Goal: Task Accomplishment & Management: Manage account settings

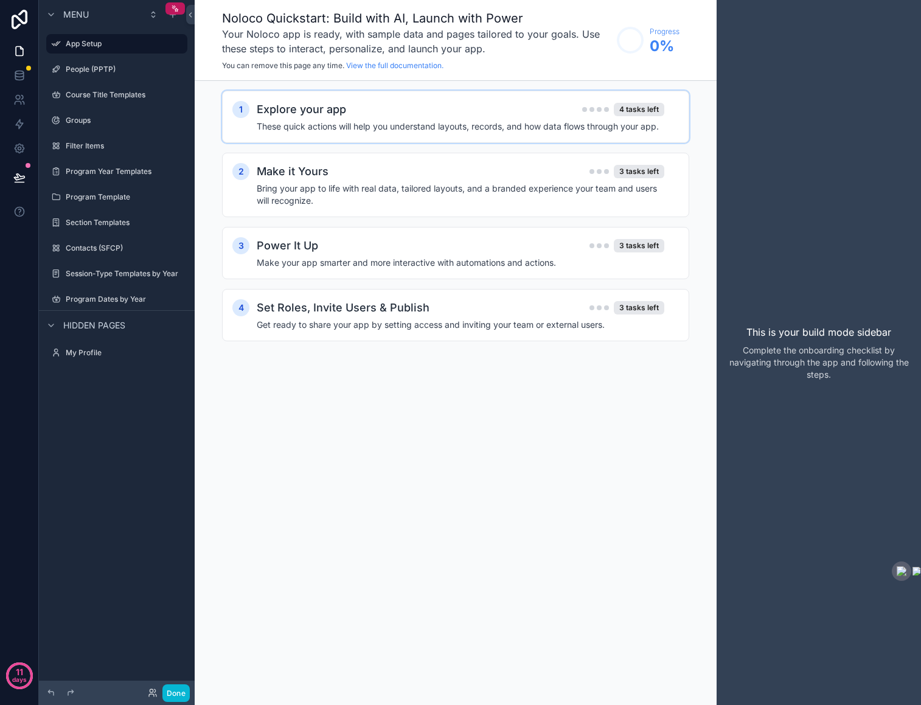
click at [491, 118] on div "Explore your app 4 tasks left These quick actions will help you understand layo…" at bounding box center [468, 117] width 422 height 32
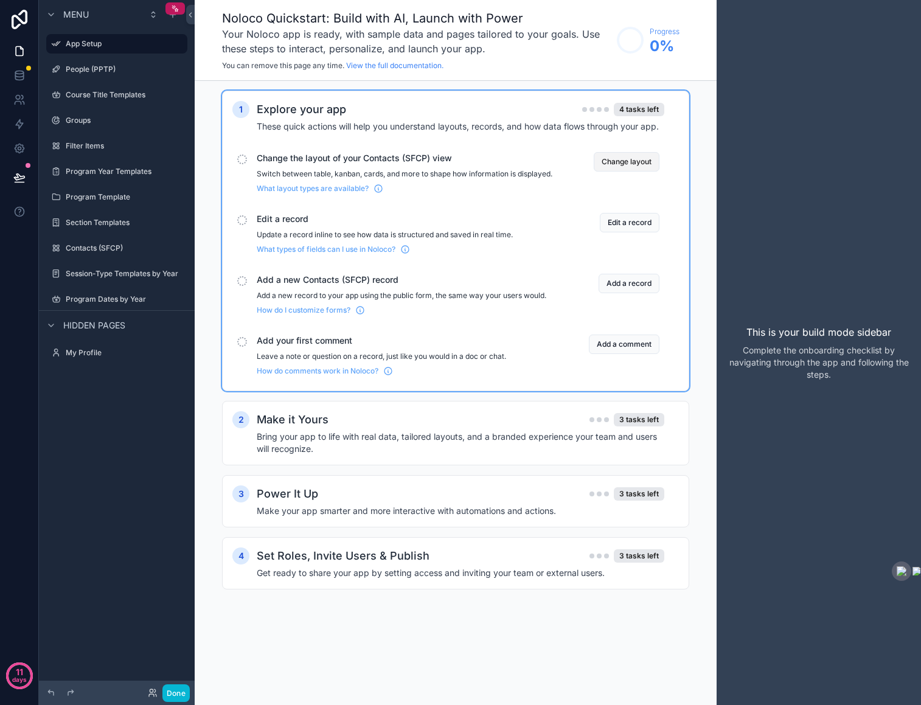
click at [629, 159] on button "Change layout" at bounding box center [627, 161] width 66 height 19
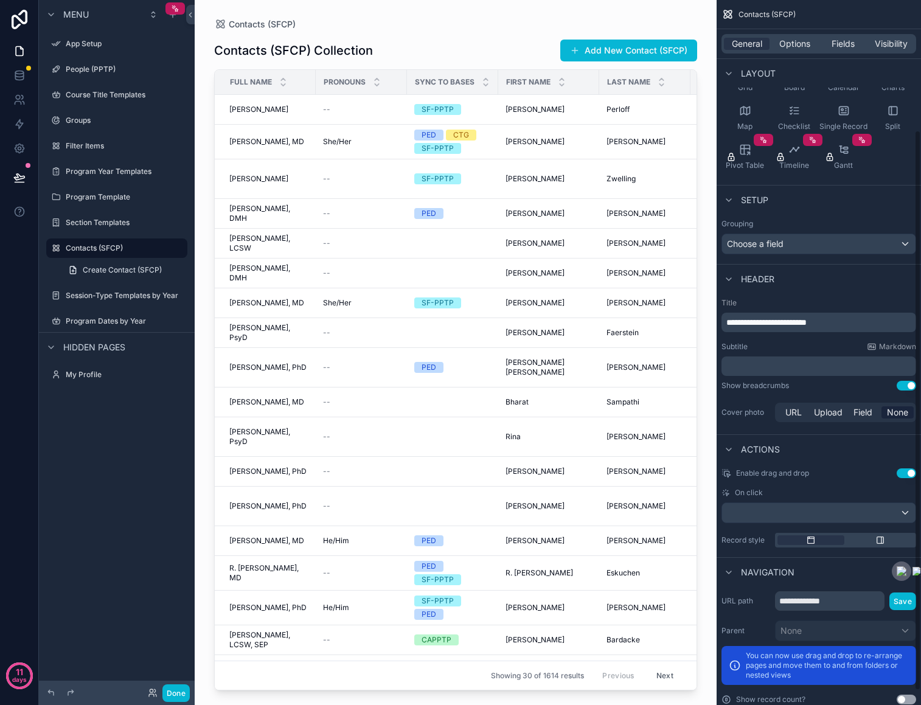
scroll to position [182, 0]
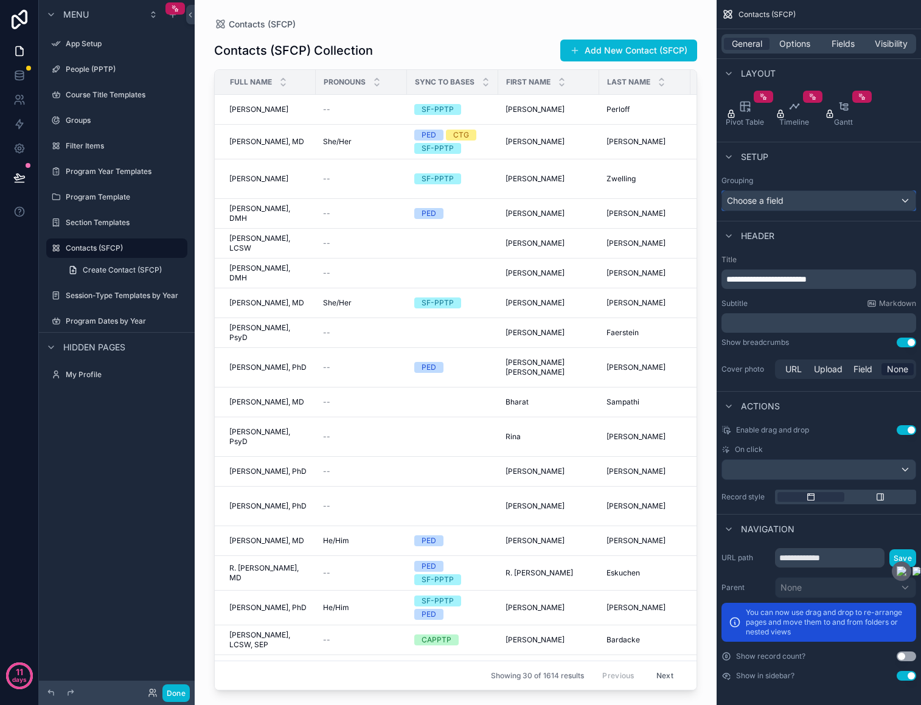
click at [853, 198] on div "Choose a field" at bounding box center [818, 200] width 193 height 19
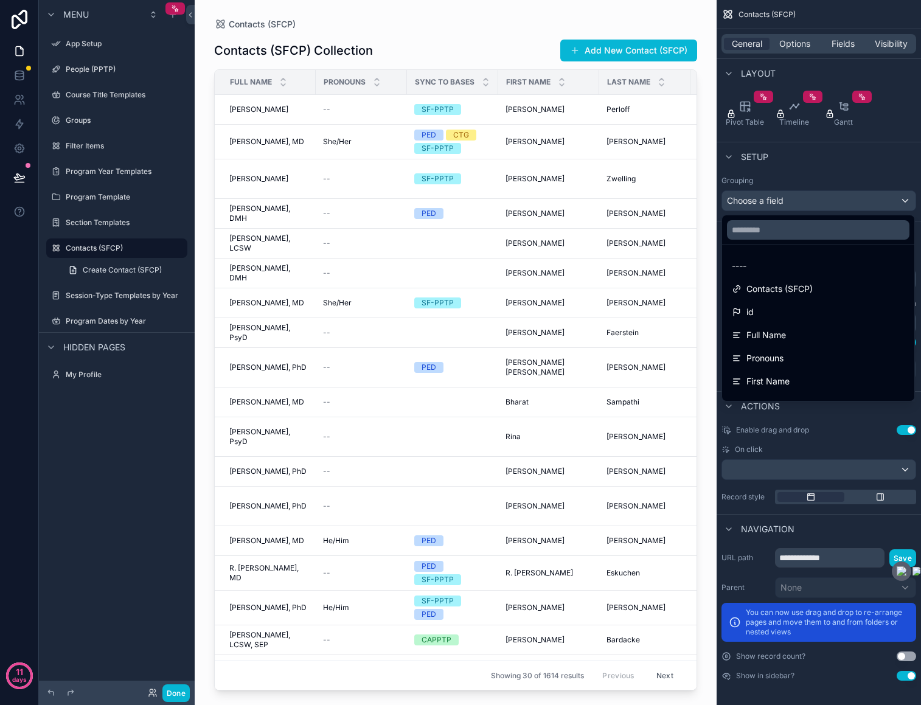
click at [854, 206] on div "scrollable content" at bounding box center [460, 352] width 921 height 705
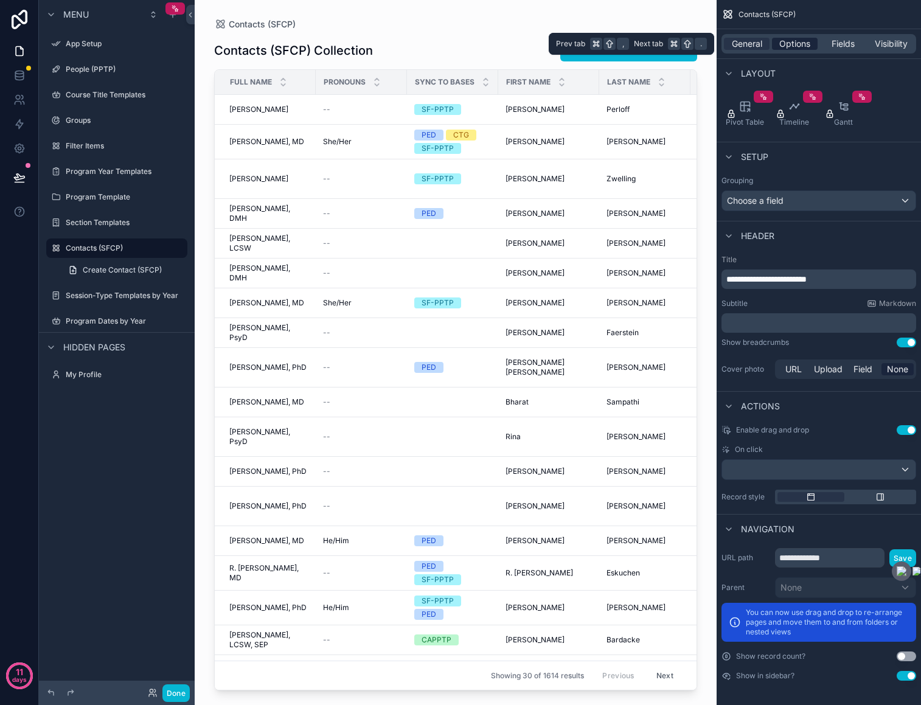
click at [801, 45] on span "Options" at bounding box center [794, 44] width 31 height 12
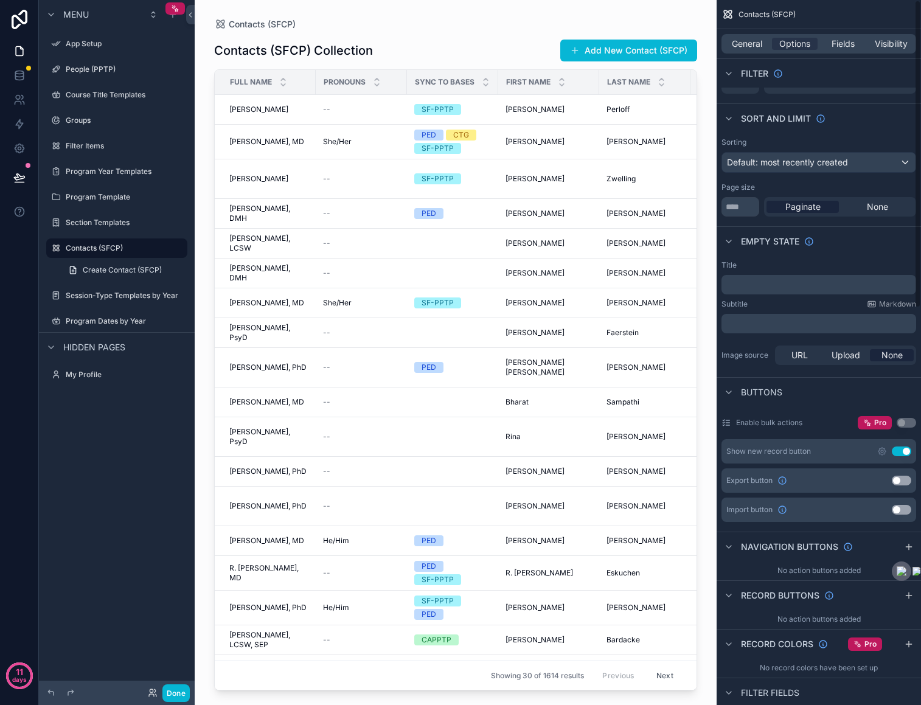
scroll to position [0, 0]
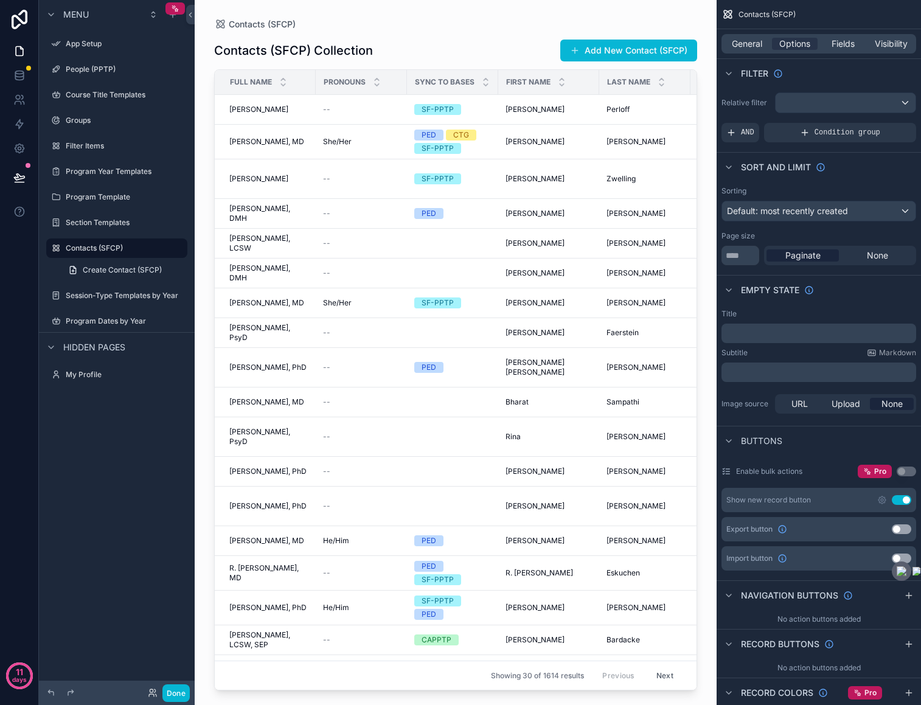
click at [830, 36] on div "General Options Fields Visibility" at bounding box center [818, 43] width 195 height 19
click at [840, 43] on span "Fields" at bounding box center [842, 44] width 23 height 12
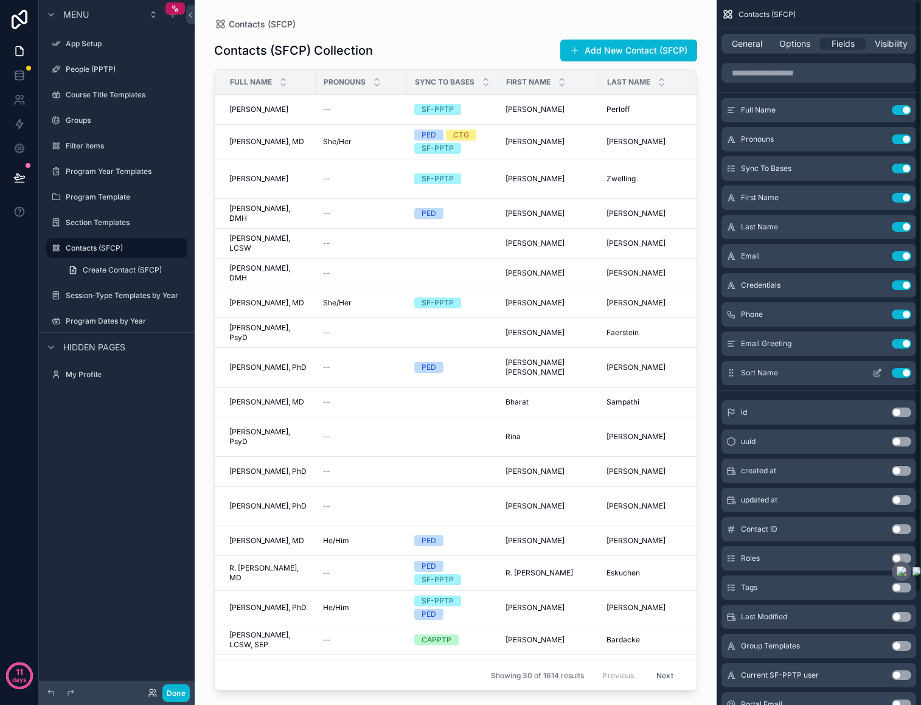
click at [902, 373] on button "Use setting" at bounding box center [901, 373] width 19 height 10
click at [899, 342] on button "Use setting" at bounding box center [901, 344] width 19 height 10
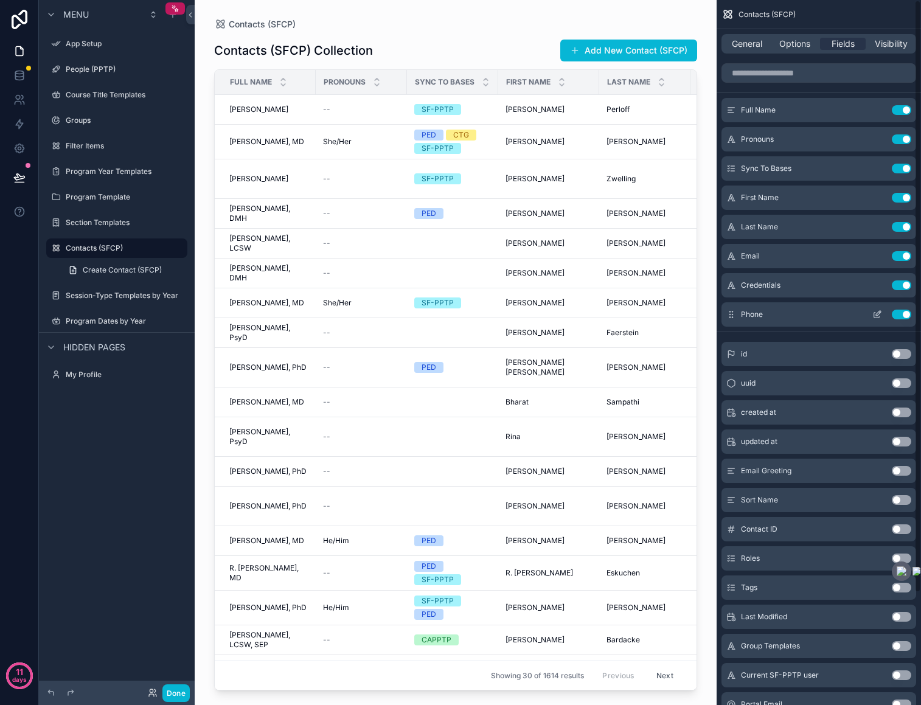
click at [897, 310] on button "Use setting" at bounding box center [901, 315] width 19 height 10
click at [906, 170] on button "Use setting" at bounding box center [901, 169] width 19 height 10
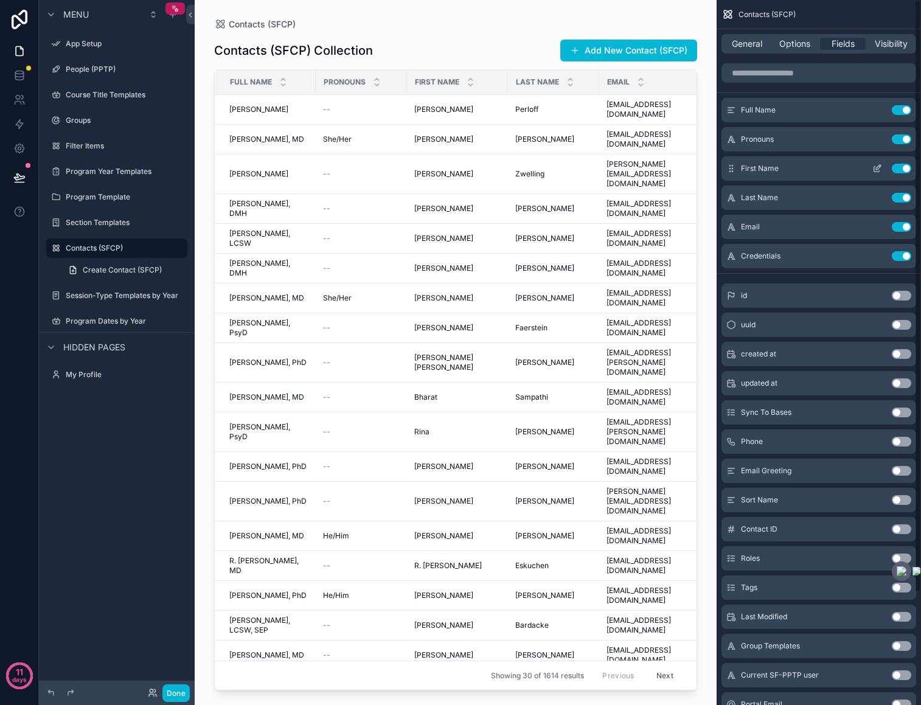
click at [903, 167] on button "Use setting" at bounding box center [901, 169] width 19 height 10
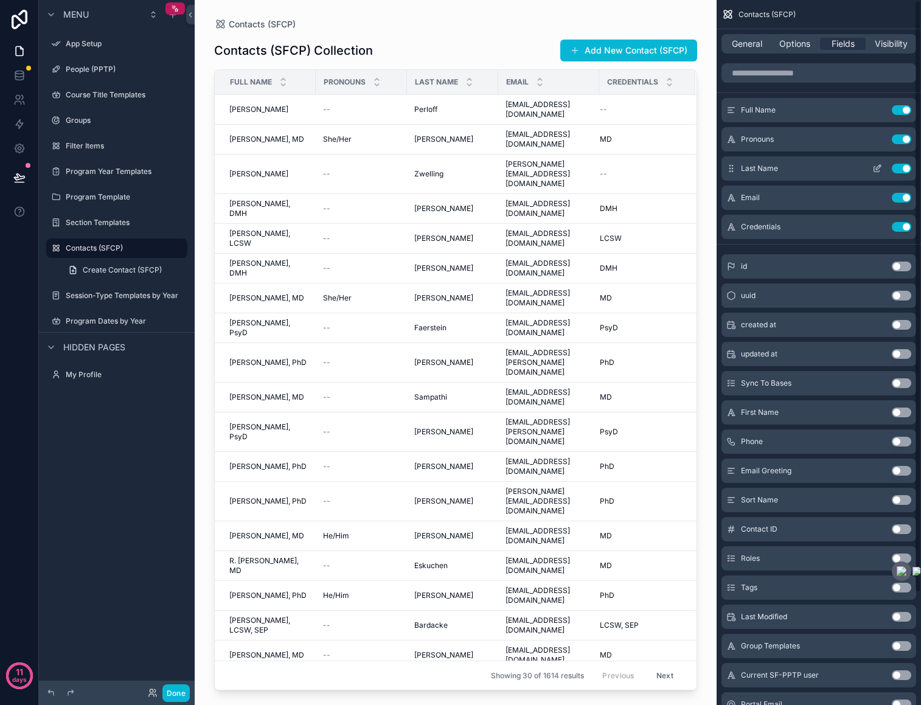
click at [903, 169] on button "Use setting" at bounding box center [901, 169] width 19 height 10
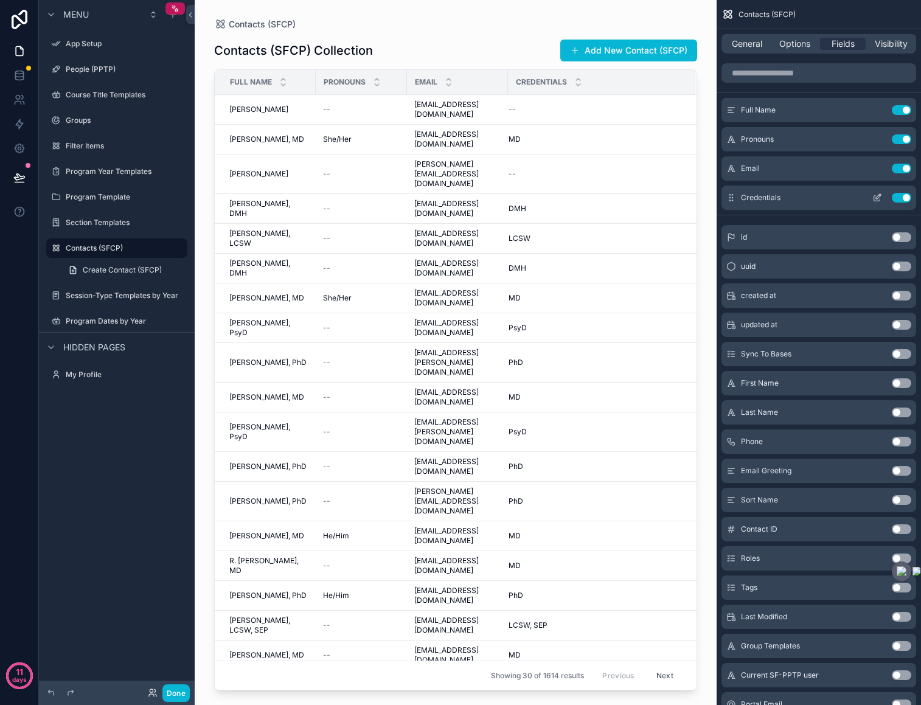
click at [906, 196] on button "Use setting" at bounding box center [901, 198] width 19 height 10
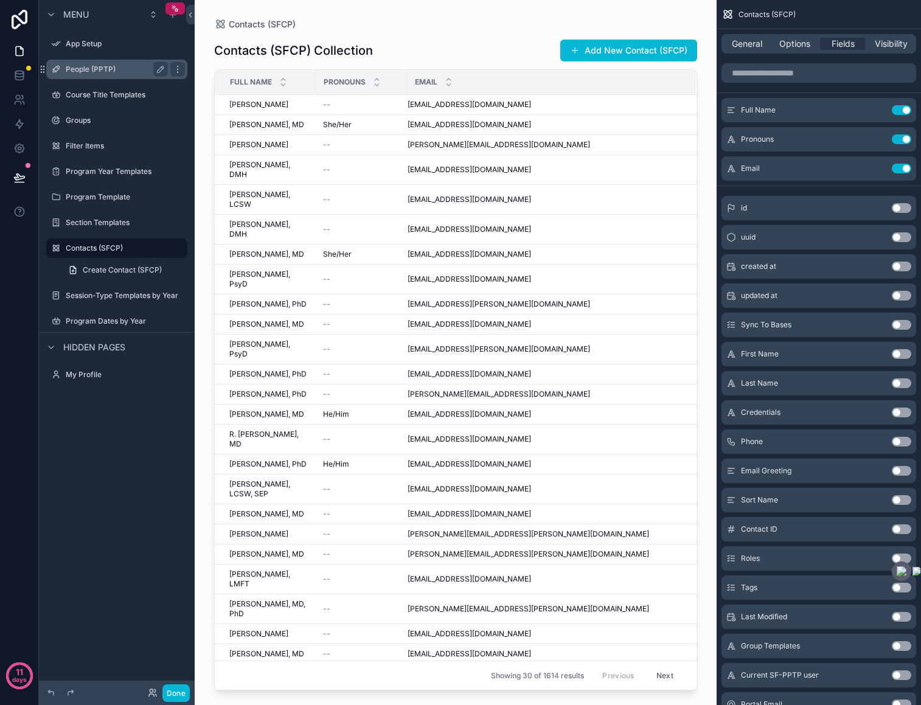
click at [81, 65] on label "People (PPTP)" at bounding box center [114, 69] width 97 height 10
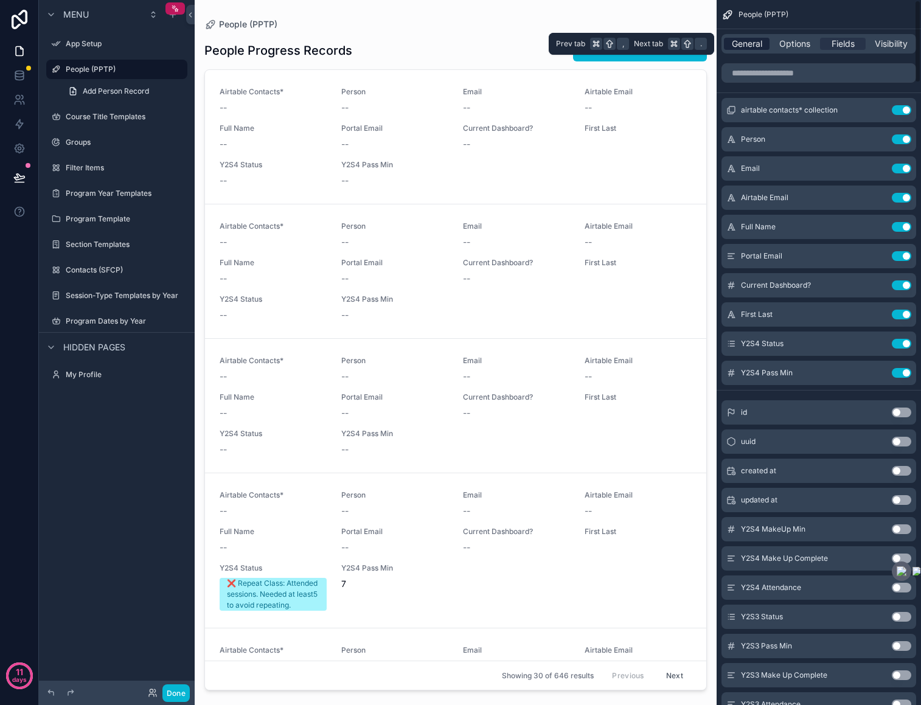
click at [740, 46] on span "General" at bounding box center [747, 44] width 30 height 12
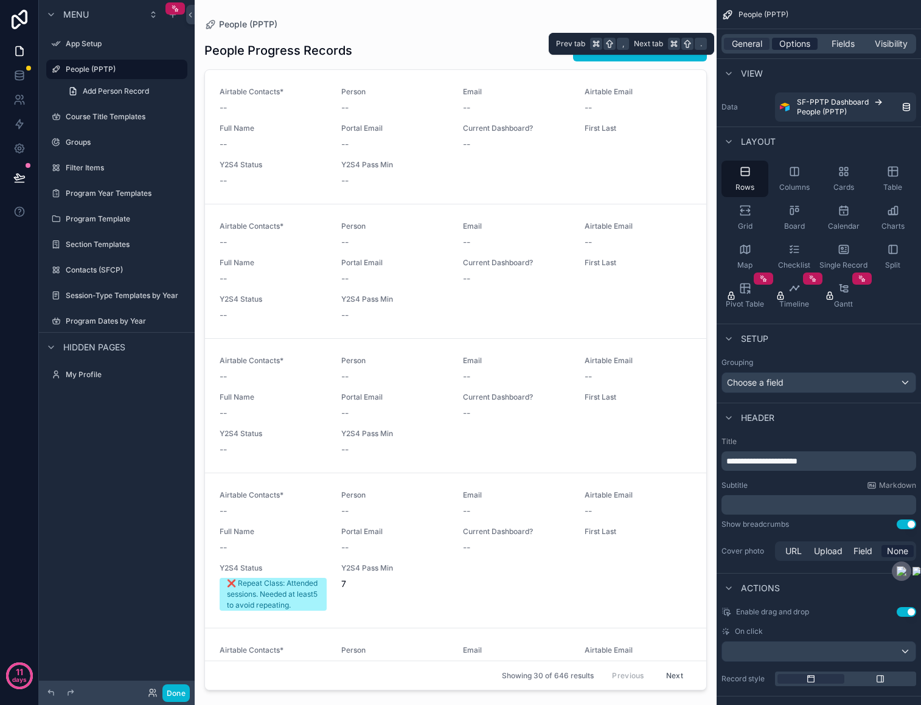
click at [784, 40] on span "Options" at bounding box center [794, 44] width 31 height 12
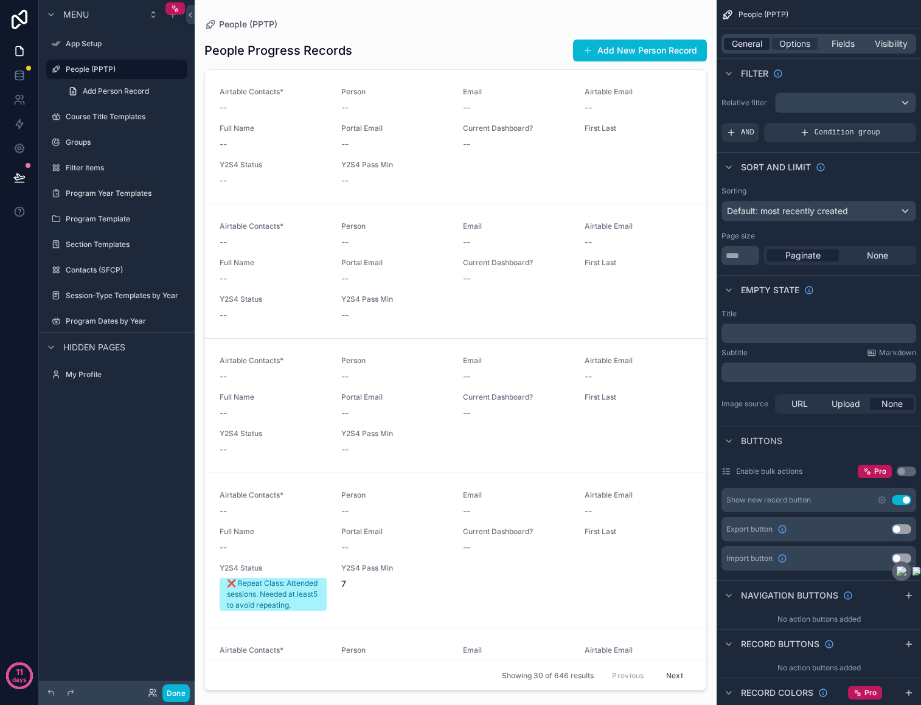
click at [744, 46] on span "General" at bounding box center [747, 44] width 30 height 12
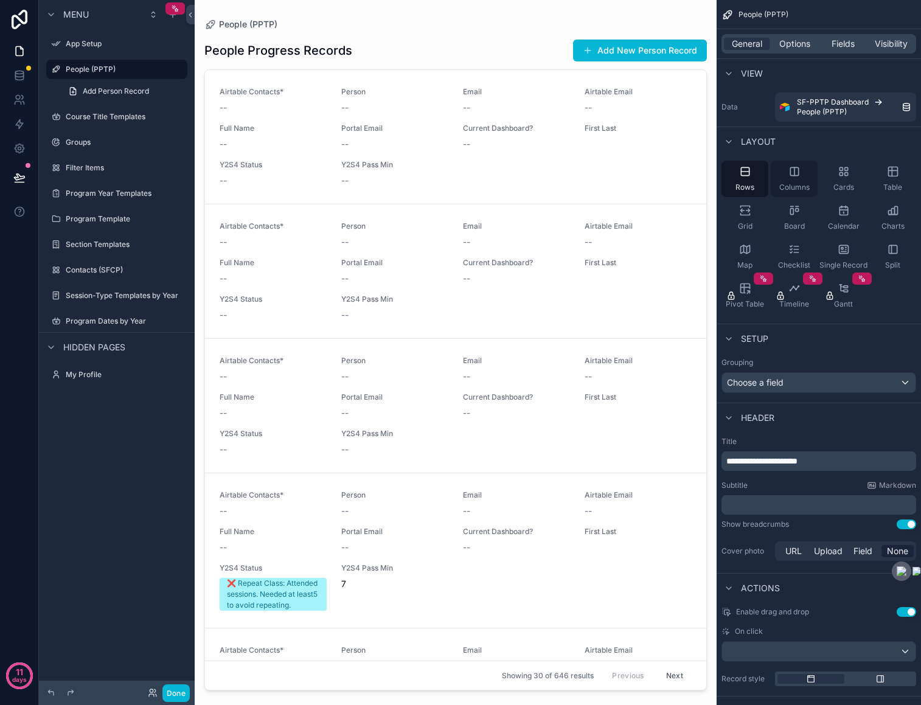
click at [794, 169] on icon "scrollable content" at bounding box center [794, 171] width 12 height 12
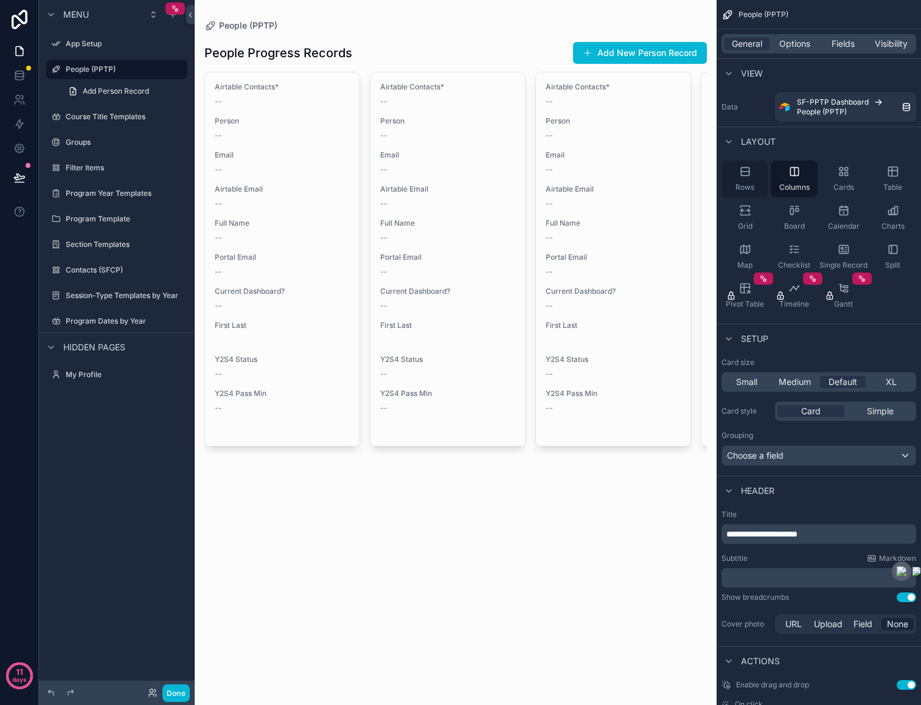
click at [748, 173] on icon "scrollable content" at bounding box center [745, 171] width 8 height 8
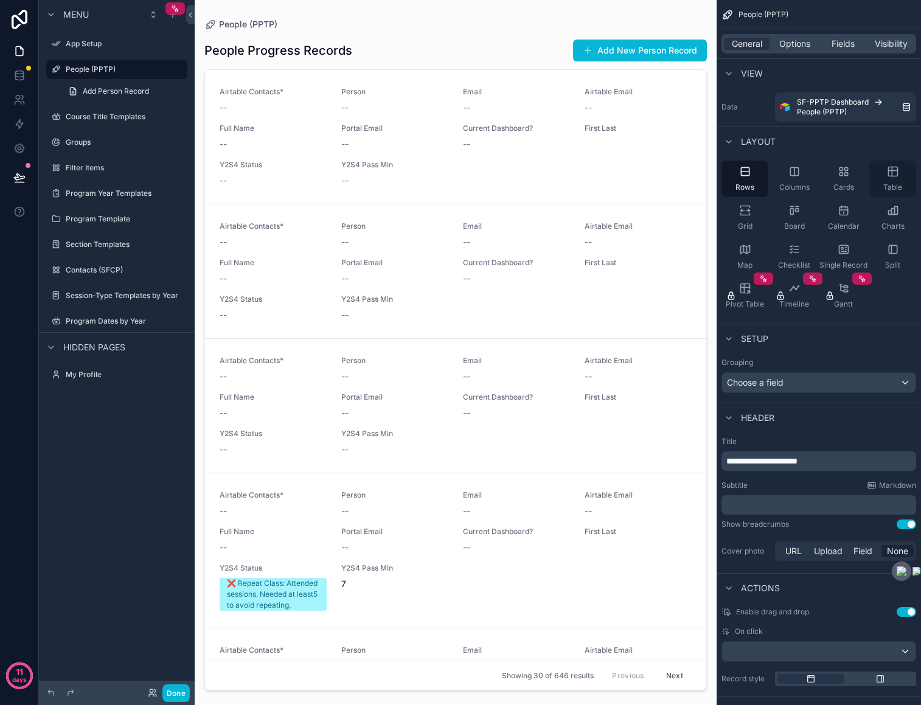
click at [893, 176] on icon "scrollable content" at bounding box center [892, 171] width 9 height 9
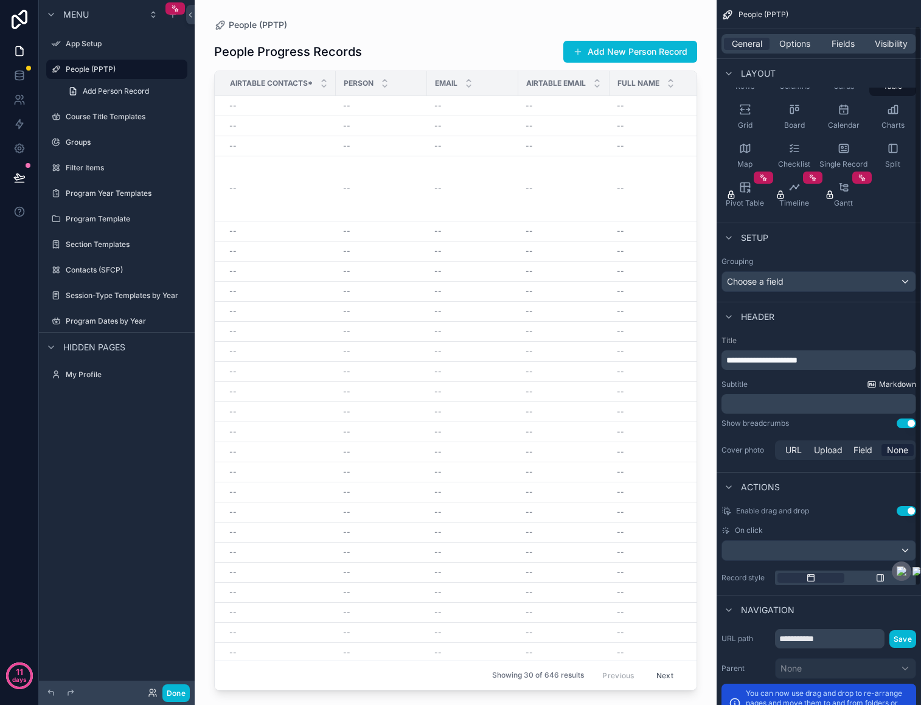
scroll to position [182, 0]
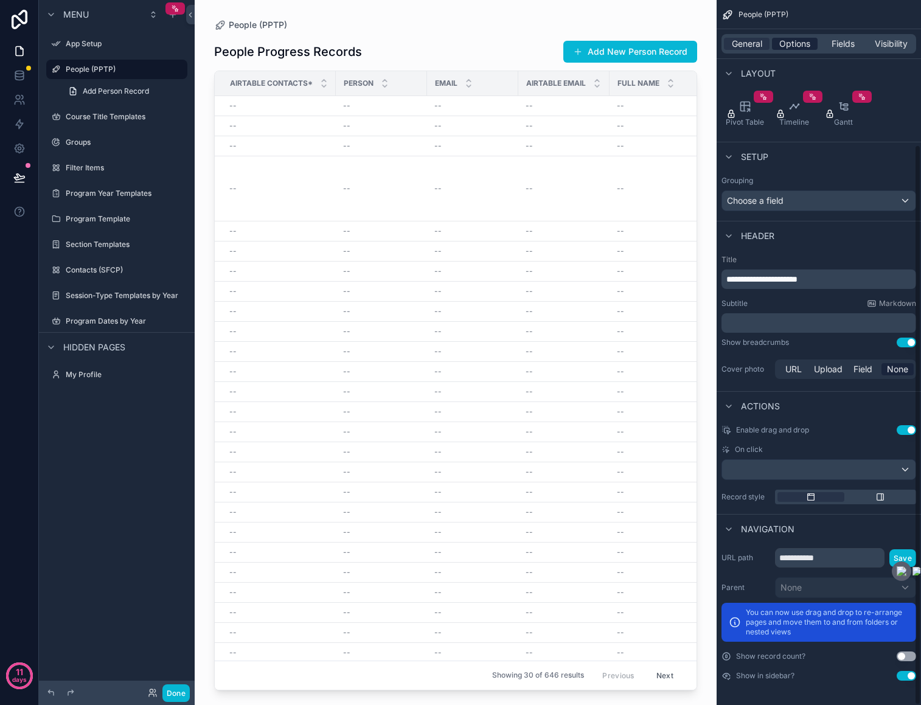
click at [785, 38] on span "Options" at bounding box center [794, 44] width 31 height 12
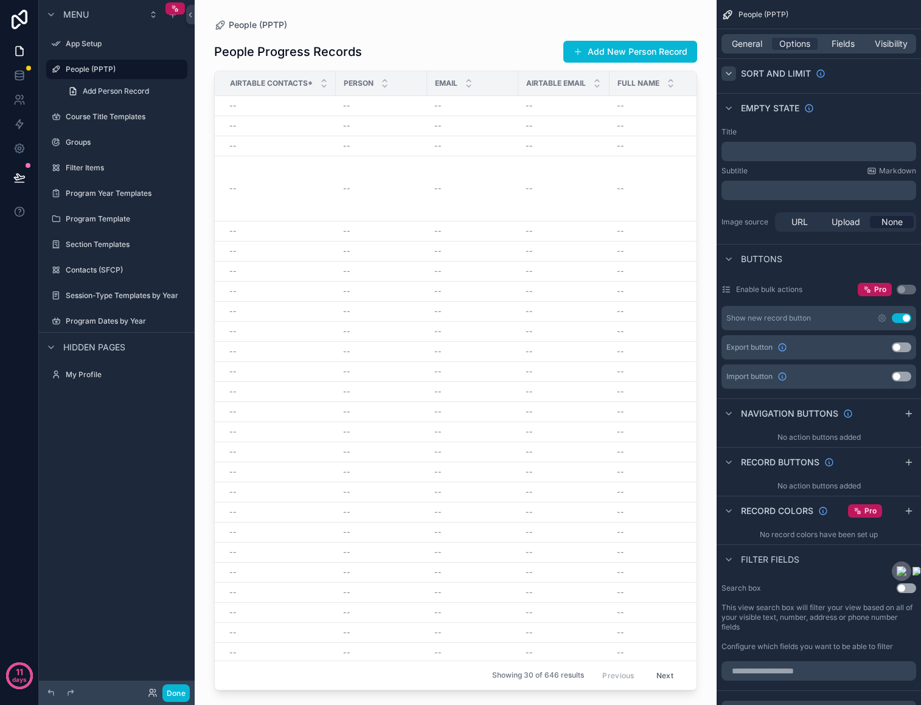
click at [732, 74] on icon "scrollable content" at bounding box center [729, 74] width 10 height 10
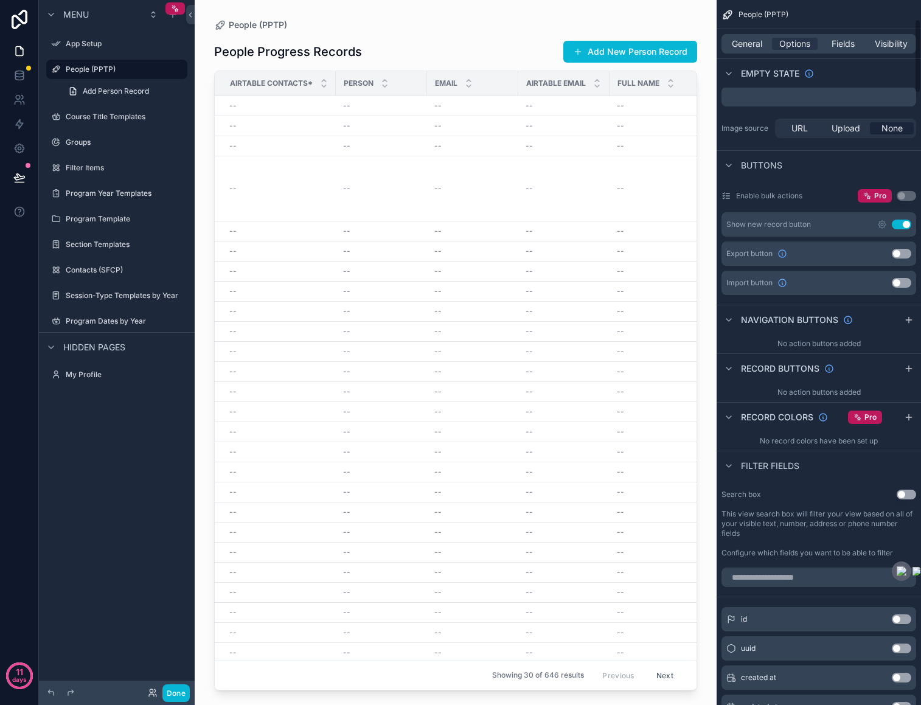
click at [732, 74] on icon "scrollable content" at bounding box center [729, 74] width 10 height 10
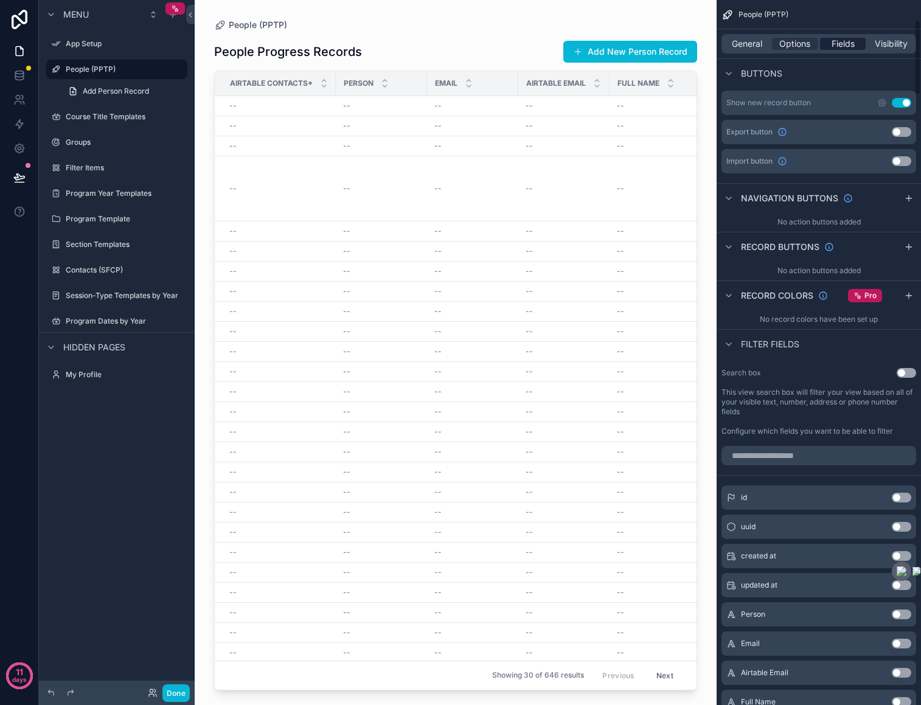
click at [840, 40] on span "Fields" at bounding box center [842, 44] width 23 height 12
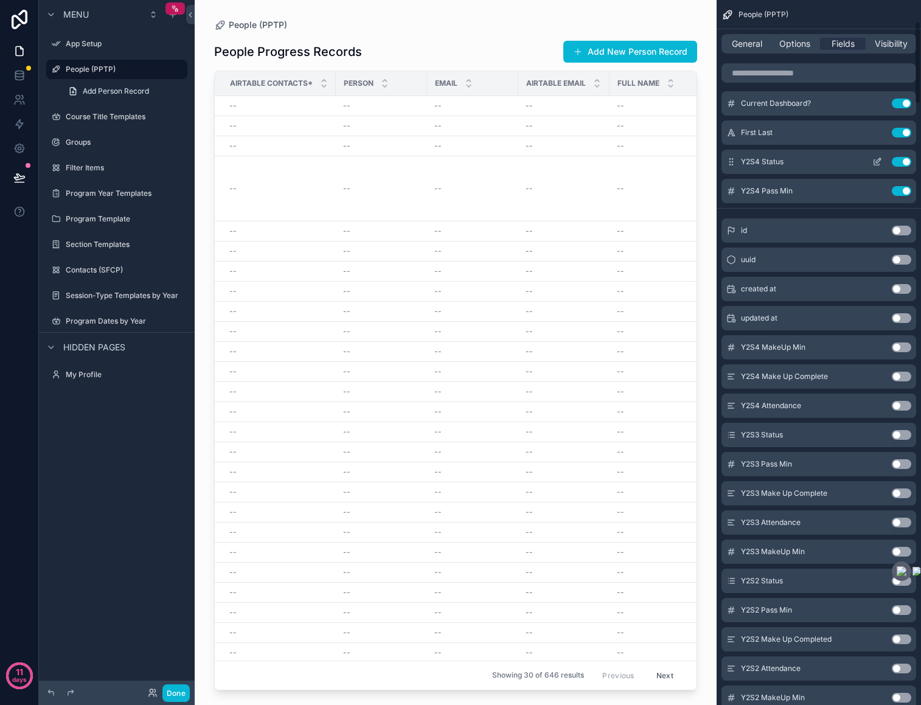
drag, startPoint x: 906, startPoint y: 192, endPoint x: 903, endPoint y: 169, distance: 22.8
click at [906, 192] on button "Use setting" at bounding box center [901, 191] width 19 height 10
click at [900, 164] on button "Use setting" at bounding box center [901, 162] width 19 height 10
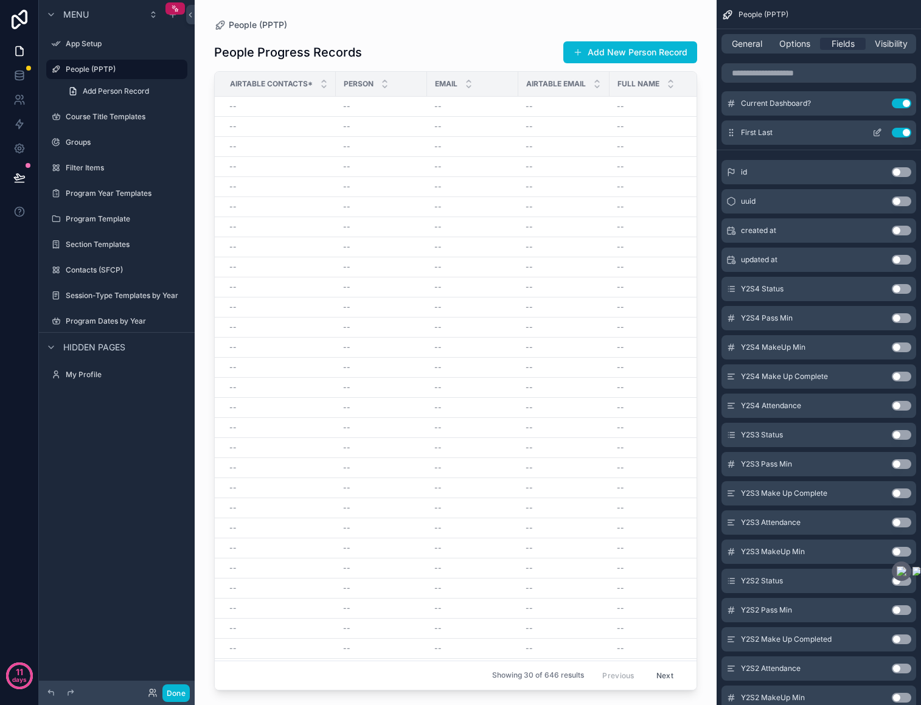
click at [902, 120] on div "First Last Use setting" at bounding box center [818, 132] width 195 height 24
click at [904, 130] on button "Use setting" at bounding box center [901, 133] width 19 height 10
click at [899, 99] on button "Use setting" at bounding box center [901, 104] width 19 height 10
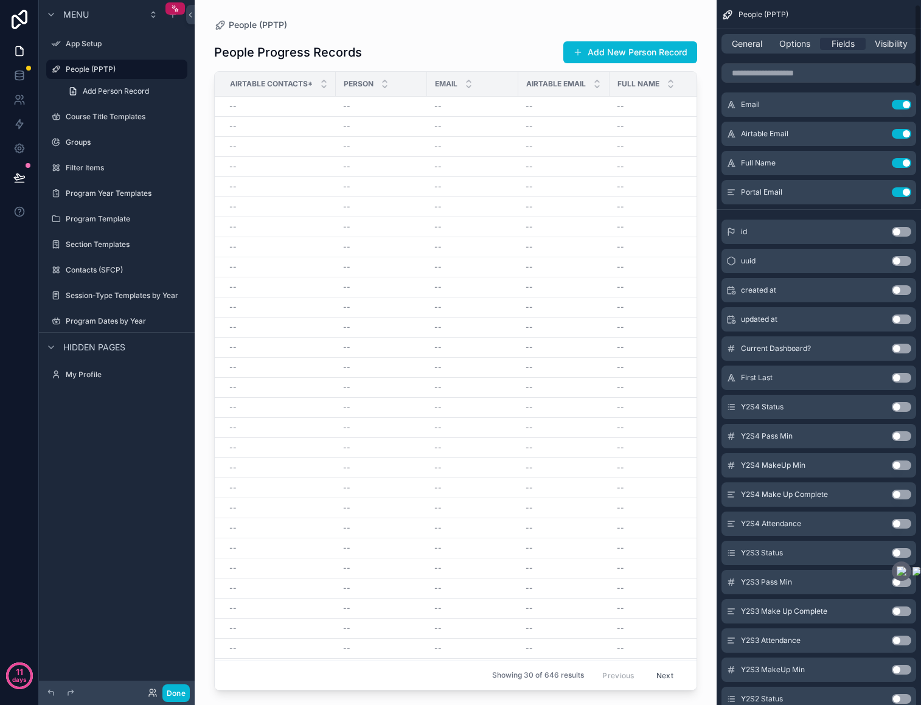
scroll to position [0, 0]
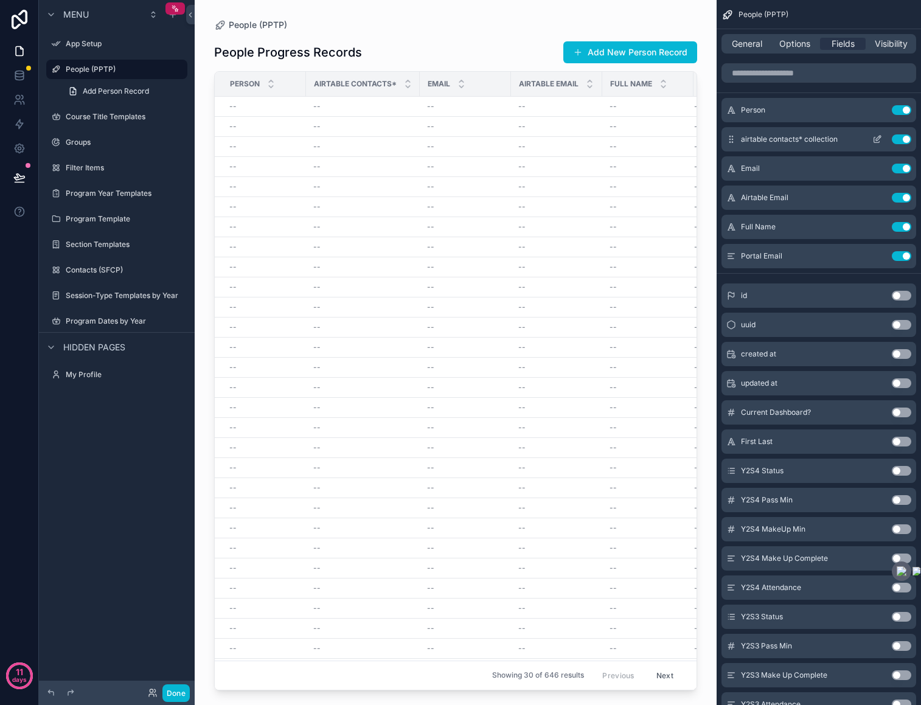
click at [903, 139] on button "Use setting" at bounding box center [901, 139] width 19 height 10
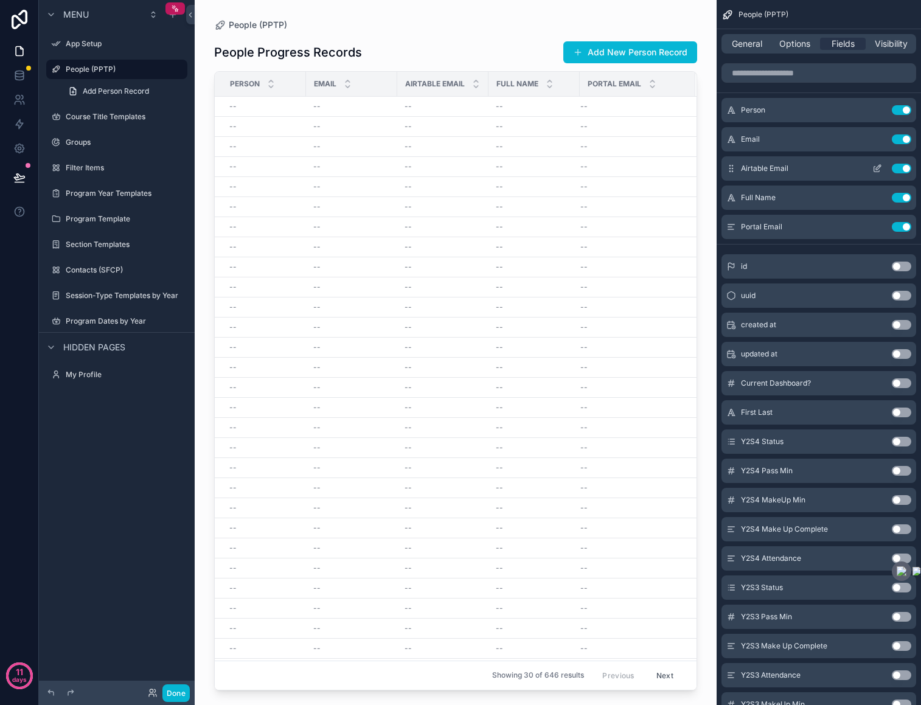
click at [904, 168] on button "Use setting" at bounding box center [901, 169] width 19 height 10
click at [901, 165] on button "Use setting" at bounding box center [901, 169] width 19 height 10
click at [901, 164] on button "Use setting" at bounding box center [901, 169] width 19 height 10
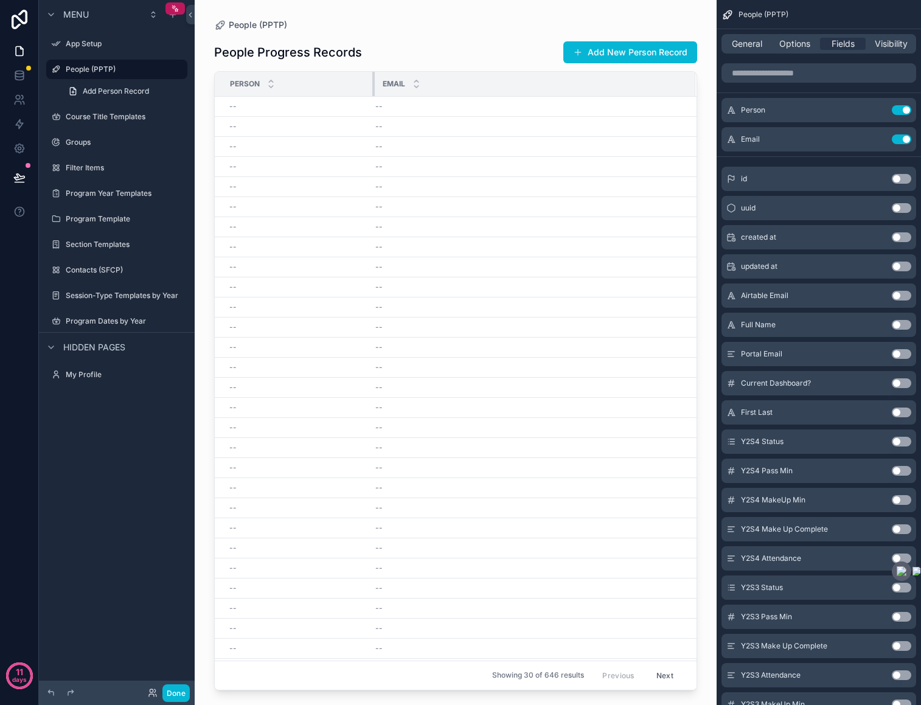
drag, startPoint x: 304, startPoint y: 79, endPoint x: 373, endPoint y: 75, distance: 69.4
click at [373, 75] on div "scrollable content" at bounding box center [374, 84] width 5 height 24
click at [753, 42] on span "General" at bounding box center [747, 44] width 30 height 12
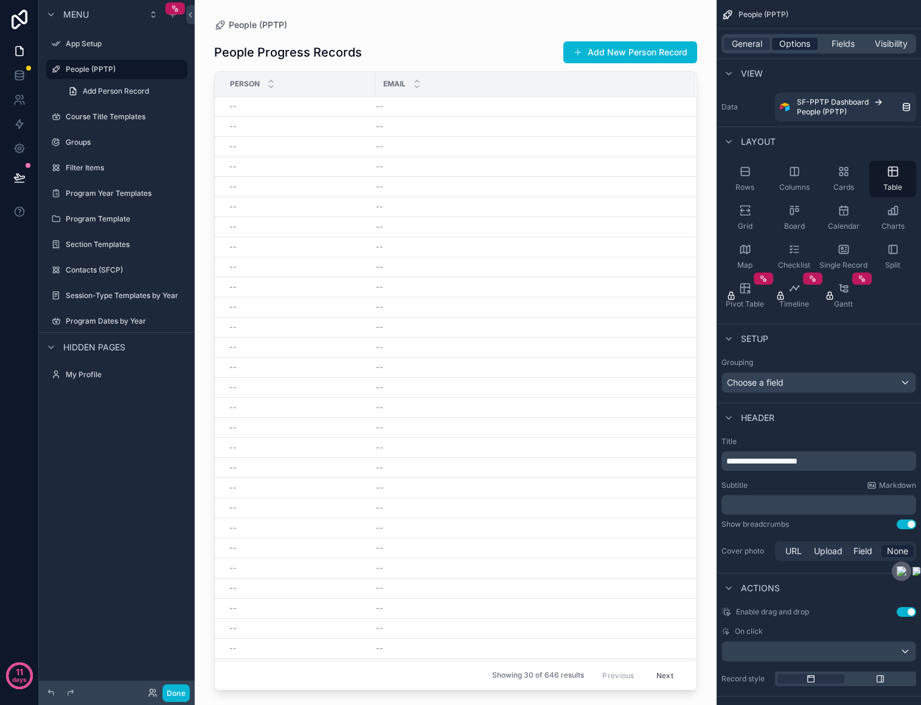
click at [789, 47] on span "Options" at bounding box center [794, 44] width 31 height 12
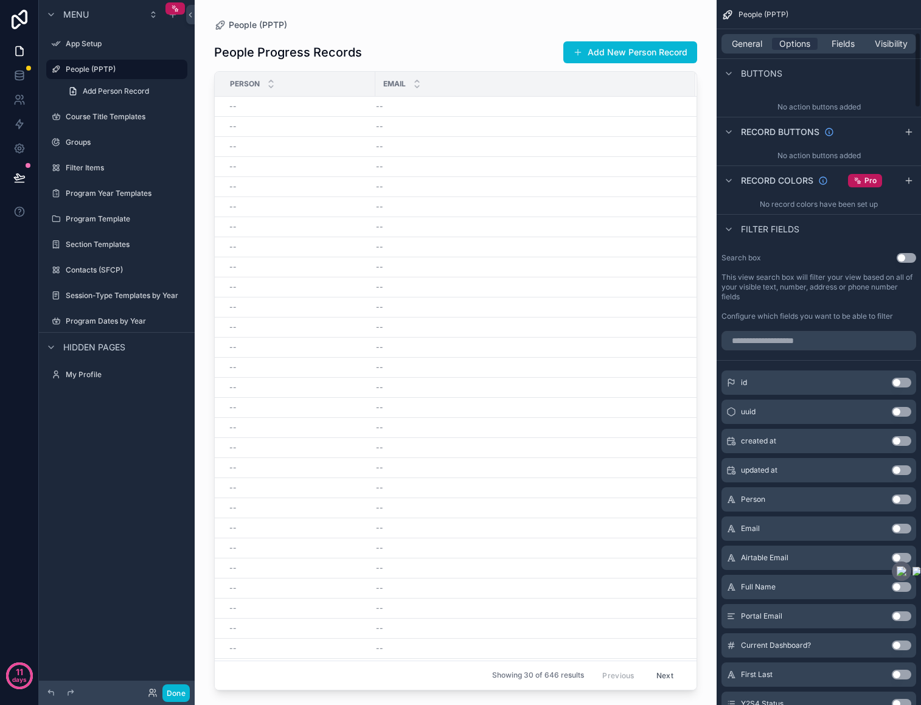
scroll to position [311, 0]
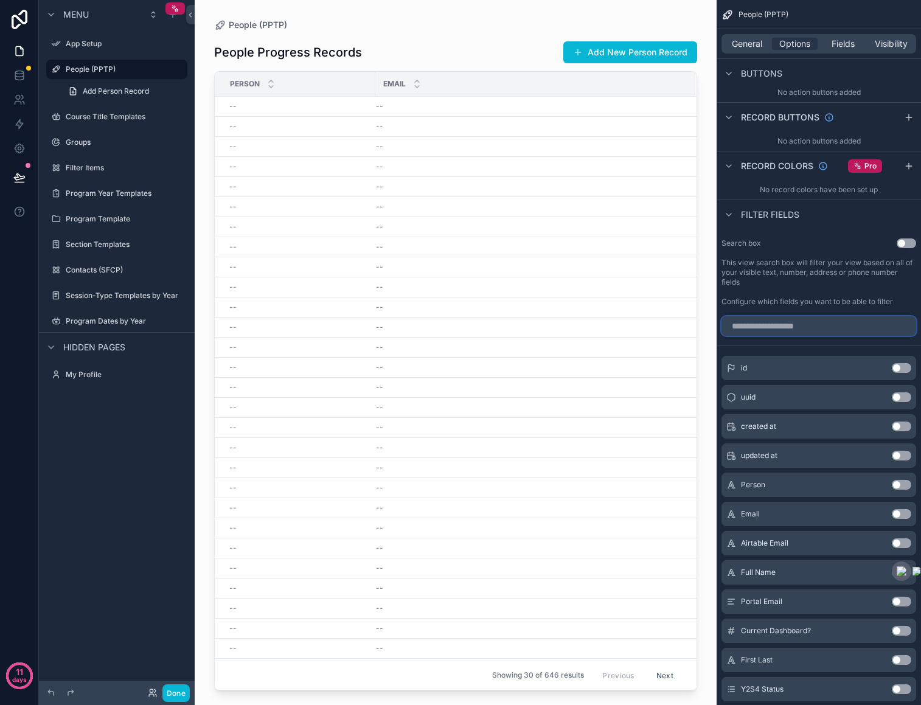
click at [846, 328] on input "scrollable content" at bounding box center [818, 325] width 195 height 19
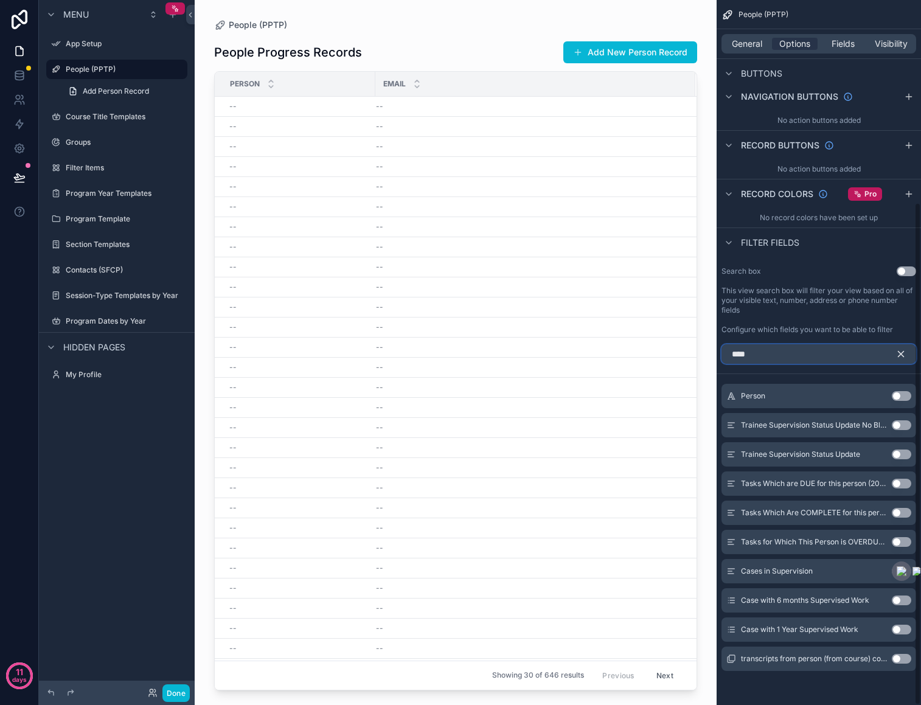
scroll to position [137, 0]
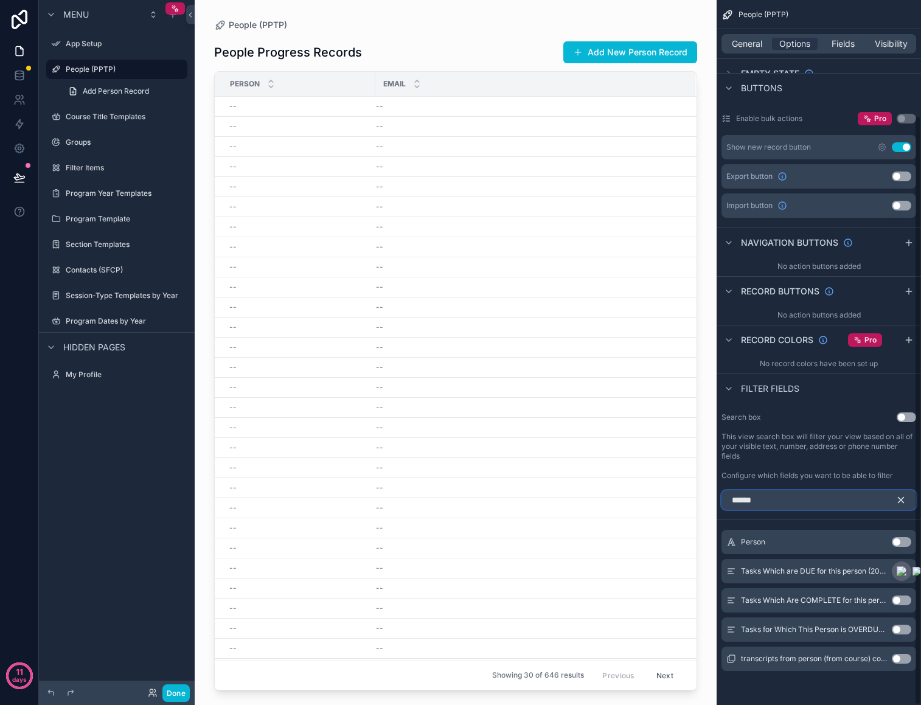
type input "******"
click at [904, 544] on button "Use setting" at bounding box center [901, 542] width 19 height 10
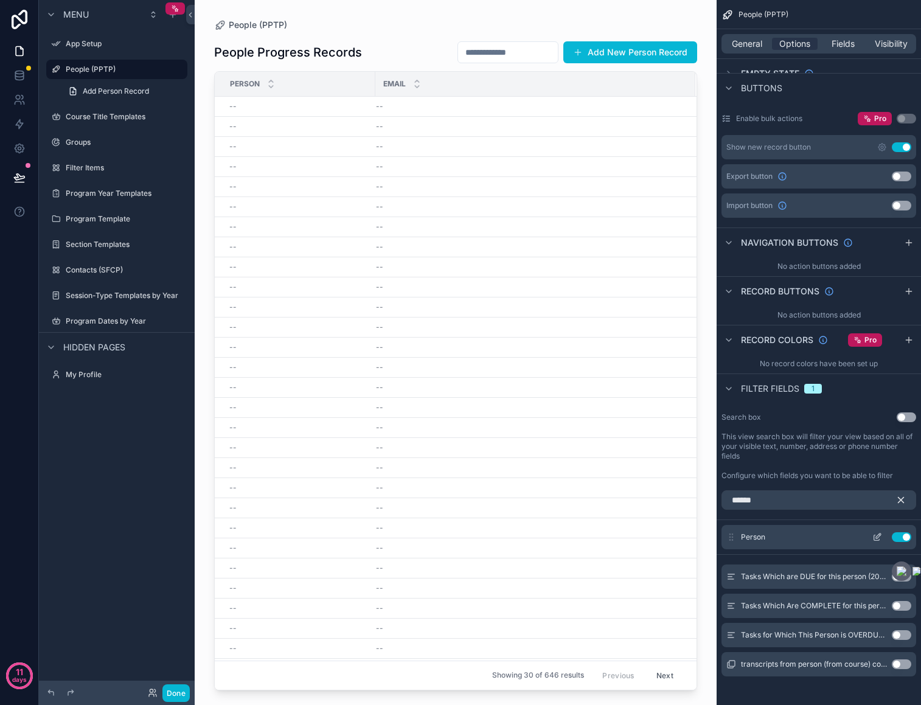
click at [874, 535] on icon "scrollable content" at bounding box center [877, 537] width 10 height 10
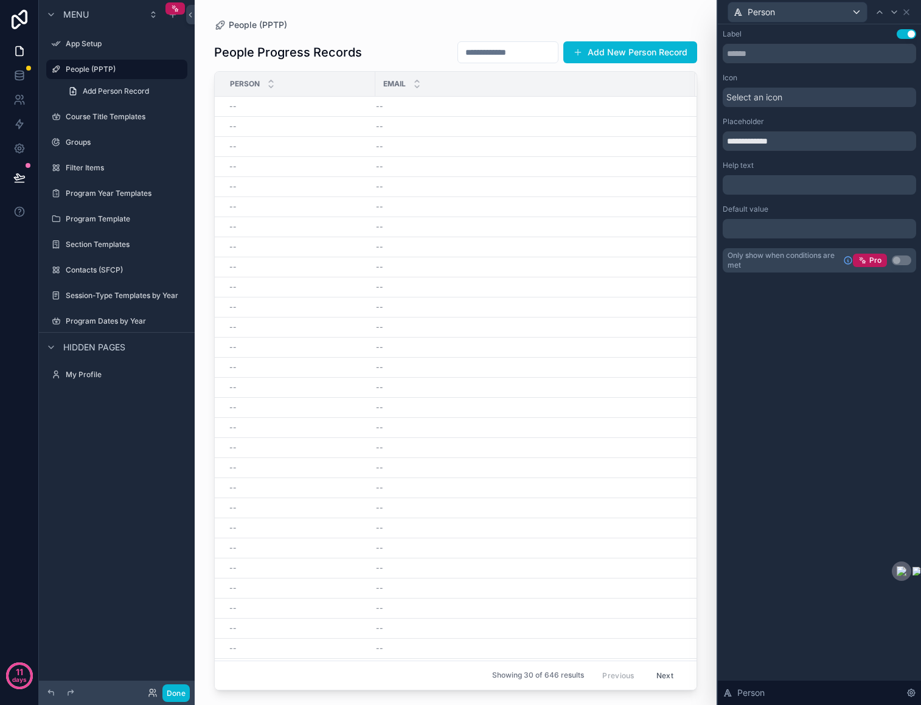
click at [902, 30] on button "Use setting" at bounding box center [905, 34] width 19 height 10
click at [908, 9] on icon at bounding box center [906, 12] width 10 height 10
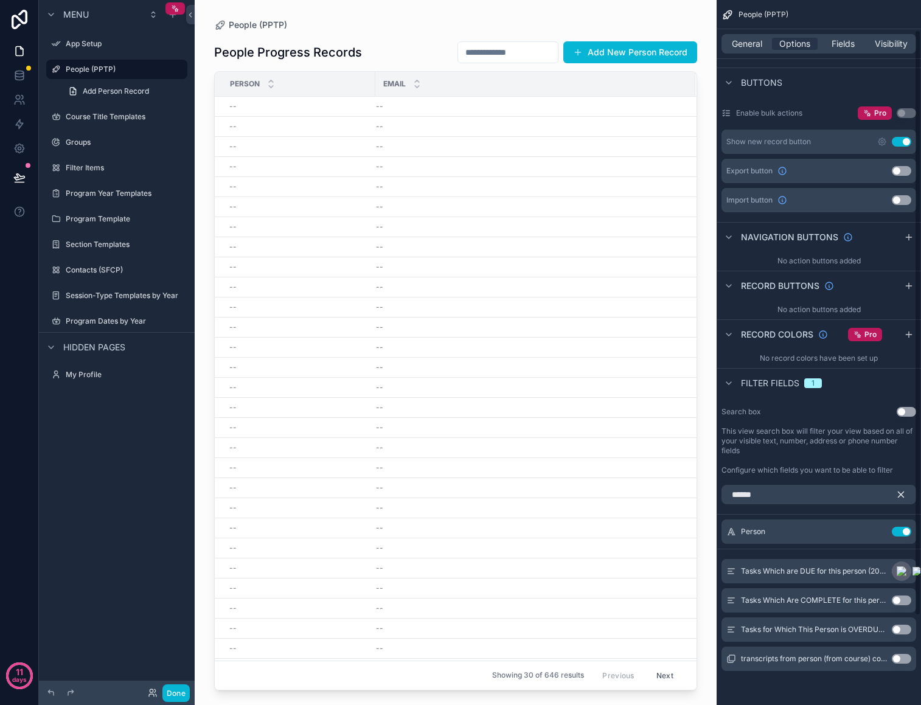
scroll to position [0, 0]
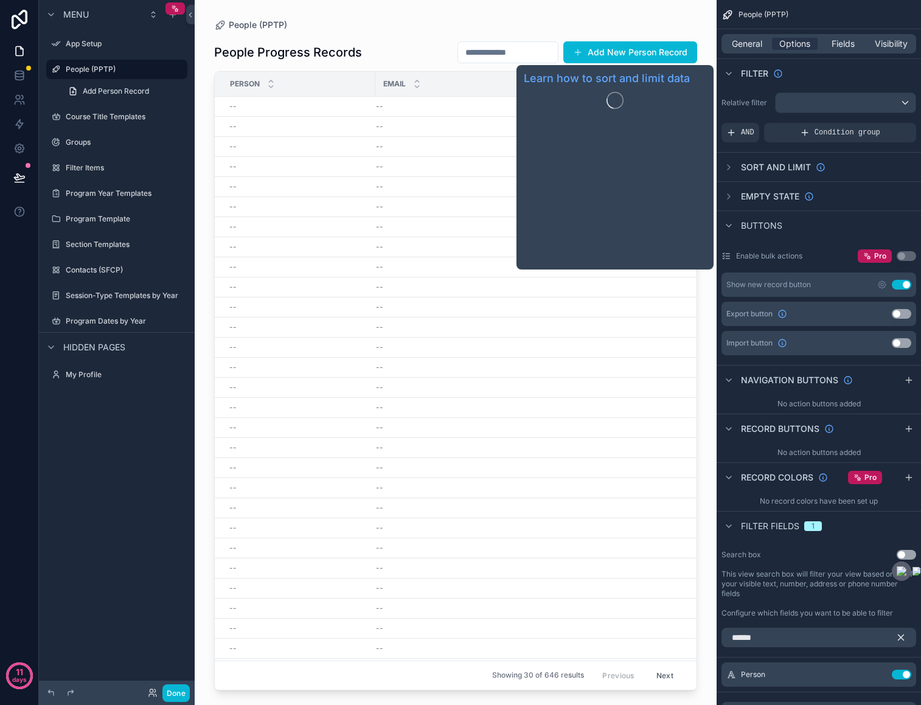
click at [769, 172] on span "Sort And Limit" at bounding box center [776, 167] width 70 height 12
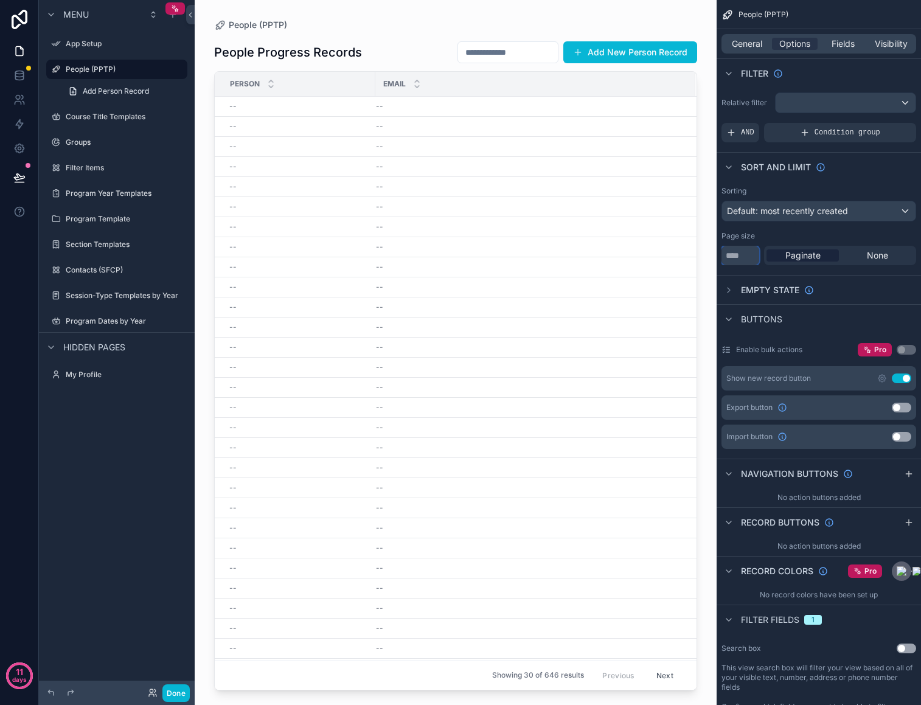
click at [730, 260] on input "**" at bounding box center [740, 255] width 38 height 19
drag, startPoint x: 742, startPoint y: 257, endPoint x: 713, endPoint y: 253, distance: 28.9
click at [713, 253] on div "App Setup People (PPTP) Course Title Templates Groups Filter Items Program Year…" at bounding box center [558, 352] width 726 height 705
type input "***"
click at [875, 257] on span "None" at bounding box center [877, 255] width 21 height 12
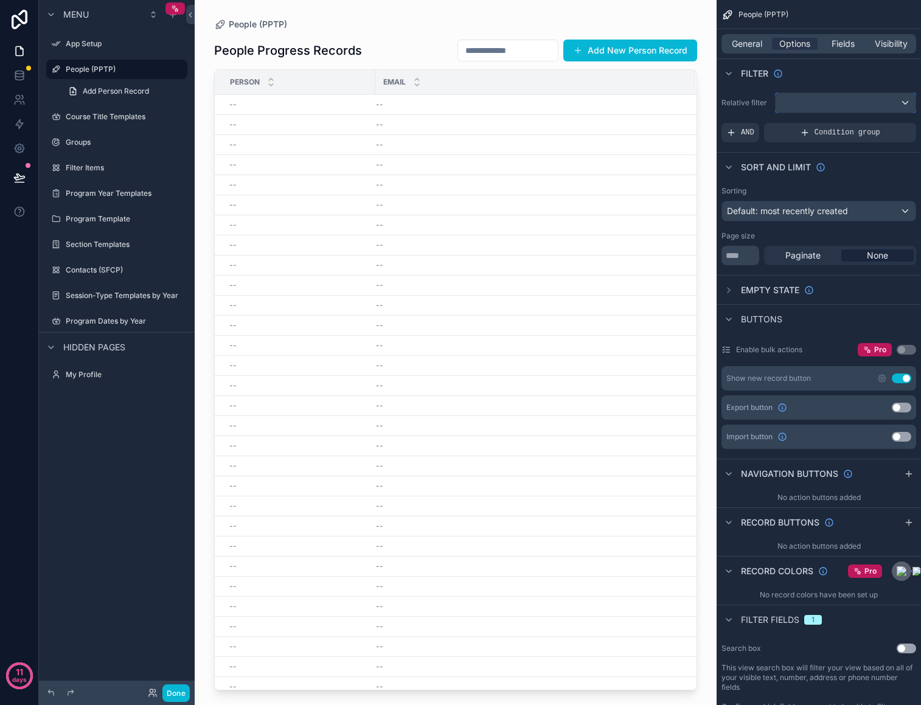
click at [903, 100] on div "scrollable content" at bounding box center [845, 102] width 140 height 19
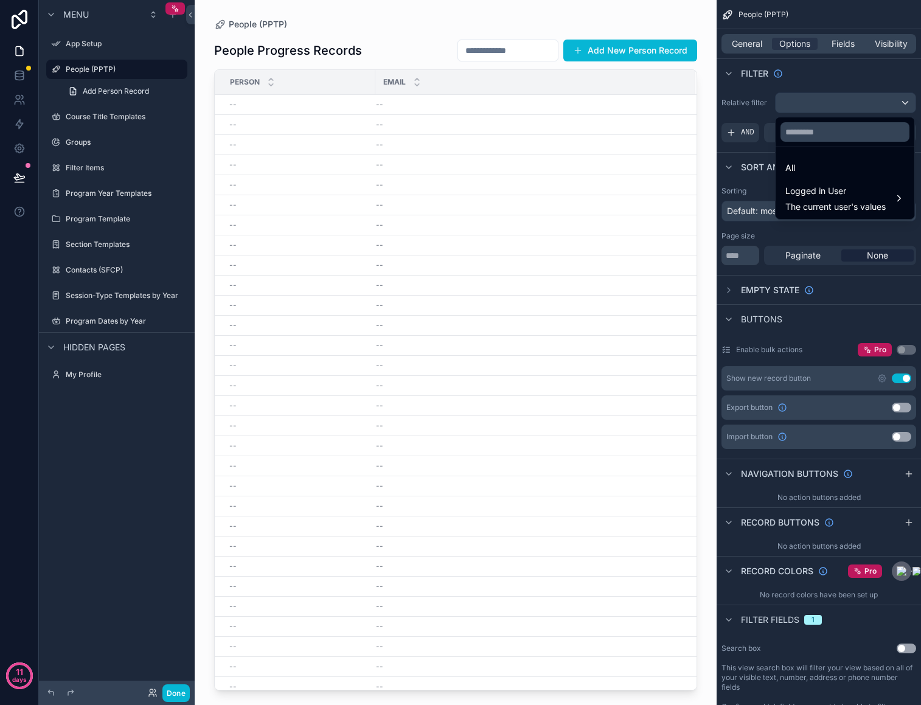
click at [903, 100] on div "scrollable content" at bounding box center [460, 352] width 921 height 705
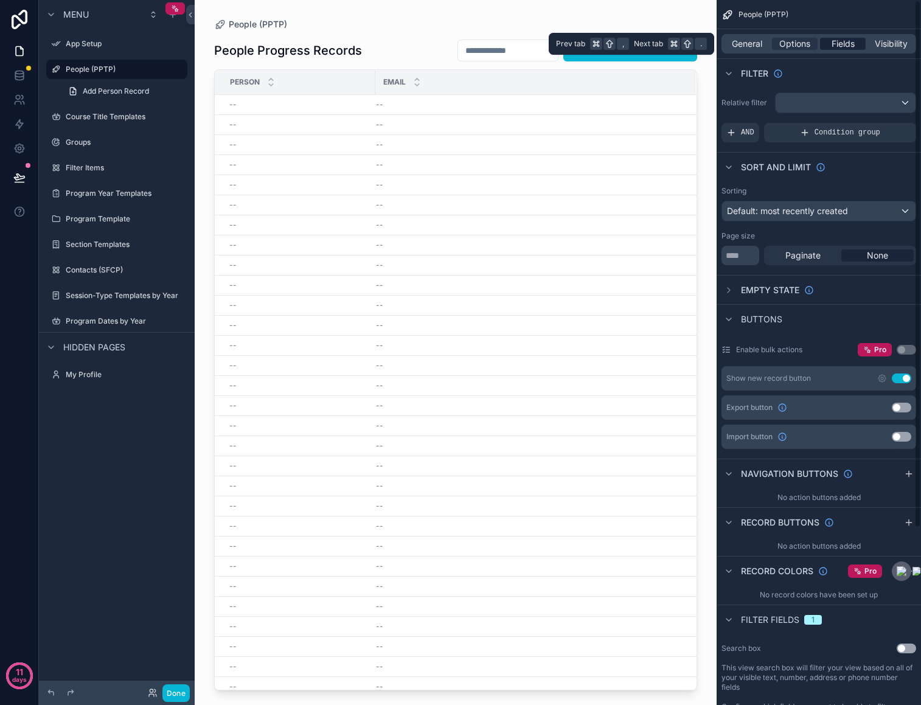
click at [845, 41] on span "Fields" at bounding box center [842, 44] width 23 height 12
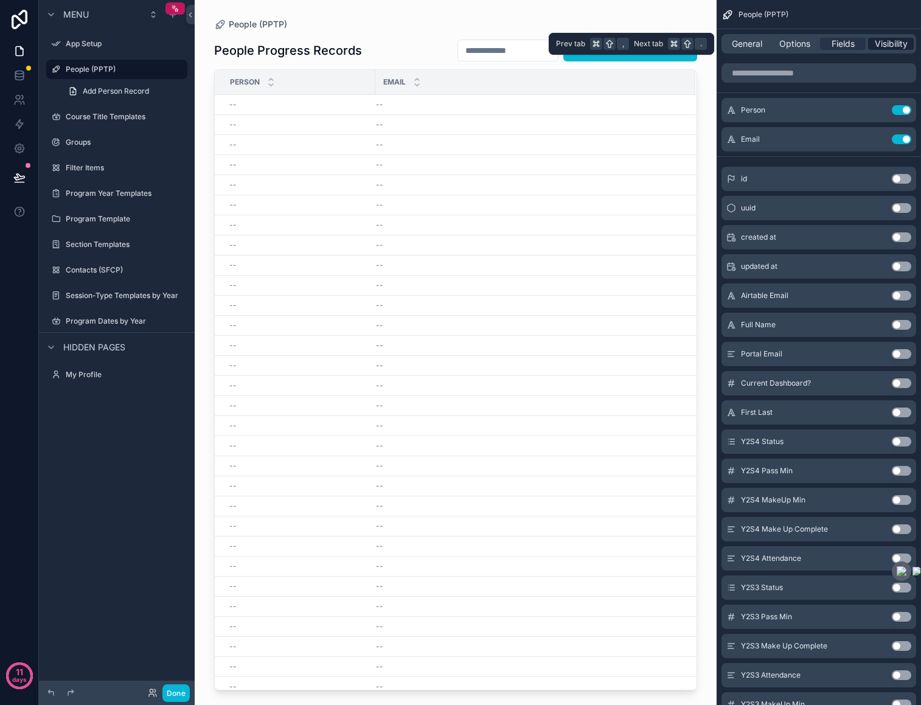
click at [882, 41] on span "Visibility" at bounding box center [891, 44] width 33 height 12
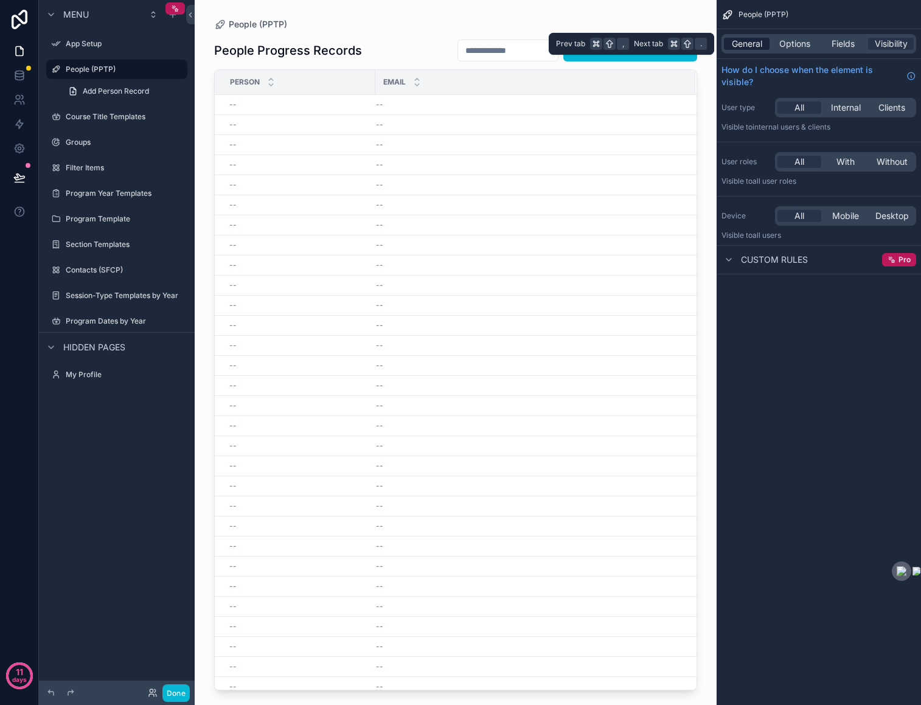
click at [741, 46] on span "General" at bounding box center [747, 44] width 30 height 12
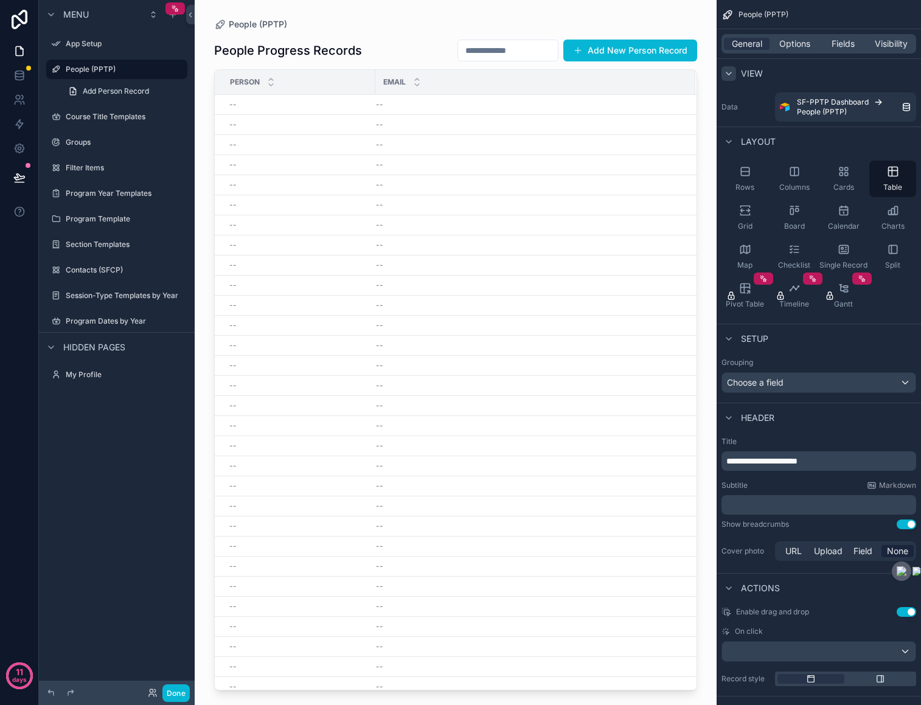
click at [729, 73] on icon "scrollable content" at bounding box center [729, 74] width 10 height 10
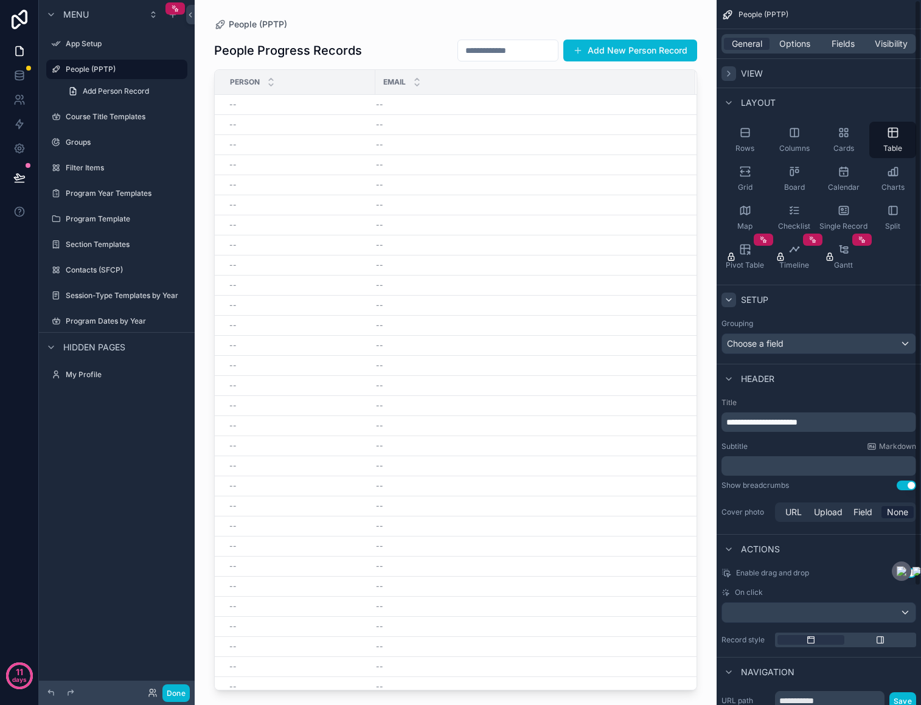
click at [729, 302] on icon "scrollable content" at bounding box center [729, 300] width 10 height 10
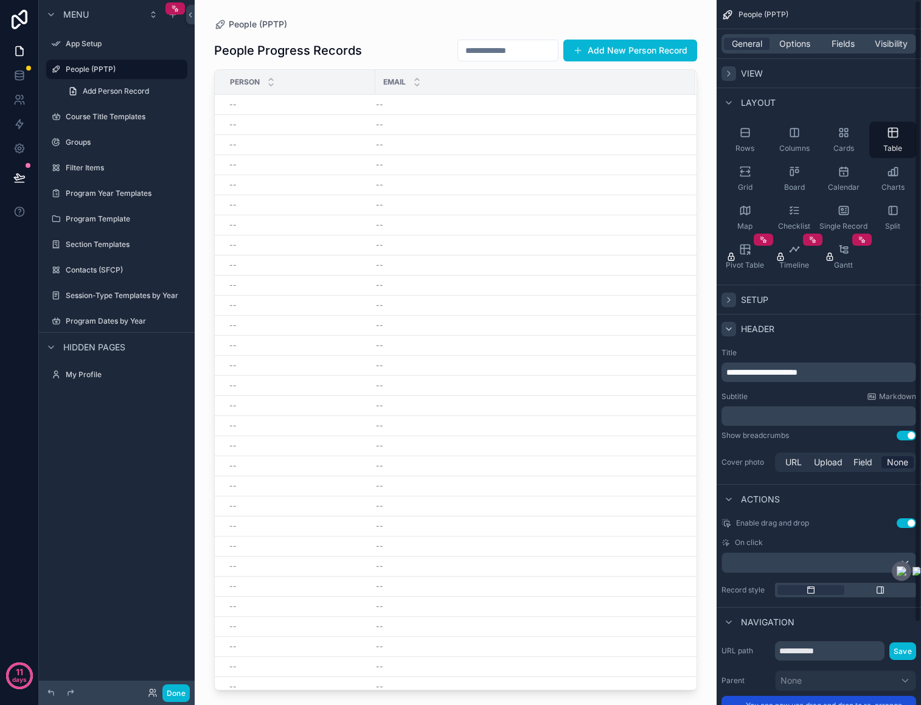
click at [726, 325] on icon "scrollable content" at bounding box center [729, 329] width 10 height 10
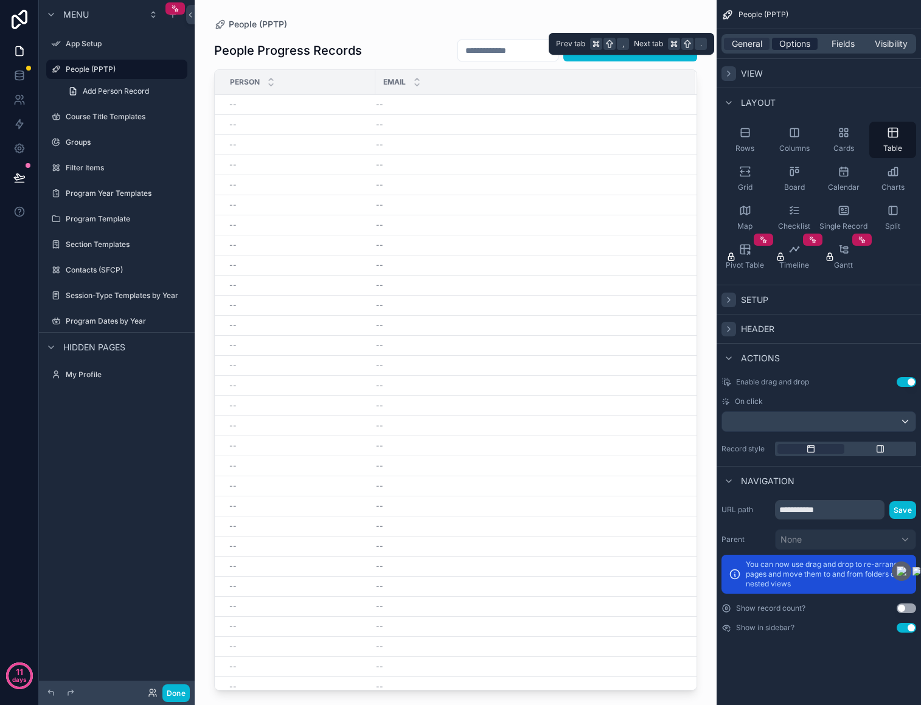
click at [782, 46] on span "Options" at bounding box center [794, 44] width 31 height 12
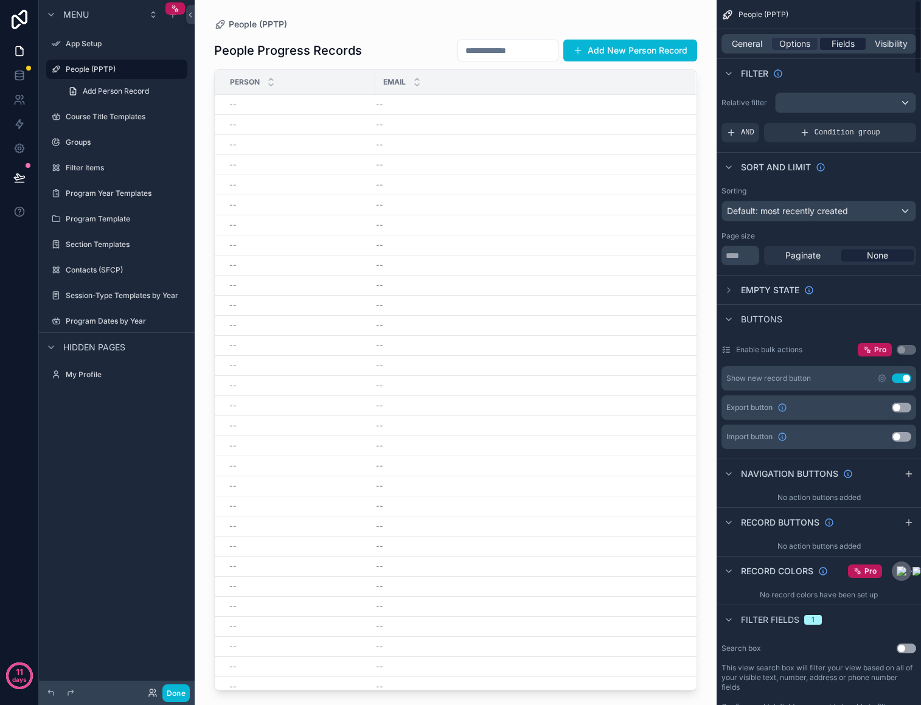
click at [837, 43] on span "Fields" at bounding box center [842, 44] width 23 height 12
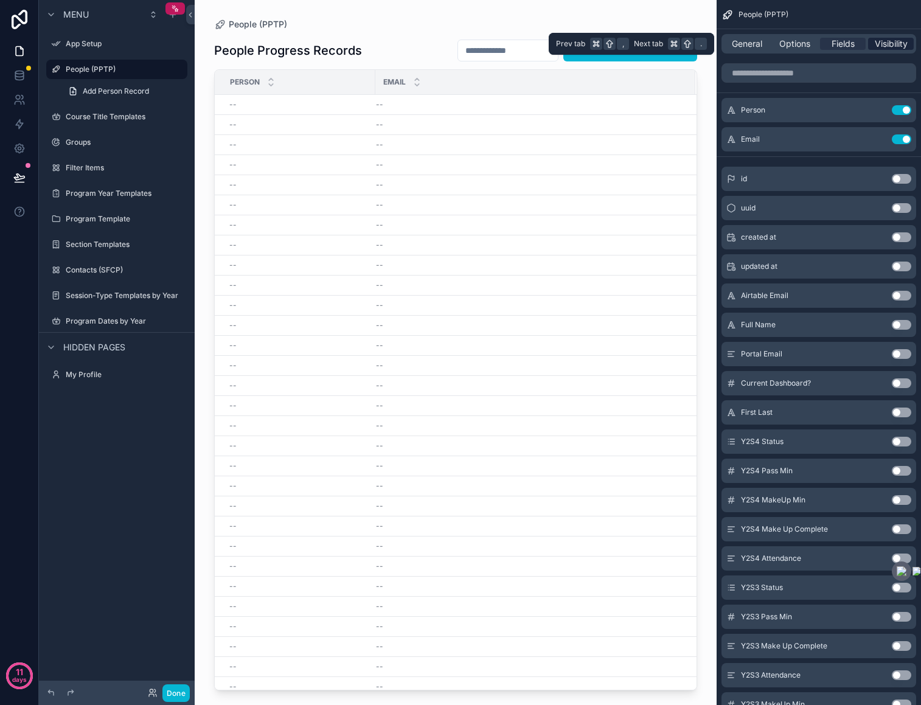
click at [885, 41] on span "Visibility" at bounding box center [891, 44] width 33 height 12
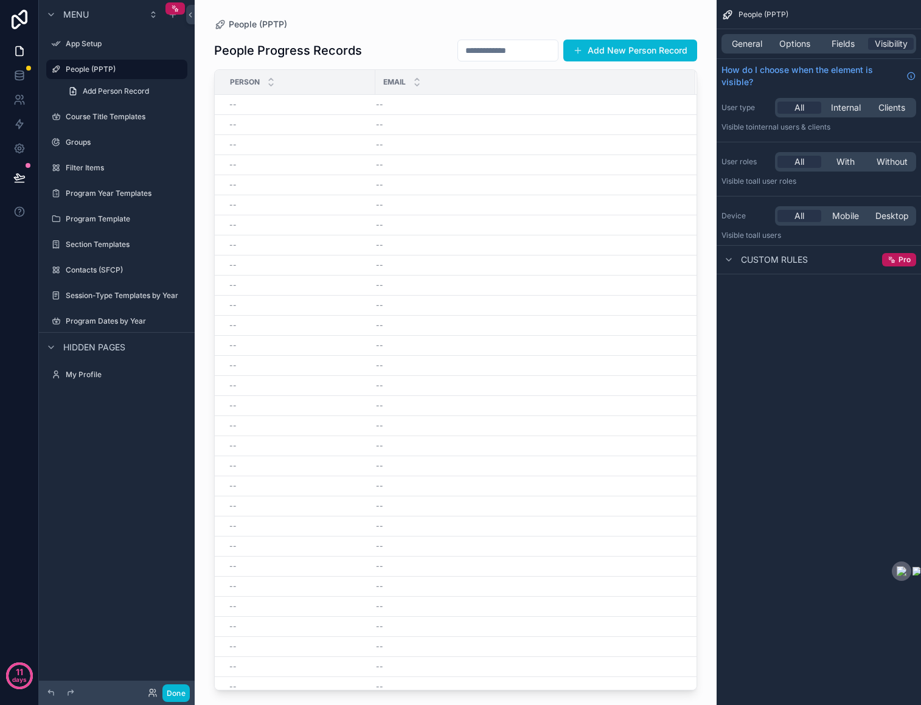
click at [783, 258] on span "Custom rules" at bounding box center [774, 260] width 67 height 12
click at [755, 46] on span "General" at bounding box center [747, 44] width 30 height 12
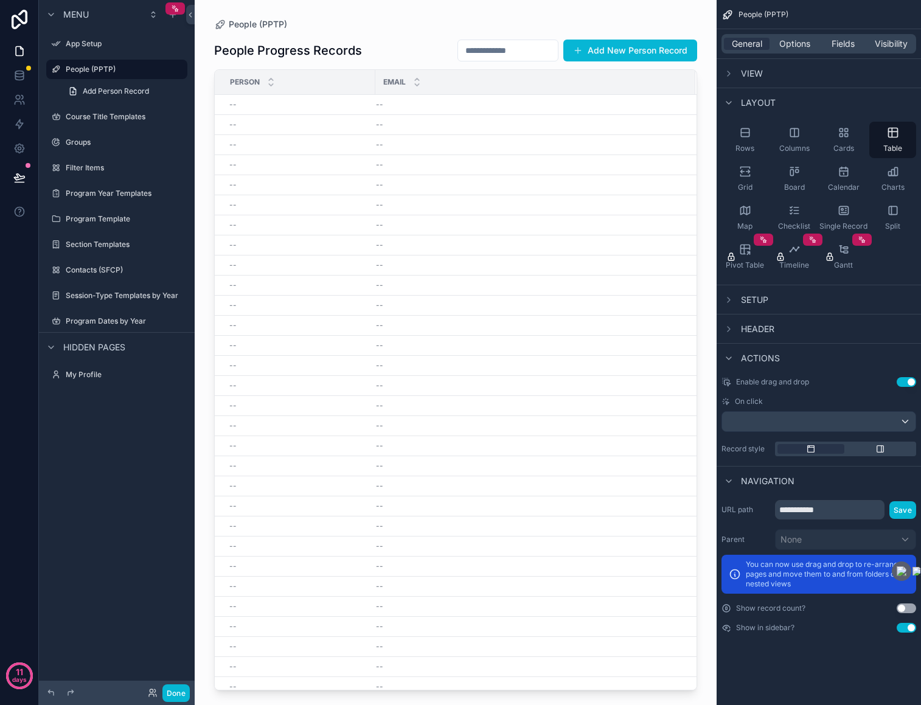
click at [744, 71] on span "View" at bounding box center [752, 74] width 22 height 12
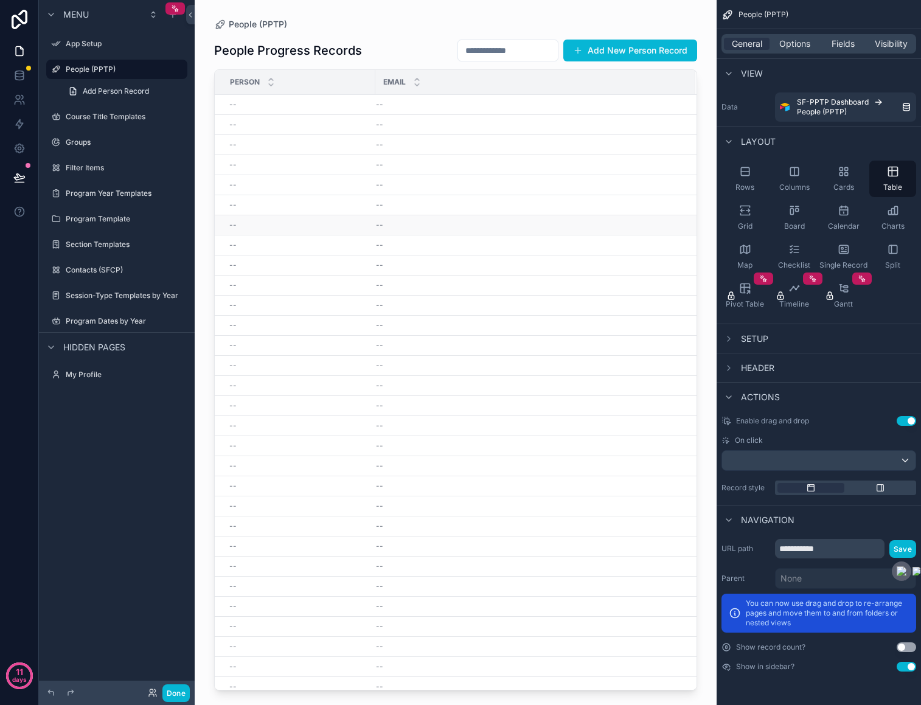
click at [557, 234] on td "--" at bounding box center [535, 225] width 320 height 20
click at [536, 97] on td "--" at bounding box center [535, 105] width 320 height 20
click at [528, 76] on div "Email" at bounding box center [535, 82] width 319 height 23
click at [754, 334] on span "Setup" at bounding box center [754, 339] width 27 height 12
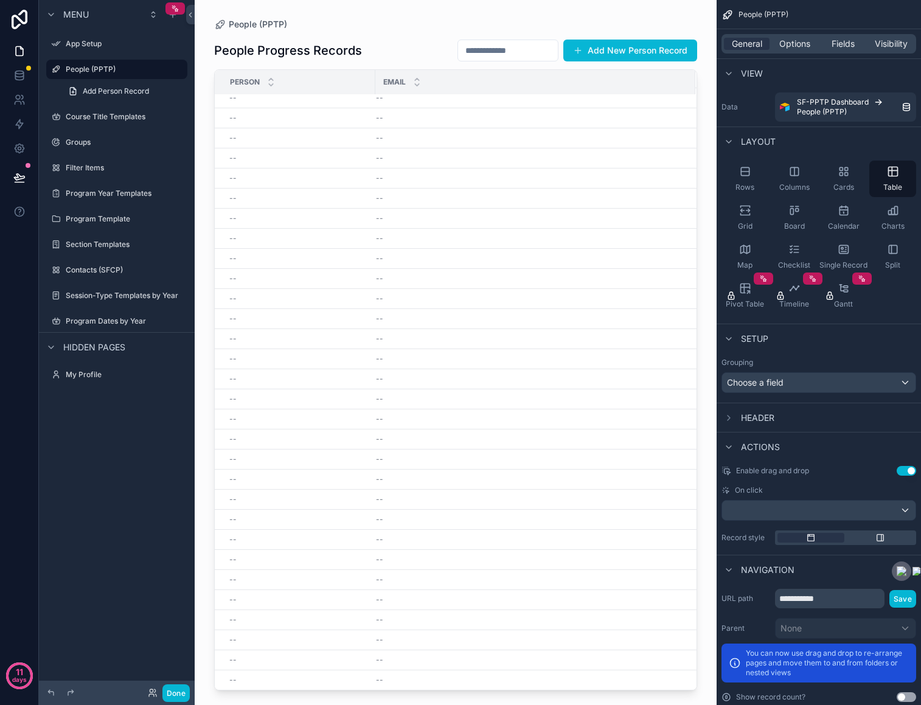
click at [754, 334] on span "Setup" at bounding box center [754, 339] width 27 height 12
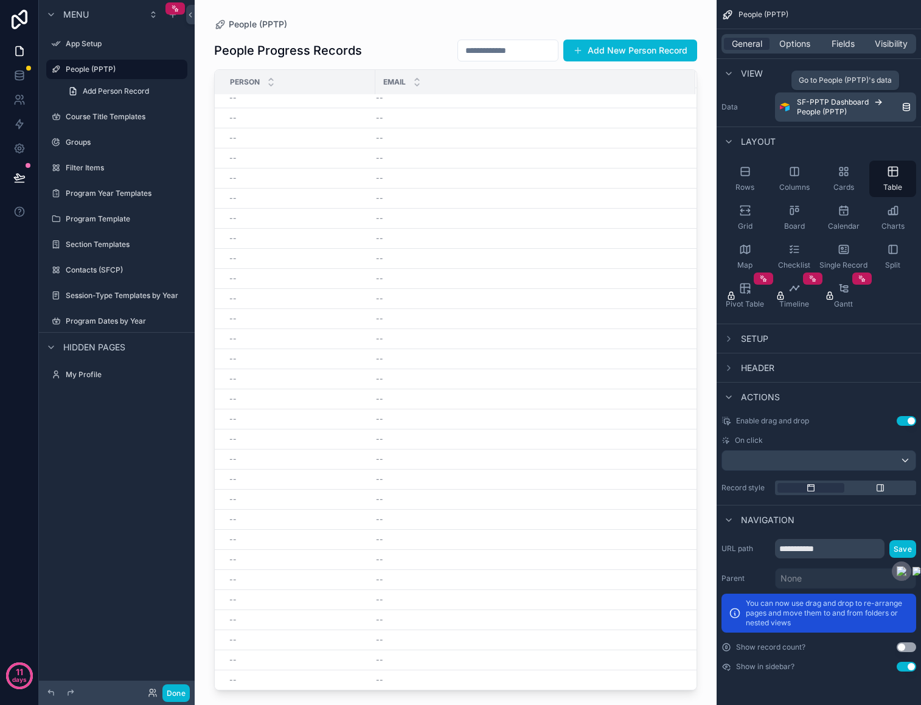
click at [875, 108] on div "SF-PPTP Dashboard People (PPTP)" at bounding box center [849, 106] width 105 height 19
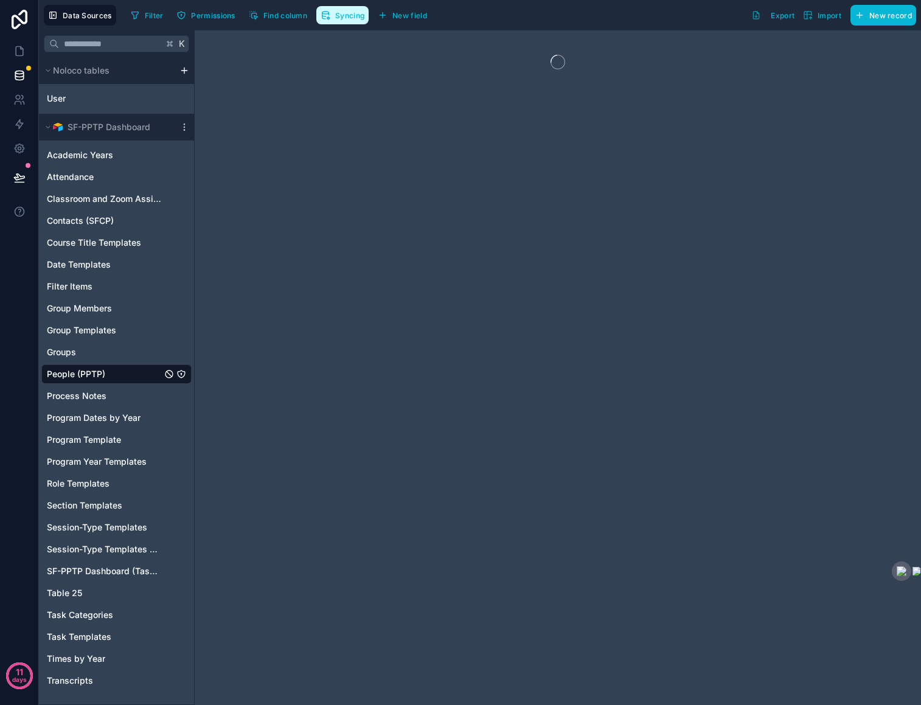
click at [347, 12] on span "Syncing" at bounding box center [349, 15] width 29 height 9
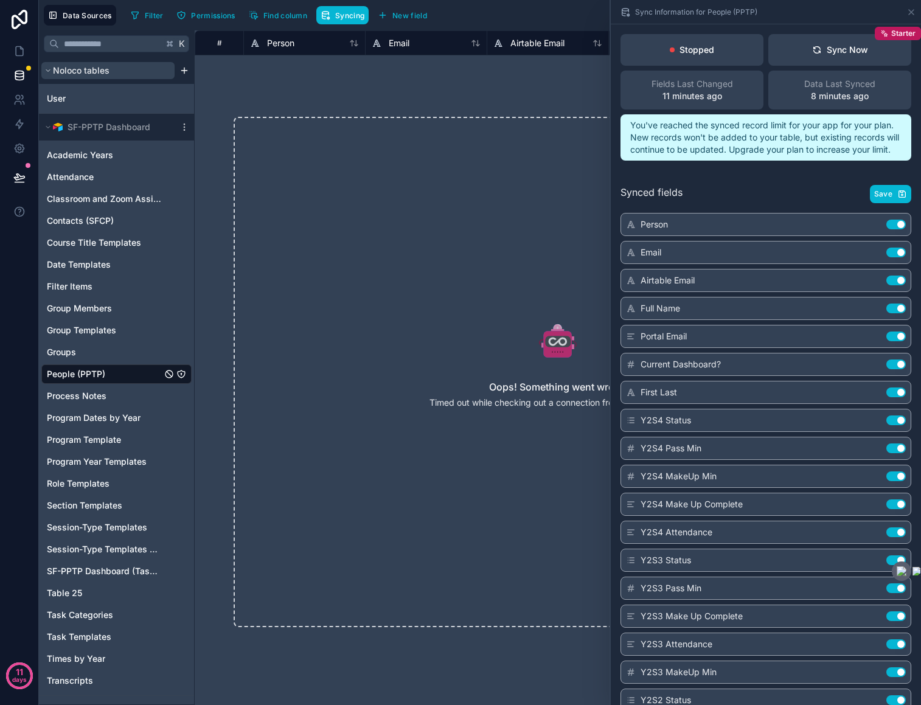
click at [46, 70] on icon "scrollable content" at bounding box center [48, 71] width 4 height 2
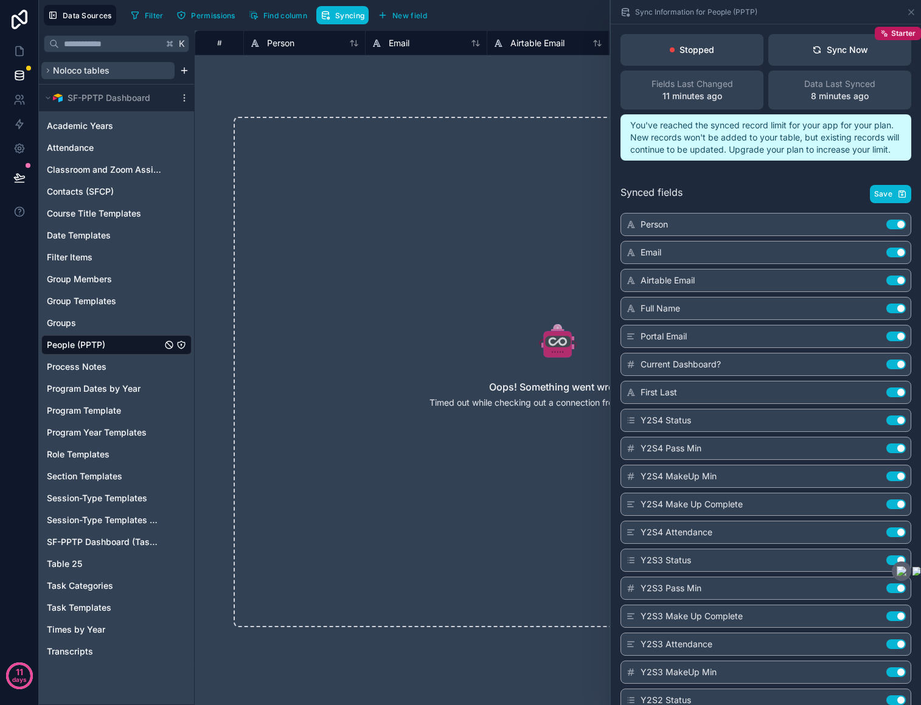
click at [46, 69] on icon "scrollable content" at bounding box center [47, 70] width 7 height 7
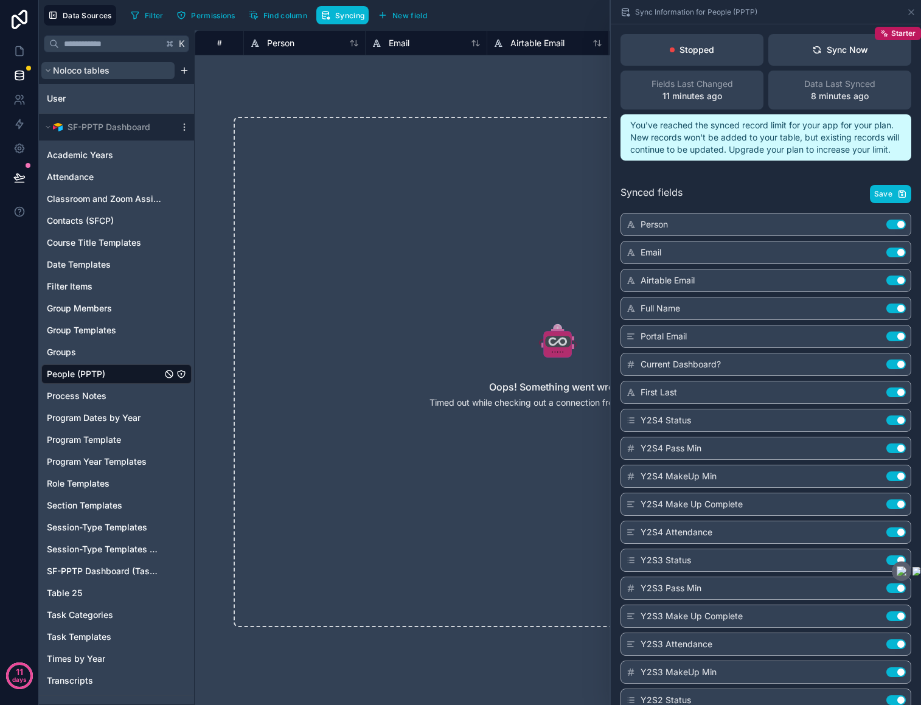
click at [46, 70] on icon "scrollable content" at bounding box center [48, 71] width 4 height 2
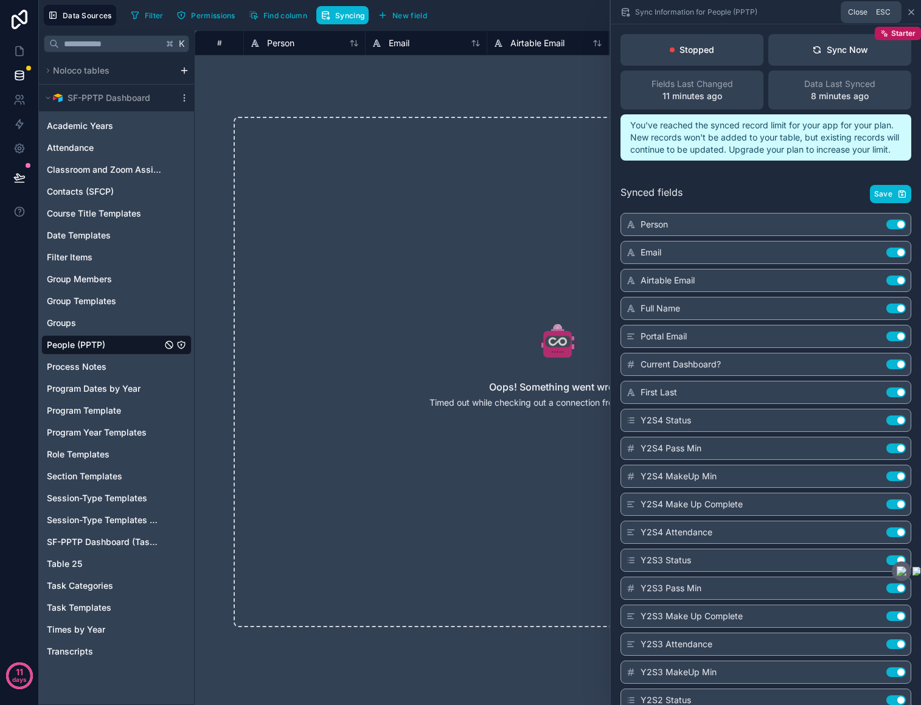
click at [912, 9] on icon at bounding box center [911, 12] width 10 height 10
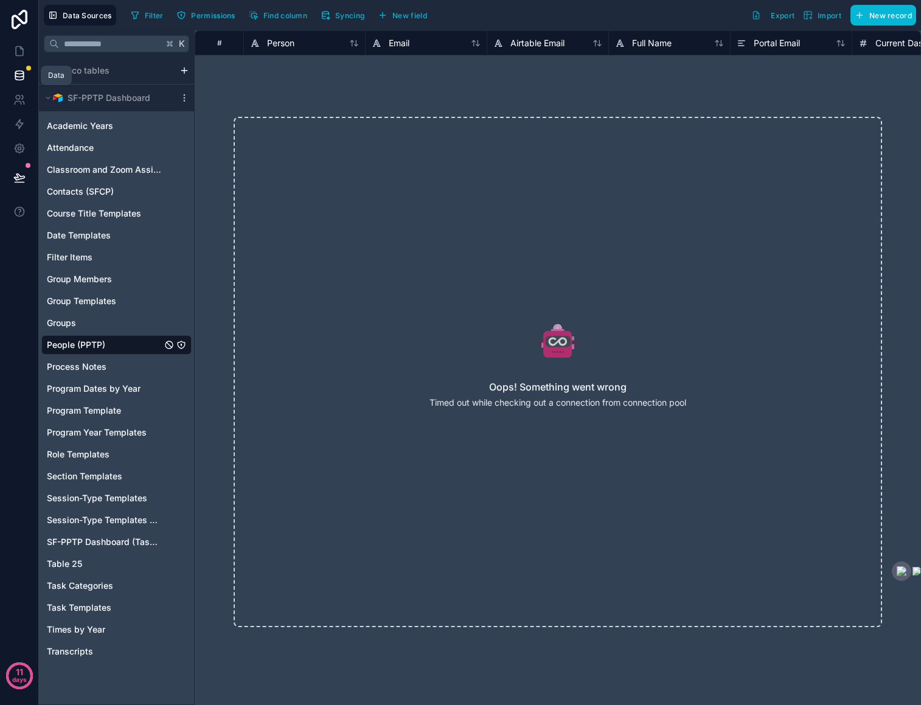
click at [21, 74] on icon at bounding box center [19, 75] width 12 height 12
click at [20, 50] on icon at bounding box center [19, 51] width 12 height 12
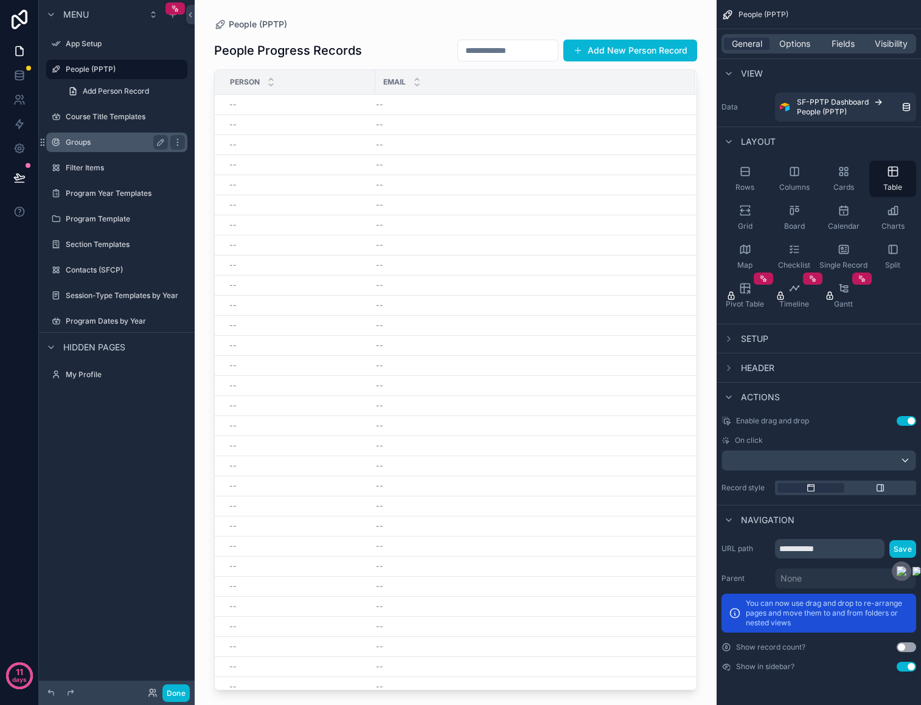
click at [85, 140] on label "Groups" at bounding box center [114, 142] width 97 height 10
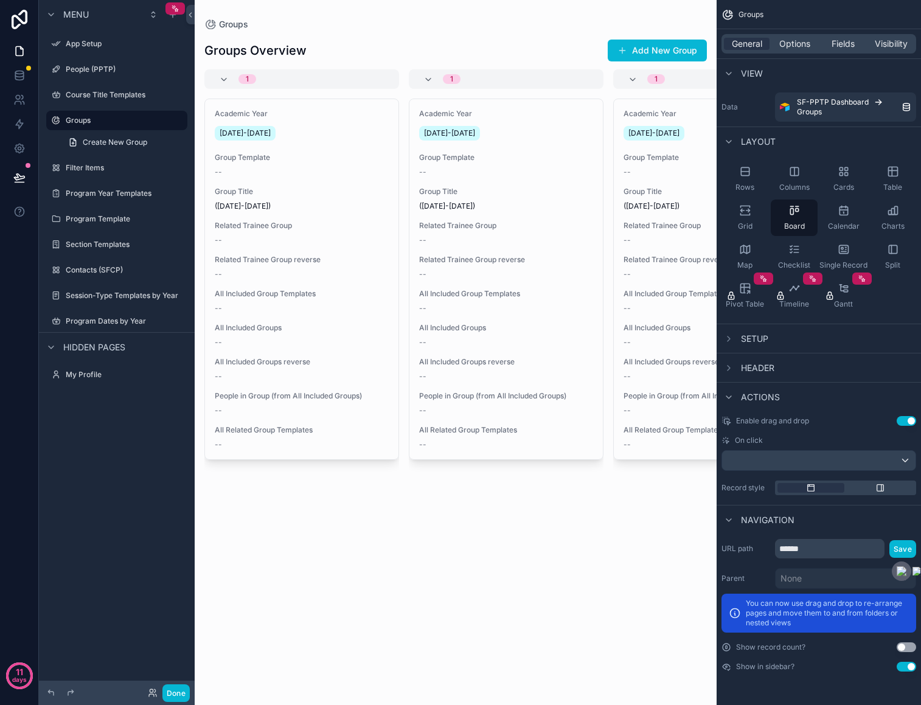
click at [306, 75] on div "scrollable content" at bounding box center [456, 352] width 522 height 705
click at [220, 77] on icon "scrollable content" at bounding box center [224, 80] width 10 height 10
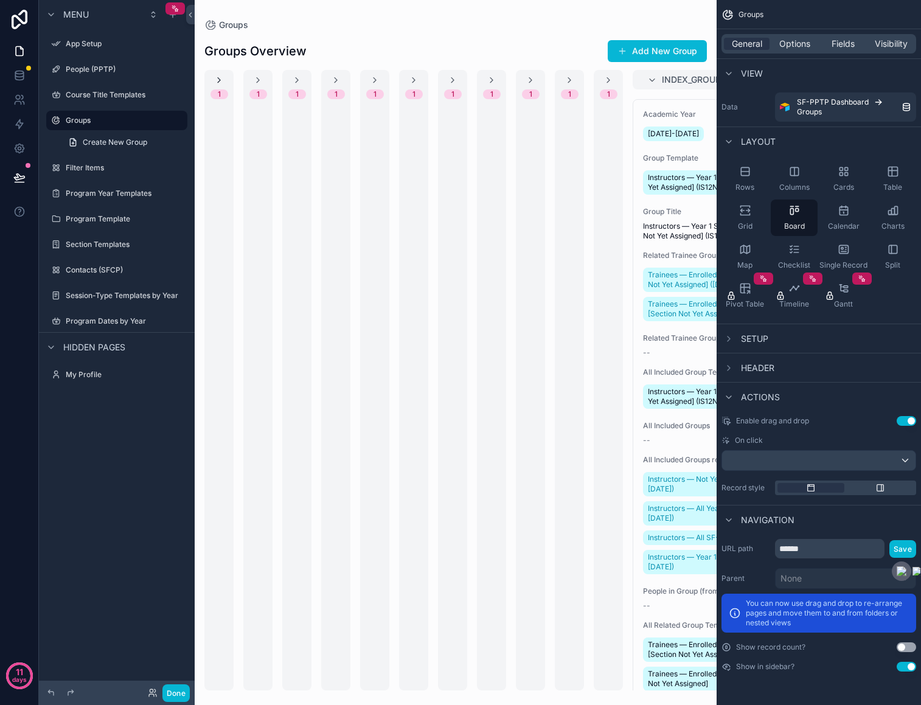
click at [220, 76] on icon "scrollable content" at bounding box center [219, 80] width 10 height 10
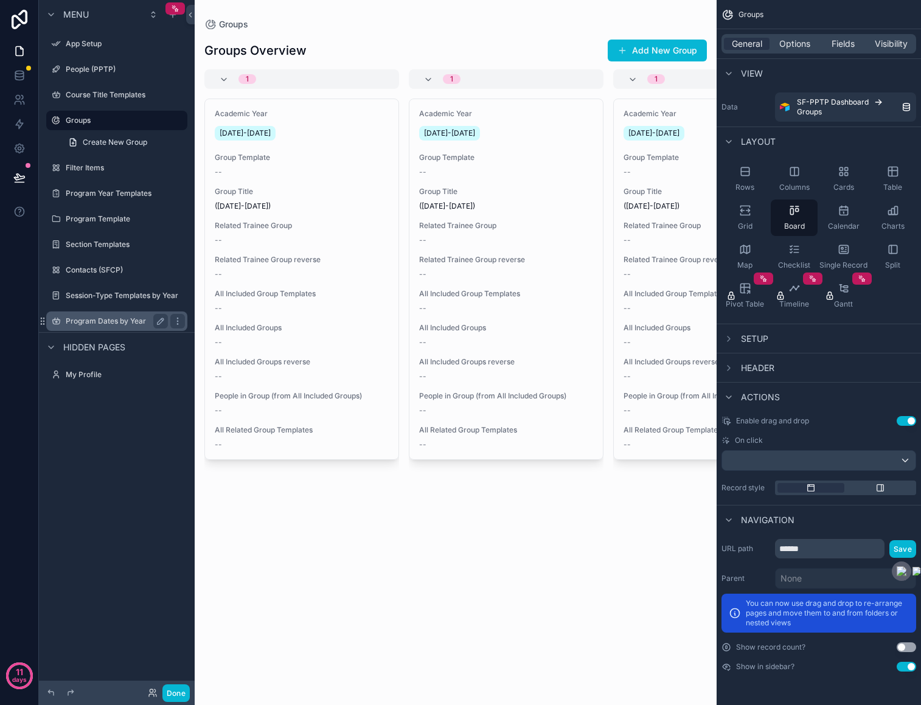
click at [92, 316] on label "Program Dates by Year" at bounding box center [114, 321] width 97 height 10
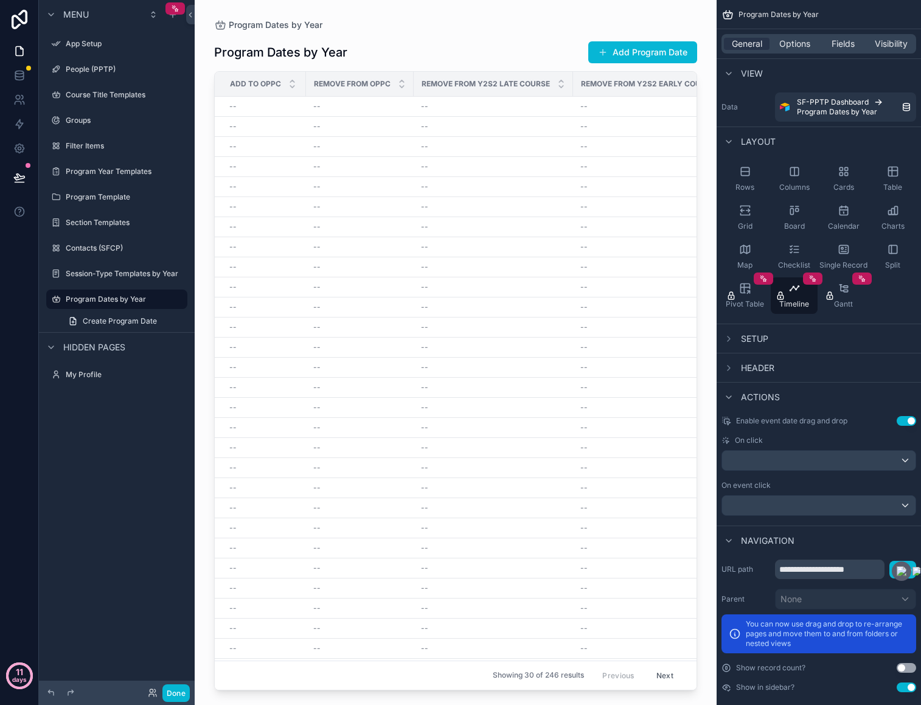
click at [23, 674] on p "days" at bounding box center [19, 679] width 15 height 17
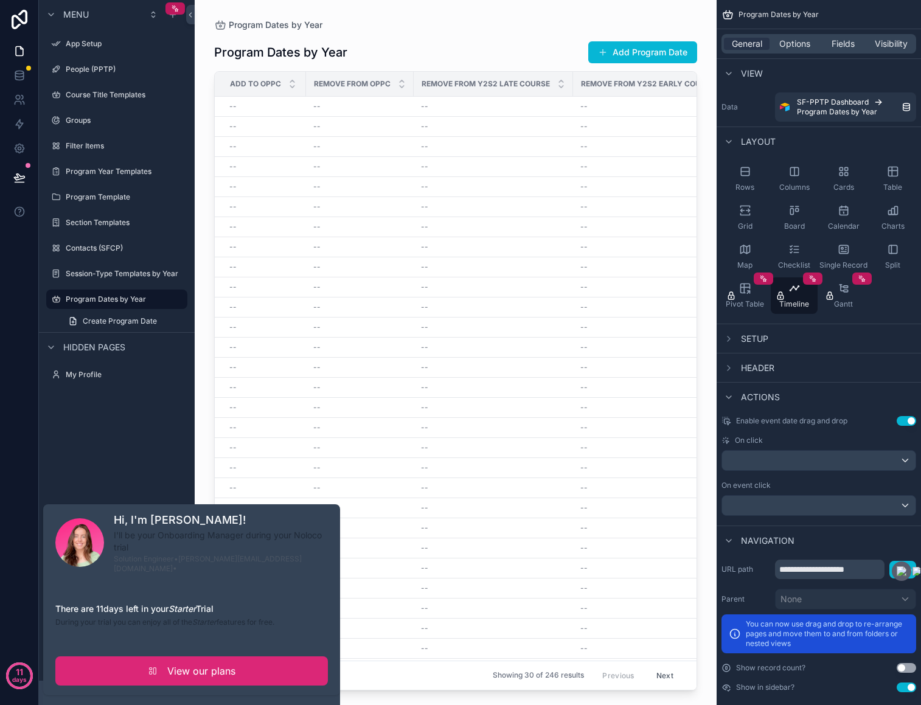
click at [142, 656] on link "View our plans" at bounding box center [191, 670] width 272 height 29
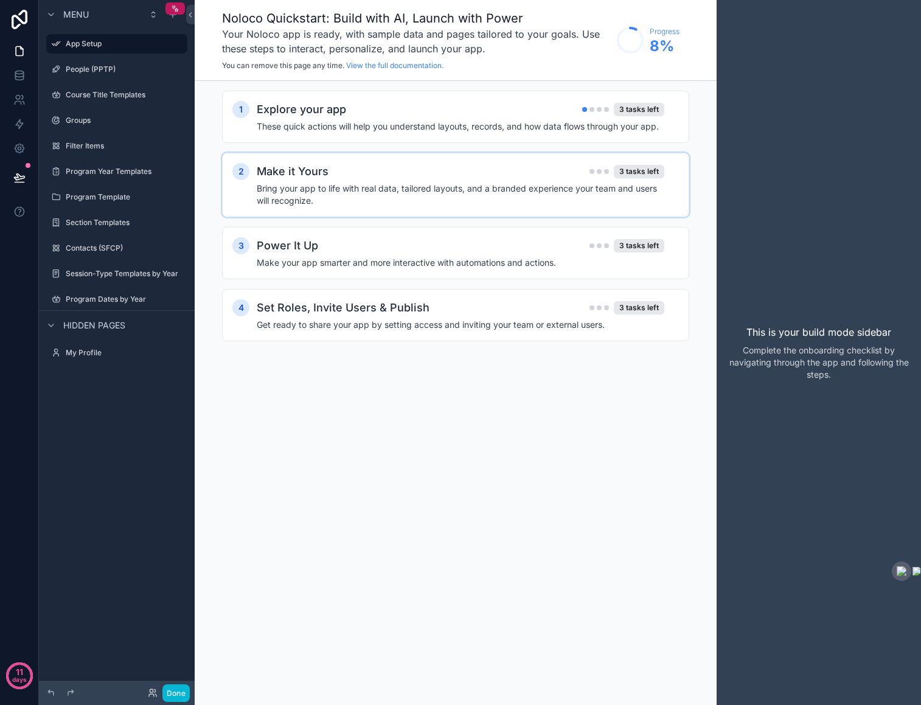
click at [343, 176] on div "Make it Yours 3 tasks left" at bounding box center [460, 171] width 407 height 17
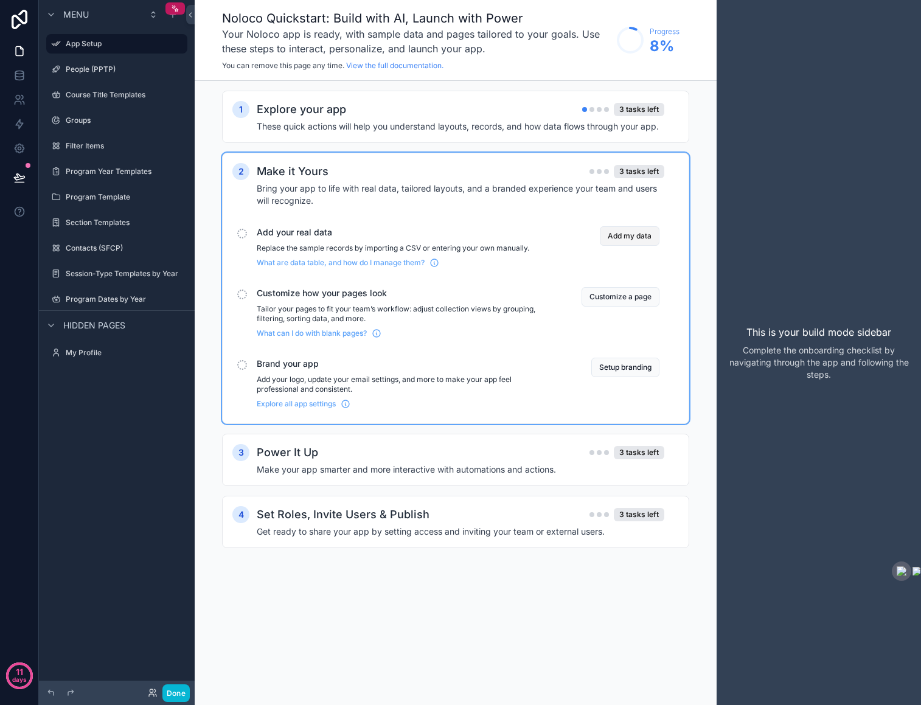
click at [649, 234] on button "Add my data" at bounding box center [630, 235] width 60 height 19
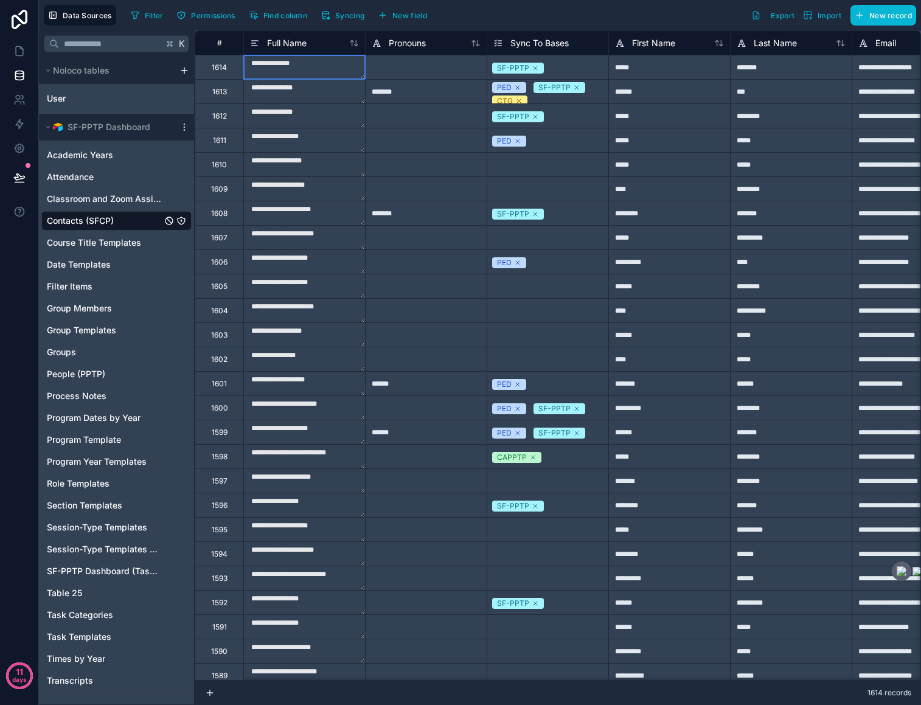
click at [325, 73] on textarea "**********" at bounding box center [304, 67] width 121 height 24
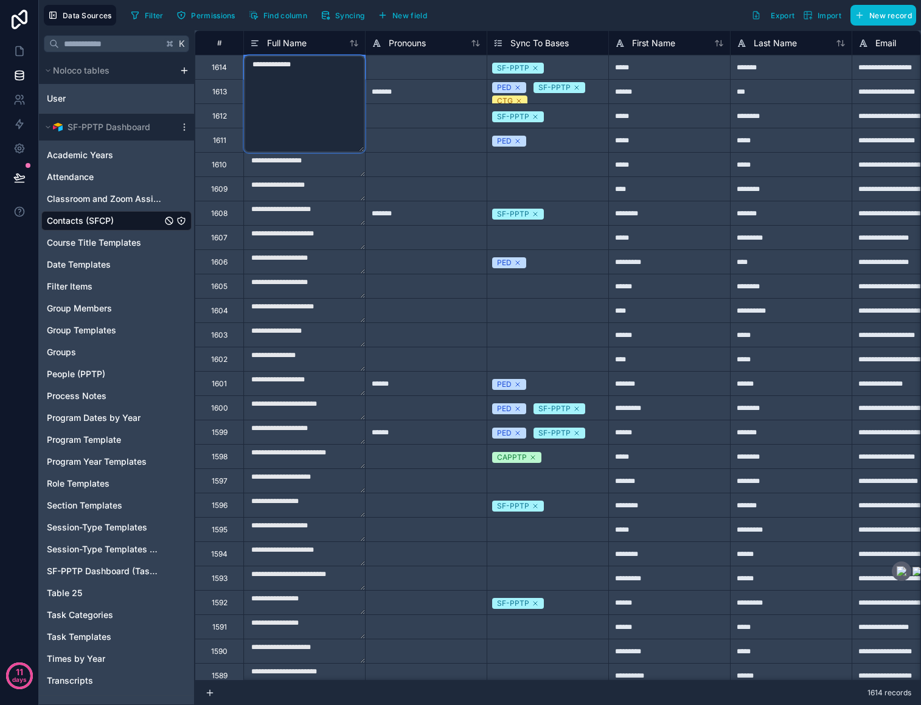
click at [314, 64] on textarea "**********" at bounding box center [304, 103] width 121 height 97
click at [316, 67] on textarea "**********" at bounding box center [304, 103] width 121 height 97
type textarea "**********"
click at [408, 102] on div "*******" at bounding box center [426, 91] width 122 height 24
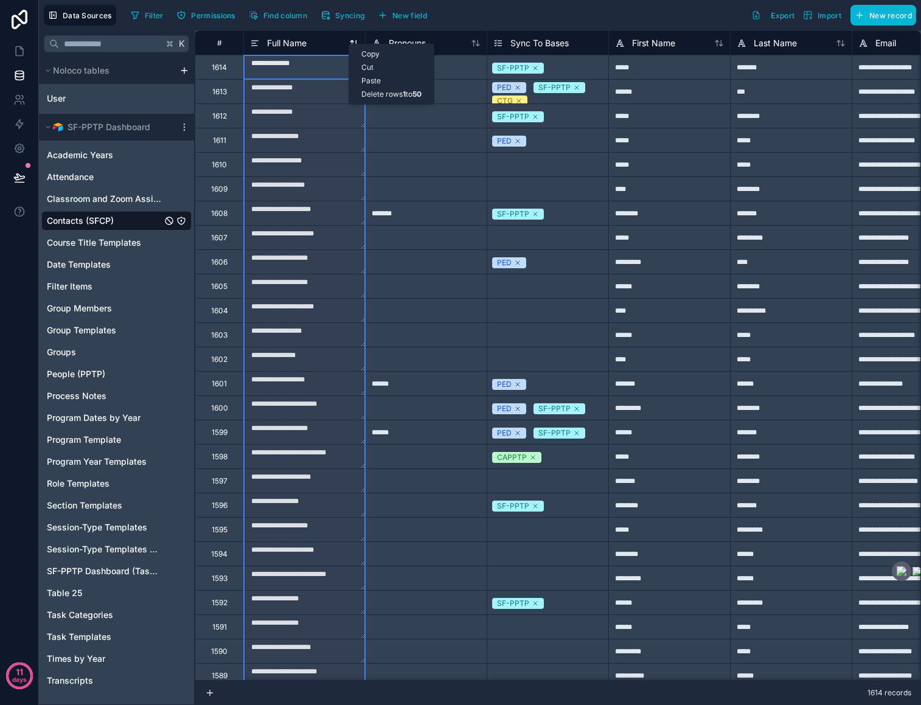
click at [348, 44] on div "Copy Cut Paste Delete rows 1 to 50" at bounding box center [391, 74] width 86 height 61
click at [324, 45] on div "Full Name" at bounding box center [304, 43] width 109 height 15
click at [327, 44] on div "Full Name" at bounding box center [304, 43] width 109 height 15
click at [440, 100] on div "*******" at bounding box center [426, 91] width 122 height 24
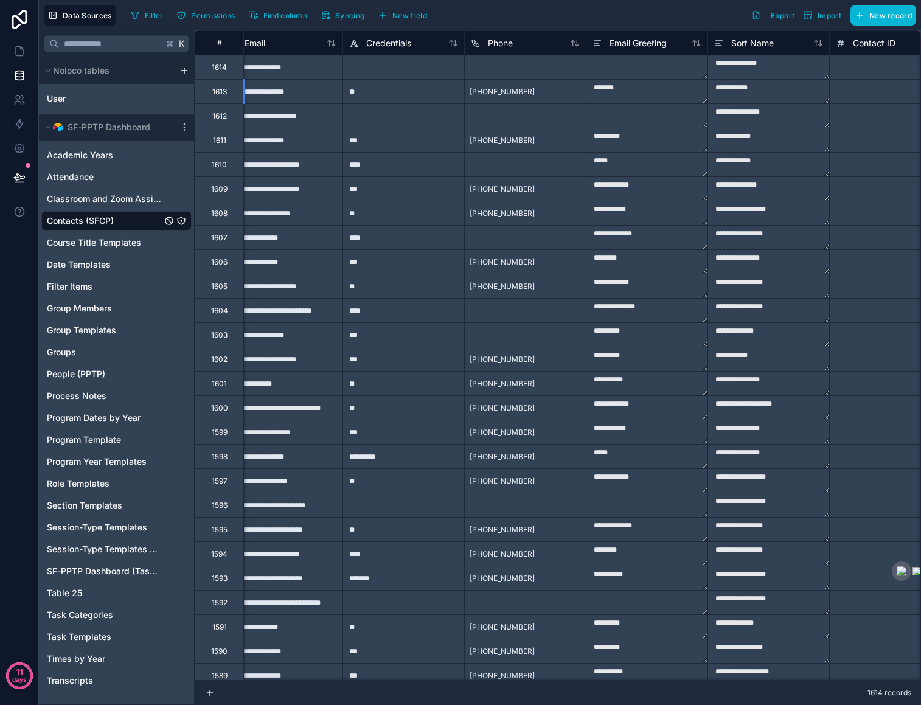
scroll to position [0, 664]
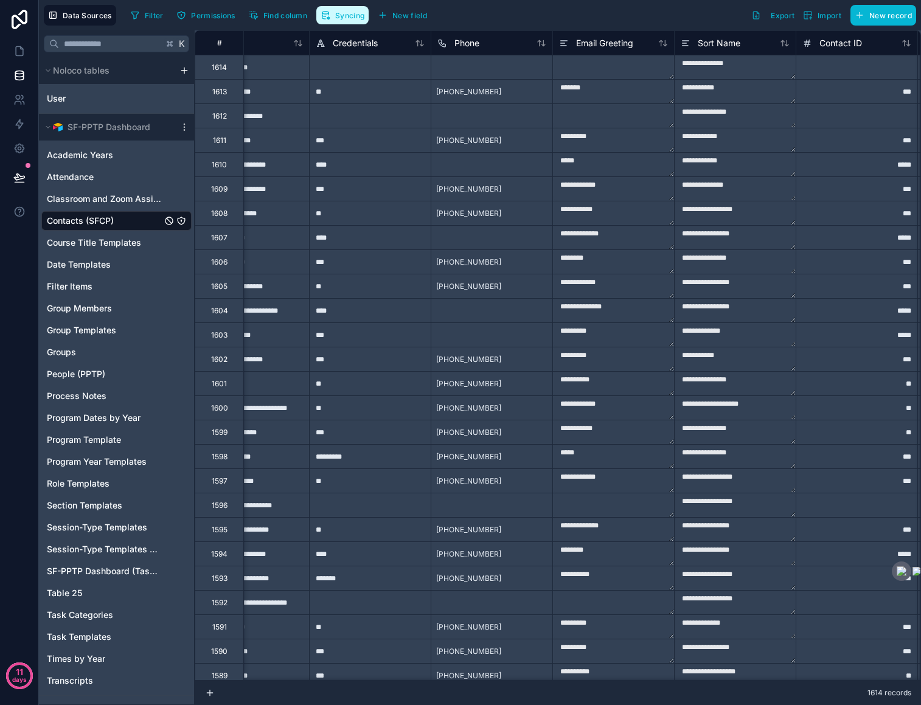
click at [341, 11] on span "Syncing" at bounding box center [349, 15] width 29 height 9
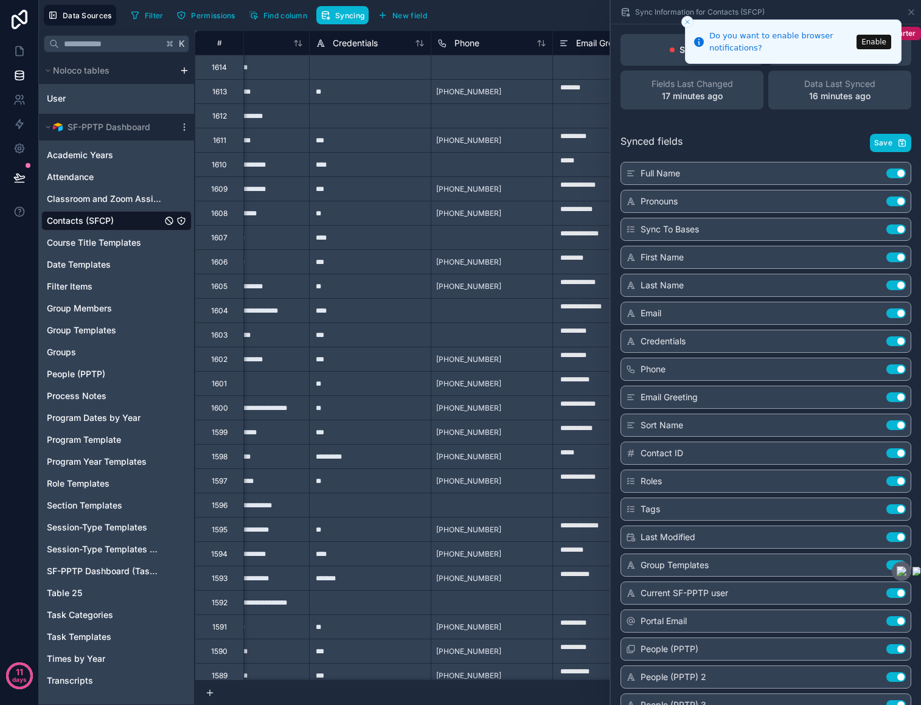
click at [881, 40] on button "Enable" at bounding box center [873, 42] width 35 height 15
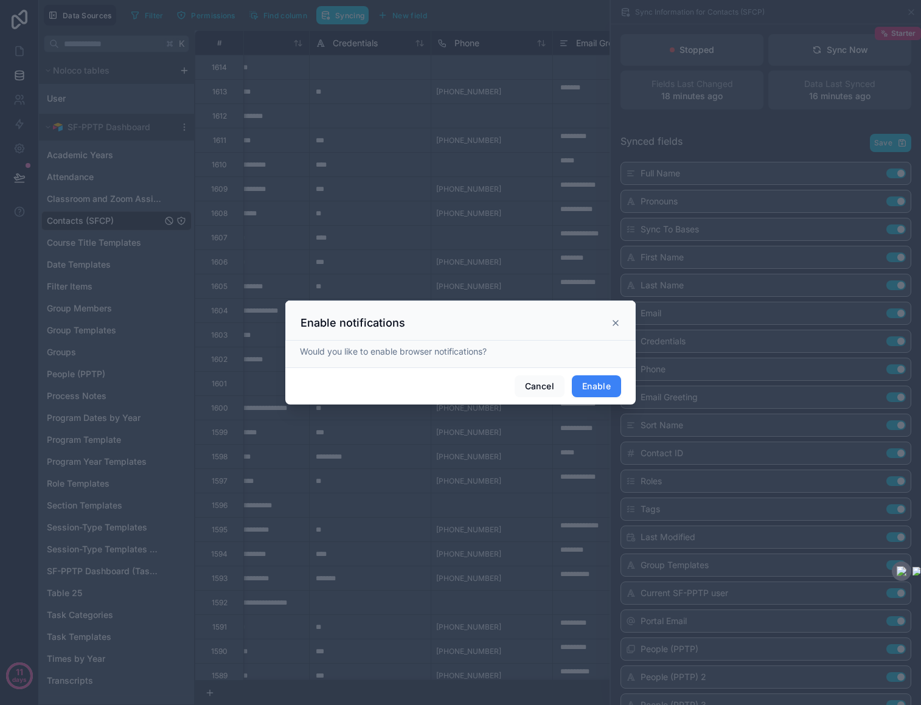
click at [605, 379] on button "Enable" at bounding box center [596, 386] width 49 height 22
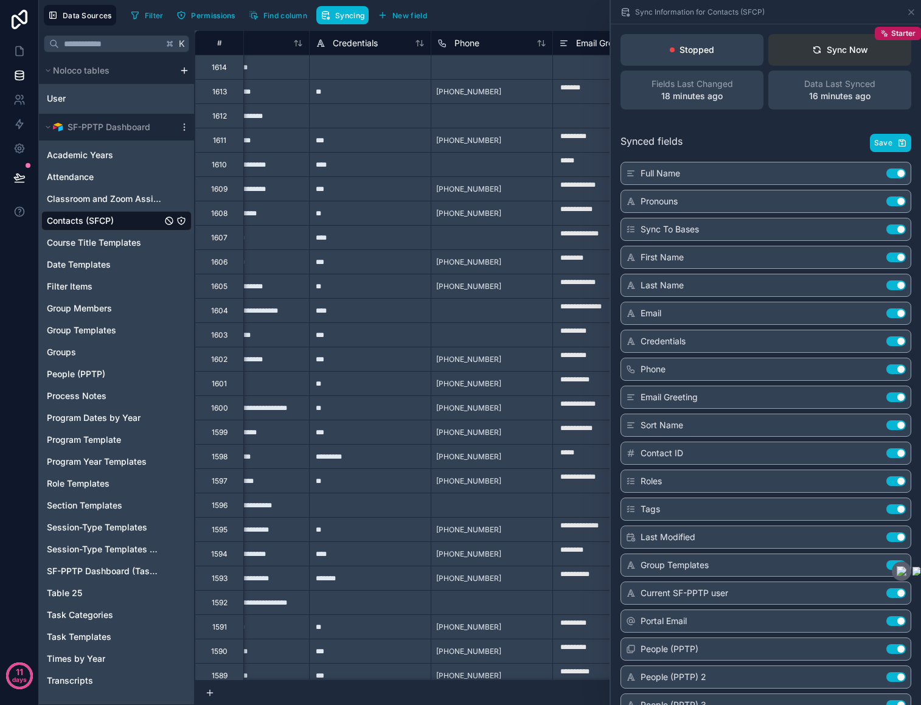
click at [851, 50] on div "Sync Now" at bounding box center [840, 50] width 56 height 12
click at [904, 34] on span "Starter" at bounding box center [903, 34] width 24 height 10
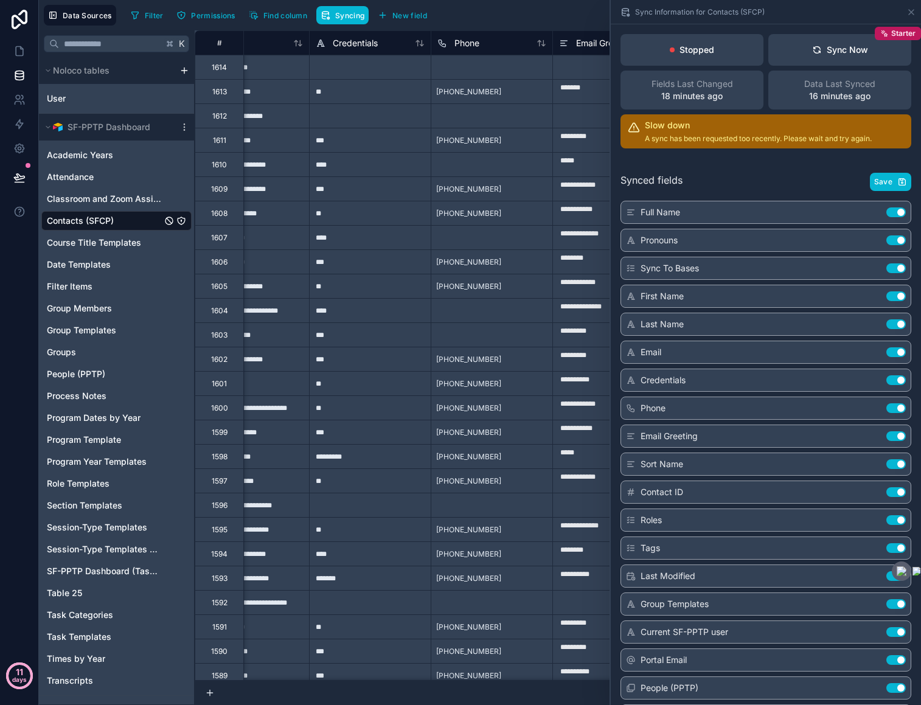
click at [15, 673] on p "days" at bounding box center [19, 679] width 15 height 17
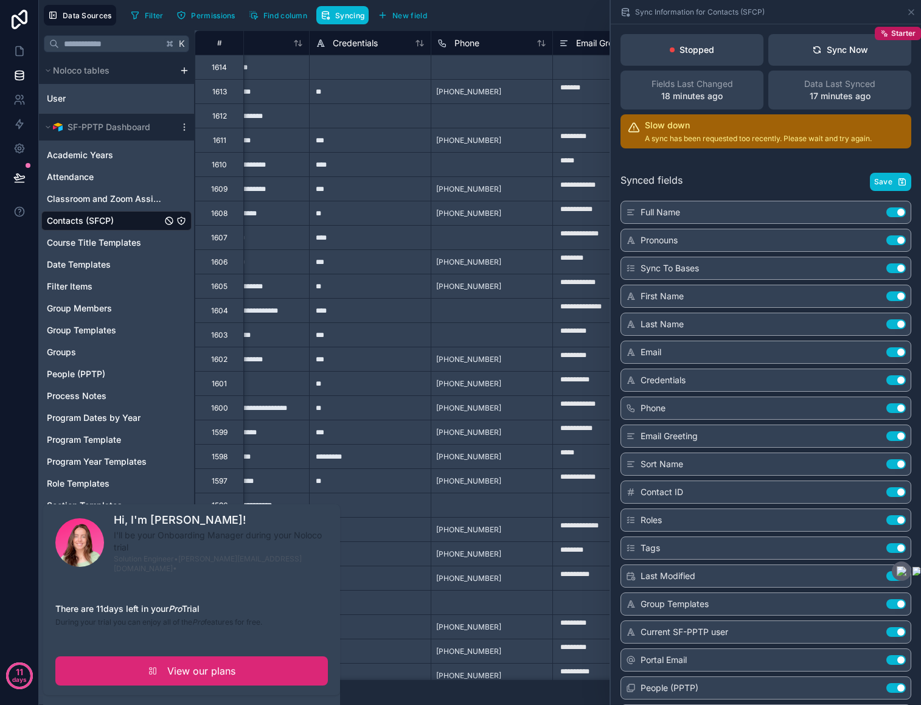
click at [119, 663] on link "View our plans" at bounding box center [191, 670] width 272 height 29
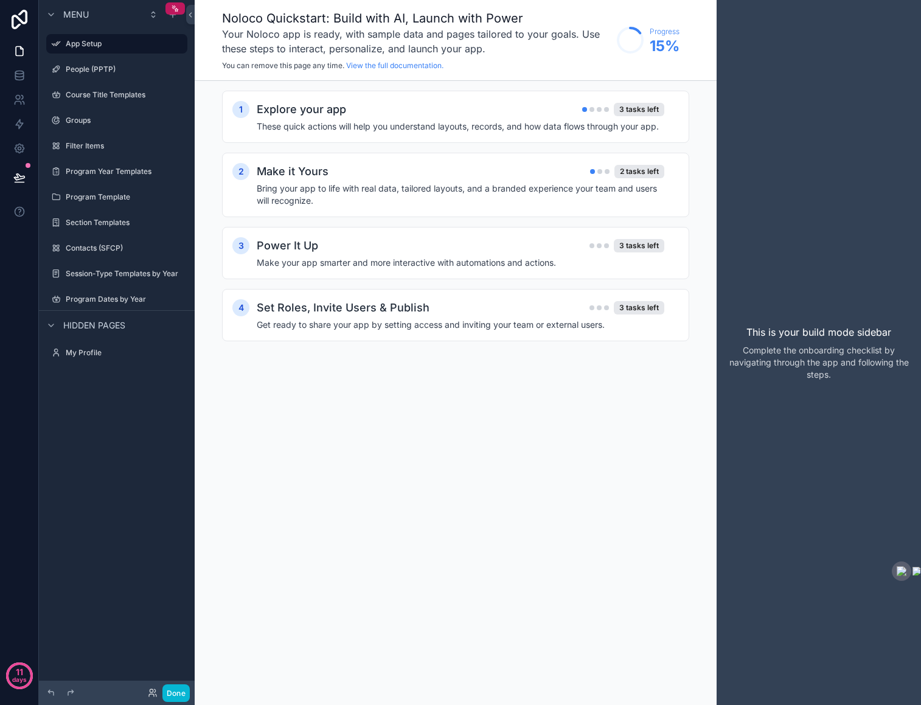
click at [82, 325] on span "Hidden pages" at bounding box center [94, 325] width 62 height 12
click at [498, 109] on div "Explore your app 3 tasks left" at bounding box center [460, 109] width 407 height 17
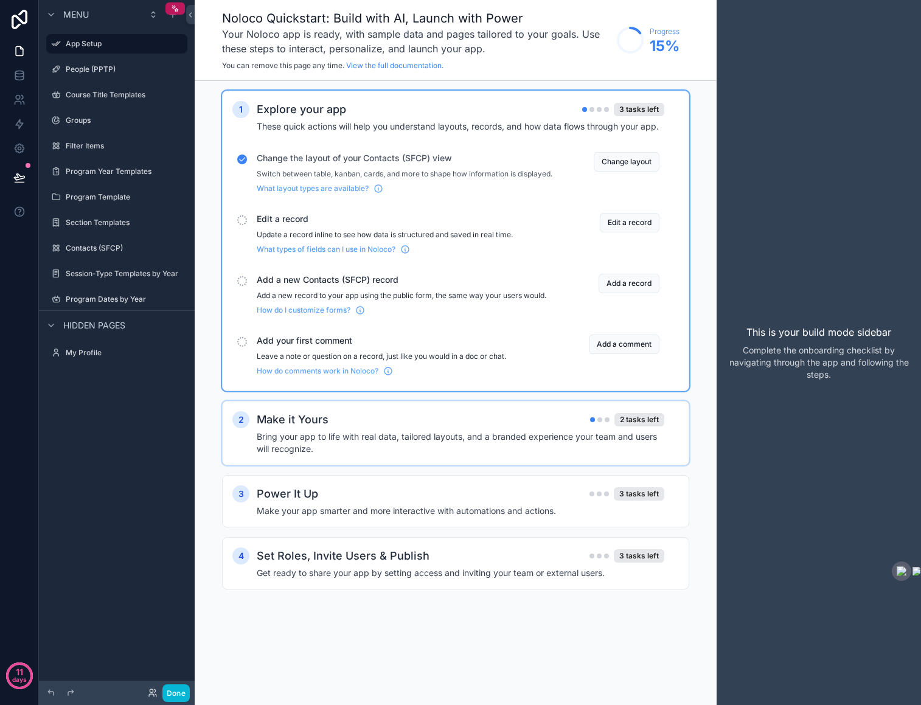
click at [438, 428] on div "Make it Yours 2 tasks left" at bounding box center [460, 419] width 407 height 17
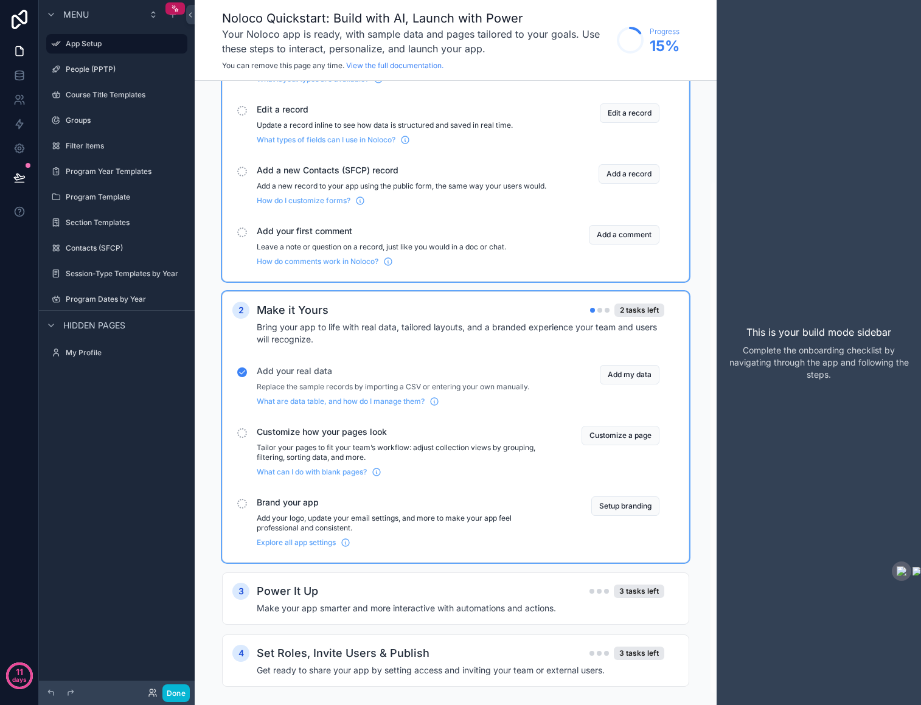
scroll to position [135, 0]
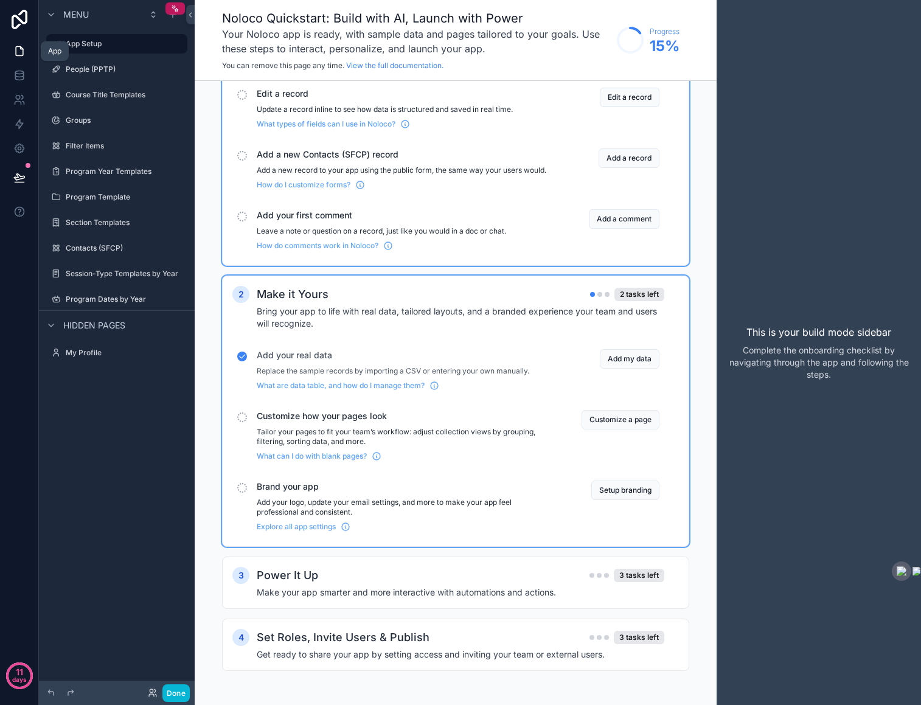
click at [17, 52] on icon at bounding box center [19, 51] width 12 height 12
click at [95, 69] on label "People (PPTP)" at bounding box center [114, 69] width 97 height 10
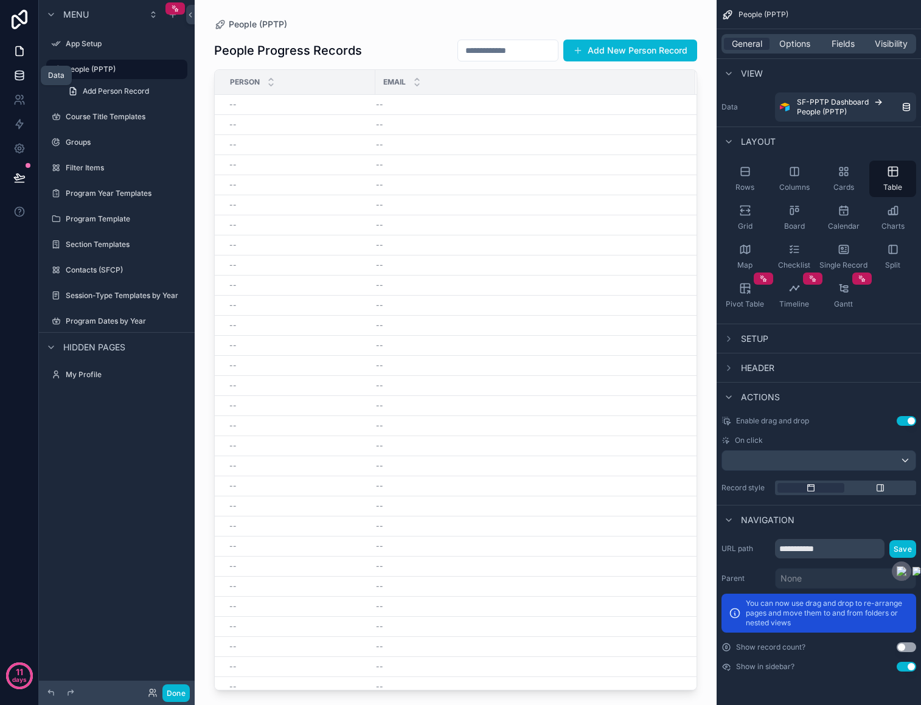
click at [21, 77] on icon at bounding box center [19, 75] width 12 height 12
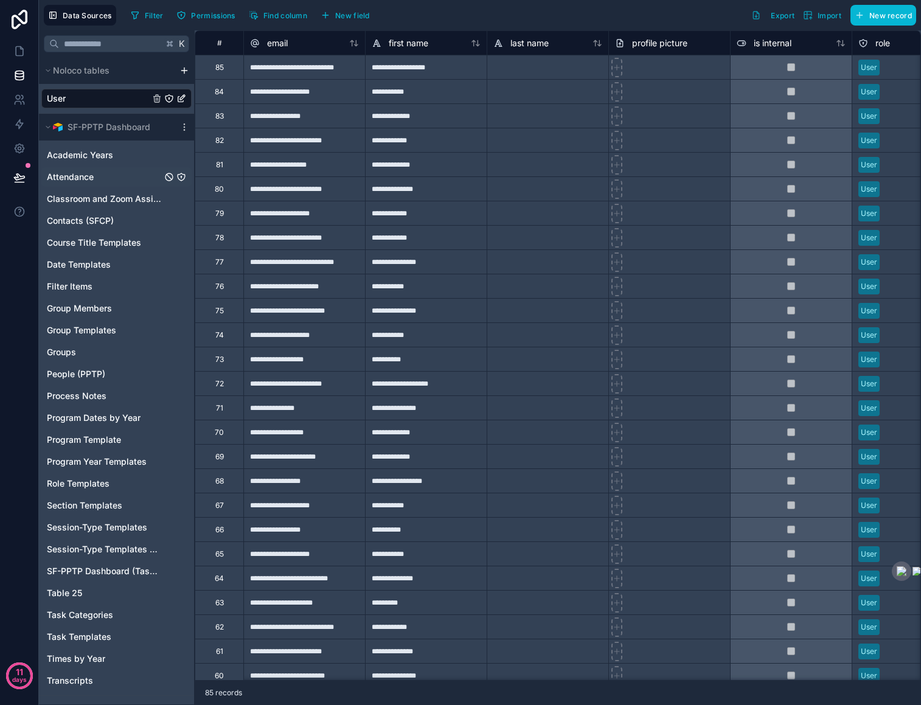
click at [109, 181] on div "Attendance" at bounding box center [116, 176] width 150 height 19
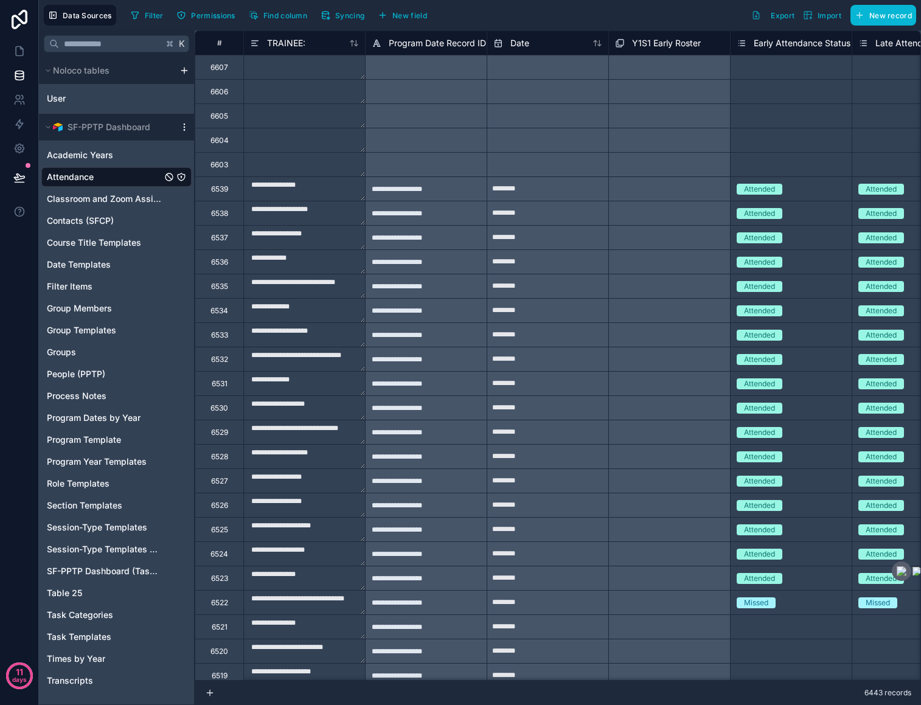
click at [184, 125] on icon "scrollable content" at bounding box center [184, 127] width 10 height 10
click at [228, 172] on span "Queue data sync" at bounding box center [247, 172] width 88 height 10
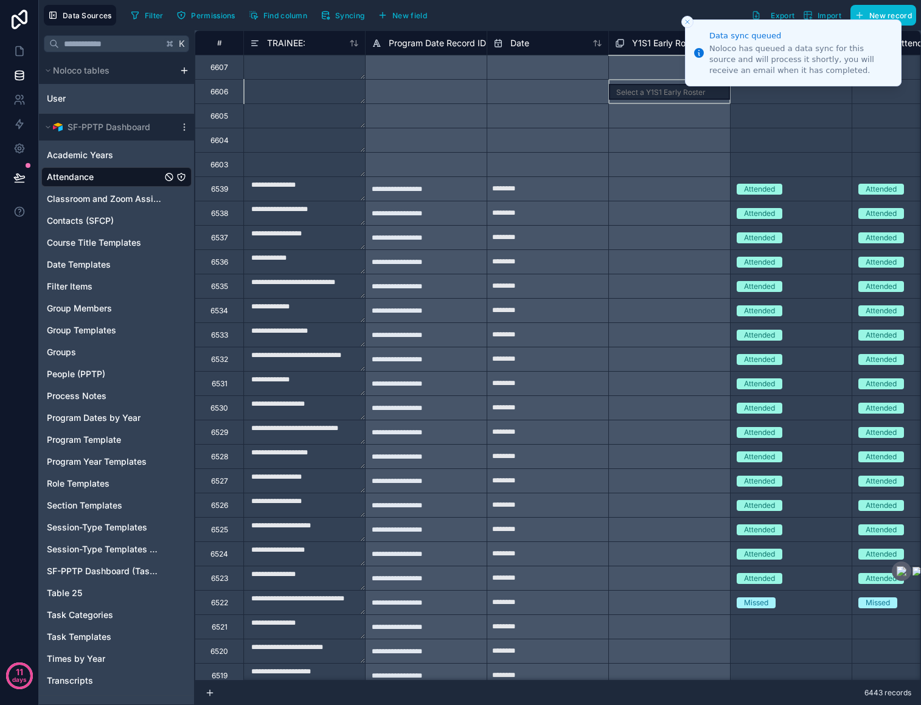
click at [655, 95] on div "Select a Y1S1 Early Roster" at bounding box center [669, 91] width 122 height 24
click at [686, 21] on line "Close toast" at bounding box center [687, 22] width 4 height 4
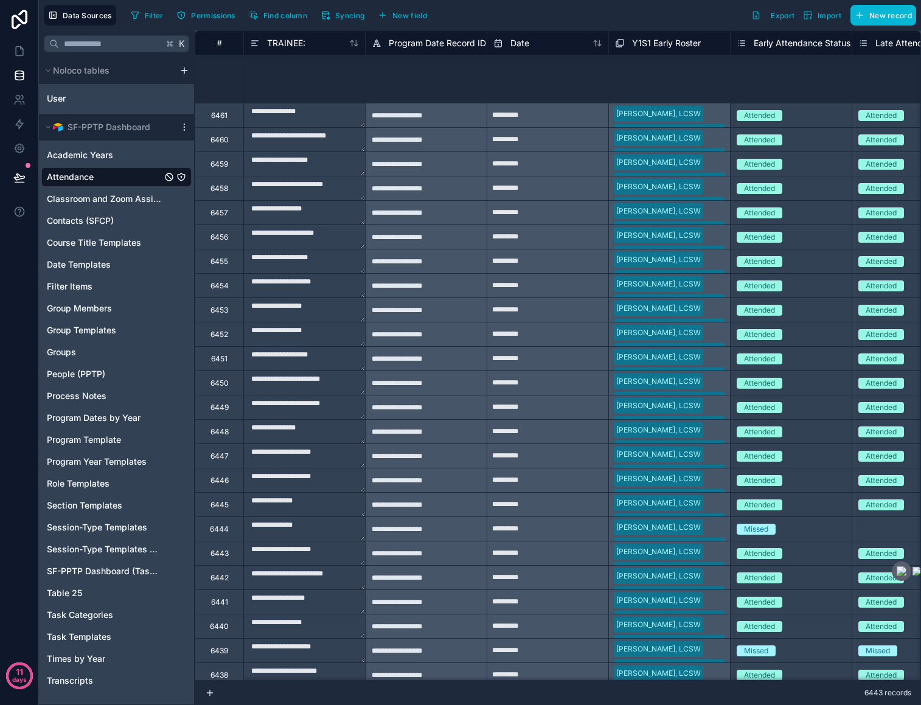
scroll to position [1830, 0]
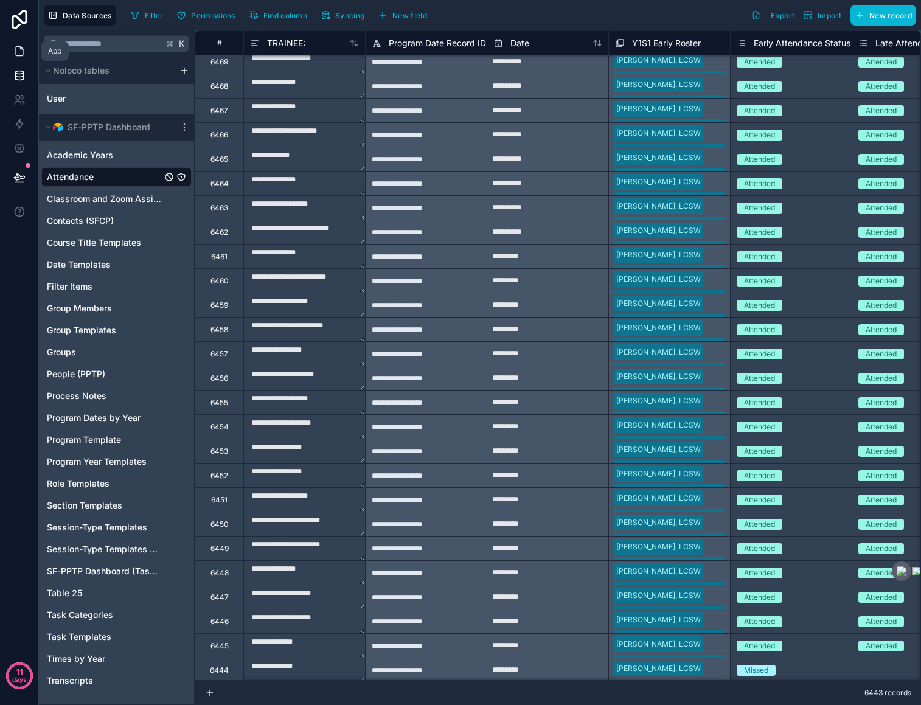
click at [16, 52] on icon at bounding box center [19, 51] width 7 height 9
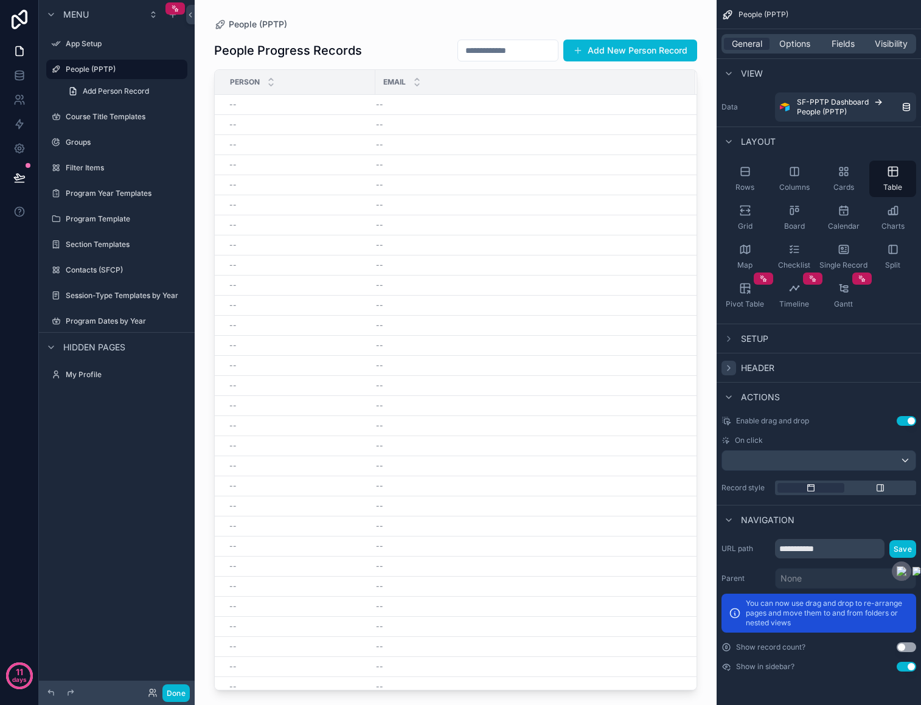
click at [728, 367] on icon "scrollable content" at bounding box center [729, 368] width 10 height 10
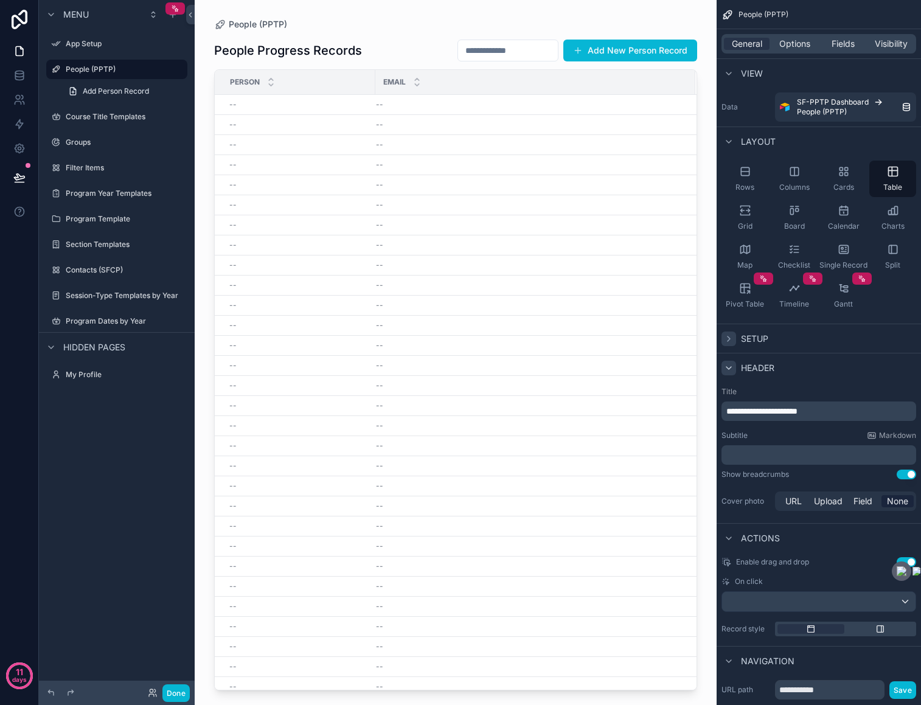
click at [732, 338] on icon "scrollable content" at bounding box center [729, 339] width 10 height 10
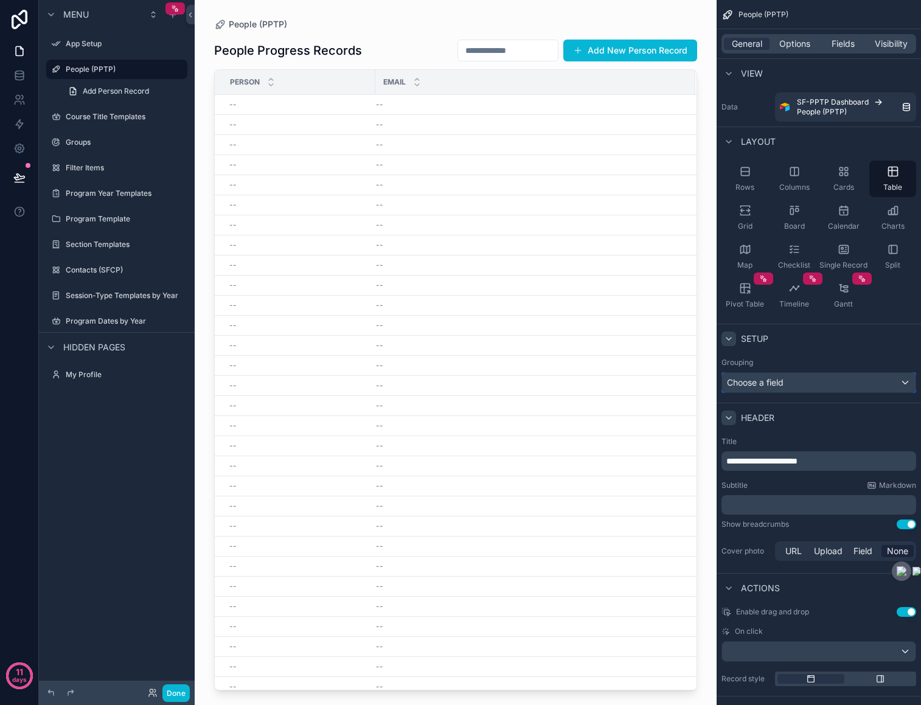
click at [763, 384] on span "Choose a field" at bounding box center [755, 382] width 57 height 10
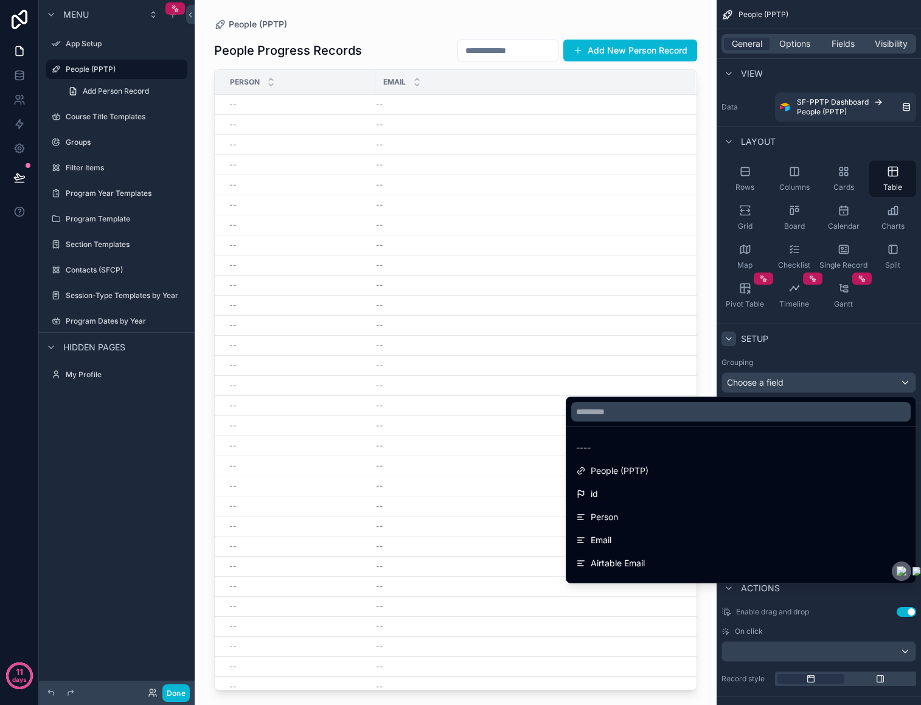
click at [782, 350] on div "scrollable content" at bounding box center [460, 352] width 921 height 705
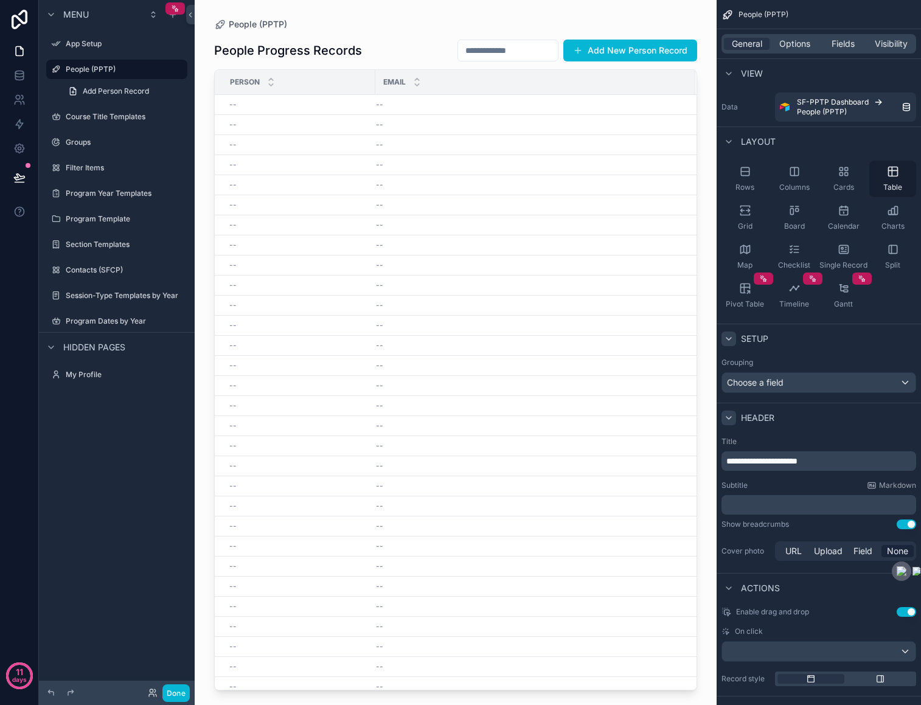
click at [894, 173] on icon "scrollable content" at bounding box center [893, 171] width 12 height 12
click at [789, 41] on span "Options" at bounding box center [794, 44] width 31 height 12
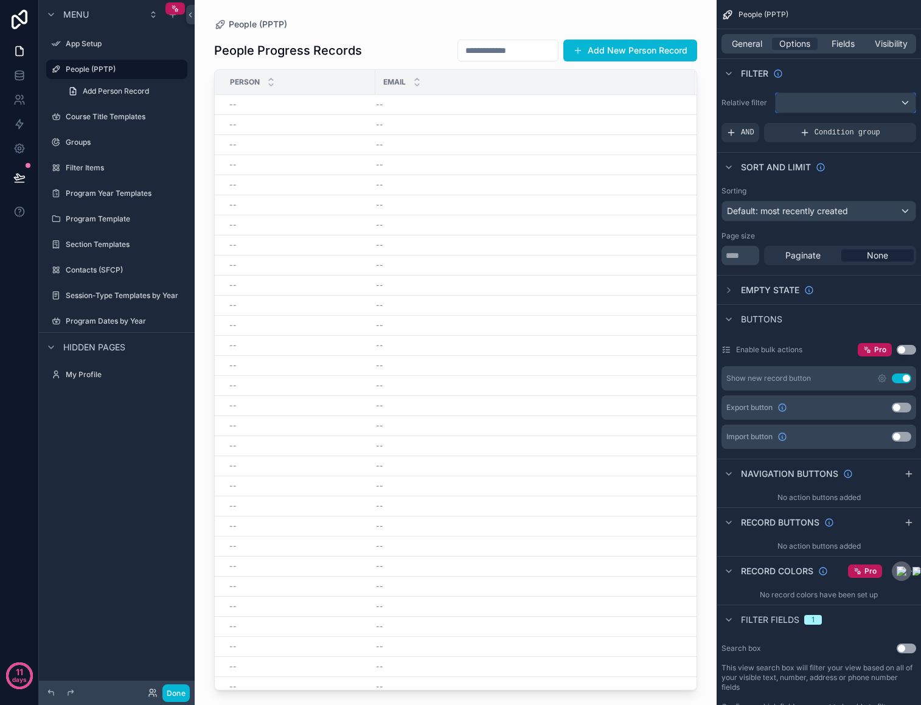
click at [813, 106] on div "scrollable content" at bounding box center [845, 102] width 140 height 19
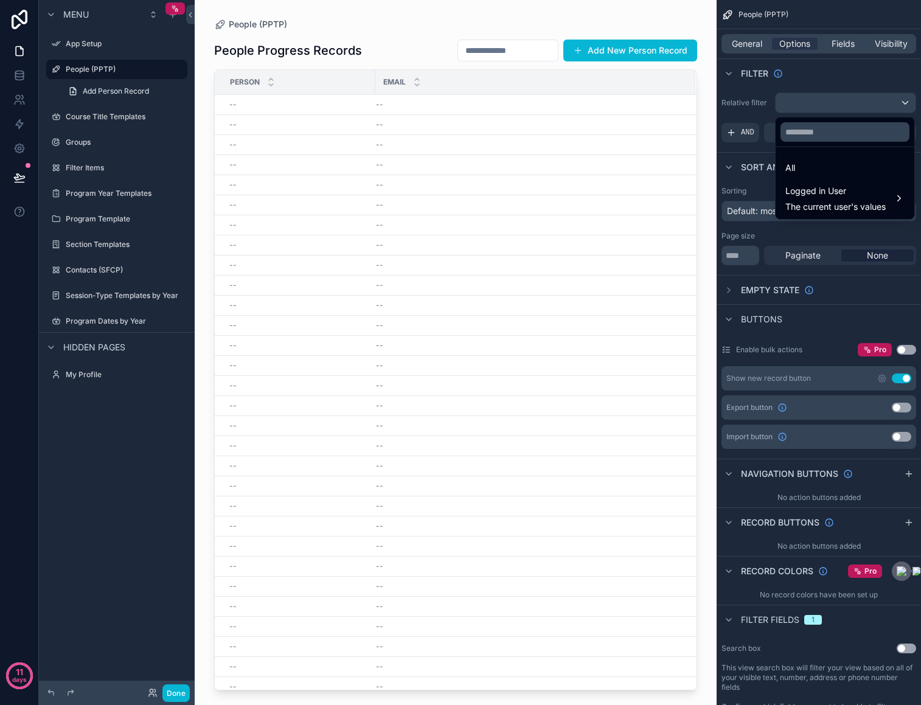
click at [813, 106] on div "scrollable content" at bounding box center [460, 352] width 921 height 705
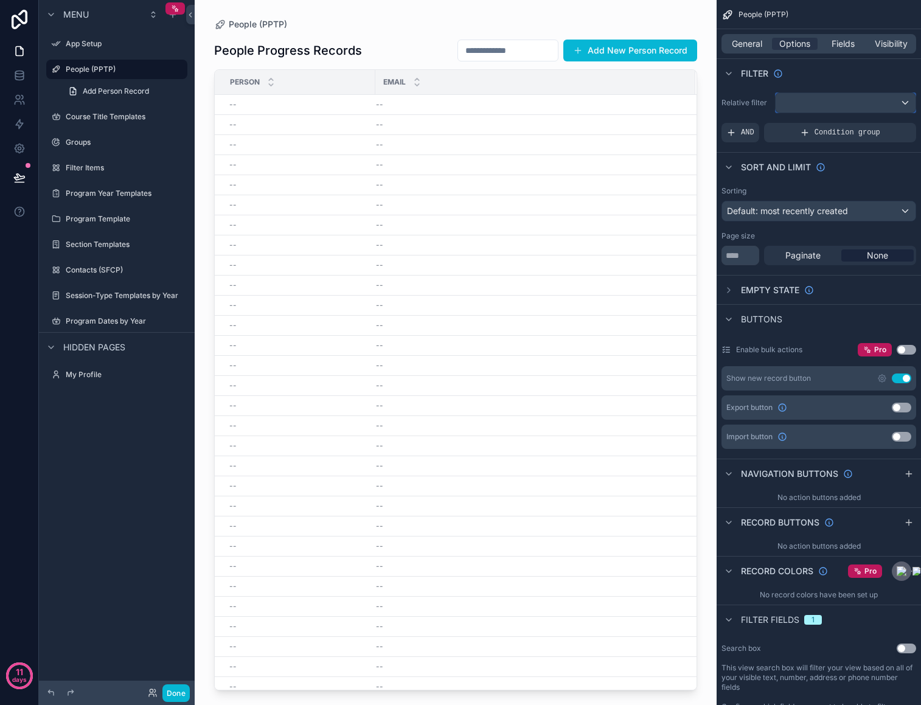
click at [813, 106] on div "scrollable content" at bounding box center [845, 102] width 140 height 19
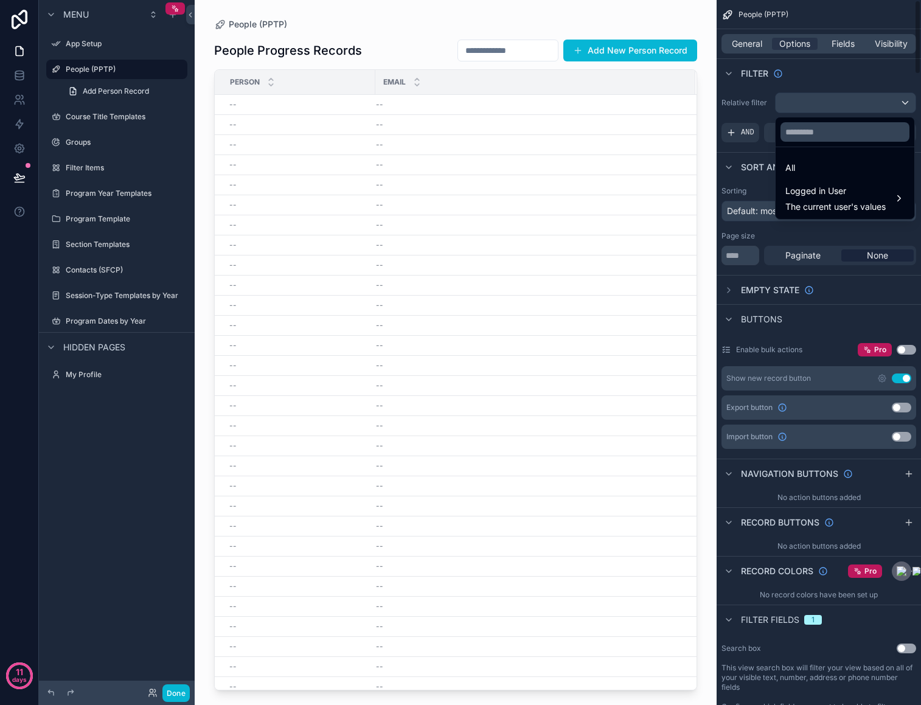
click at [806, 100] on div "scrollable content" at bounding box center [460, 352] width 921 height 705
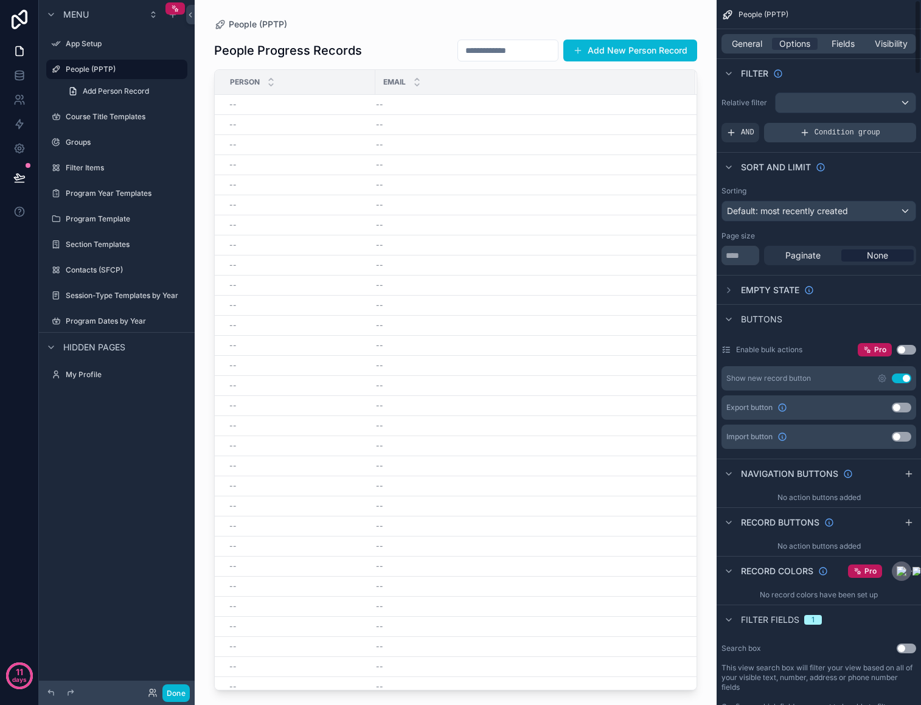
click at [837, 131] on span "Condition group" at bounding box center [847, 133] width 66 height 10
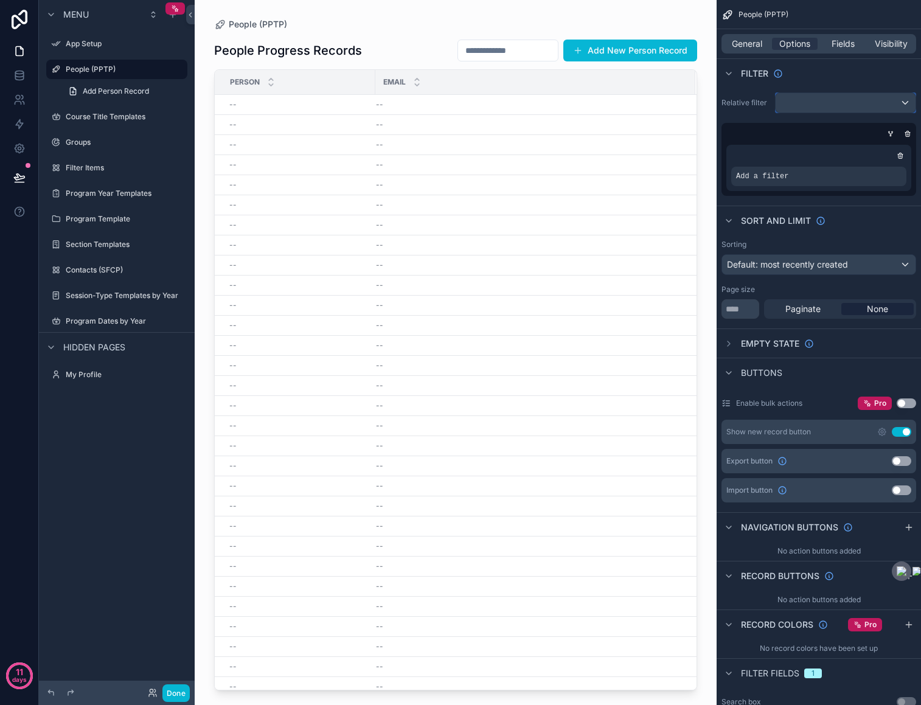
click at [841, 100] on div "scrollable content" at bounding box center [845, 102] width 140 height 19
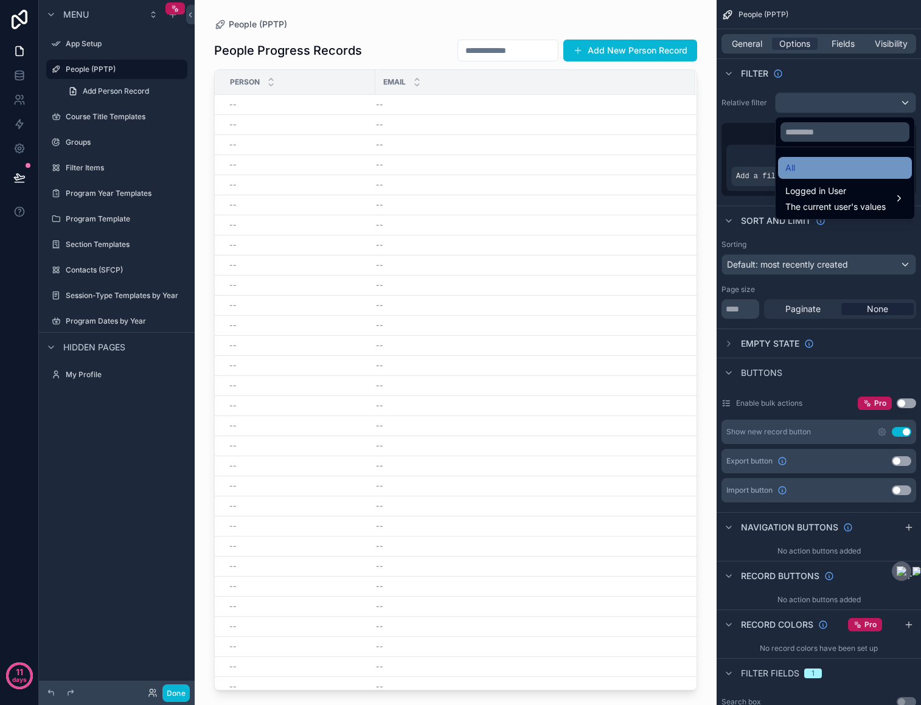
click at [814, 170] on div "All" at bounding box center [844, 168] width 119 height 15
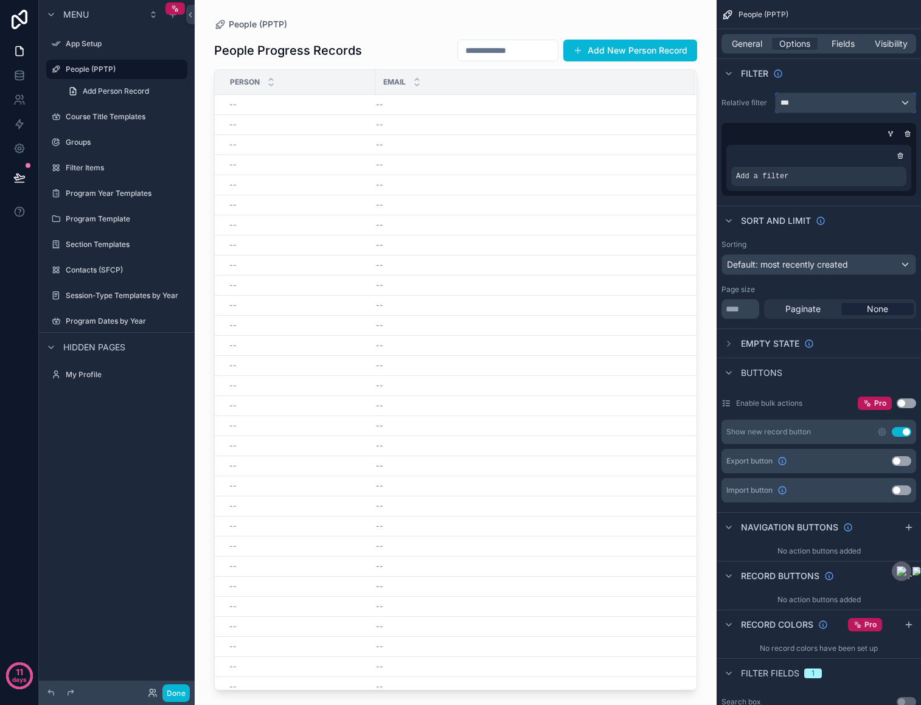
click at [895, 97] on div "***" at bounding box center [845, 102] width 140 height 19
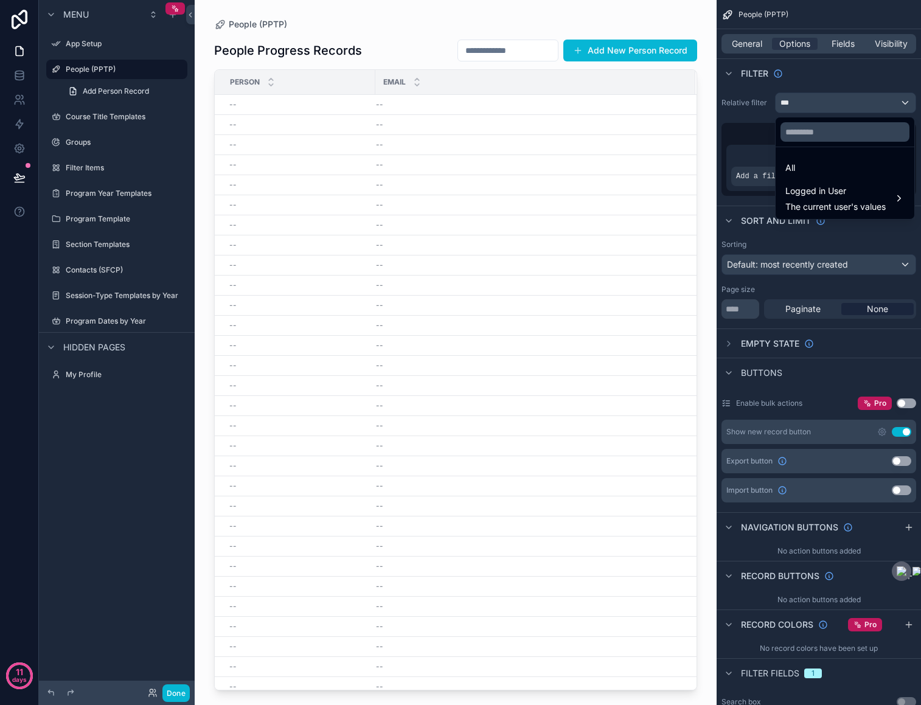
click at [895, 97] on div "scrollable content" at bounding box center [460, 352] width 921 height 705
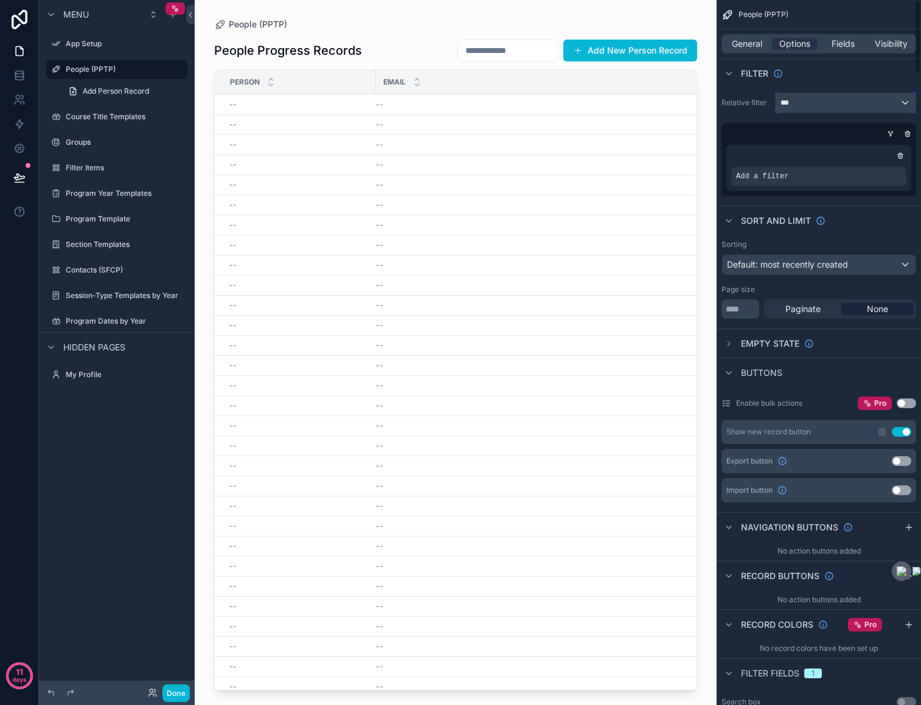
click at [895, 97] on div "***" at bounding box center [845, 102] width 140 height 19
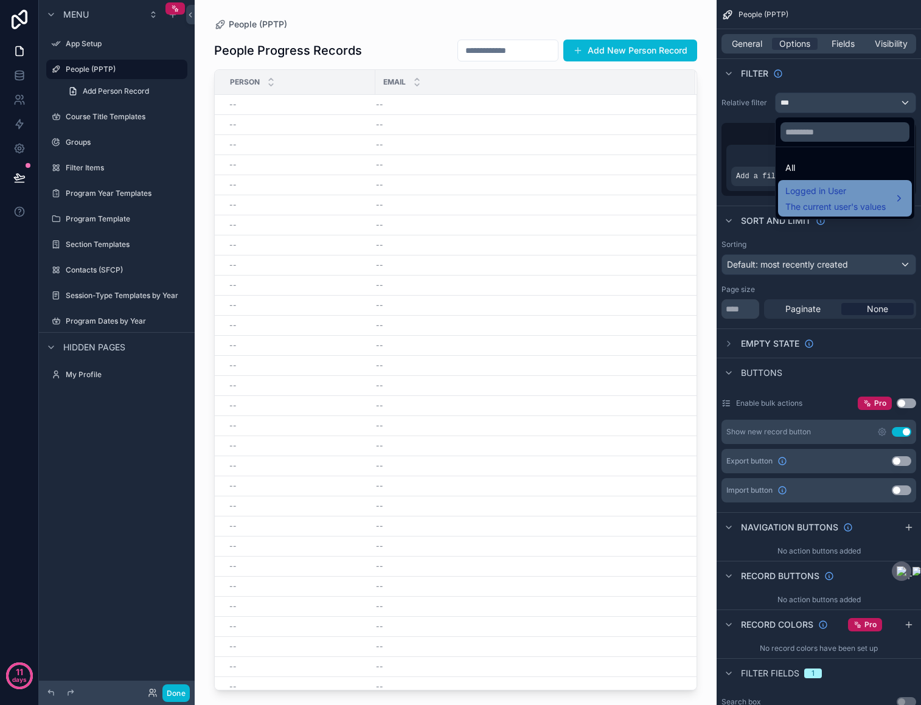
click at [899, 198] on div "Logged in User The current user's values" at bounding box center [844, 198] width 119 height 29
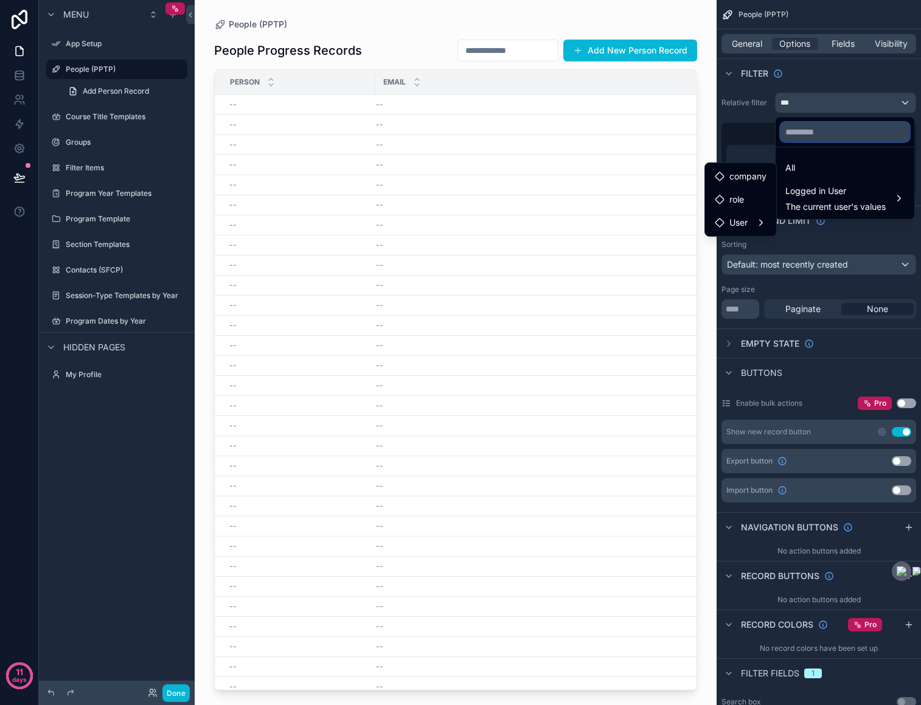
click at [816, 120] on div at bounding box center [844, 131] width 139 height 29
click at [814, 99] on div "scrollable content" at bounding box center [460, 352] width 921 height 705
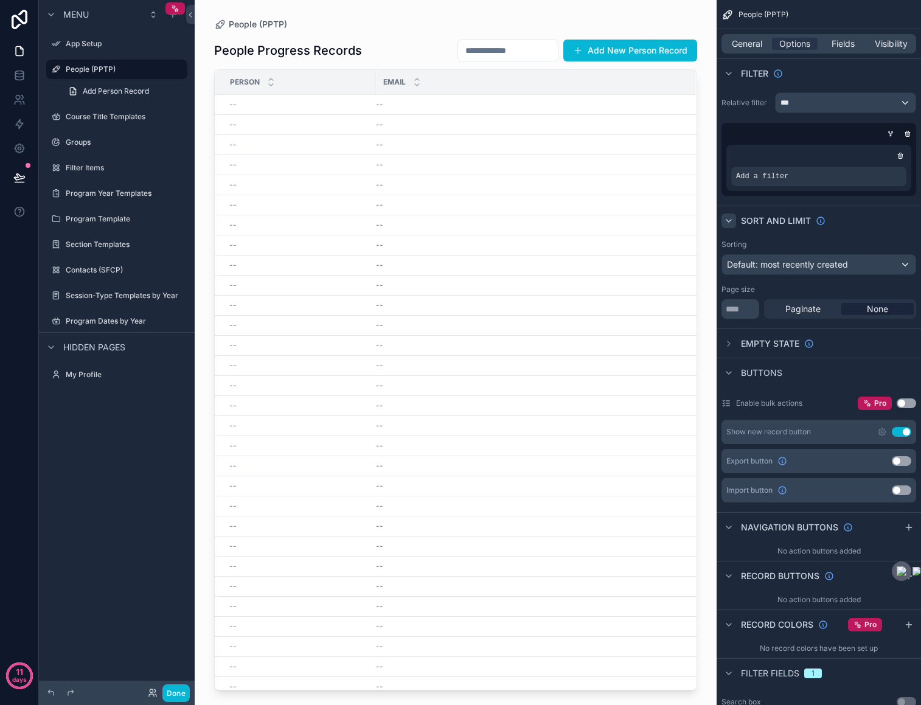
click at [730, 218] on icon "scrollable content" at bounding box center [729, 221] width 10 height 10
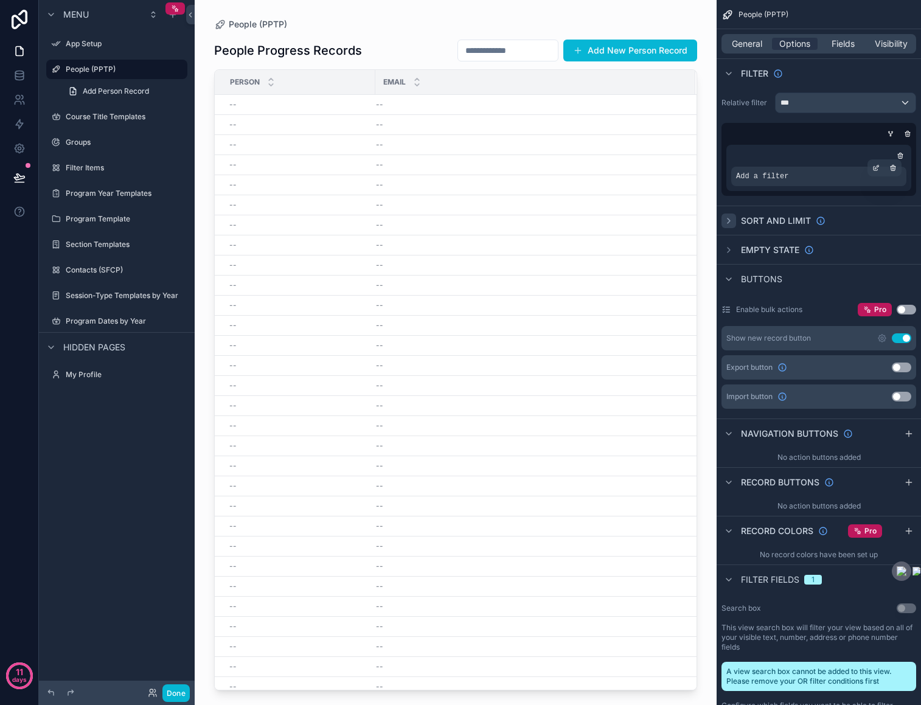
click at [775, 174] on span "Add a filter" at bounding box center [762, 177] width 52 height 10
click at [775, 175] on span "Add a filter" at bounding box center [762, 177] width 52 height 10
click at [872, 107] on div "***" at bounding box center [845, 102] width 140 height 19
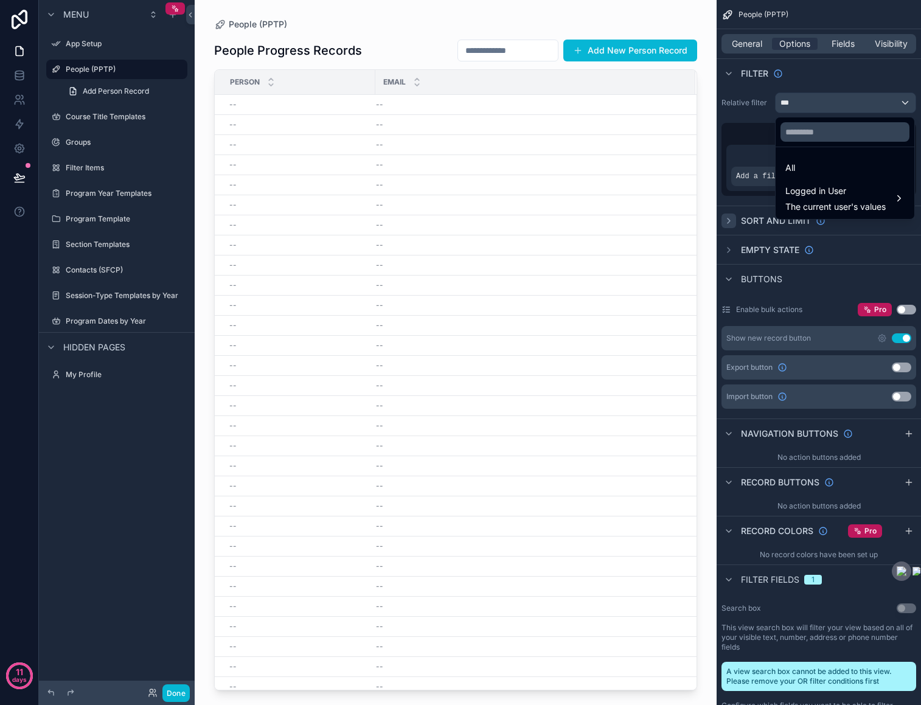
click at [872, 107] on div "scrollable content" at bounding box center [460, 352] width 921 height 705
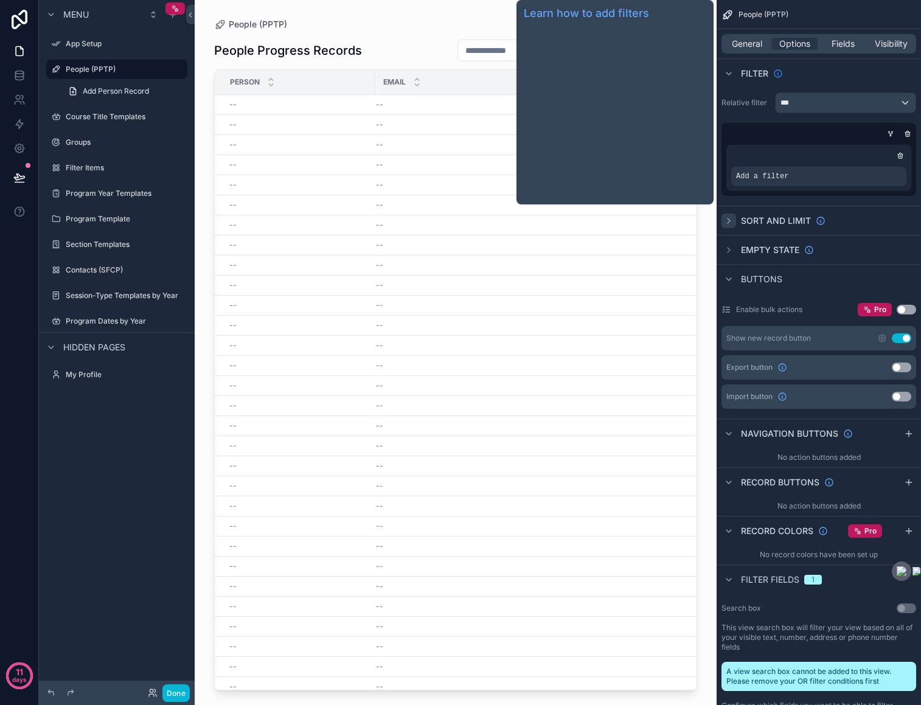
click at [780, 72] on icon "scrollable content" at bounding box center [778, 74] width 10 height 10
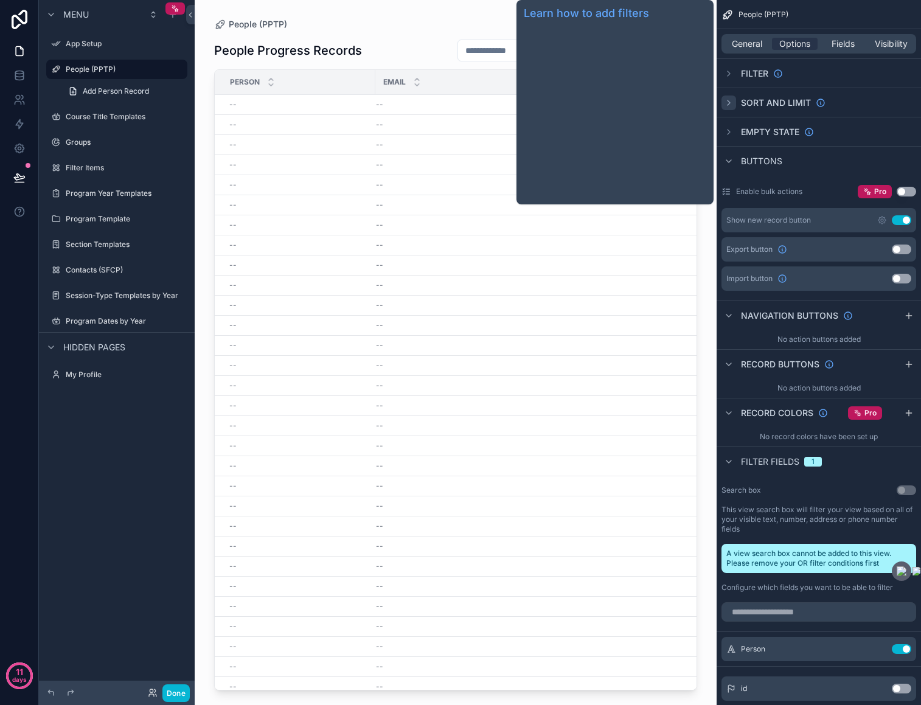
click at [757, 71] on span "Filter" at bounding box center [754, 74] width 27 height 12
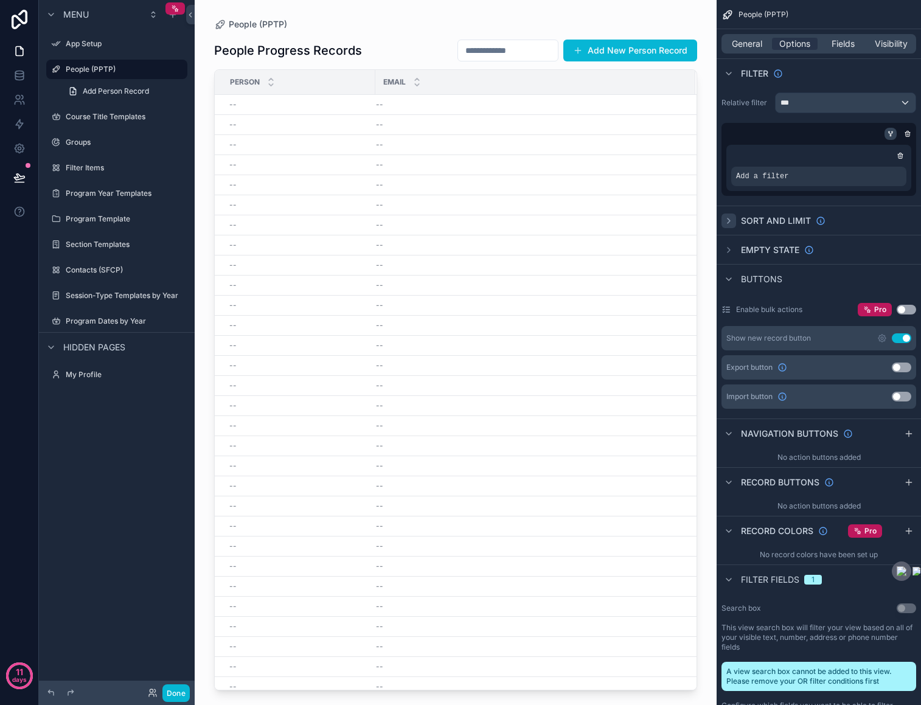
click at [890, 133] on icon "scrollable content" at bounding box center [890, 133] width 7 height 7
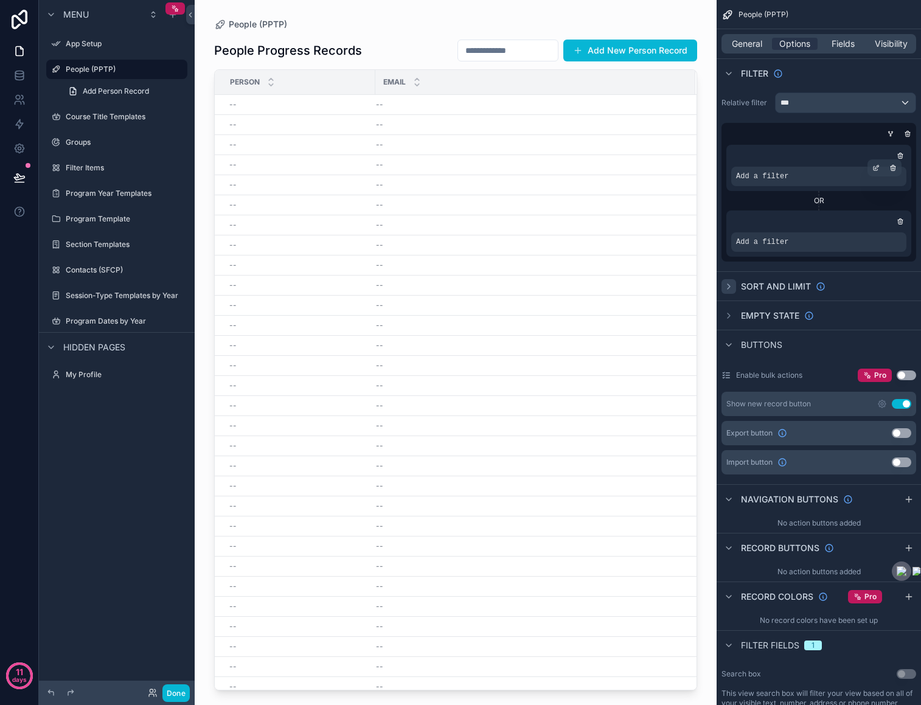
click at [873, 178] on div "Add a filter" at bounding box center [818, 176] width 175 height 19
click at [874, 164] on icon "scrollable content" at bounding box center [875, 167] width 7 height 7
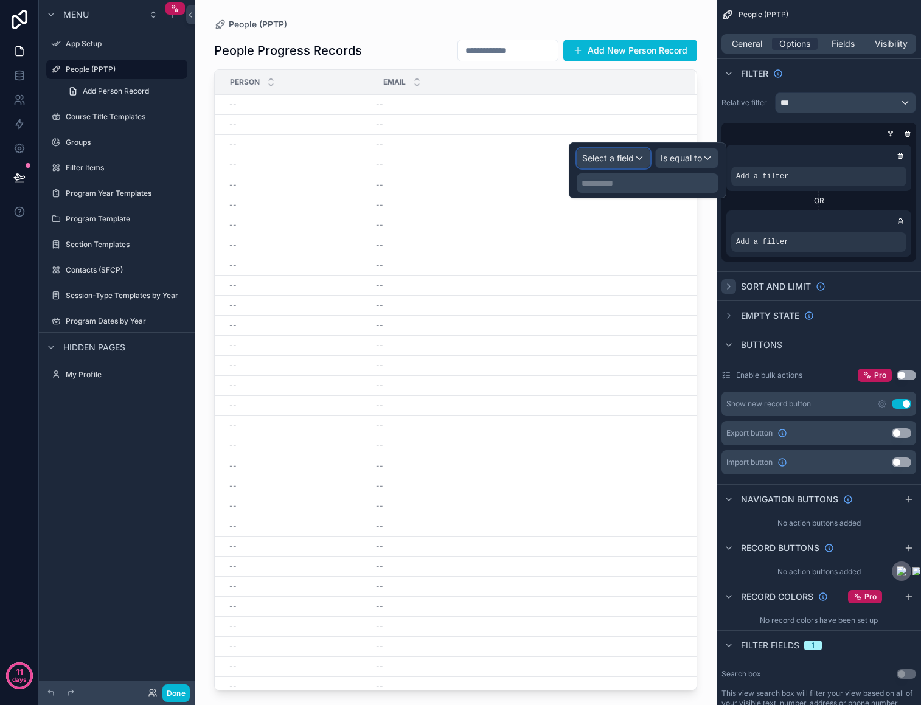
click at [617, 153] on span "Select a field" at bounding box center [608, 158] width 52 height 10
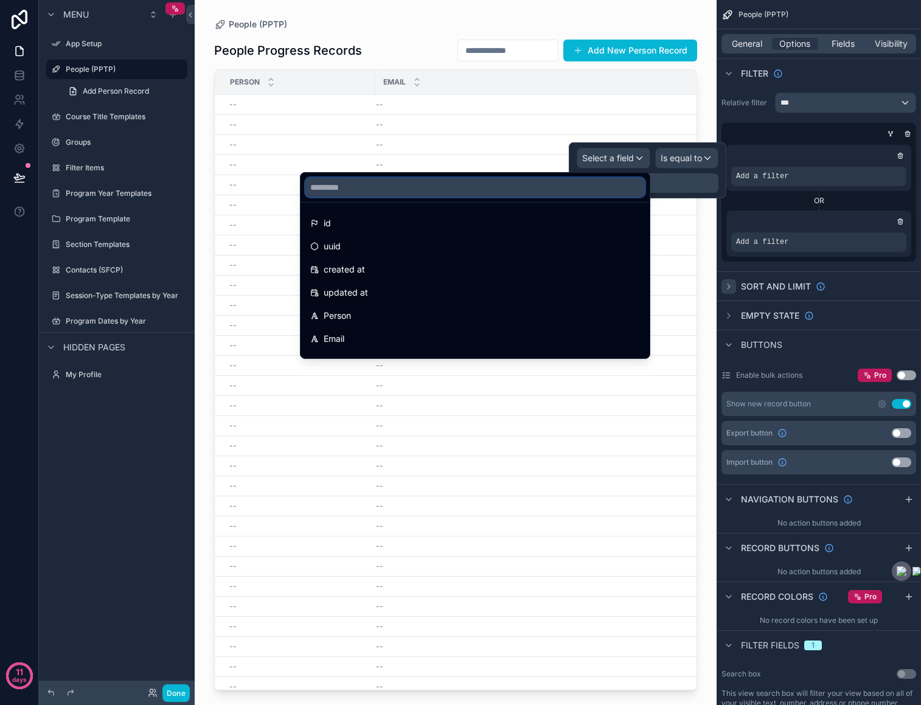
click at [392, 187] on input "text" at bounding box center [474, 187] width 339 height 19
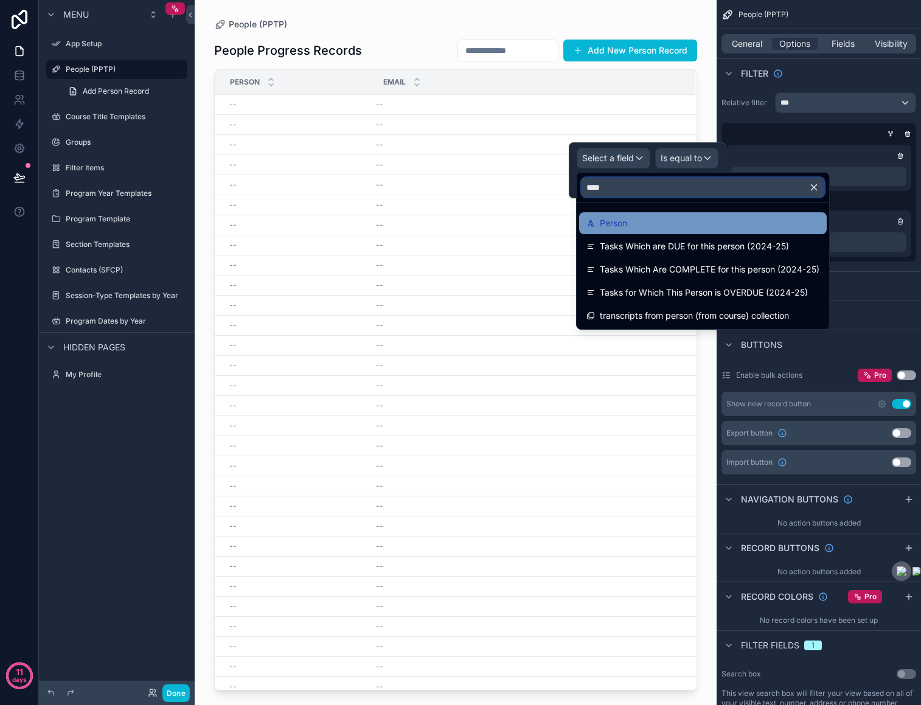
type input "****"
click at [603, 220] on span "Person" at bounding box center [613, 223] width 27 height 15
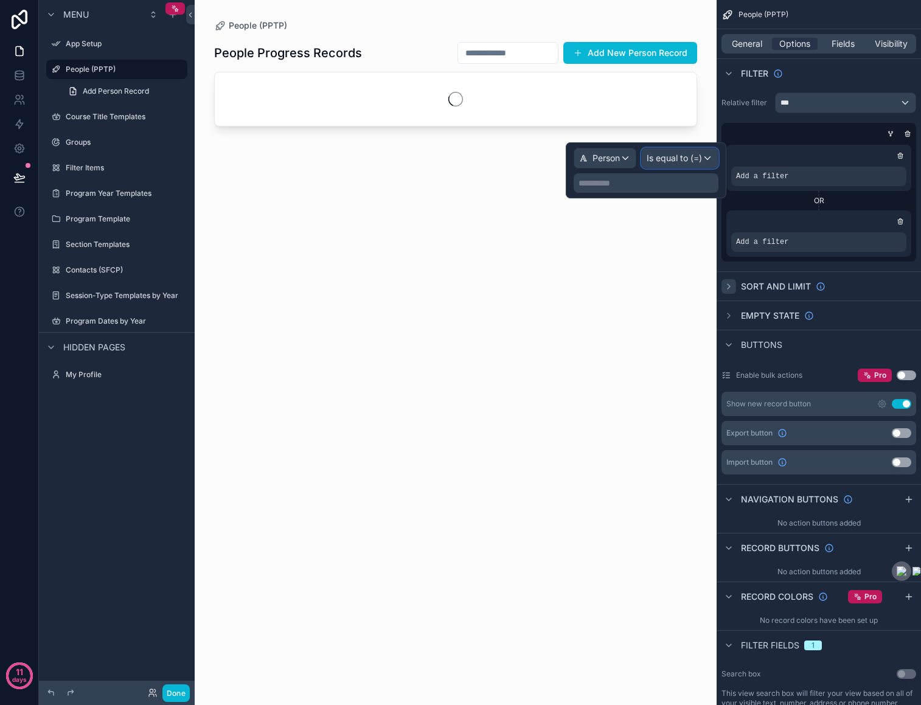
click at [676, 159] on span "Is equal to (=)" at bounding box center [673, 158] width 55 height 12
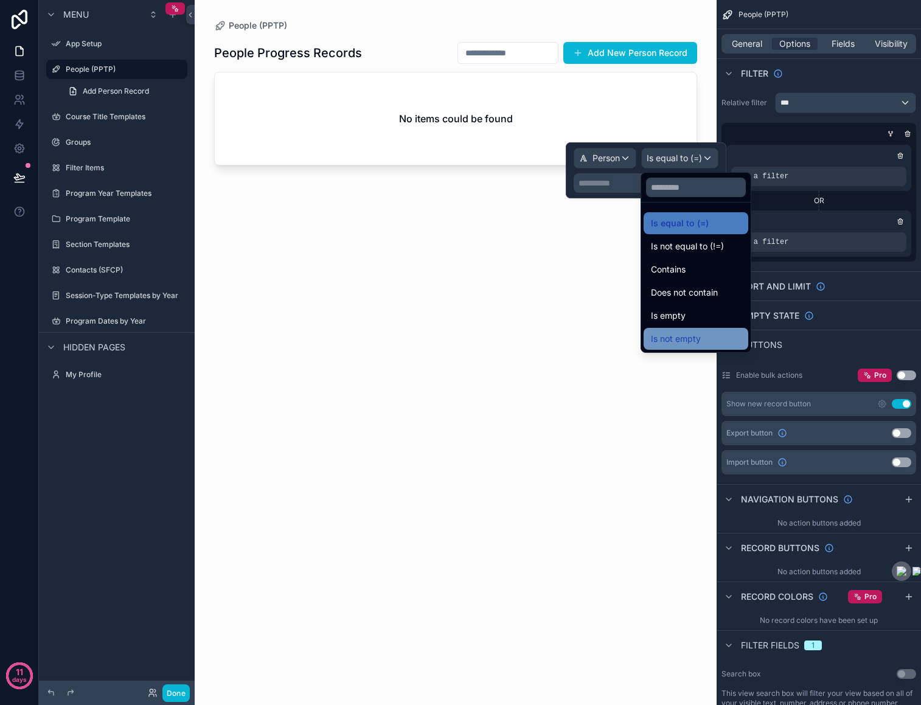
click at [683, 341] on span "Is not empty" at bounding box center [676, 338] width 50 height 15
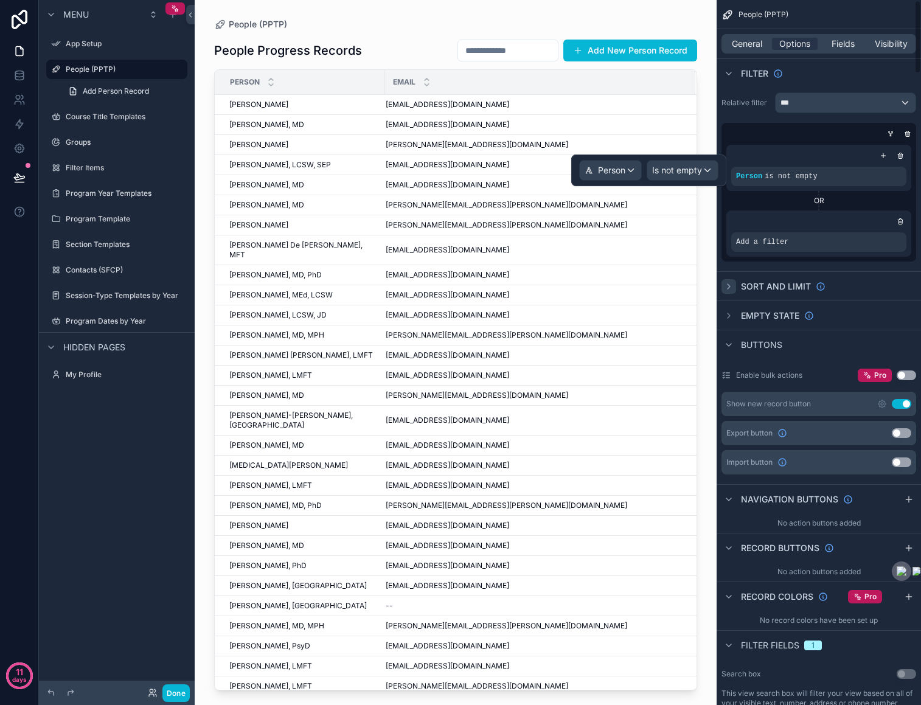
click at [733, 284] on icon "scrollable content" at bounding box center [729, 287] width 10 height 10
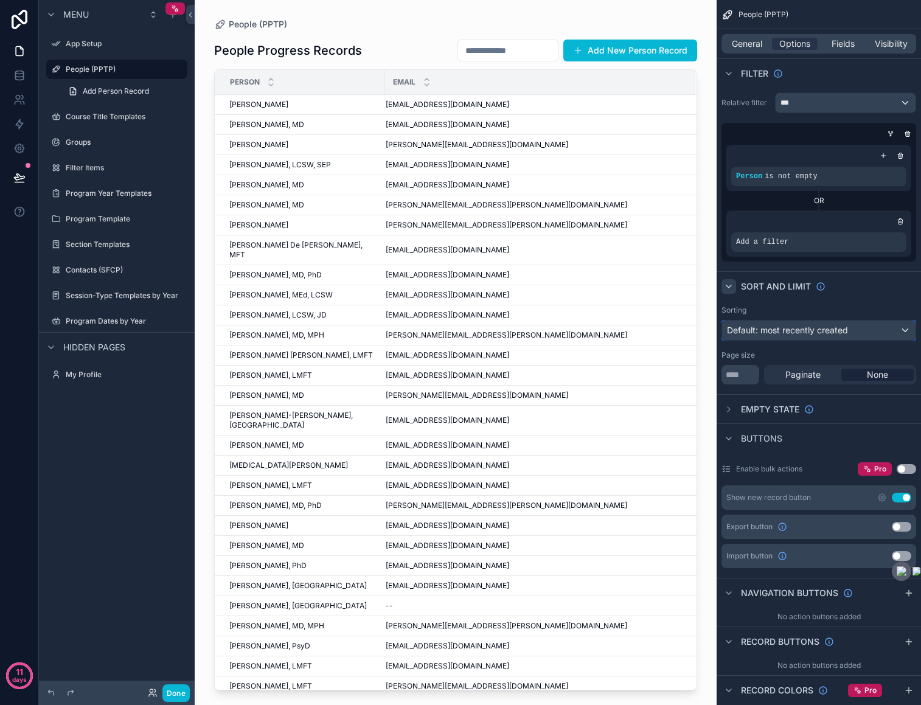
click at [767, 331] on span "Default: most recently created" at bounding box center [787, 330] width 121 height 10
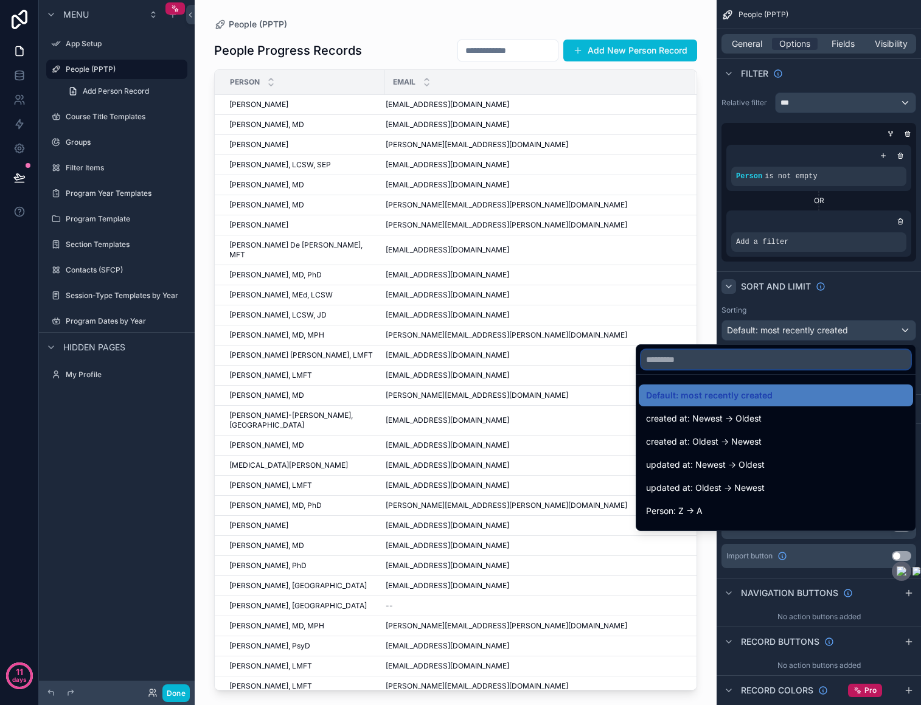
click at [748, 362] on input "text" at bounding box center [775, 359] width 269 height 19
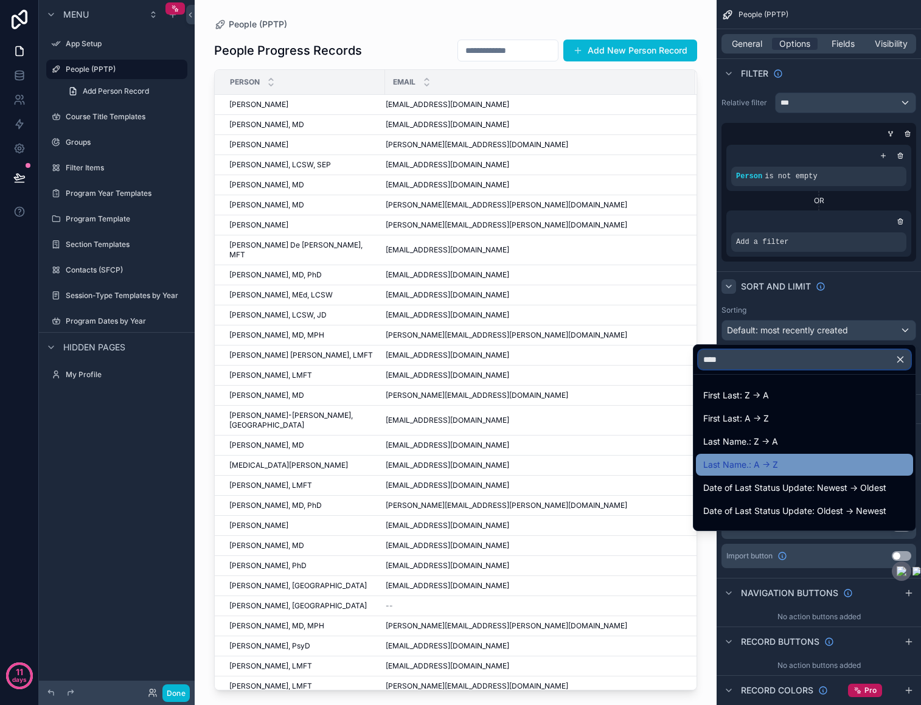
type input "****"
click at [759, 466] on span "Last Name.: A -> Z" at bounding box center [740, 464] width 75 height 15
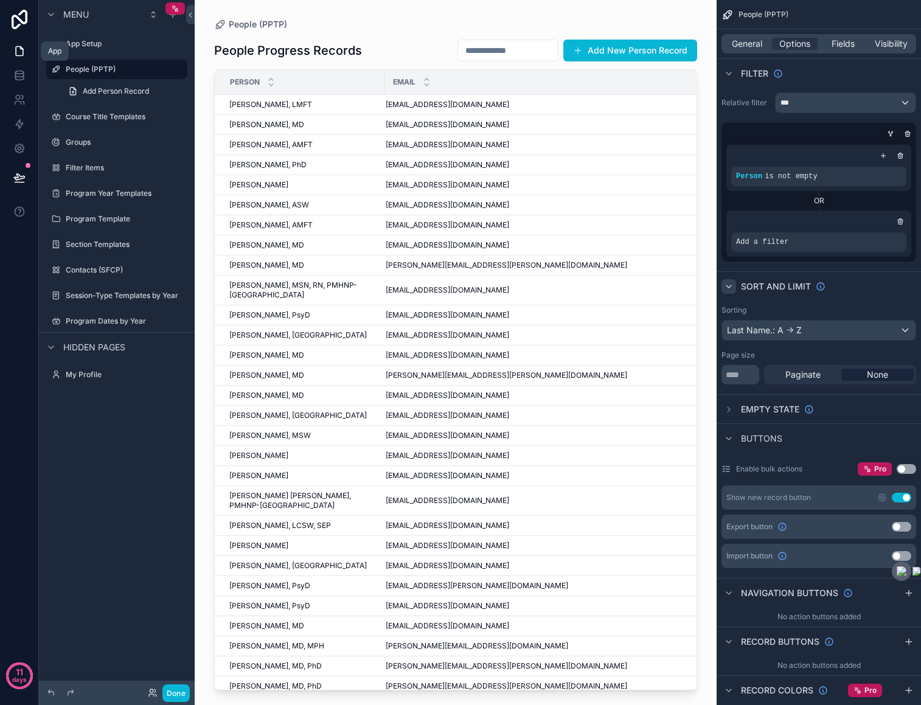
click at [22, 45] on icon at bounding box center [19, 51] width 12 height 12
click at [161, 68] on icon "scrollable content" at bounding box center [161, 69] width 10 height 10
click at [297, 30] on div "scrollable content" at bounding box center [456, 345] width 522 height 690
click at [415, 4] on div "People (PPTP) People Progress Records Add New Person Record Person Email Bianca…" at bounding box center [456, 345] width 522 height 690
click at [54, 41] on icon "scrollable content" at bounding box center [56, 44] width 10 height 10
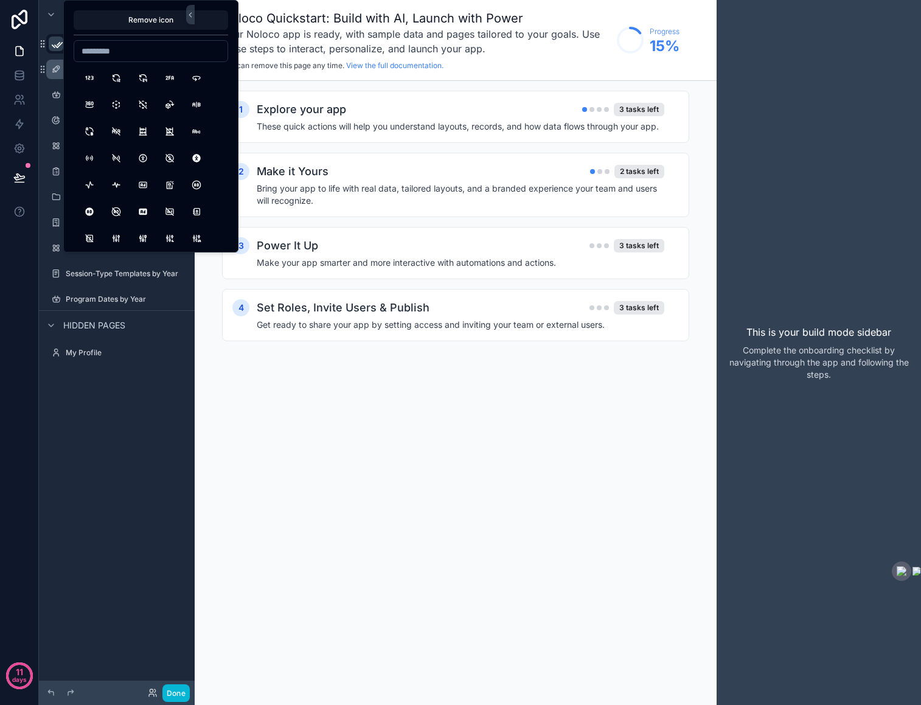
click at [572, 488] on div "Noloco Quickstart: Build with AI, Launch with Power Your Noloco app is ready, w…" at bounding box center [456, 352] width 522 height 705
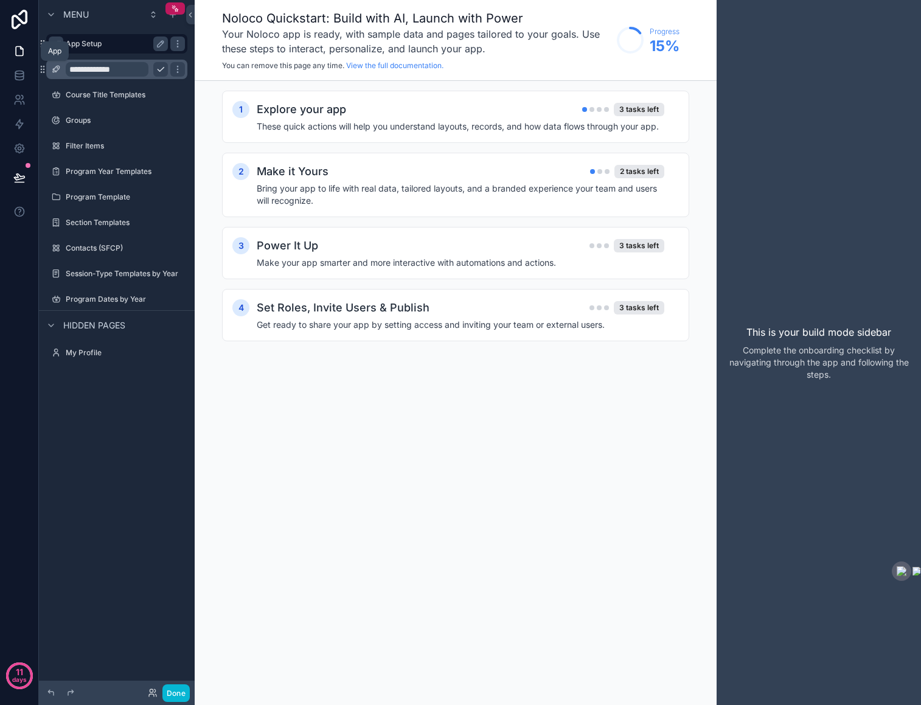
click at [19, 55] on icon at bounding box center [19, 51] width 7 height 9
click at [190, 12] on icon at bounding box center [190, 14] width 9 height 9
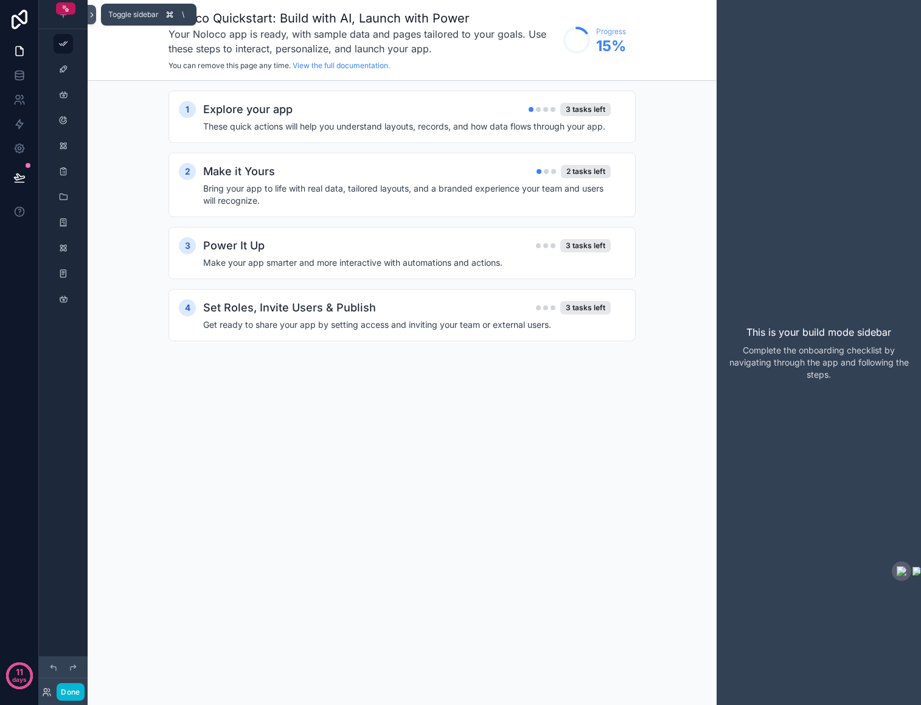
click at [95, 13] on icon at bounding box center [92, 14] width 9 height 9
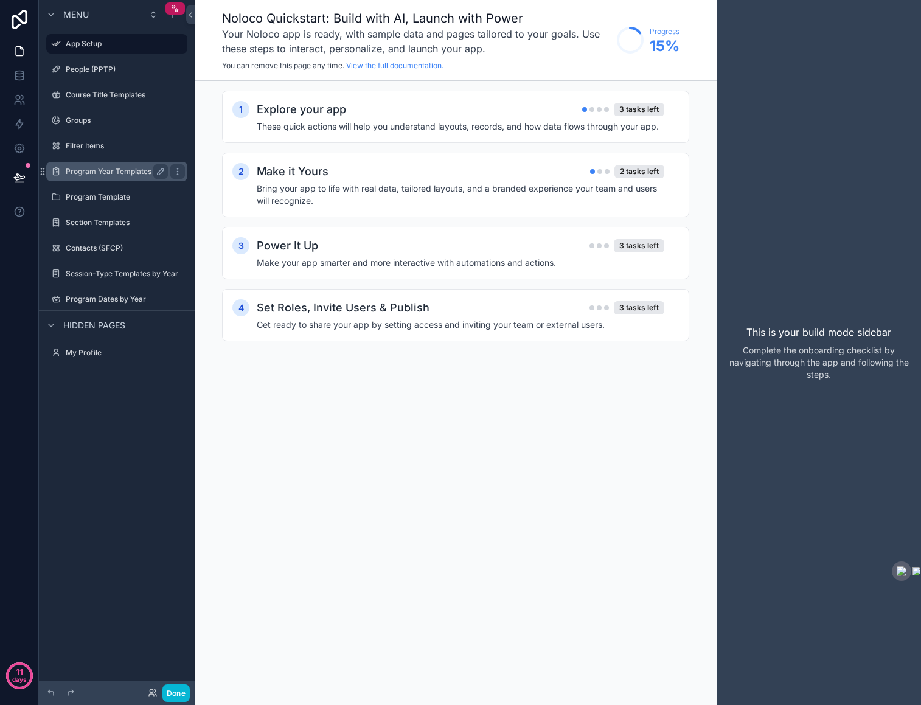
click at [122, 172] on label "Program Year Templates" at bounding box center [114, 172] width 97 height 10
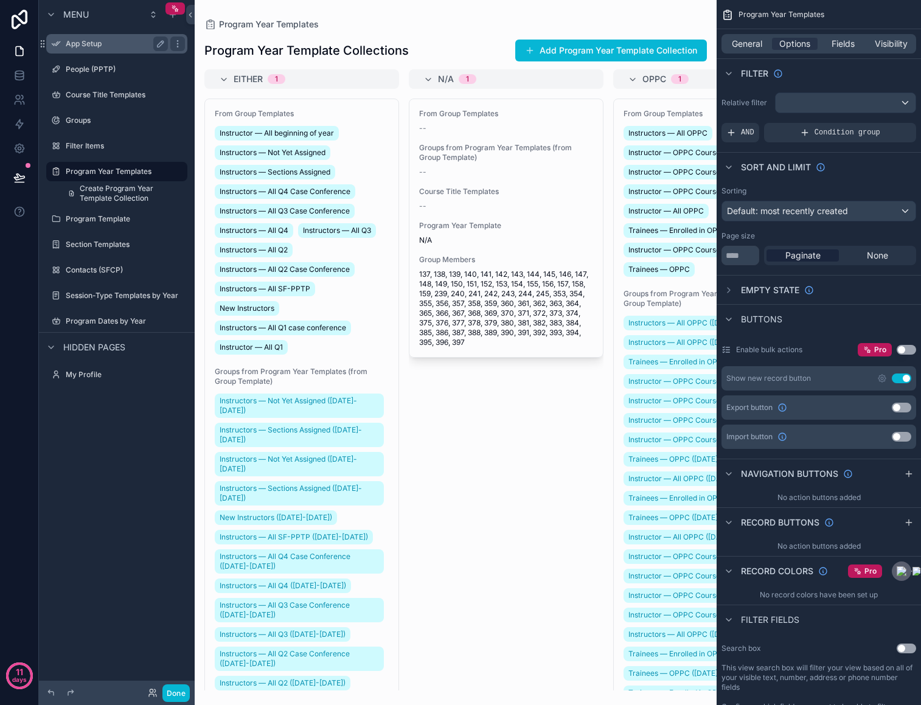
click at [109, 40] on label "App Setup" at bounding box center [114, 44] width 97 height 10
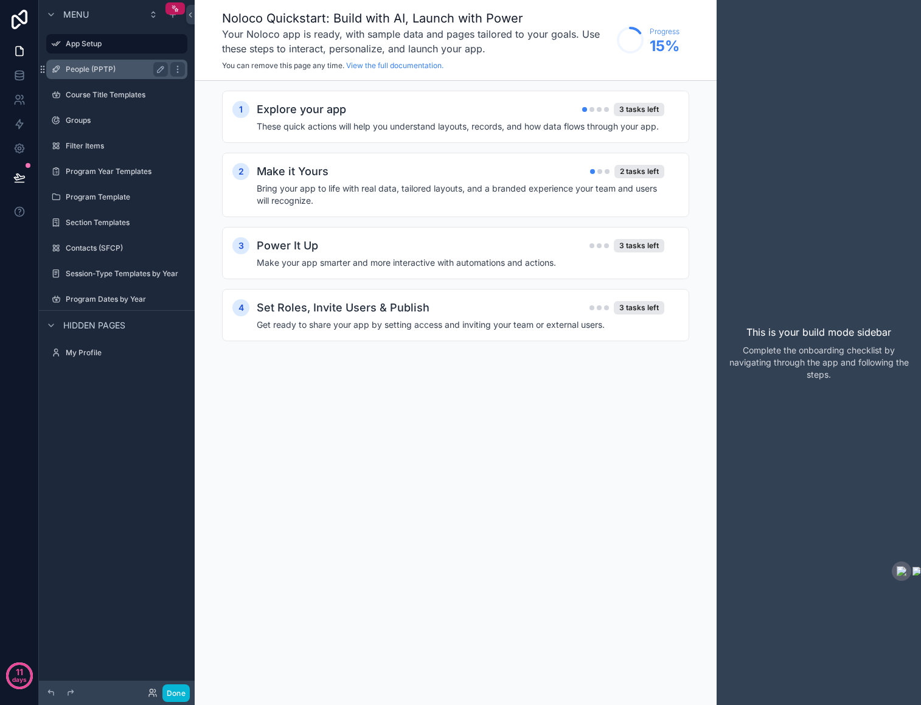
click at [105, 69] on label "People (PPTP)" at bounding box center [114, 69] width 97 height 10
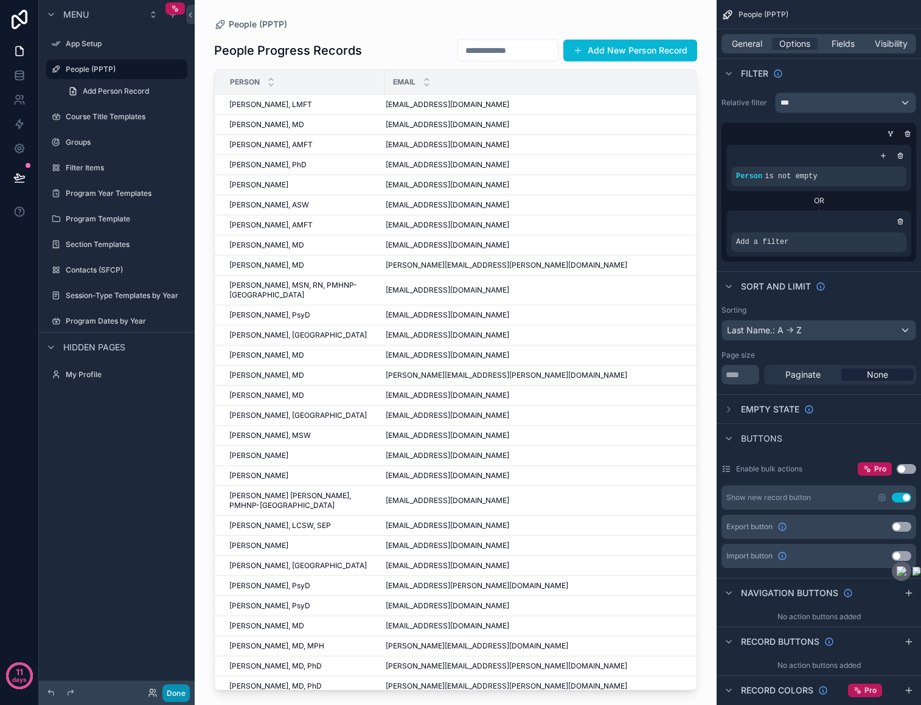
click at [180, 693] on button "Done" at bounding box center [175, 693] width 27 height 18
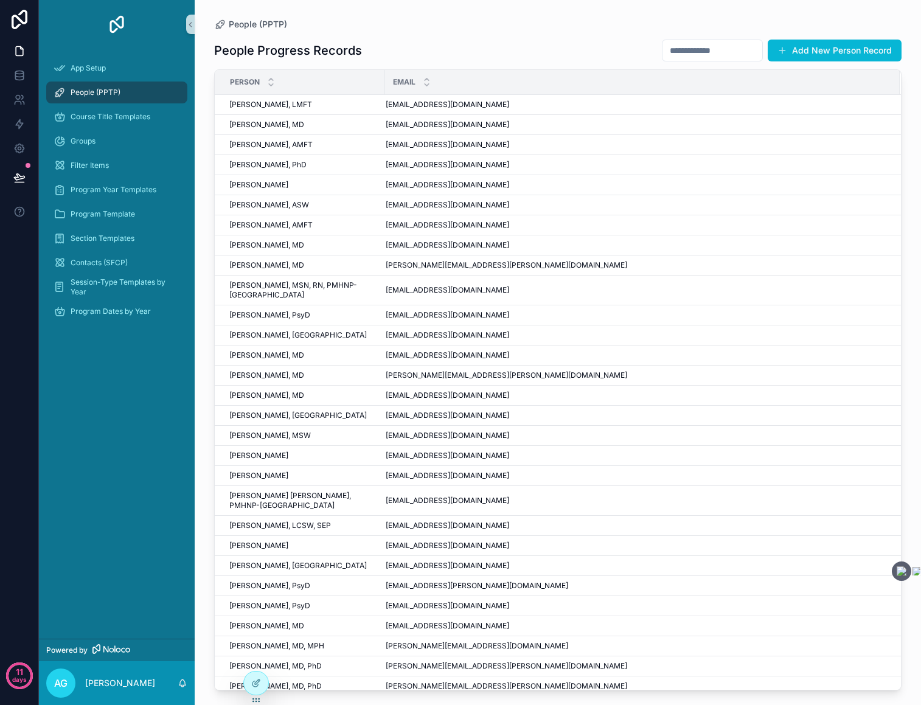
click at [133, 92] on div "People (PPTP)" at bounding box center [117, 92] width 126 height 19
click at [705, 53] on input "scrollable content" at bounding box center [712, 50] width 100 height 17
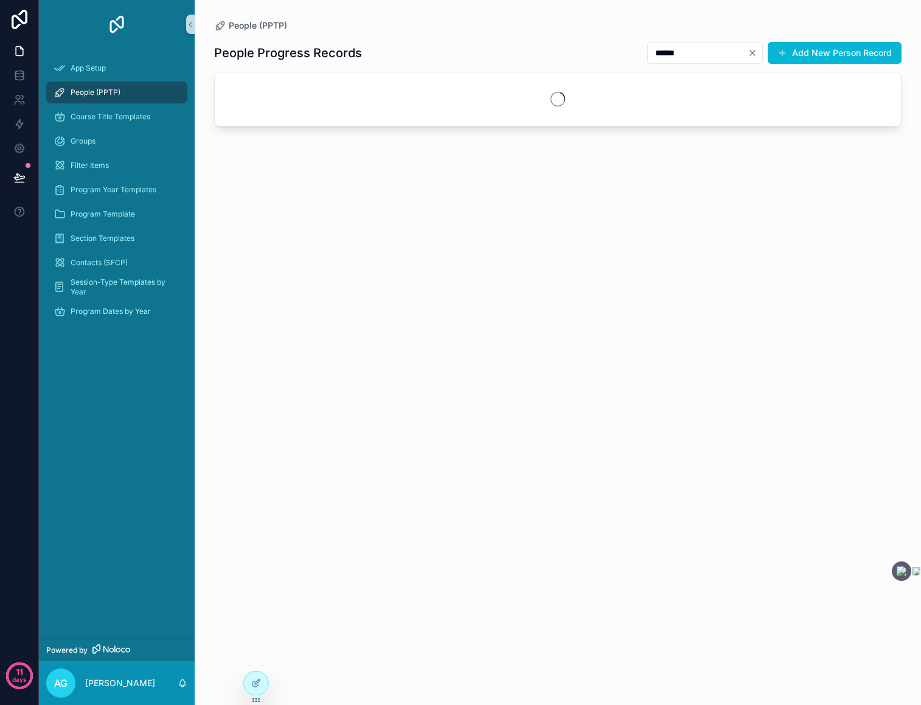
type input "*******"
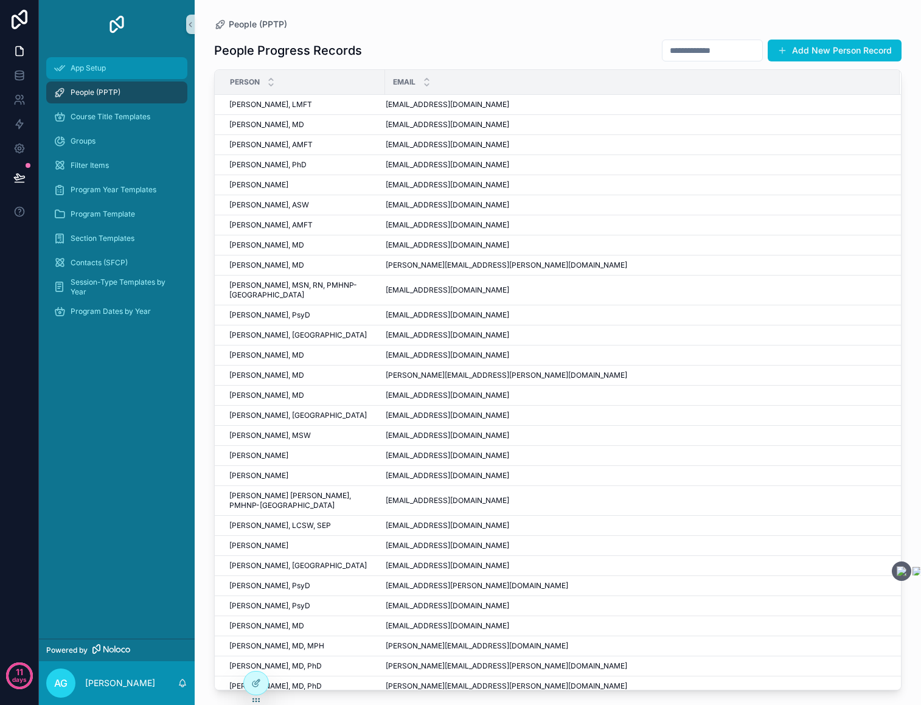
click at [103, 69] on span "App Setup" at bounding box center [88, 68] width 35 height 10
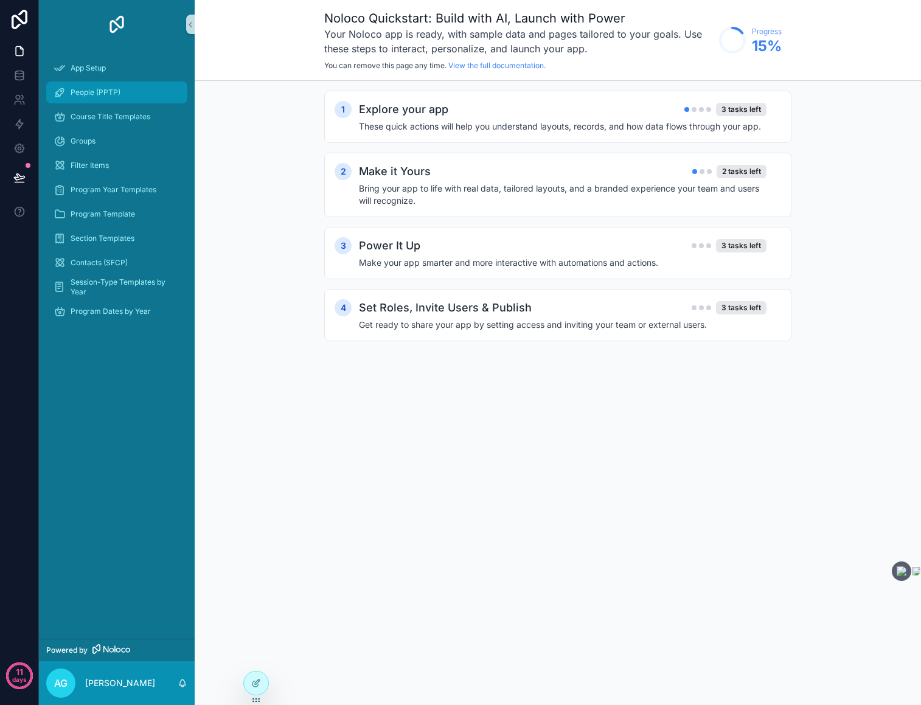
click at [102, 93] on span "People (PPTP)" at bounding box center [96, 93] width 50 height 10
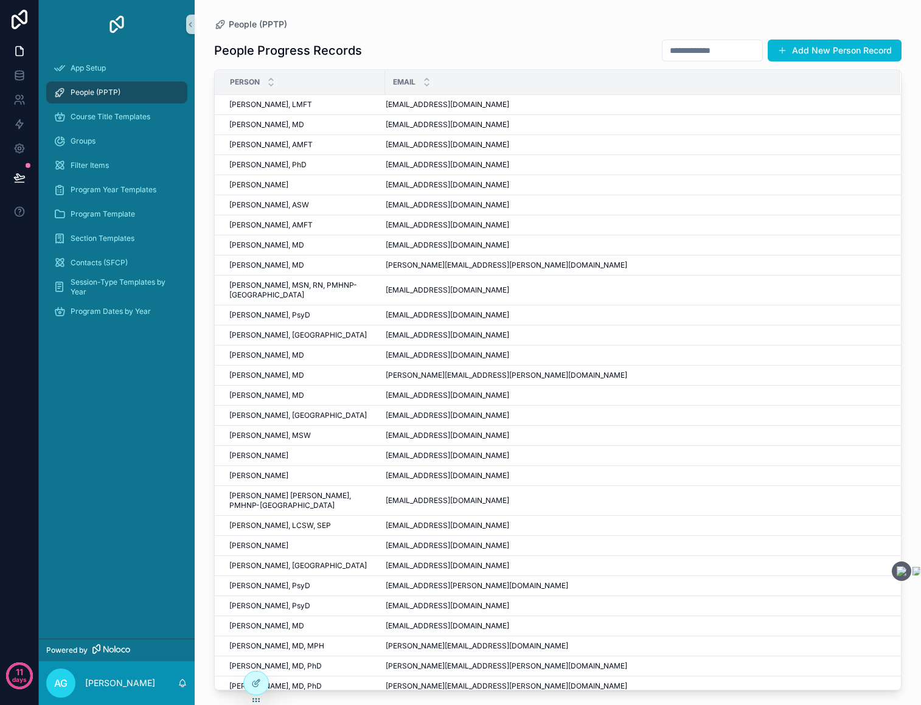
click at [370, 19] on div "People (PPTP)" at bounding box center [557, 24] width 687 height 10
click at [19, 56] on icon at bounding box center [19, 51] width 12 height 12
click at [25, 71] on link at bounding box center [19, 75] width 38 height 24
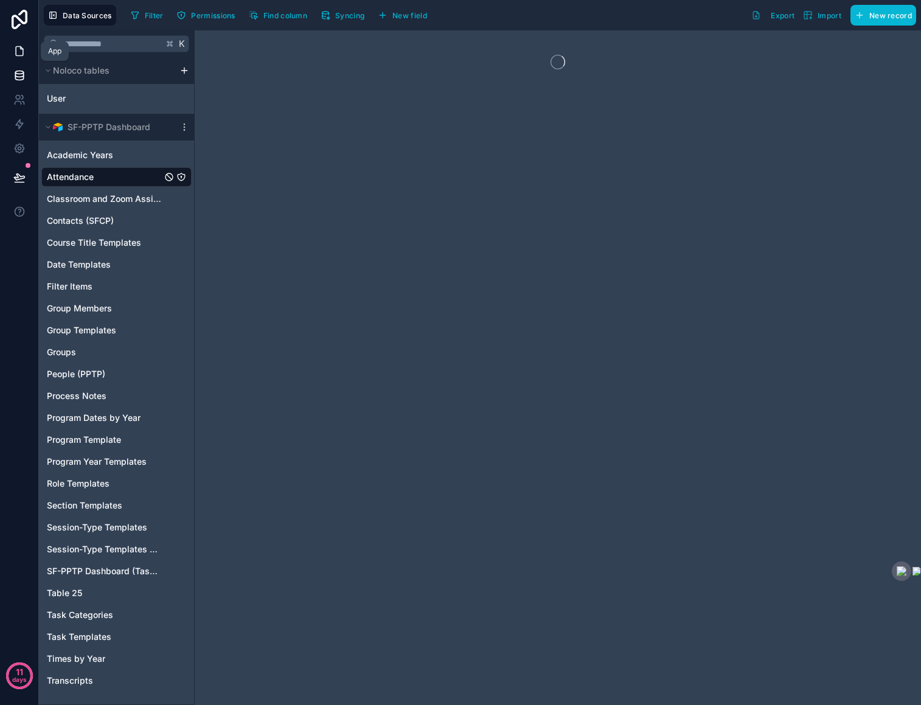
click at [22, 47] on icon at bounding box center [19, 51] width 12 height 12
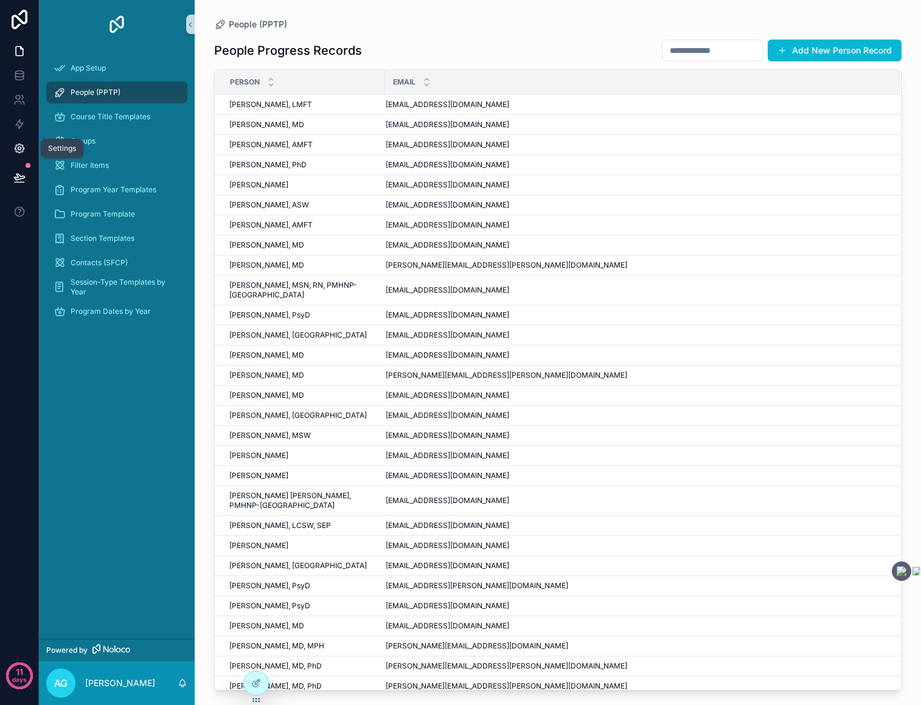
click at [18, 150] on icon at bounding box center [19, 148] width 12 height 12
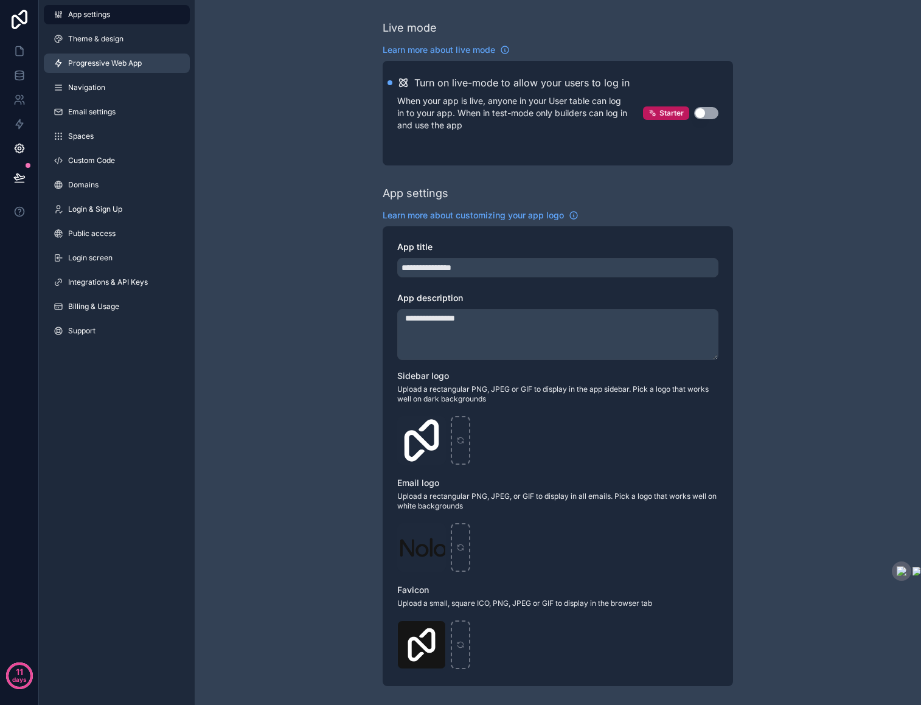
click at [93, 63] on span "Progressive Web App" at bounding box center [105, 63] width 74 height 10
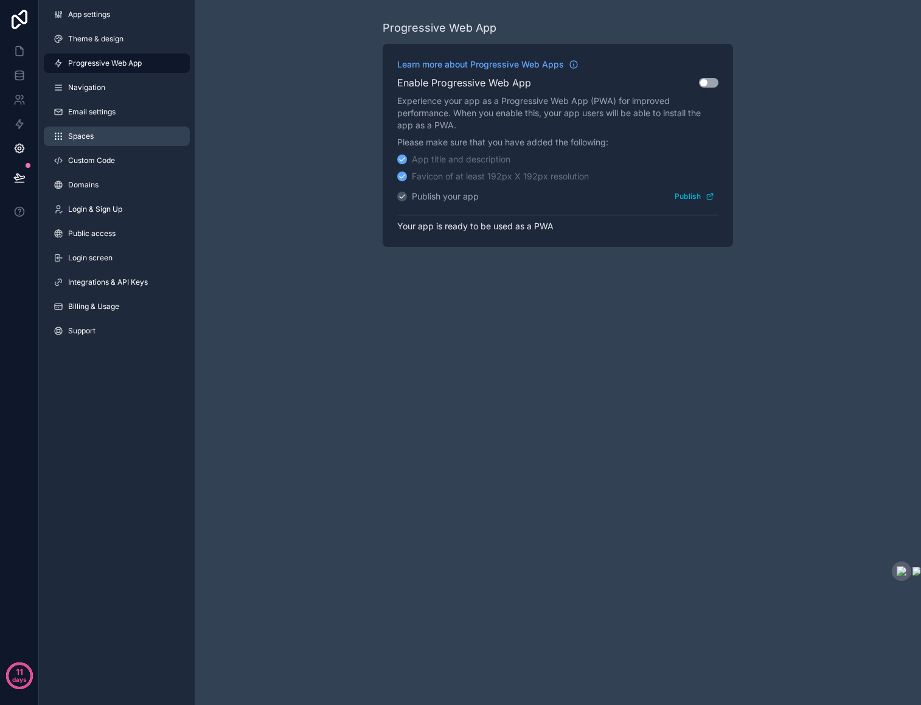
click at [86, 140] on span "Spaces" at bounding box center [81, 136] width 26 height 10
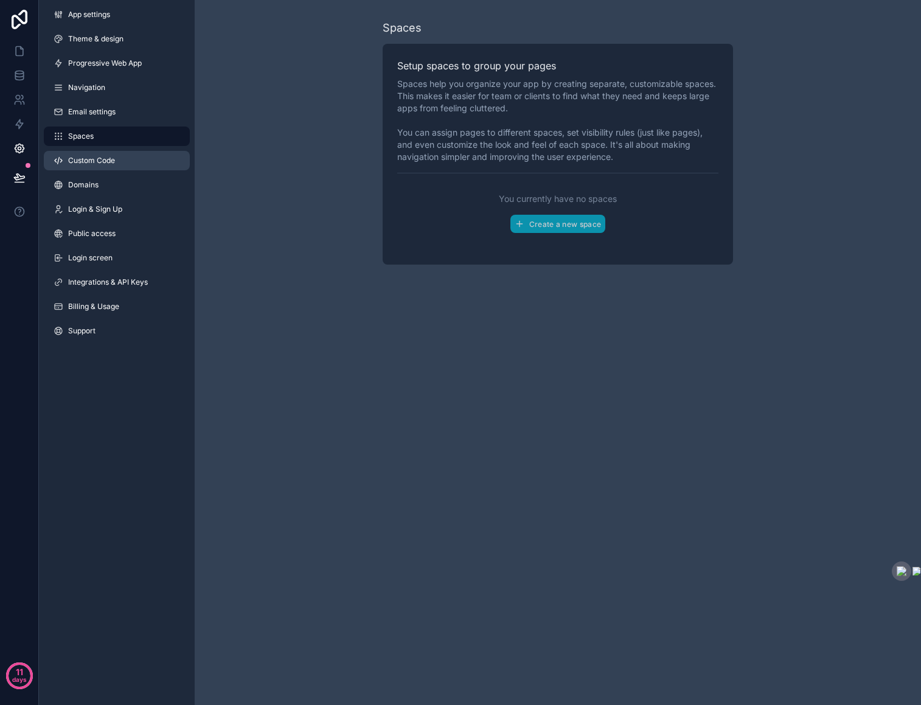
click at [85, 163] on span "Custom Code" at bounding box center [91, 161] width 47 height 10
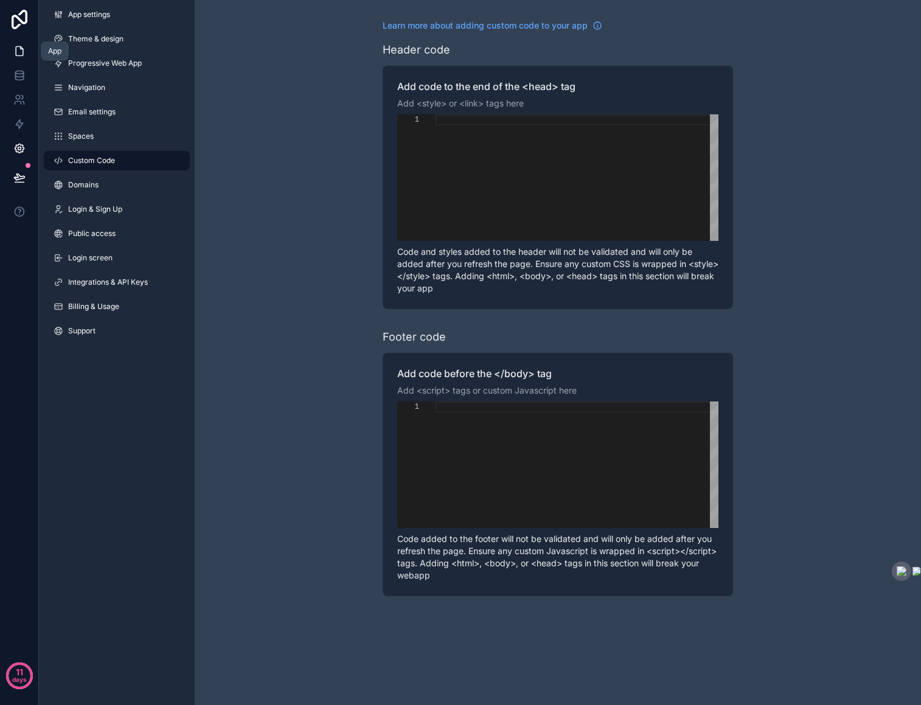
click at [23, 48] on icon at bounding box center [19, 51] width 12 height 12
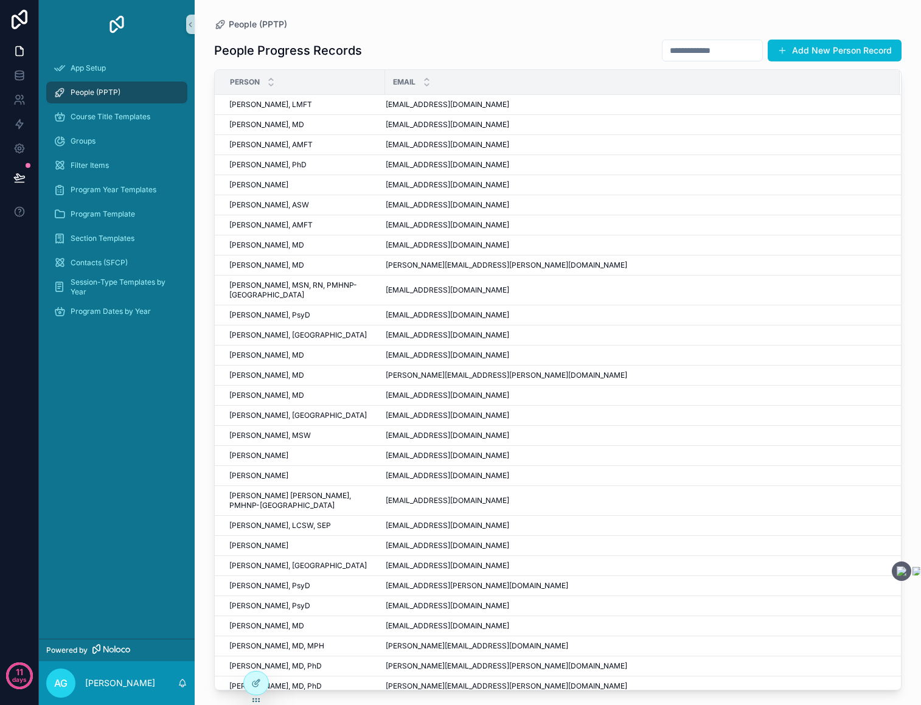
click at [171, 92] on div "People (PPTP)" at bounding box center [117, 92] width 126 height 19
click at [109, 114] on span "Course Title Templates" at bounding box center [111, 117] width 80 height 10
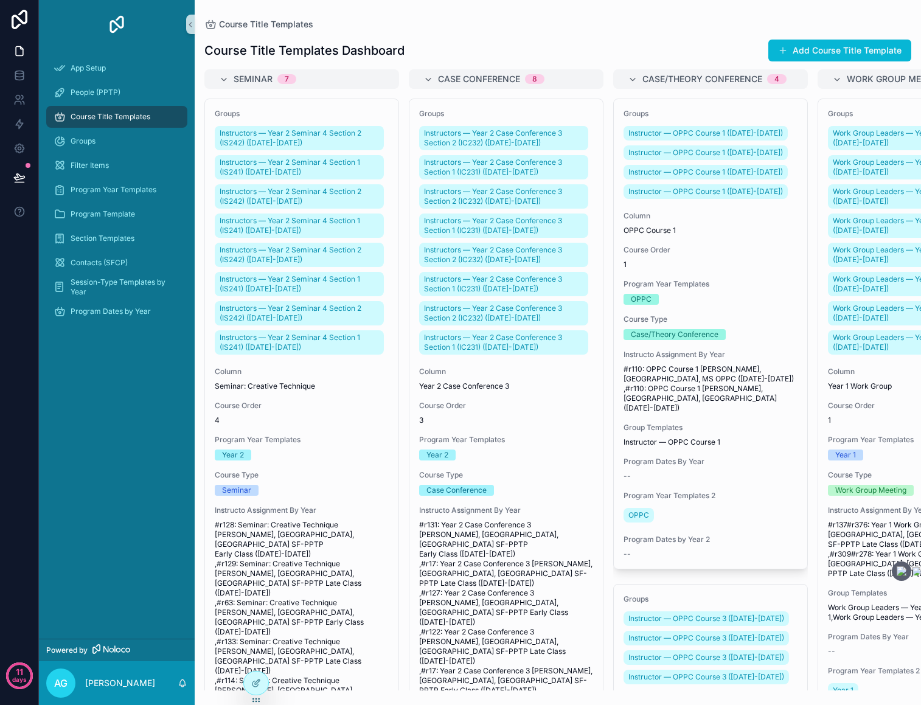
click at [498, 30] on div "Course Title Templates Dashboard Add Course Title Template Seminar 7 Groups Ins…" at bounding box center [558, 359] width 726 height 661
click at [125, 139] on div "Groups" at bounding box center [117, 140] width 126 height 19
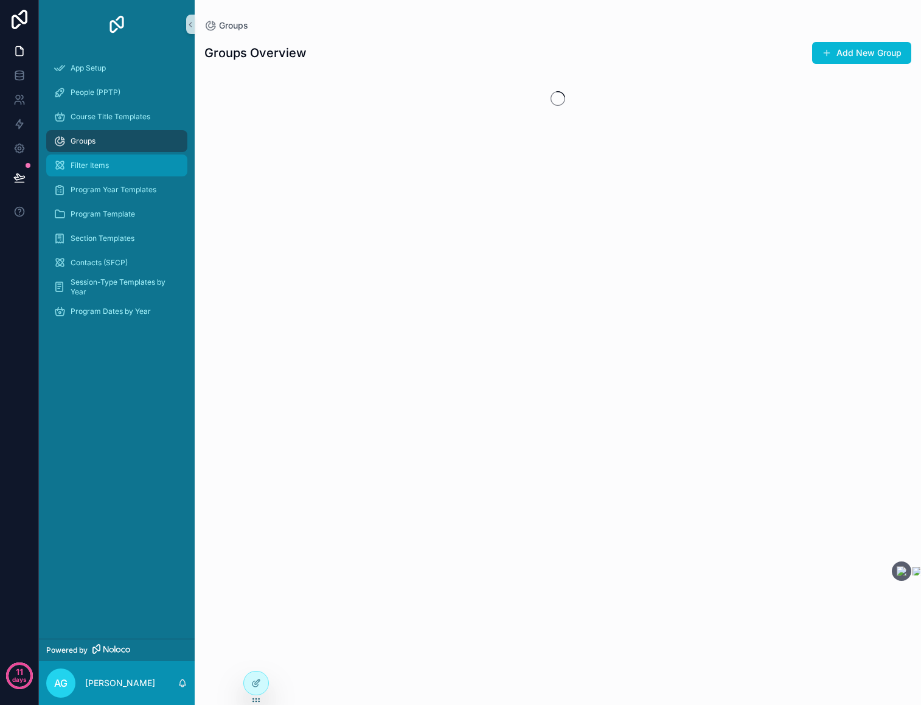
click at [125, 162] on div "Filter Items" at bounding box center [117, 165] width 126 height 19
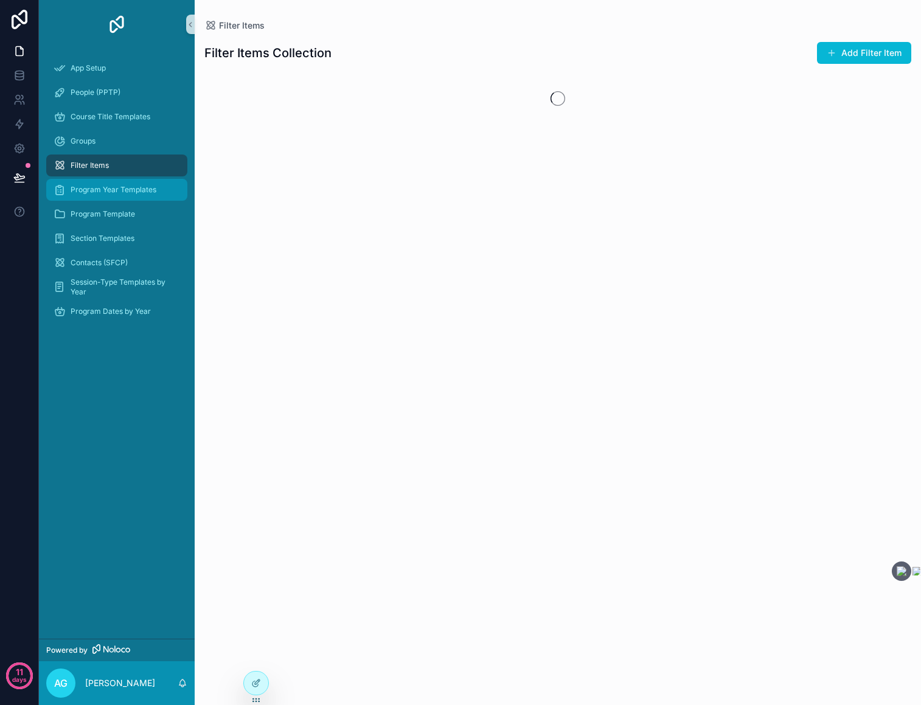
click at [125, 194] on span "Program Year Templates" at bounding box center [114, 190] width 86 height 10
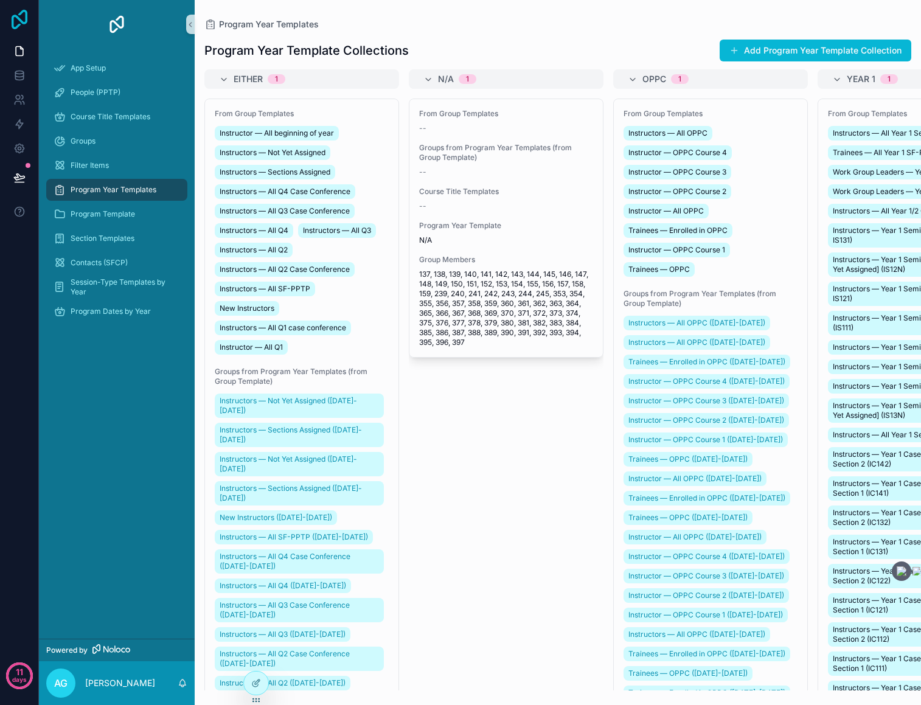
click at [24, 21] on icon at bounding box center [19, 19] width 24 height 19
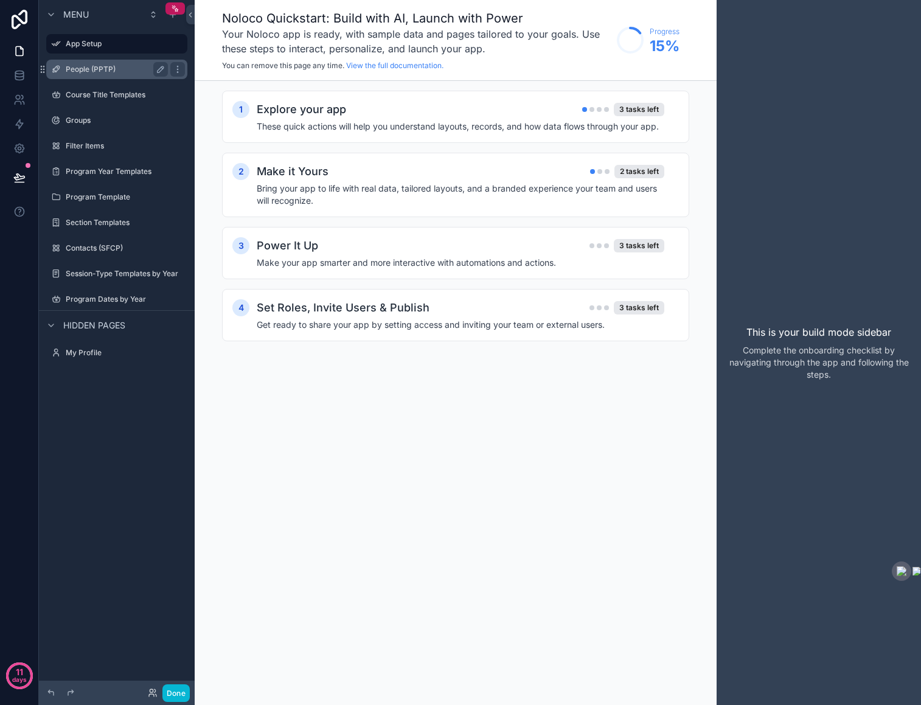
click at [84, 65] on label "People (PPTP)" at bounding box center [114, 69] width 97 height 10
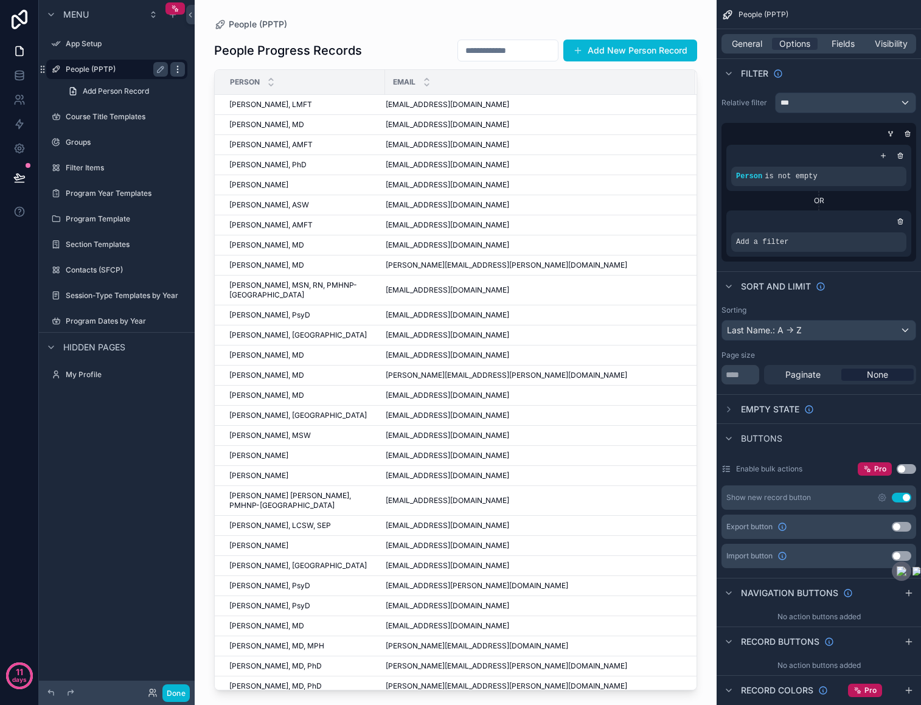
click at [177, 69] on icon "scrollable content" at bounding box center [177, 69] width 1 height 1
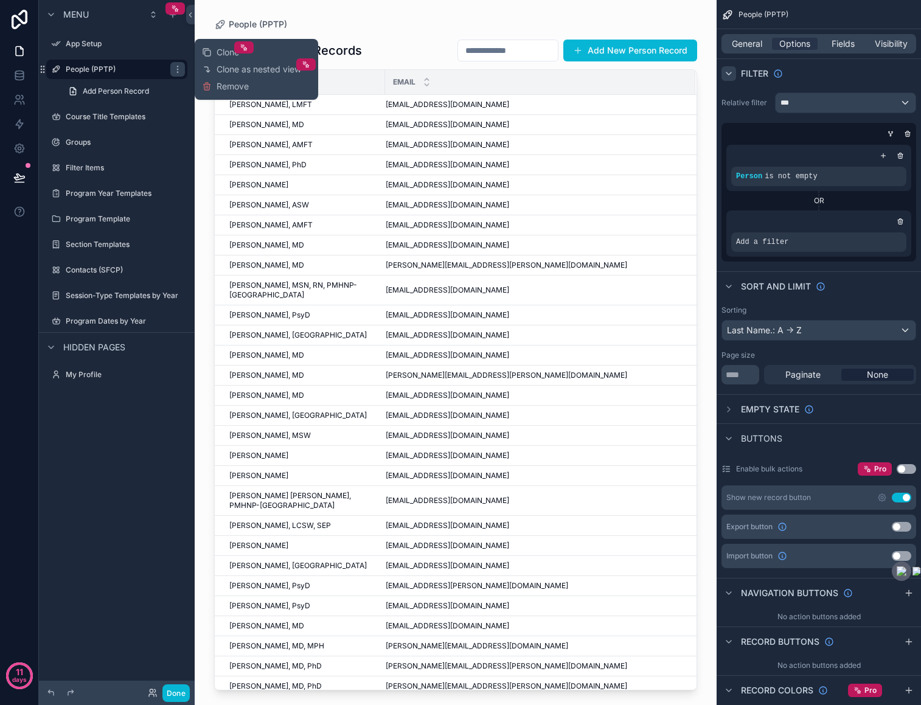
click at [730, 71] on icon "scrollable content" at bounding box center [729, 74] width 10 height 10
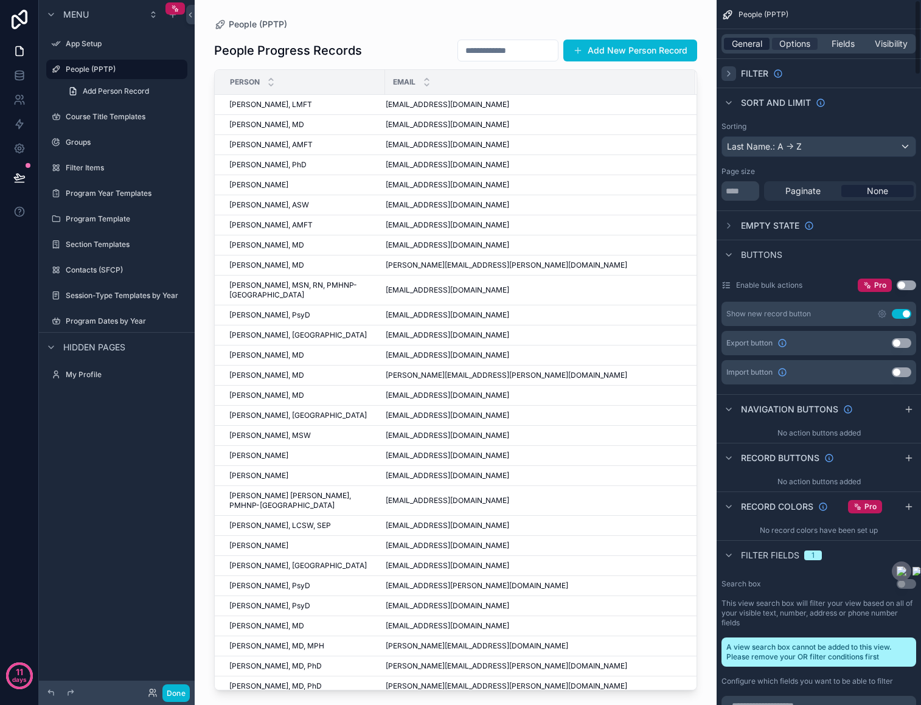
click at [741, 43] on span "General" at bounding box center [747, 44] width 30 height 12
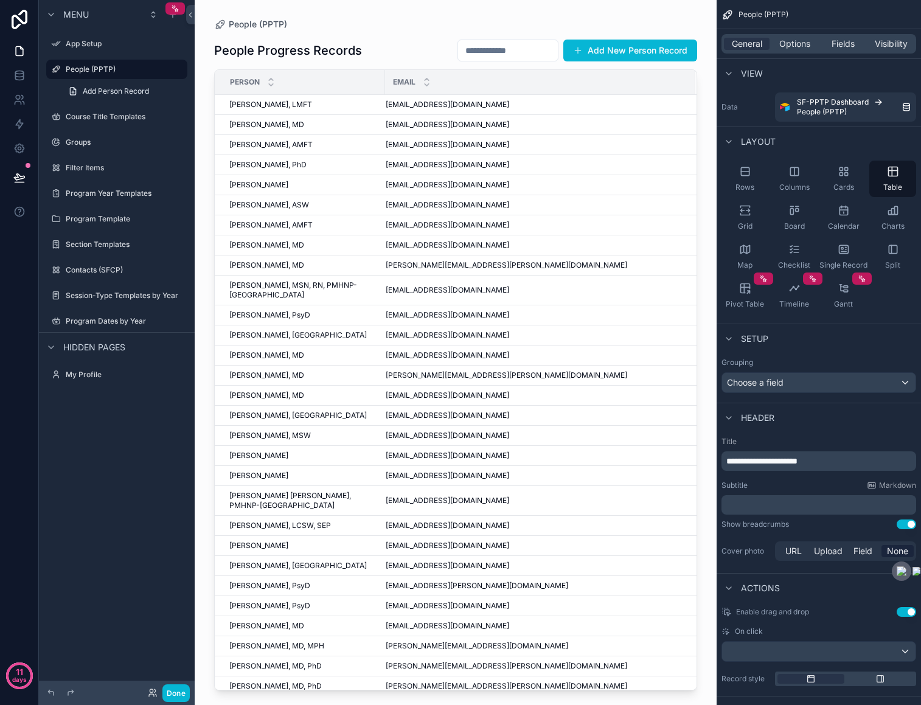
drag, startPoint x: 744, startPoint y: 172, endPoint x: 594, endPoint y: -3, distance: 230.3
click at [594, 0] on html "11 days Menu App Setup People (PPTP) Add Person Record Course Title Templates G…" at bounding box center [460, 352] width 921 height 705
drag, startPoint x: 744, startPoint y: 255, endPoint x: 583, endPoint y: 84, distance: 235.3
click at [583, 84] on div "App Setup People (PPTP) Course Title Templates Groups Filter Items Program Year…" at bounding box center [558, 352] width 726 height 705
click at [805, 46] on span "Options" at bounding box center [794, 44] width 31 height 12
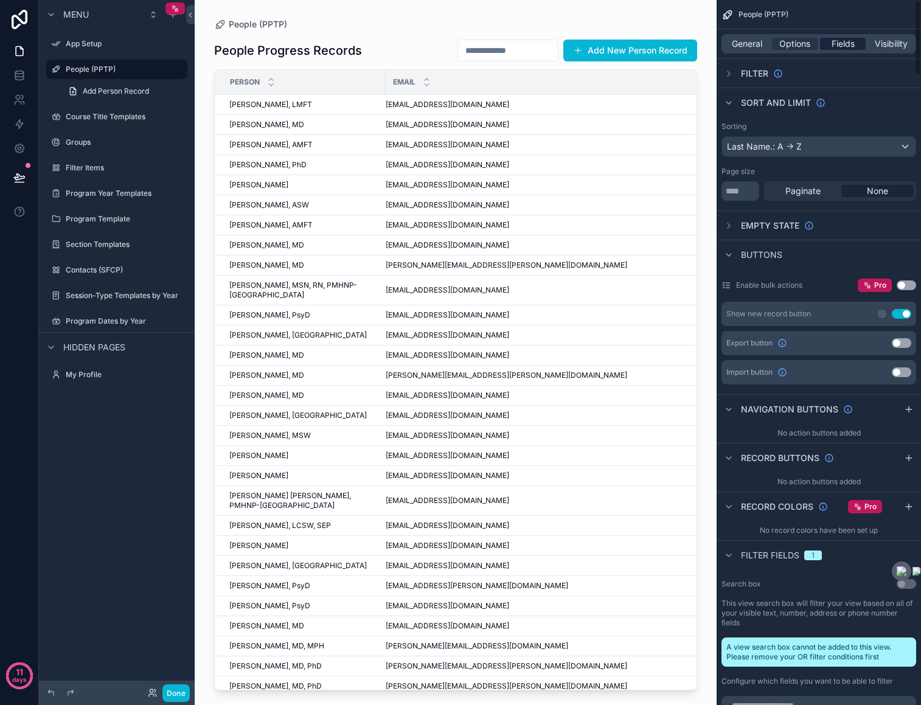
click at [845, 44] on span "Fields" at bounding box center [842, 44] width 23 height 12
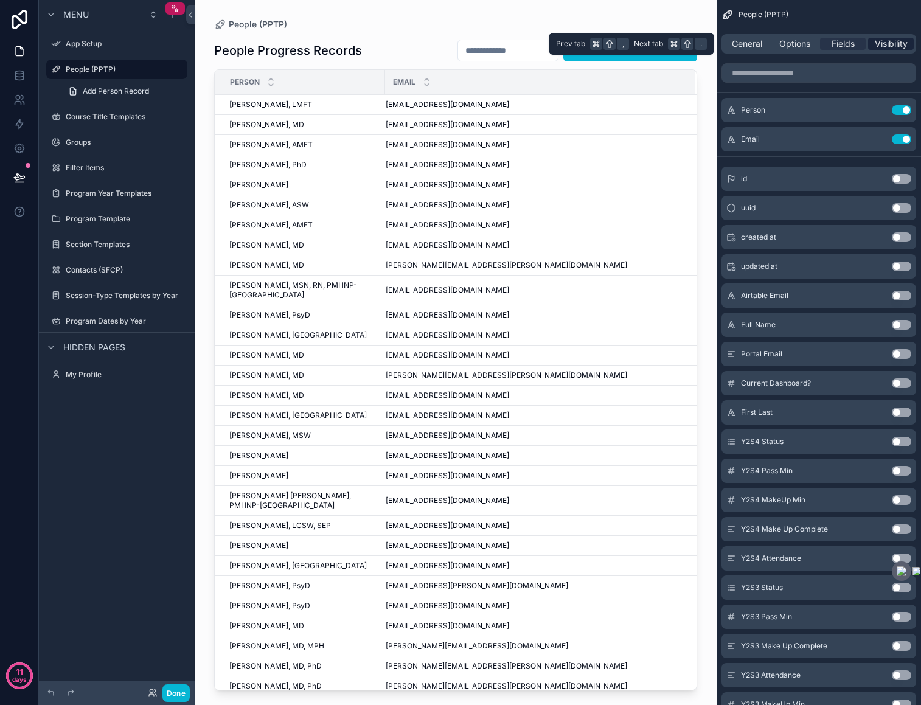
click at [884, 44] on span "Visibility" at bounding box center [891, 44] width 33 height 12
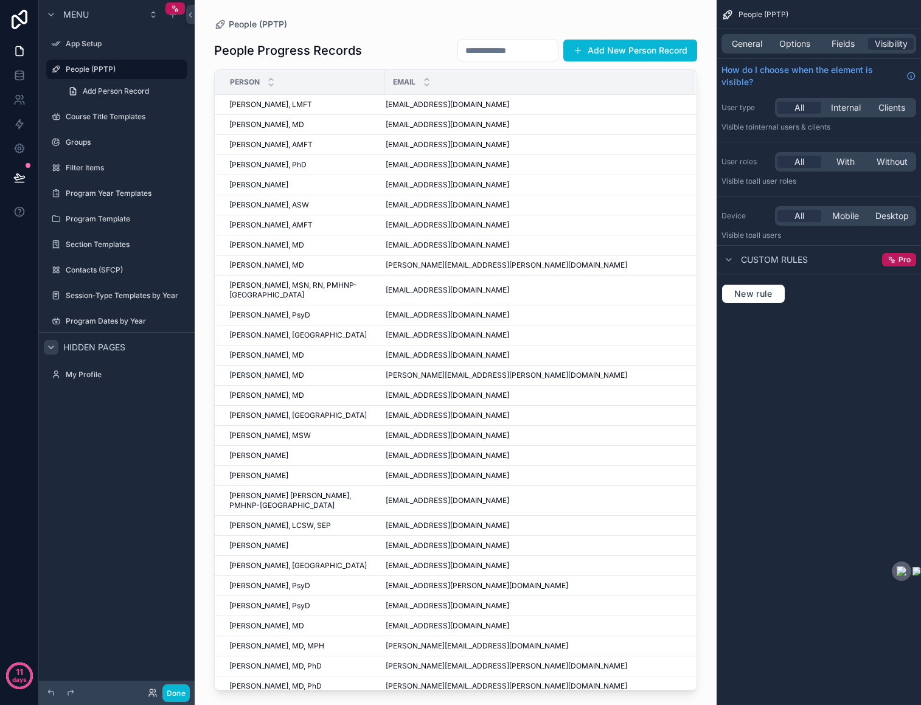
click at [53, 347] on icon "scrollable content" at bounding box center [51, 347] width 10 height 10
click at [170, 16] on icon "scrollable content" at bounding box center [173, 15] width 10 height 10
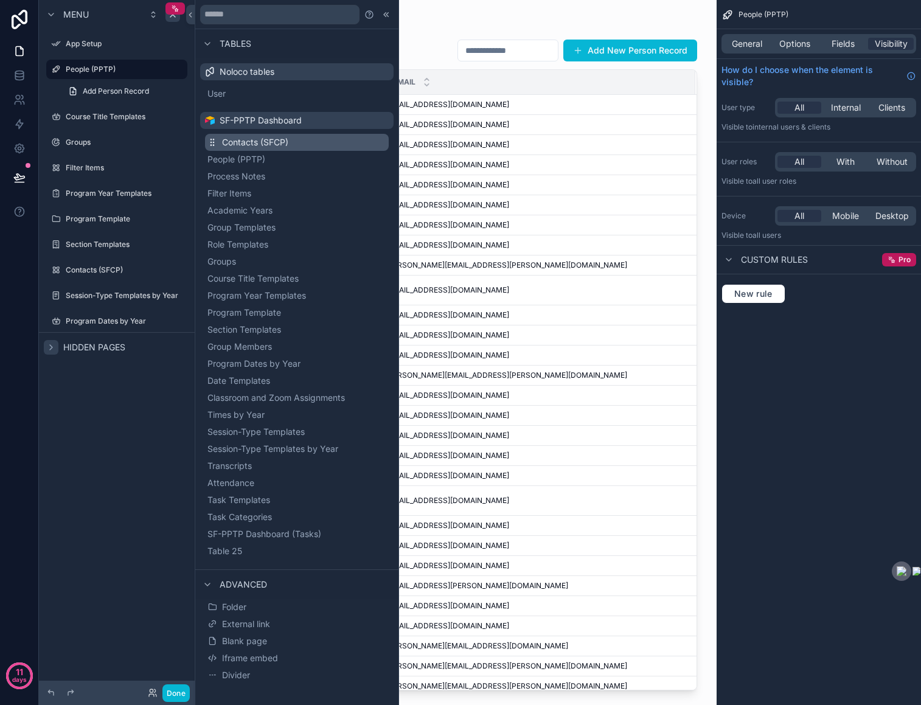
click at [280, 142] on span "Contacts (SFCP)" at bounding box center [255, 142] width 66 height 12
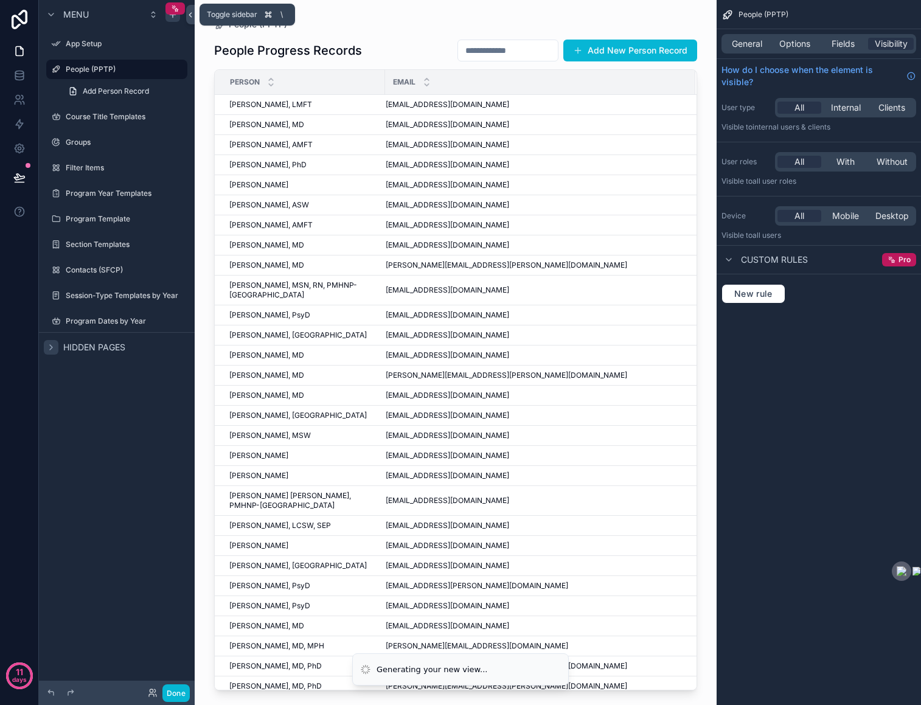
click at [187, 14] on icon at bounding box center [190, 14] width 9 height 9
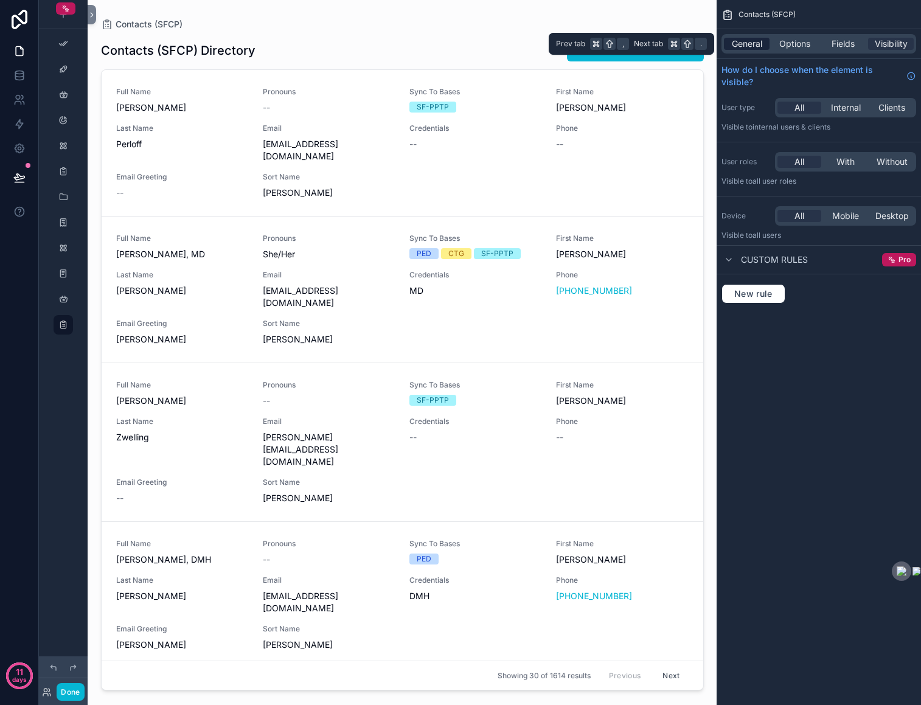
click at [765, 39] on div "General" at bounding box center [747, 44] width 46 height 12
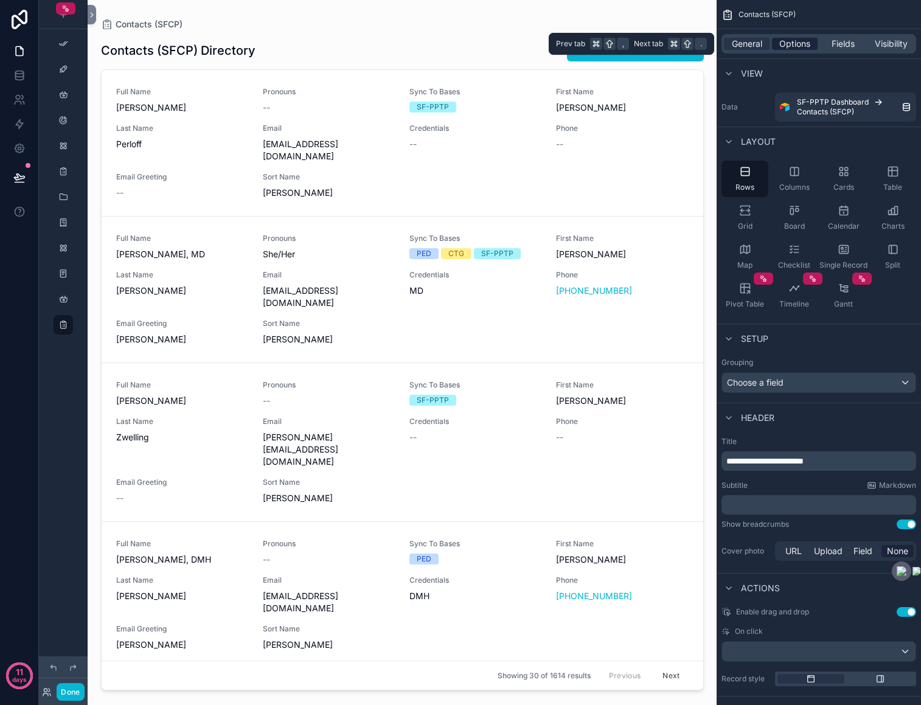
click at [793, 45] on span "Options" at bounding box center [794, 44] width 31 height 12
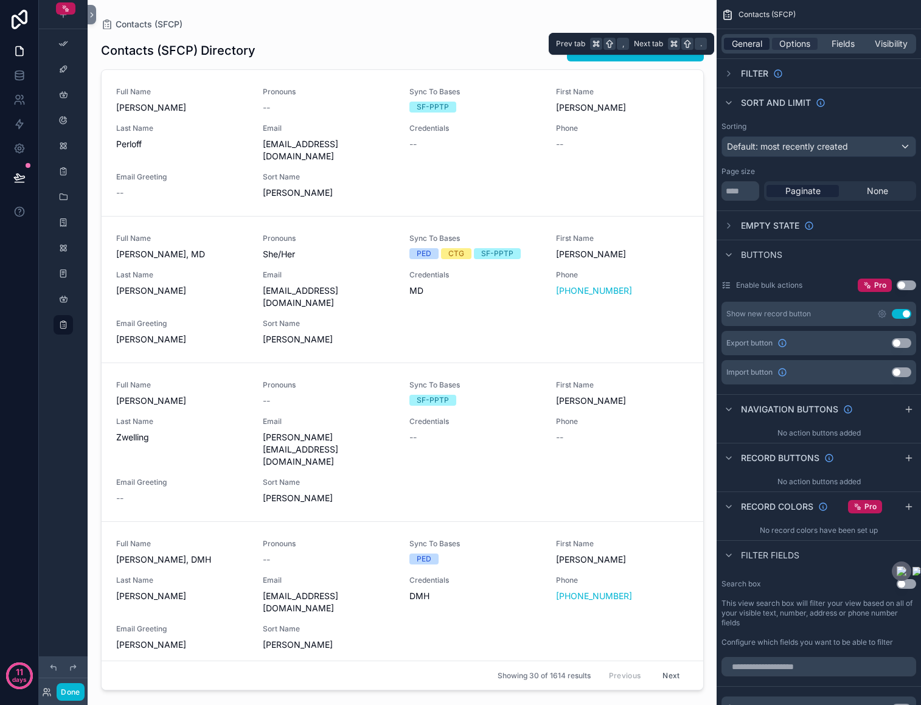
click at [748, 48] on span "General" at bounding box center [747, 44] width 30 height 12
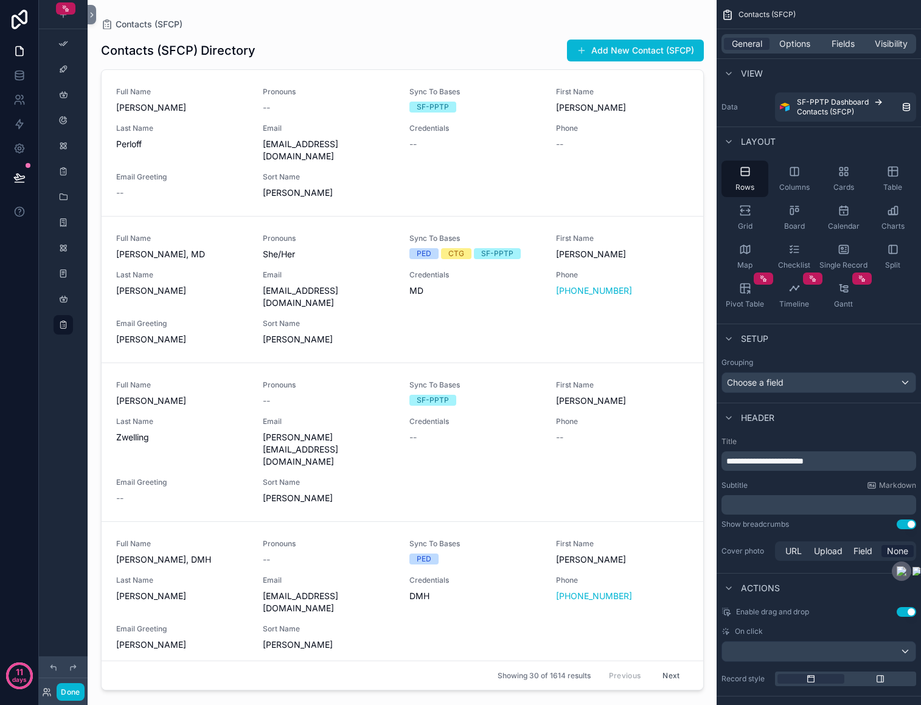
click at [610, 149] on div "scrollable content" at bounding box center [402, 345] width 622 height 690
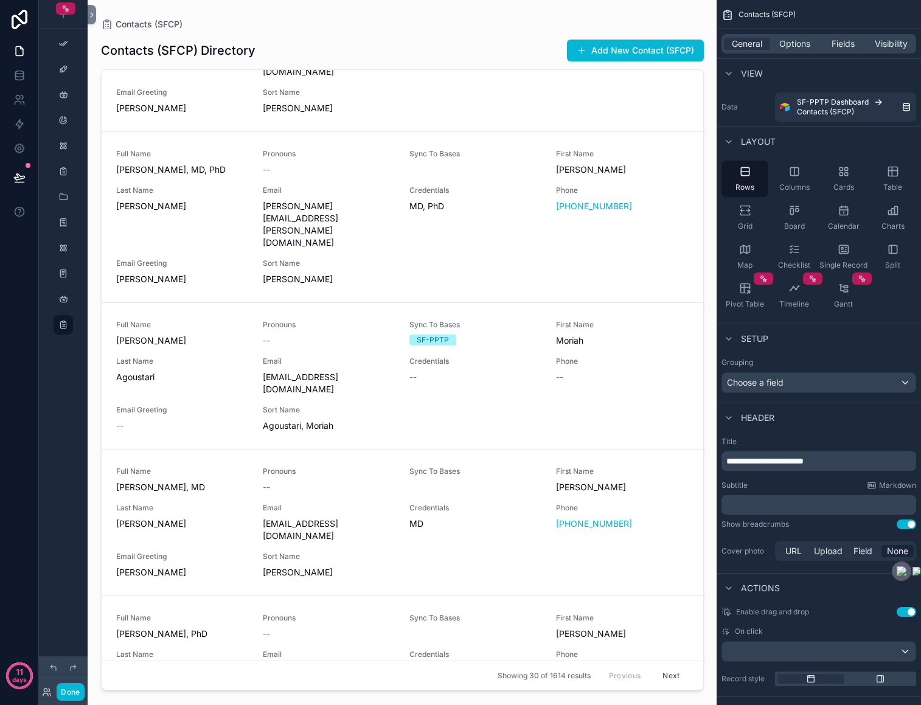
scroll to position [3465, 0]
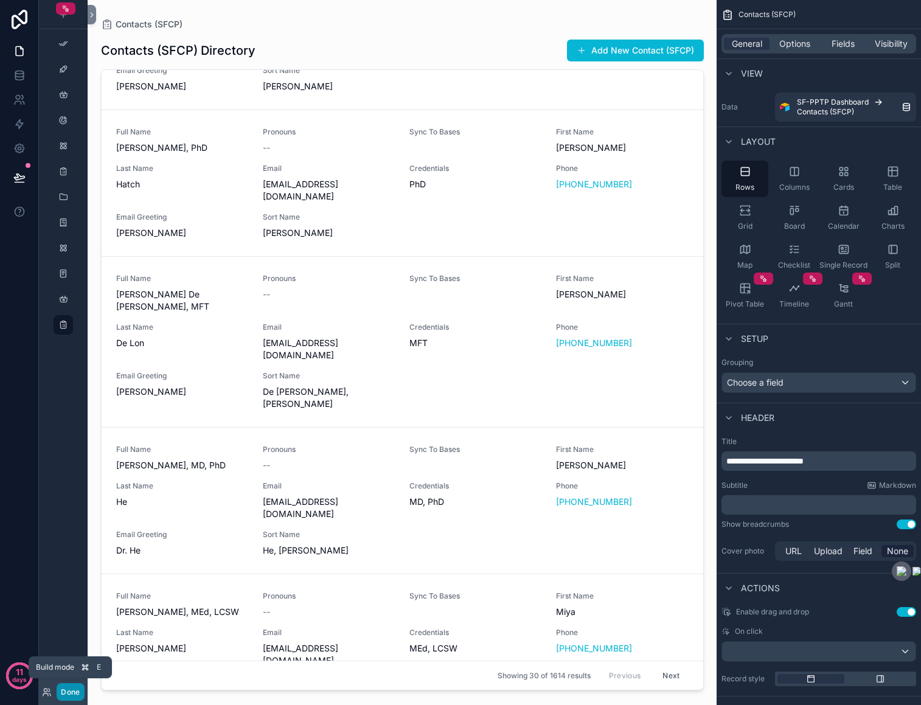
click at [78, 689] on button "Done" at bounding box center [70, 692] width 27 height 18
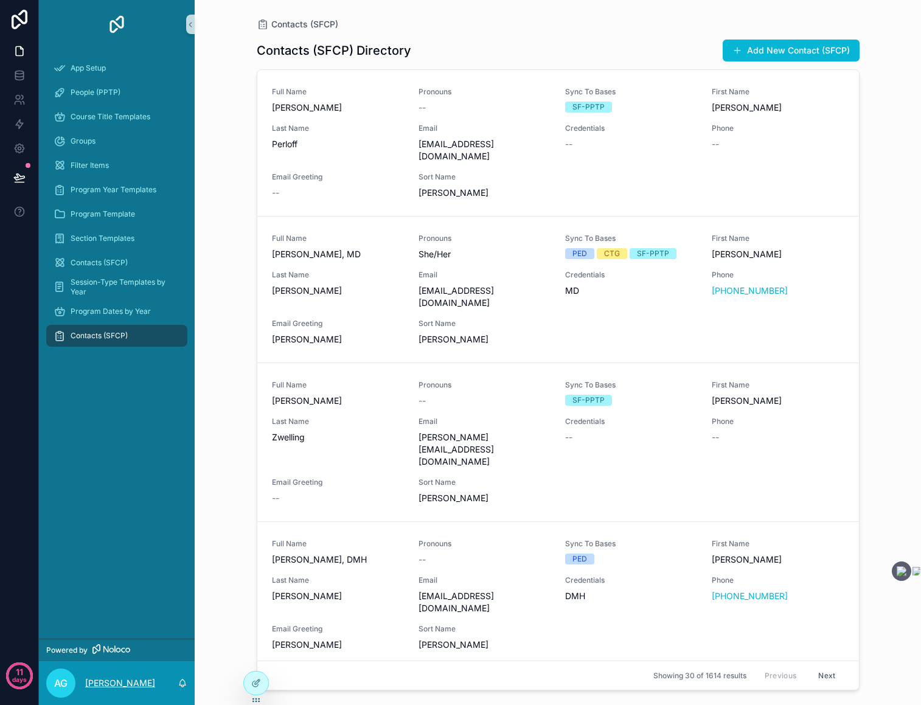
click at [110, 685] on p "[PERSON_NAME]" at bounding box center [120, 683] width 70 height 12
click at [108, 456] on div "App Setup People (PPTP) Course Title Templates Groups Filter Items Program Year…" at bounding box center [117, 344] width 156 height 590
click at [18, 147] on icon at bounding box center [19, 148] width 12 height 12
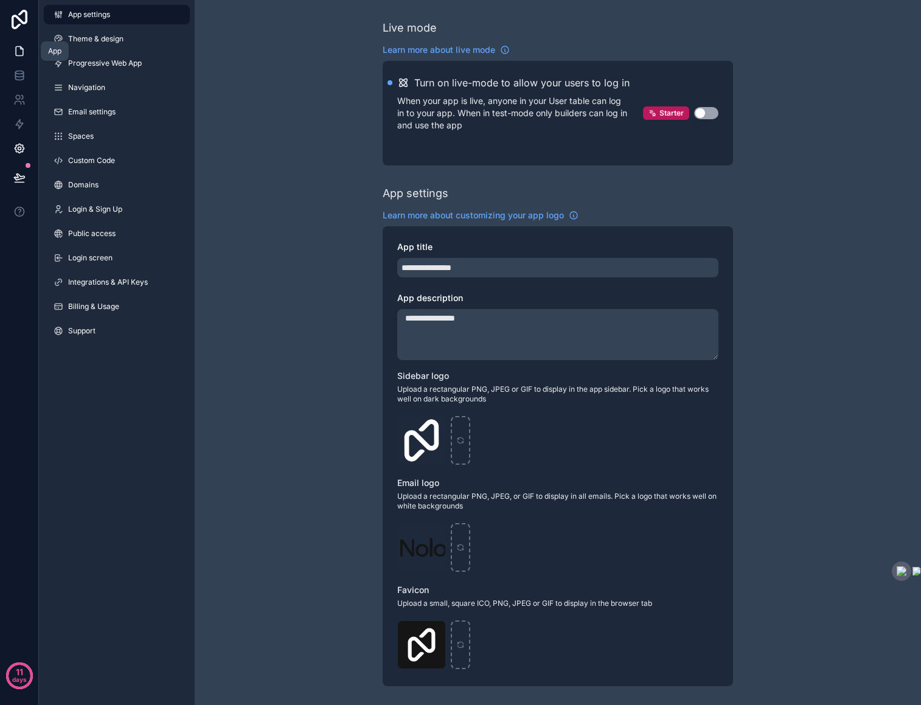
click at [23, 46] on icon at bounding box center [19, 51] width 12 height 12
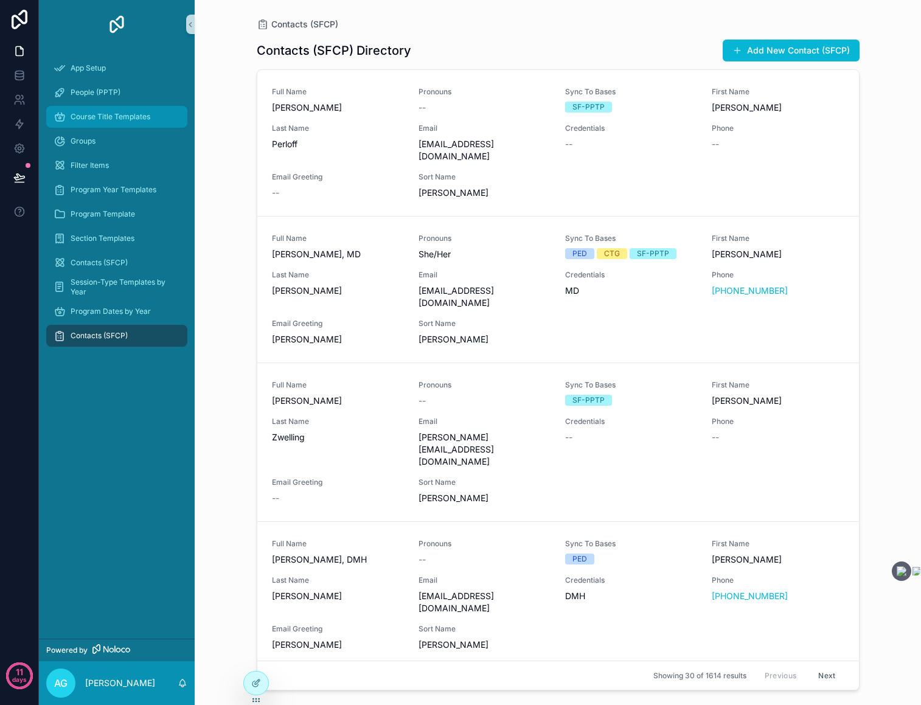
click at [112, 113] on span "Course Title Templates" at bounding box center [111, 117] width 80 height 10
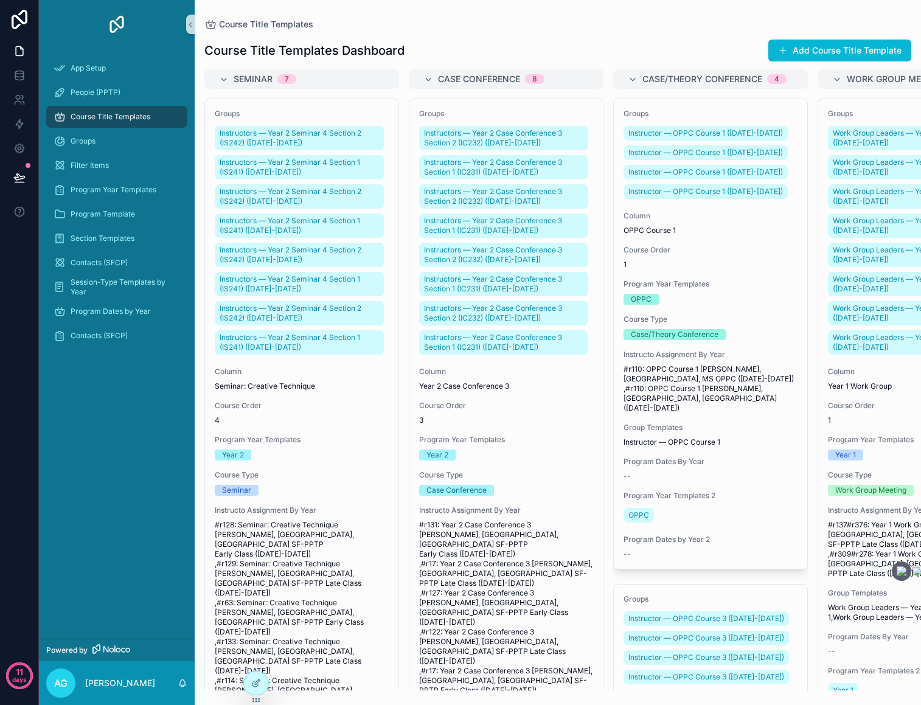
click at [397, 50] on h1 "Course Title Templates Dashboard" at bounding box center [304, 50] width 200 height 17
click at [189, 22] on icon "scrollable content" at bounding box center [190, 24] width 9 height 9
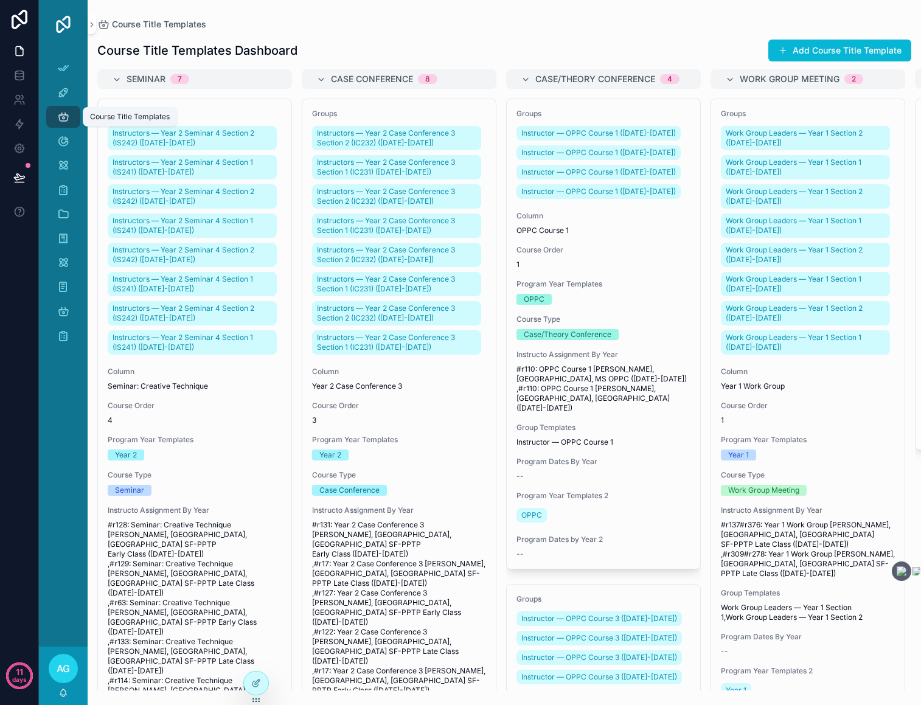
click at [63, 120] on icon "scrollable content" at bounding box center [63, 117] width 12 height 12
click at [91, 21] on icon "scrollable content" at bounding box center [92, 24] width 9 height 9
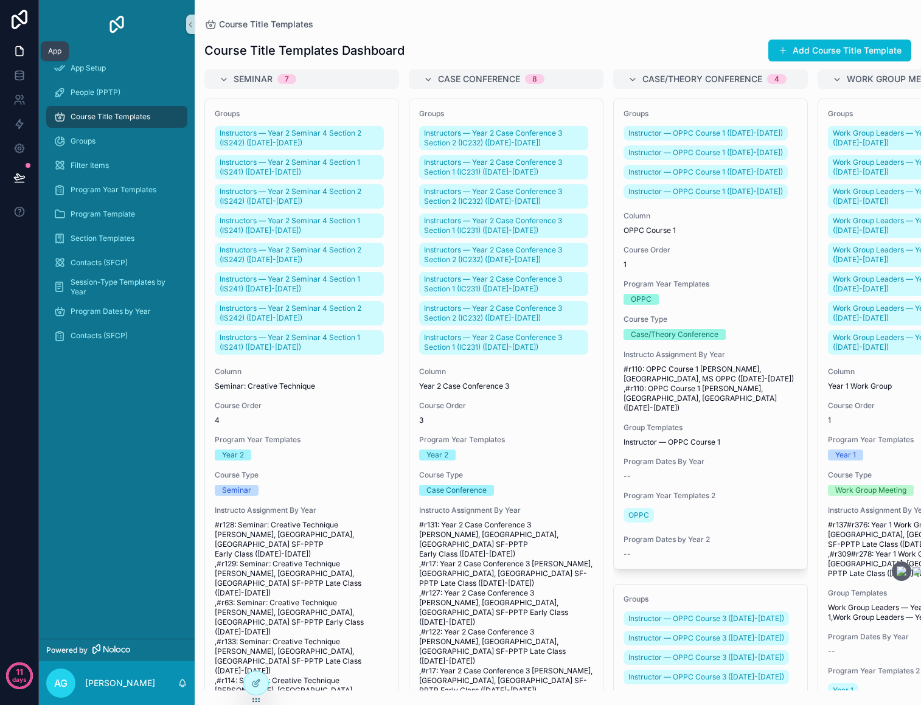
click at [24, 49] on icon at bounding box center [19, 51] width 12 height 12
click at [91, 648] on link "Powered by" at bounding box center [117, 650] width 156 height 23
click at [255, 680] on icon at bounding box center [256, 683] width 10 height 10
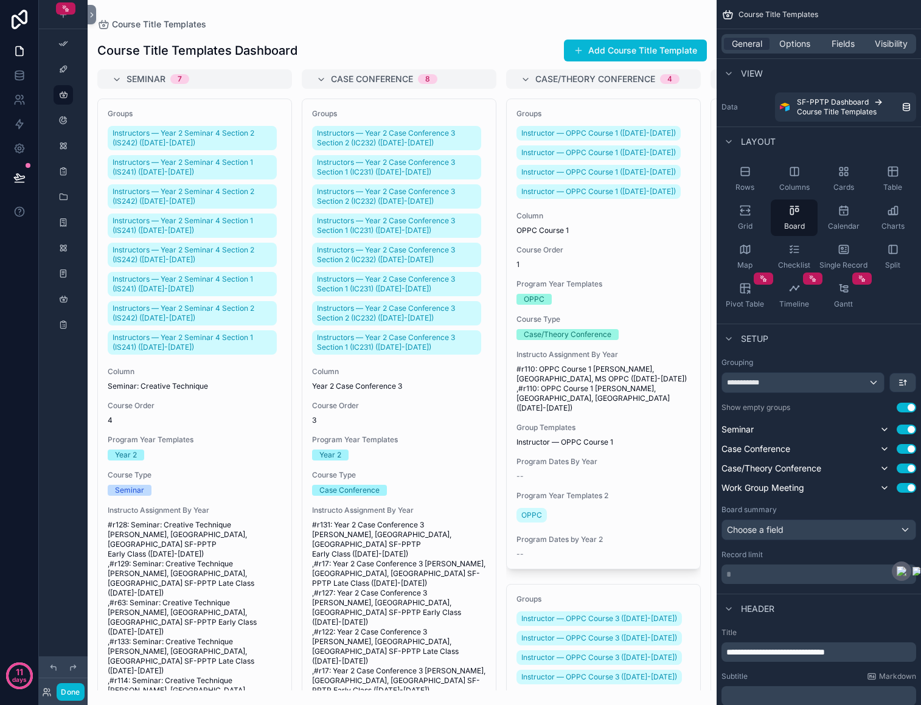
drag, startPoint x: 741, startPoint y: 172, endPoint x: 535, endPoint y: 12, distance: 261.4
click at [535, 12] on div "App Setup People (PPTP) Course Title Templates Groups Filter Items Program Year…" at bounding box center [504, 352] width 833 height 705
click at [892, 173] on icon "scrollable content" at bounding box center [892, 171] width 0 height 9
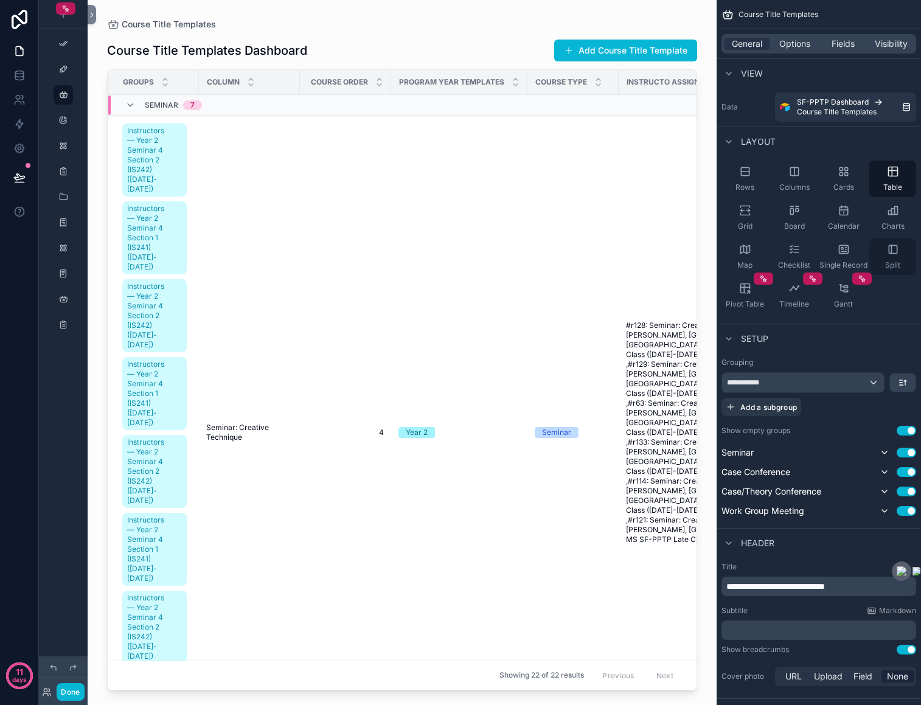
click at [891, 248] on icon "scrollable content" at bounding box center [893, 249] width 12 height 12
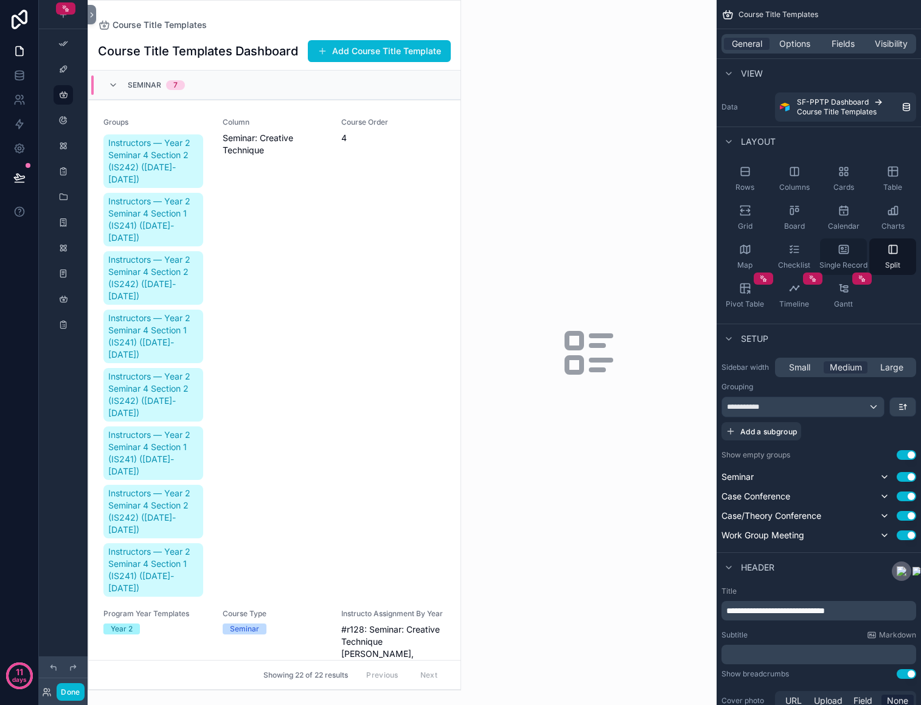
click at [852, 246] on div "Single Record" at bounding box center [843, 256] width 47 height 36
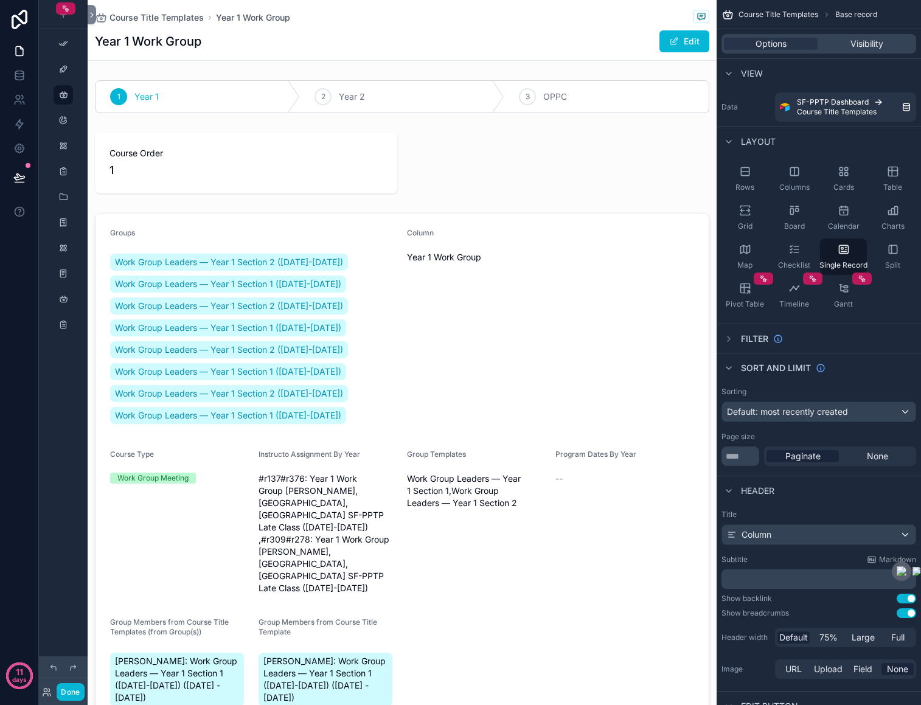
drag, startPoint x: 793, startPoint y: 172, endPoint x: 511, endPoint y: 148, distance: 283.2
click at [511, 148] on div "App Setup People (PPTP) Course Title Templates Groups Filter Items Program Year…" at bounding box center [504, 352] width 833 height 705
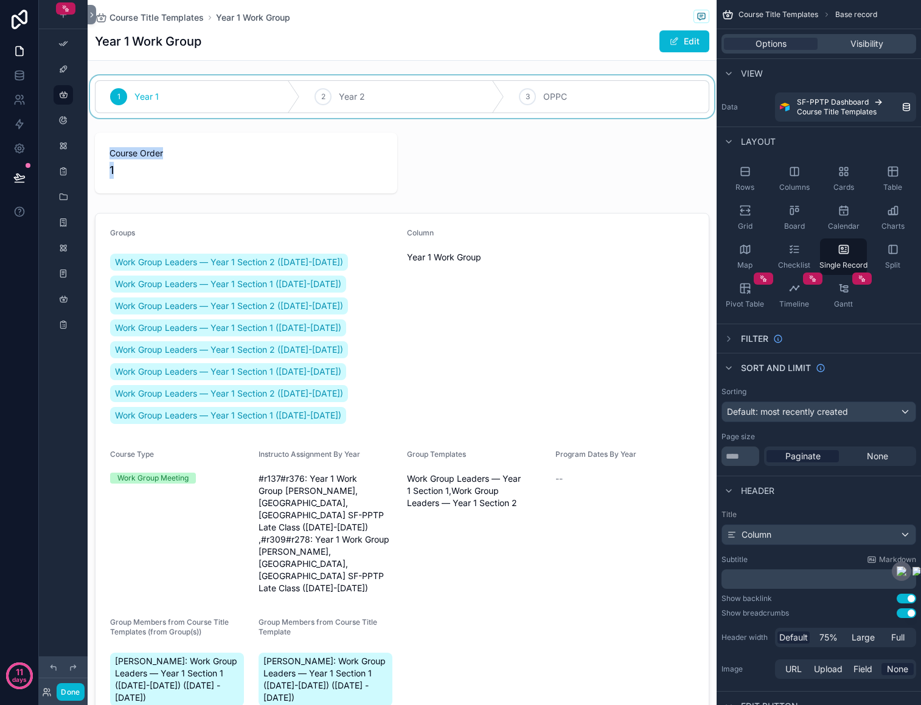
drag, startPoint x: 603, startPoint y: 164, endPoint x: 583, endPoint y: 111, distance: 56.6
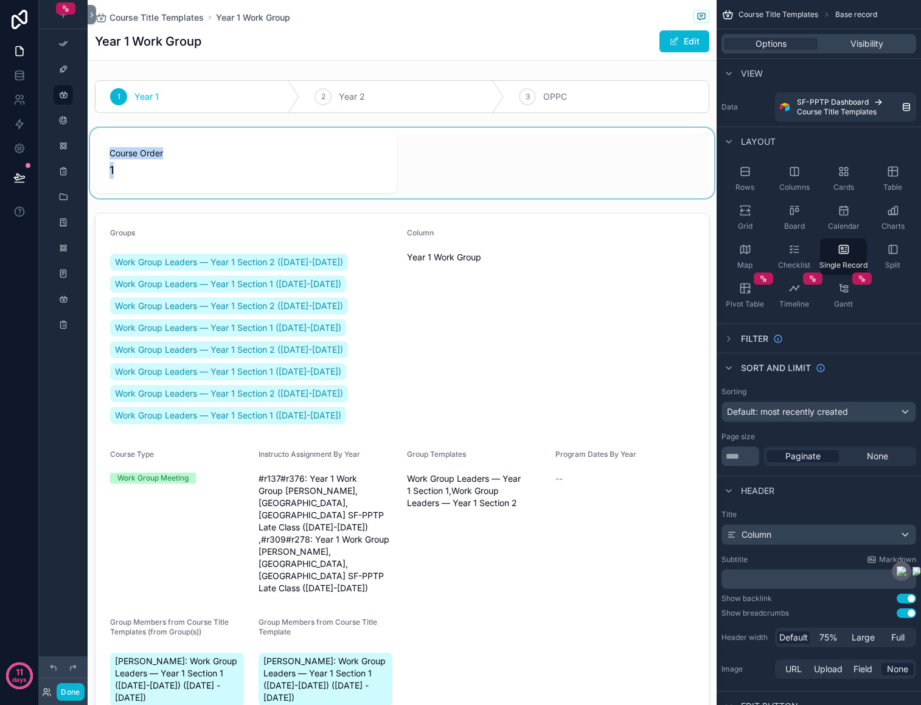
drag, startPoint x: 622, startPoint y: 102, endPoint x: 629, endPoint y: 132, distance: 31.1
click at [627, 134] on div "scrollable content" at bounding box center [402, 163] width 629 height 71
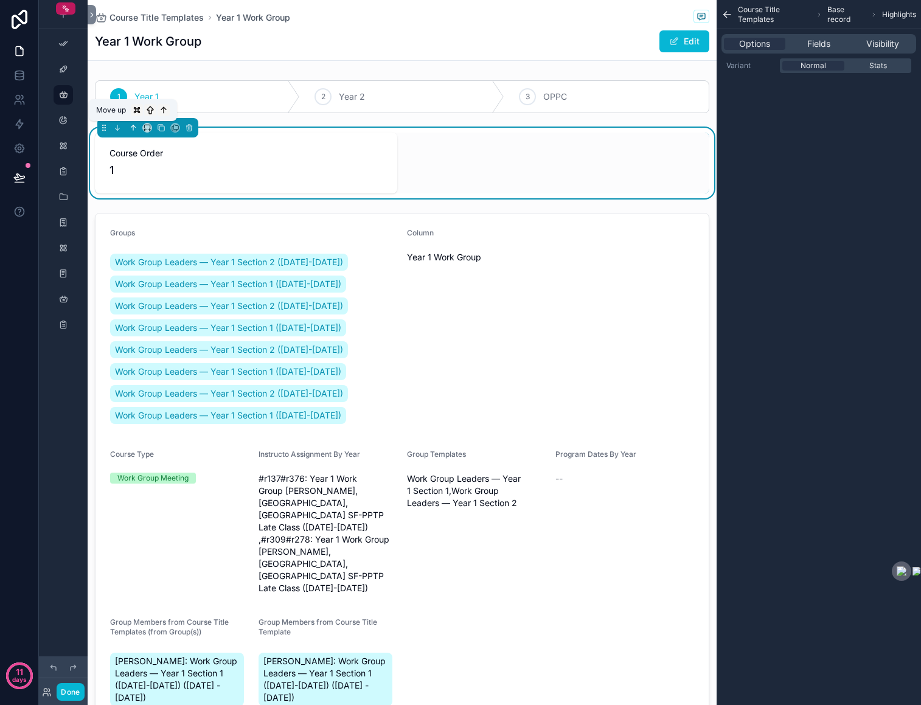
click at [133, 126] on icon "scrollable content" at bounding box center [133, 127] width 0 height 5
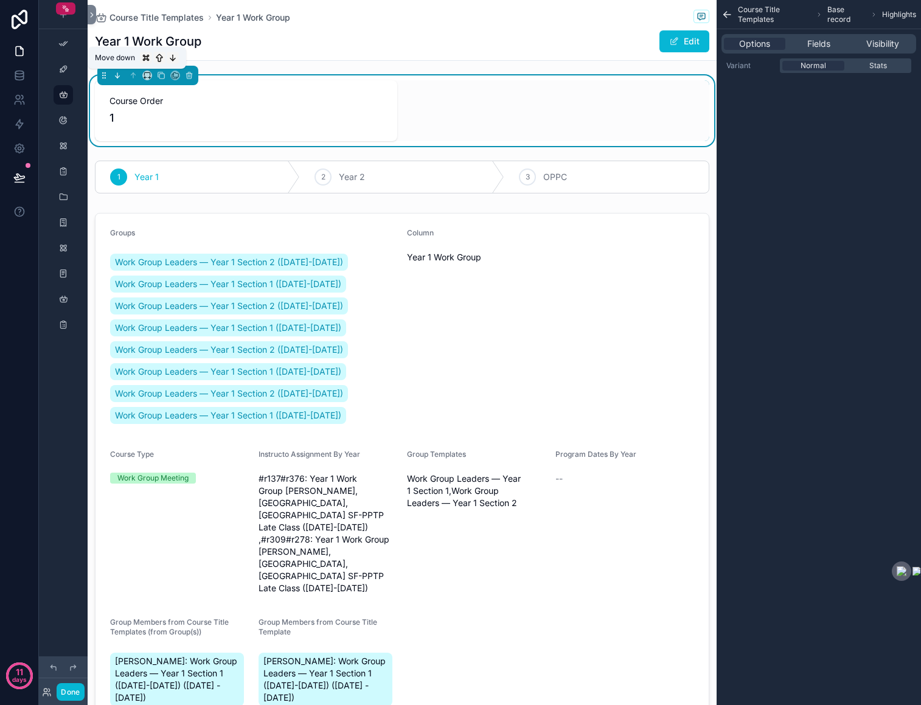
click at [117, 78] on icon "scrollable content" at bounding box center [117, 75] width 9 height 9
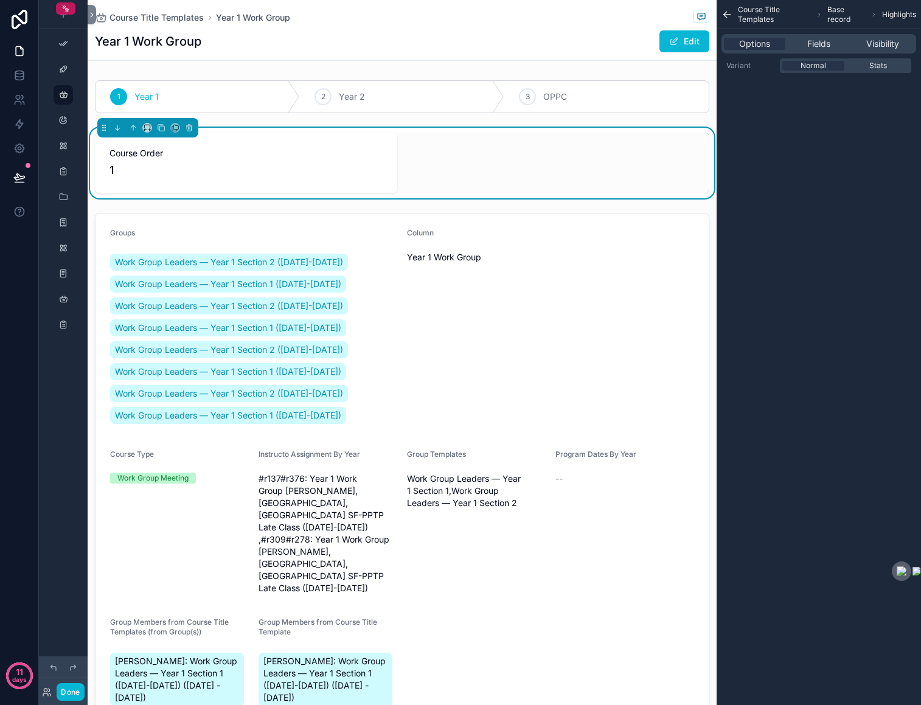
click at [296, 164] on span "1" at bounding box center [245, 170] width 273 height 17
click at [724, 15] on icon "scrollable content" at bounding box center [725, 16] width 3 height 3
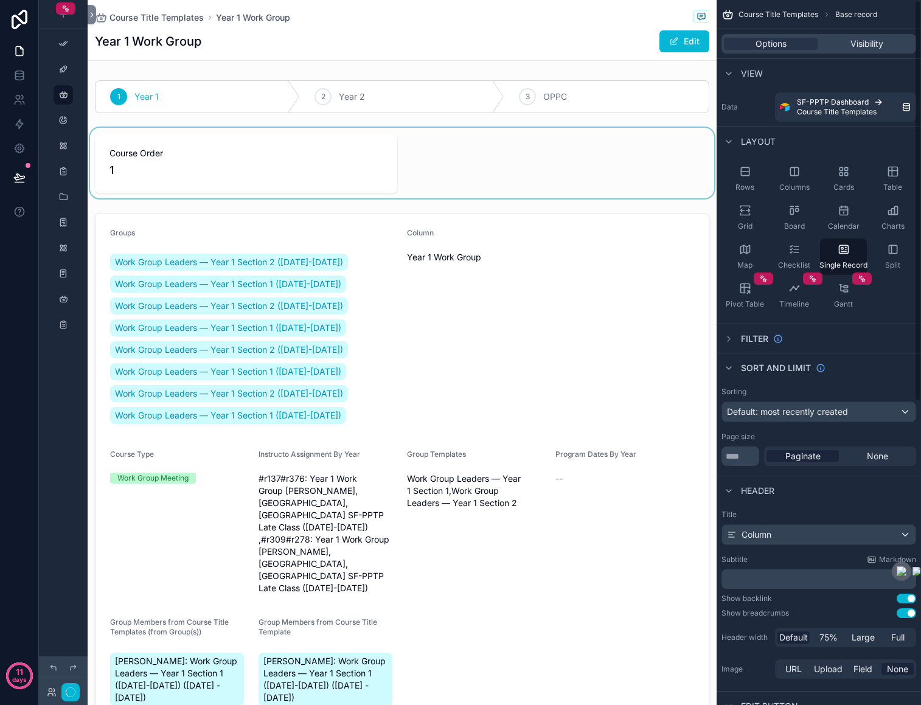
click at [487, 171] on div "scrollable content" at bounding box center [402, 163] width 629 height 71
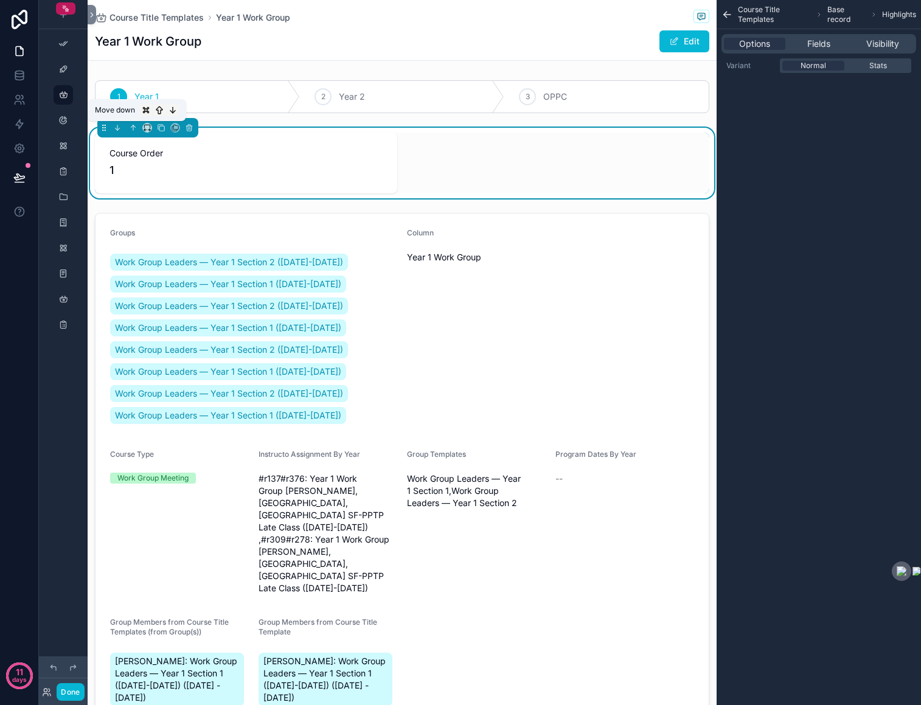
click at [727, 12] on icon "scrollable content" at bounding box center [727, 15] width 12 height 12
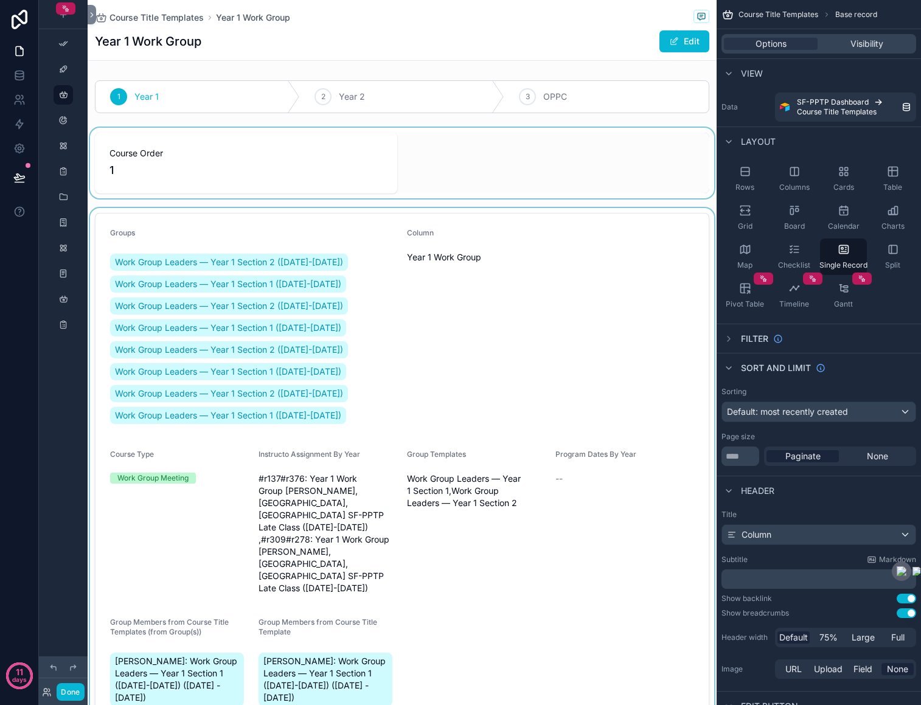
drag, startPoint x: 796, startPoint y: 217, endPoint x: 561, endPoint y: 208, distance: 234.9
click at [561, 208] on div "App Setup People (PPTP) Course Title Templates Groups Filter Items Program Year…" at bounding box center [504, 352] width 833 height 705
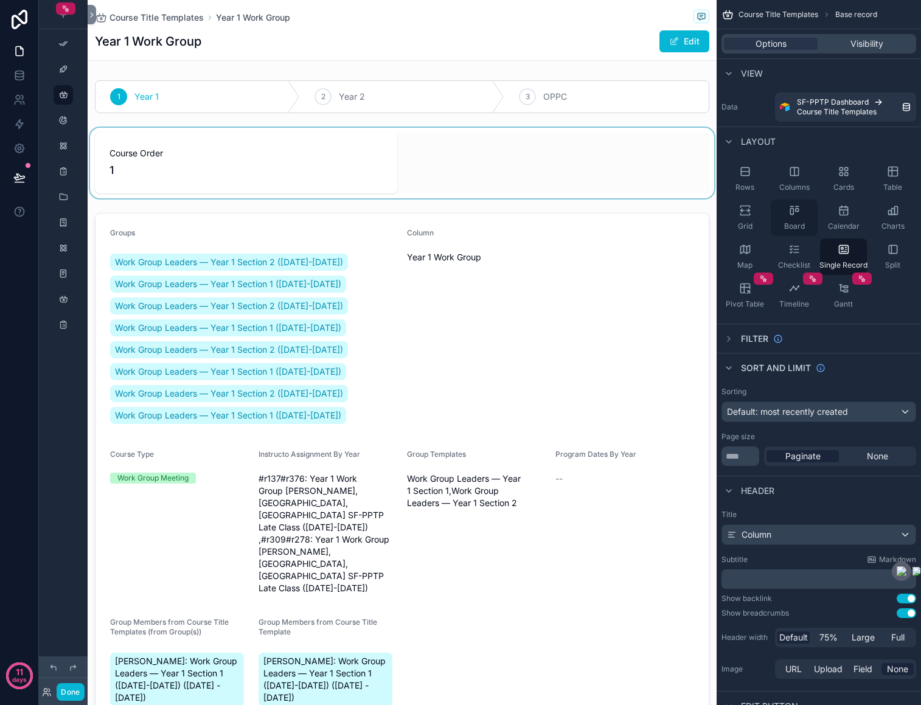
click at [794, 215] on icon "scrollable content" at bounding box center [794, 210] width 12 height 12
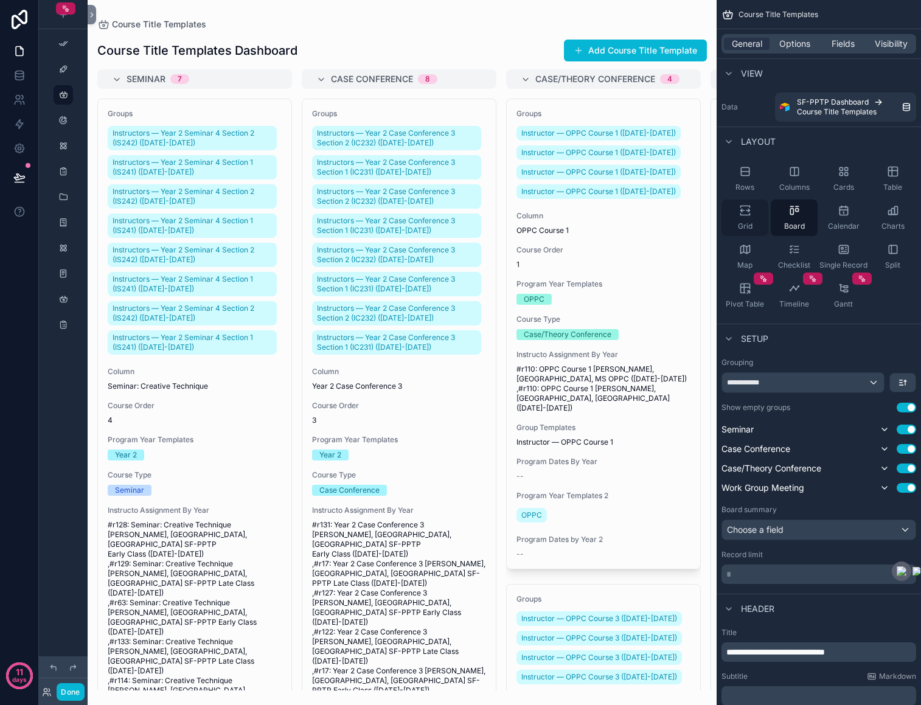
click at [752, 209] on div "Grid" at bounding box center [744, 217] width 47 height 36
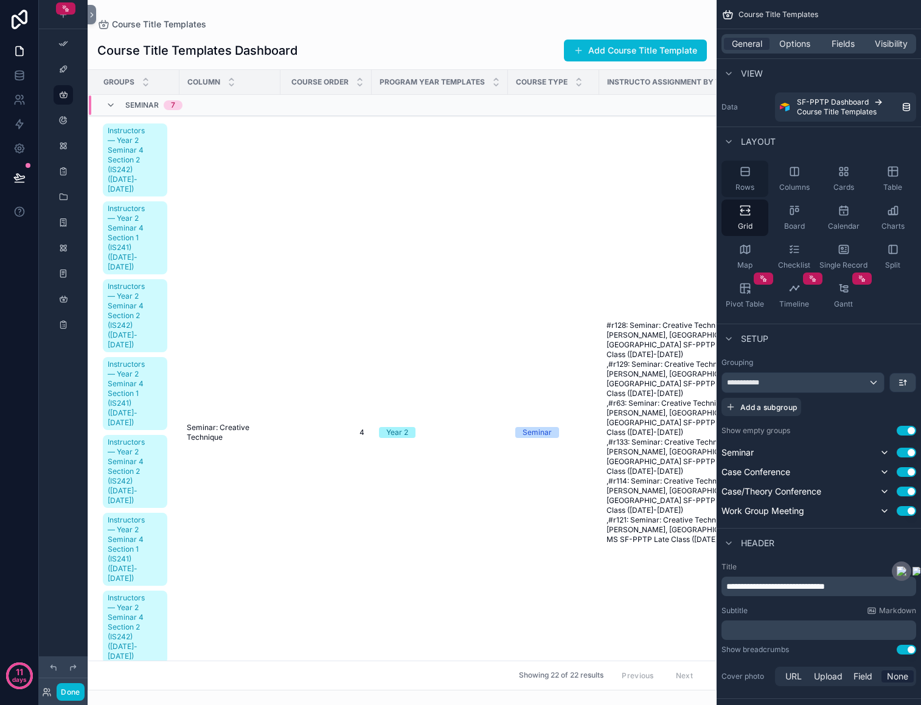
click at [747, 164] on div "Rows" at bounding box center [744, 179] width 47 height 36
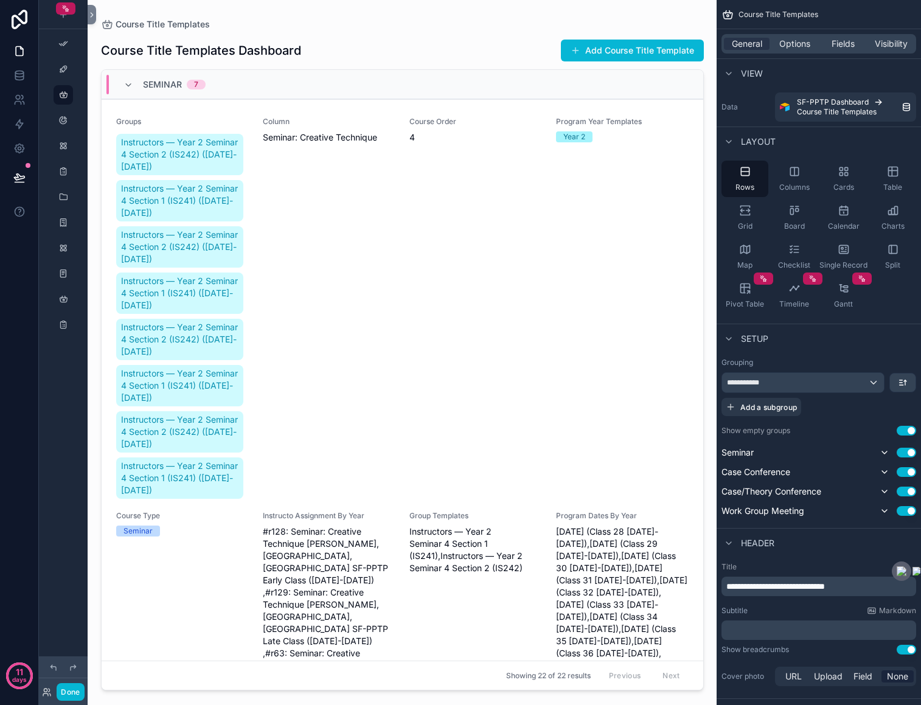
click at [490, 58] on div "Course Title Templates Dashboard Add Course Title Template" at bounding box center [402, 50] width 603 height 23
click at [294, 51] on h1 "Course Title Templates Dashboard" at bounding box center [201, 50] width 200 height 17
click at [296, 83] on div "Seminar 7" at bounding box center [402, 84] width 601 height 29
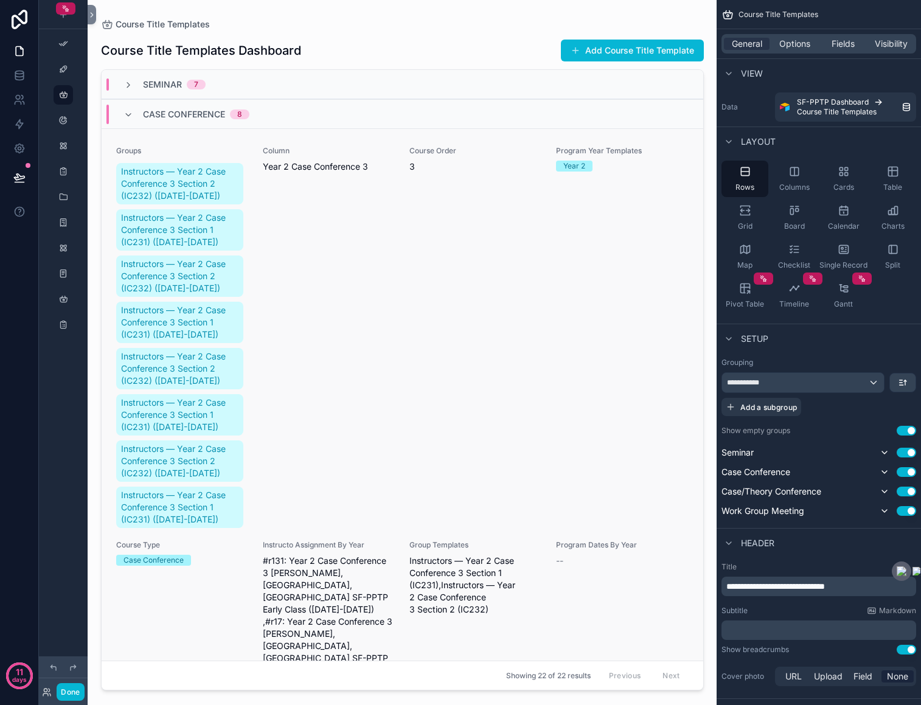
click at [332, 191] on div "Column Year 2 Case Conference 3" at bounding box center [329, 338] width 132 height 384
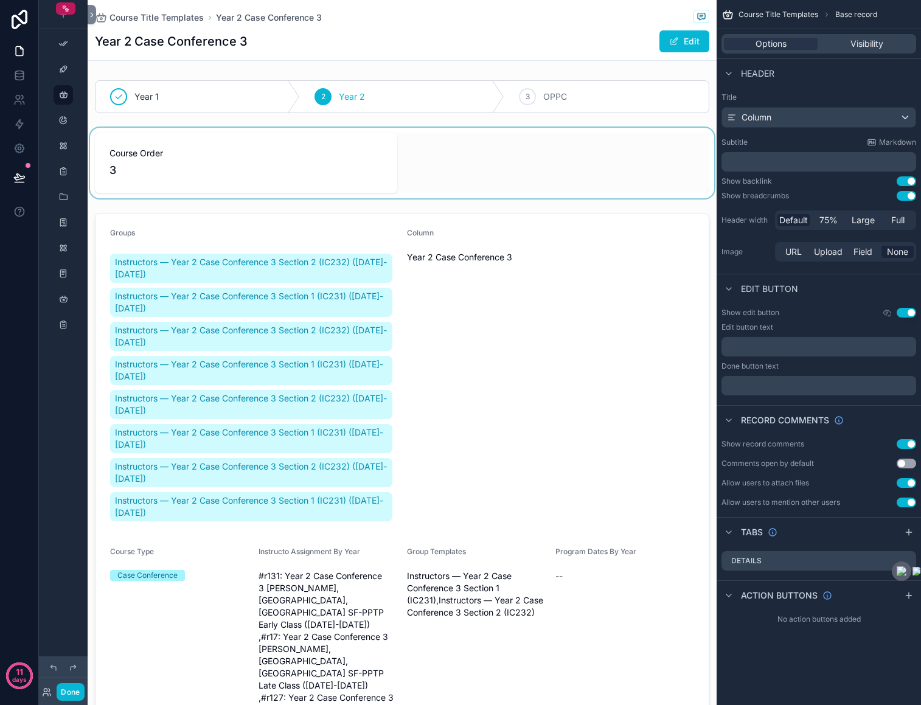
click at [603, 165] on div "scrollable content" at bounding box center [402, 163] width 629 height 71
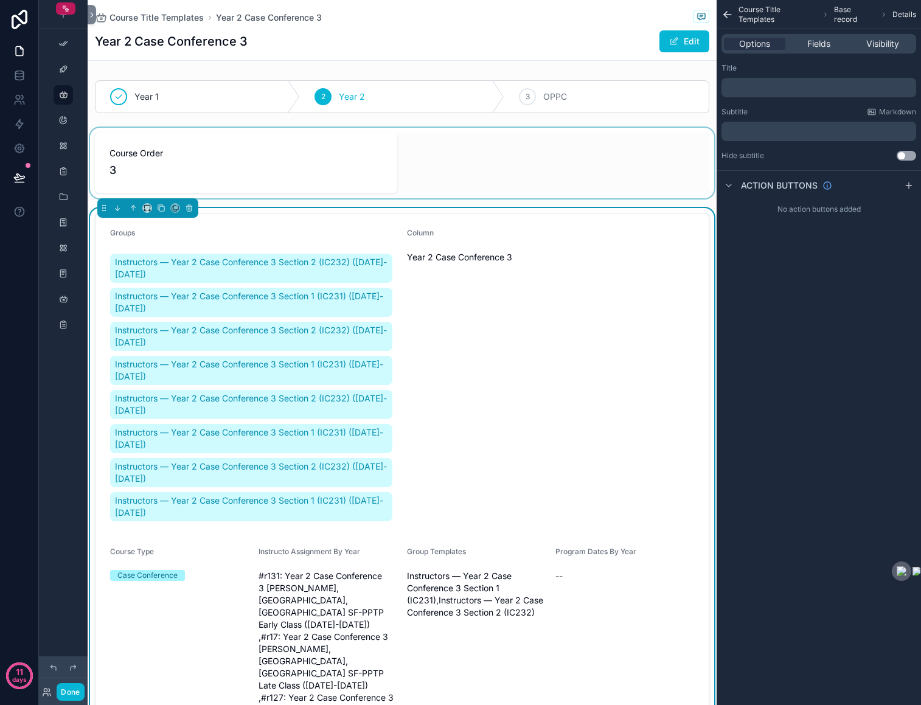
click at [726, 12] on icon "scrollable content" at bounding box center [725, 13] width 3 height 3
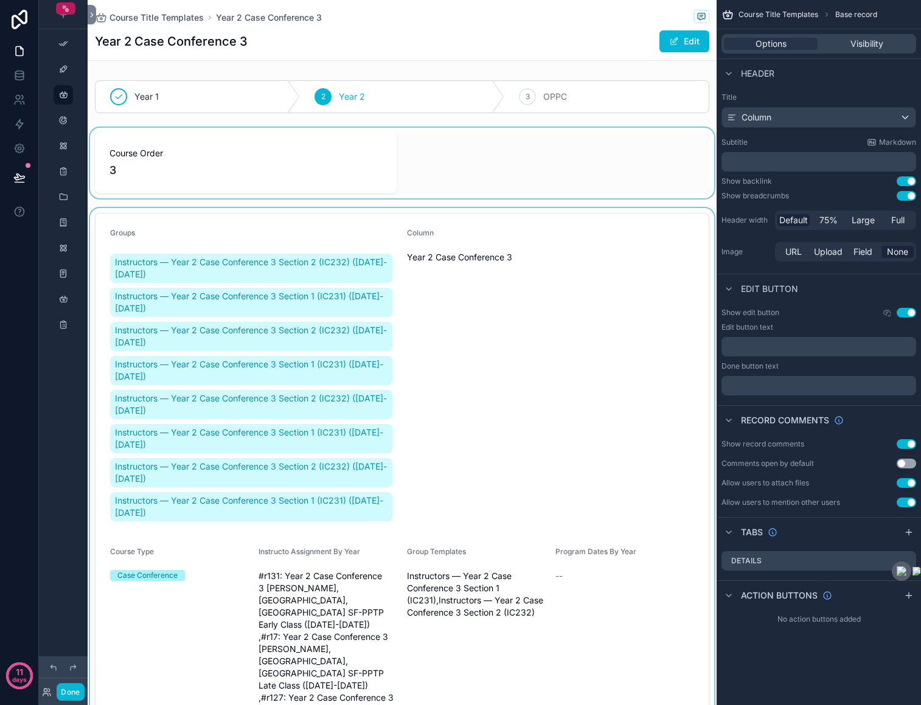
click at [510, 130] on div "scrollable content" at bounding box center [402, 163] width 629 height 71
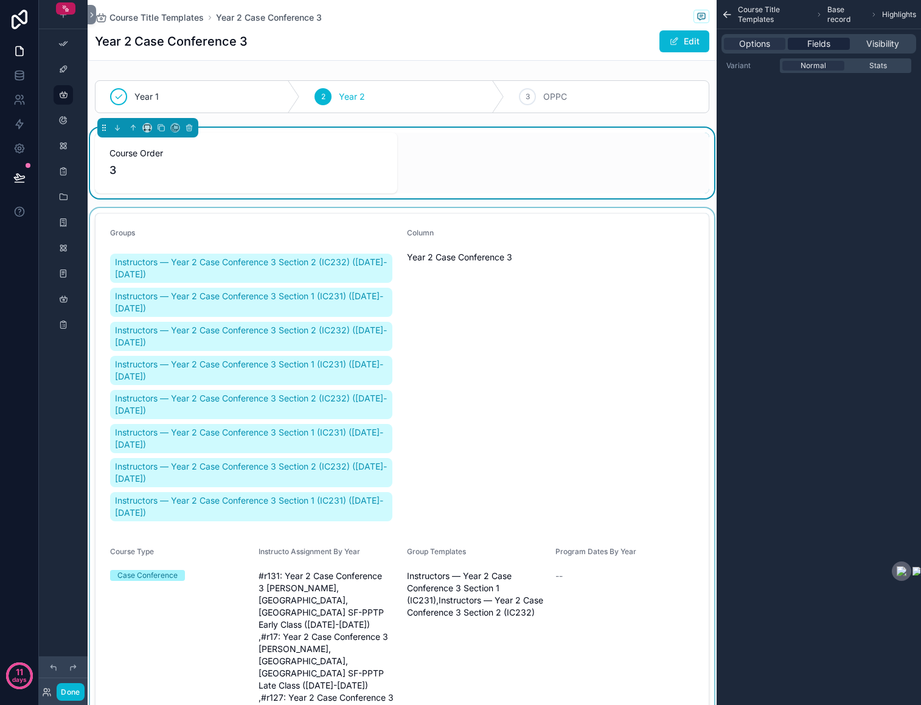
click at [825, 44] on span "Fields" at bounding box center [818, 44] width 23 height 12
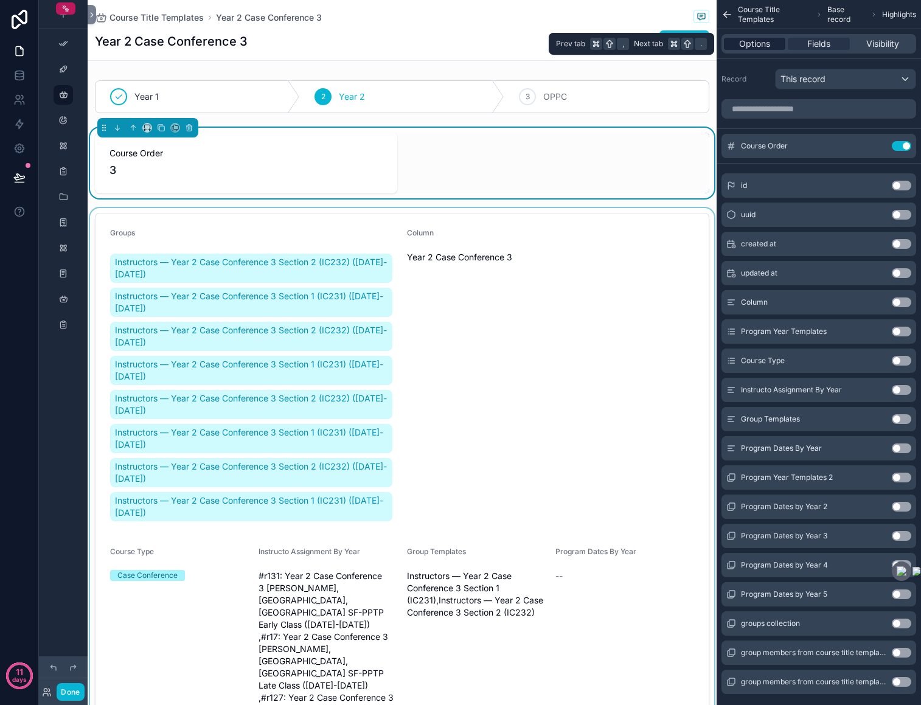
click at [762, 47] on span "Options" at bounding box center [754, 44] width 31 height 12
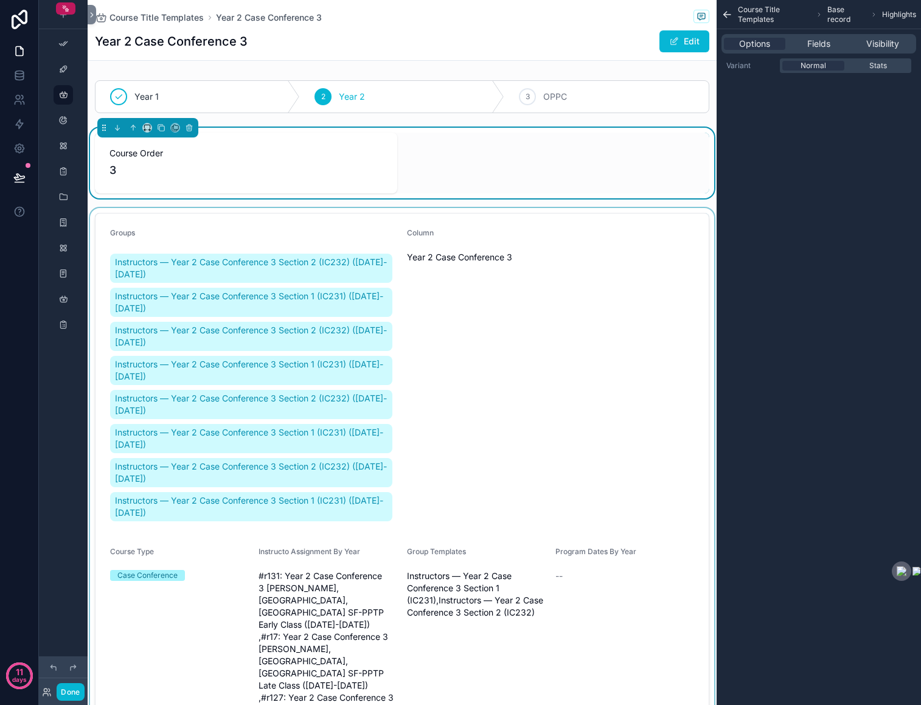
click at [729, 12] on icon "scrollable content" at bounding box center [727, 15] width 12 height 12
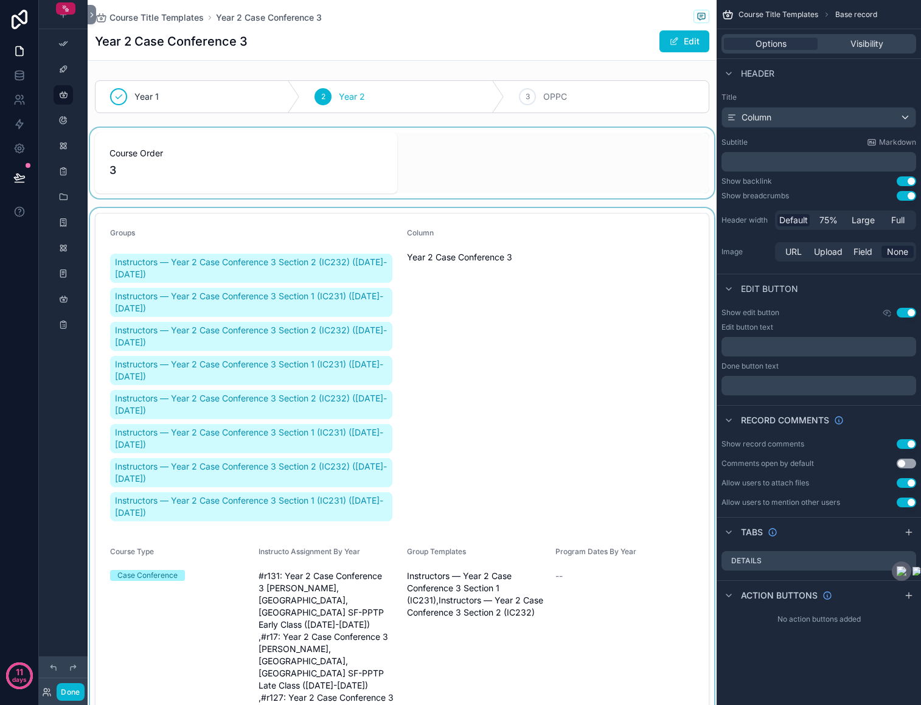
click at [653, 131] on div "scrollable content" at bounding box center [402, 163] width 629 height 71
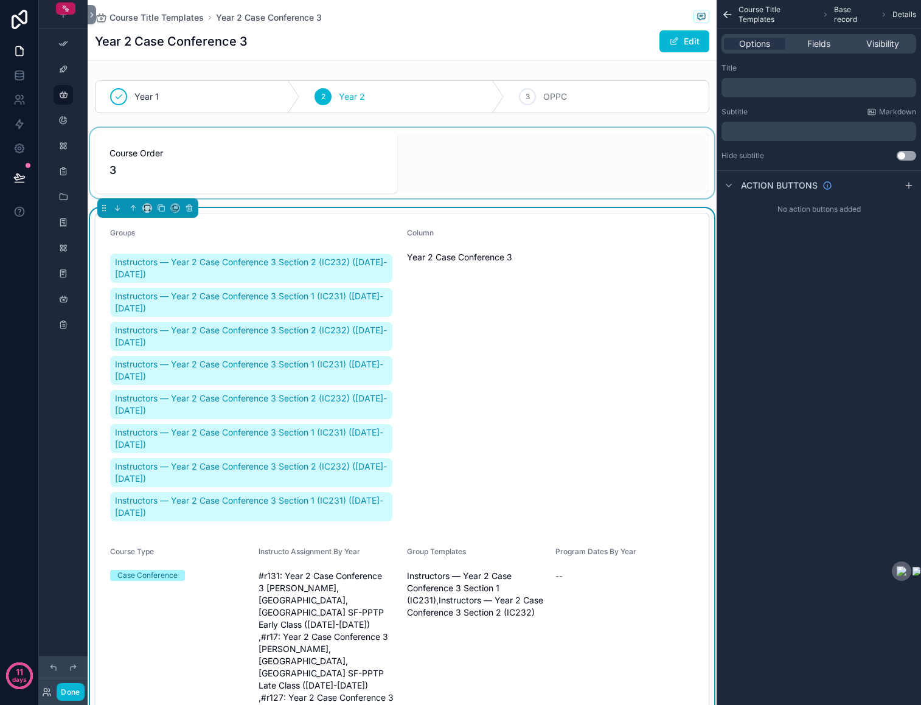
click at [724, 13] on icon "scrollable content" at bounding box center [725, 13] width 3 height 3
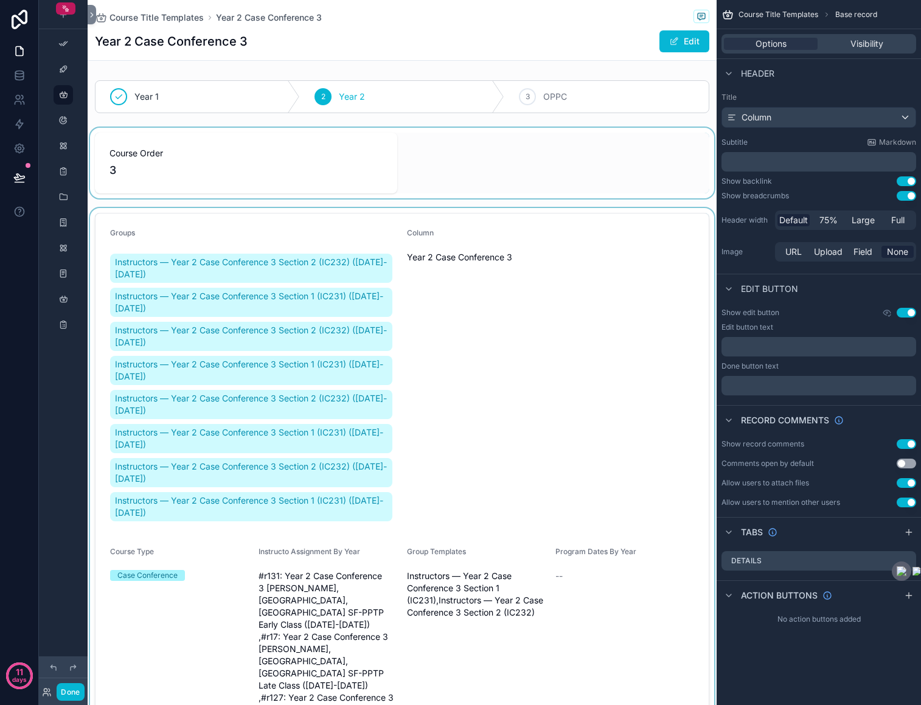
click at [737, 15] on div "Course Title Templates Base record" at bounding box center [818, 14] width 204 height 29
click at [760, 15] on span "Course Title Templates" at bounding box center [778, 15] width 80 height 10
click at [158, 18] on span "Course Title Templates" at bounding box center [156, 18] width 94 height 12
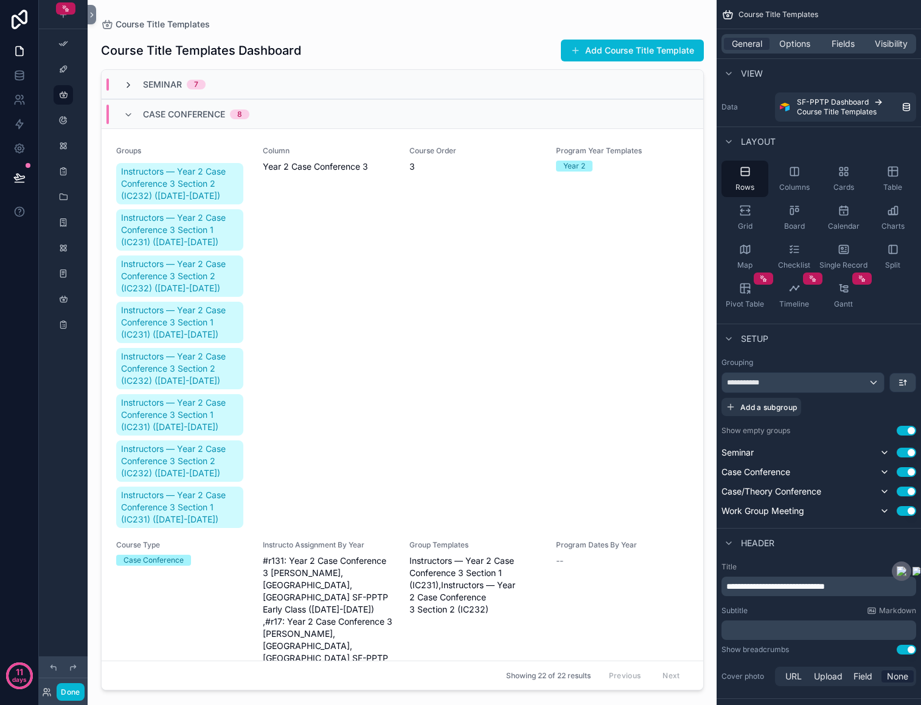
click at [125, 83] on icon "scrollable content" at bounding box center [128, 85] width 10 height 10
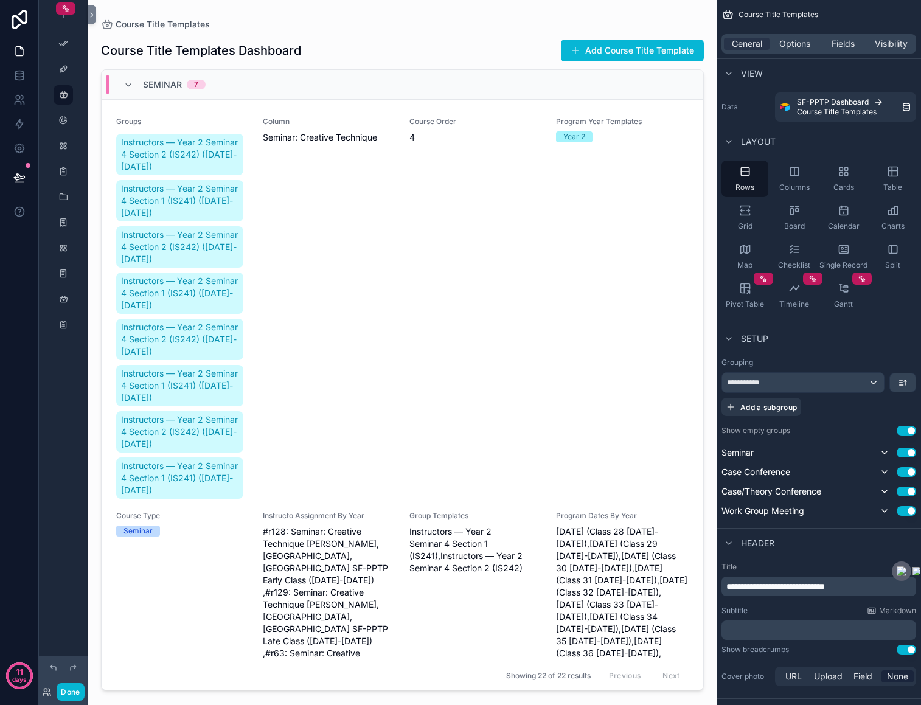
click at [586, 72] on div "Seminar 7" at bounding box center [402, 84] width 601 height 29
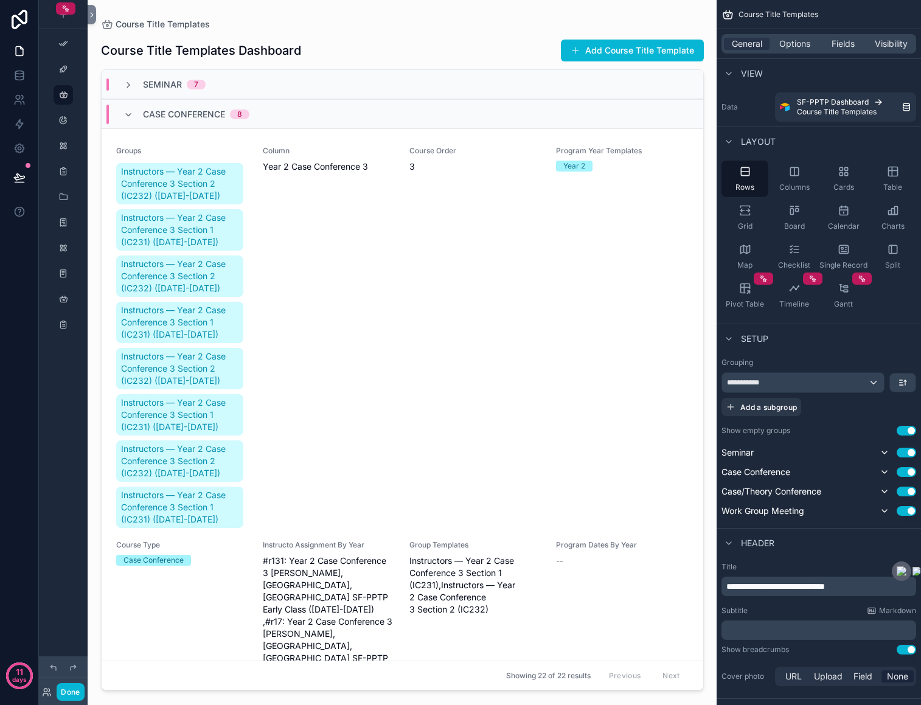
click at [698, 681] on div "Showing 22 of 22 results Previous Next" at bounding box center [402, 674] width 601 height 29
click at [798, 173] on icon "scrollable content" at bounding box center [794, 171] width 8 height 8
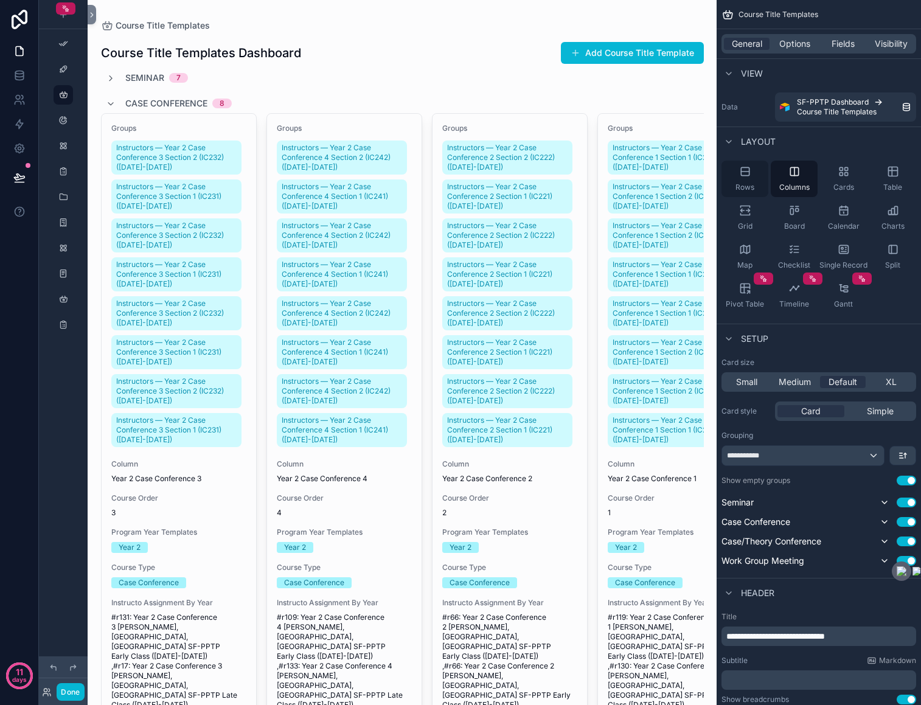
click at [752, 173] on div "Rows" at bounding box center [744, 179] width 47 height 36
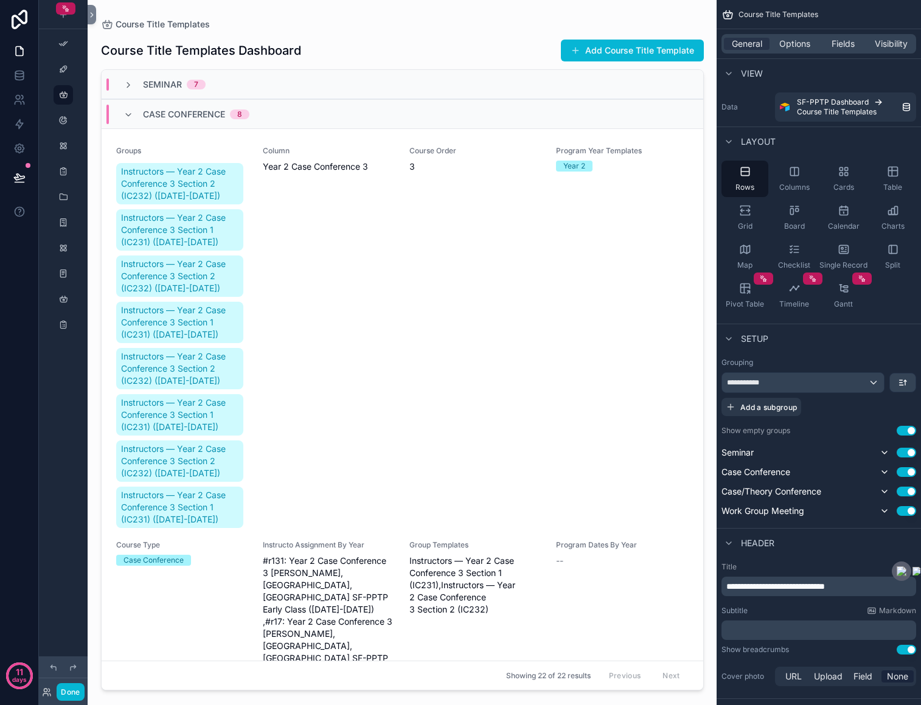
click at [266, 44] on h1 "Course Title Templates Dashboard" at bounding box center [201, 50] width 200 height 17
click at [730, 71] on icon "scrollable content" at bounding box center [729, 74] width 10 height 10
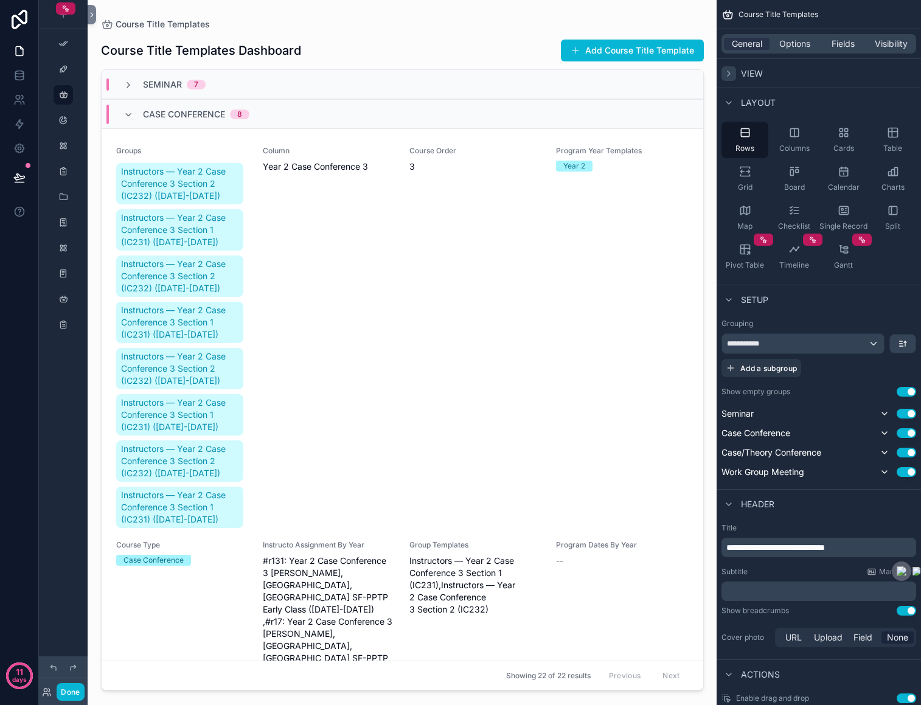
click at [730, 71] on icon "scrollable content" at bounding box center [729, 74] width 10 height 10
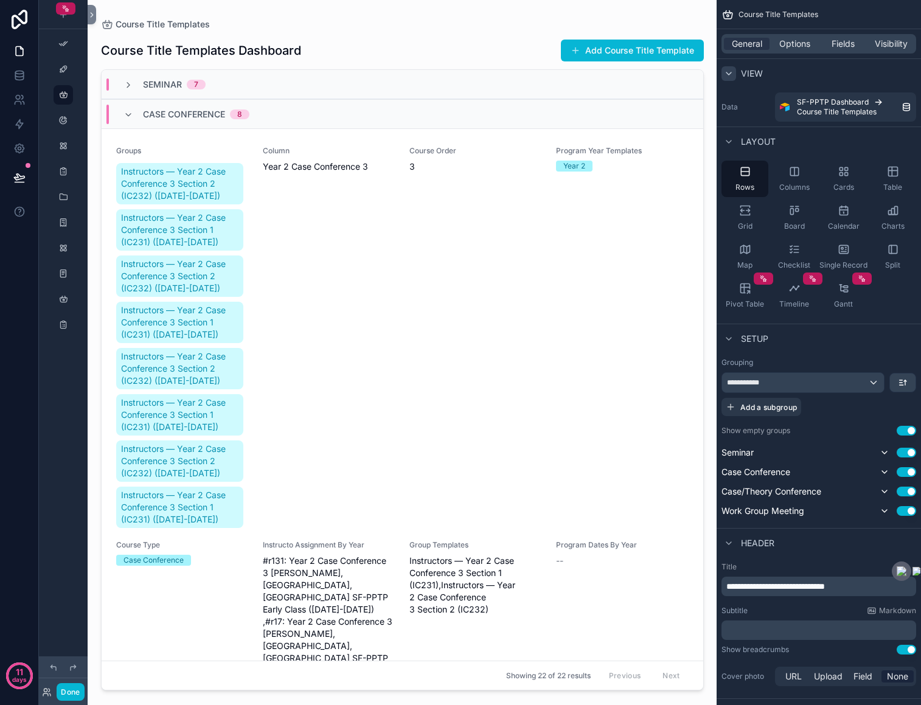
click at [733, 111] on label "Data" at bounding box center [745, 107] width 49 height 10
click at [794, 178] on div "Columns" at bounding box center [794, 179] width 47 height 36
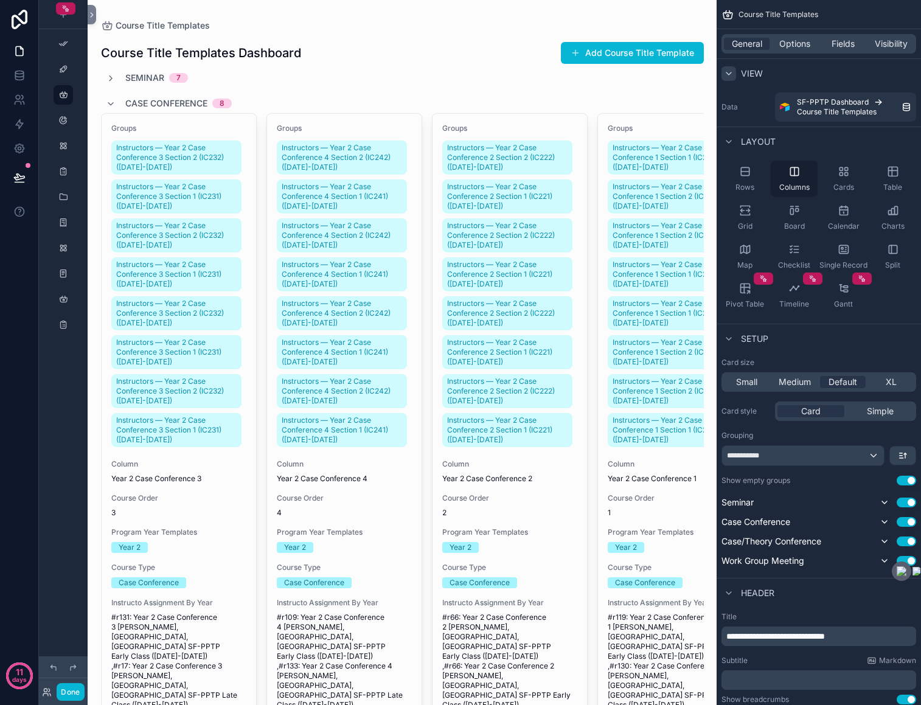
click at [773, 184] on div "Columns" at bounding box center [794, 179] width 47 height 36
click at [761, 180] on div "Rows" at bounding box center [744, 179] width 47 height 36
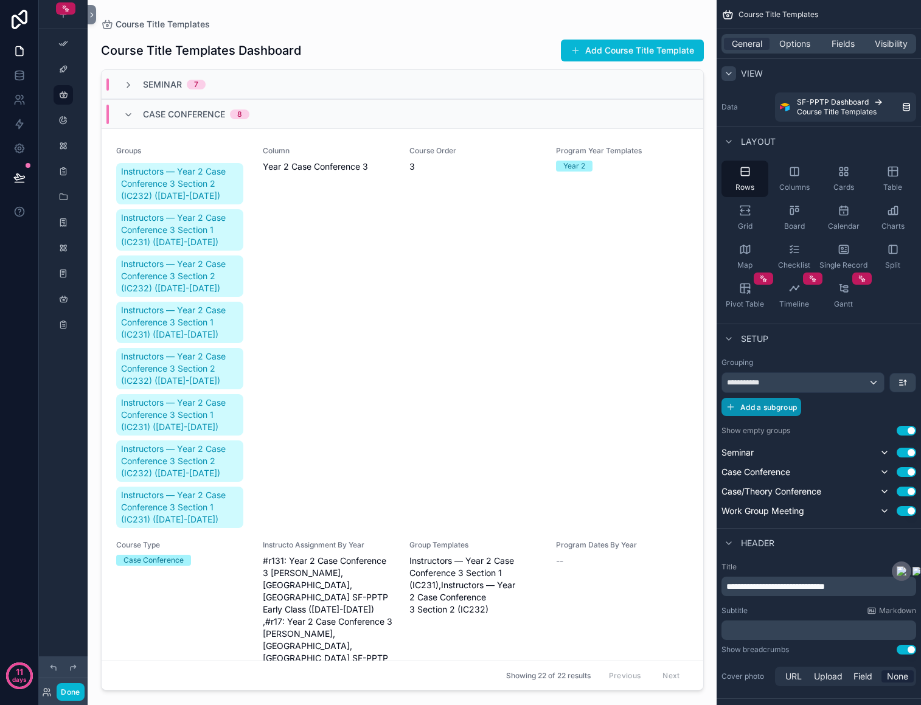
click at [781, 403] on span "Add a subgroup" at bounding box center [768, 407] width 57 height 9
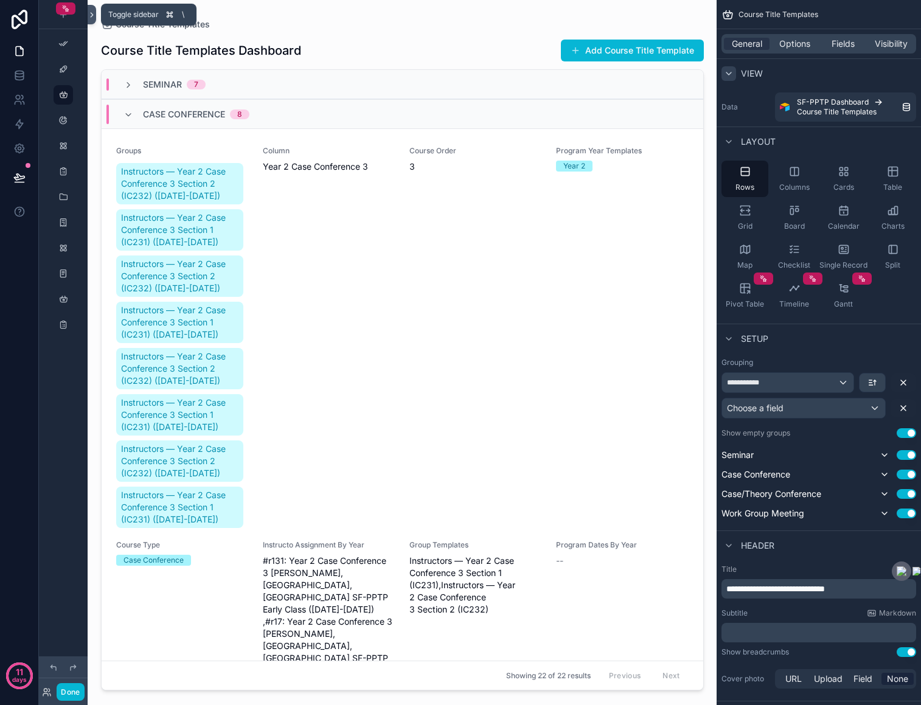
click at [94, 14] on icon at bounding box center [92, 14] width 9 height 9
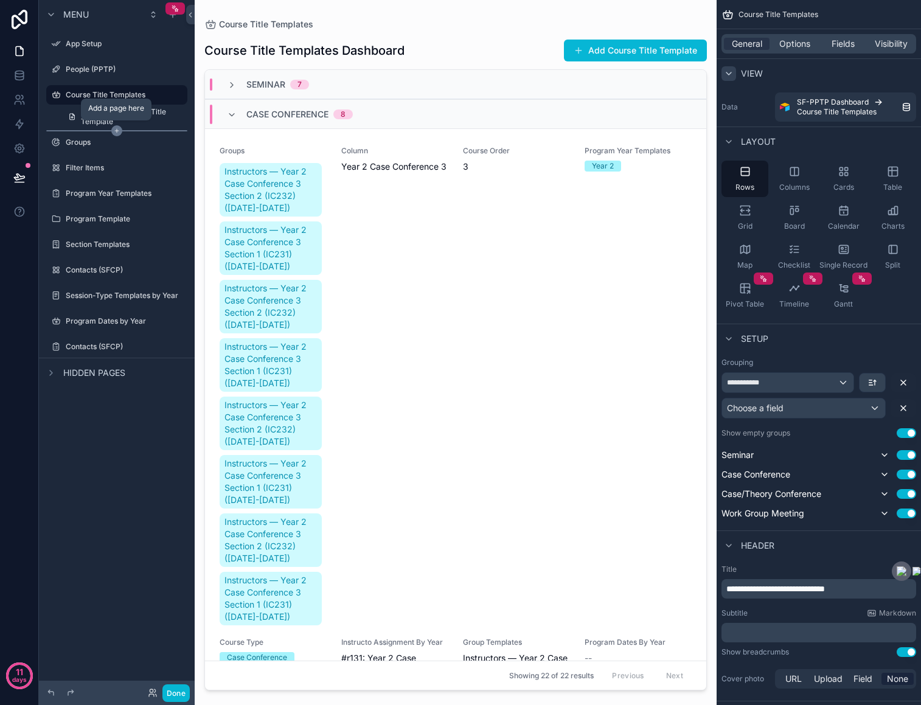
click at [117, 131] on icon "scrollable content" at bounding box center [117, 131] width 4 height 0
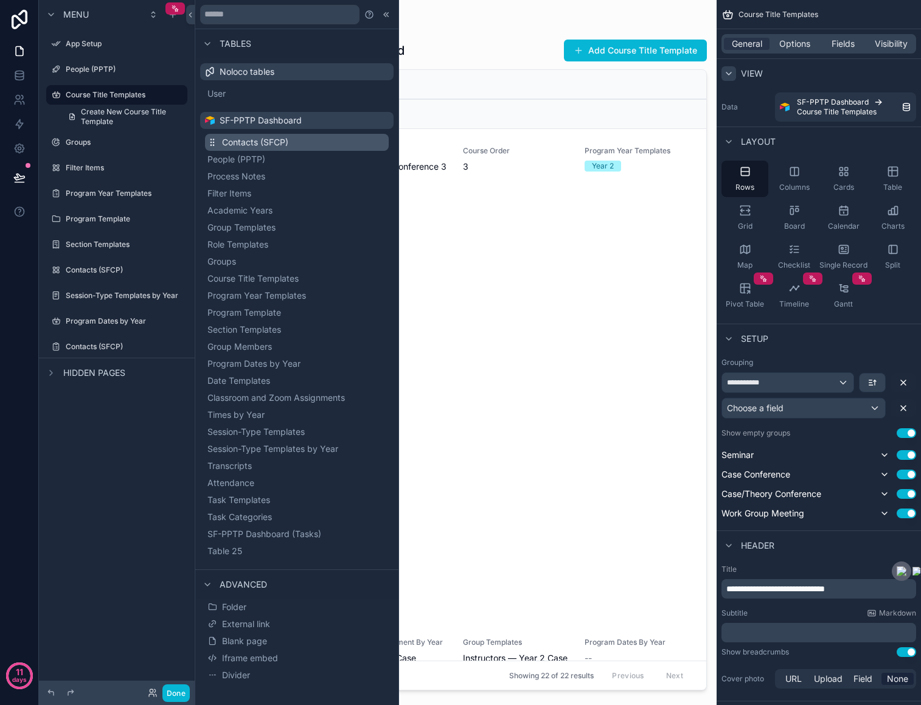
click at [224, 143] on span "Contacts (SFCP)" at bounding box center [255, 142] width 66 height 12
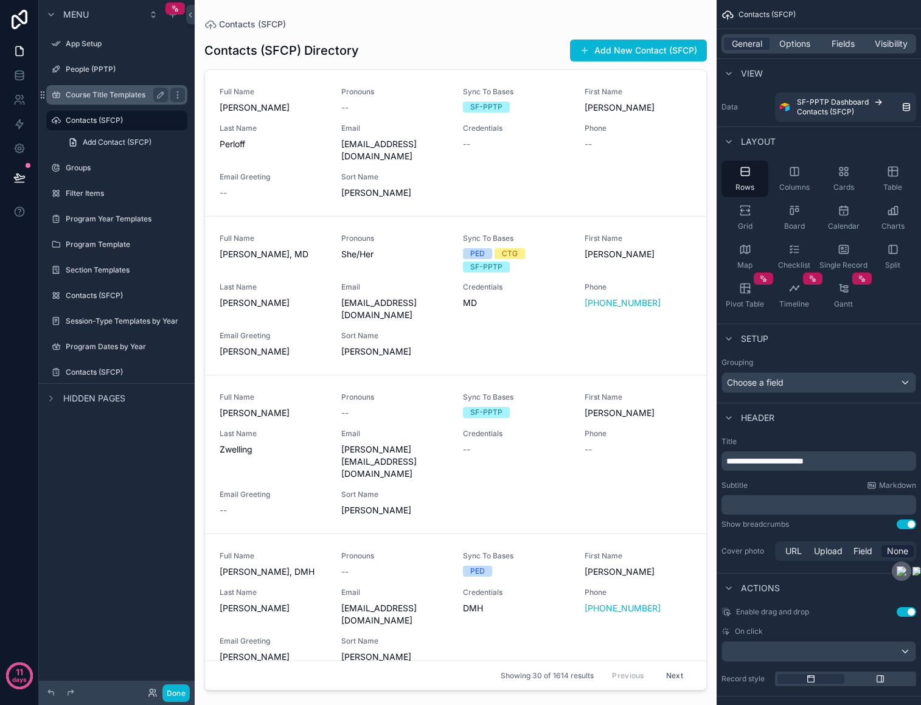
click at [133, 95] on label "Course Title Templates" at bounding box center [114, 95] width 97 height 10
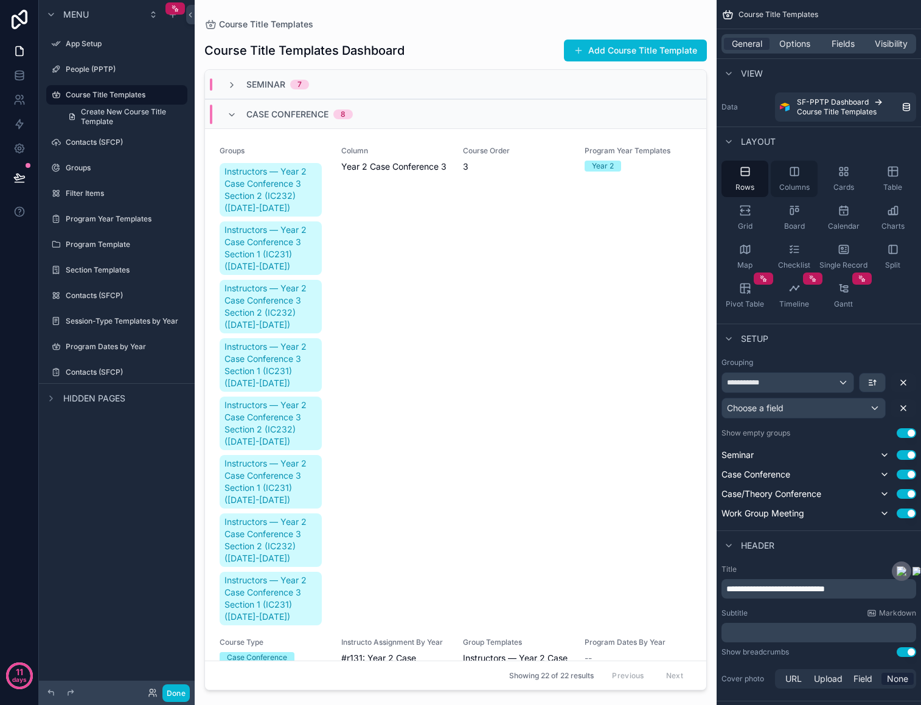
click at [794, 173] on icon "scrollable content" at bounding box center [794, 171] width 0 height 8
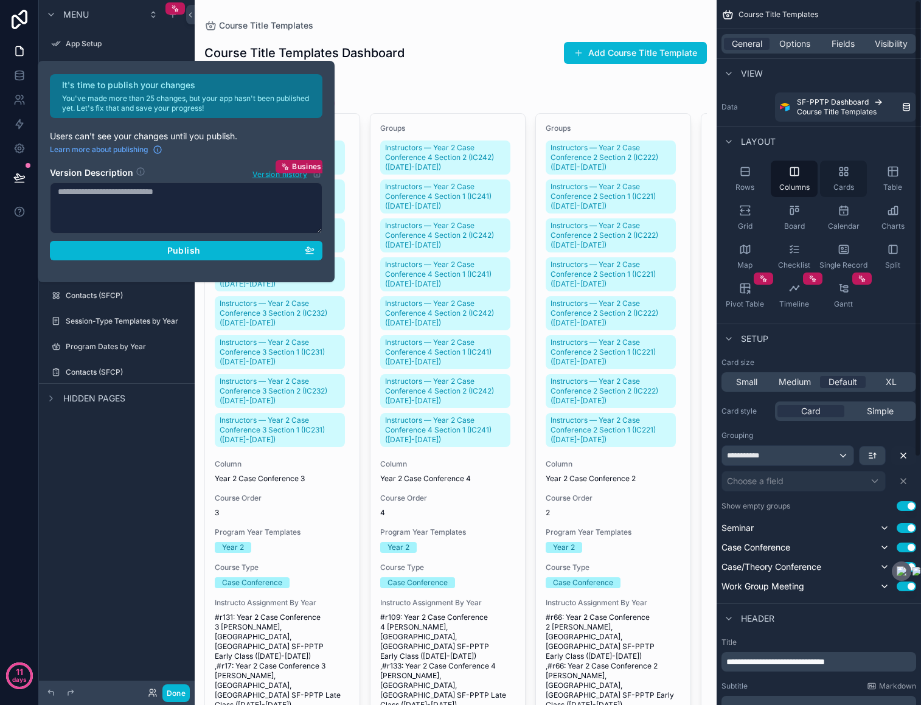
click at [844, 178] on div "Cards" at bounding box center [843, 179] width 47 height 36
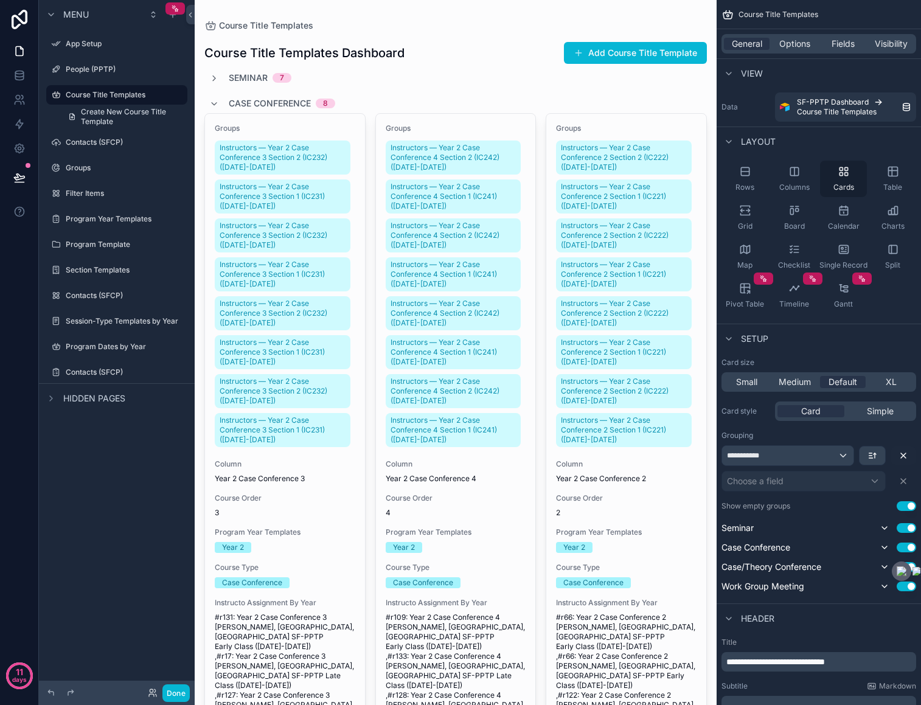
click at [844, 178] on div "Cards" at bounding box center [843, 179] width 47 height 36
click at [854, 179] on div "Cards" at bounding box center [843, 179] width 47 height 36
click at [896, 179] on div "Table" at bounding box center [892, 179] width 47 height 36
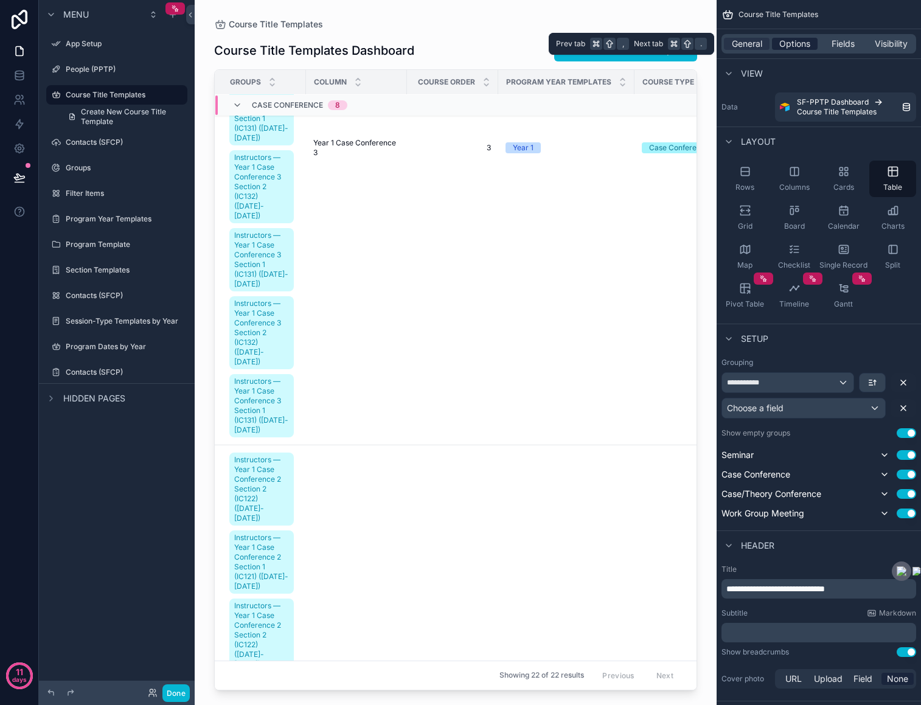
click at [784, 45] on span "Options" at bounding box center [794, 44] width 31 height 12
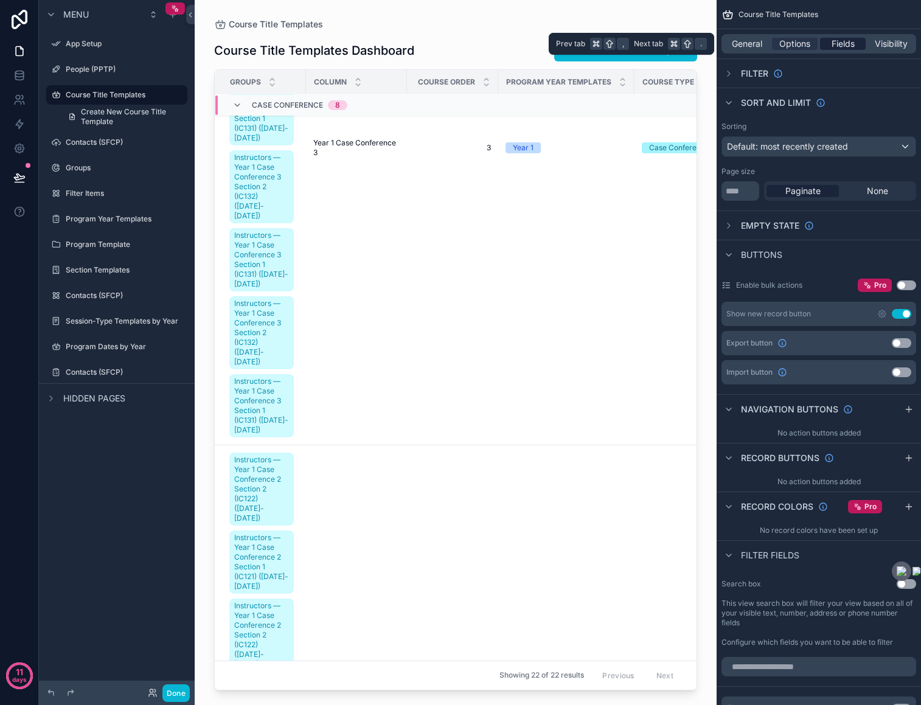
click at [840, 43] on span "Fields" at bounding box center [842, 44] width 23 height 12
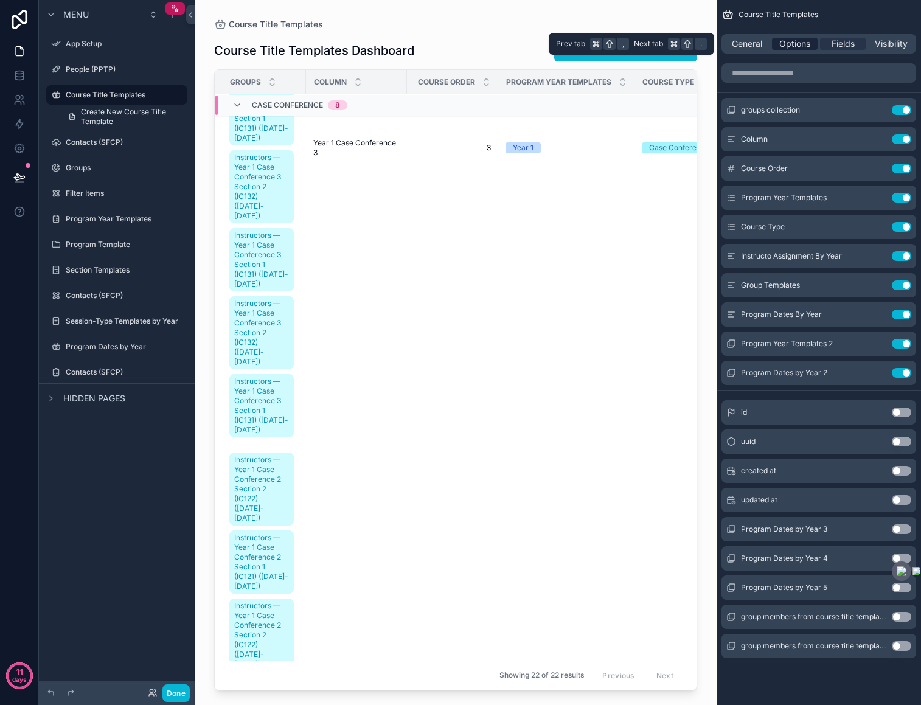
click at [792, 39] on span "Options" at bounding box center [794, 44] width 31 height 12
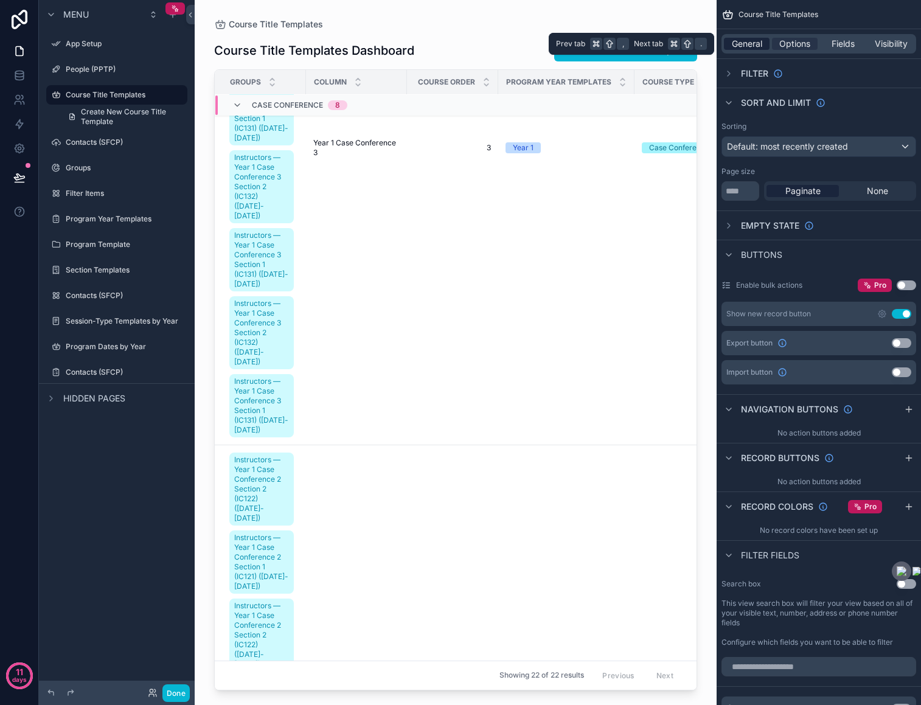
click at [752, 46] on span "General" at bounding box center [747, 44] width 30 height 12
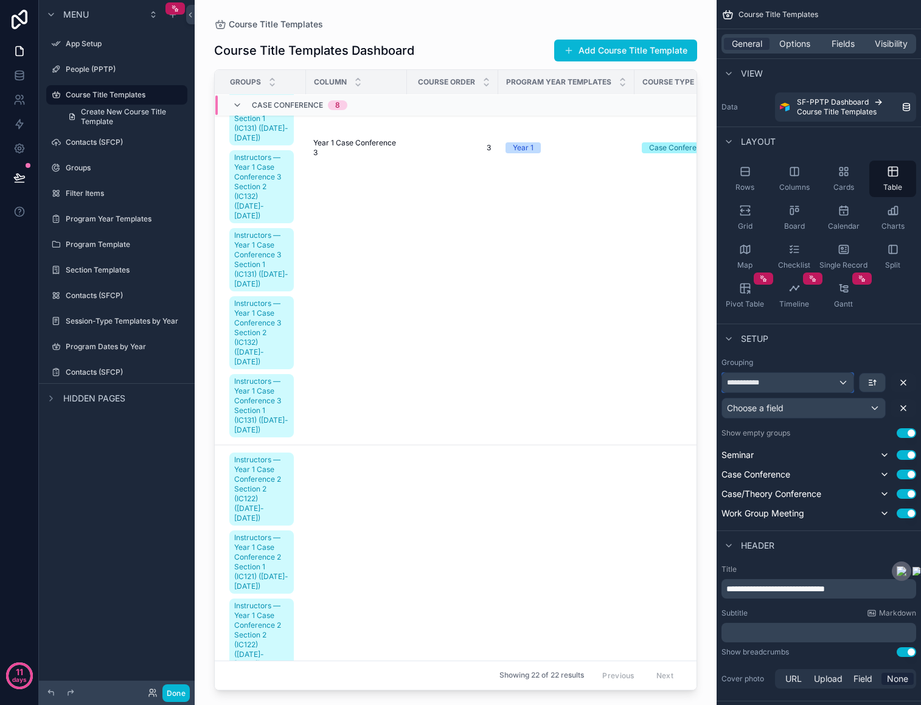
click at [802, 378] on div "**********" at bounding box center [787, 382] width 131 height 19
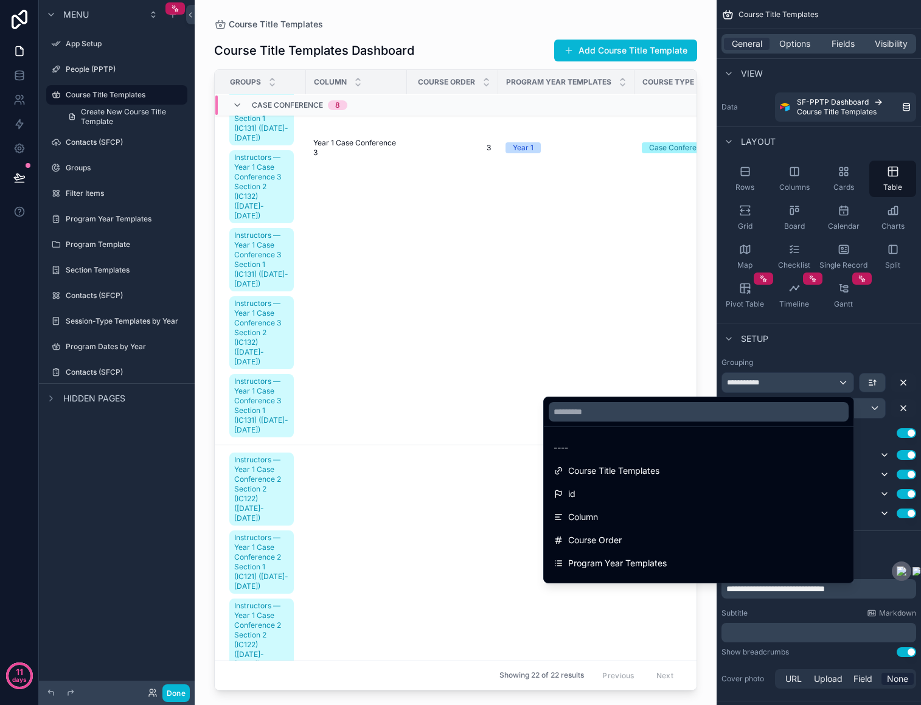
click at [816, 353] on div "scrollable content" at bounding box center [460, 352] width 921 height 705
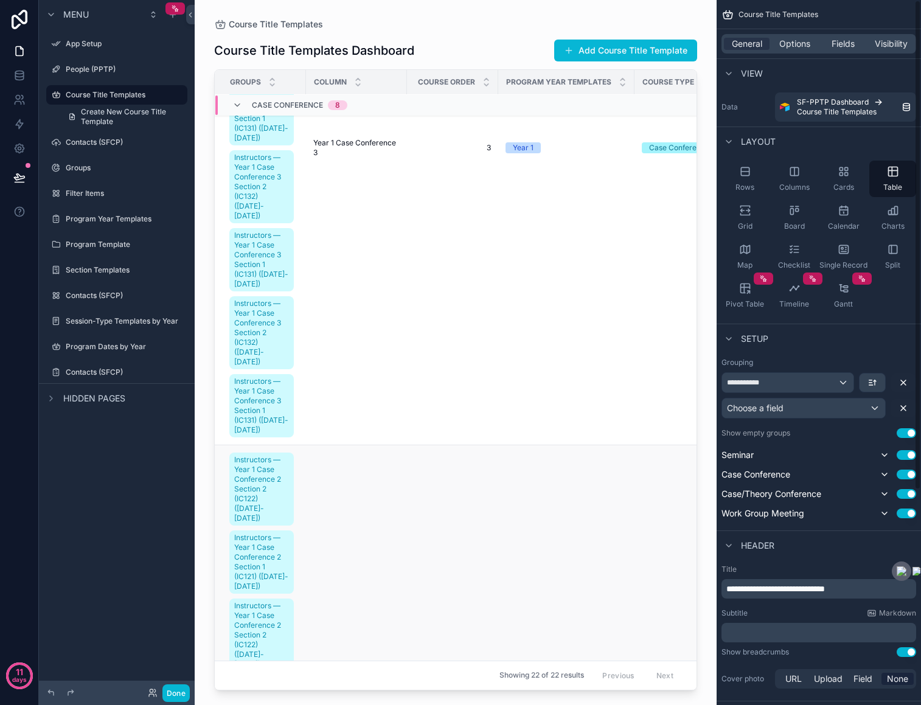
click at [85, 66] on label "People (PPTP)" at bounding box center [114, 69] width 97 height 10
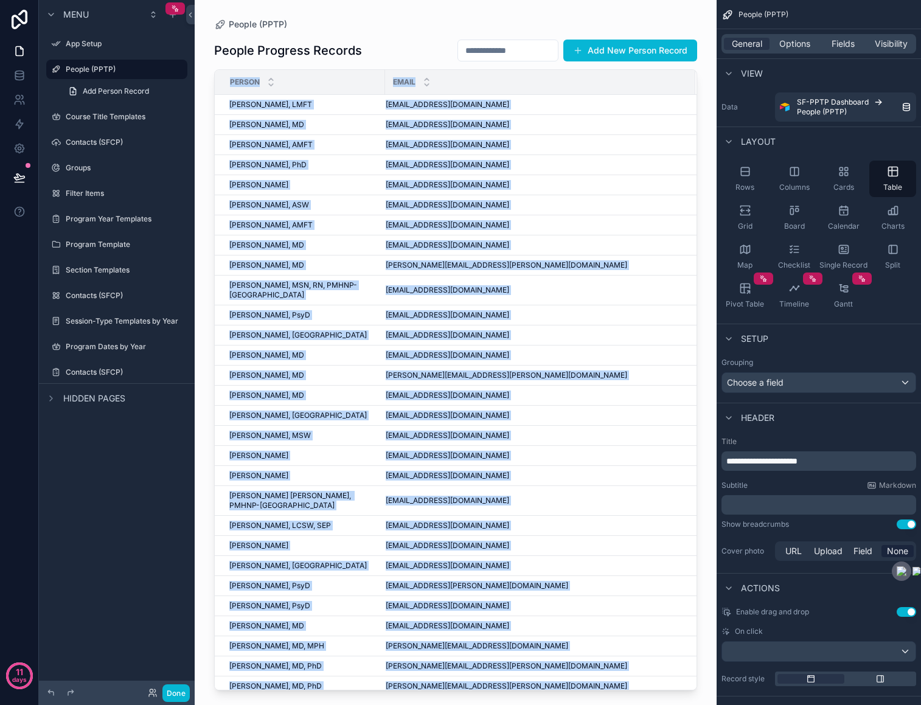
drag, startPoint x: 230, startPoint y: 76, endPoint x: 230, endPoint y: 136, distance: 59.6
click at [230, 136] on div "People (PPTP) People Progress Records Add New Person Record Person Email Bianca…" at bounding box center [456, 345] width 522 height 690
click at [21, 54] on icon at bounding box center [19, 51] width 12 height 12
click at [21, 48] on icon at bounding box center [19, 51] width 12 height 12
click at [311, 45] on div "scrollable content" at bounding box center [456, 345] width 522 height 690
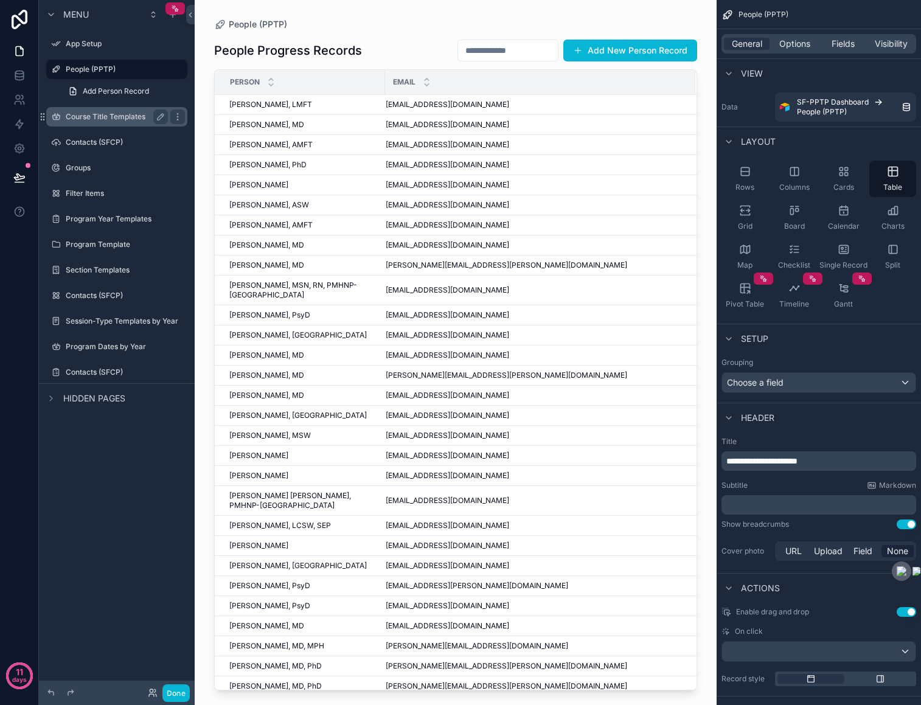
click at [92, 117] on label "Course Title Templates" at bounding box center [114, 117] width 97 height 10
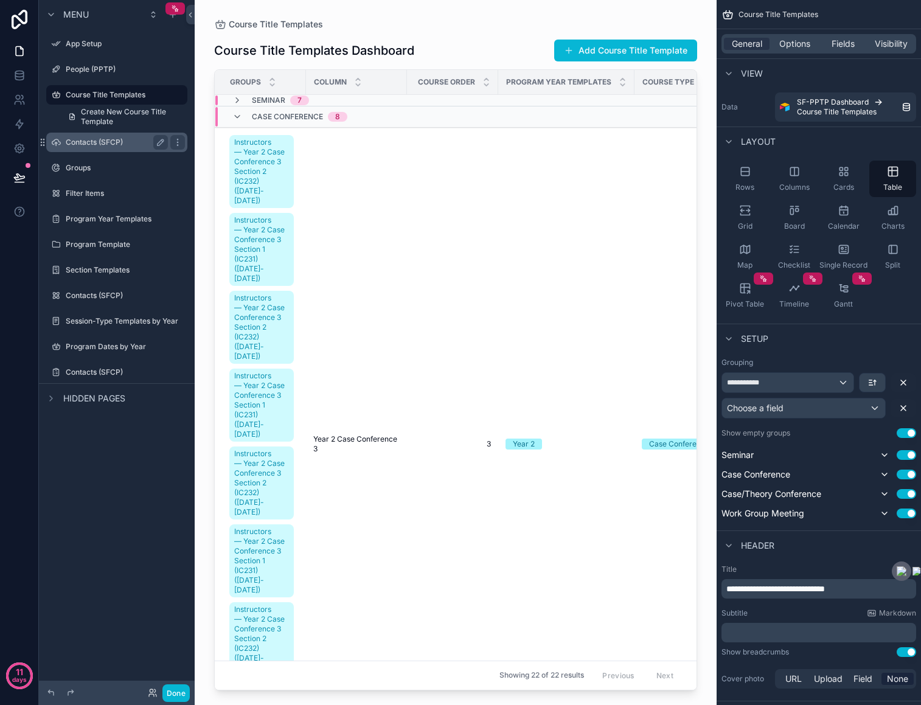
click at [124, 138] on label "Contacts (SFCP)" at bounding box center [114, 142] width 97 height 10
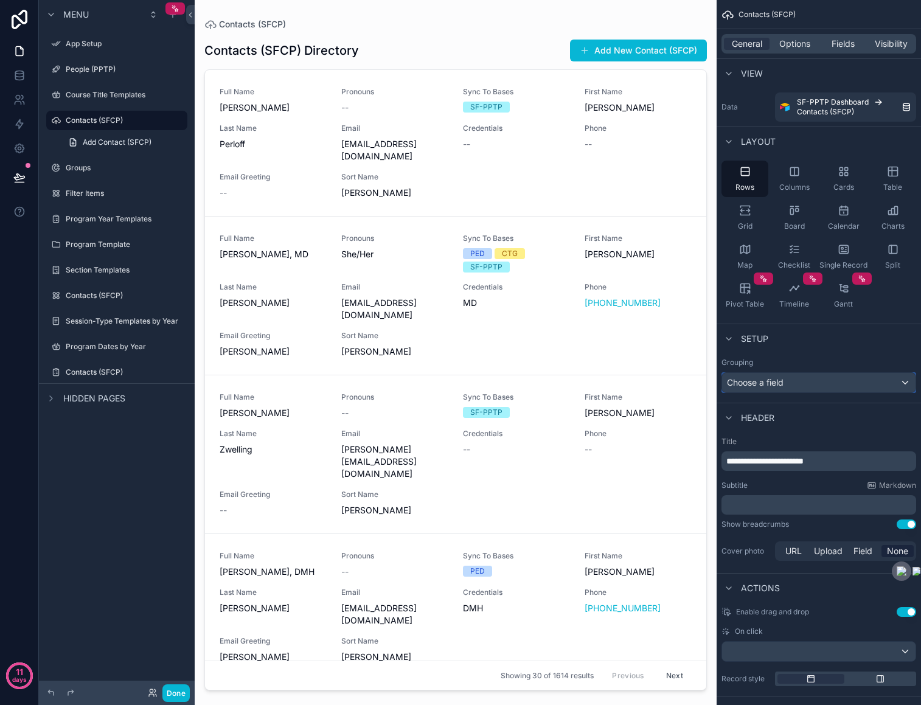
click at [800, 383] on div "Choose a field" at bounding box center [818, 382] width 193 height 19
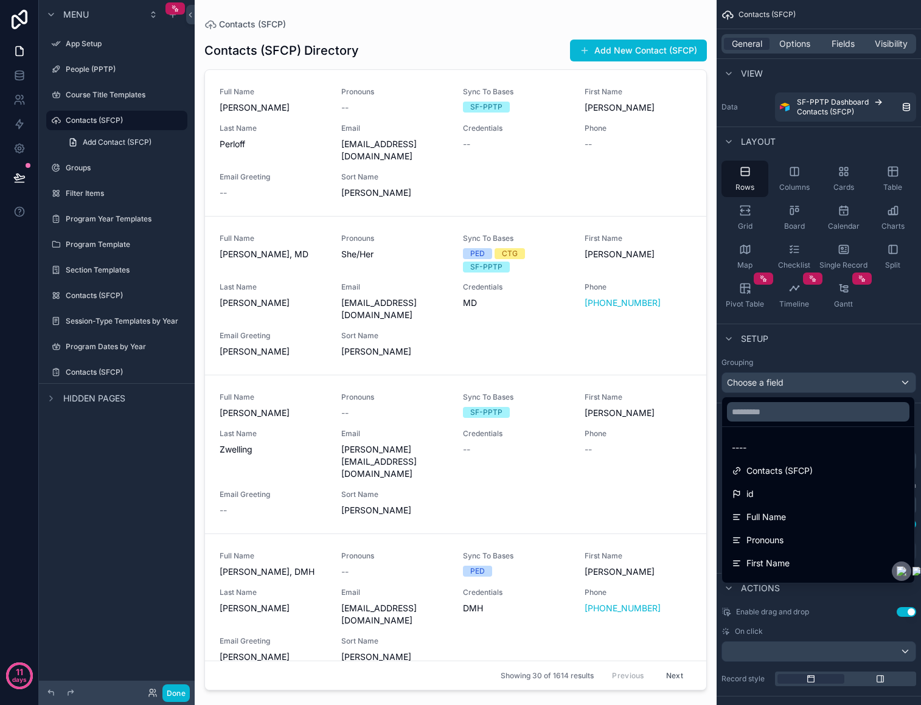
click at [800, 383] on div "scrollable content" at bounding box center [460, 352] width 921 height 705
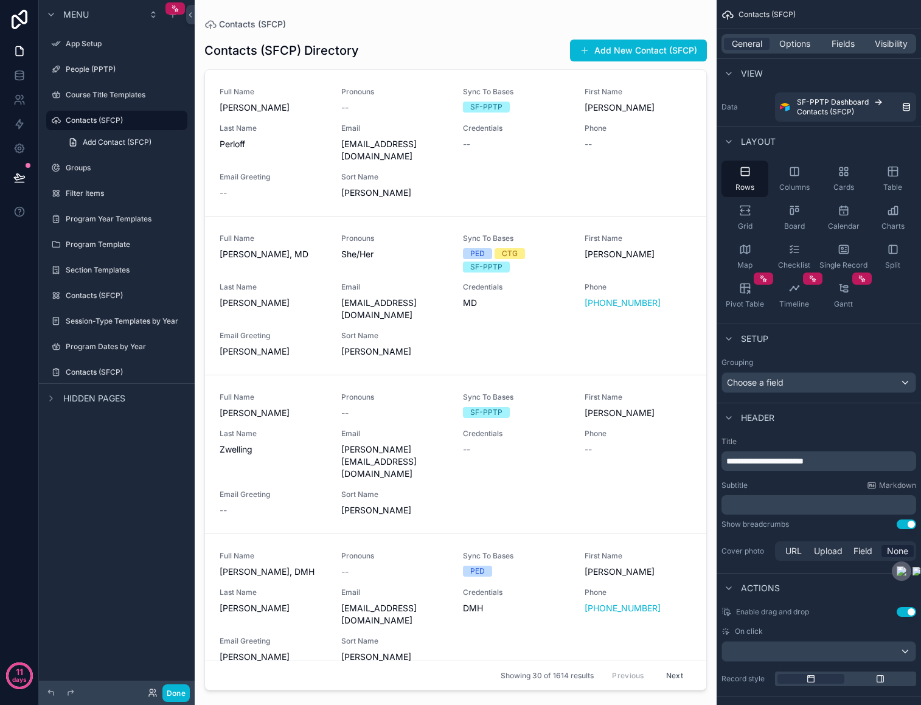
click at [747, 18] on span "Contacts (SFCP)" at bounding box center [766, 15] width 57 height 10
click at [150, 15] on icon "scrollable content" at bounding box center [153, 15] width 10 height 10
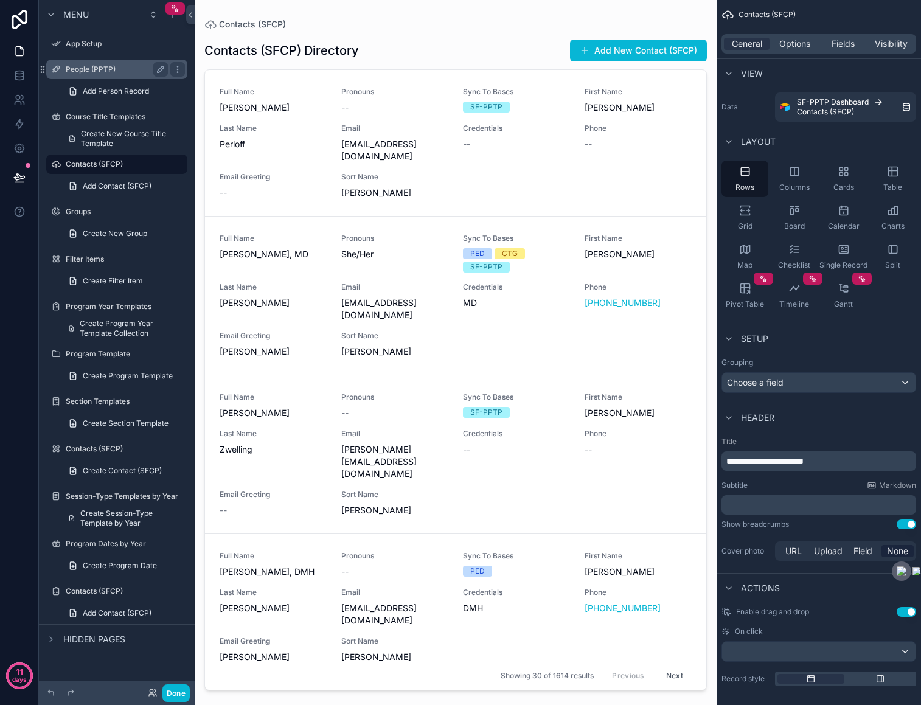
click at [83, 72] on label "People (PPTP)" at bounding box center [114, 69] width 97 height 10
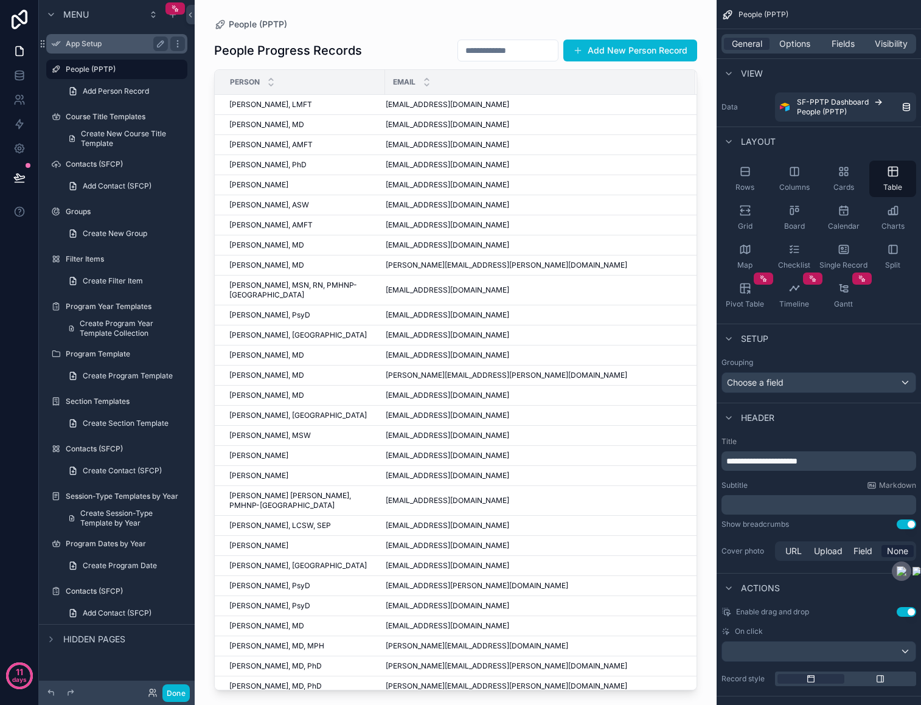
click at [77, 47] on label "App Setup" at bounding box center [114, 44] width 97 height 10
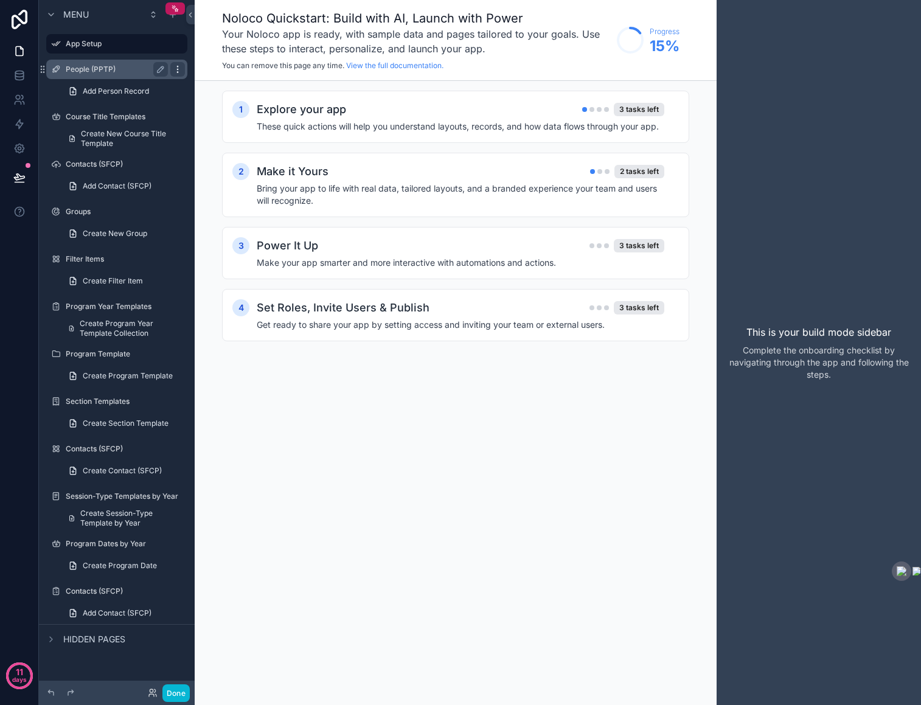
click at [176, 70] on icon "scrollable content" at bounding box center [178, 69] width 10 height 10
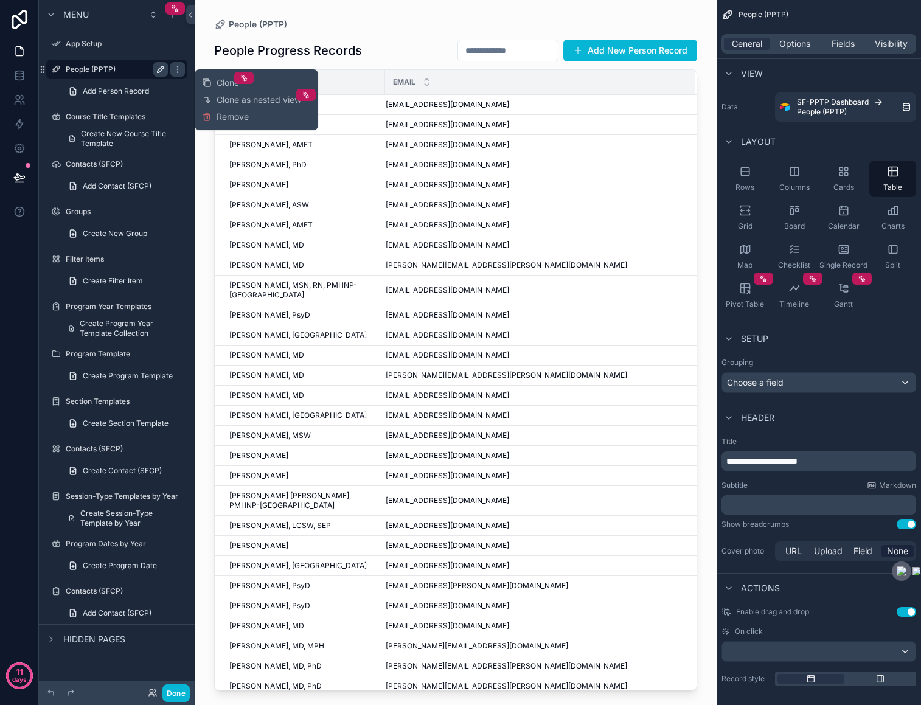
click at [161, 71] on icon "scrollable content" at bounding box center [161, 69] width 10 height 10
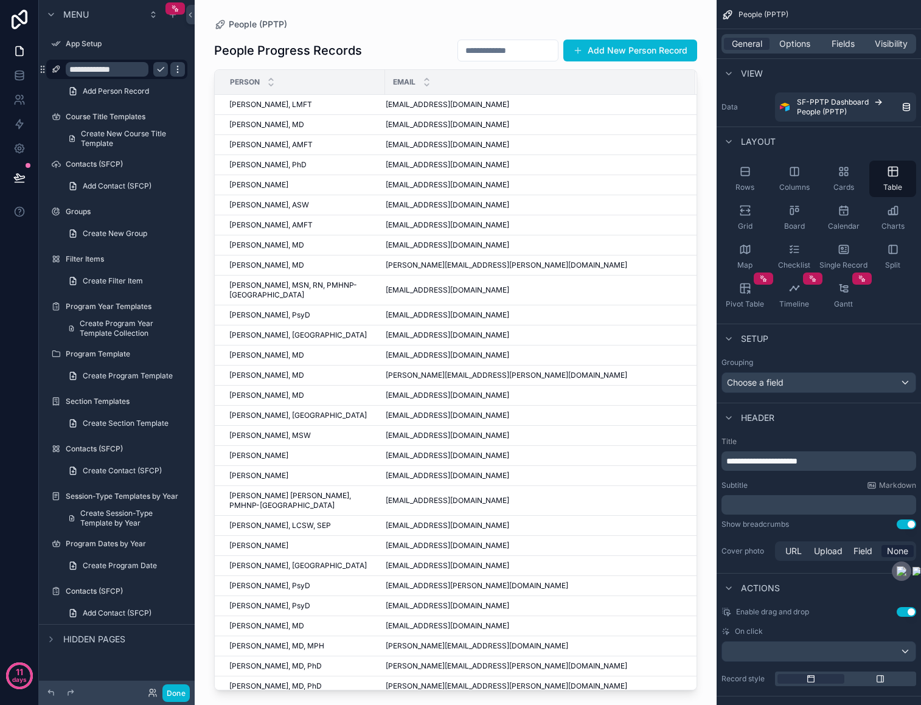
click at [173, 72] on icon "scrollable content" at bounding box center [178, 69] width 10 height 10
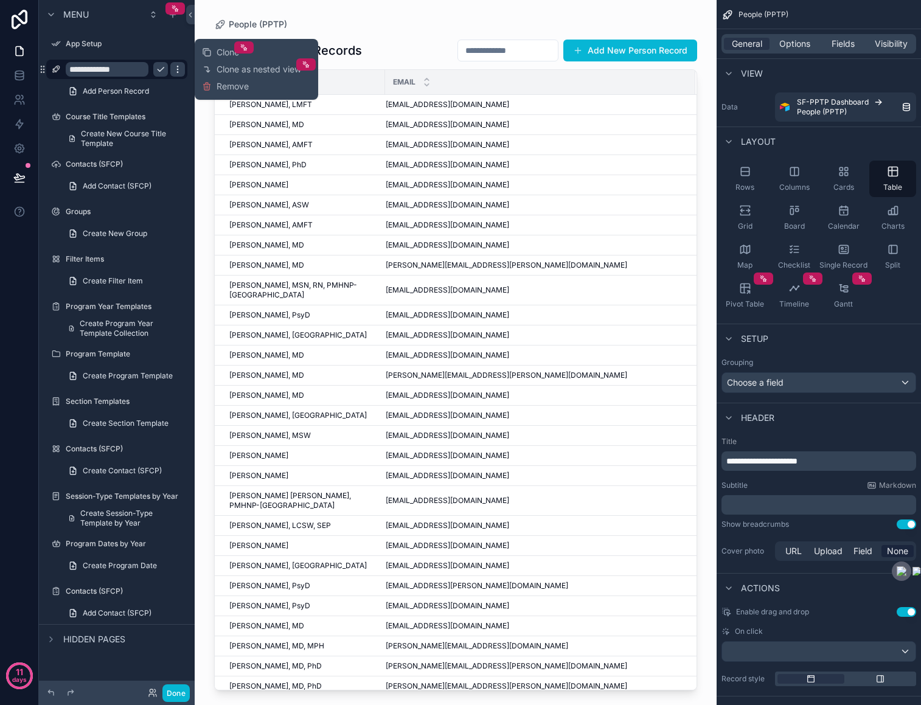
click at [173, 72] on icon "scrollable content" at bounding box center [178, 69] width 10 height 10
click at [530, 24] on div "People (PPTP)" at bounding box center [455, 24] width 483 height 10
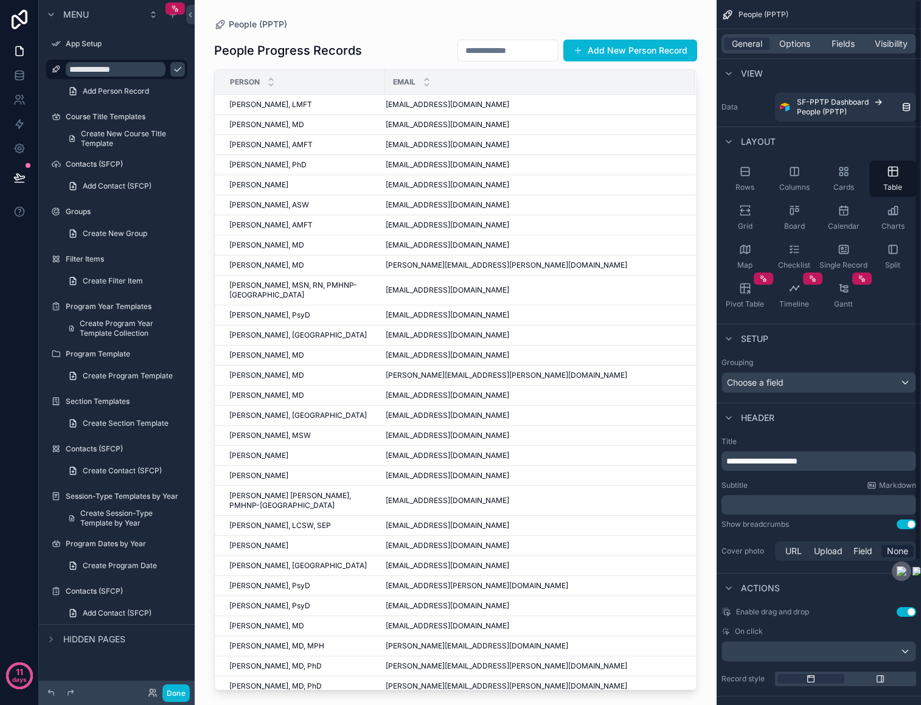
click at [792, 36] on div "General Options Fields Visibility" at bounding box center [818, 43] width 195 height 19
click at [800, 48] on span "Options" at bounding box center [794, 44] width 31 height 12
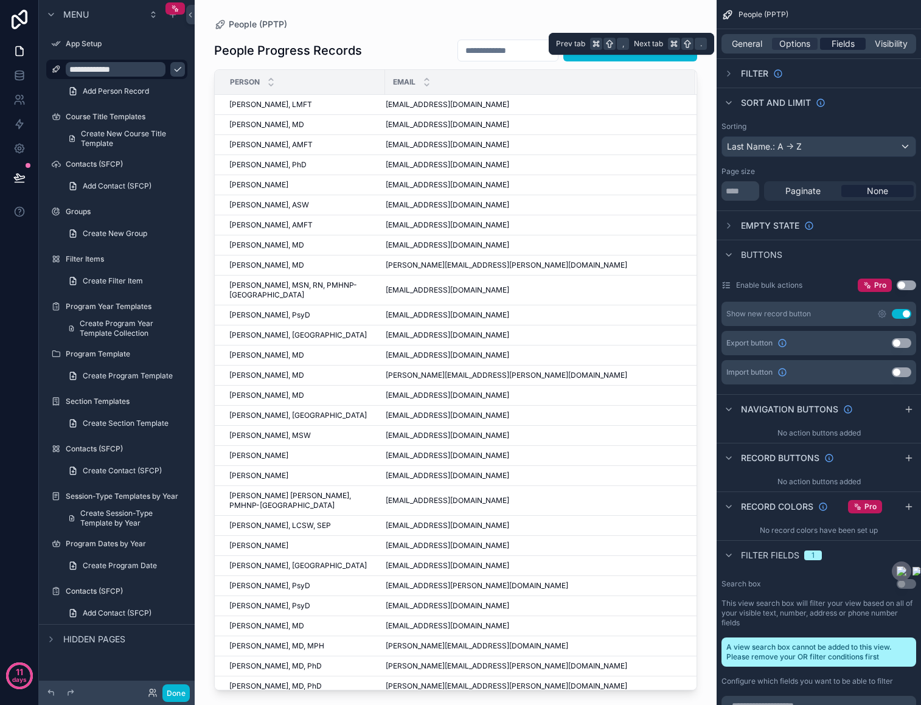
click at [857, 43] on div "Fields" at bounding box center [843, 44] width 46 height 12
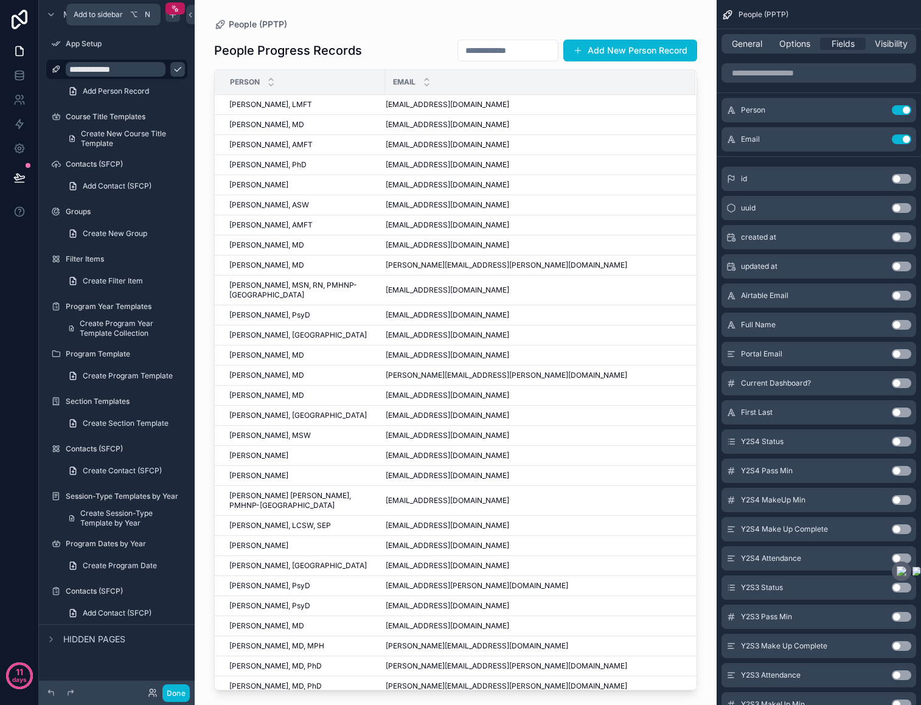
click at [170, 15] on icon "scrollable content" at bounding box center [173, 15] width 10 height 10
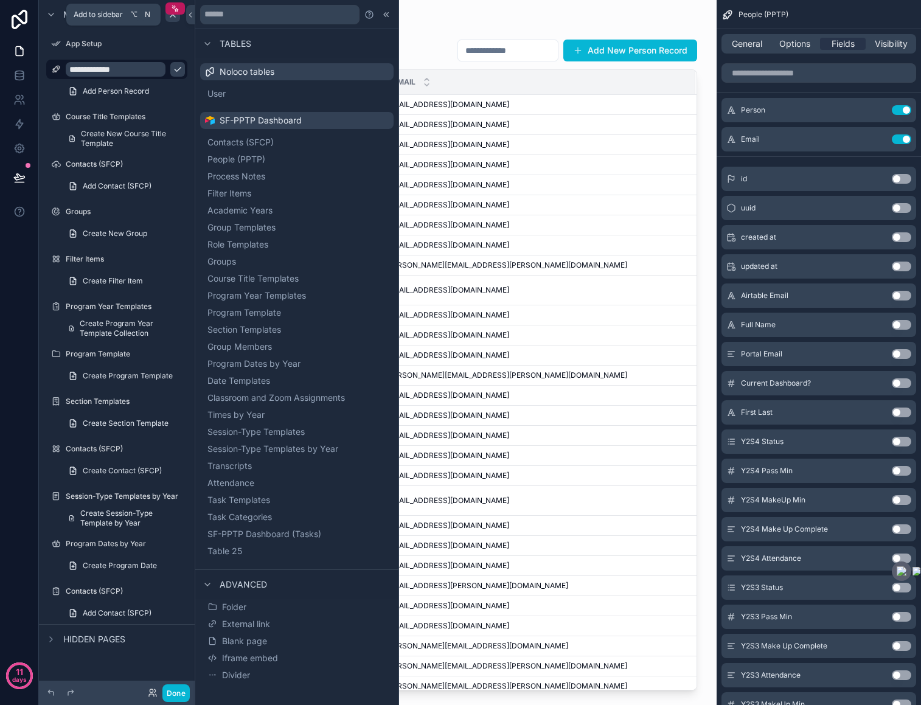
click at [170, 15] on icon "scrollable content" at bounding box center [173, 15] width 10 height 10
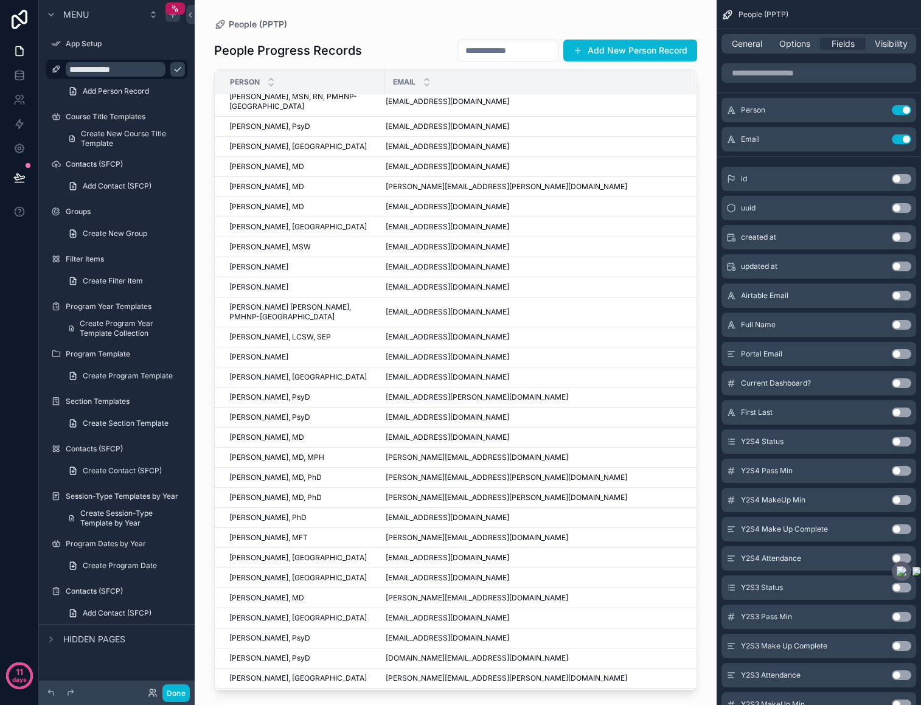
scroll to position [327, 0]
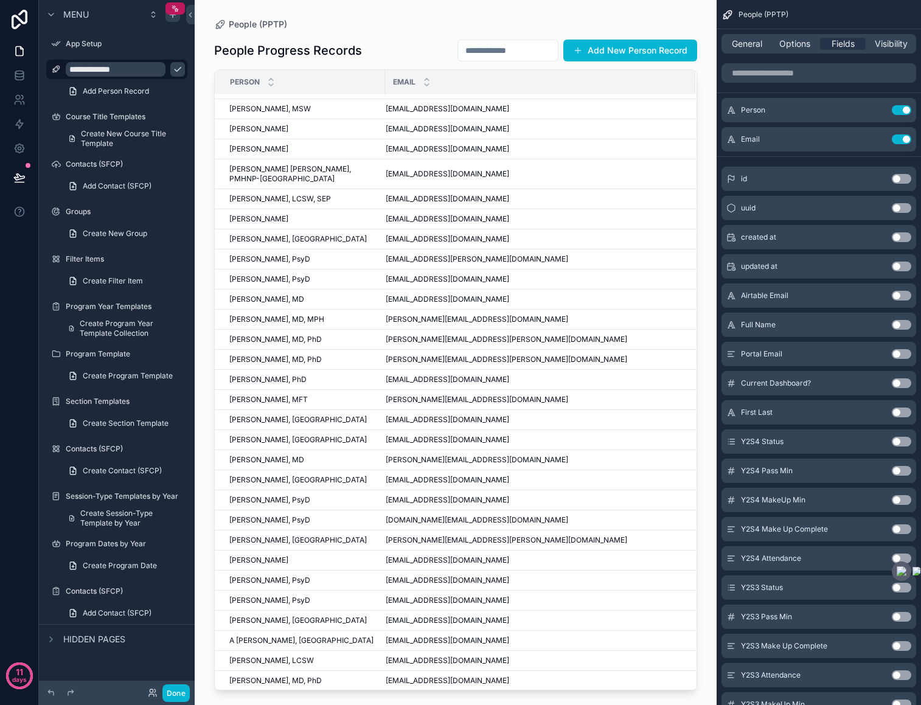
click at [243, 695] on div "People (PPTP) People Progress Records Add New Person Record Person Email Yağmur…" at bounding box center [456, 352] width 522 height 705
click at [174, 694] on button "Done" at bounding box center [175, 693] width 27 height 18
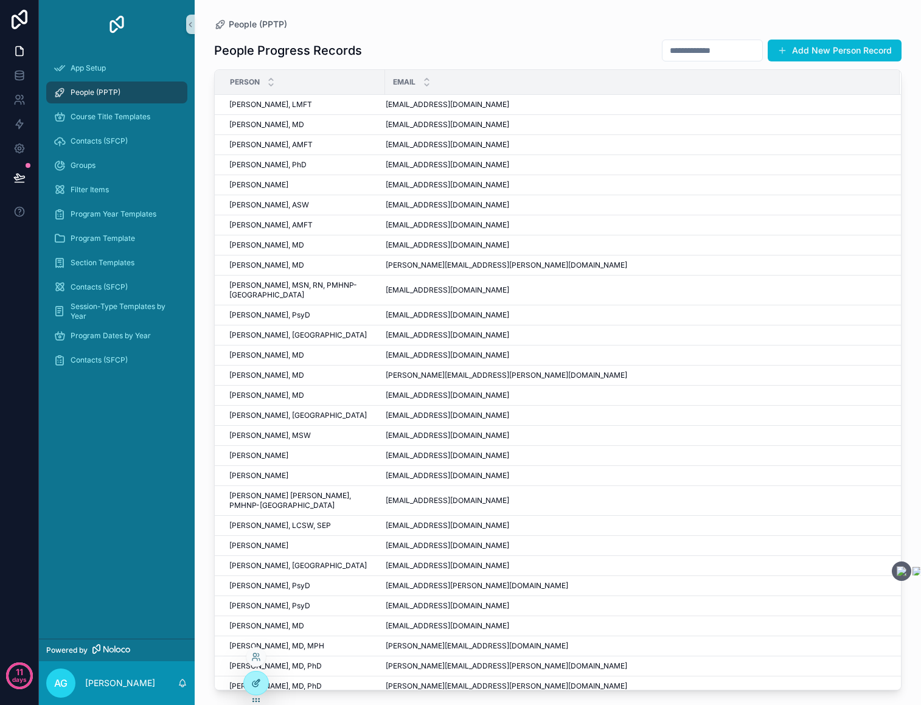
click at [256, 682] on icon at bounding box center [256, 683] width 10 height 10
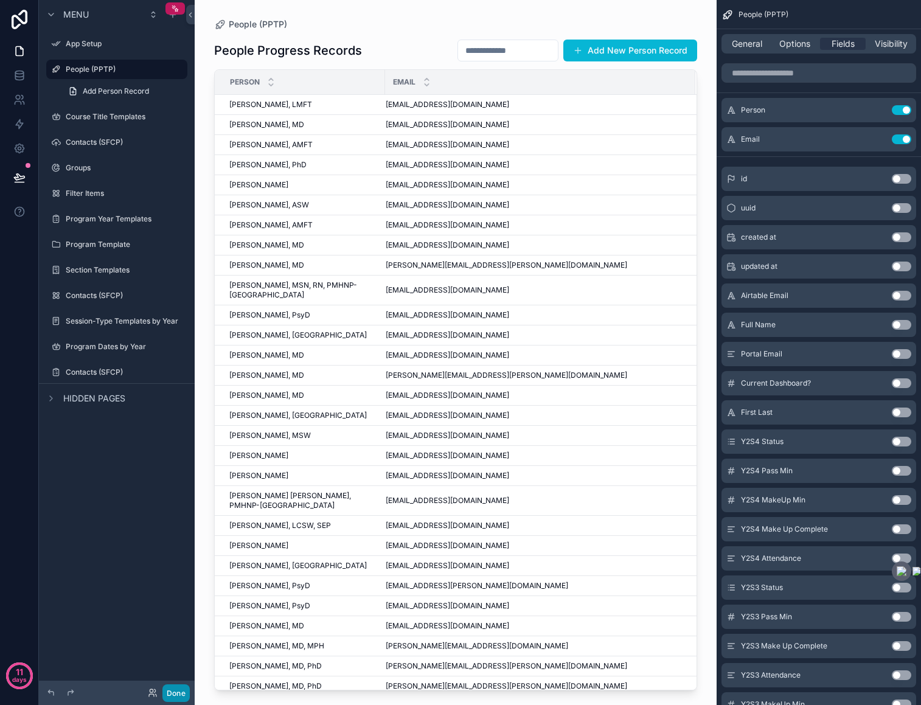
click at [178, 695] on button "Done" at bounding box center [175, 693] width 27 height 18
click at [52, 398] on icon "scrollable content" at bounding box center [51, 398] width 10 height 10
click at [21, 49] on icon at bounding box center [21, 48] width 2 height 2
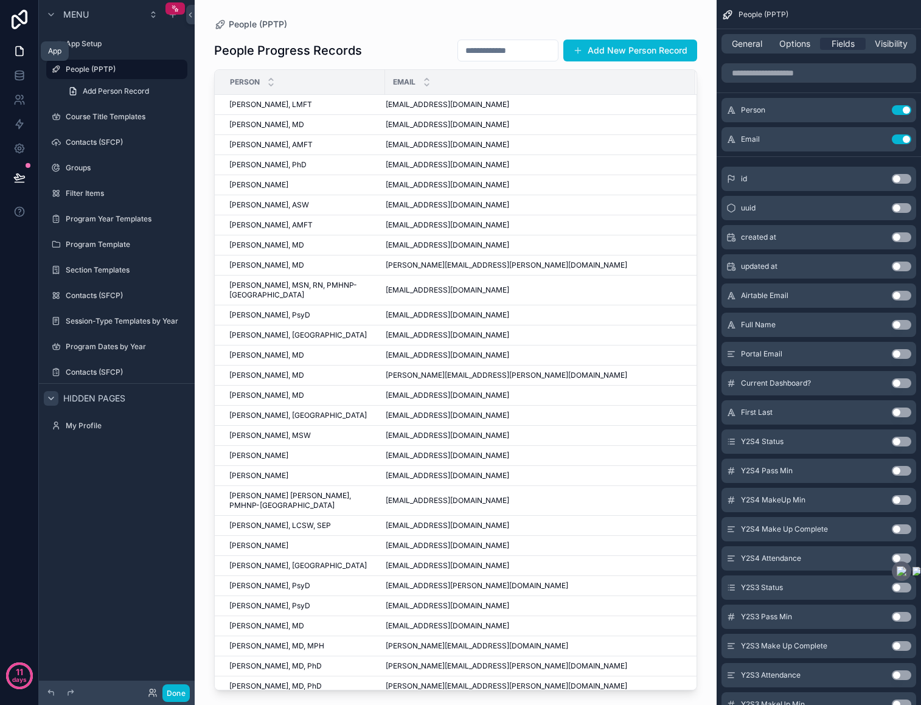
click at [21, 49] on icon at bounding box center [21, 48] width 2 height 2
click at [52, 14] on icon "scrollable content" at bounding box center [51, 14] width 5 height 2
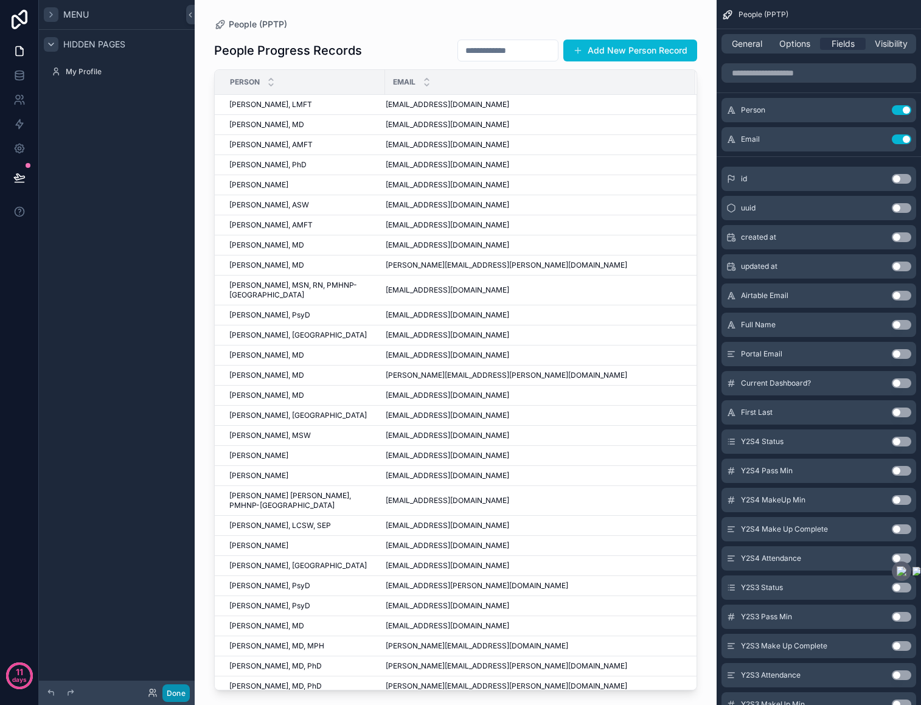
click at [173, 693] on button "Done" at bounding box center [175, 693] width 27 height 18
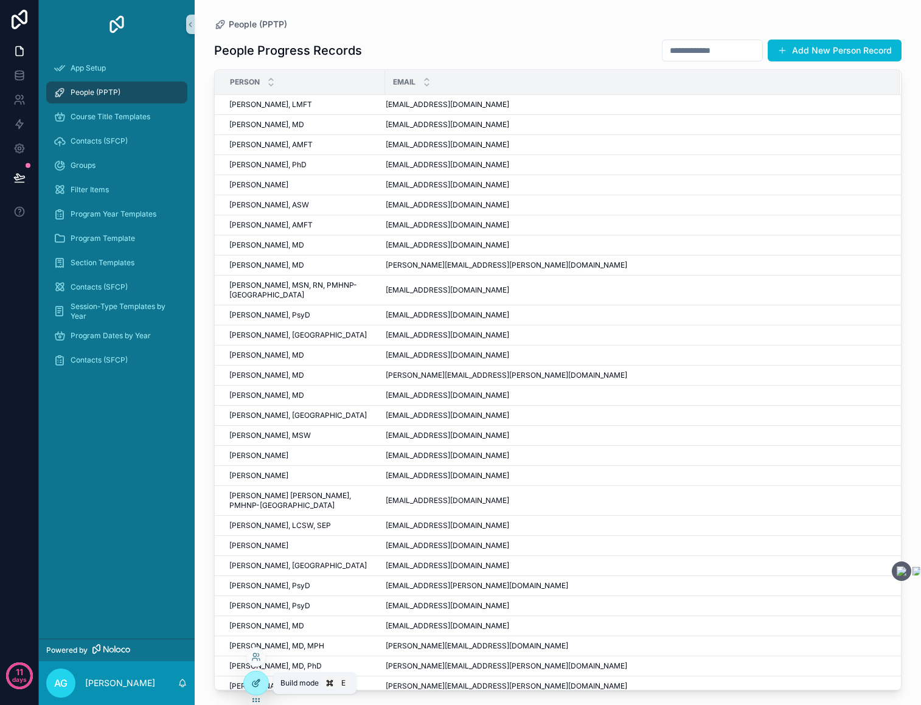
click at [257, 685] on icon at bounding box center [256, 683] width 10 height 10
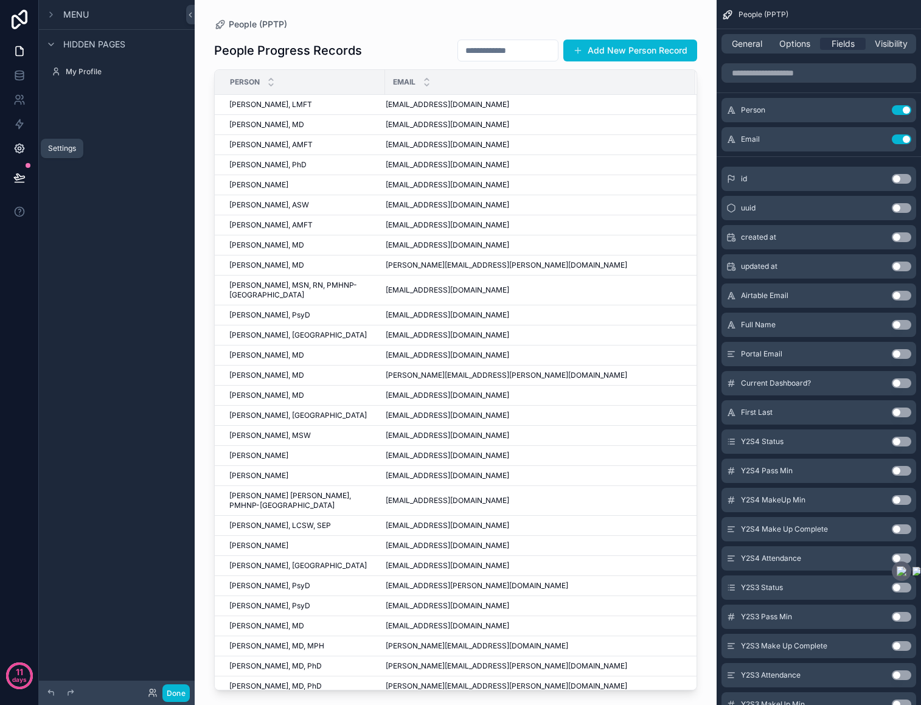
click at [17, 144] on icon at bounding box center [19, 148] width 9 height 9
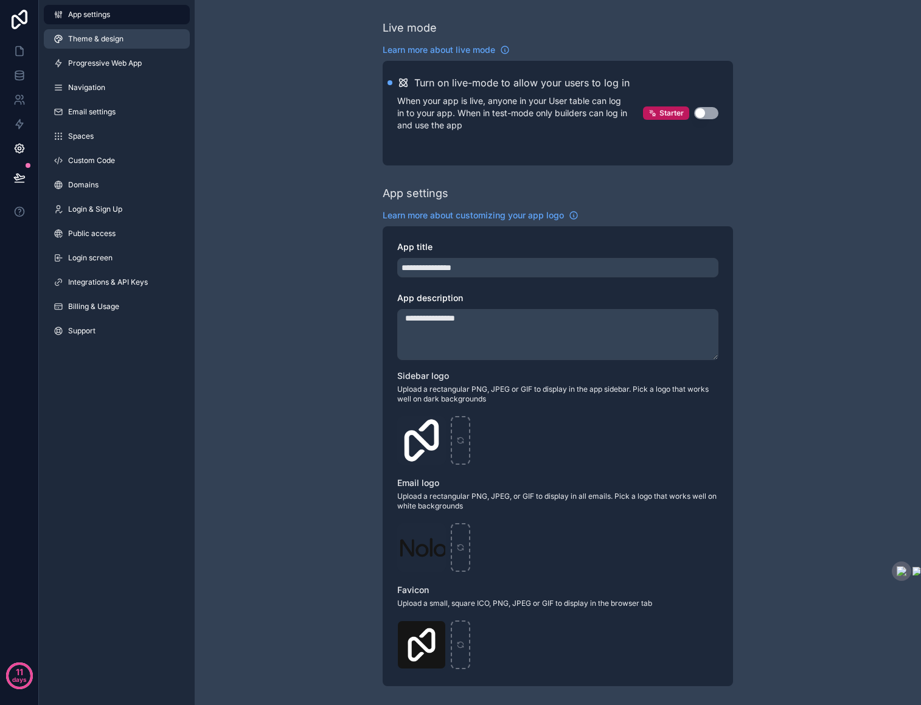
click at [112, 43] on span "Theme & design" at bounding box center [95, 39] width 55 height 10
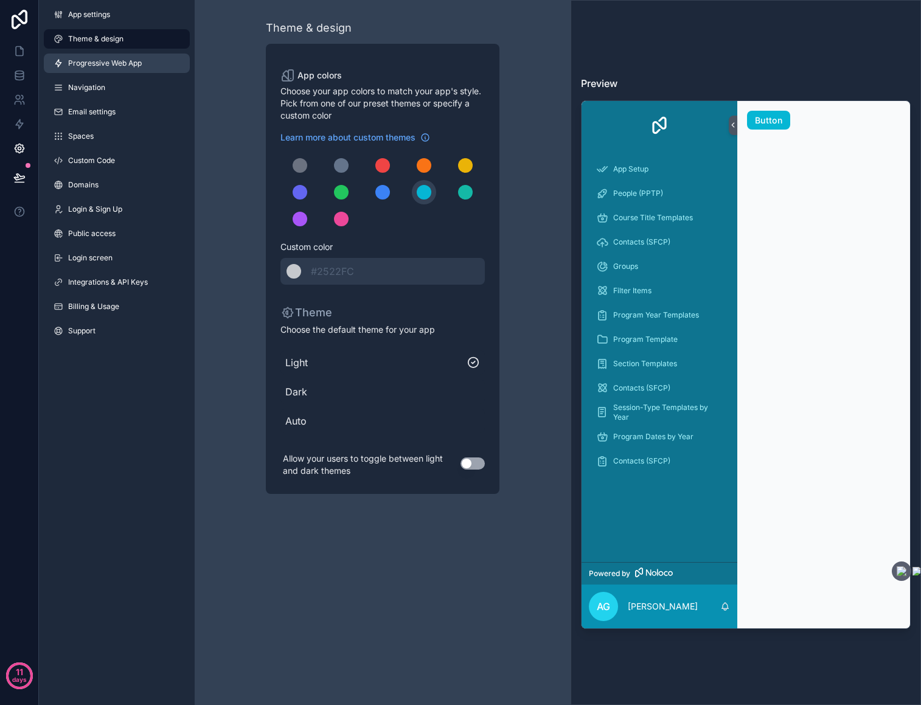
click at [108, 61] on span "Progressive Web App" at bounding box center [105, 63] width 74 height 10
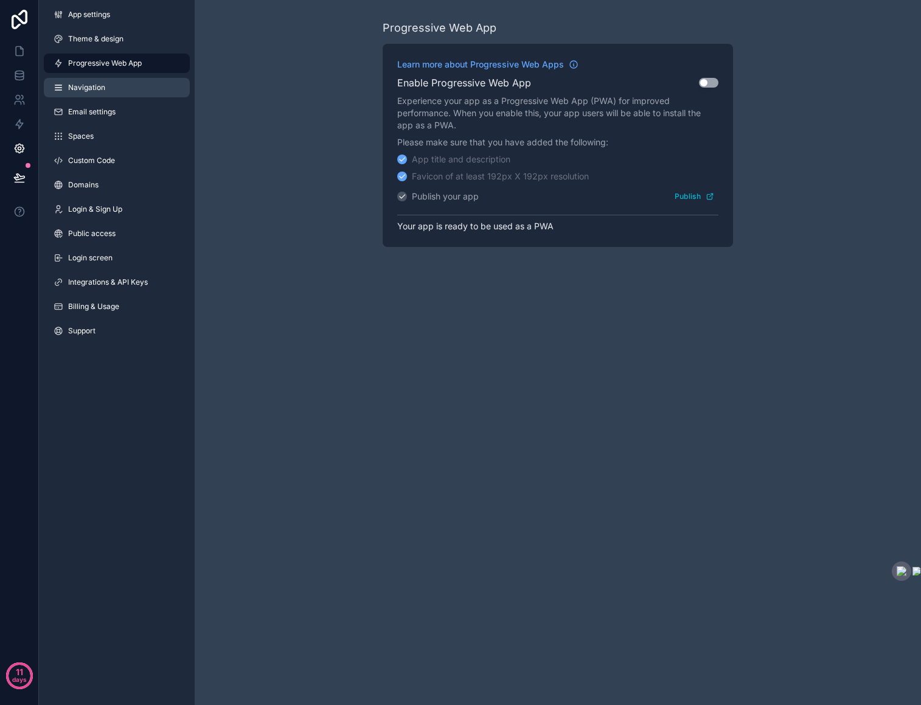
click at [99, 87] on span "Navigation" at bounding box center [86, 88] width 37 height 10
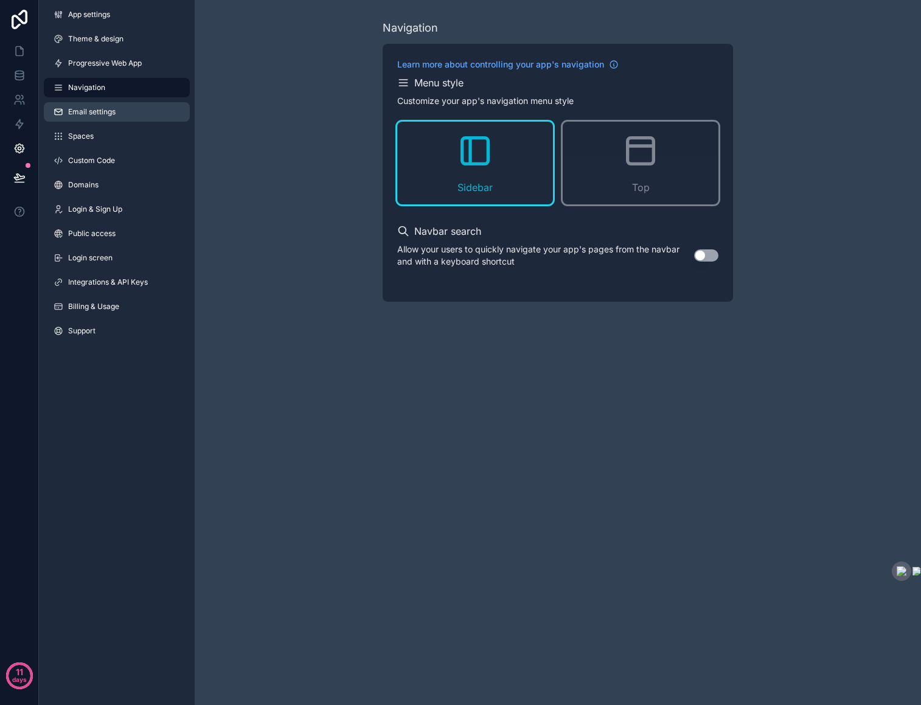
click at [97, 113] on span "Email settings" at bounding box center [91, 112] width 47 height 10
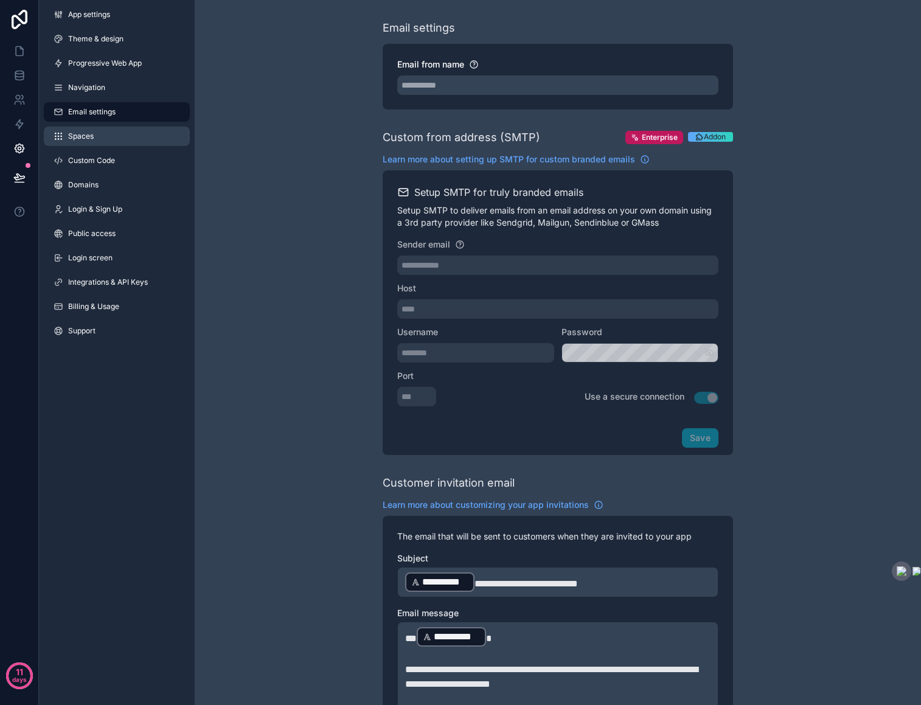
click at [94, 134] on link "Spaces" at bounding box center [117, 135] width 146 height 19
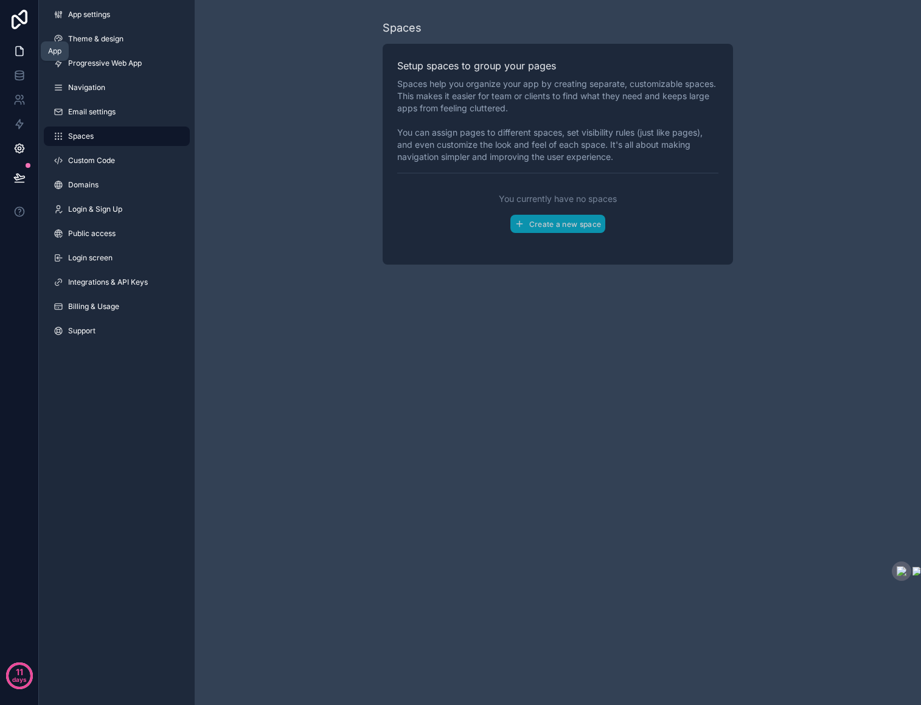
click at [20, 50] on icon at bounding box center [19, 51] width 12 height 12
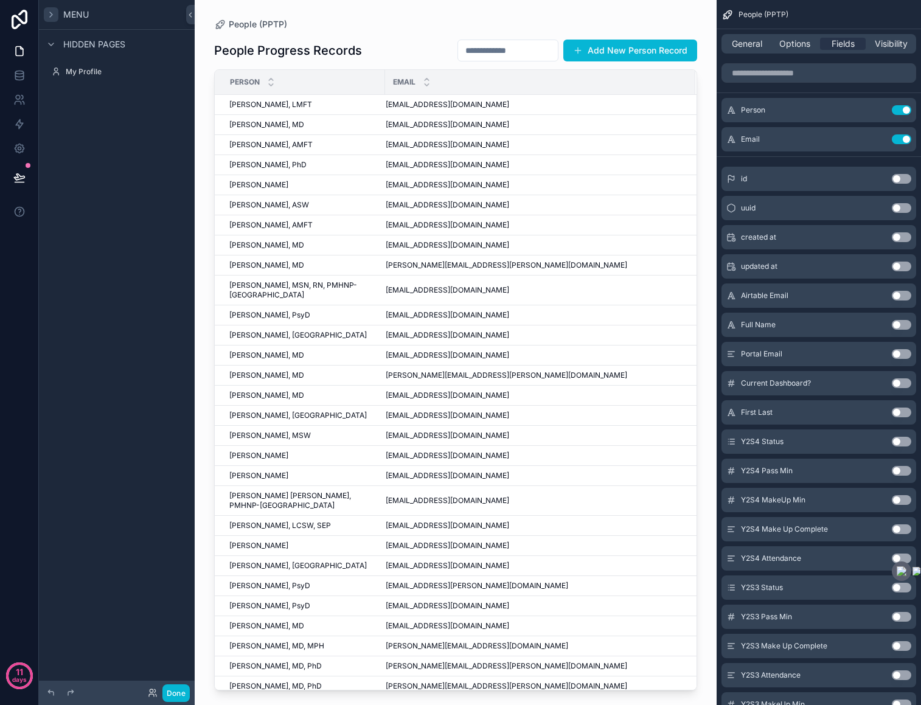
click at [55, 17] on icon "scrollable content" at bounding box center [51, 15] width 10 height 10
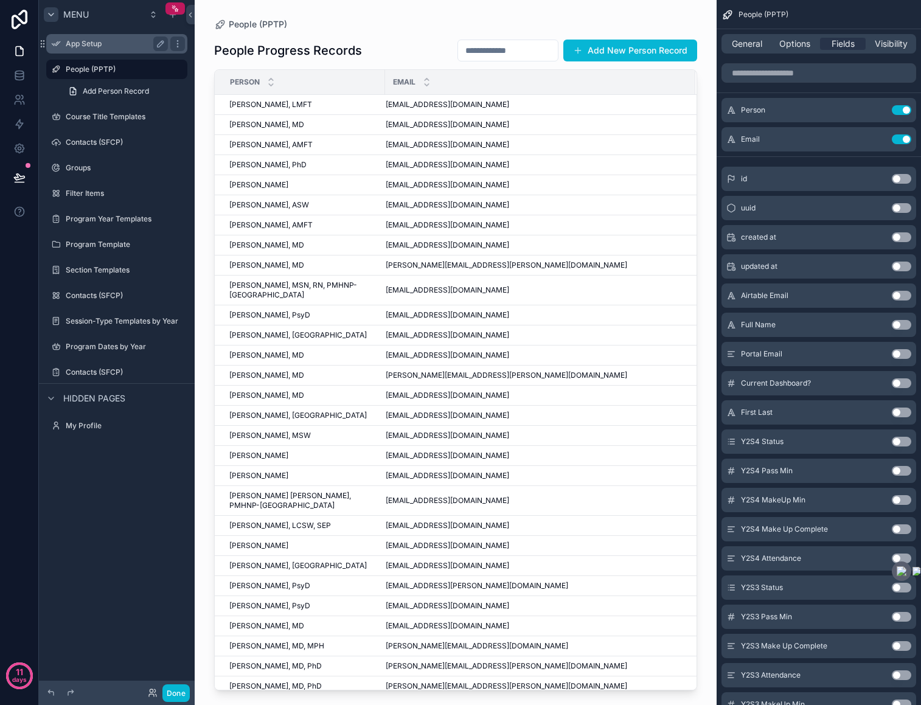
click at [88, 44] on label "App Setup" at bounding box center [114, 44] width 97 height 10
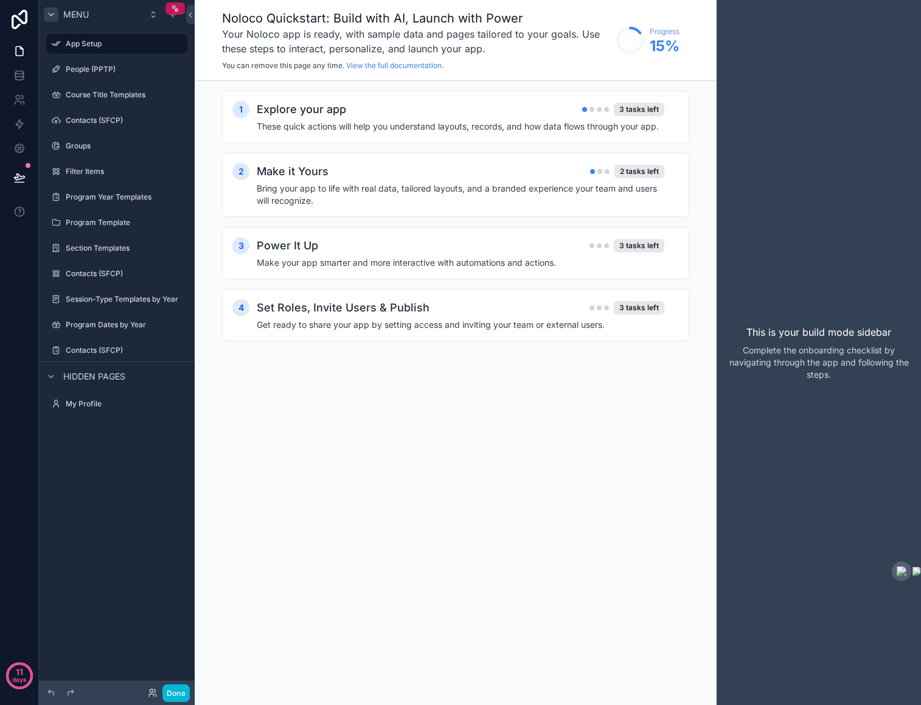
click at [69, 376] on span "Hidden pages" at bounding box center [94, 376] width 62 height 12
click at [57, 376] on div "scrollable content" at bounding box center [51, 376] width 15 height 15
click at [114, 55] on icon "scrollable content" at bounding box center [116, 57] width 11 height 11
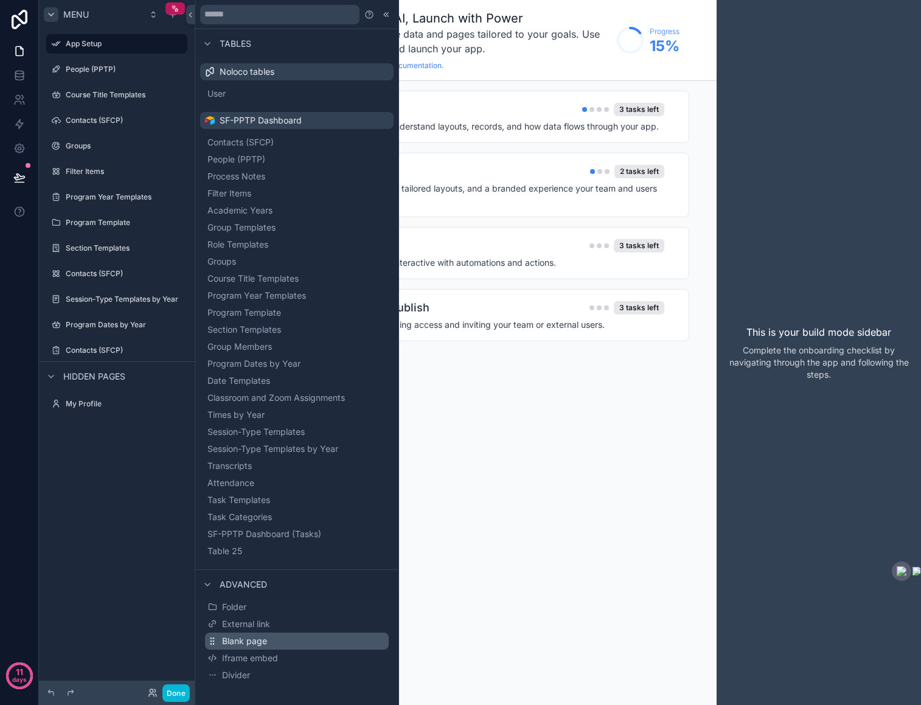
click at [288, 642] on button "Blank page" at bounding box center [297, 640] width 184 height 17
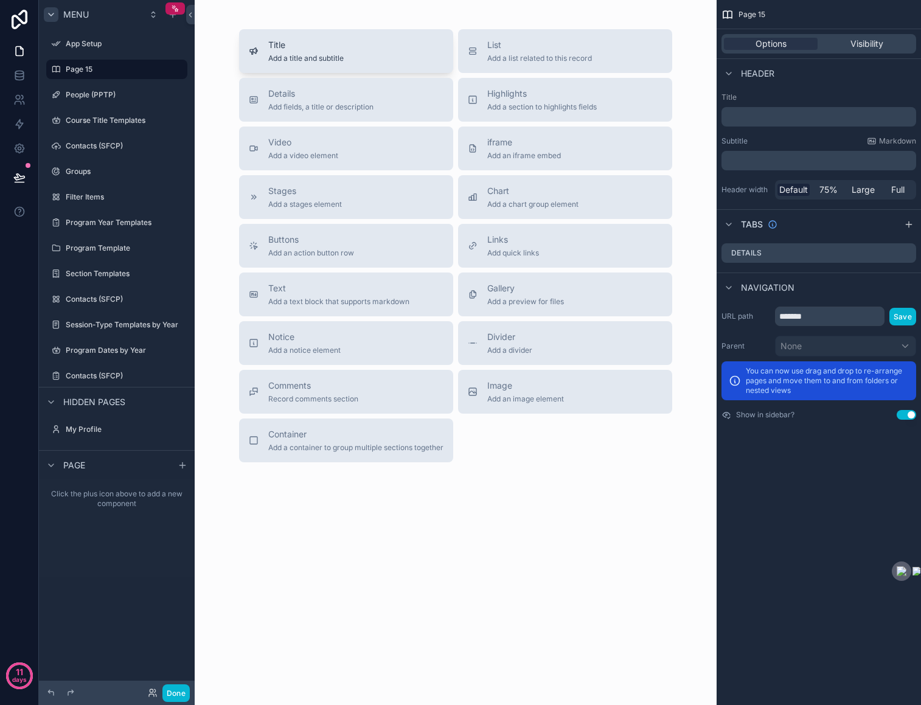
drag, startPoint x: 350, startPoint y: 45, endPoint x: 361, endPoint y: 38, distance: 13.4
click at [361, 39] on div "Title Add a title and subtitle" at bounding box center [346, 51] width 195 height 24
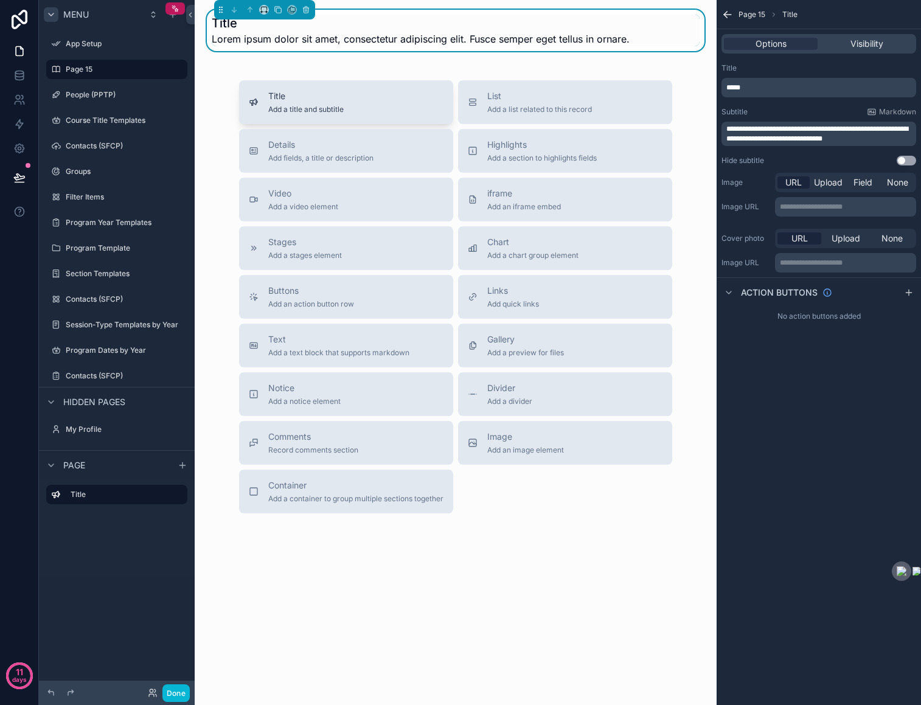
click at [381, 98] on div "Title Add a title and subtitle" at bounding box center [346, 102] width 195 height 24
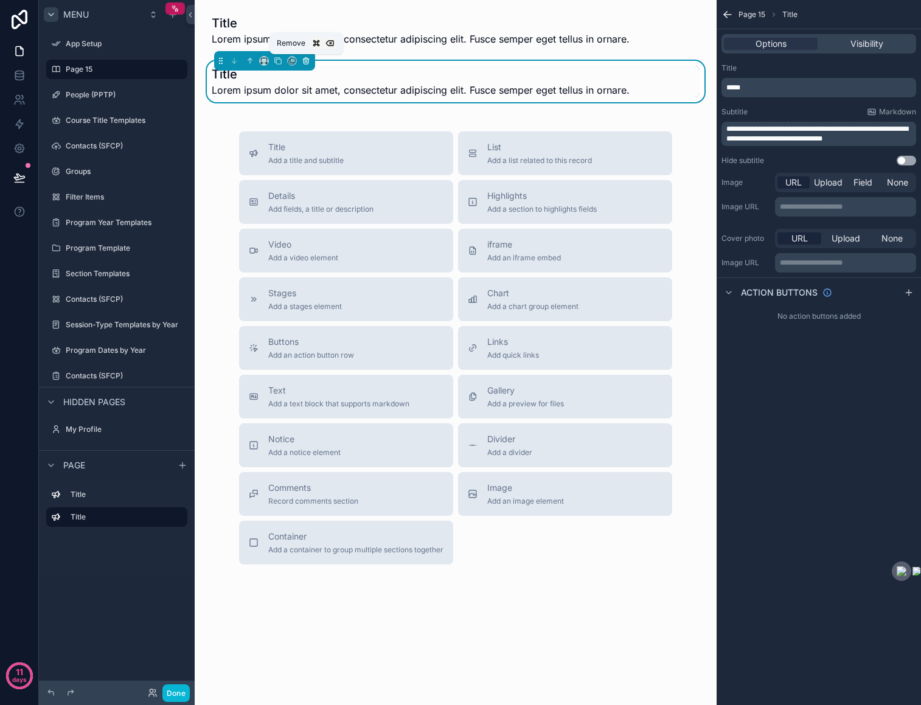
click at [307, 59] on icon "scrollable content" at bounding box center [306, 61] width 9 height 9
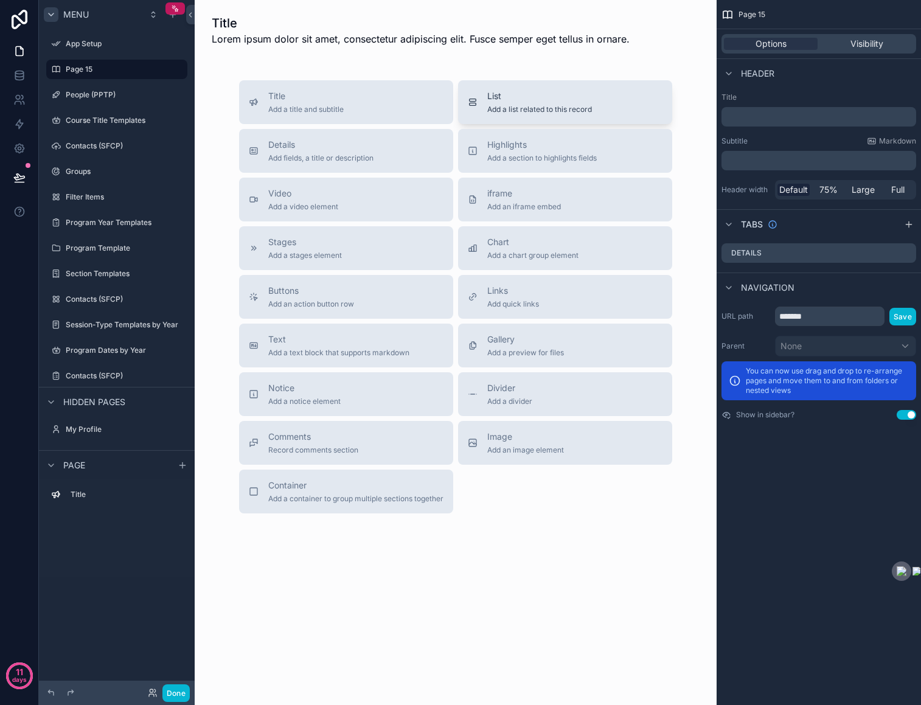
click at [634, 98] on div "List Add a list related to this record" at bounding box center [565, 102] width 195 height 24
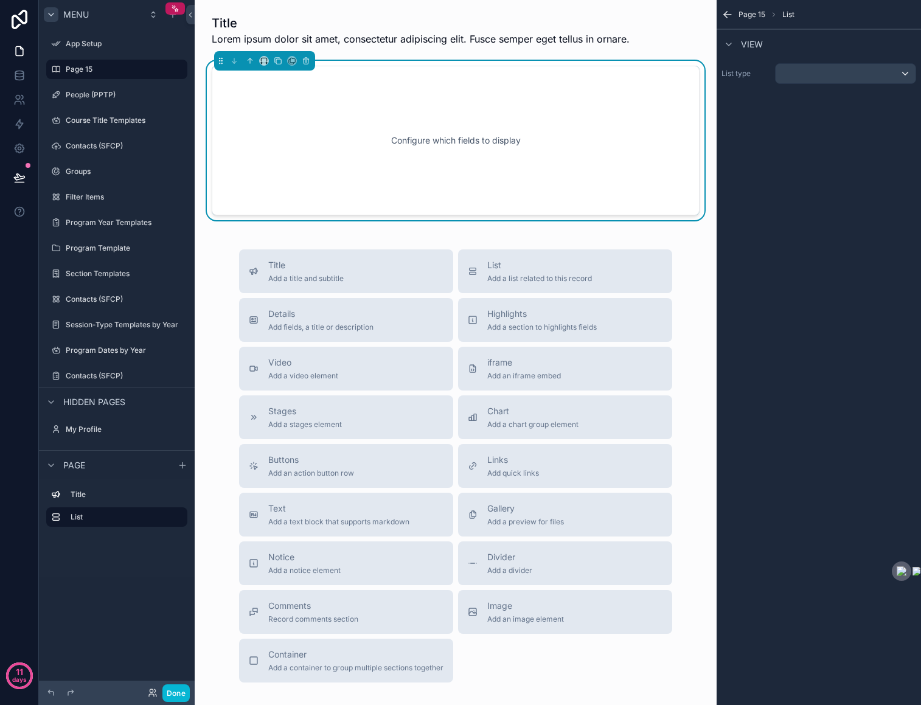
click at [586, 110] on div "Configure which fields to display" at bounding box center [456, 140] width 448 height 109
click at [820, 69] on div "scrollable content" at bounding box center [845, 73] width 140 height 19
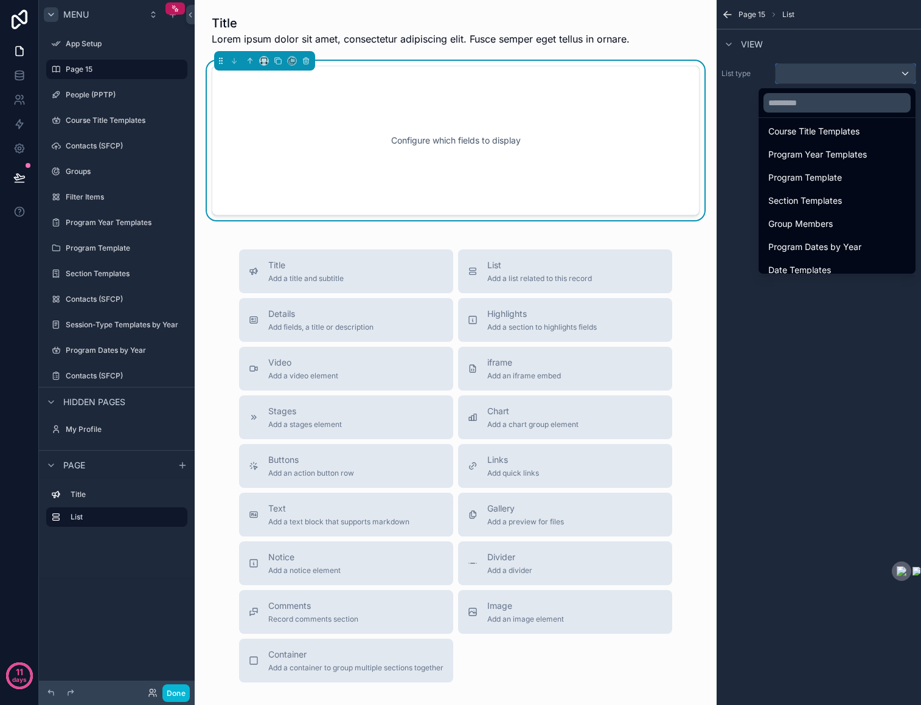
scroll to position [252, 0]
click at [805, 219] on span "Group Members" at bounding box center [800, 224] width 64 height 15
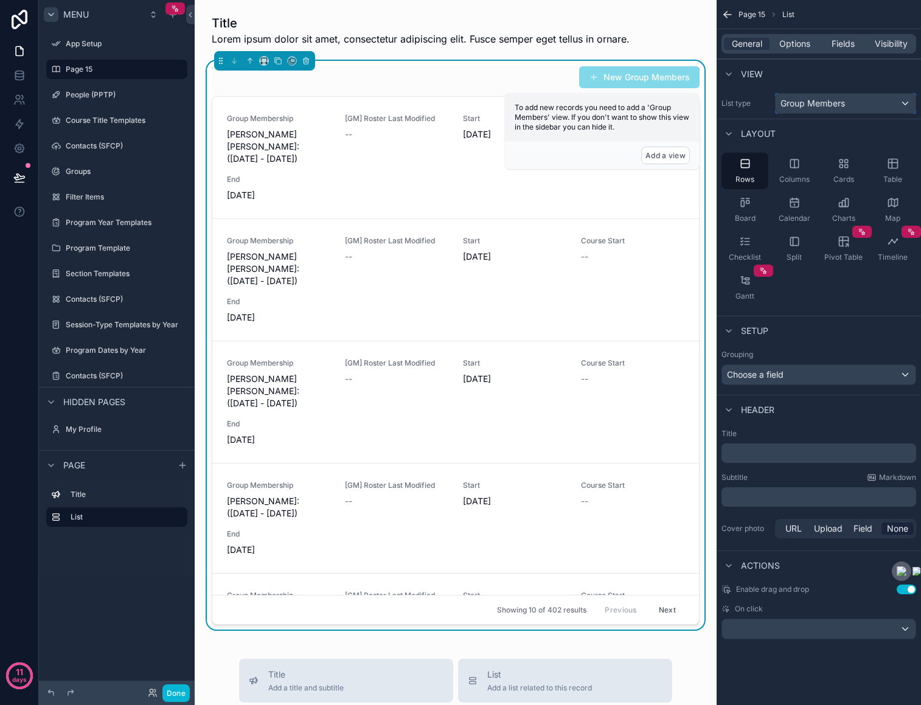
click at [826, 98] on span "Group Members" at bounding box center [812, 103] width 64 height 12
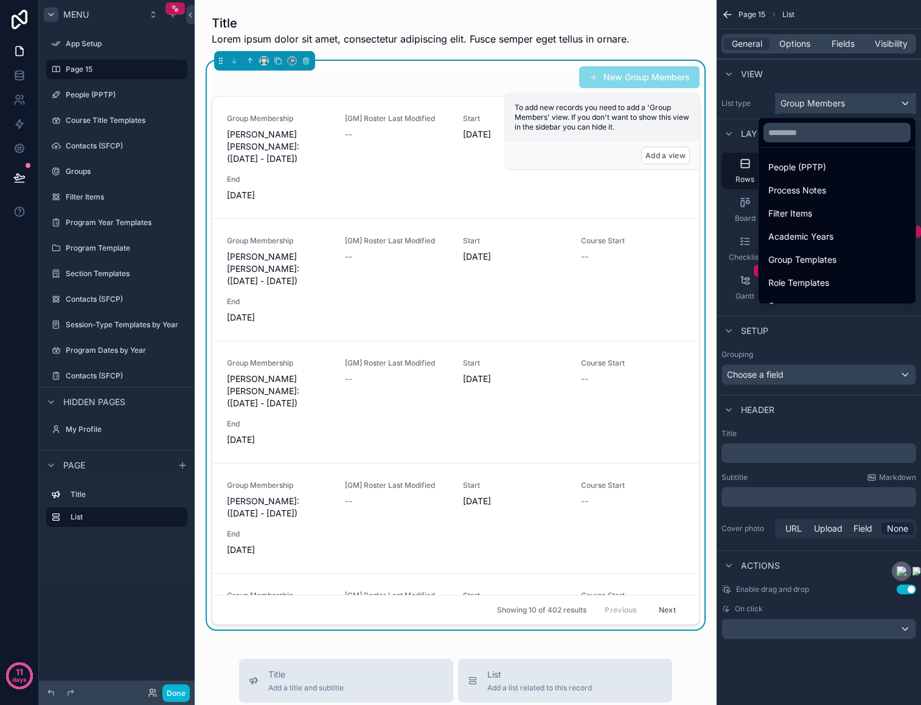
scroll to position [83, 0]
click at [822, 104] on div "scrollable content" at bounding box center [460, 352] width 921 height 705
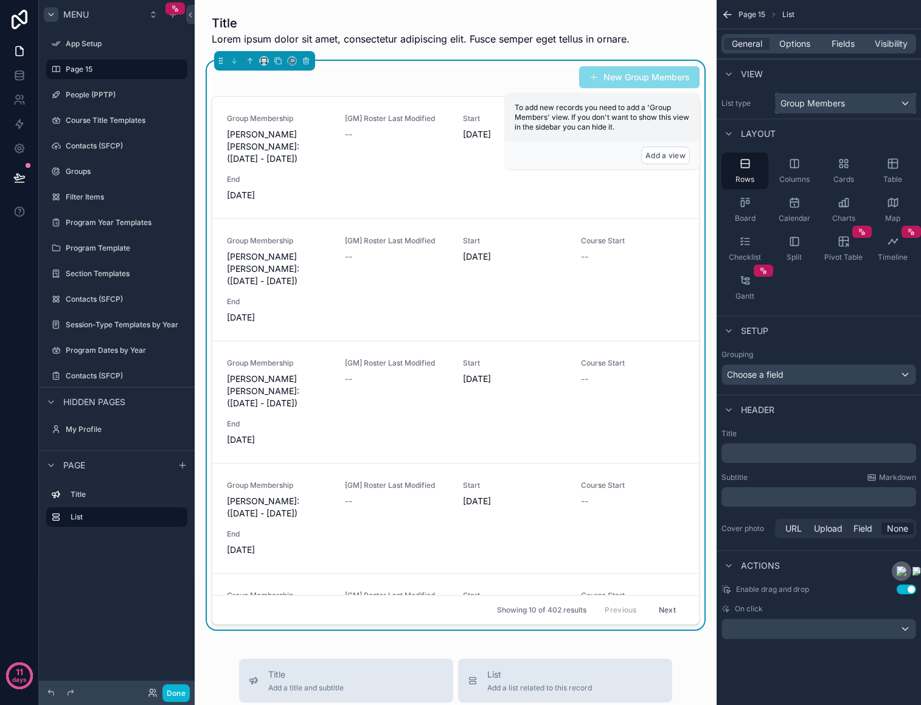
click at [822, 104] on span "Group Members" at bounding box center [812, 103] width 64 height 12
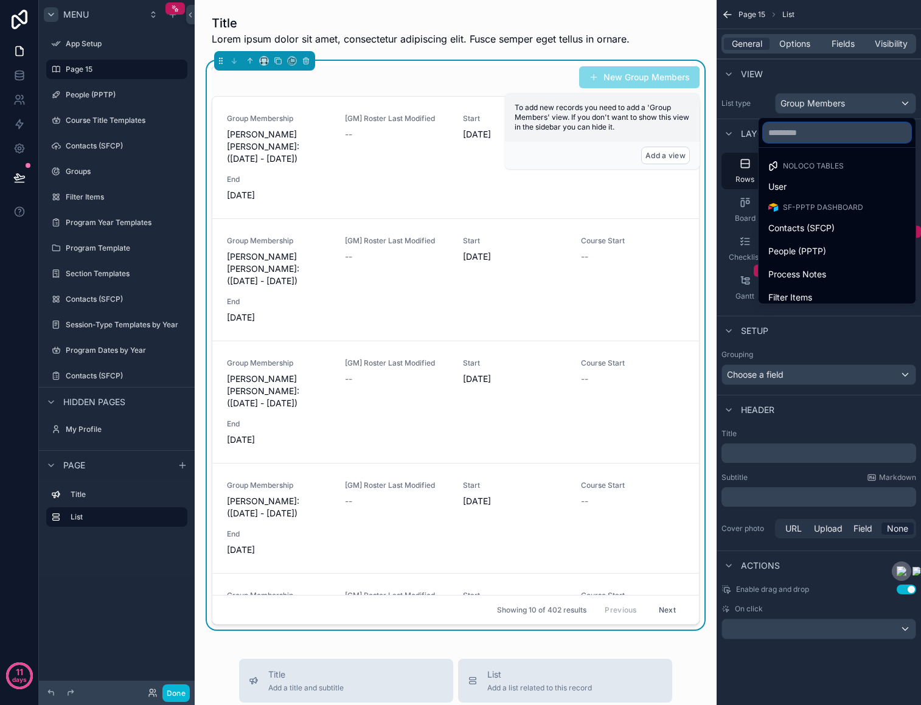
click at [809, 140] on input "text" at bounding box center [836, 132] width 147 height 19
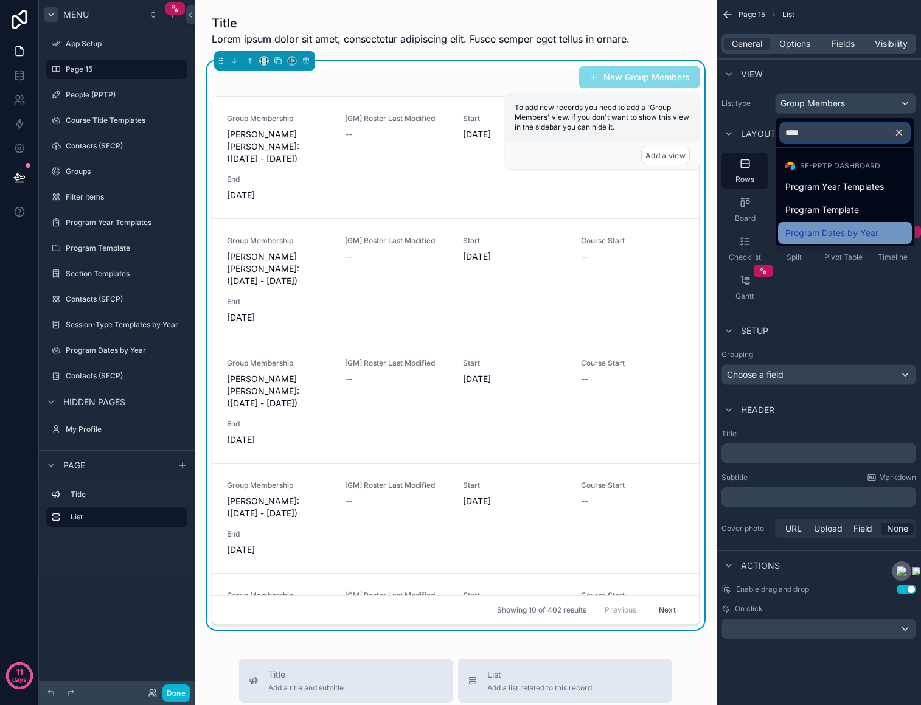
type input "****"
click at [816, 222] on div "Program Dates by Year" at bounding box center [845, 233] width 134 height 22
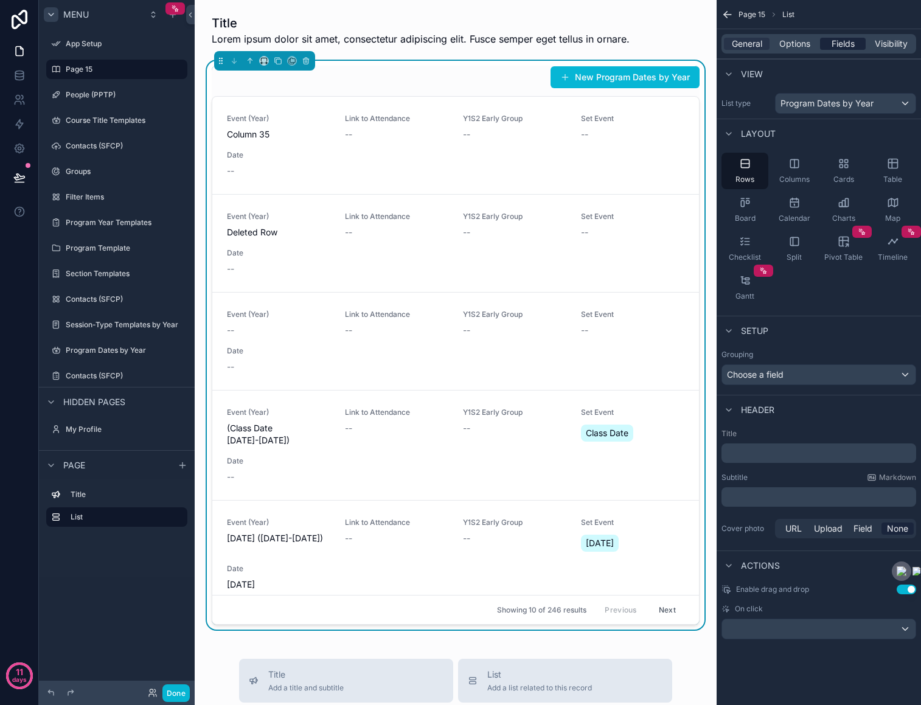
click at [845, 47] on span "Fields" at bounding box center [842, 44] width 23 height 12
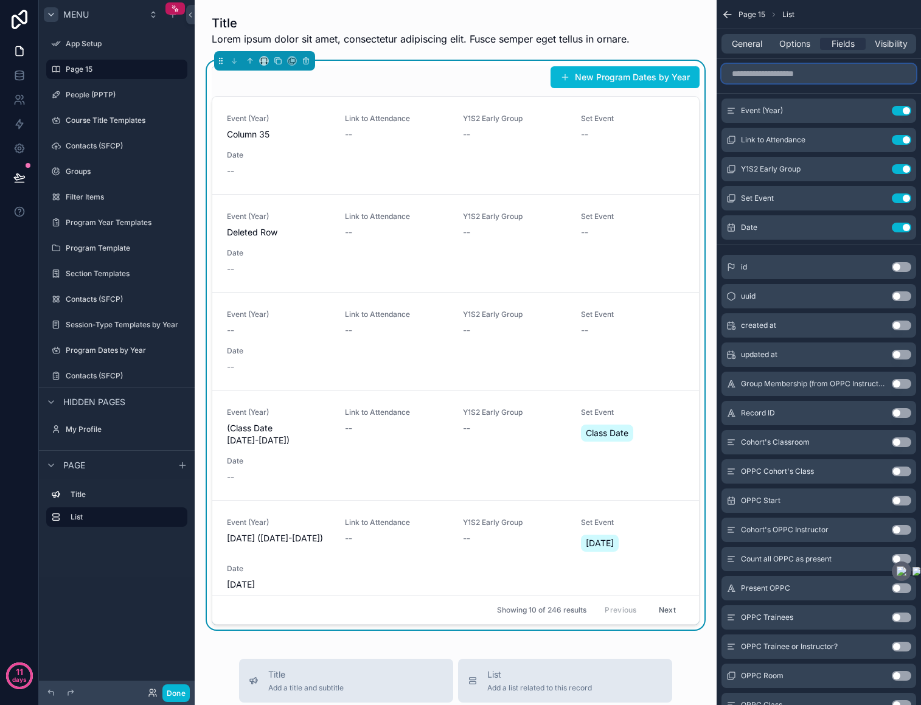
click at [816, 77] on input "scrollable content" at bounding box center [818, 73] width 195 height 19
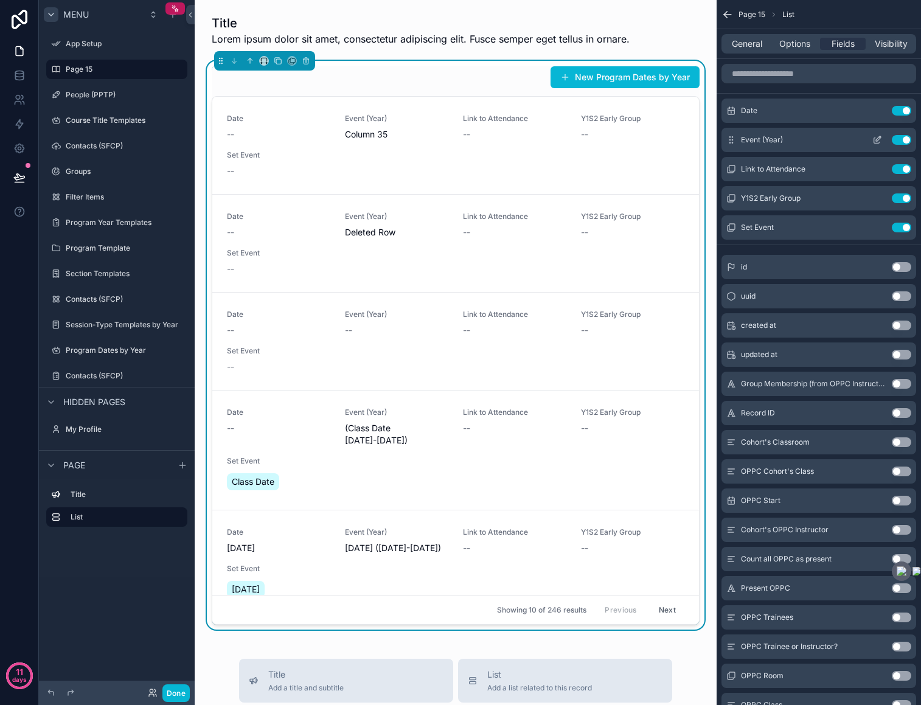
click at [892, 140] on button "Use setting" at bounding box center [901, 140] width 19 height 10
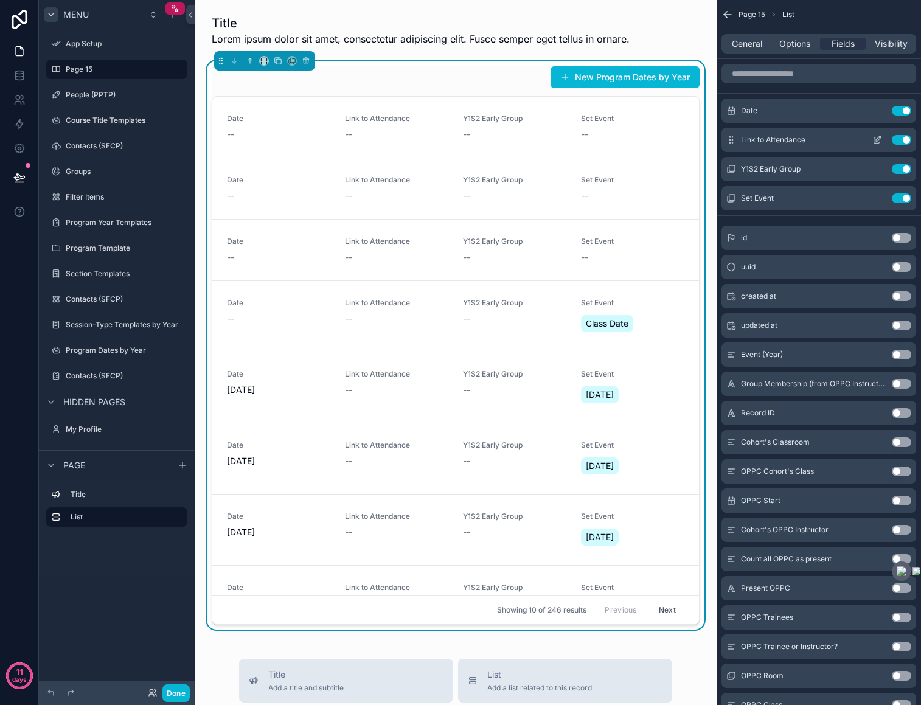
click at [900, 142] on button "Use setting" at bounding box center [901, 140] width 19 height 10
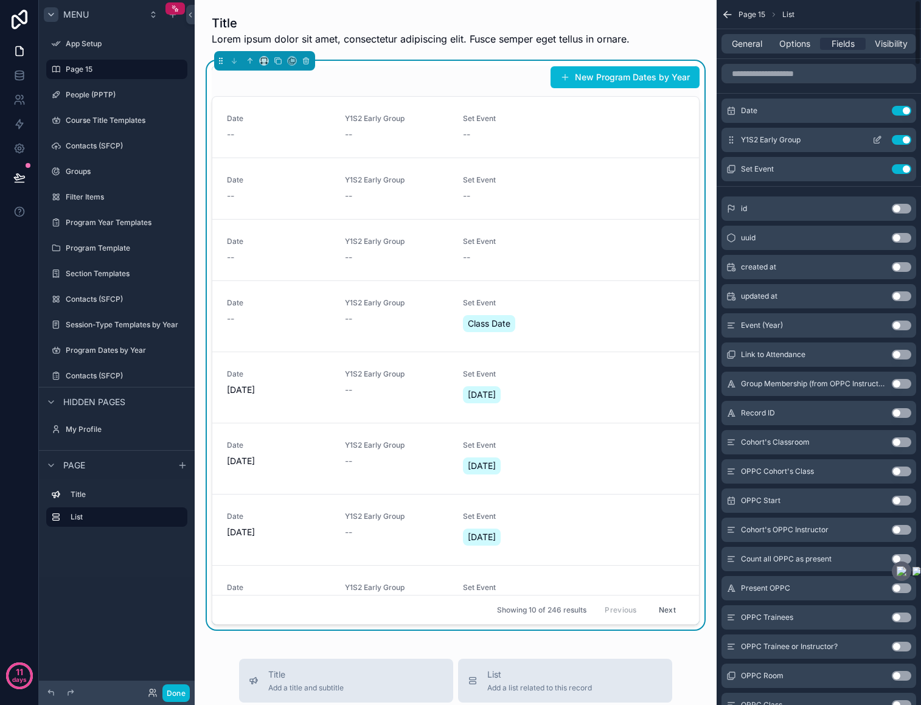
click at [899, 140] on button "Use setting" at bounding box center [901, 140] width 19 height 10
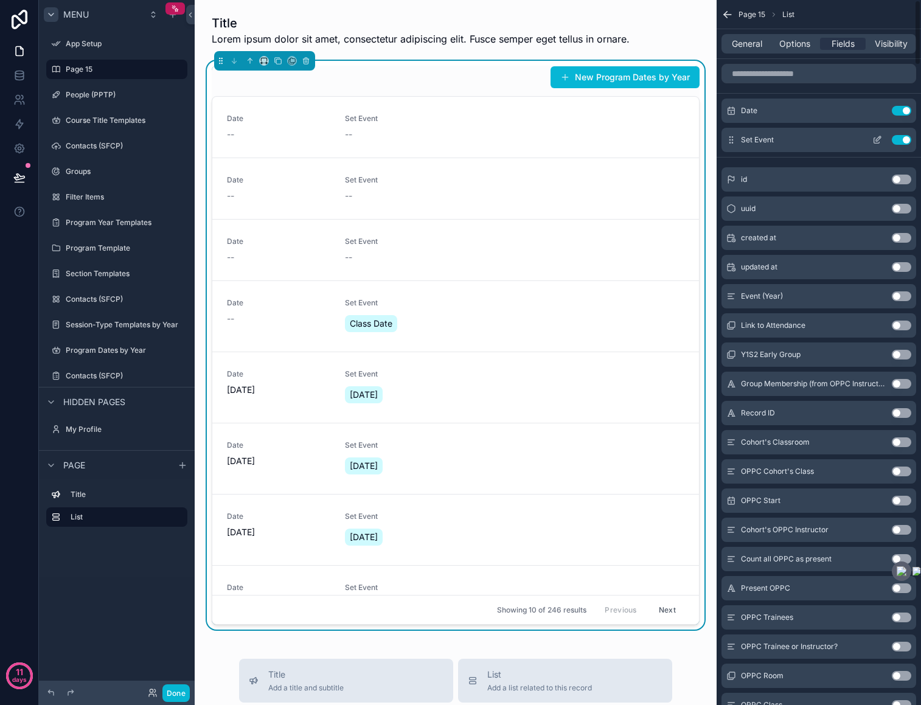
click at [901, 139] on button "Use setting" at bounding box center [901, 140] width 19 height 10
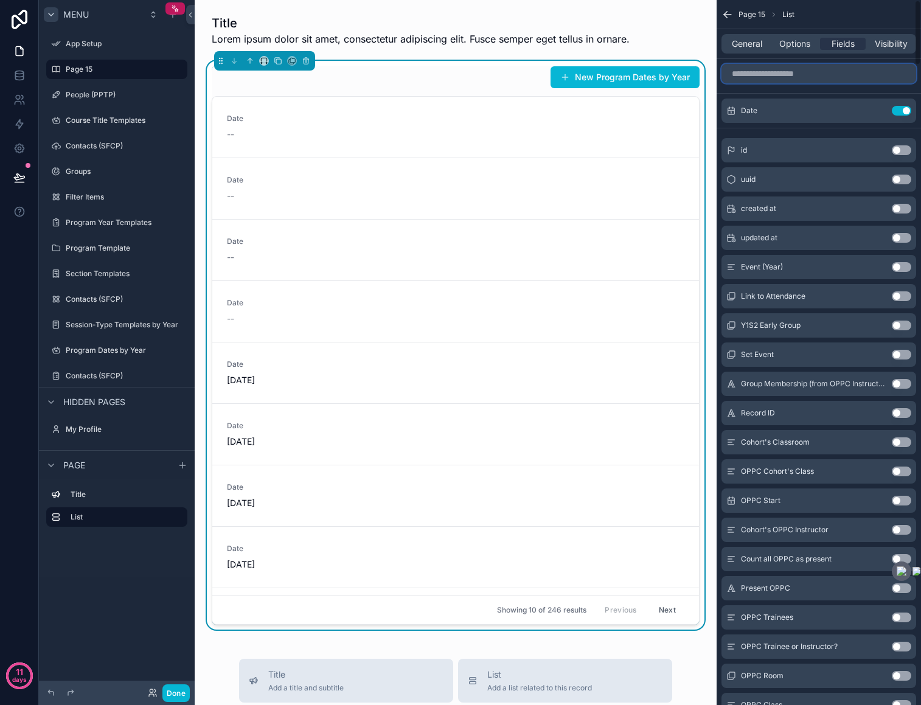
click at [805, 80] on input "scrollable content" at bounding box center [818, 73] width 195 height 19
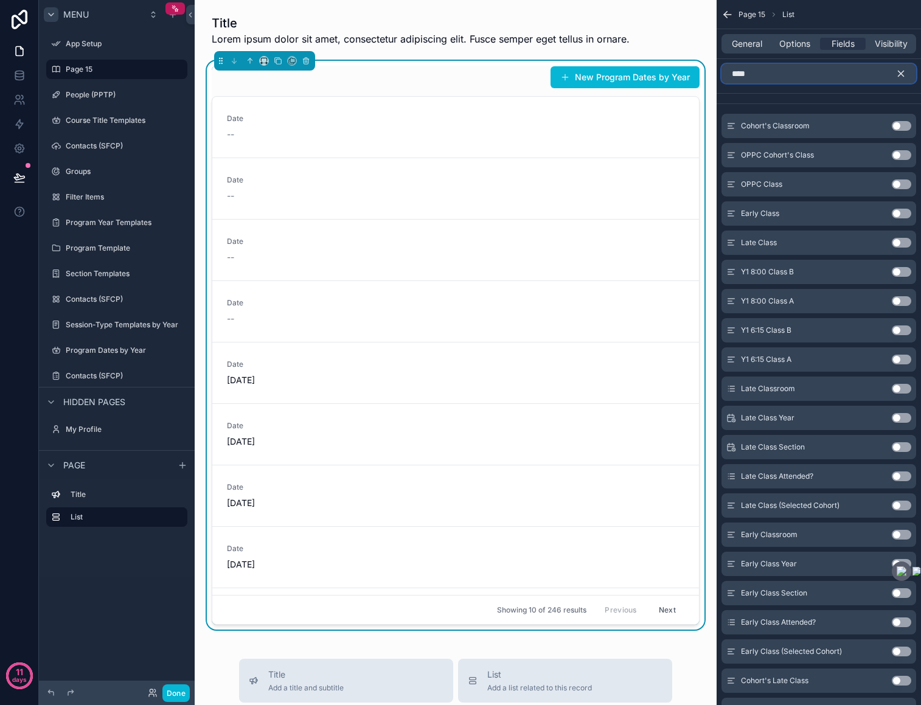
type input "*****"
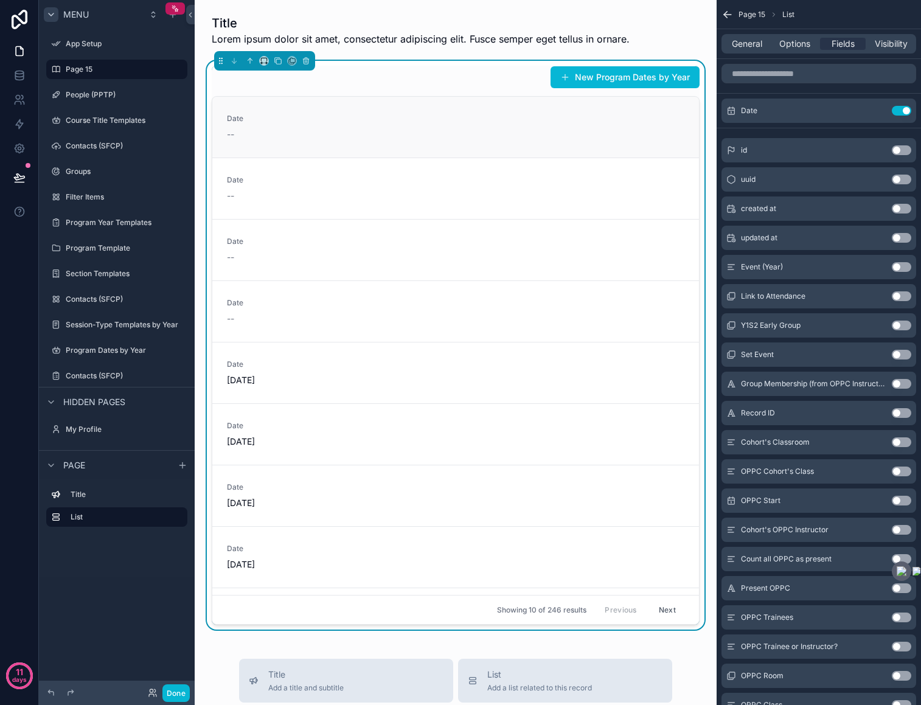
click at [358, 106] on link "Date --" at bounding box center [455, 127] width 487 height 61
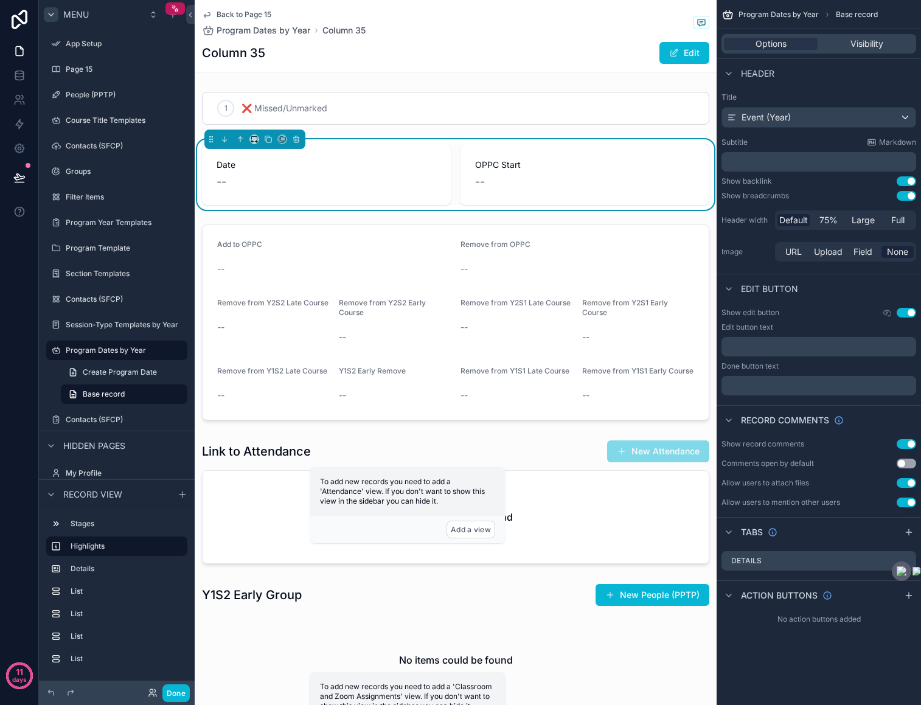
click at [367, 163] on span "Date" at bounding box center [327, 165] width 220 height 12
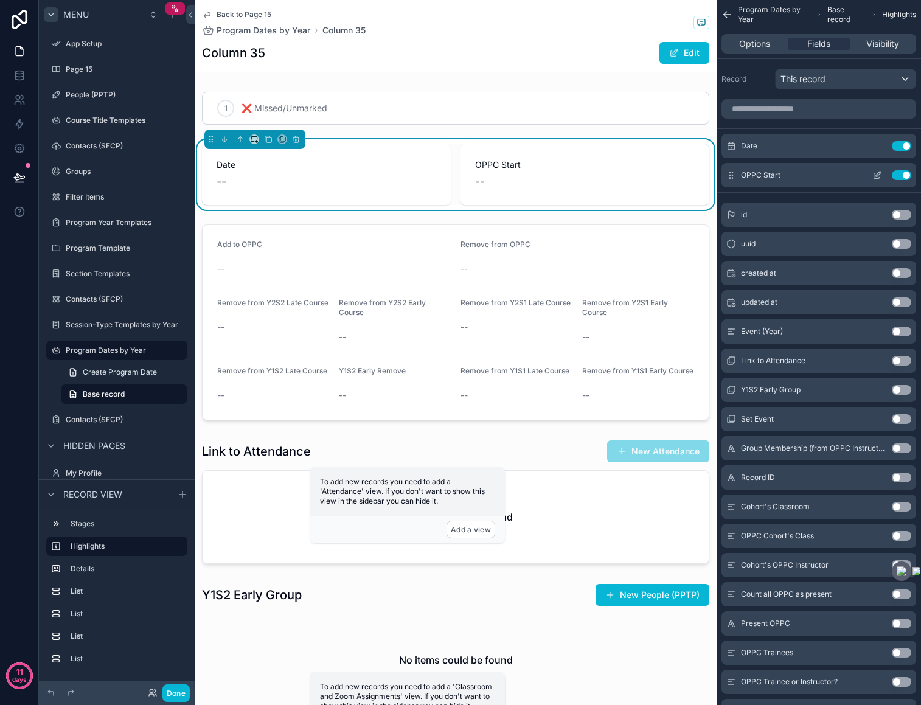
click at [899, 172] on button "Use setting" at bounding box center [901, 175] width 19 height 10
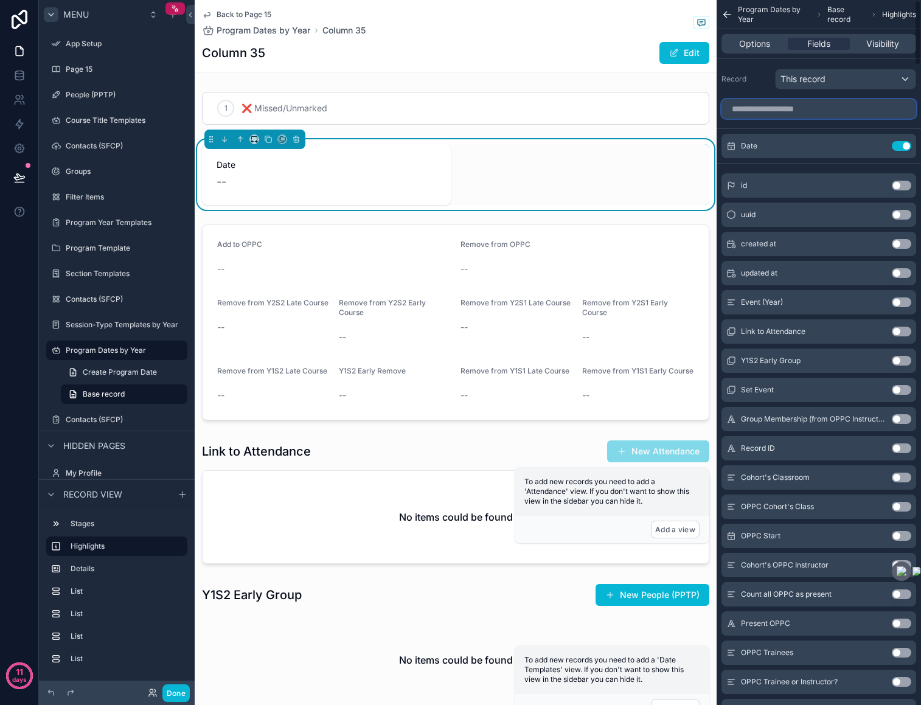
click at [845, 109] on input "scrollable content" at bounding box center [818, 108] width 195 height 19
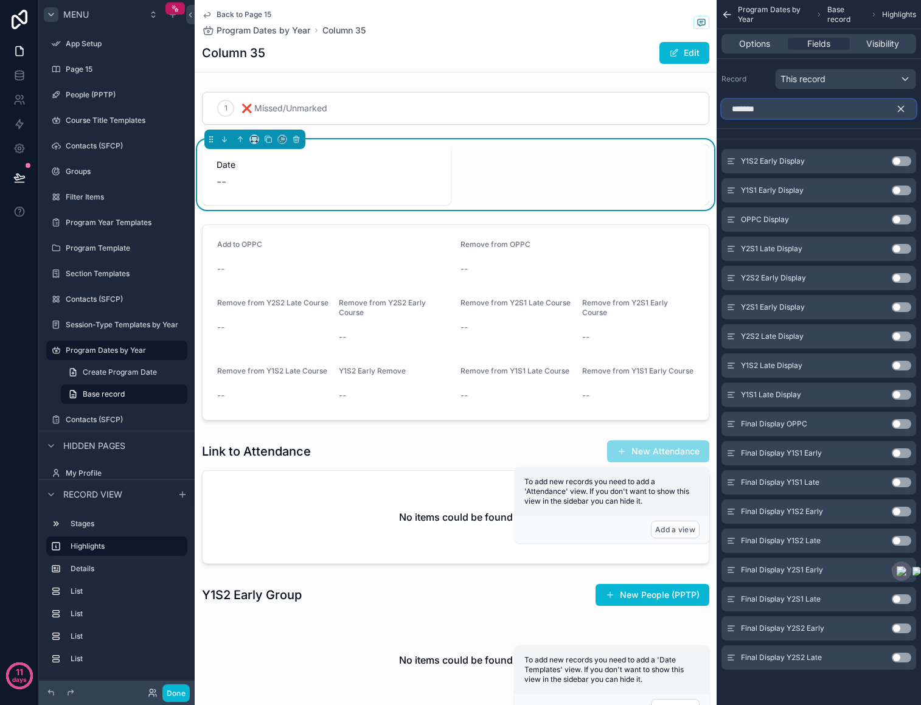
type input "*******"
click at [905, 221] on button "Use setting" at bounding box center [901, 220] width 19 height 10
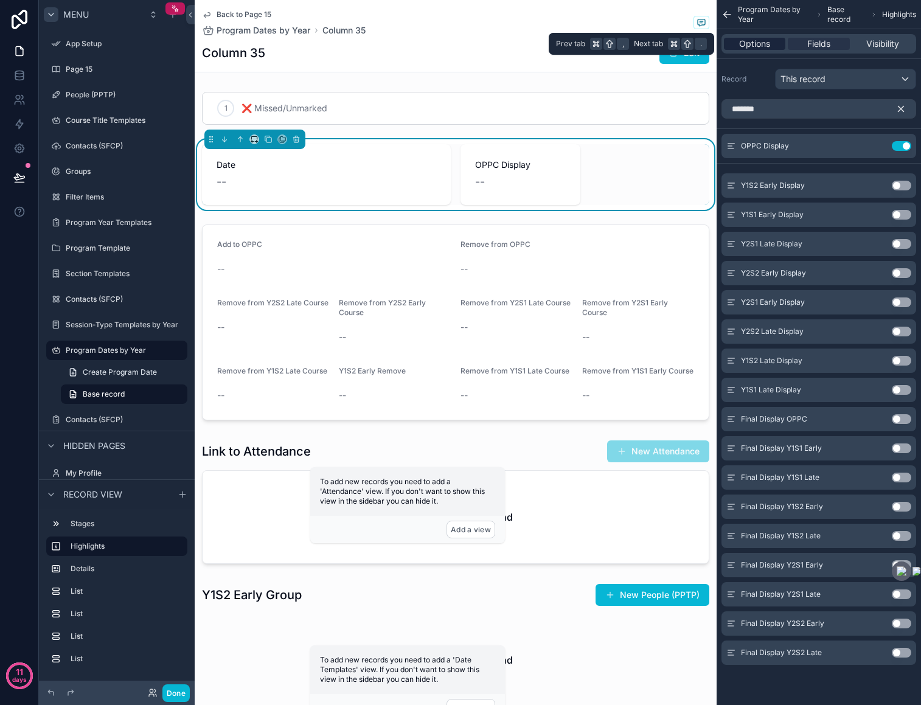
click at [764, 40] on span "Options" at bounding box center [754, 44] width 31 height 12
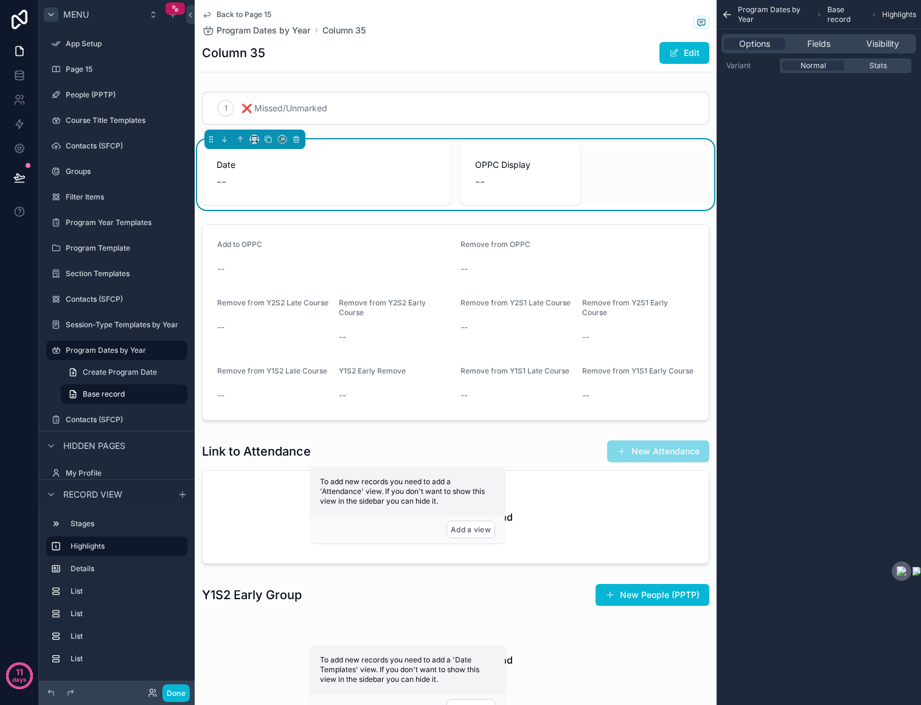
click at [633, 144] on div "Date -- OPPC Display --" at bounding box center [455, 174] width 507 height 61
click at [722, 5] on div "Program Dates by Year Base record Highlights" at bounding box center [818, 14] width 204 height 29
click at [729, 16] on icon "scrollable content" at bounding box center [727, 15] width 12 height 12
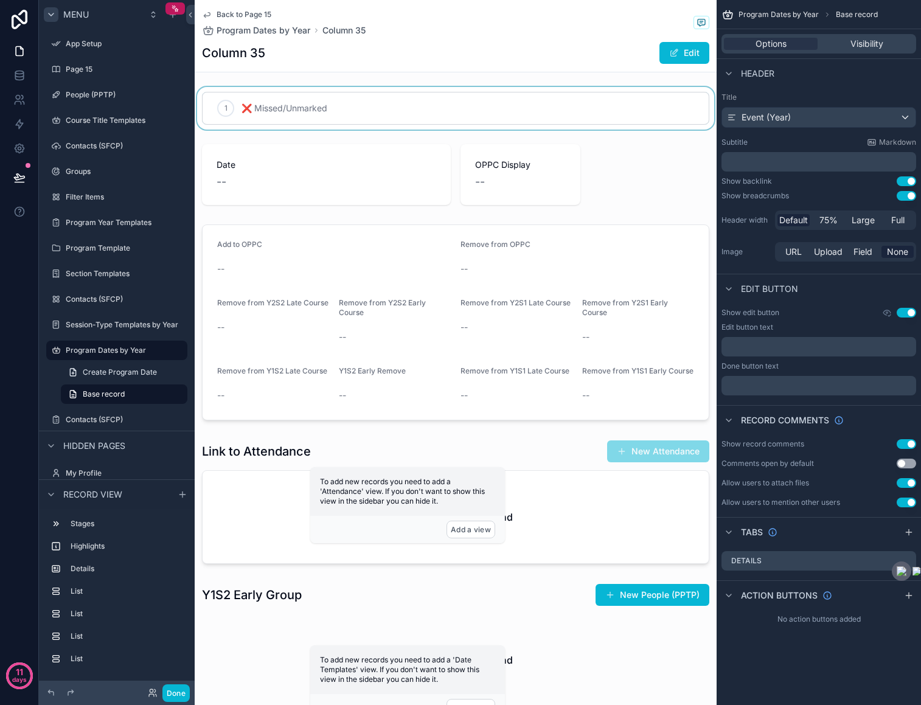
click at [662, 90] on div "scrollable content" at bounding box center [456, 108] width 522 height 43
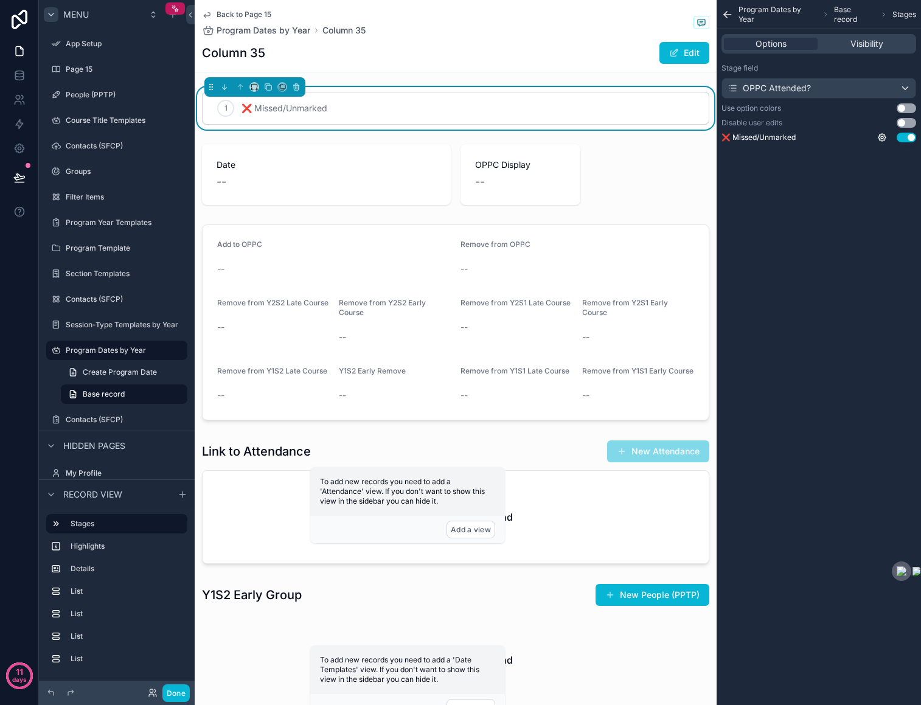
click at [687, 88] on div "1 ❌ Missed/Unmarked" at bounding box center [456, 108] width 522 height 43
click at [729, 15] on icon "scrollable content" at bounding box center [727, 15] width 7 height 0
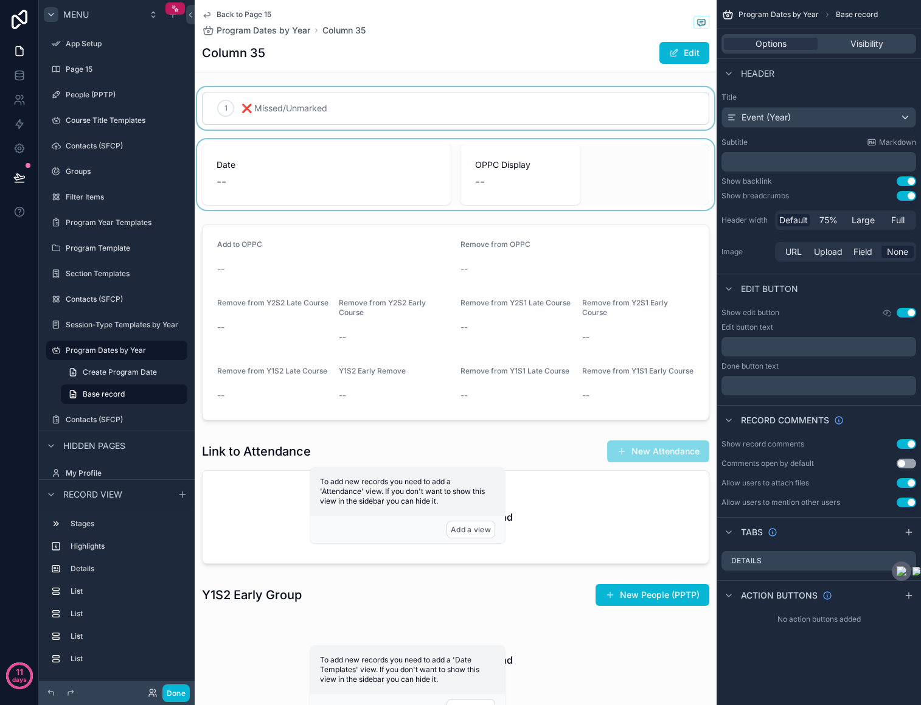
click at [633, 142] on div "scrollable content" at bounding box center [456, 174] width 522 height 71
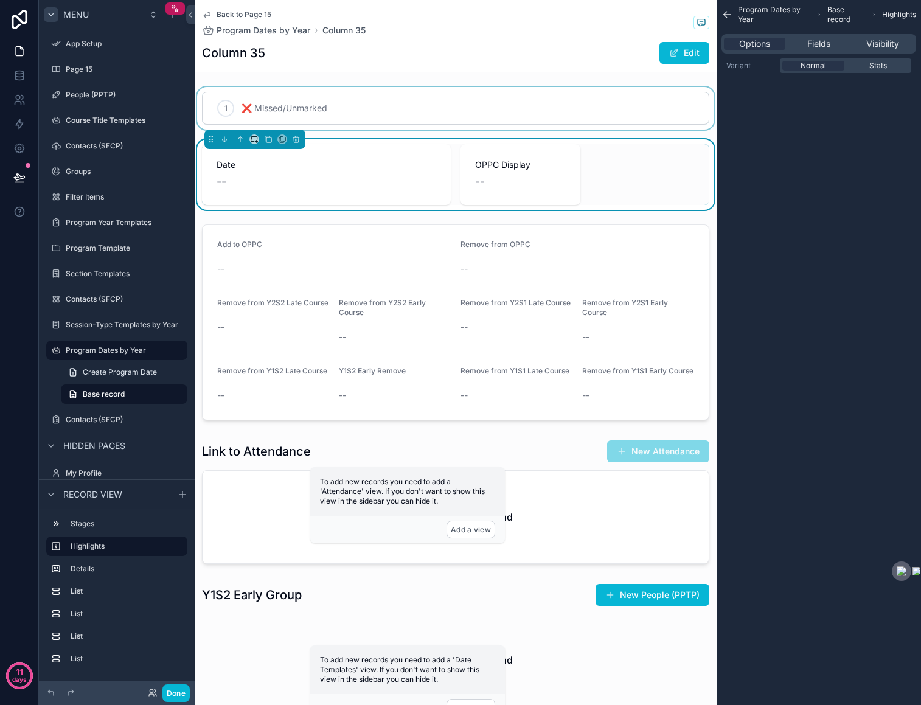
click at [779, 11] on span "Program Dates by Year" at bounding box center [774, 14] width 73 height 19
click at [820, 45] on span "Fields" at bounding box center [818, 44] width 23 height 12
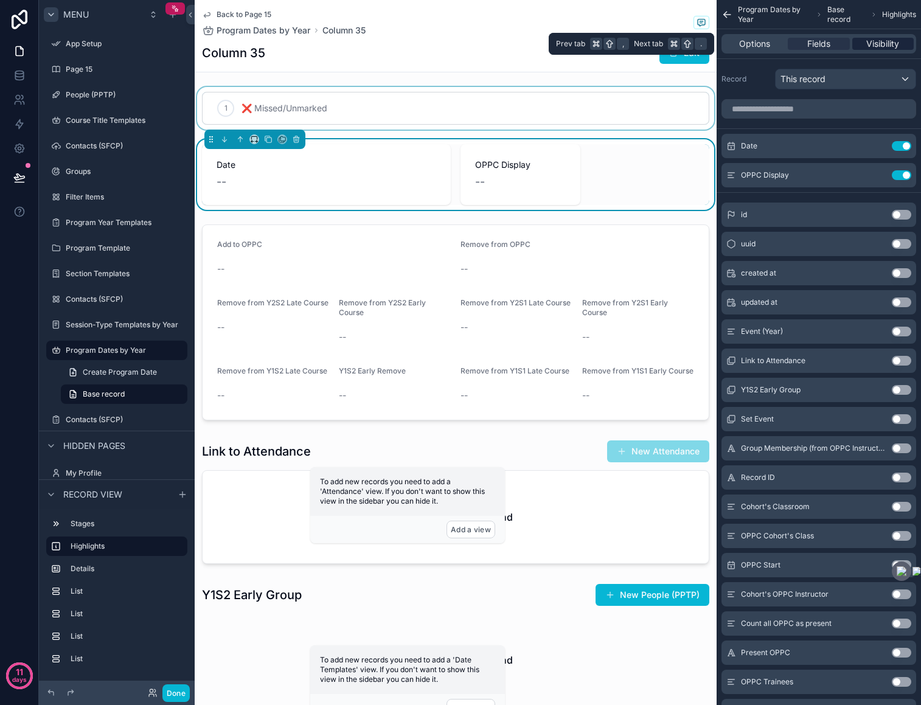
click at [878, 44] on span "Visibility" at bounding box center [882, 44] width 33 height 12
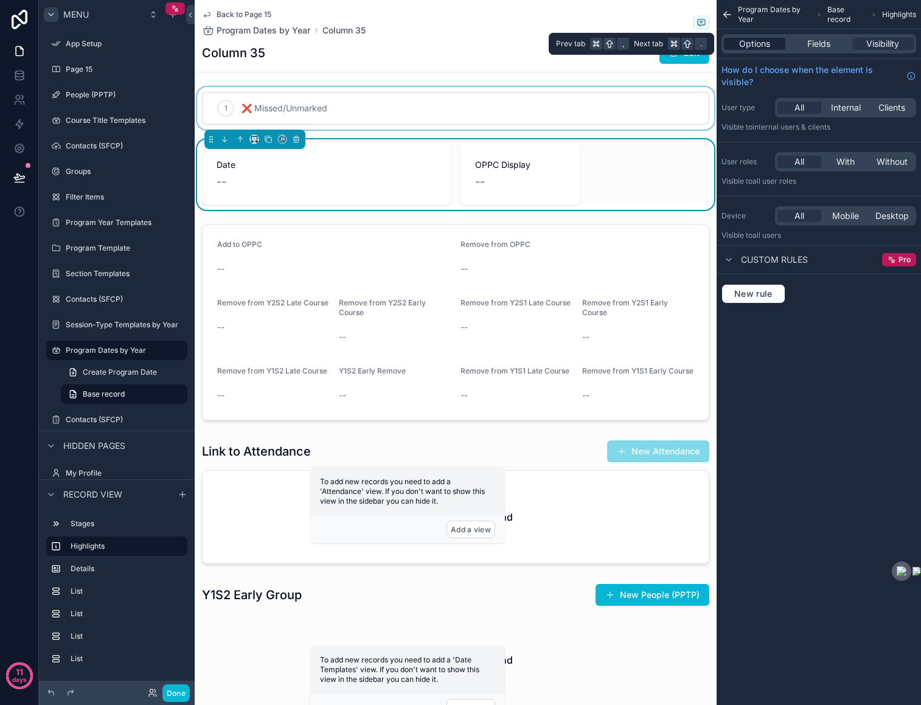
click at [760, 47] on span "Options" at bounding box center [754, 44] width 31 height 12
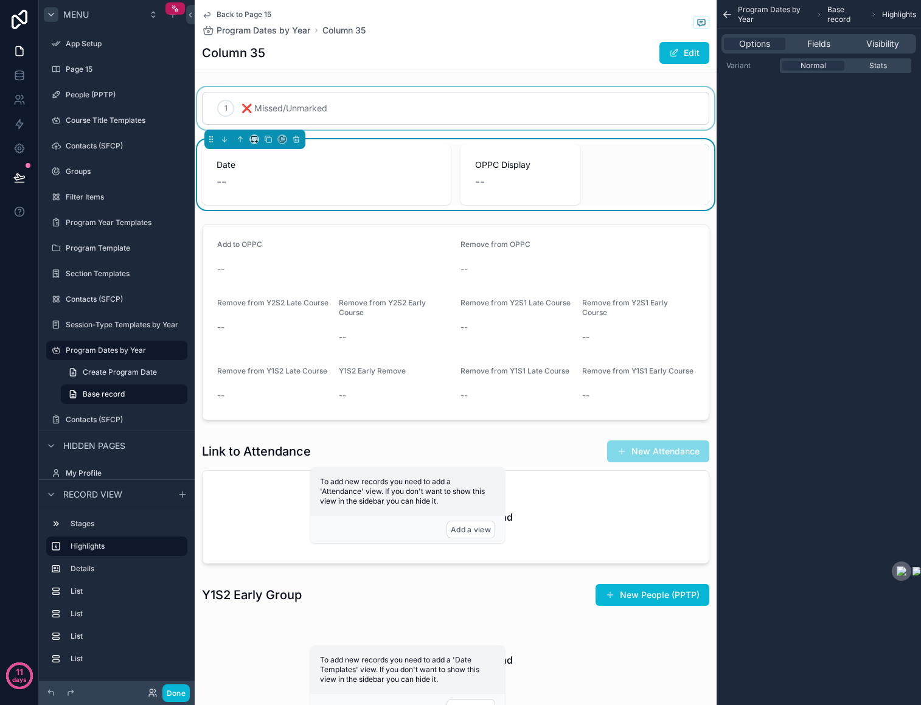
click at [727, 15] on icon "scrollable content" at bounding box center [727, 15] width 12 height 12
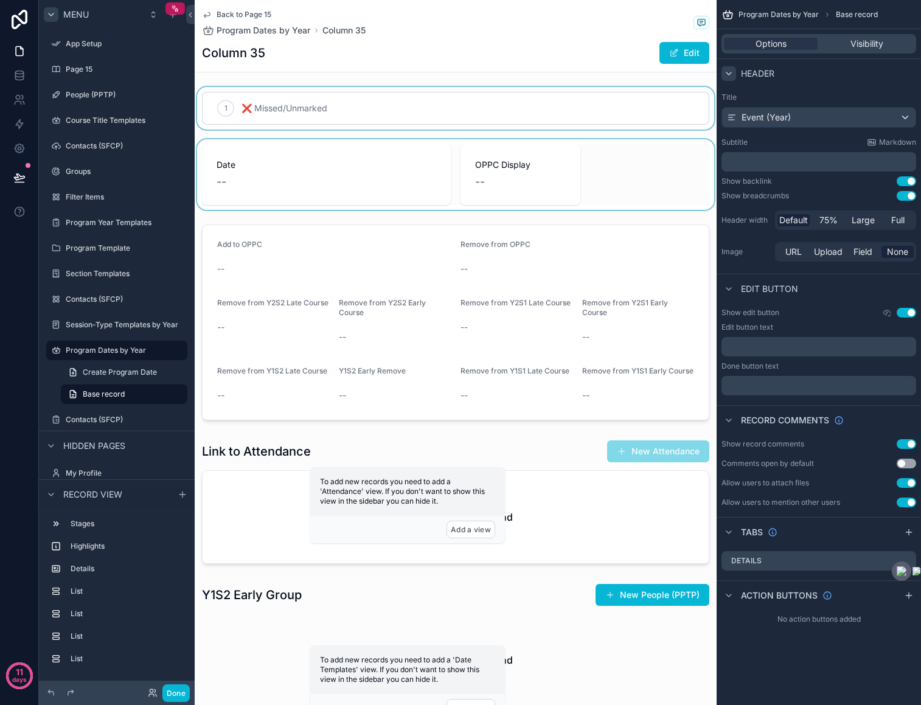
click at [727, 71] on icon "scrollable content" at bounding box center [729, 74] width 10 height 10
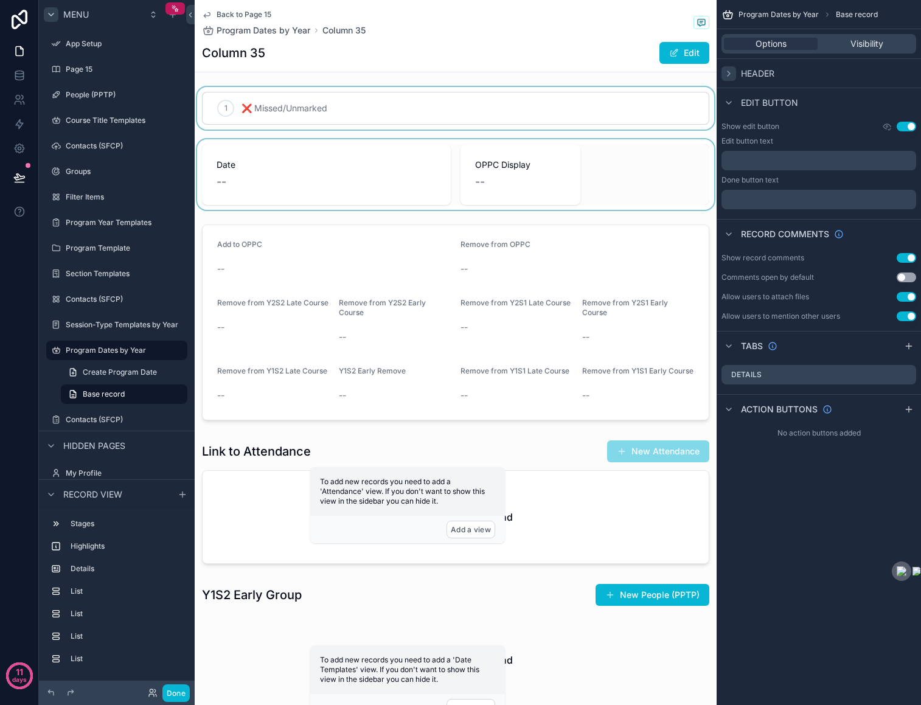
click at [594, 142] on div "scrollable content" at bounding box center [456, 174] width 522 height 71
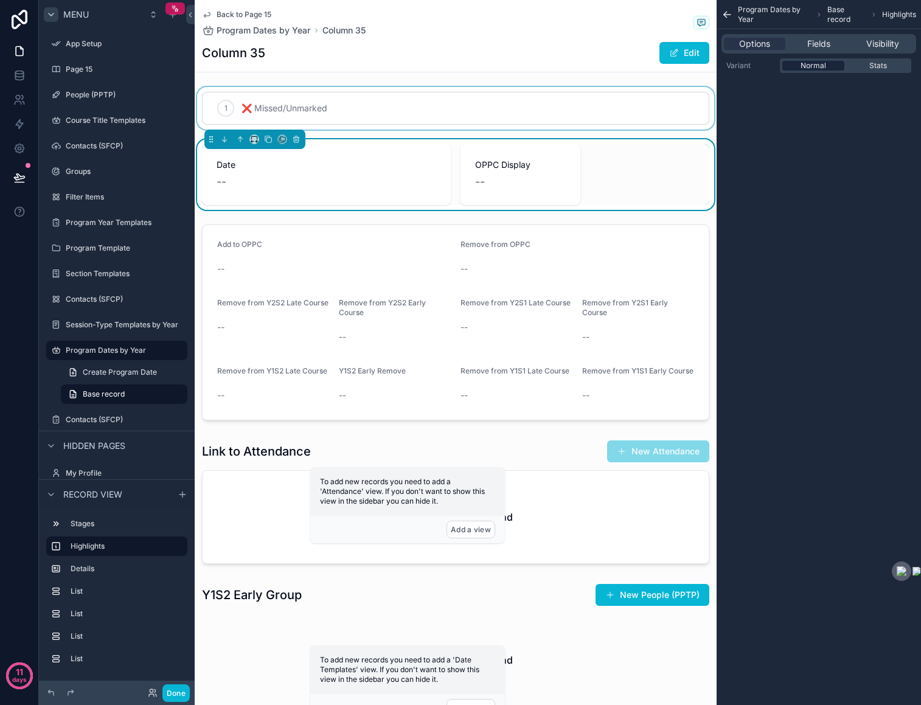
click at [825, 66] on span "Normal" at bounding box center [813, 66] width 26 height 10
click at [883, 61] on span "Stats" at bounding box center [878, 66] width 18 height 10
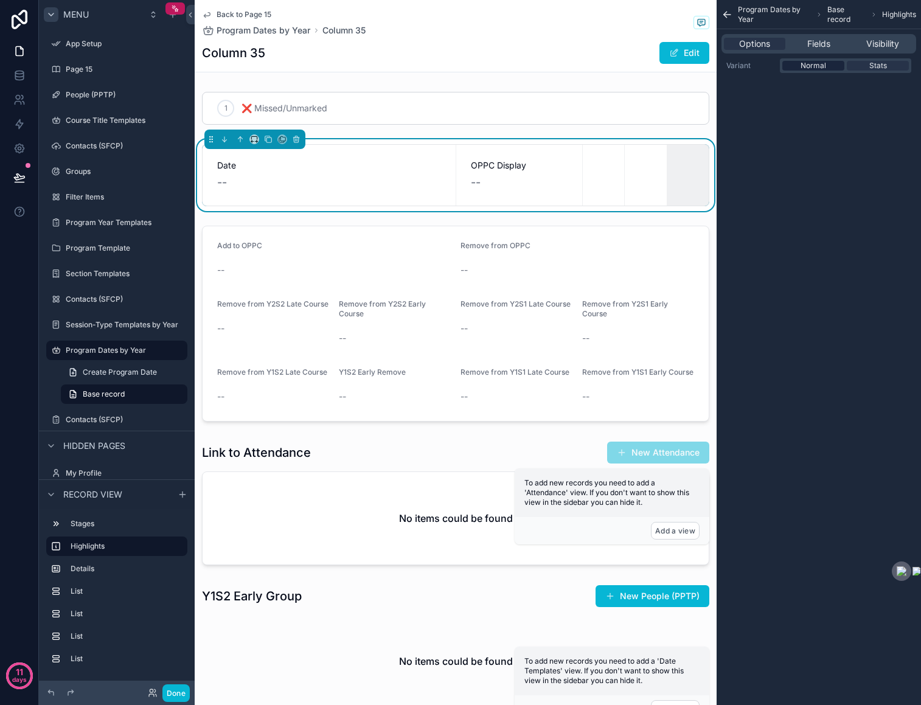
click at [827, 65] on div "Normal" at bounding box center [813, 66] width 62 height 10
click at [894, 17] on span "Highlights" at bounding box center [899, 15] width 34 height 10
click at [835, 21] on span "Base record" at bounding box center [846, 14] width 38 height 19
click at [827, 9] on span "Base record" at bounding box center [846, 14] width 38 height 19
click at [778, 15] on span "Program Dates by Year" at bounding box center [774, 14] width 73 height 19
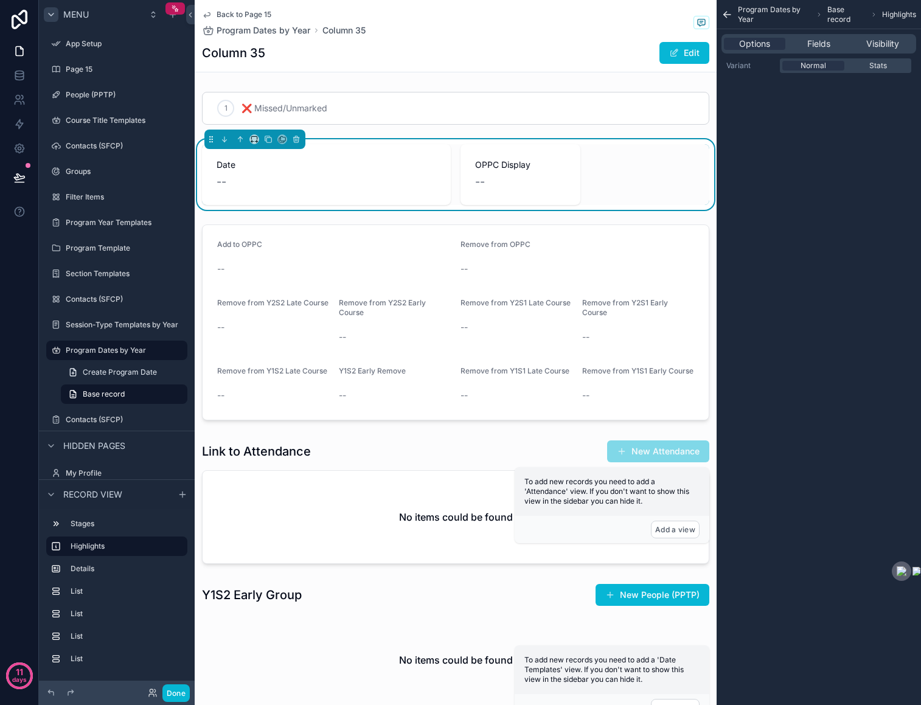
click at [540, 142] on div "Date -- OPPC Display --" at bounding box center [456, 174] width 522 height 71
click at [546, 173] on div "--" at bounding box center [520, 181] width 91 height 17
click at [369, 184] on div "--" at bounding box center [327, 181] width 220 height 17
click at [722, 15] on icon "scrollable content" at bounding box center [727, 15] width 12 height 12
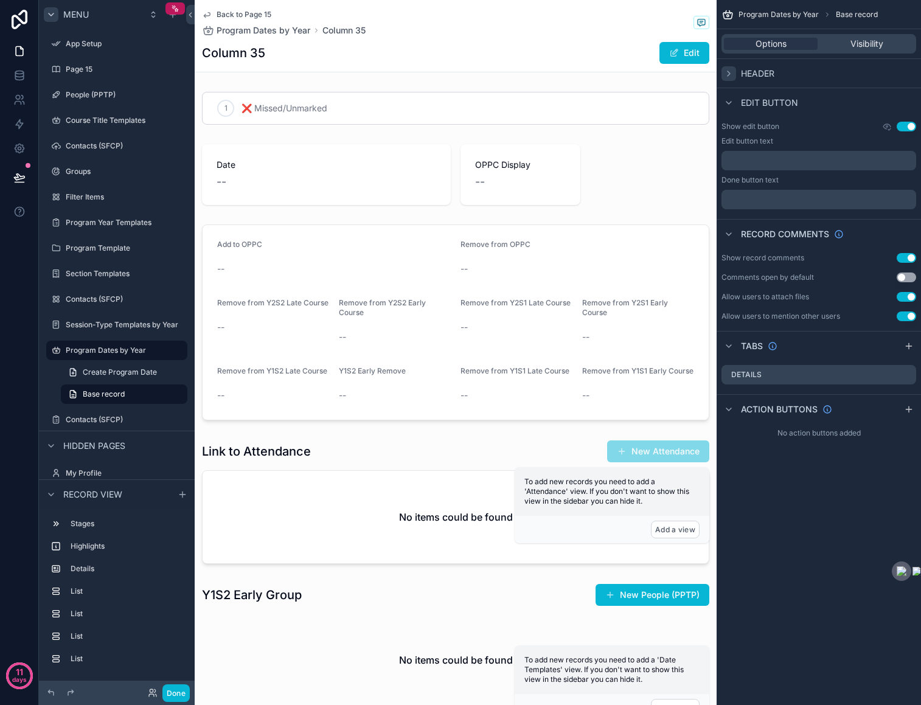
click at [728, 77] on icon "scrollable content" at bounding box center [729, 74] width 10 height 10
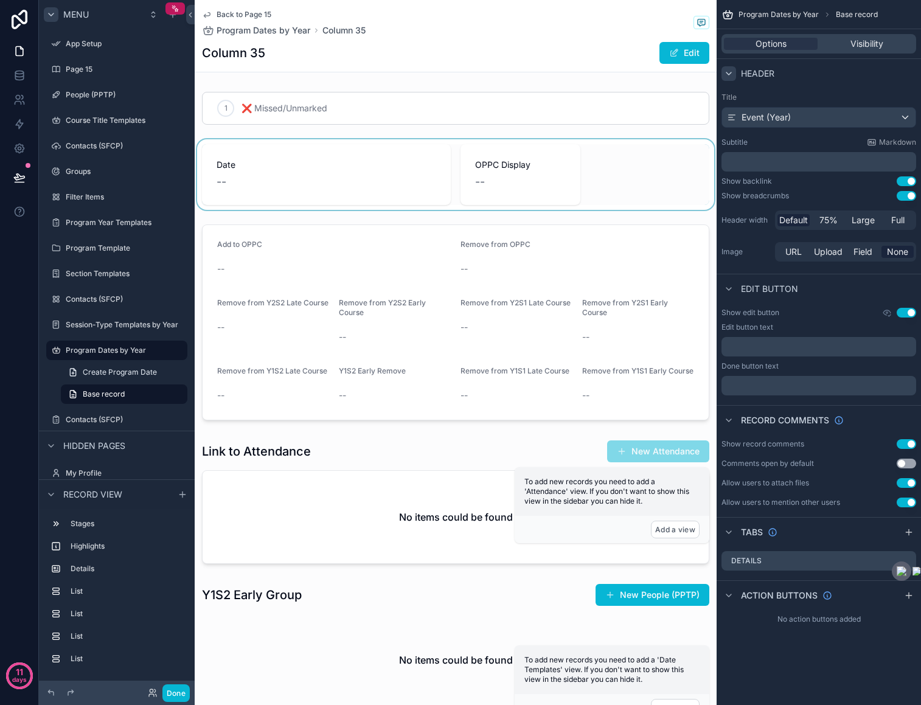
click at [655, 146] on div "scrollable content" at bounding box center [456, 174] width 522 height 71
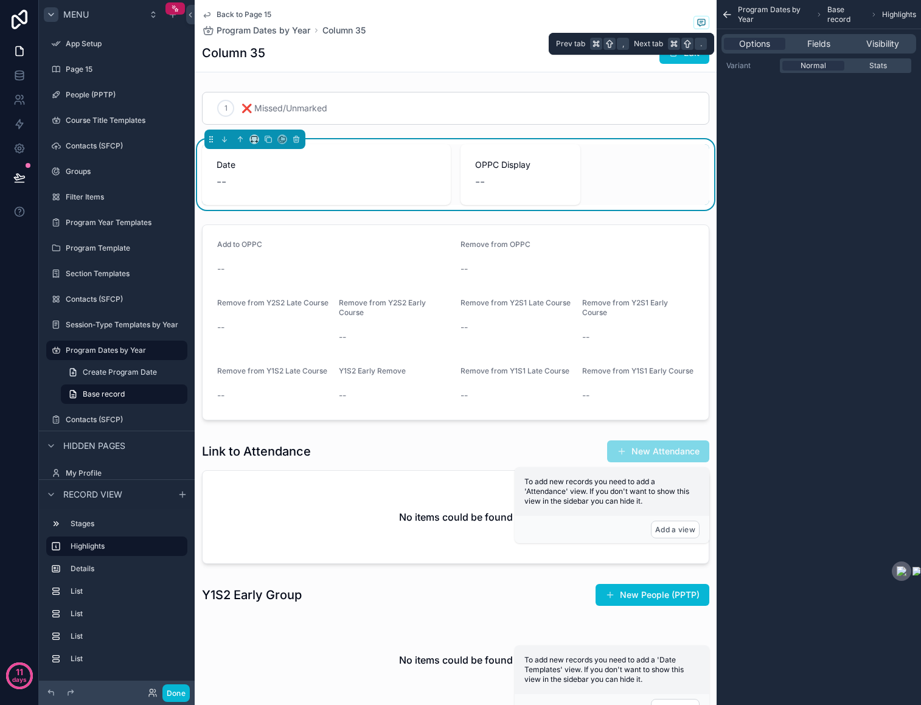
click at [773, 50] on div "Options Fields Visibility" at bounding box center [818, 43] width 195 height 19
click at [812, 43] on span "Fields" at bounding box center [818, 44] width 23 height 12
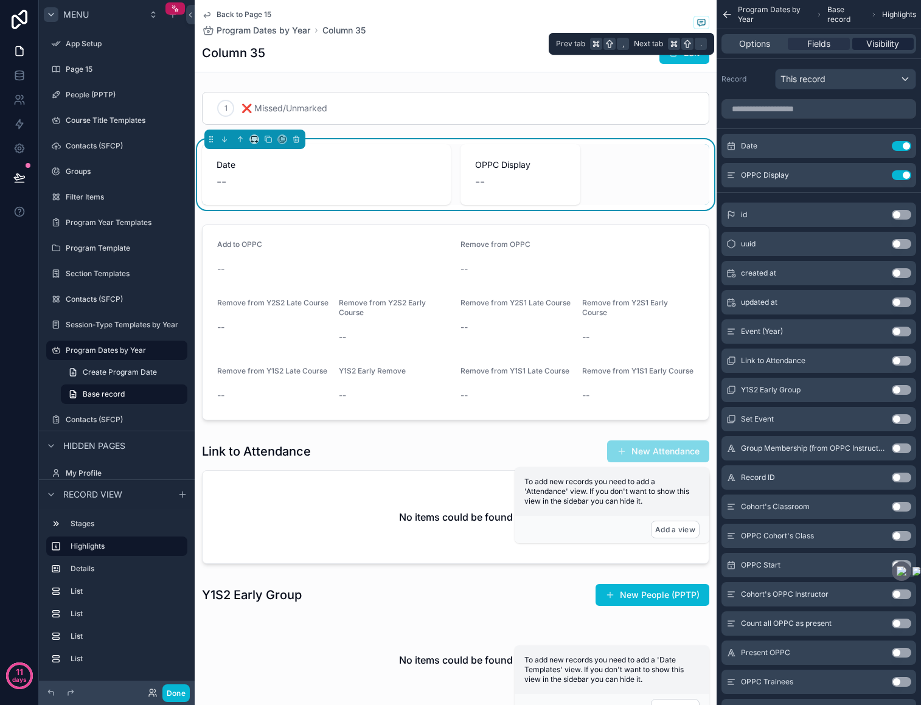
click at [868, 41] on span "Visibility" at bounding box center [882, 44] width 33 height 12
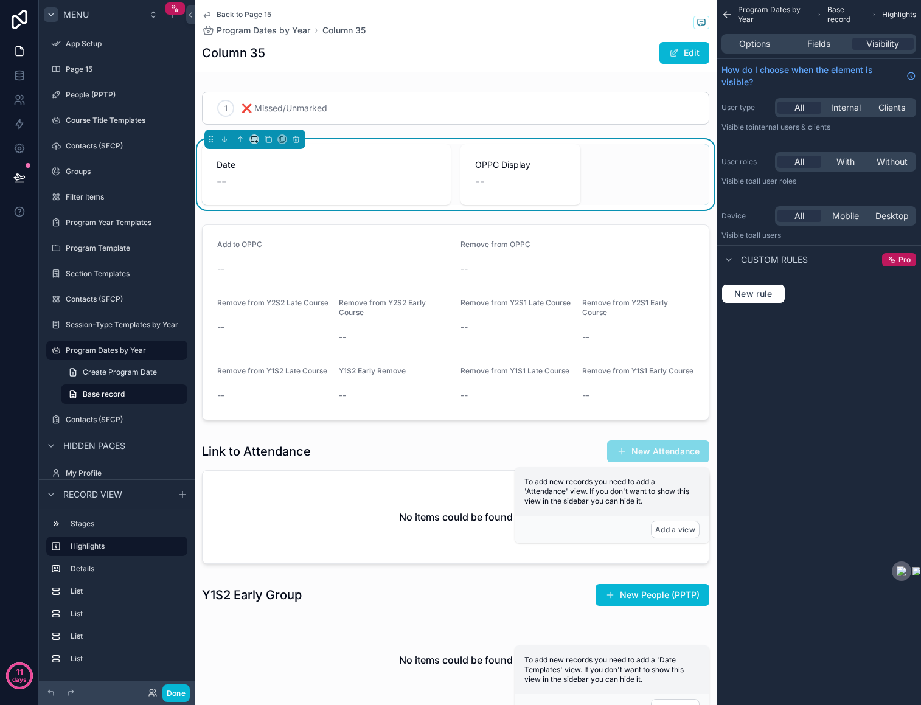
click at [728, 16] on icon "scrollable content" at bounding box center [727, 15] width 12 height 12
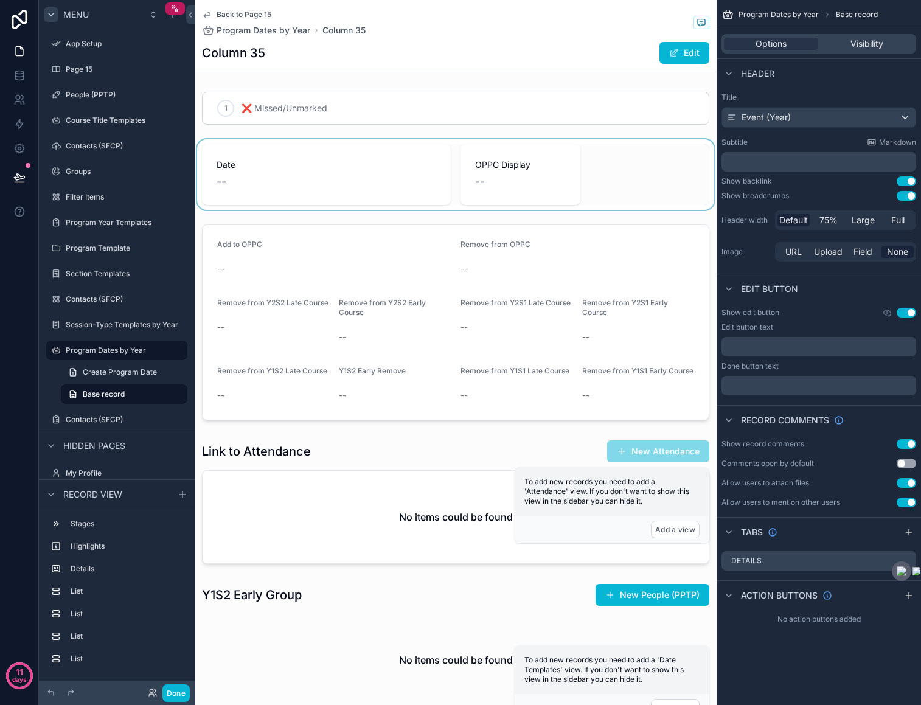
click at [851, 14] on span "Base record" at bounding box center [857, 15] width 42 height 10
click at [799, 10] on span "Program Dates by Year" at bounding box center [778, 15] width 80 height 10
click at [733, 15] on div "Program Dates by Year Base record" at bounding box center [818, 14] width 204 height 29
click at [755, 14] on span "Program Dates by Year" at bounding box center [778, 15] width 80 height 10
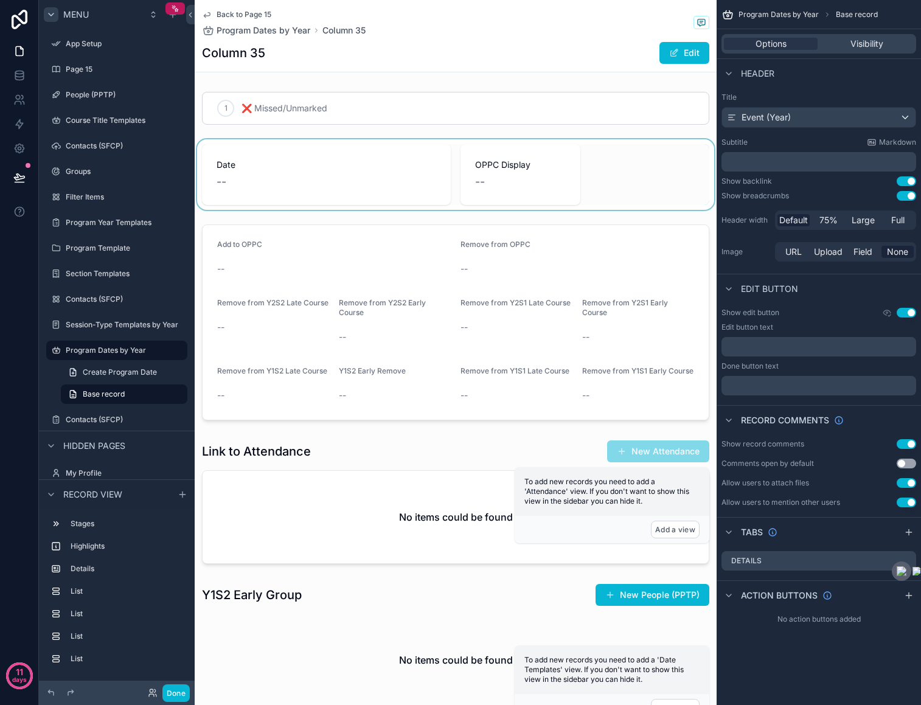
click at [553, 161] on div "scrollable content" at bounding box center [456, 174] width 522 height 71
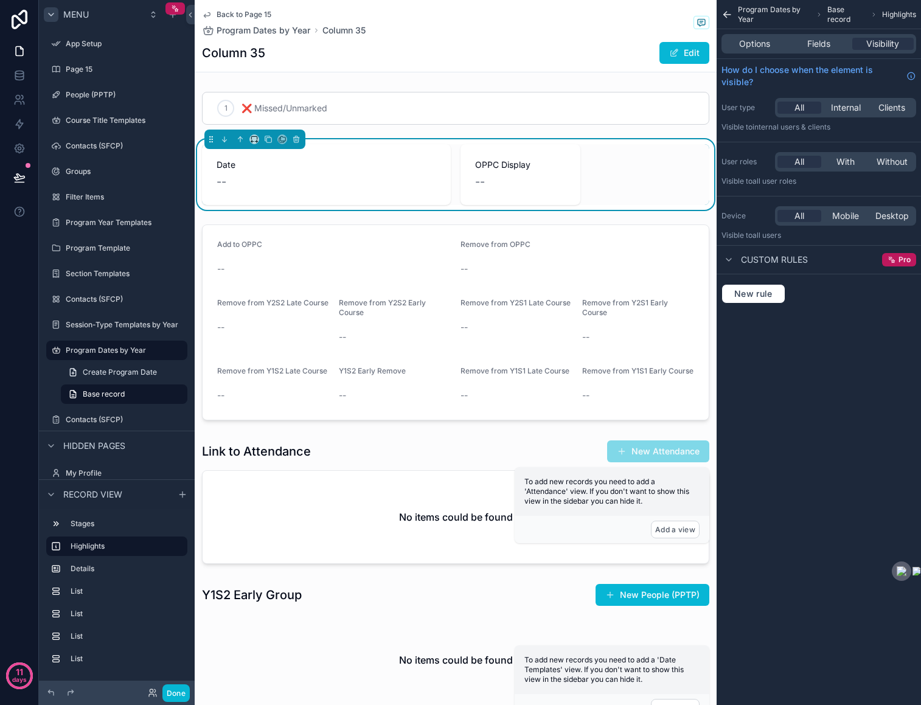
click at [726, 12] on icon "scrollable content" at bounding box center [725, 13] width 3 height 3
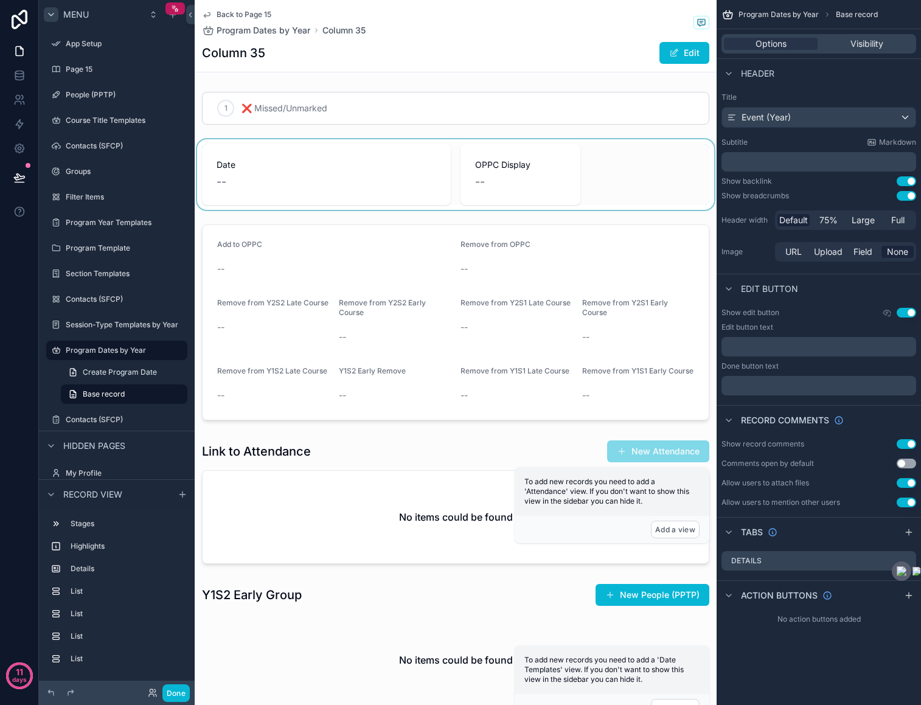
click at [726, 12] on icon "scrollable content" at bounding box center [727, 15] width 12 height 12
click at [665, 140] on div "scrollable content" at bounding box center [456, 174] width 522 height 71
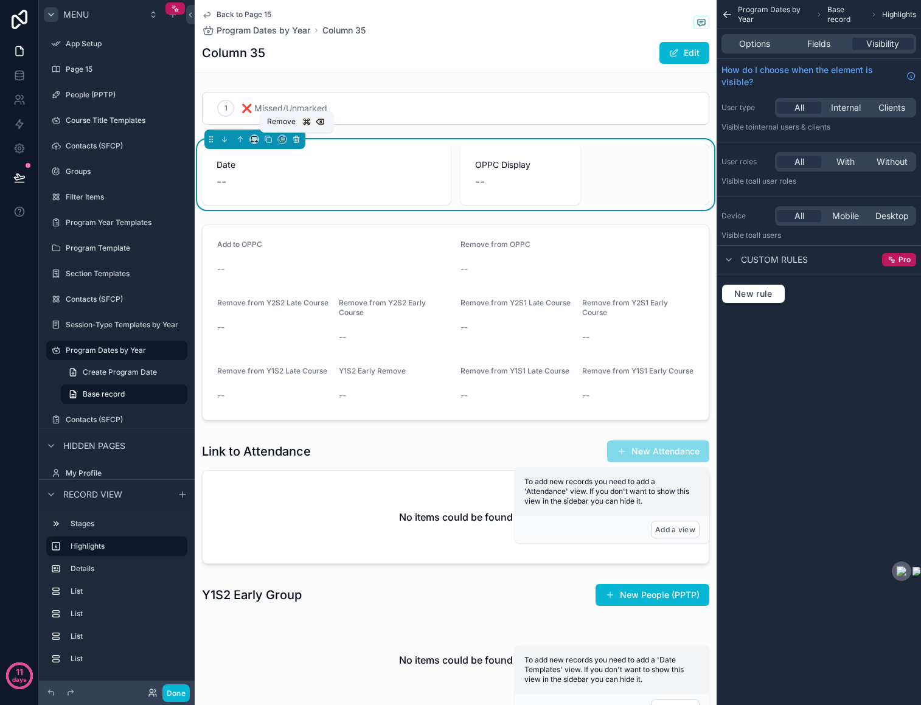
click at [300, 139] on icon "scrollable content" at bounding box center [296, 139] width 9 height 9
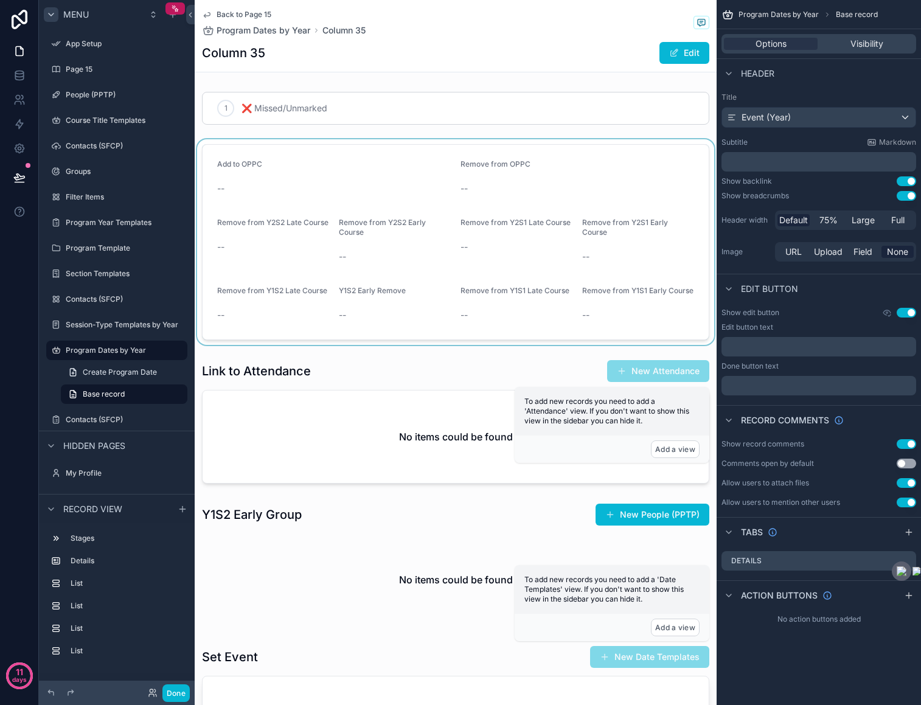
click at [680, 150] on div "scrollable content" at bounding box center [456, 242] width 522 height 206
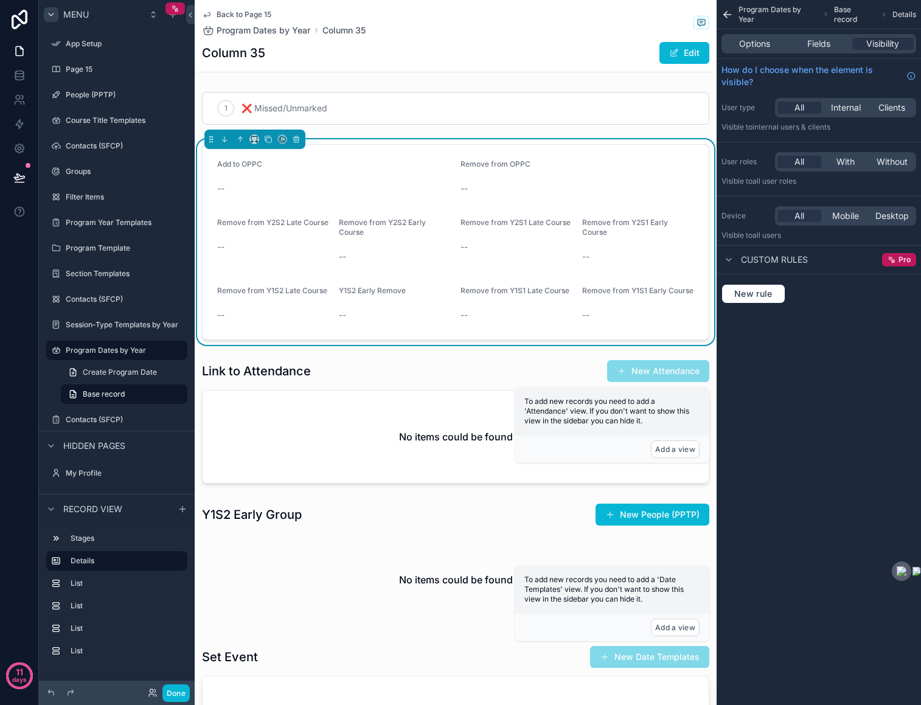
click at [727, 15] on icon "scrollable content" at bounding box center [727, 15] width 12 height 12
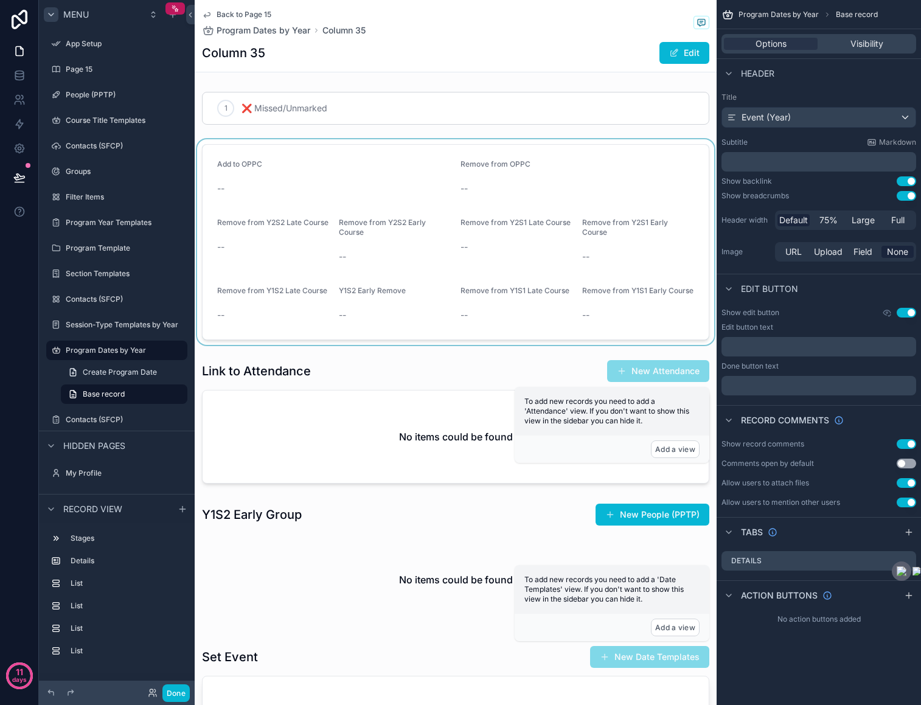
click at [603, 160] on div "scrollable content" at bounding box center [456, 242] width 522 height 206
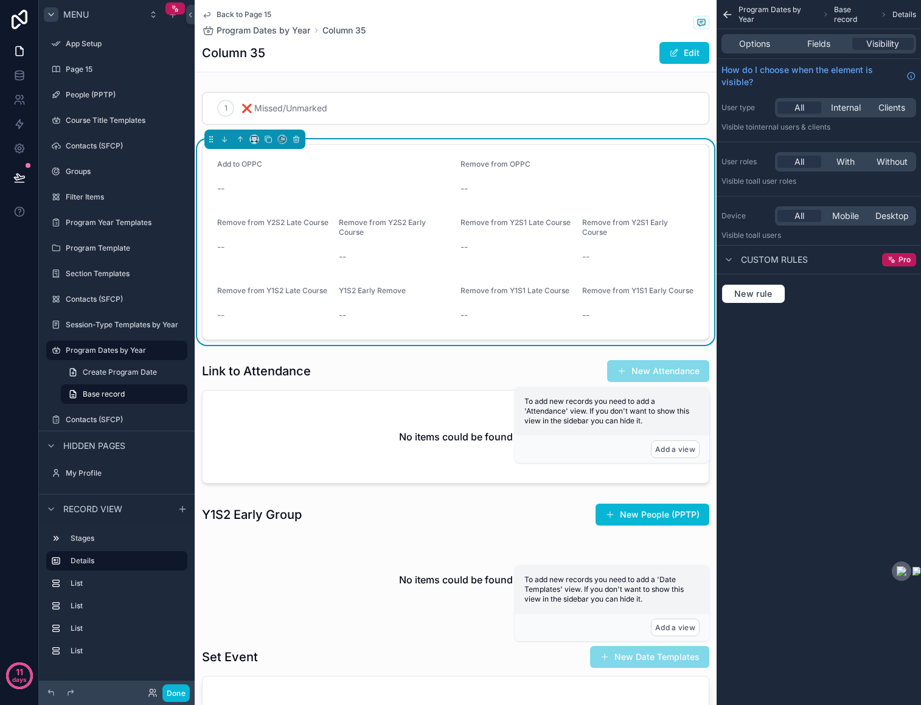
click at [603, 160] on div "Remove from OPPC" at bounding box center [577, 166] width 234 height 15
click at [899, 260] on span "Pro" at bounding box center [904, 260] width 12 height 10
click at [757, 13] on span "Program Dates by Year" at bounding box center [777, 14] width 79 height 19
click at [737, 11] on div "Program Dates by Year Base record Details" at bounding box center [818, 14] width 204 height 29
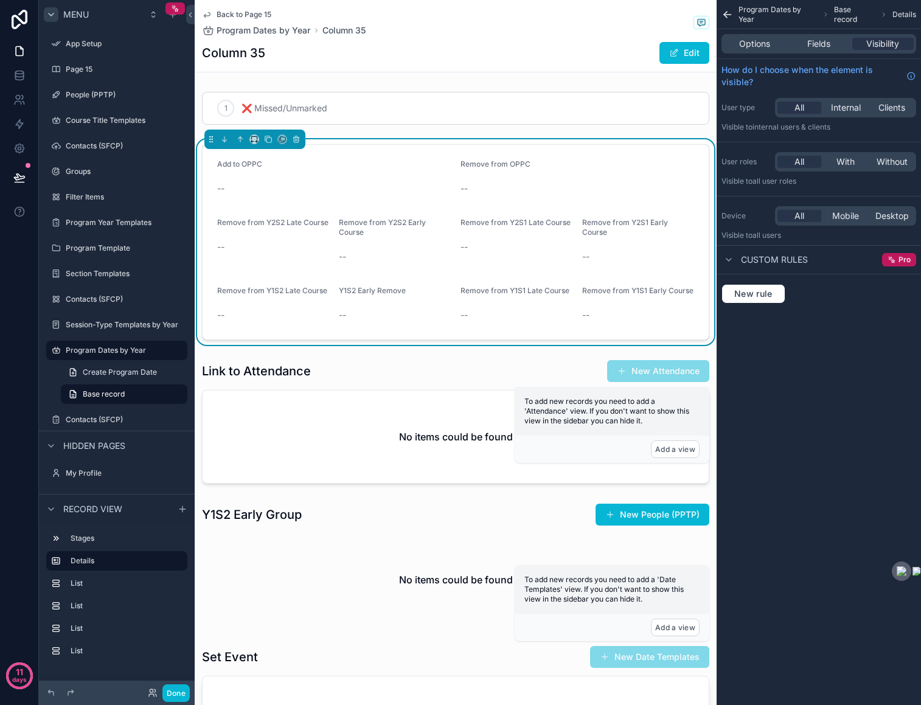
click at [728, 16] on icon "scrollable content" at bounding box center [727, 15] width 12 height 12
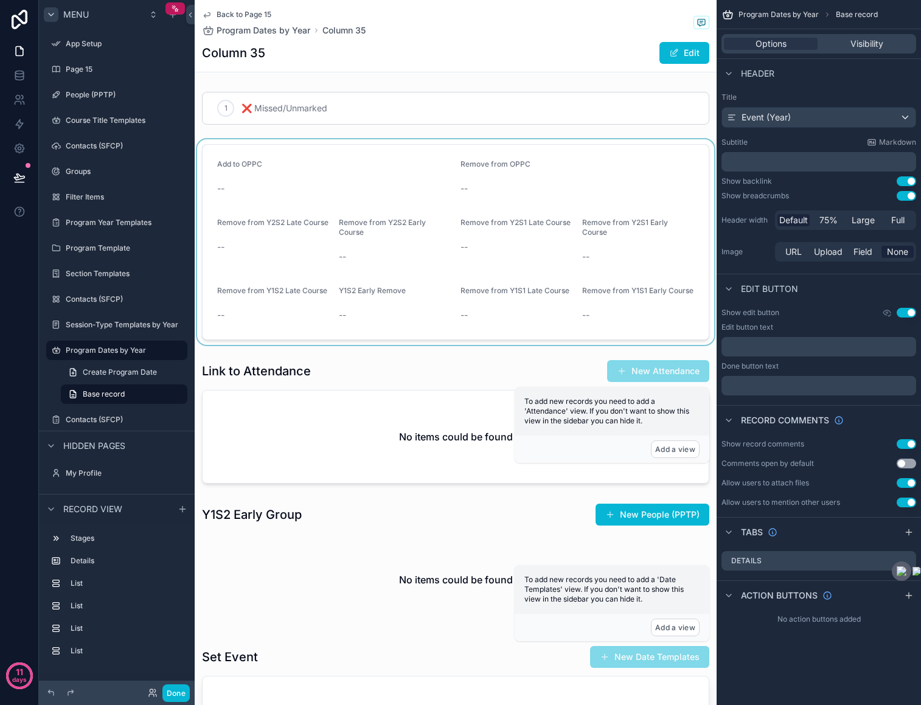
click at [515, 138] on div "1 ❌ Missed/Unmarked Add to OPPC -- Remove from OPPC -- Remove from Y2S2 Late Co…" at bounding box center [456, 502] width 522 height 831
click at [261, 33] on span "Program Dates by Year" at bounding box center [264, 30] width 94 height 12
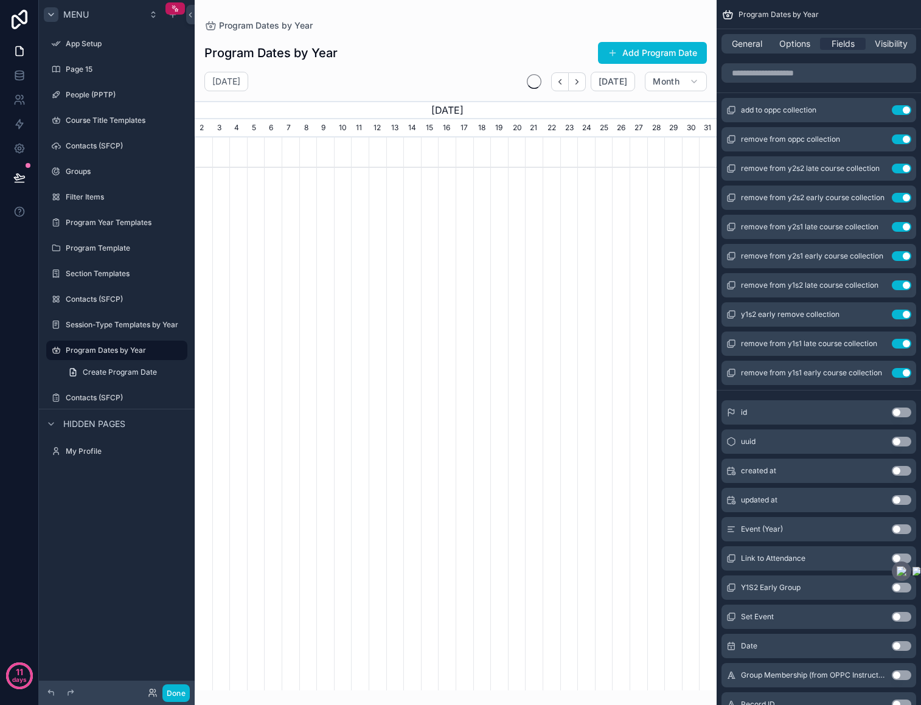
scroll to position [0, 522]
click at [746, 46] on span "General" at bounding box center [747, 44] width 30 height 12
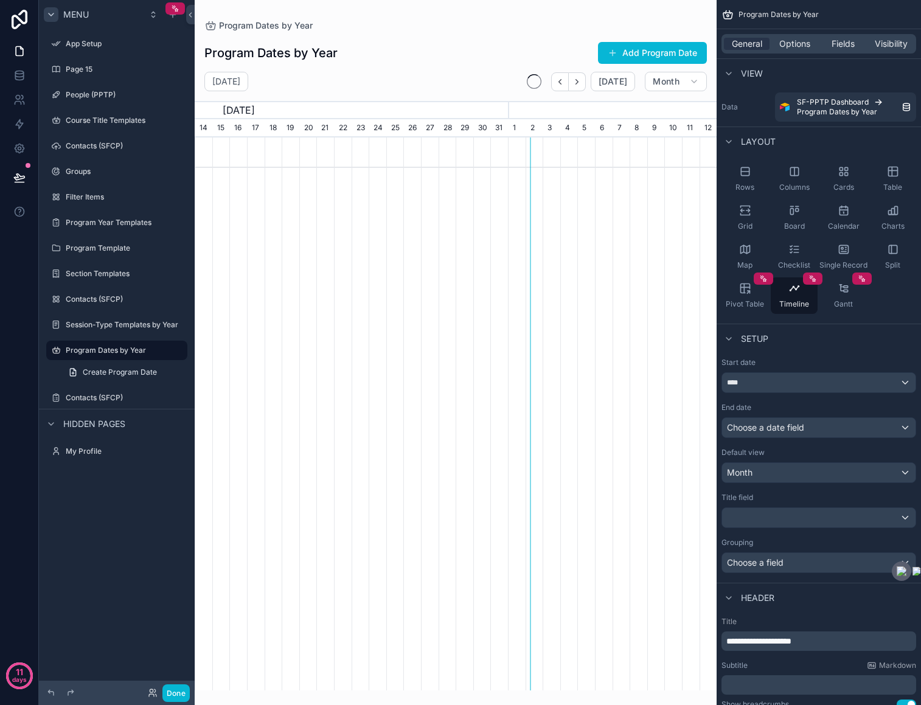
scroll to position [0, 293]
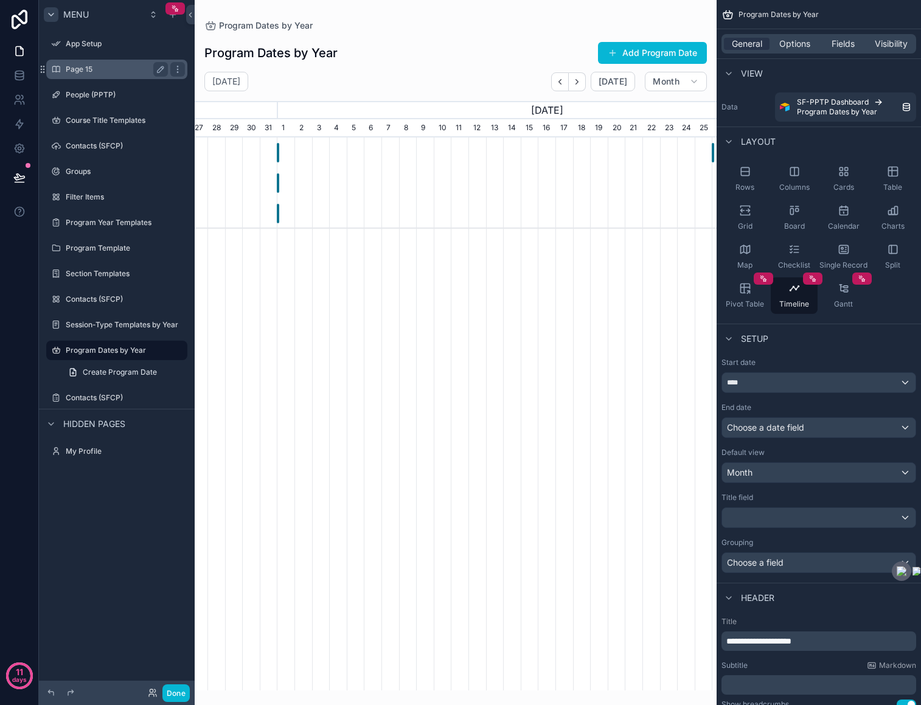
click at [91, 65] on label "Page 15" at bounding box center [114, 69] width 97 height 10
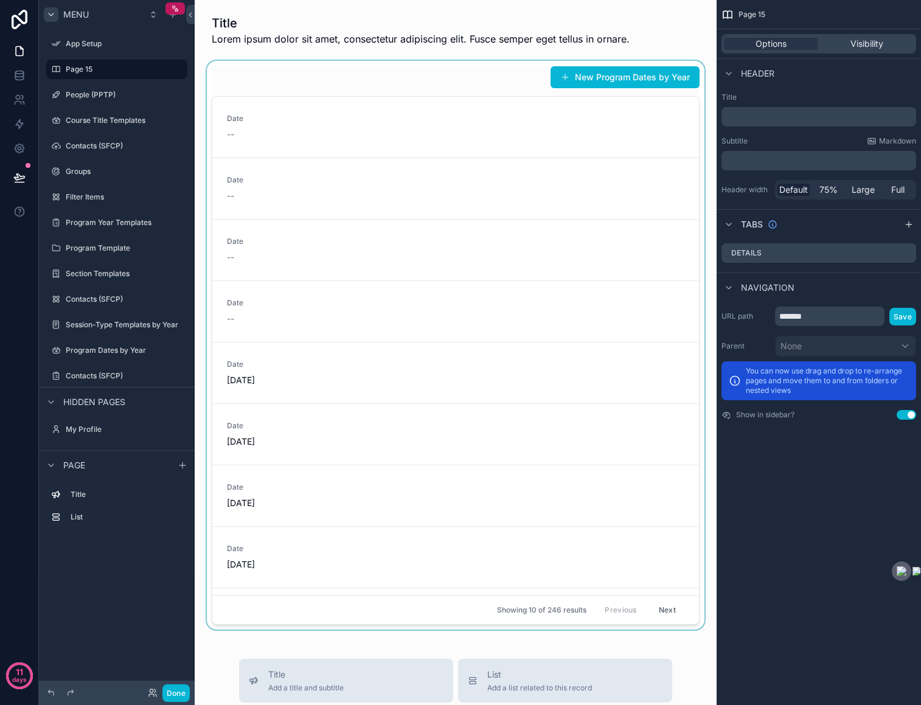
click at [397, 83] on div "scrollable content" at bounding box center [455, 345] width 502 height 569
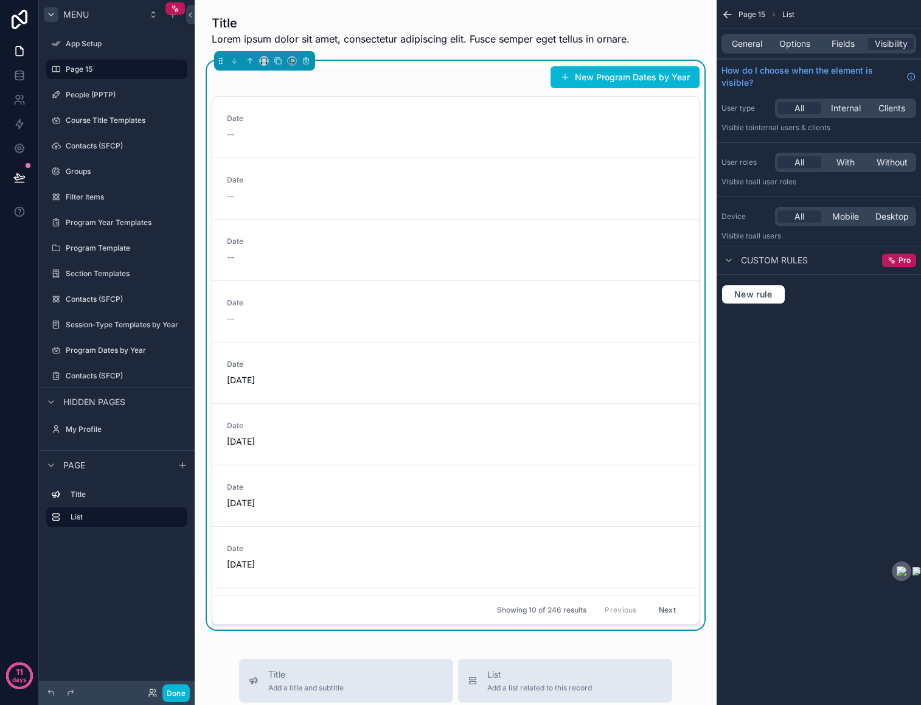
click at [754, 36] on div "General Options Fields Visibility" at bounding box center [818, 43] width 195 height 19
click at [752, 43] on span "General" at bounding box center [747, 44] width 30 height 12
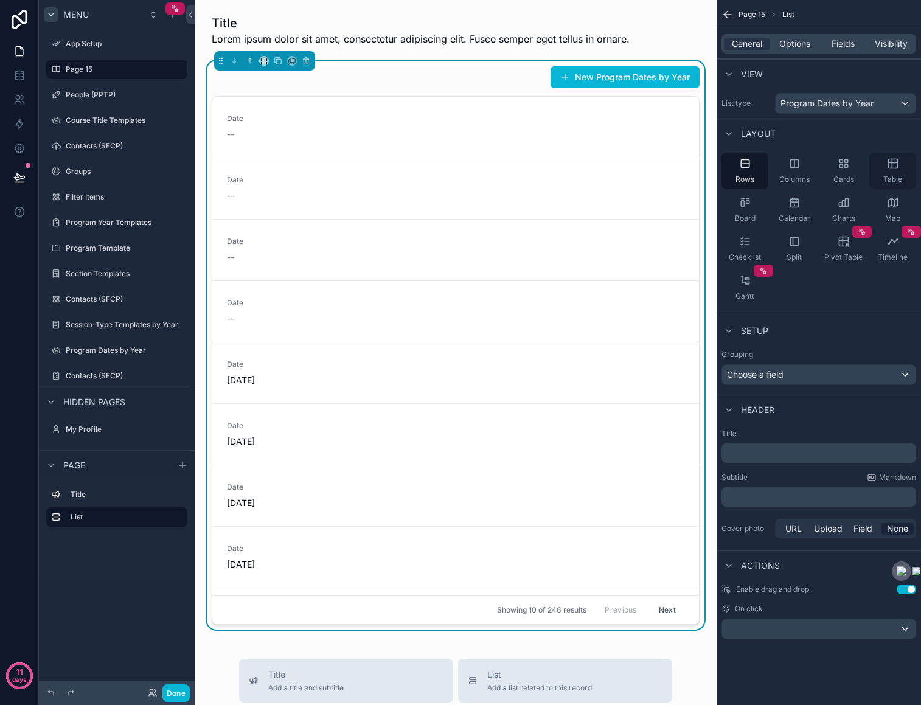
click at [887, 162] on icon "scrollable content" at bounding box center [893, 164] width 12 height 12
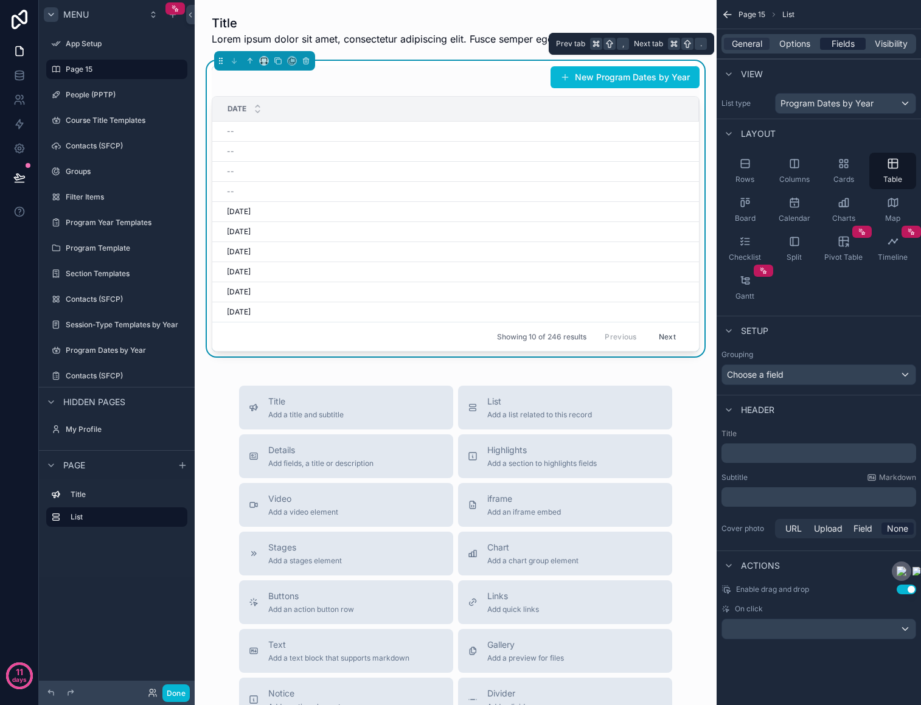
click at [839, 39] on span "Fields" at bounding box center [842, 44] width 23 height 12
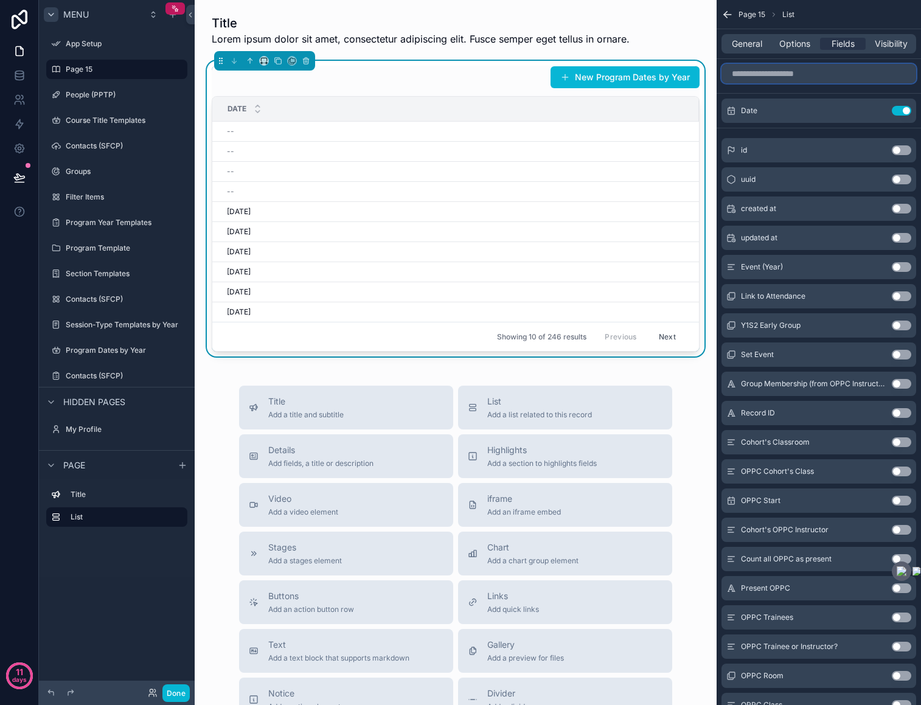
click at [794, 74] on input "scrollable content" at bounding box center [818, 73] width 195 height 19
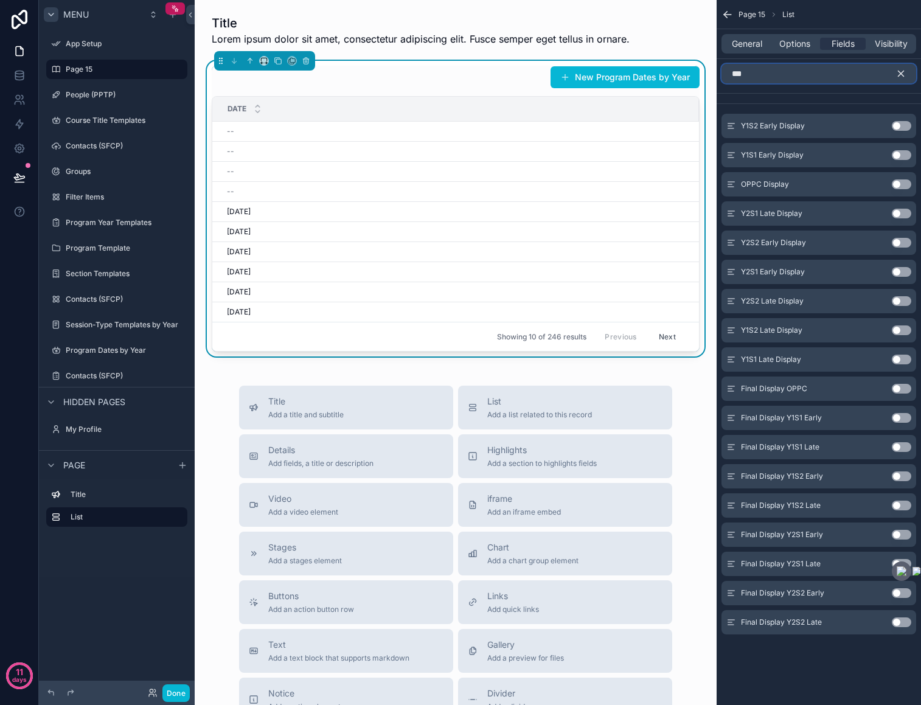
type input "***"
click at [902, 389] on button "Use setting" at bounding box center [901, 389] width 19 height 10
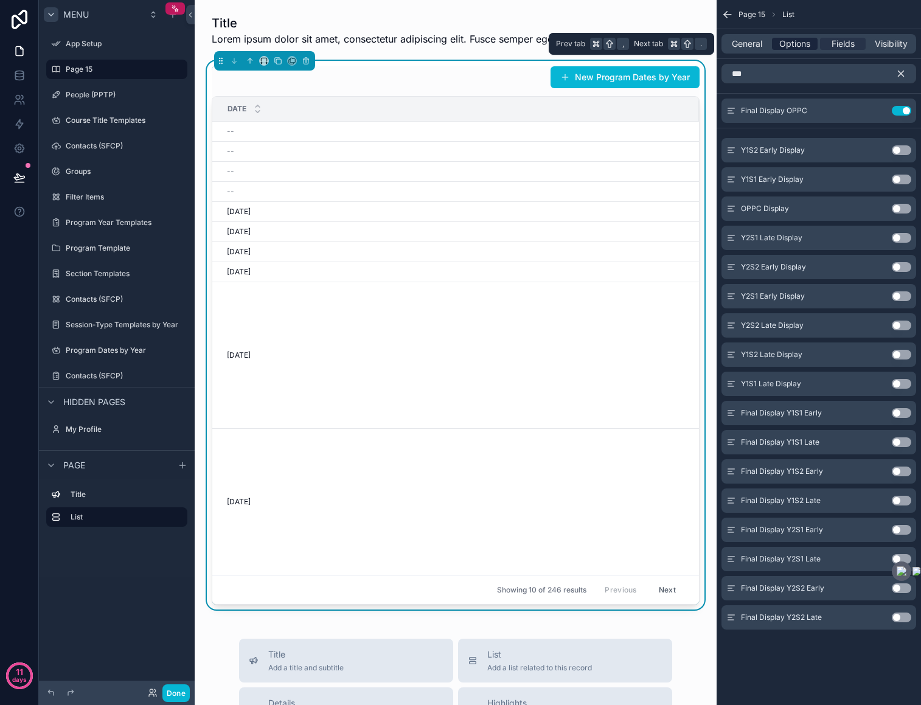
click at [797, 40] on span "Options" at bounding box center [794, 44] width 31 height 12
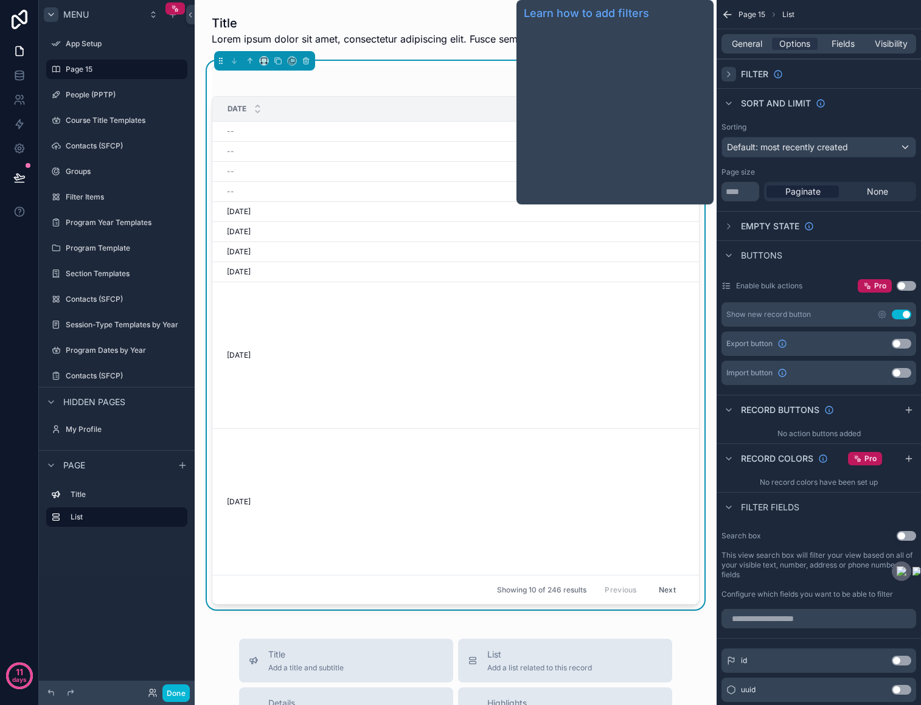
click at [734, 75] on div "scrollable content" at bounding box center [728, 74] width 15 height 15
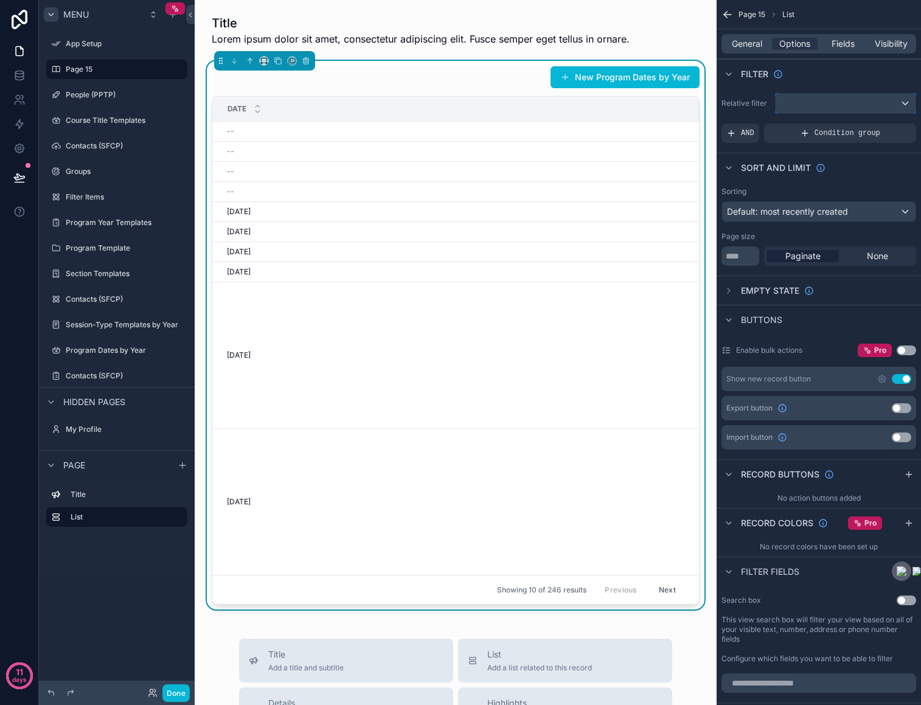
click at [828, 108] on div "scrollable content" at bounding box center [845, 103] width 140 height 19
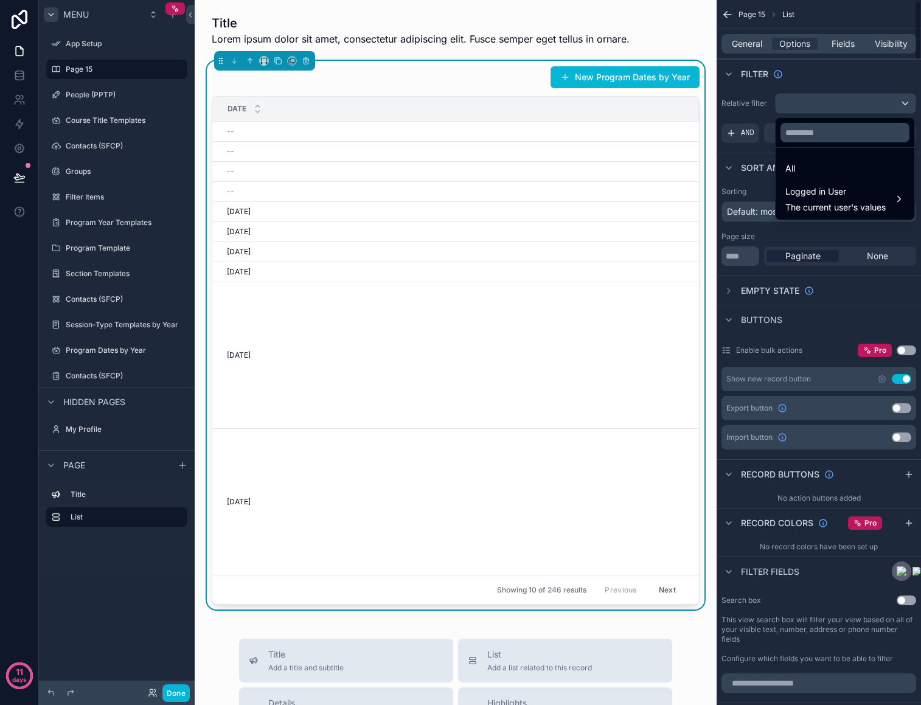
click at [903, 105] on div "scrollable content" at bounding box center [460, 352] width 921 height 705
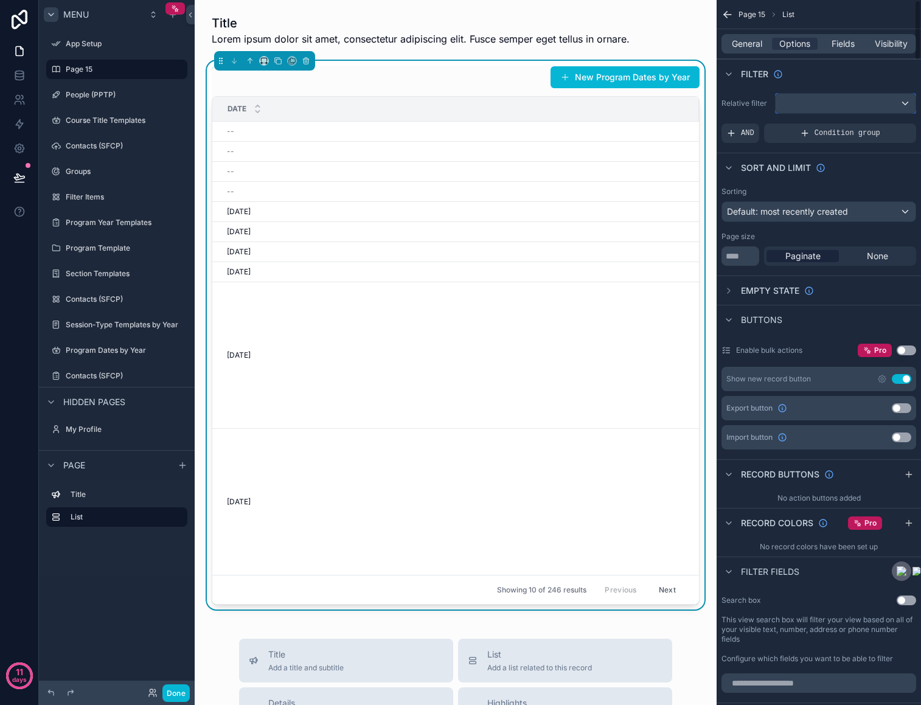
click at [903, 105] on div "scrollable content" at bounding box center [845, 103] width 140 height 19
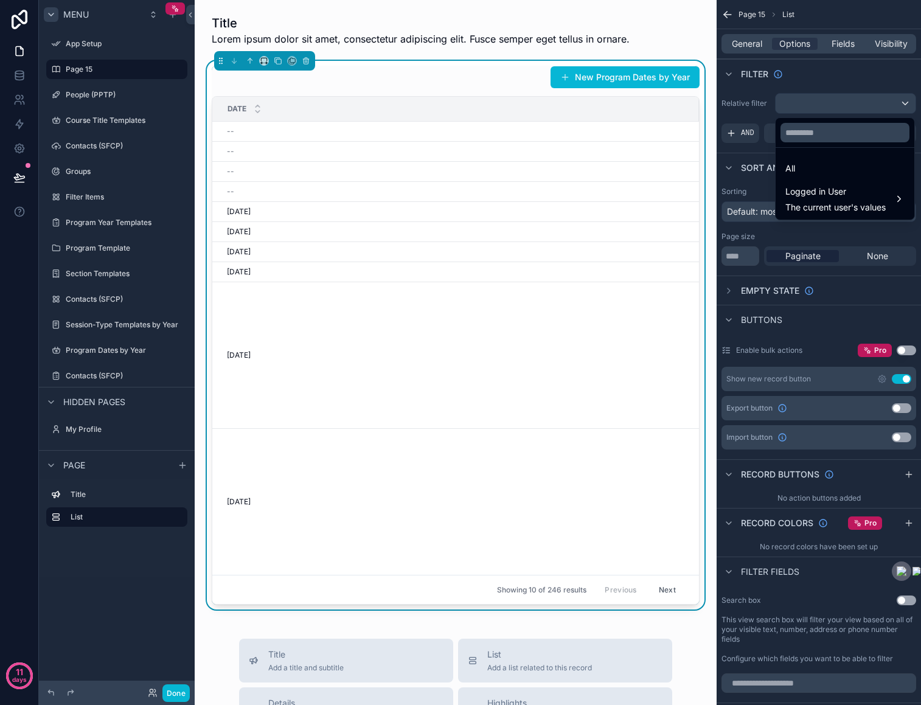
click at [903, 105] on div "scrollable content" at bounding box center [460, 352] width 921 height 705
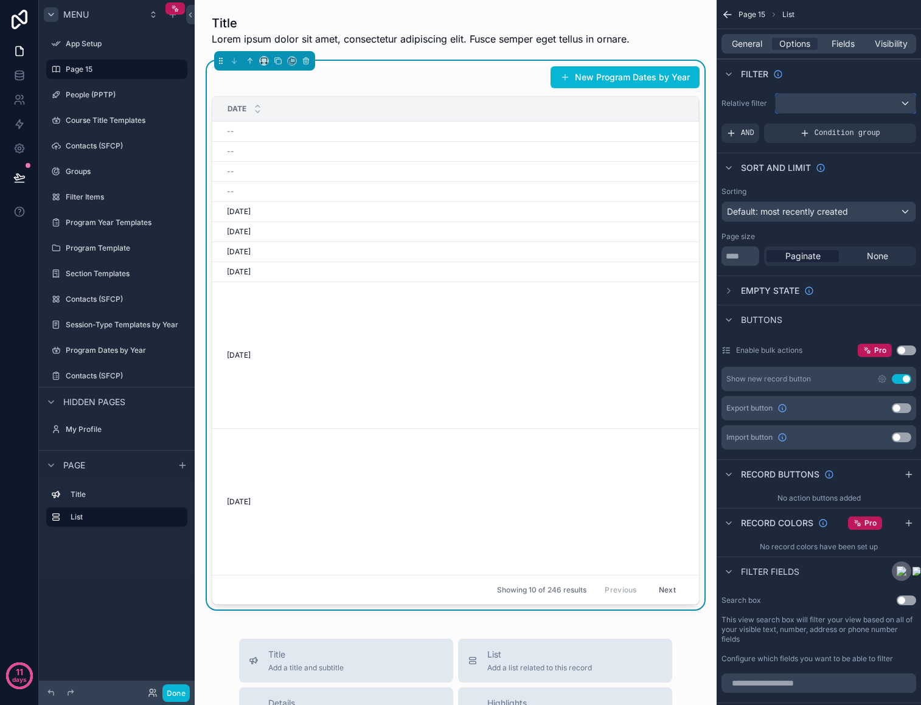
click at [827, 104] on div "scrollable content" at bounding box center [845, 103] width 140 height 19
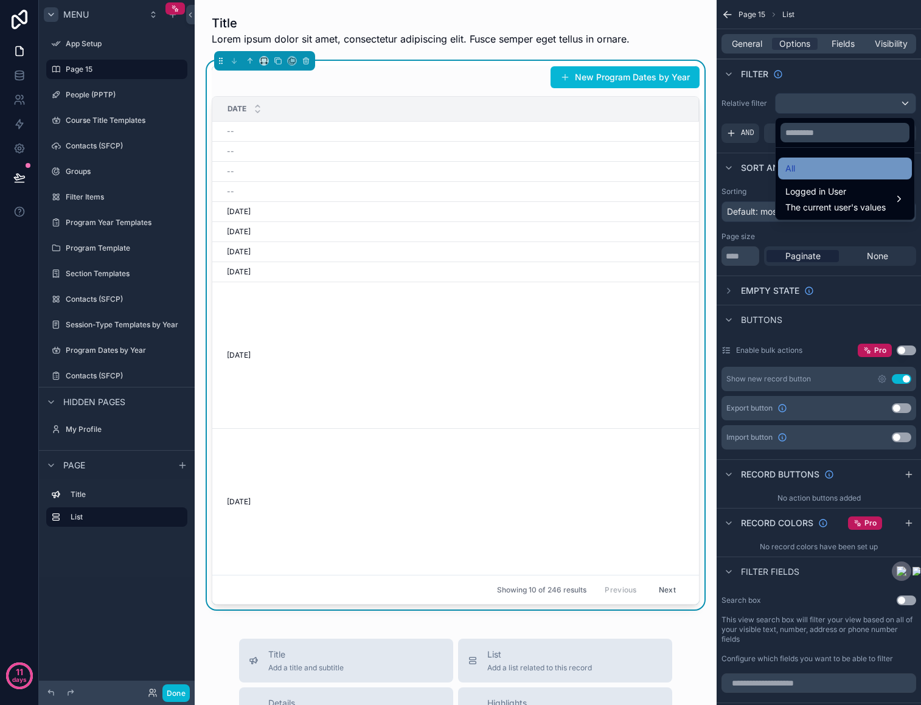
click at [806, 172] on div "All" at bounding box center [844, 168] width 119 height 15
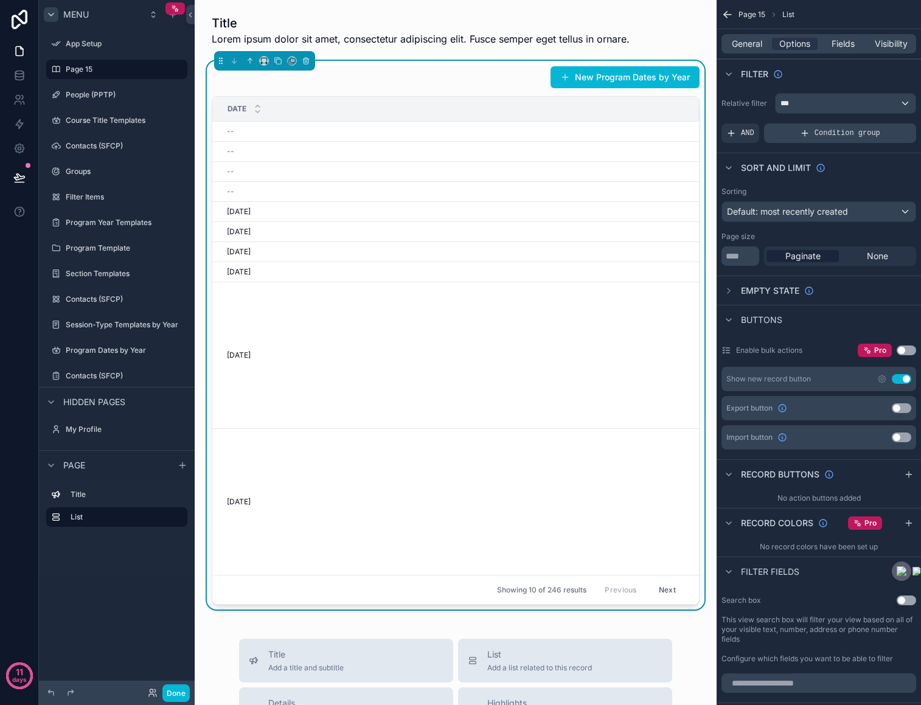
click at [839, 133] on span "Condition group" at bounding box center [847, 133] width 66 height 10
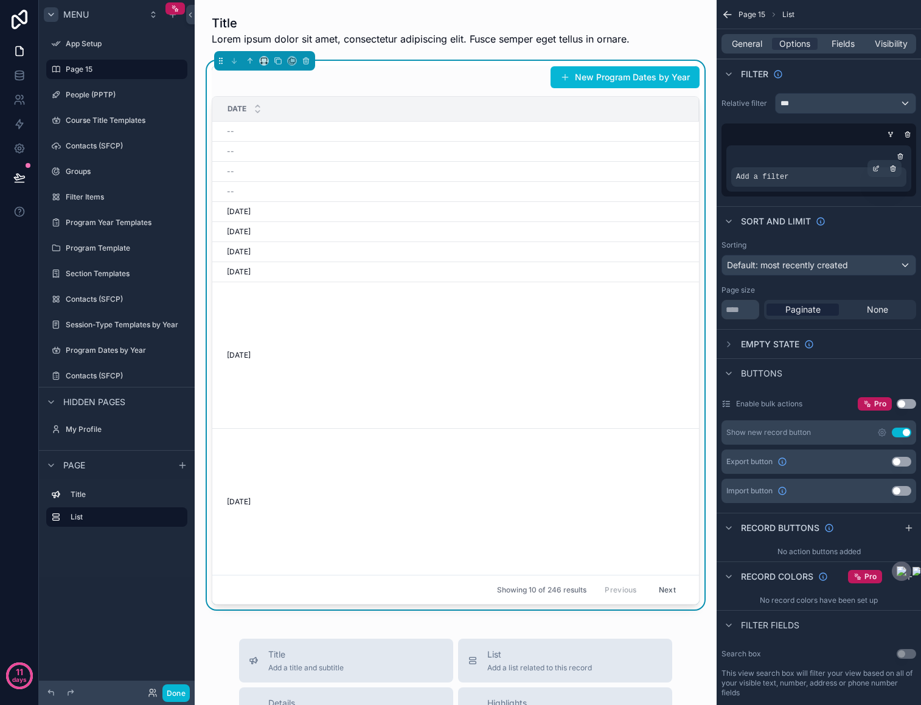
click at [838, 180] on div "Add a filter" at bounding box center [818, 176] width 175 height 19
click at [876, 167] on icon "scrollable content" at bounding box center [877, 167] width 4 height 4
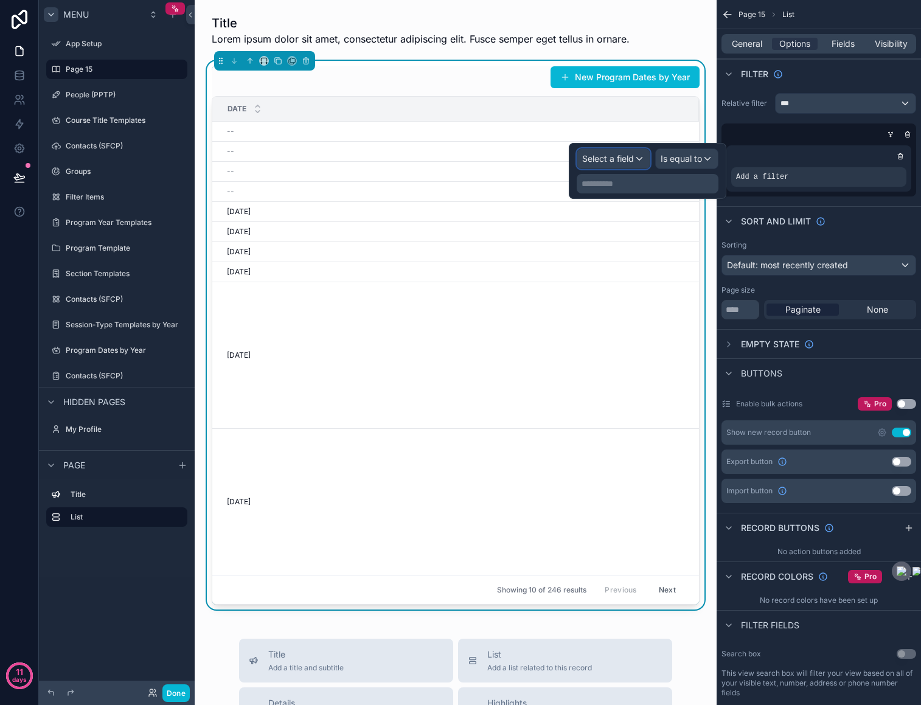
click at [603, 154] on span "Select a field" at bounding box center [608, 158] width 52 height 10
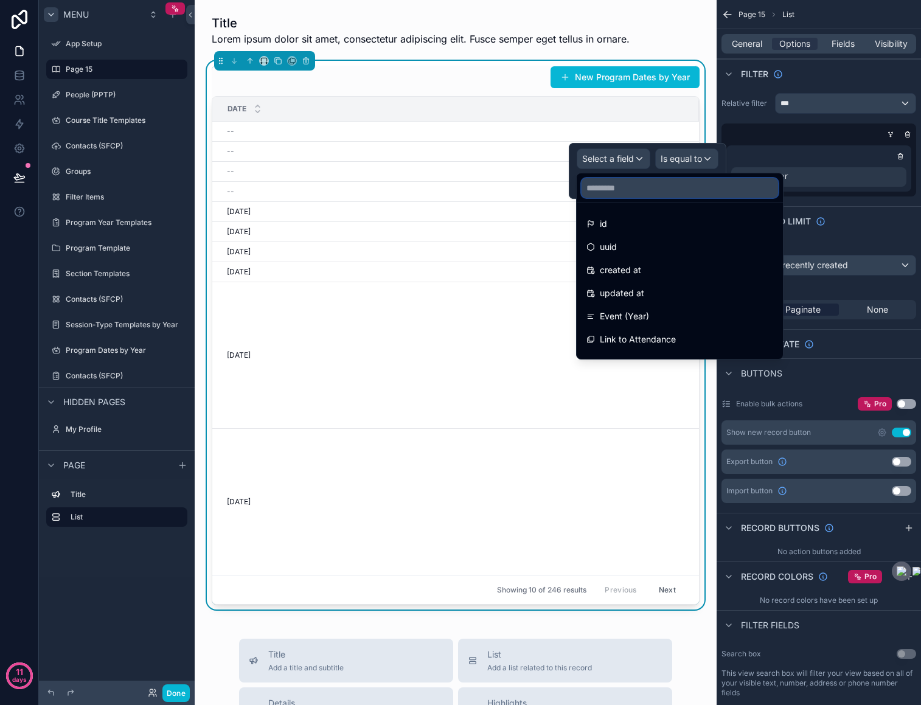
click at [611, 192] on input "text" at bounding box center [679, 187] width 196 height 19
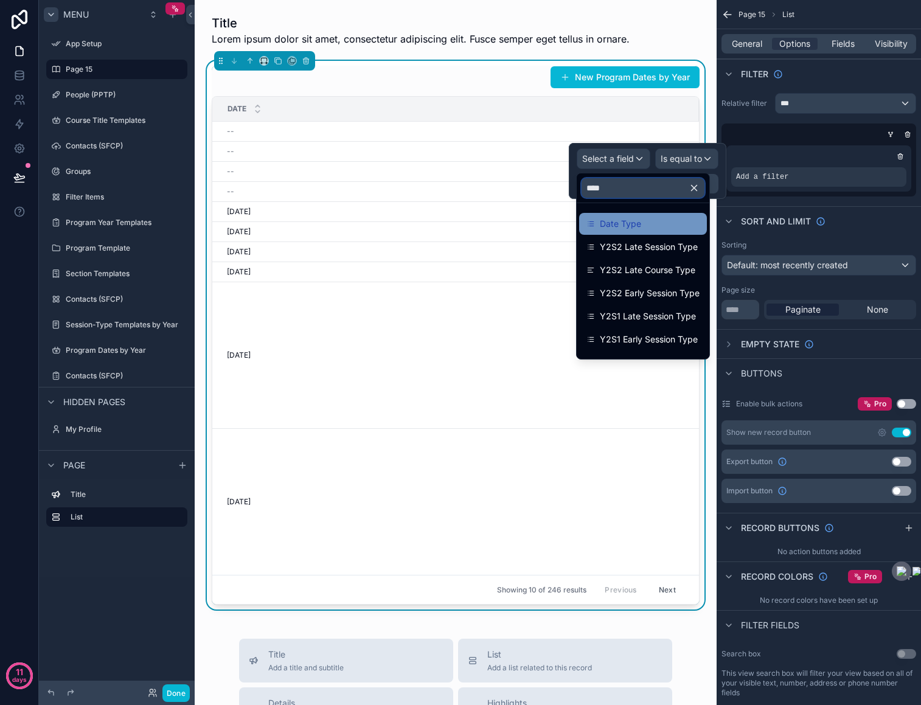
type input "****"
click at [618, 224] on span "Date Type" at bounding box center [620, 224] width 41 height 15
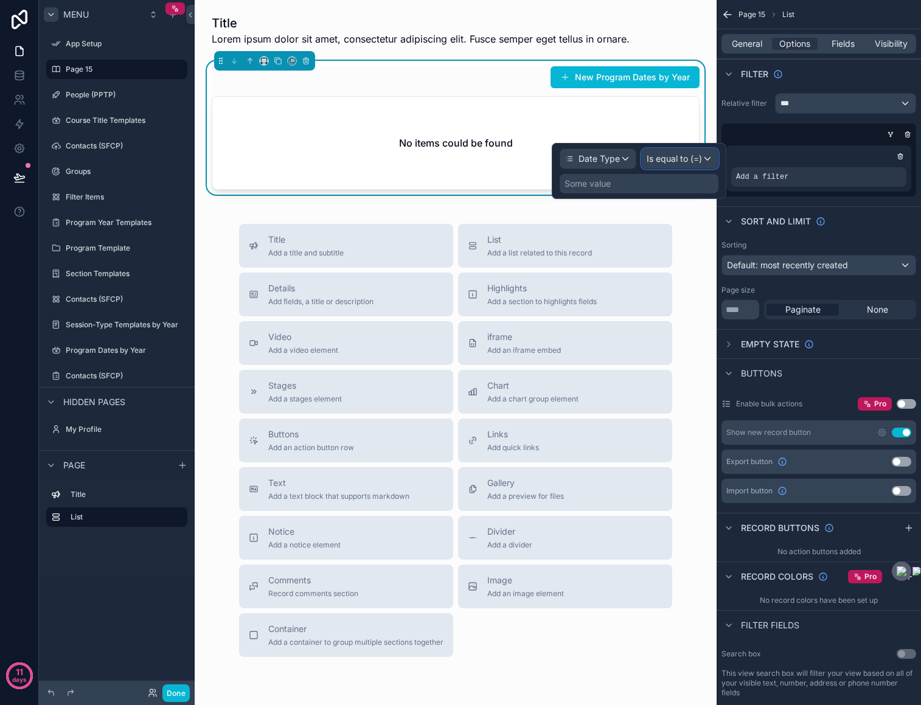
click at [678, 158] on span "Is equal to (=)" at bounding box center [673, 159] width 55 height 12
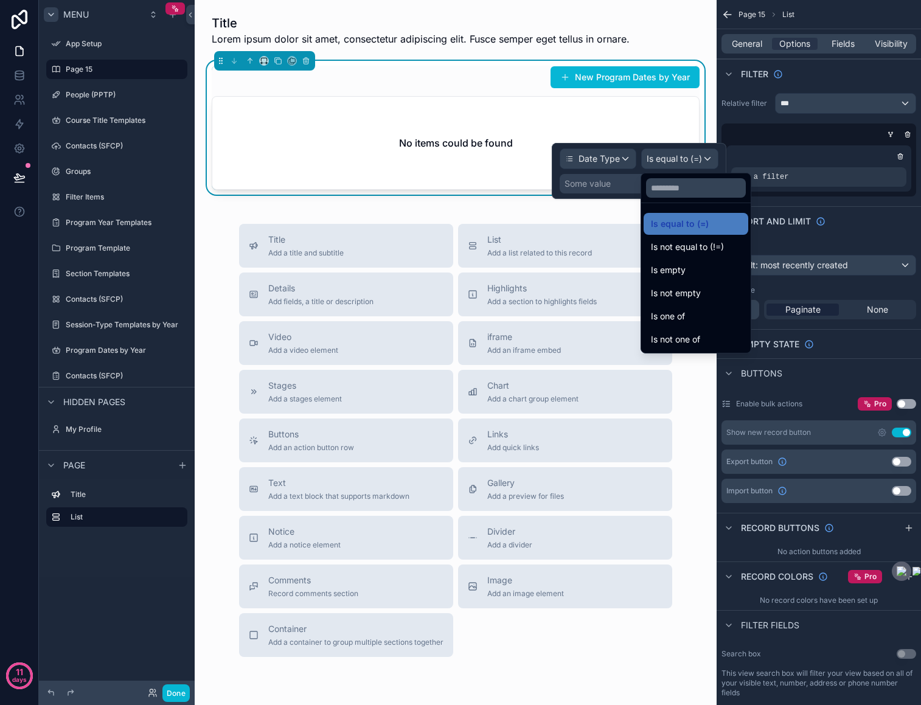
click at [626, 186] on div at bounding box center [639, 171] width 175 height 56
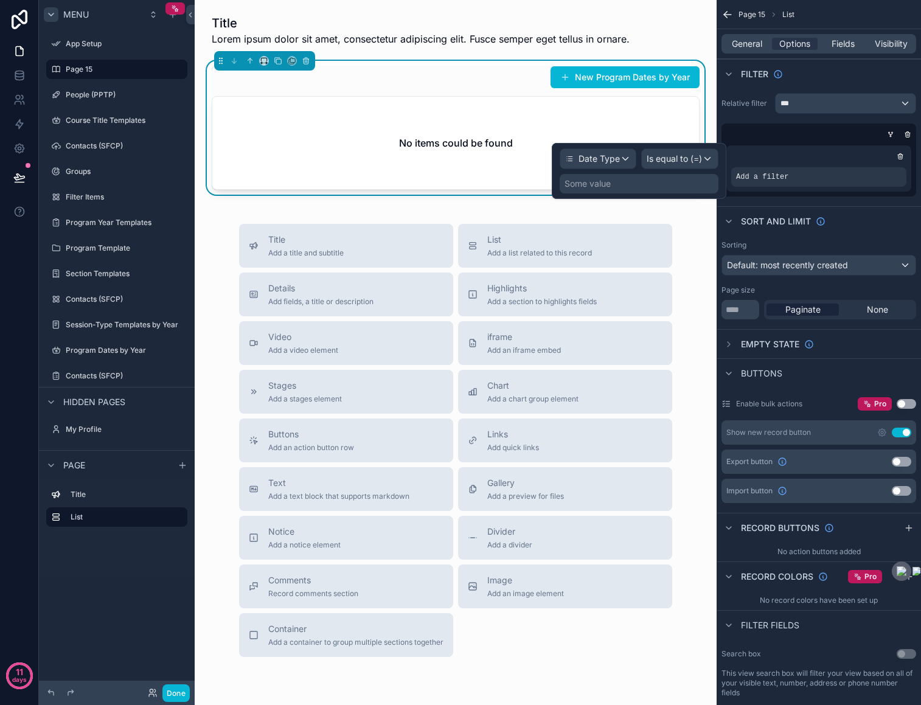
click at [623, 182] on div "Some value" at bounding box center [639, 183] width 159 height 19
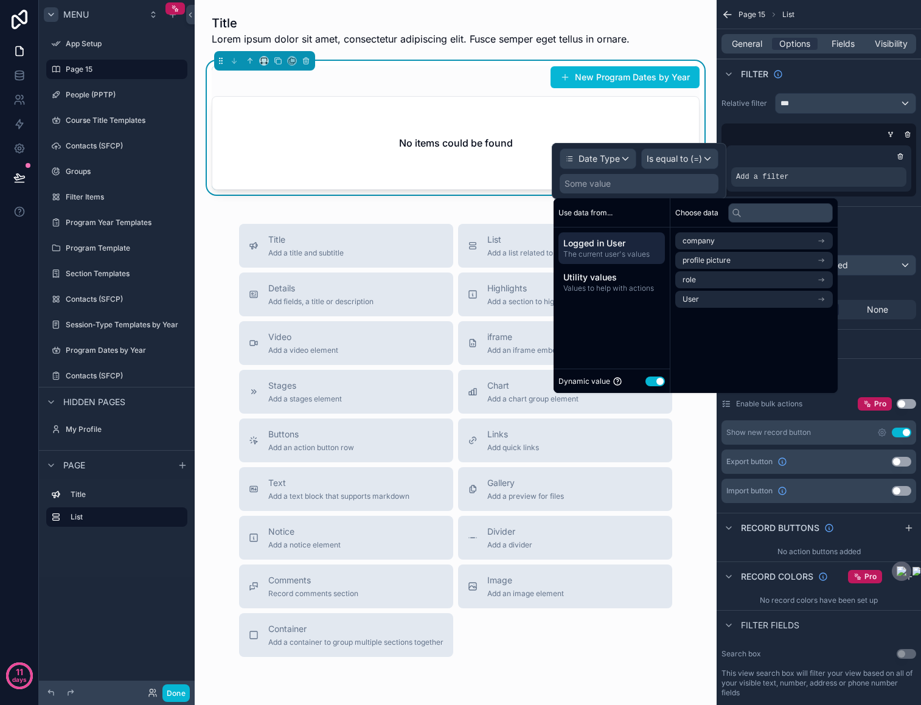
click at [653, 381] on button "Use setting" at bounding box center [654, 381] width 19 height 10
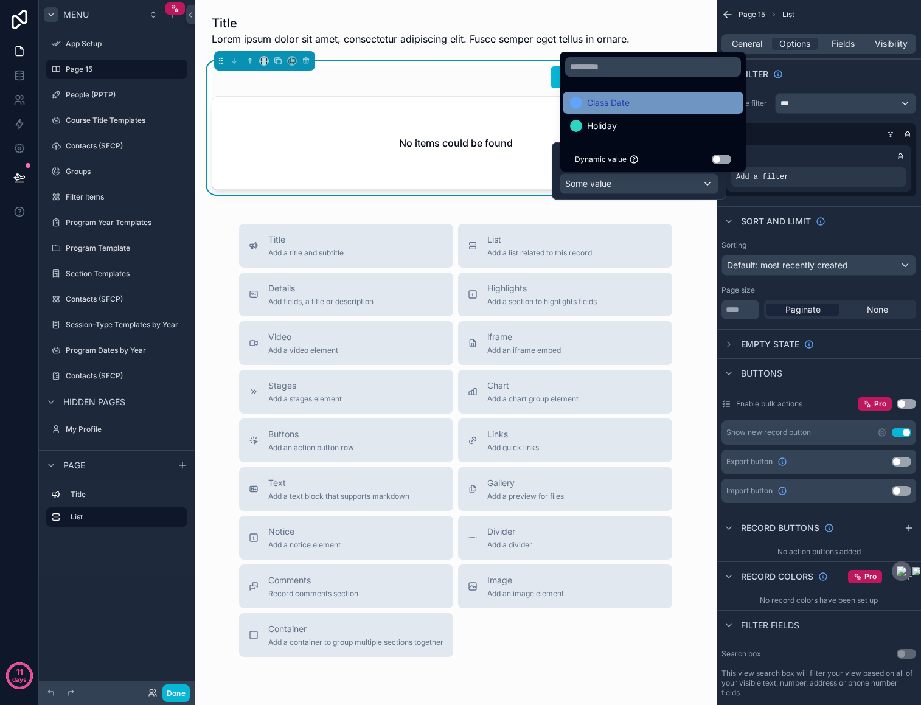
click at [618, 105] on span "Class Date" at bounding box center [608, 102] width 43 height 15
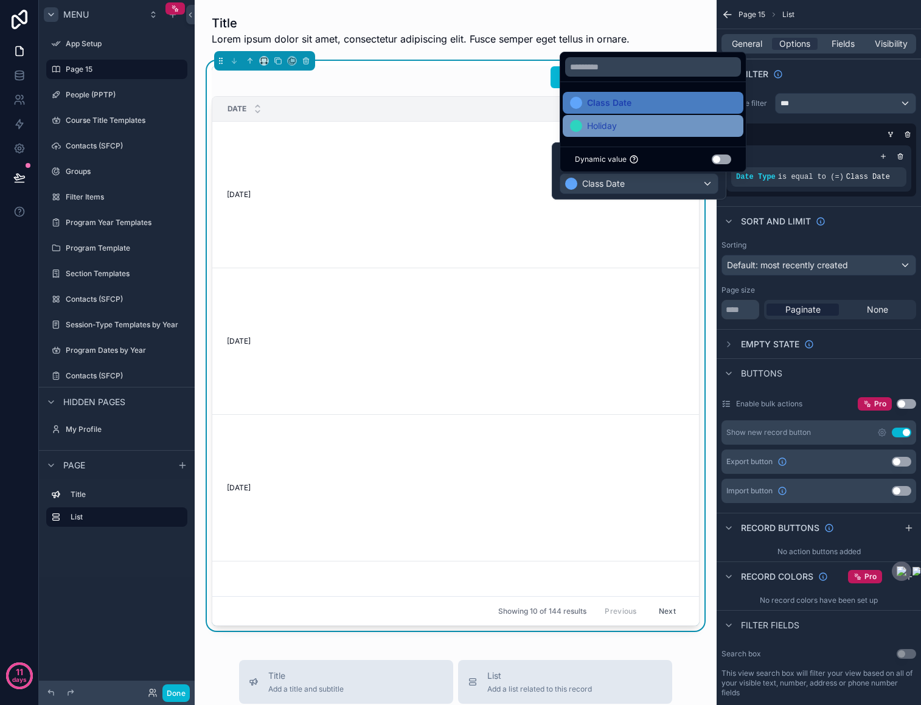
click at [632, 134] on div "Holiday" at bounding box center [653, 126] width 181 height 22
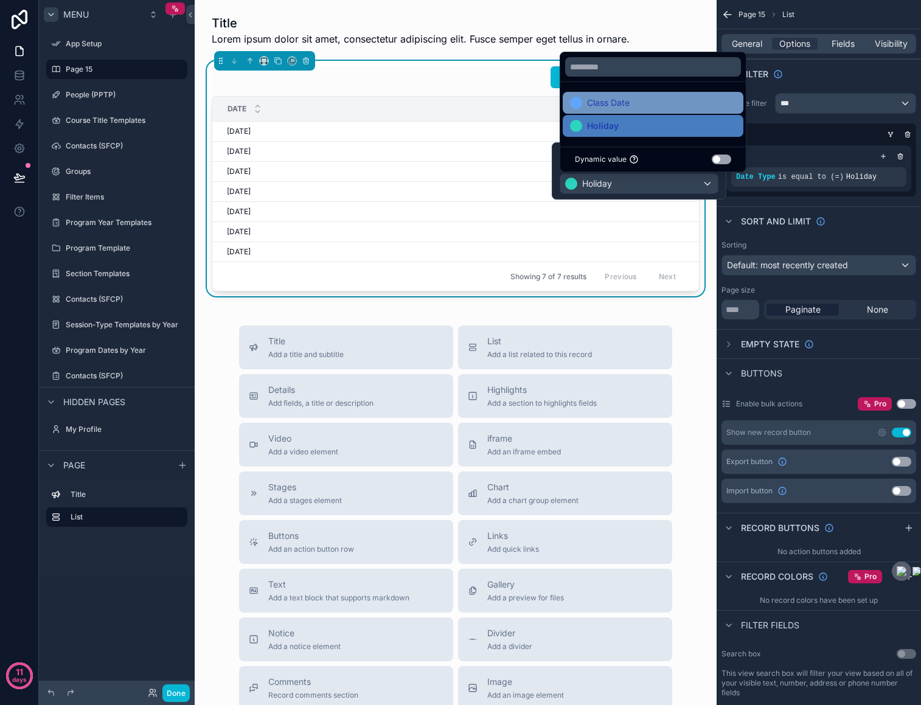
click at [657, 102] on div "Class Date" at bounding box center [653, 102] width 166 height 15
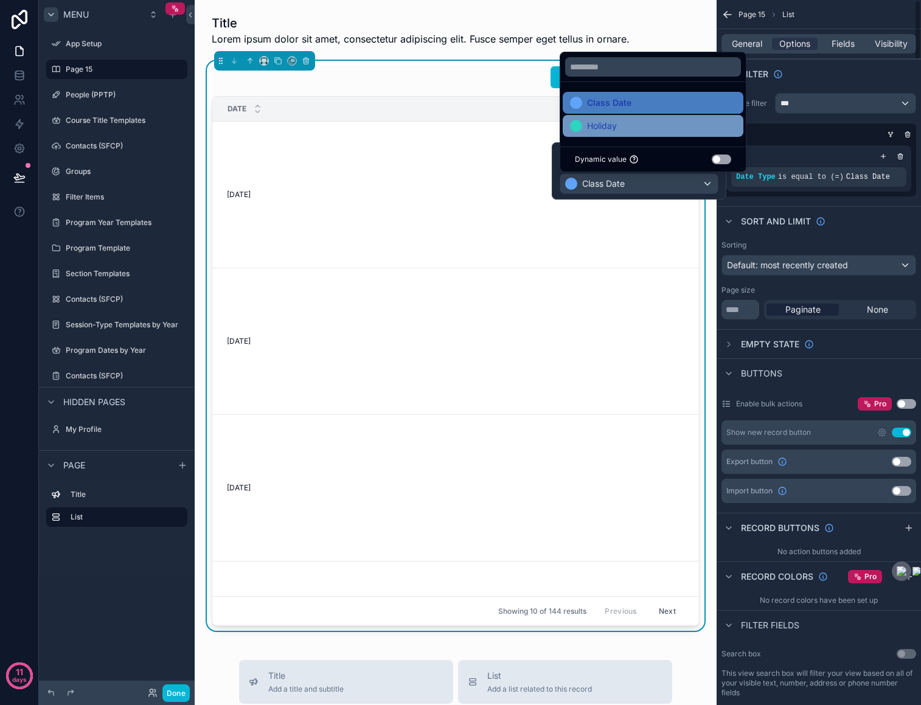
click at [680, 122] on div "Holiday" at bounding box center [653, 126] width 166 height 15
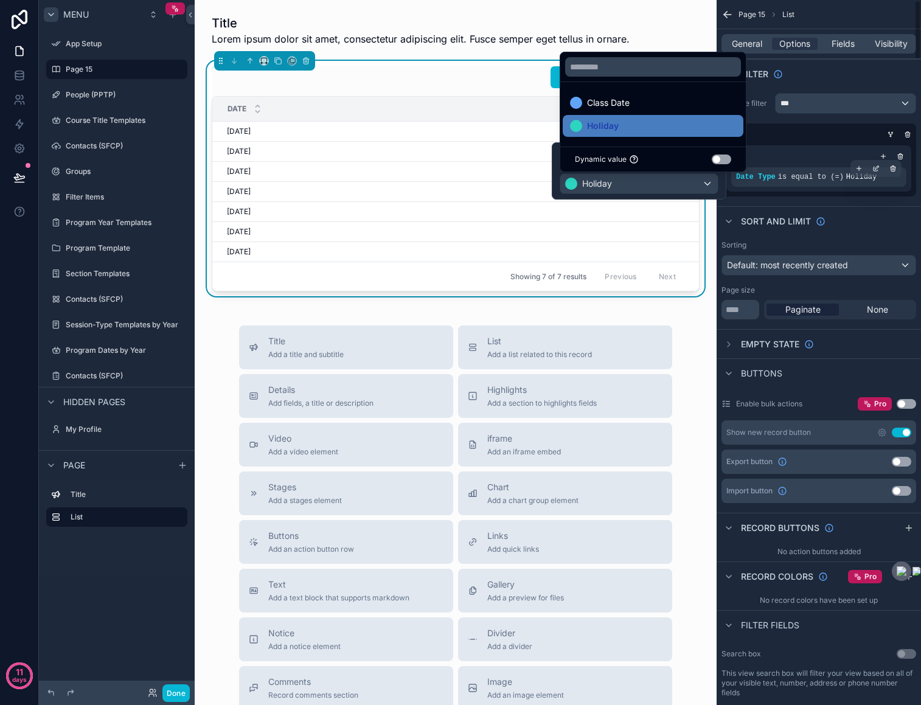
click at [797, 177] on span "is equal to (=)" at bounding box center [811, 177] width 66 height 9
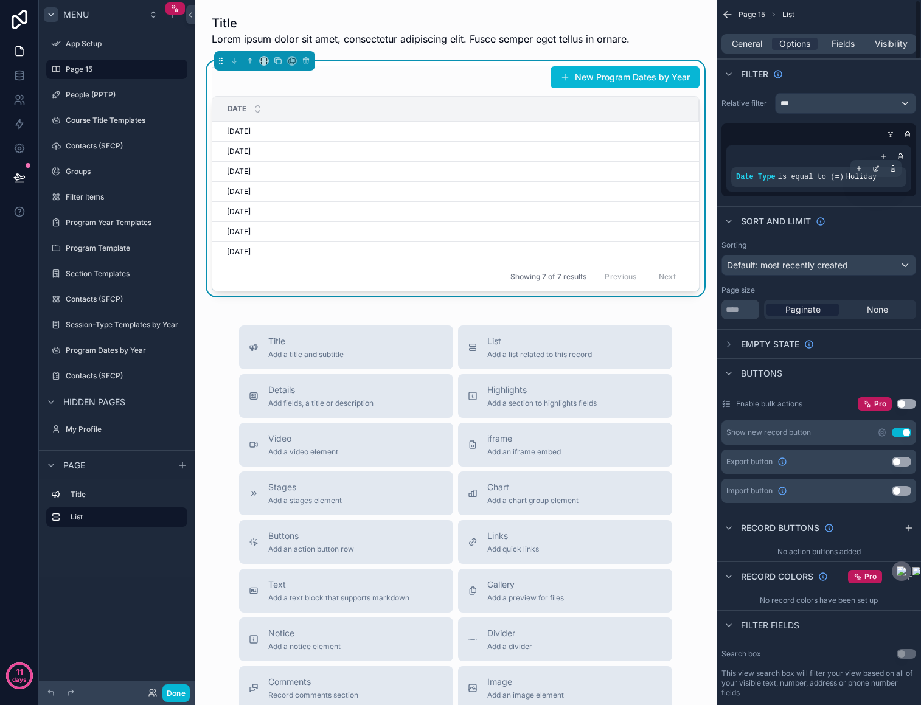
click at [791, 181] on div "Date Type is equal to (=) Holiday" at bounding box center [818, 177] width 165 height 10
click at [749, 174] on span "Date Type" at bounding box center [756, 177] width 40 height 9
click at [875, 170] on icon "scrollable content" at bounding box center [875, 168] width 7 height 7
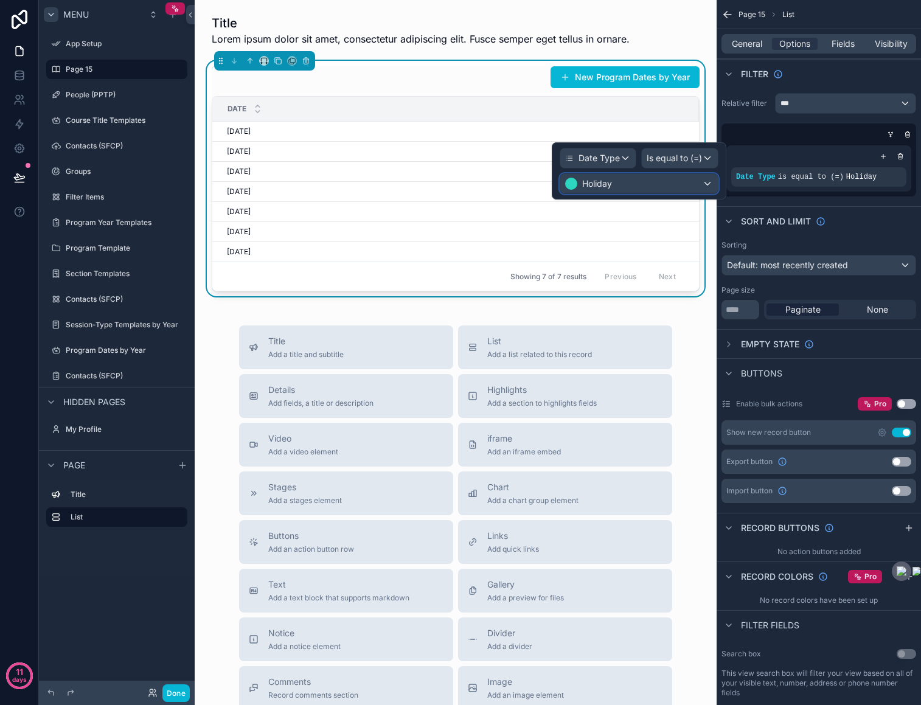
click at [638, 187] on div "Holiday" at bounding box center [639, 183] width 158 height 19
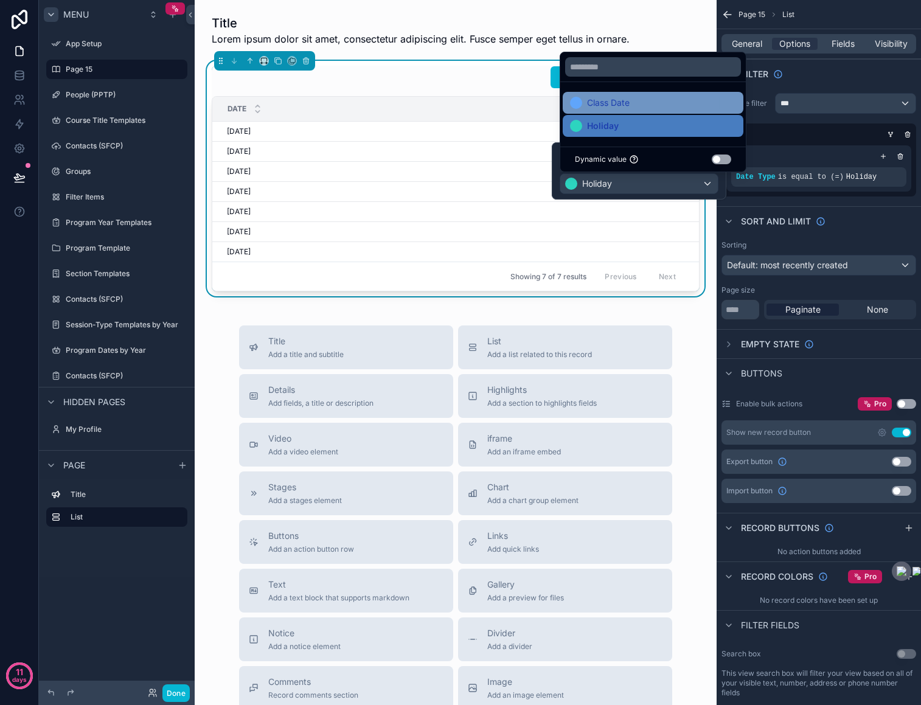
click at [615, 109] on span "Class Date" at bounding box center [608, 102] width 43 height 15
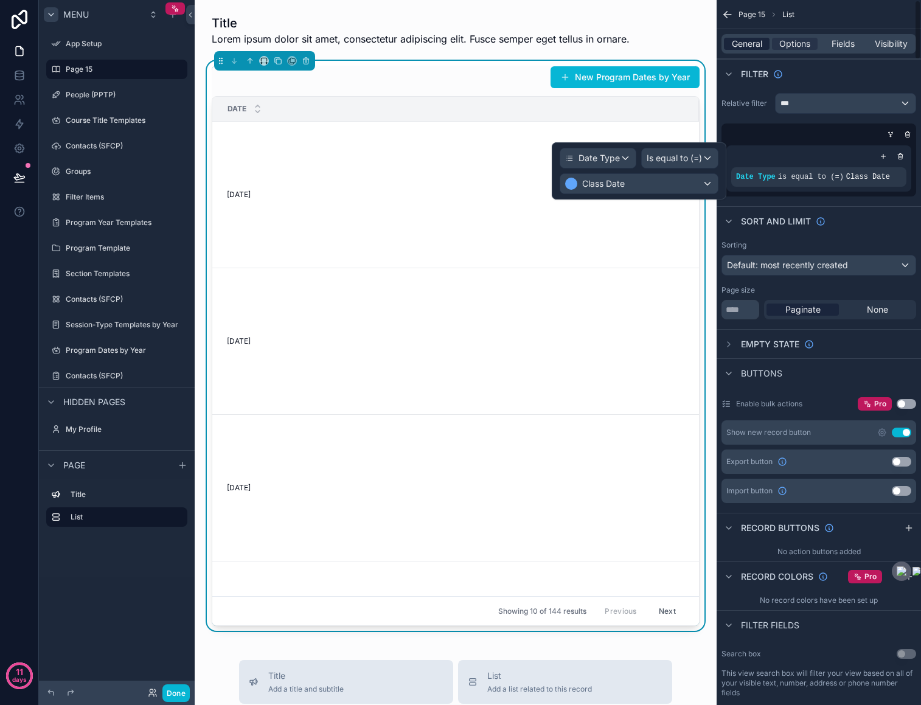
click at [747, 40] on span "General" at bounding box center [747, 44] width 30 height 12
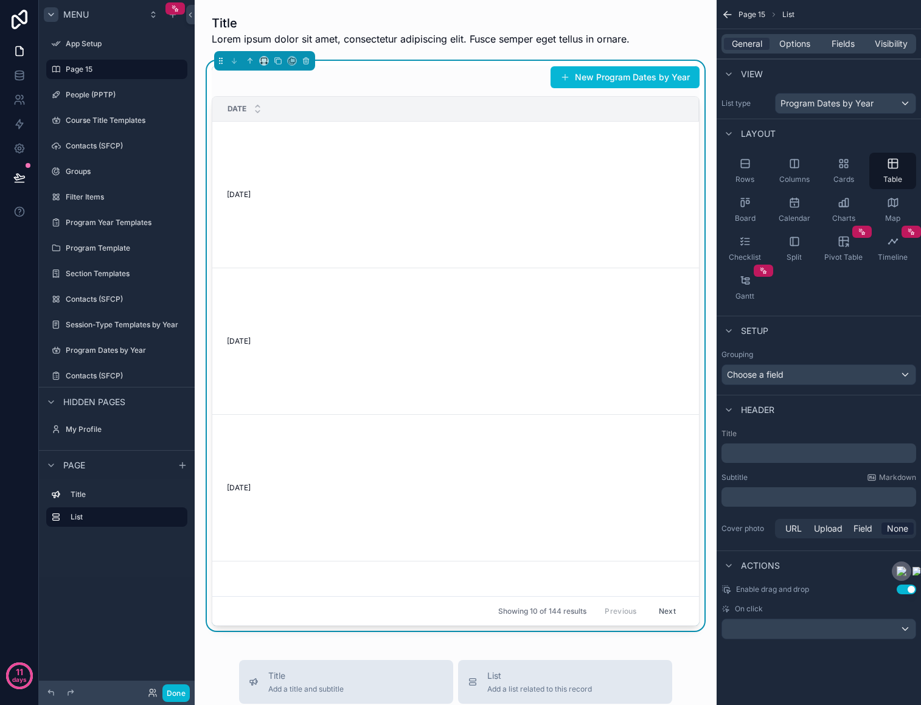
click at [836, 32] on div "General Options Fields Visibility" at bounding box center [818, 43] width 204 height 29
click at [839, 44] on span "Fields" at bounding box center [842, 44] width 23 height 12
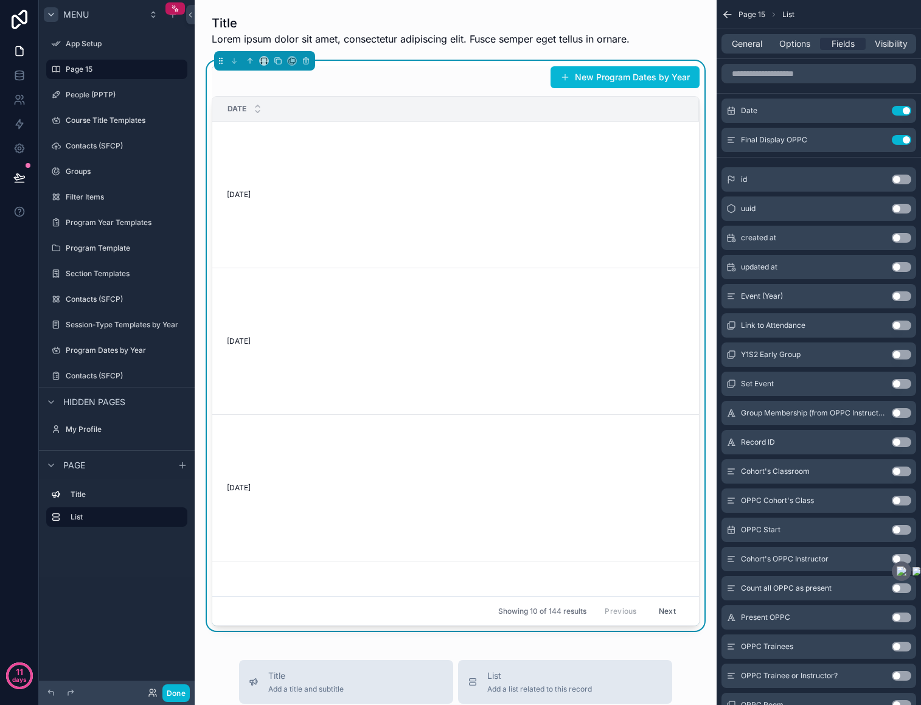
click at [900, 140] on button "Use setting" at bounding box center [901, 140] width 19 height 10
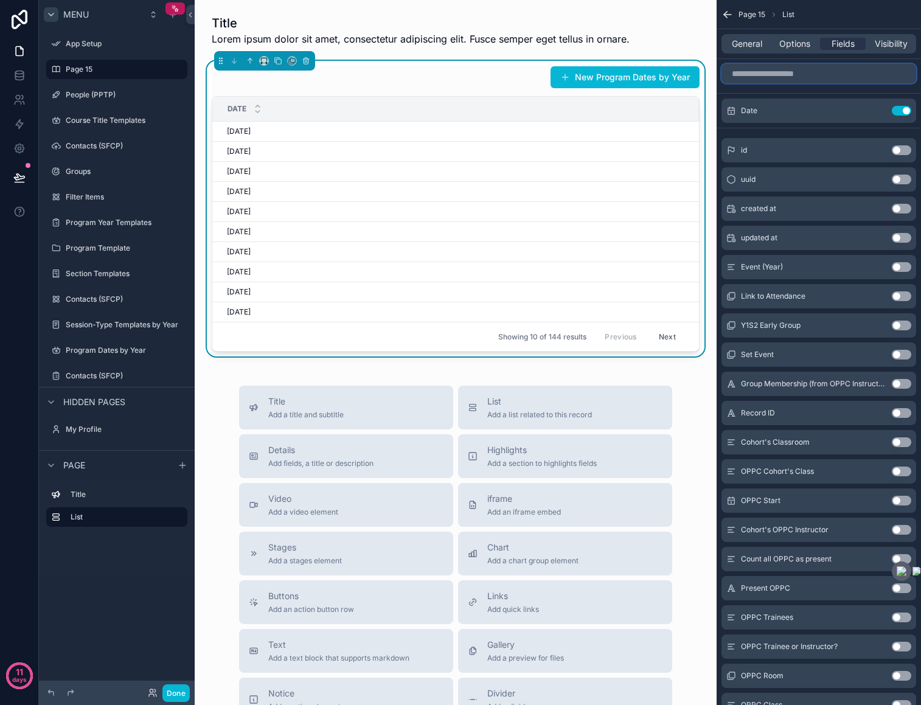
click at [823, 76] on input "scrollable content" at bounding box center [818, 73] width 195 height 19
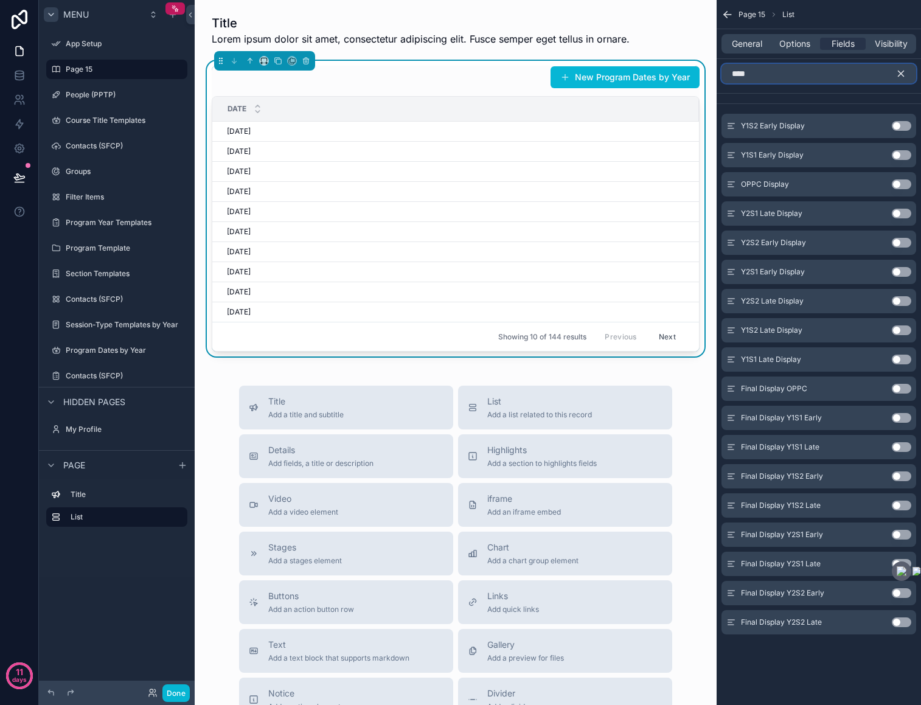
type input "****"
click at [903, 448] on button "Use setting" at bounding box center [901, 447] width 19 height 10
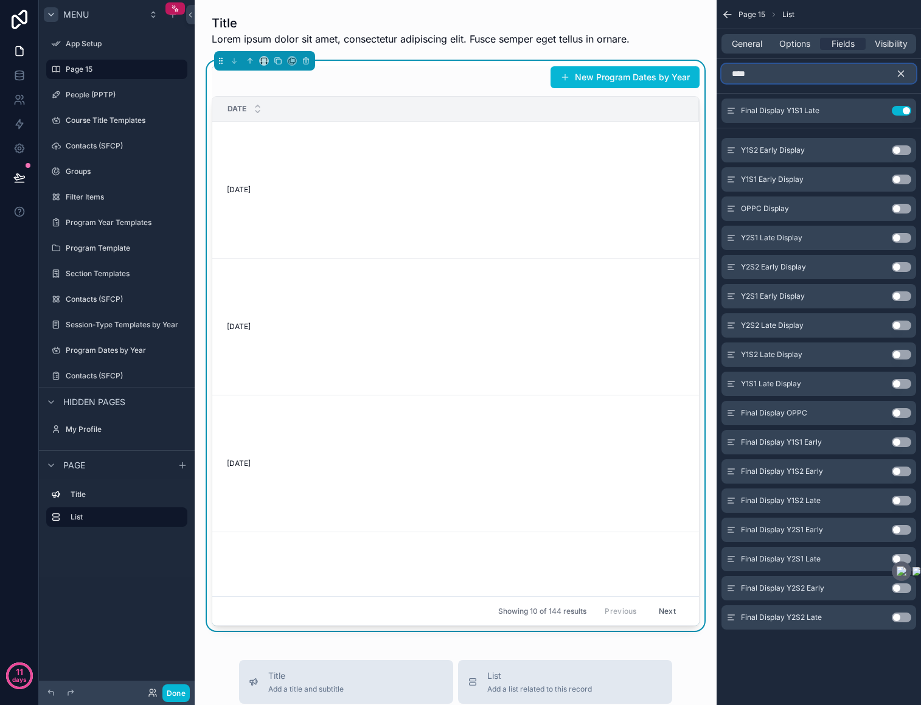
click at [831, 75] on input "****" at bounding box center [818, 73] width 195 height 19
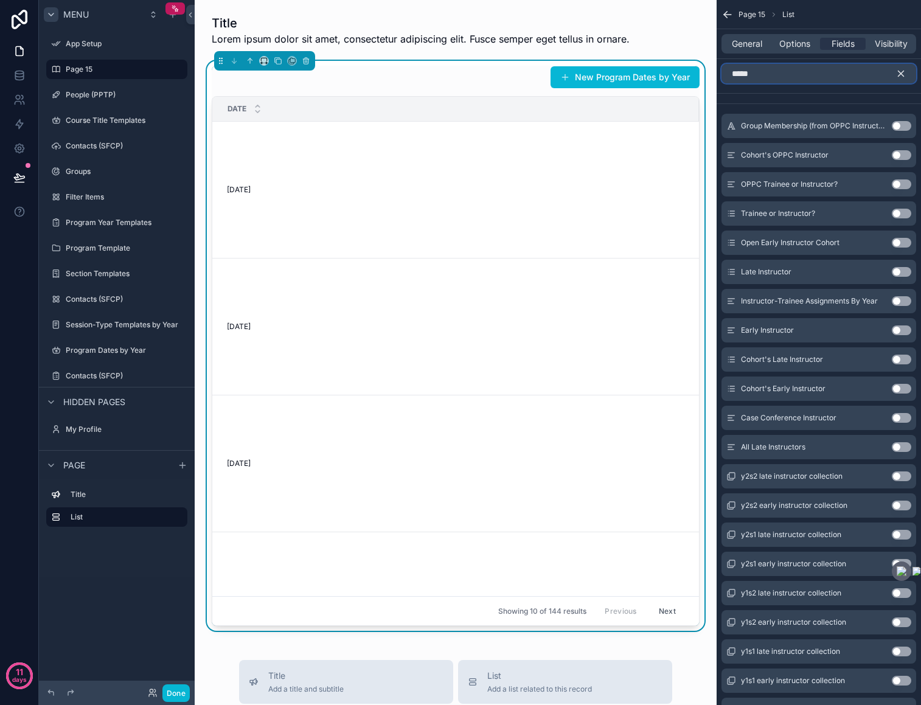
type input "*****"
click at [902, 535] on button "Use setting" at bounding box center [901, 535] width 19 height 10
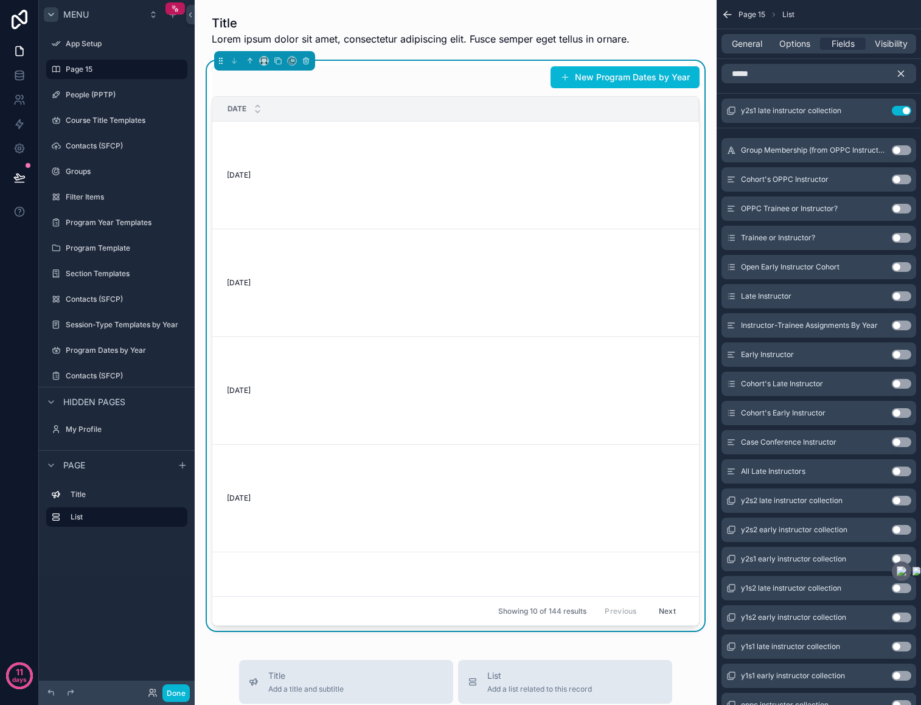
click at [903, 153] on button "Use setting" at bounding box center [901, 150] width 19 height 10
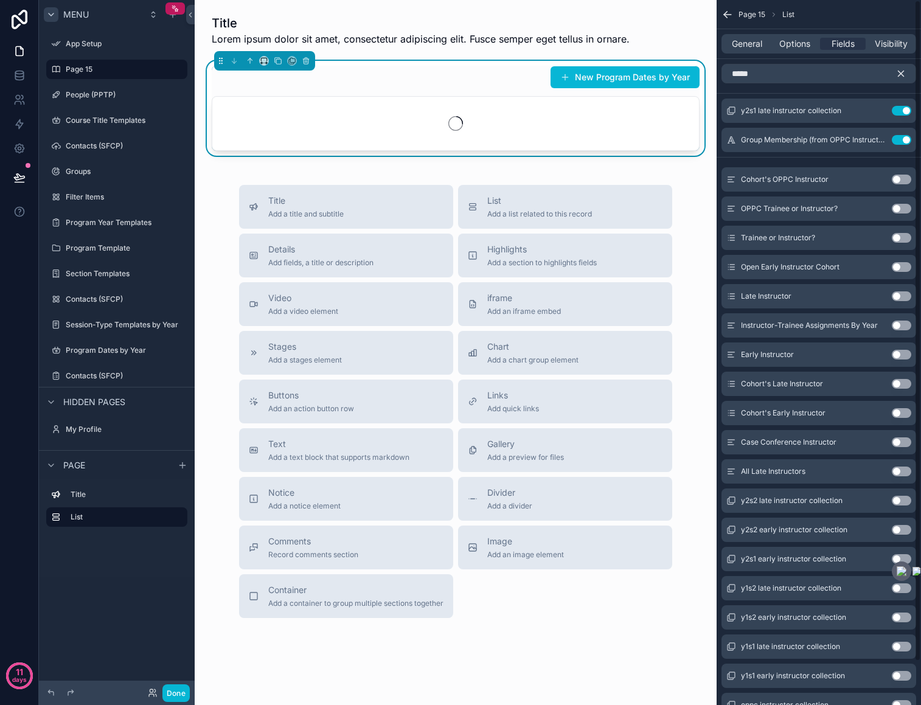
click at [907, 183] on button "Use setting" at bounding box center [901, 180] width 19 height 10
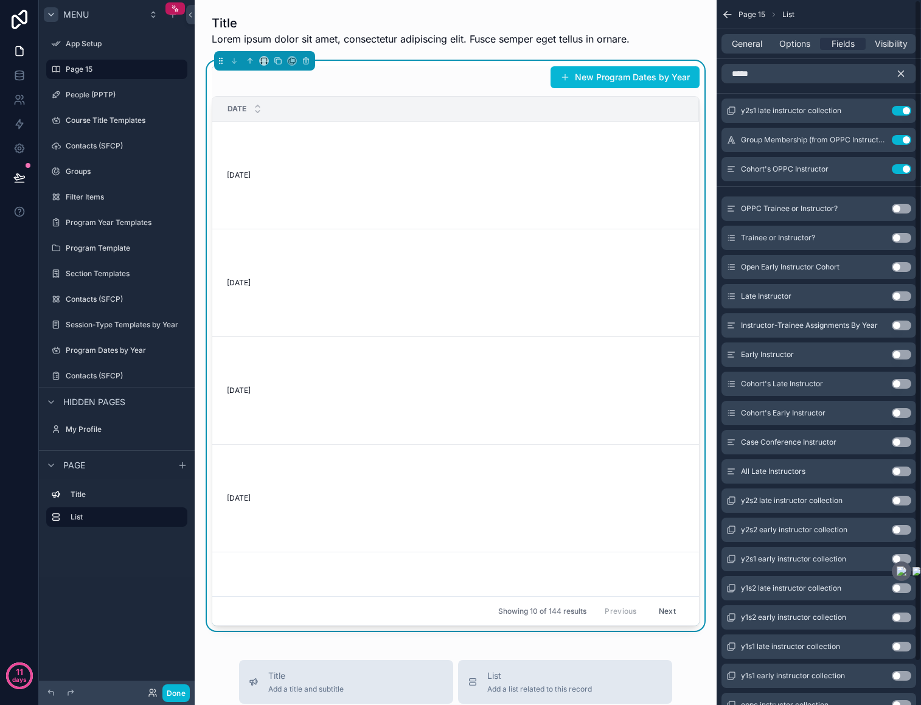
click at [909, 209] on button "Use setting" at bounding box center [901, 209] width 19 height 10
click at [904, 233] on button "Use setting" at bounding box center [901, 238] width 19 height 10
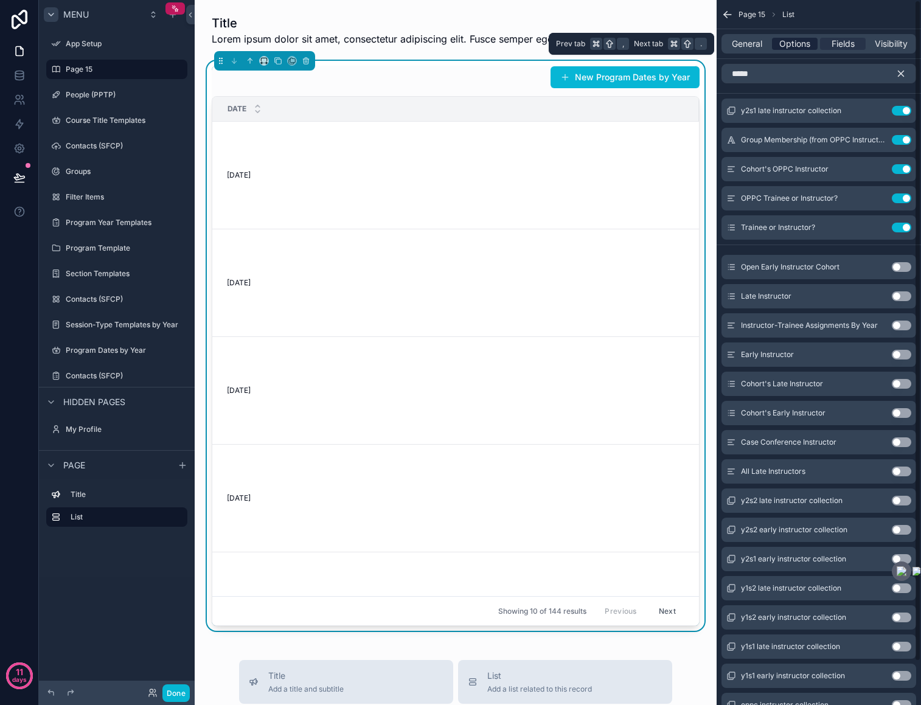
click at [802, 40] on span "Options" at bounding box center [794, 44] width 31 height 12
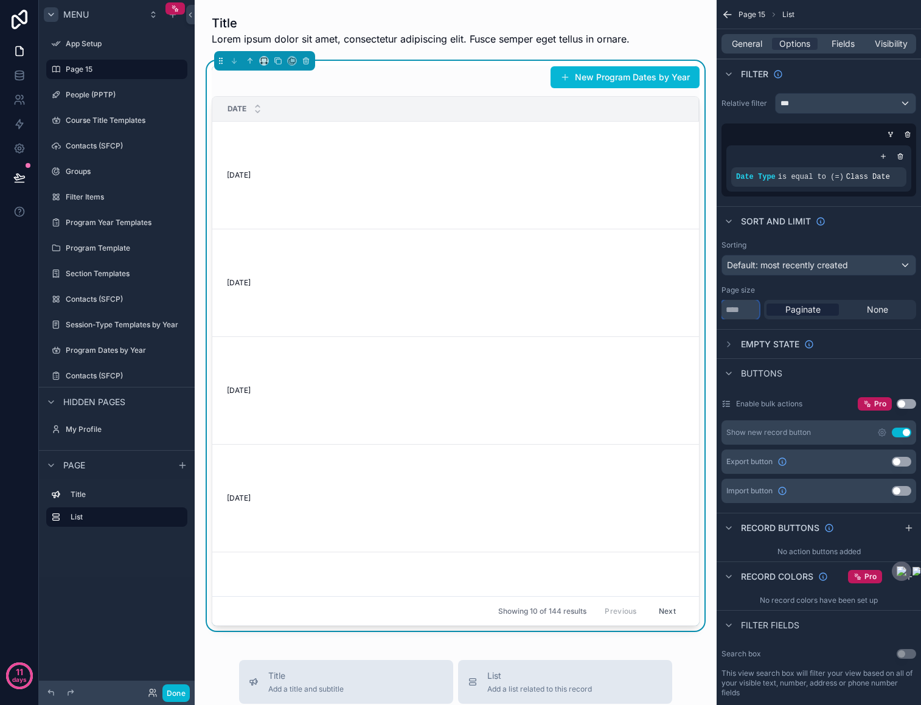
click at [740, 310] on input "**" at bounding box center [740, 309] width 38 height 19
type input "***"
click at [842, 41] on span "Fields" at bounding box center [842, 44] width 23 height 12
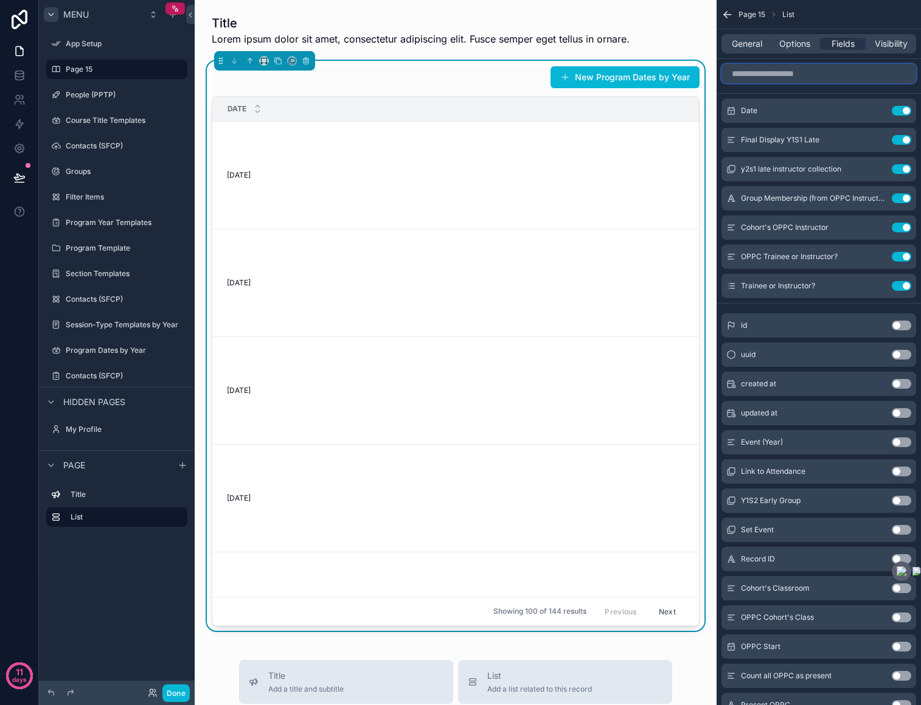
click at [825, 74] on input "scrollable content" at bounding box center [818, 73] width 195 height 19
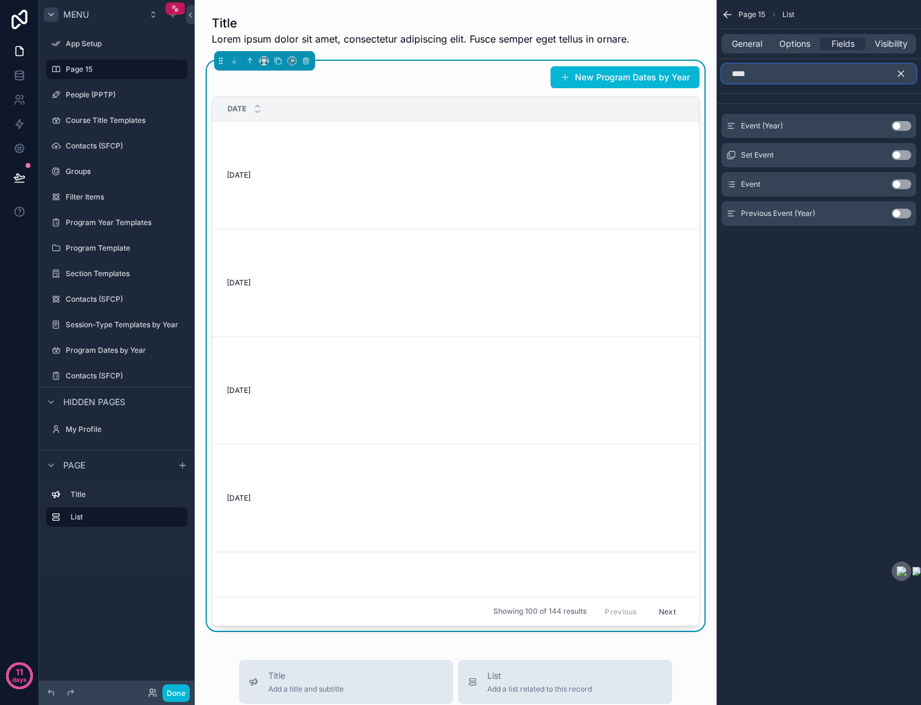
type input "****"
click at [903, 126] on button "Use setting" at bounding box center [901, 126] width 19 height 10
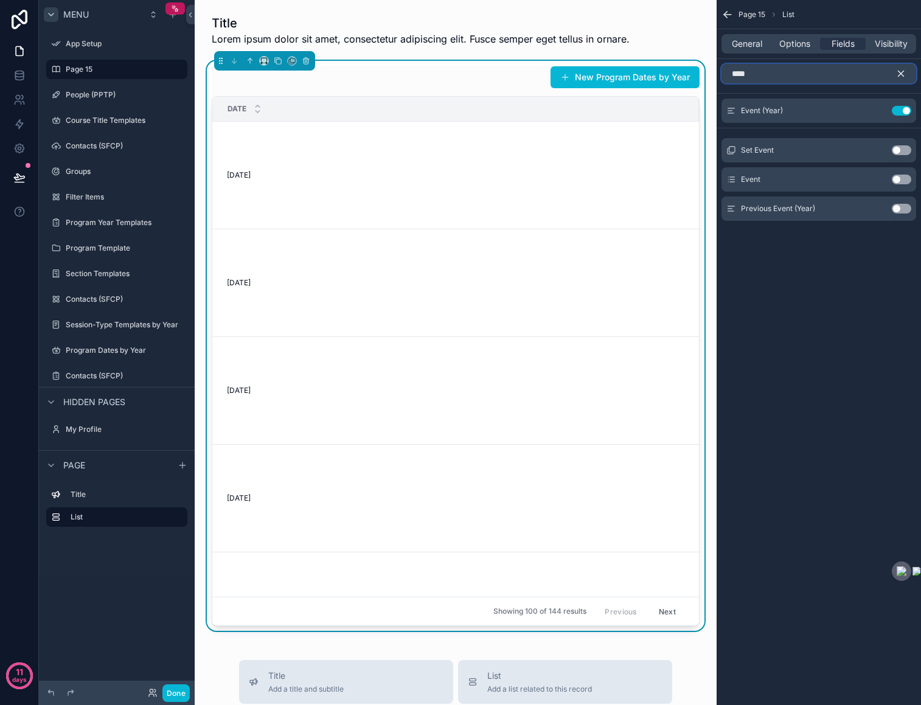
click at [774, 77] on input "****" at bounding box center [818, 73] width 195 height 19
click at [901, 176] on button "Use setting" at bounding box center [901, 180] width 19 height 10
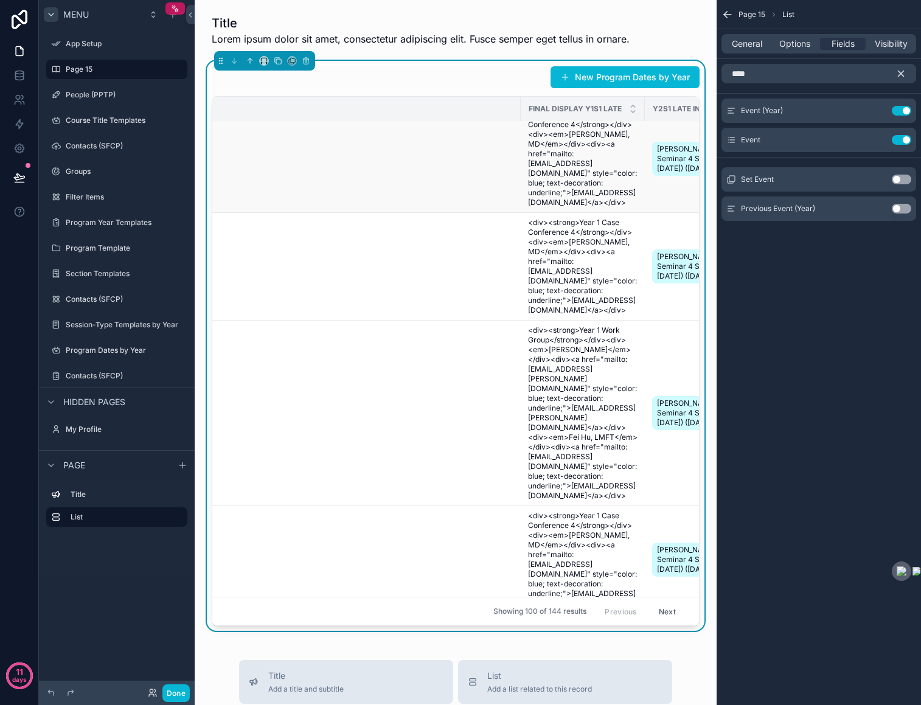
scroll to position [232, 172]
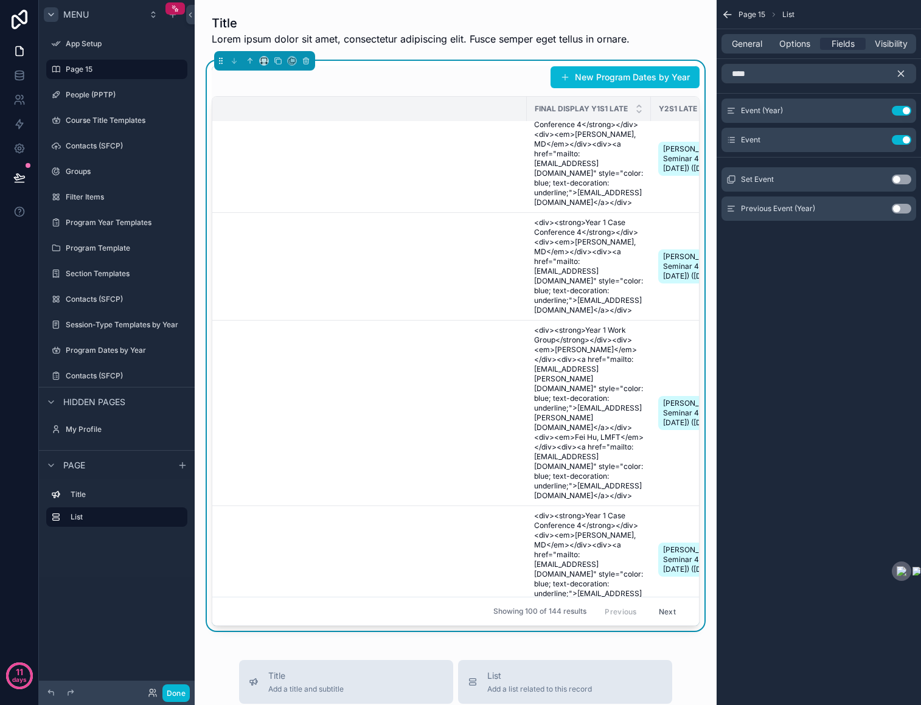
drag, startPoint x: 526, startPoint y: 103, endPoint x: 311, endPoint y: 107, distance: 215.3
click at [311, 108] on tr "Date Final Display Y1S1 Late Y2s1 late instructor collection Group Membership (…" at bounding box center [841, 109] width 1602 height 25
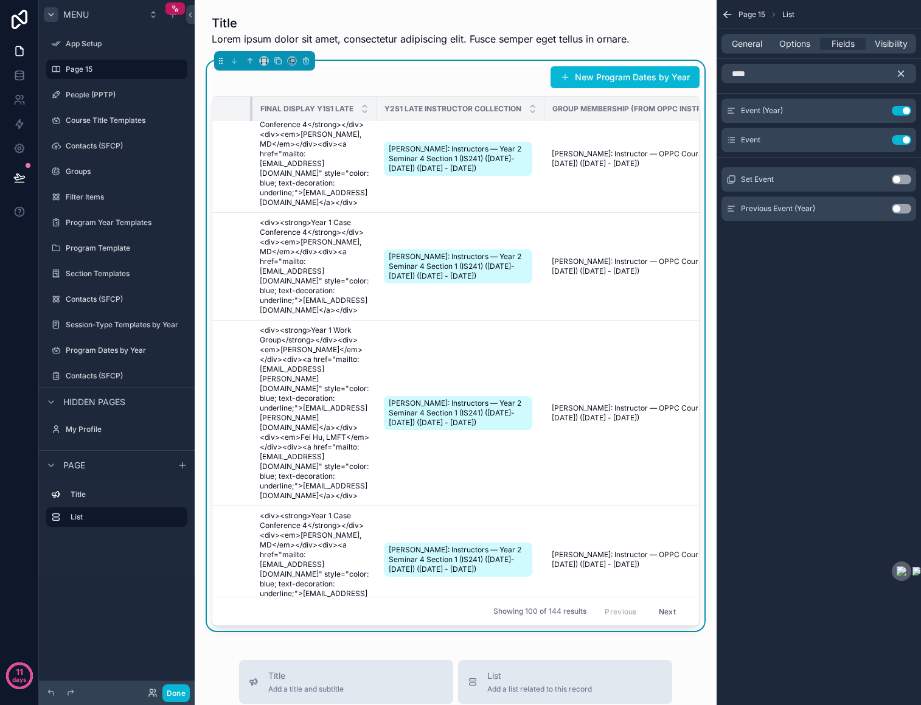
drag, startPoint x: 525, startPoint y: 103, endPoint x: 250, endPoint y: 102, distance: 274.9
click at [250, 102] on div "scrollable content" at bounding box center [252, 109] width 5 height 24
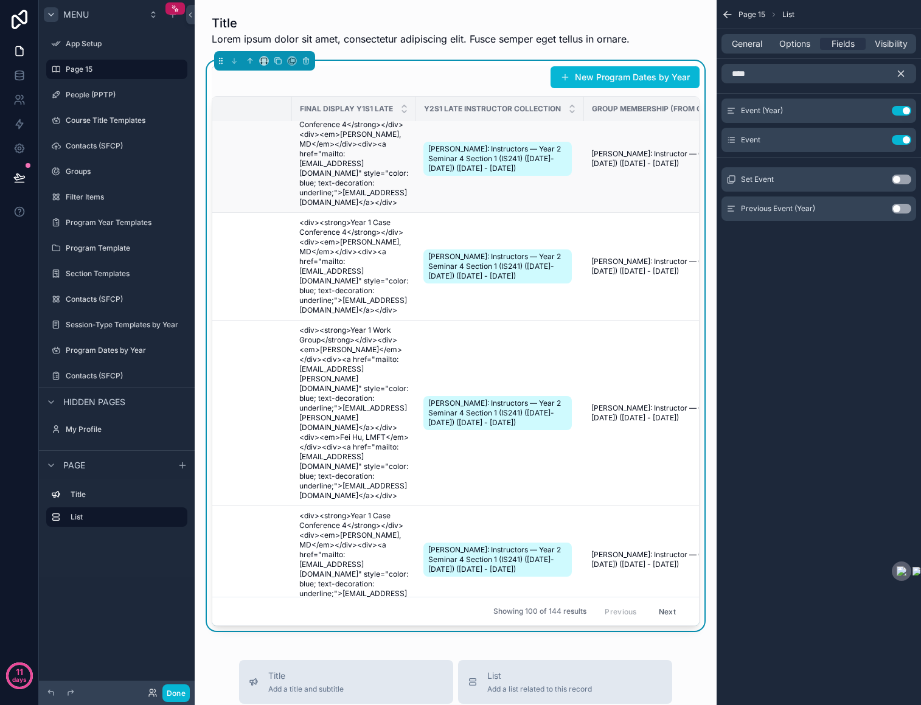
scroll to position [232, 101]
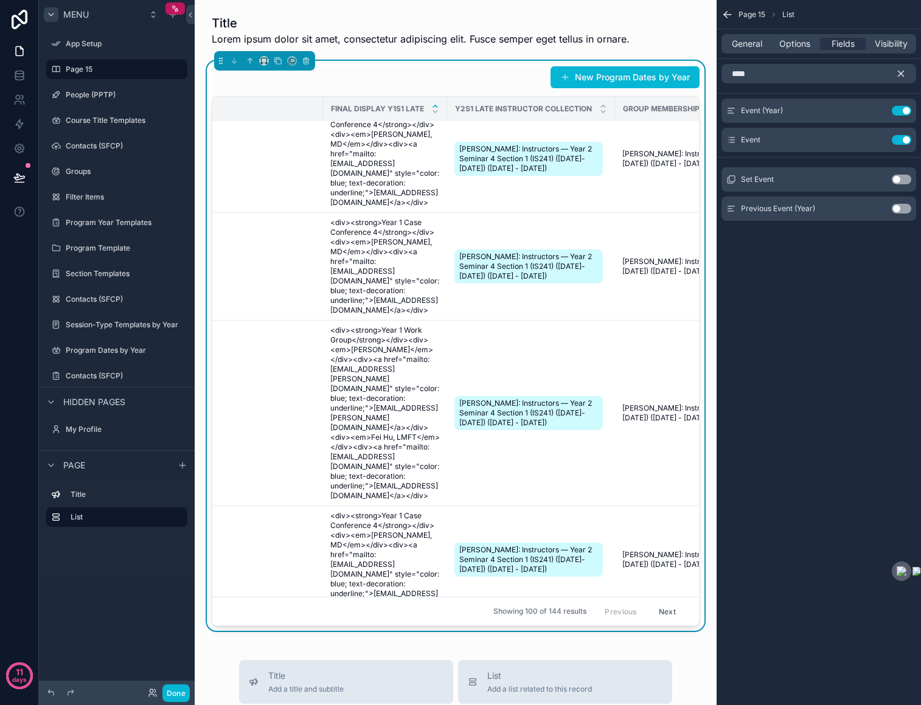
click at [434, 105] on icon "scrollable content" at bounding box center [435, 106] width 8 height 8
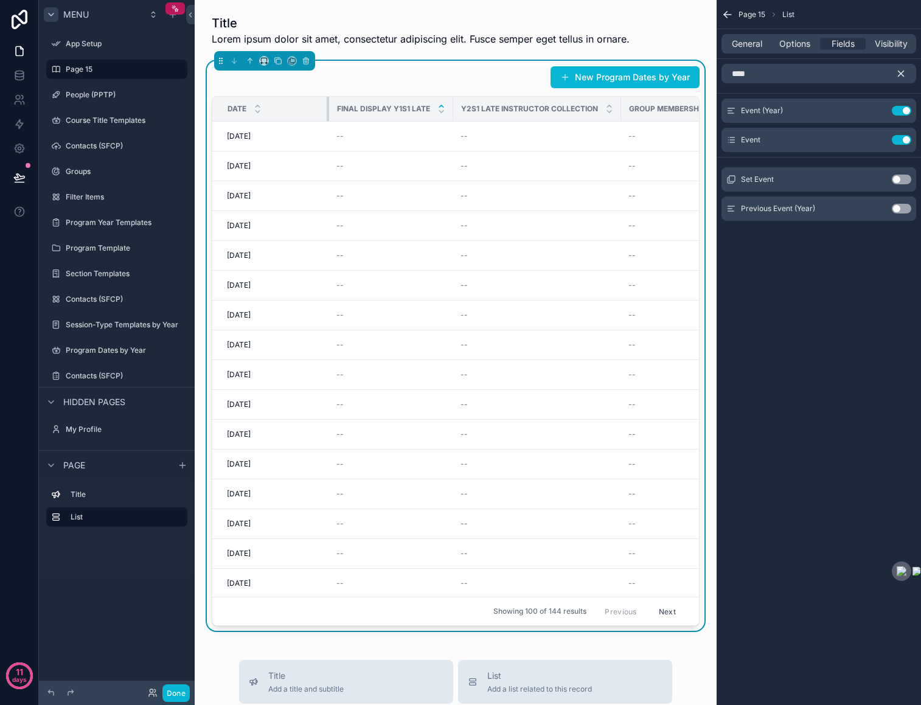
drag, startPoint x: 423, startPoint y: 107, endPoint x: 328, endPoint y: 109, distance: 94.9
click at [328, 109] on div "scrollable content" at bounding box center [329, 109] width 5 height 24
click at [754, 43] on span "General" at bounding box center [747, 44] width 30 height 12
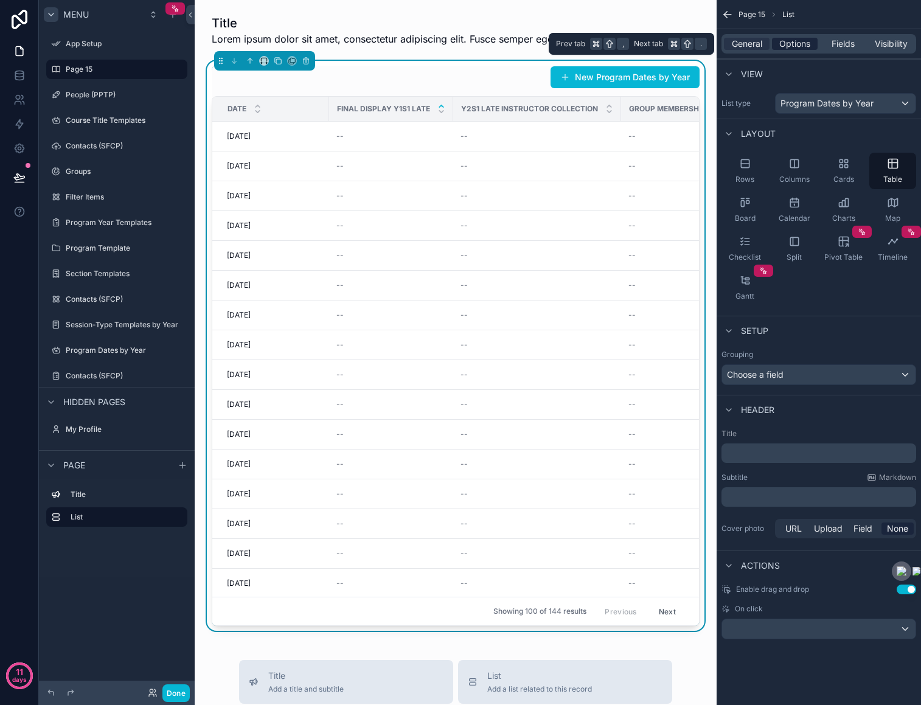
click at [787, 41] on span "Options" at bounding box center [794, 44] width 31 height 12
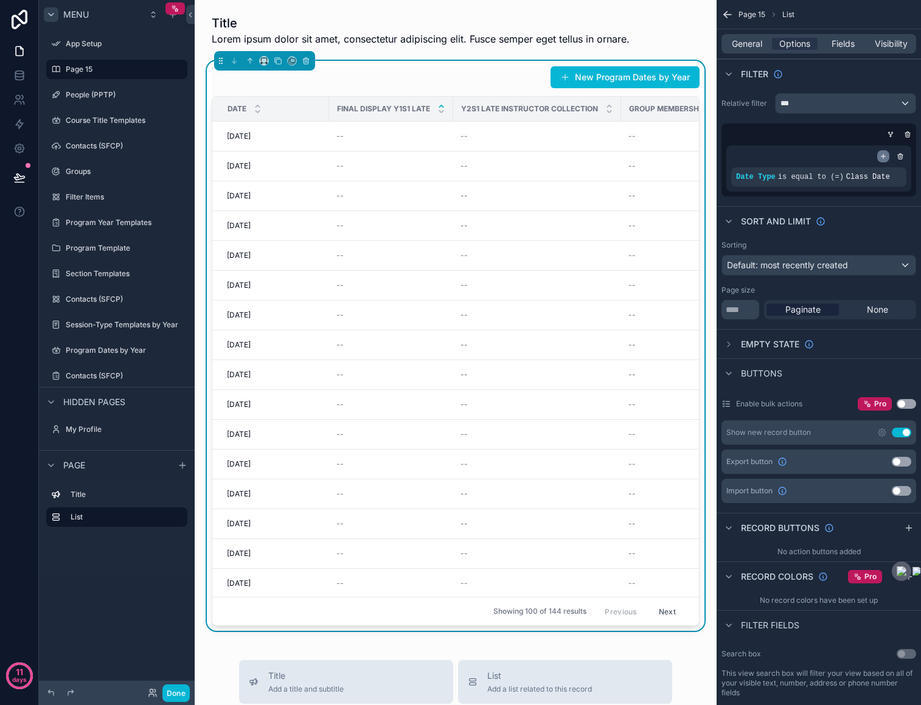
click at [883, 154] on icon "scrollable content" at bounding box center [882, 156] width 7 height 7
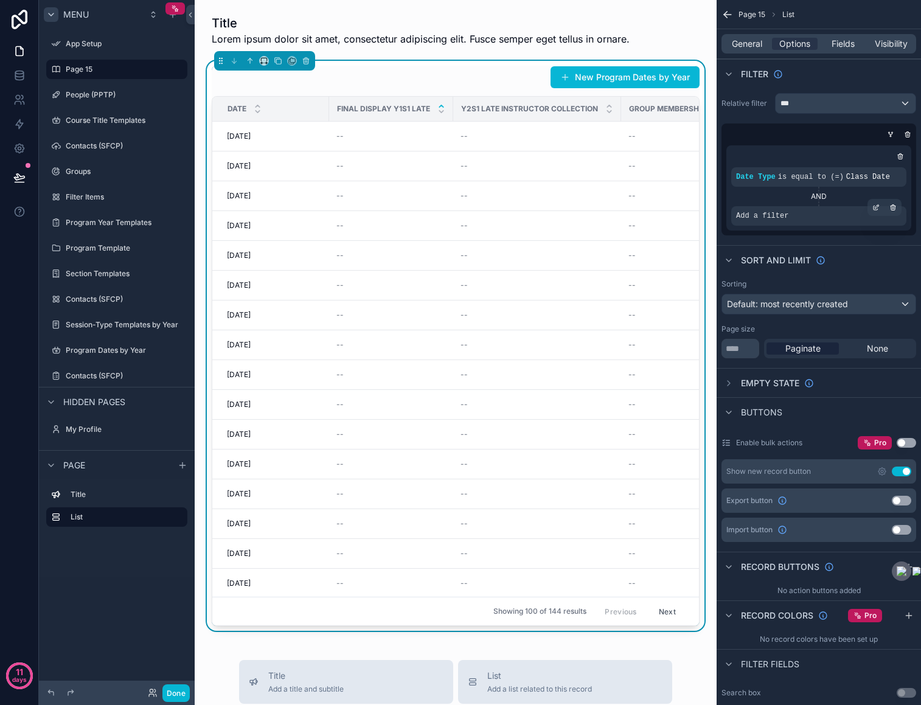
click at [810, 216] on div "Add a filter" at bounding box center [818, 215] width 175 height 19
click at [876, 206] on icon "scrollable content" at bounding box center [875, 207] width 7 height 7
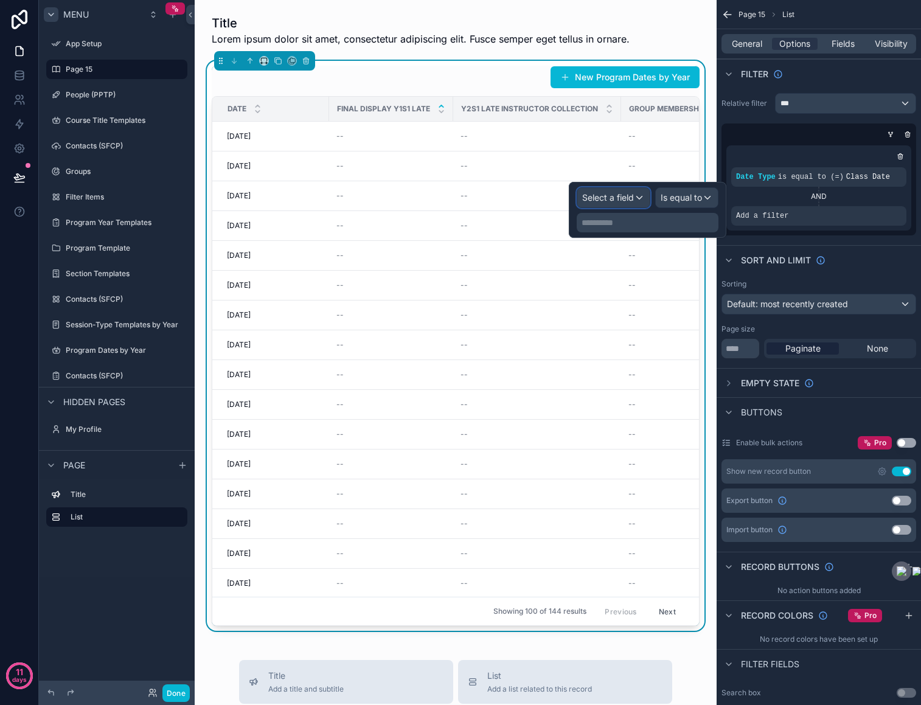
click at [632, 196] on span "Select a field" at bounding box center [608, 197] width 52 height 10
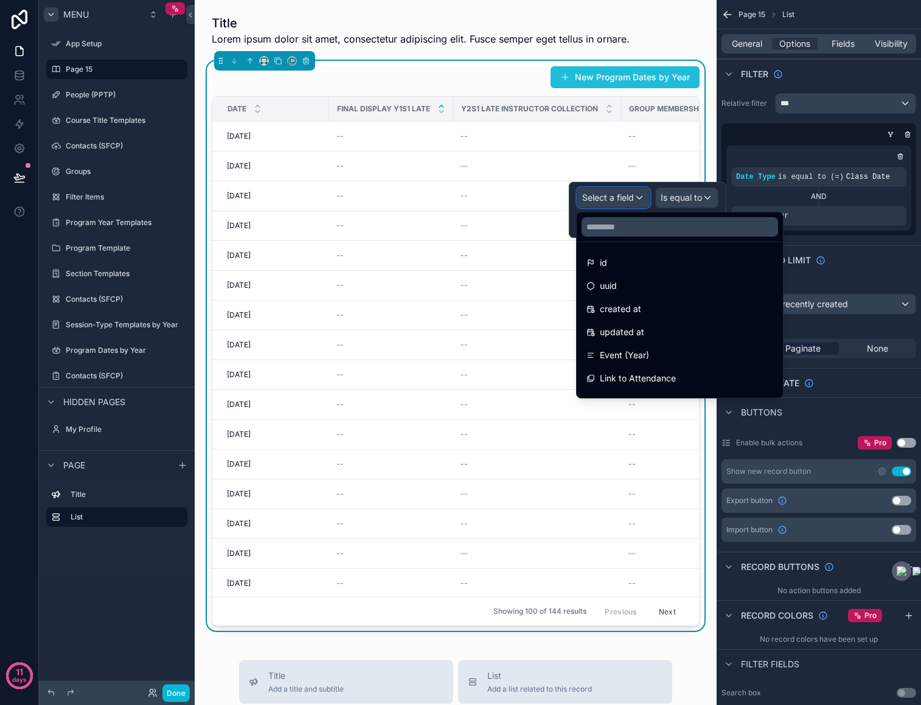
click at [577, 187] on button "Select a field" at bounding box center [614, 197] width 74 height 21
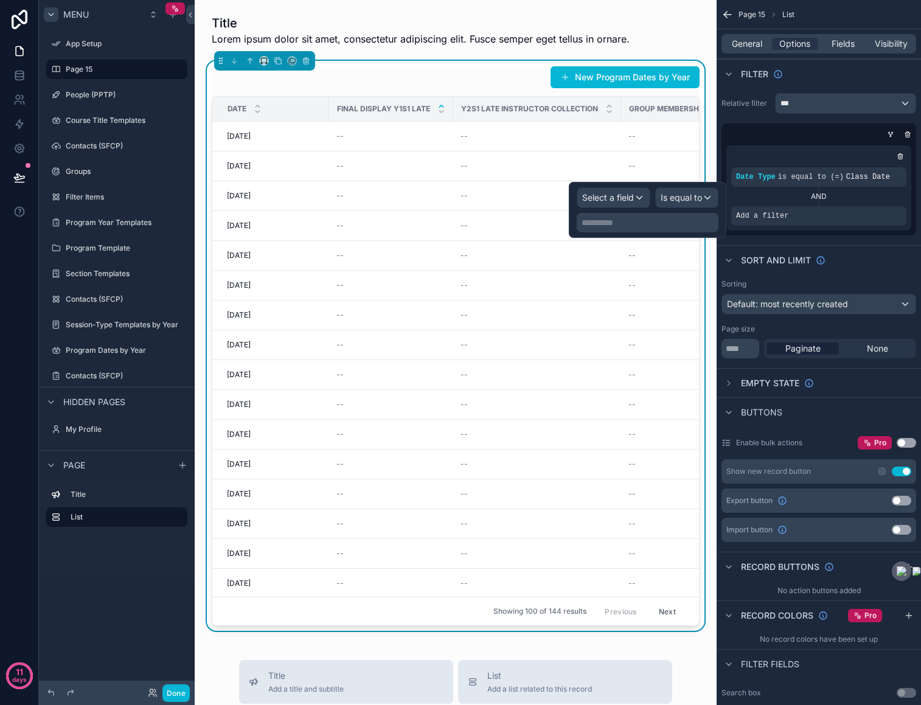
click at [622, 224] on p "**********" at bounding box center [648, 223] width 134 height 12
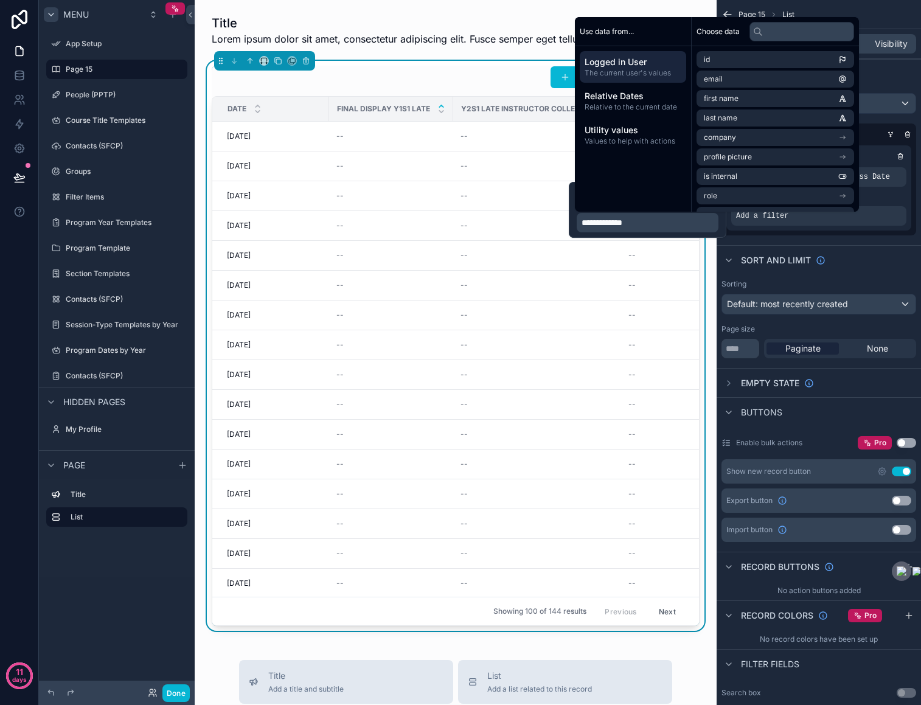
click at [612, 30] on span "Use data from..." at bounding box center [607, 32] width 54 height 10
click at [903, 254] on div "Sort And Limit" at bounding box center [818, 259] width 204 height 29
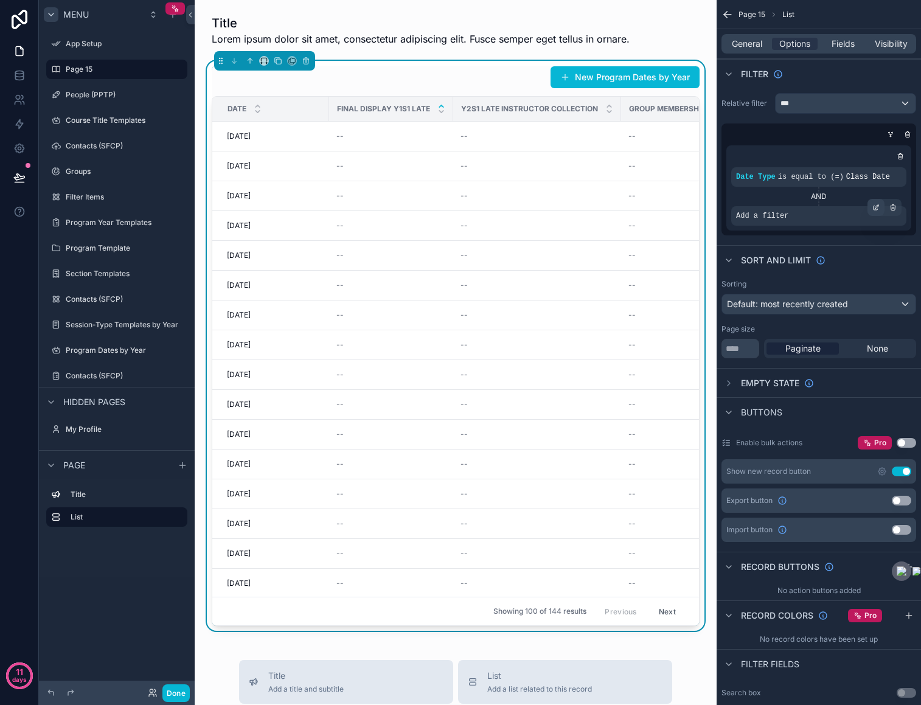
click at [878, 204] on icon "scrollable content" at bounding box center [875, 207] width 7 height 7
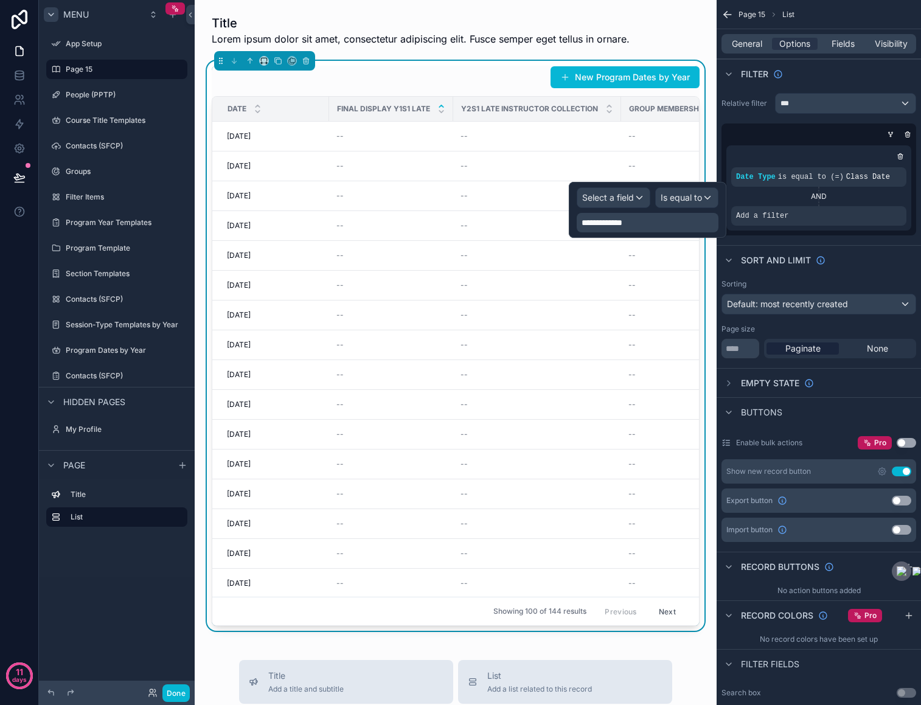
click at [618, 185] on div "**********" at bounding box center [648, 210] width 158 height 56
click at [614, 192] on span "Select a field" at bounding box center [608, 198] width 52 height 12
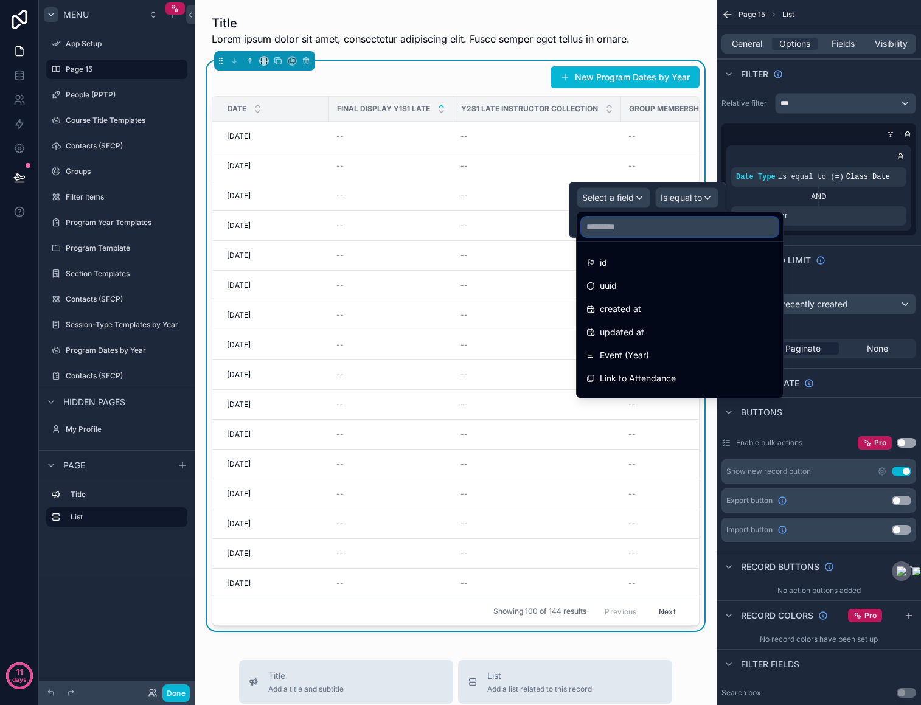
click at [626, 226] on input "text" at bounding box center [679, 226] width 196 height 19
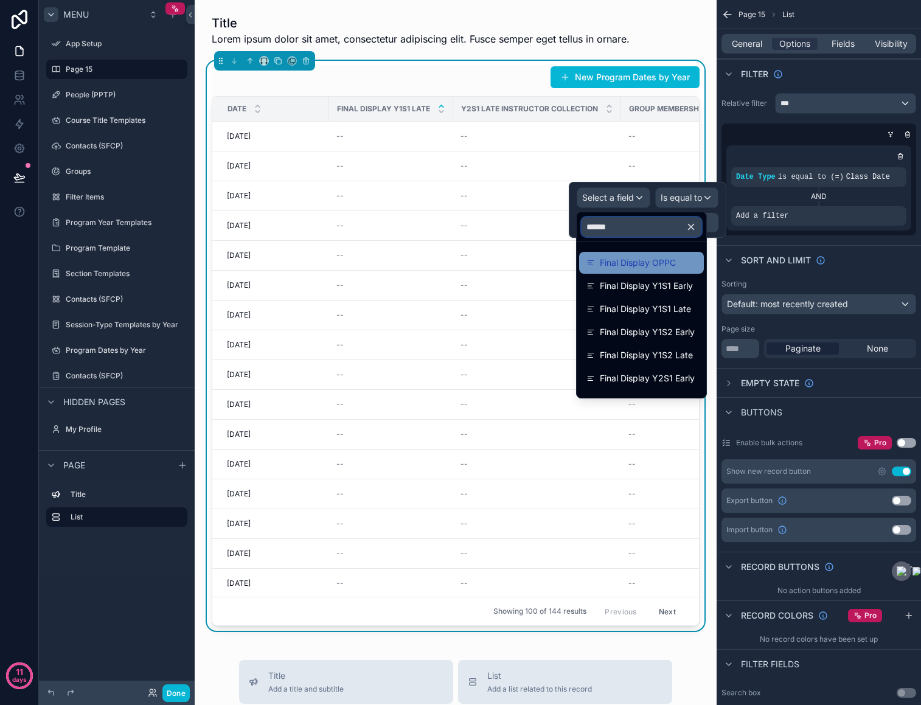
type input "*****"
click at [628, 266] on span "Final Display OPPC" at bounding box center [638, 262] width 76 height 15
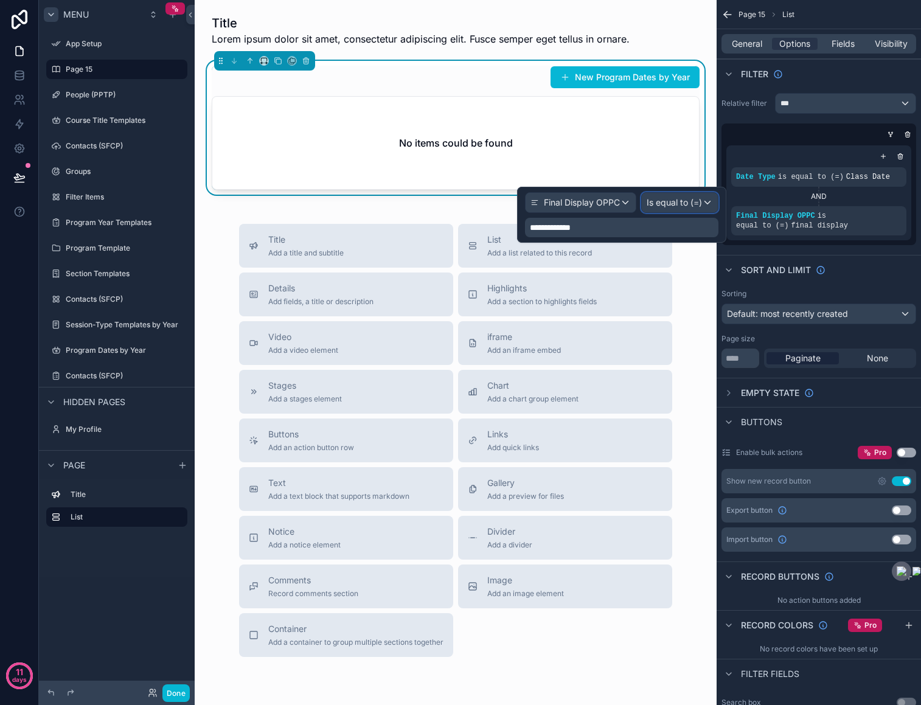
click at [699, 203] on span "Is equal to (=)" at bounding box center [673, 202] width 55 height 12
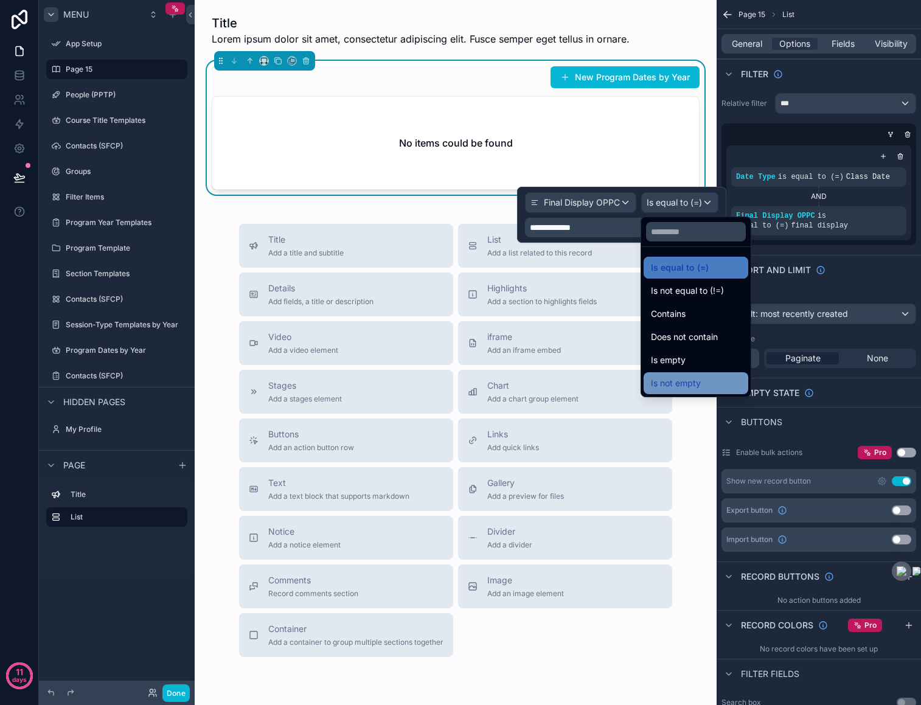
click at [697, 379] on span "Is not empty" at bounding box center [676, 383] width 50 height 15
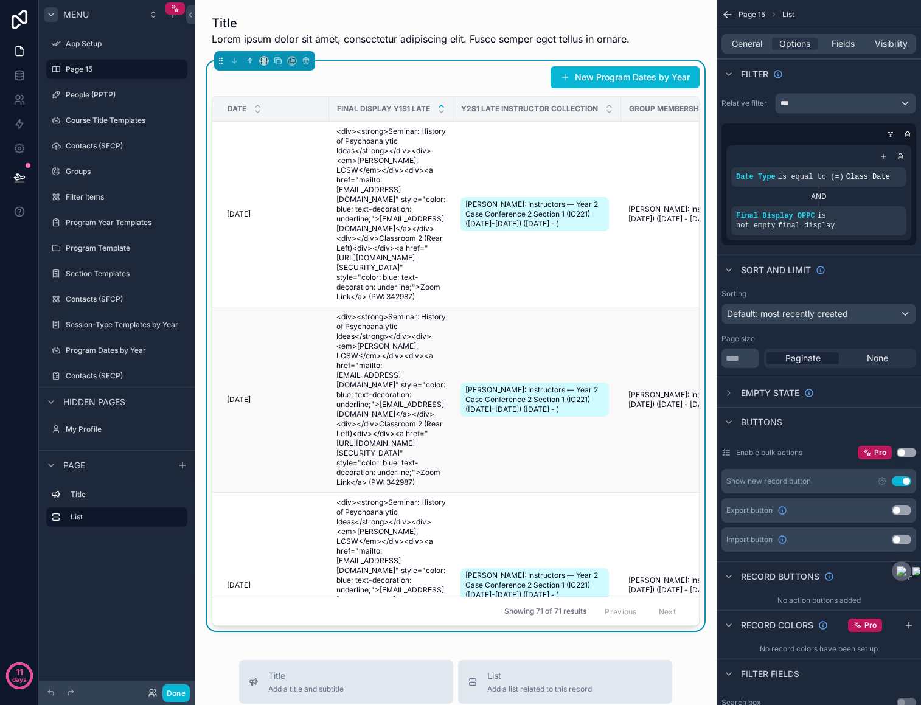
click at [560, 356] on td "[PERSON_NAME]: Instructors — Year 2 Case Conference 2 Section 1 (IC221) ([DATE]…" at bounding box center [537, 399] width 168 height 185
click at [485, 307] on td "[PERSON_NAME]: Instructors — Year 2 Case Conference 2 Section 1 (IC221) ([DATE]…" at bounding box center [537, 214] width 168 height 185
click at [426, 307] on td "<div><strong>Seminar: History of Psychoanalytic Ideas</strong></div><div><em>Je…" at bounding box center [391, 214] width 124 height 185
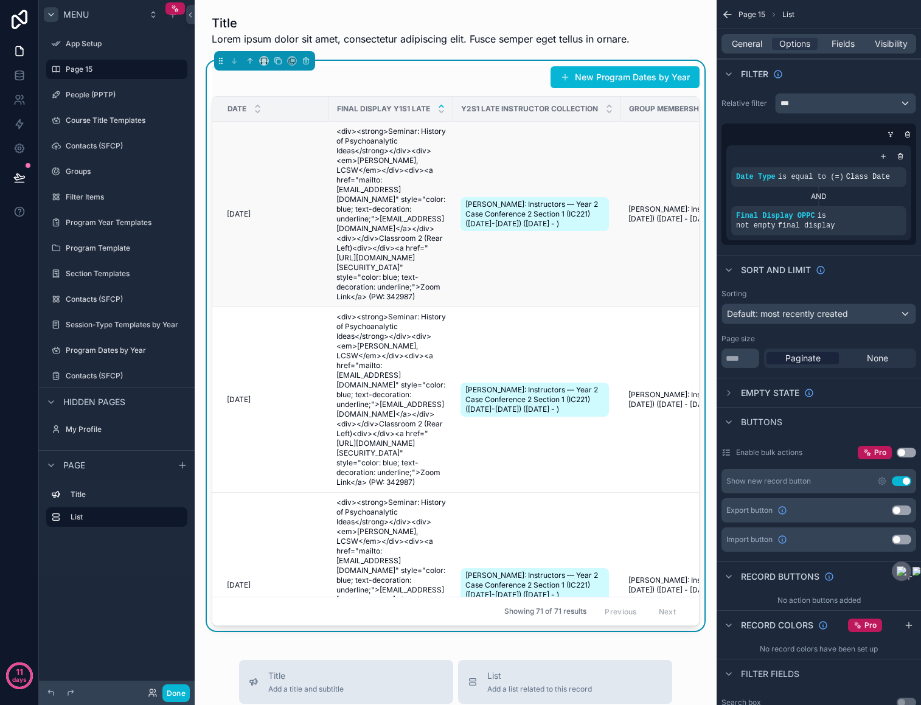
click at [423, 302] on span "<div><strong>Seminar: History of Psychoanalytic Ideas</strong></div><div><em>[P…" at bounding box center [390, 213] width 109 height 175
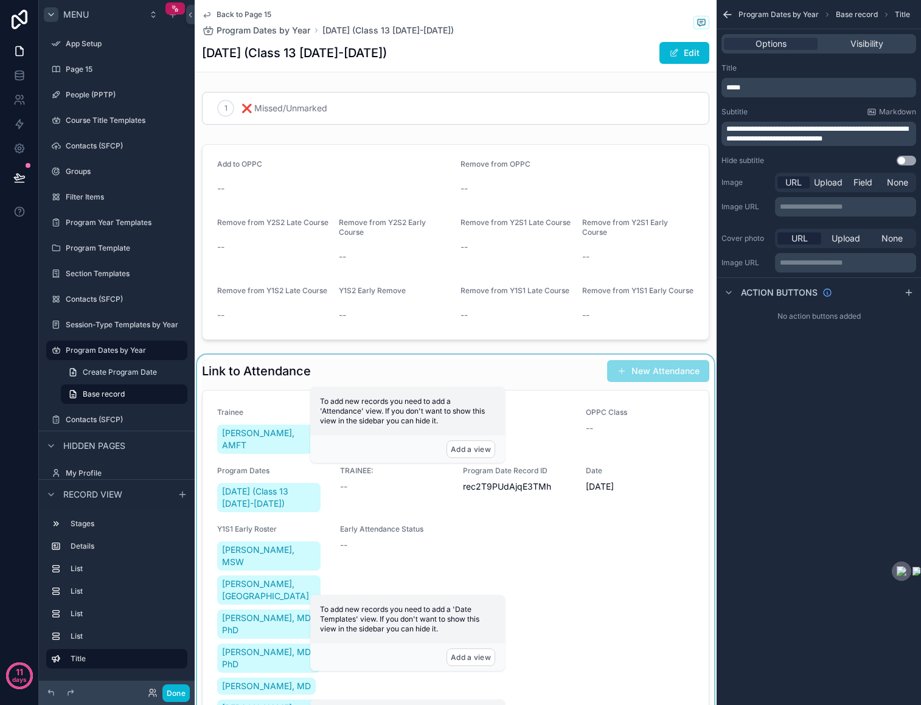
click at [272, 483] on div "scrollable content" at bounding box center [456, 639] width 522 height 569
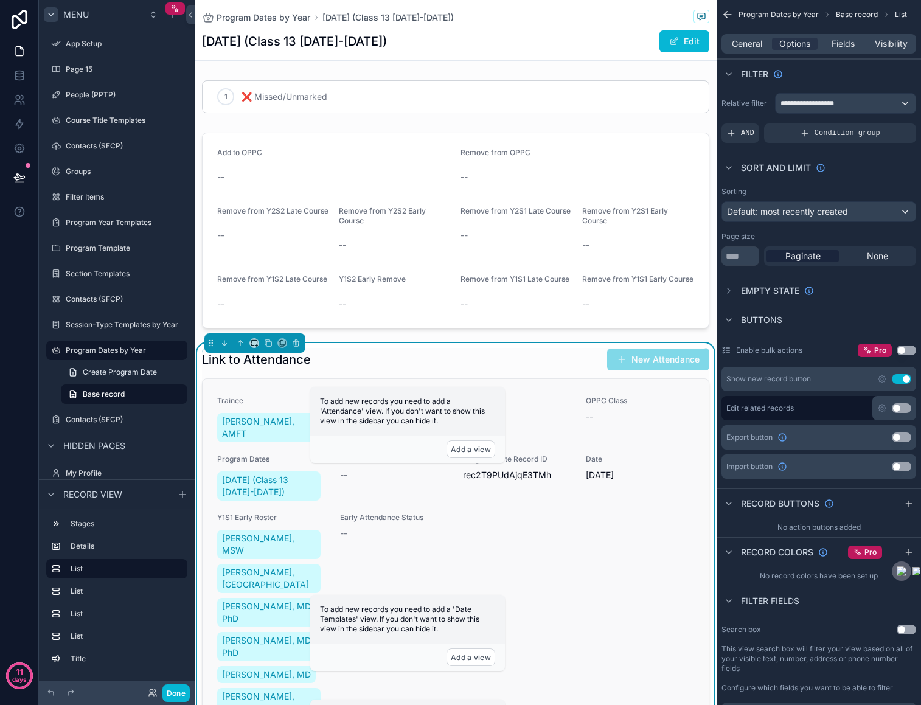
click at [417, 483] on div "TRAINEE: --" at bounding box center [394, 478] width 108 height 49
click at [291, 237] on div "scrollable content" at bounding box center [456, 231] width 522 height 206
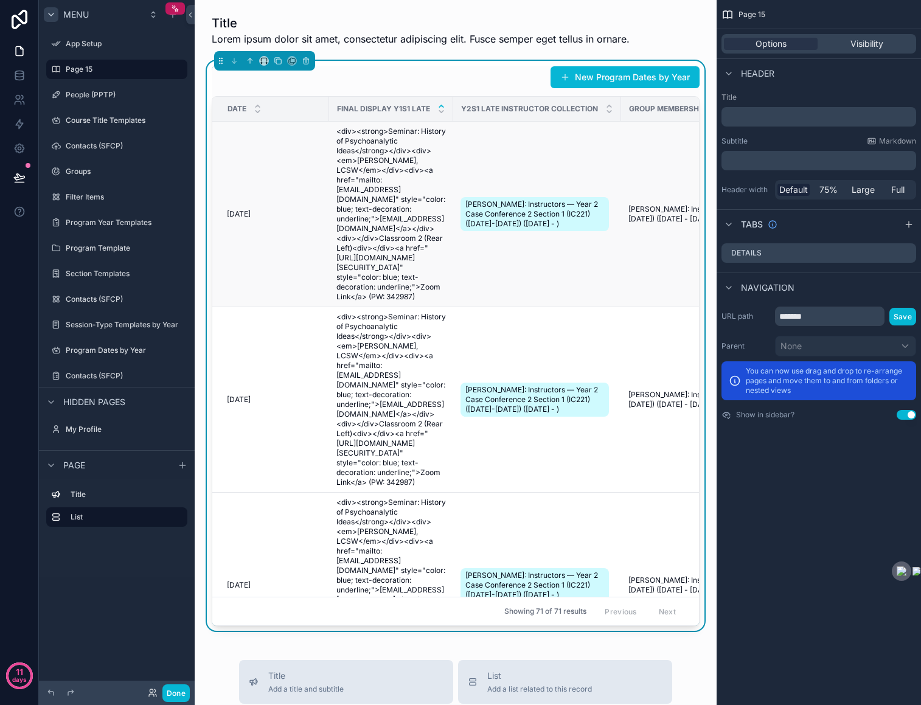
click at [412, 212] on span "<div><strong>Seminar: History of Psychoanalytic Ideas</strong></div><div><em>[P…" at bounding box center [390, 213] width 109 height 175
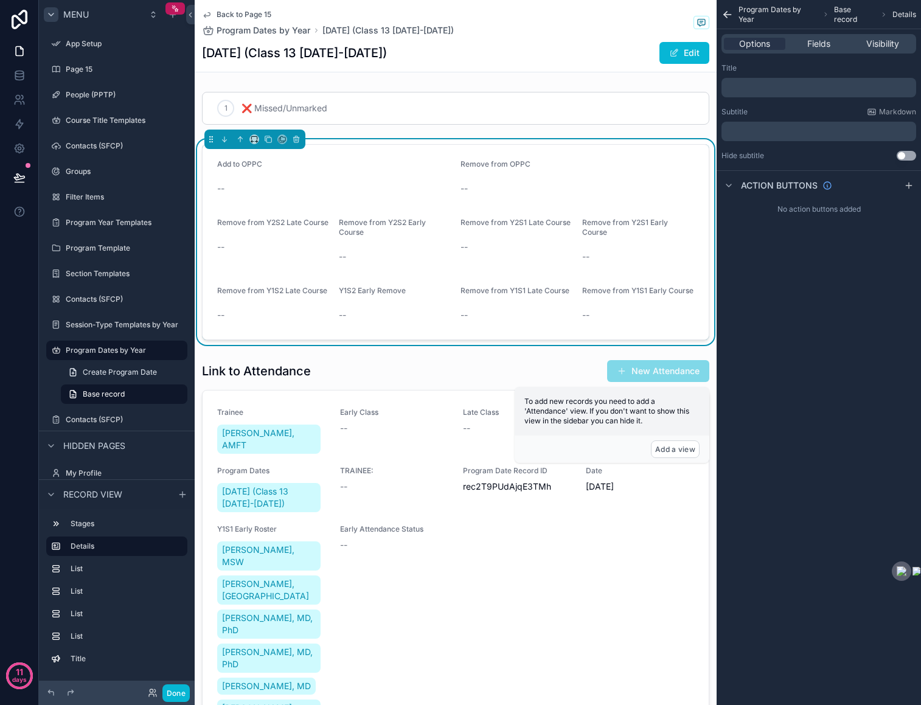
click at [377, 226] on span "Remove from Y2S2 Early Course" at bounding box center [382, 227] width 87 height 19
click at [439, 229] on label "Remove from Y2S2 Early Course" at bounding box center [395, 227] width 112 height 19
click at [673, 55] on span "scrollable content" at bounding box center [674, 53] width 10 height 10
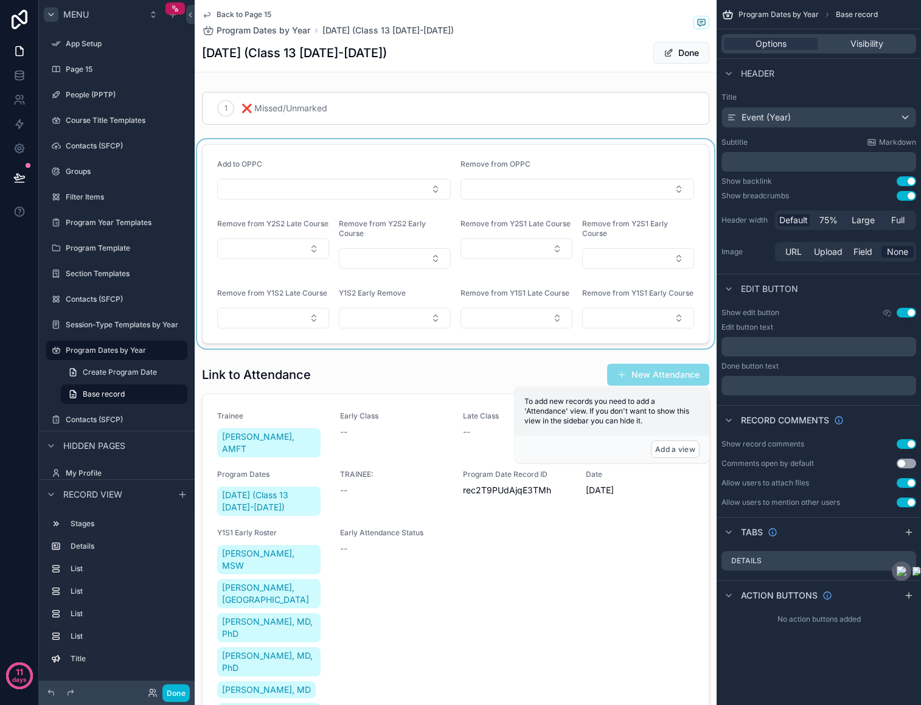
click at [390, 254] on div "scrollable content" at bounding box center [456, 243] width 522 height 209
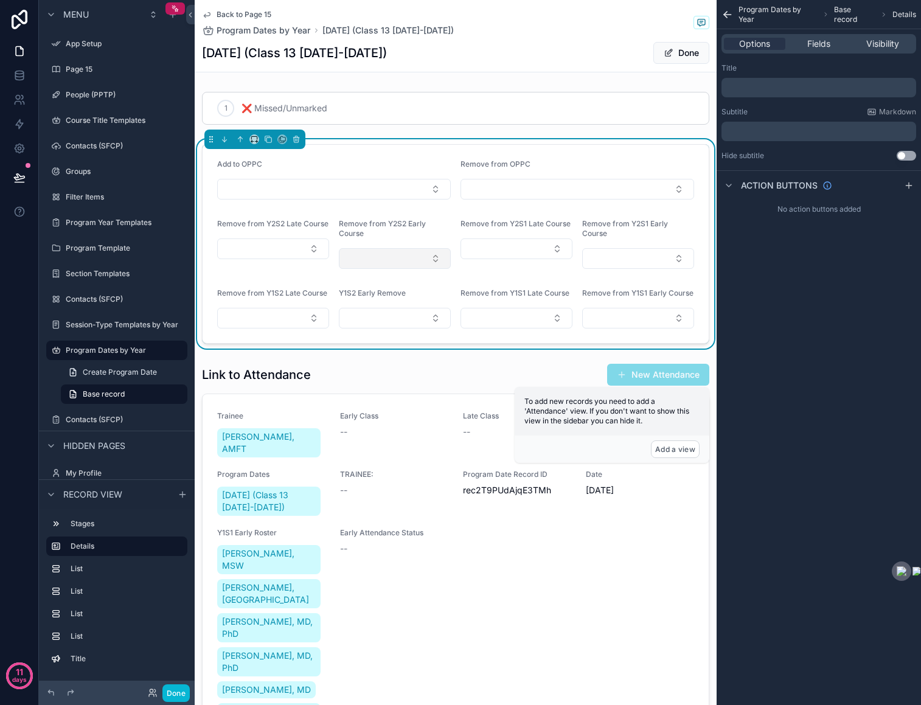
click at [434, 258] on button "Select Button" at bounding box center [395, 258] width 112 height 21
click at [474, 474] on div "scrollable content" at bounding box center [456, 642] width 522 height 569
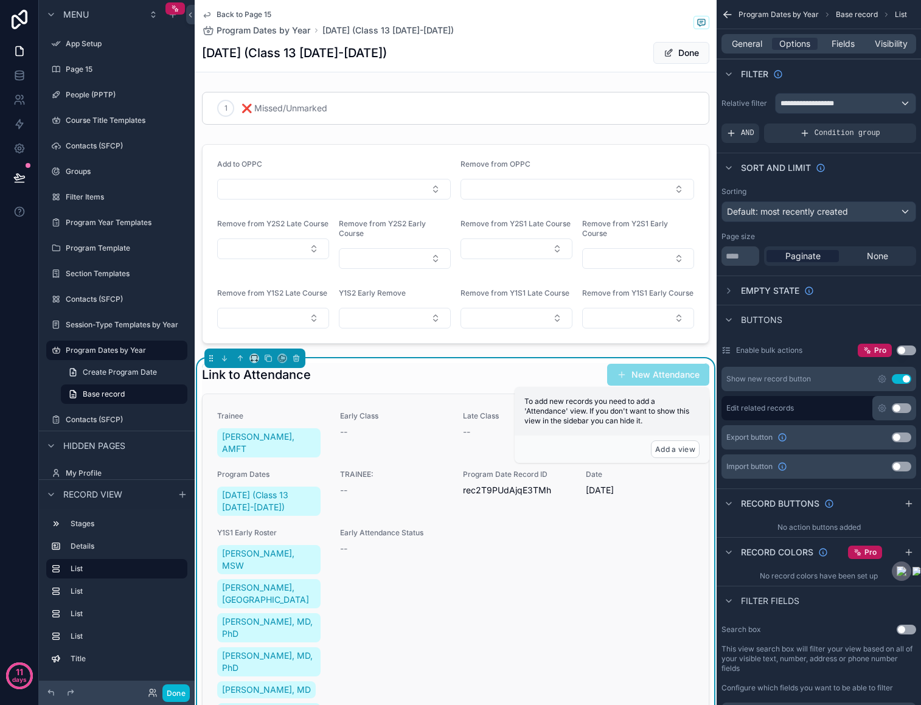
click at [482, 484] on span "rec2T9PUdAjqE3TMh" at bounding box center [517, 490] width 108 height 12
click at [205, 12] on icon "scrollable content" at bounding box center [207, 15] width 10 height 10
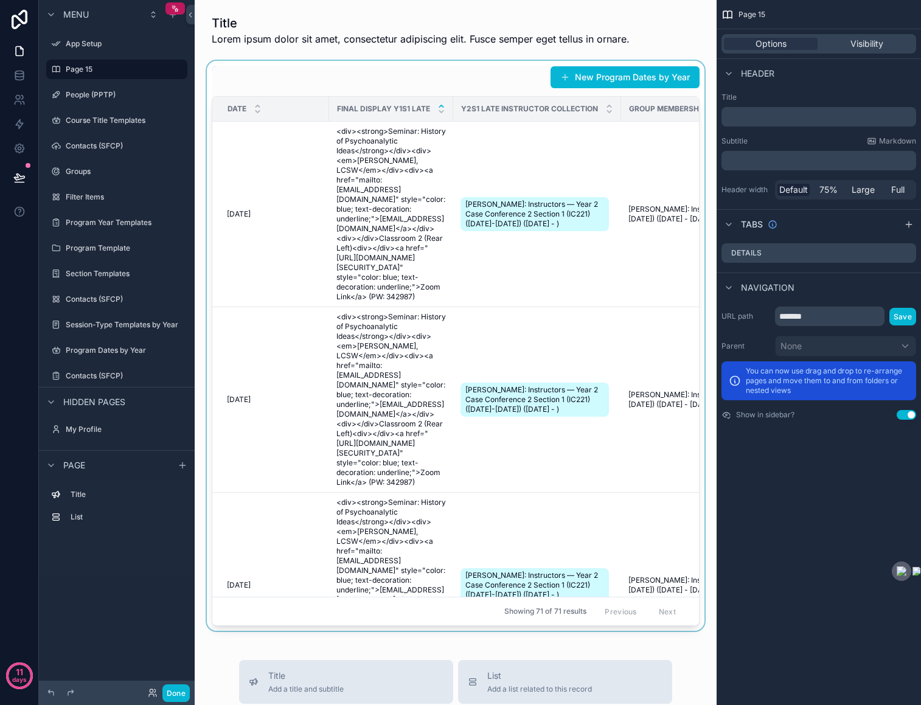
click at [384, 175] on div "scrollable content" at bounding box center [455, 346] width 502 height 570
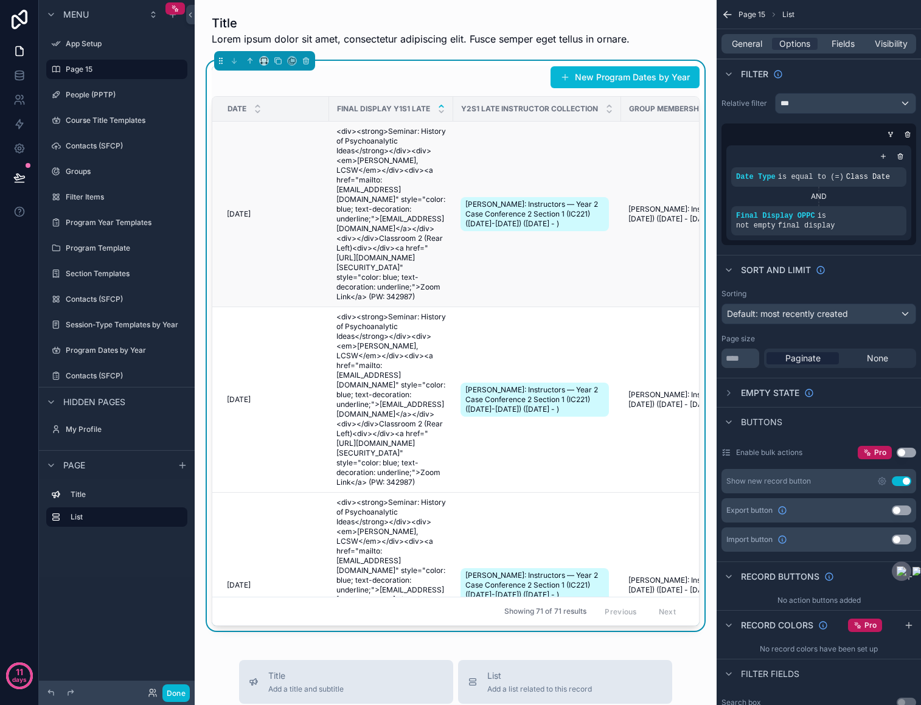
click at [236, 180] on td "[DATE] [DATE]" at bounding box center [270, 214] width 117 height 185
click at [535, 215] on span "[PERSON_NAME]: Instructors — Year 2 Case Conference 2 Section 1 (IC221) ([DATE]…" at bounding box center [534, 213] width 139 height 29
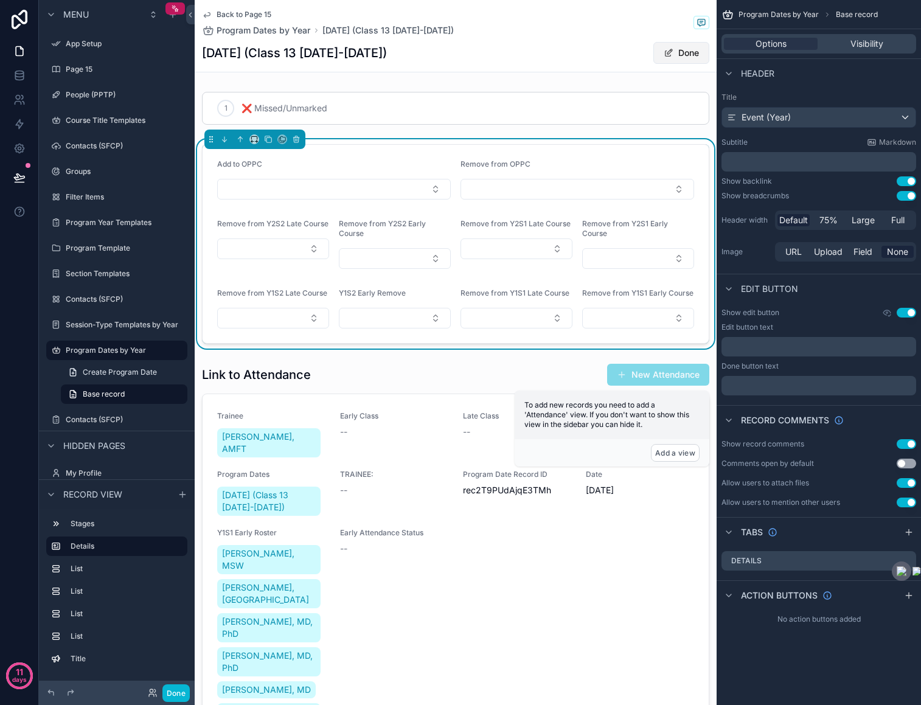
click at [693, 50] on button "Done" at bounding box center [681, 53] width 56 height 22
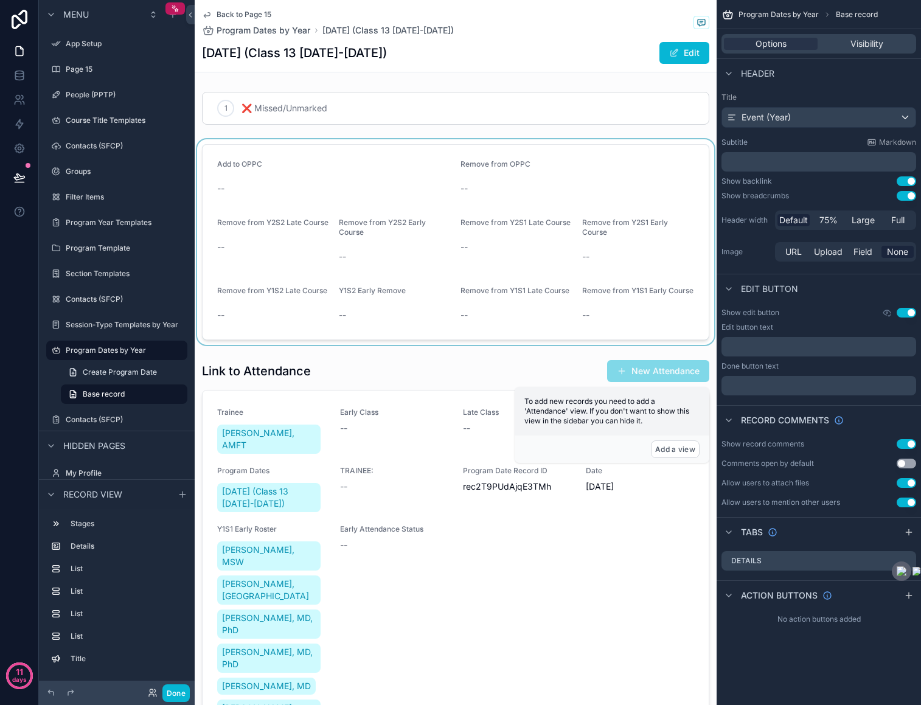
click at [482, 144] on div "scrollable content" at bounding box center [456, 242] width 522 height 206
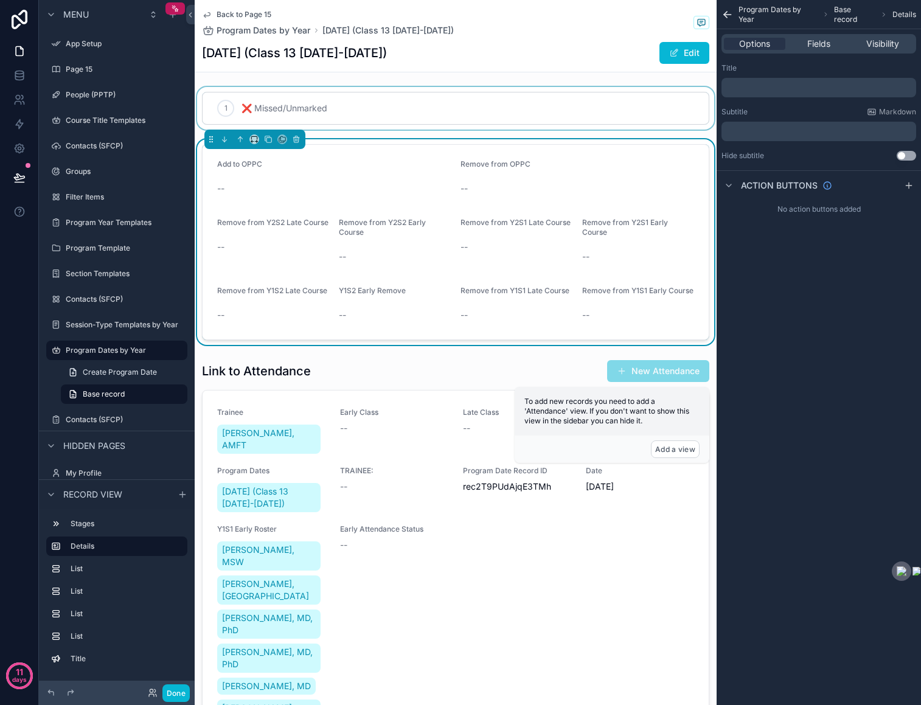
click at [295, 119] on div "scrollable content" at bounding box center [456, 108] width 522 height 43
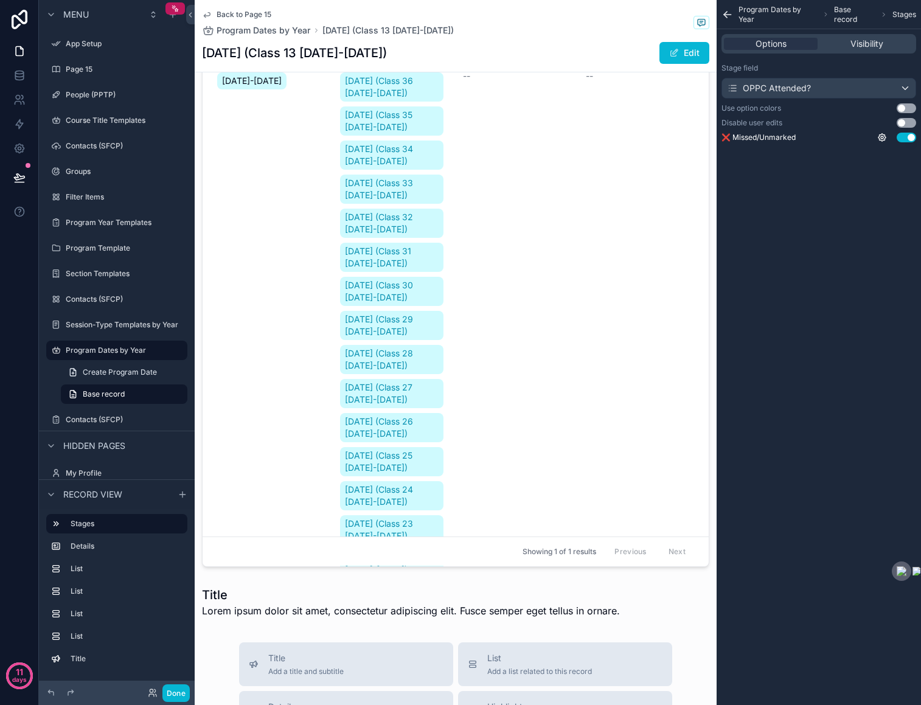
scroll to position [3387, 0]
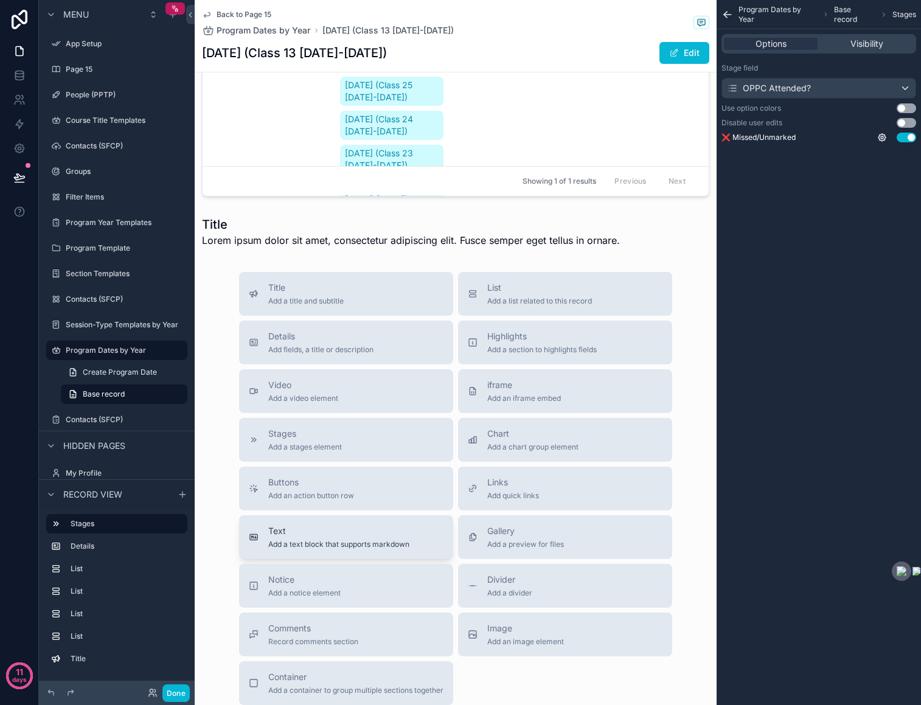
click at [290, 525] on span "Text" at bounding box center [338, 531] width 141 height 12
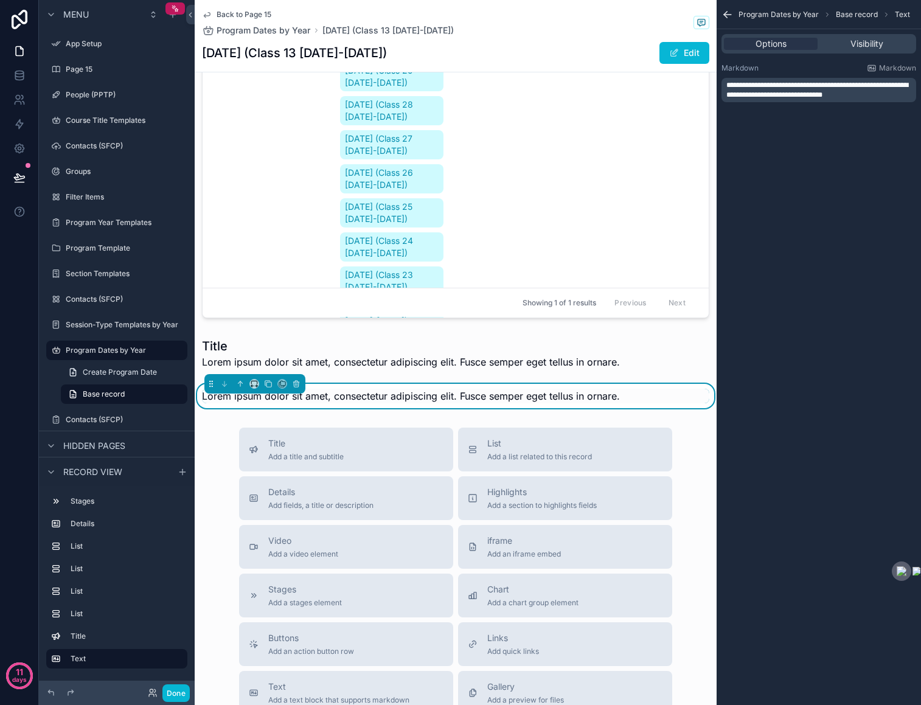
scroll to position [3211, 0]
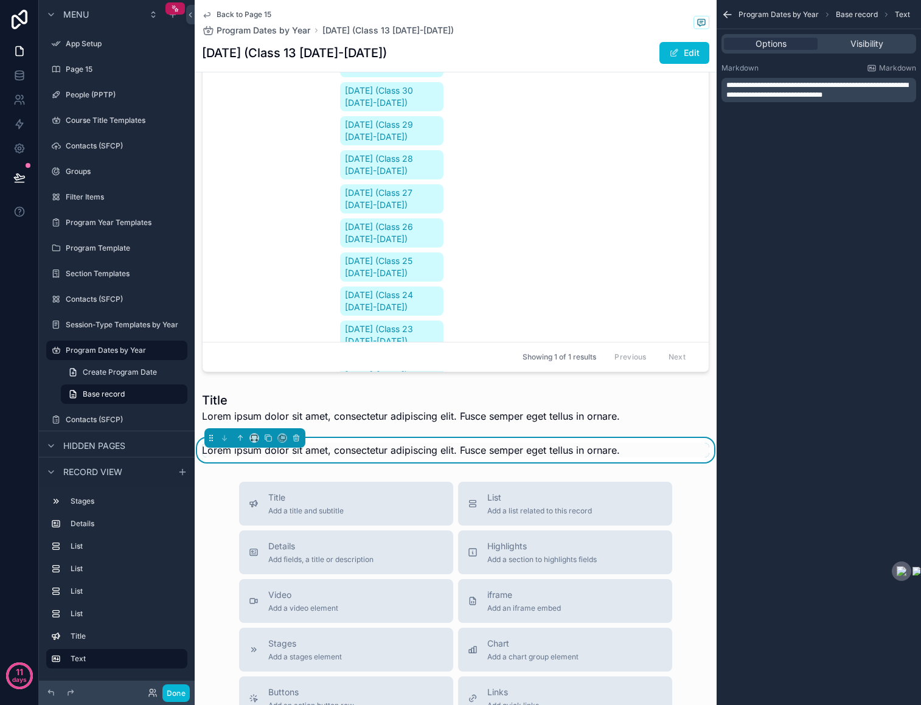
click at [330, 444] on span "Lorem ipsum dolor sit amet, consectetur adipiscing elit. Fusce semper eget tell…" at bounding box center [411, 450] width 418 height 12
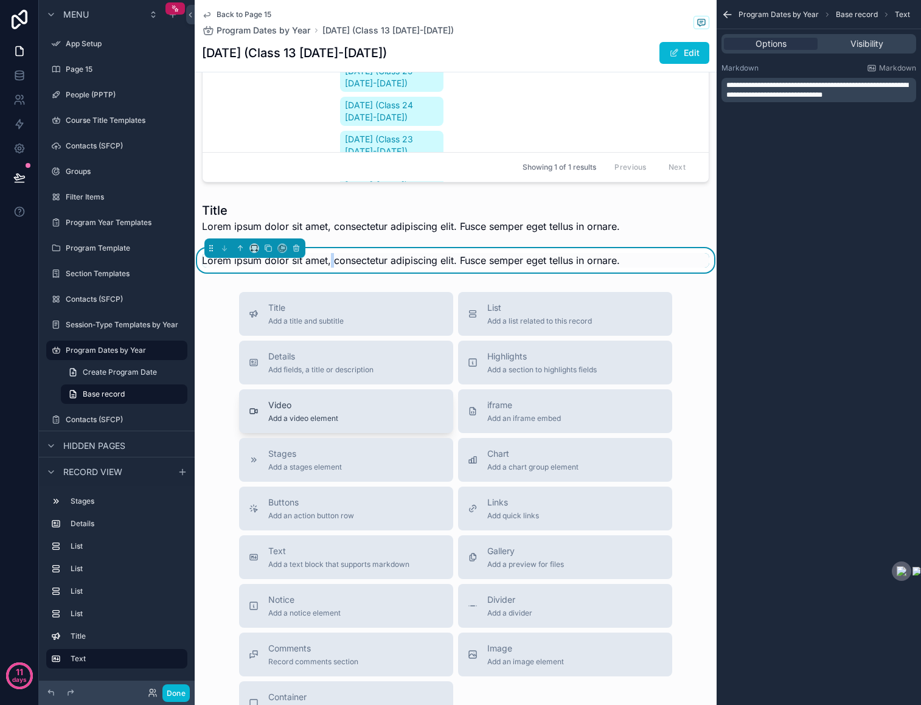
scroll to position [3401, 0]
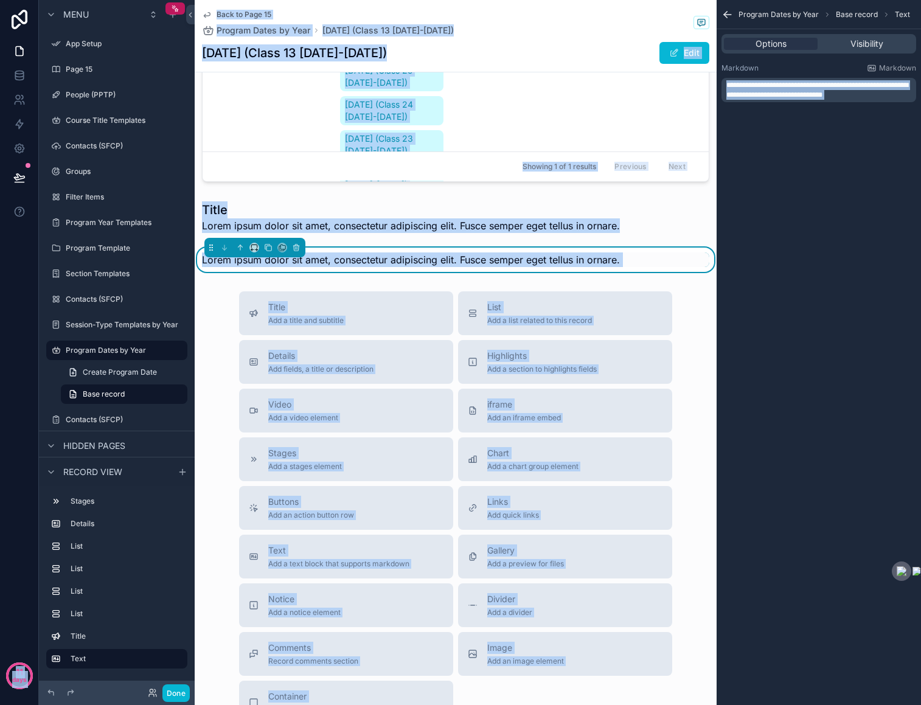
click at [389, 248] on div "Lorem ipsum dolor sit amet, consectetur adipiscing elit. Fusce semper eget tell…" at bounding box center [456, 260] width 522 height 24
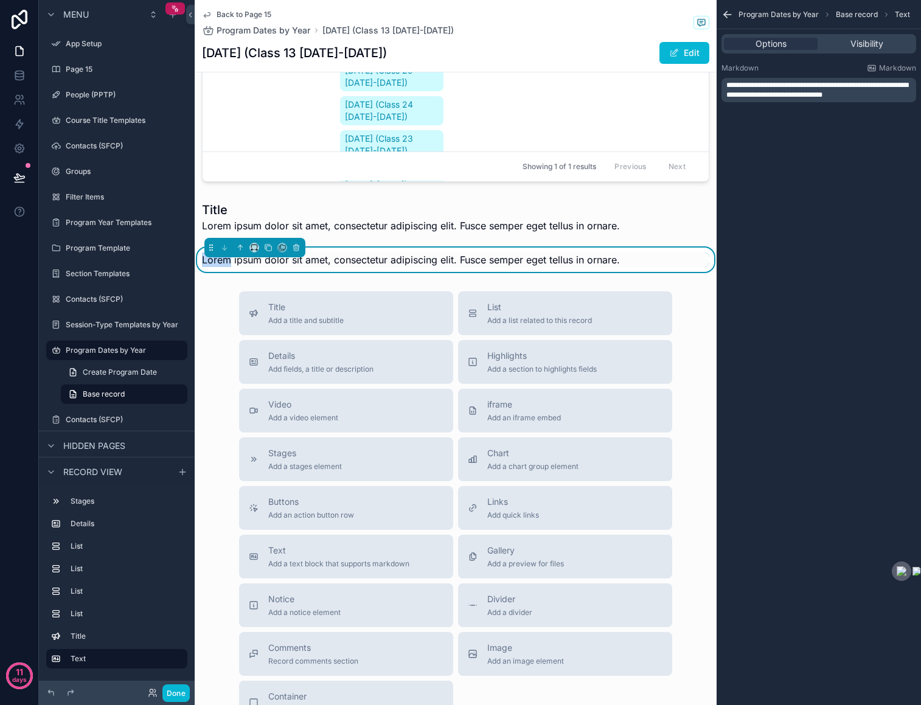
click at [389, 248] on div "Lorem ipsum dolor sit amet, consectetur adipiscing elit. Fusce semper eget tell…" at bounding box center [456, 260] width 522 height 24
click at [637, 252] on div "Lorem ipsum dolor sit amet, consectetur adipiscing elit. Fusce semper eget tell…" at bounding box center [455, 259] width 507 height 15
drag, startPoint x: 642, startPoint y: 161, endPoint x: 212, endPoint y: 163, distance: 430.0
click at [212, 252] on div "Lorem ipsum dolor sit amet, consectetur adipiscing elit. Fusce semper eget tell…" at bounding box center [455, 259] width 507 height 15
click at [297, 254] on span "Lorem ipsum dolor sit amet, consectetur adipiscing elit. Fusce semper eget tell…" at bounding box center [411, 260] width 418 height 12
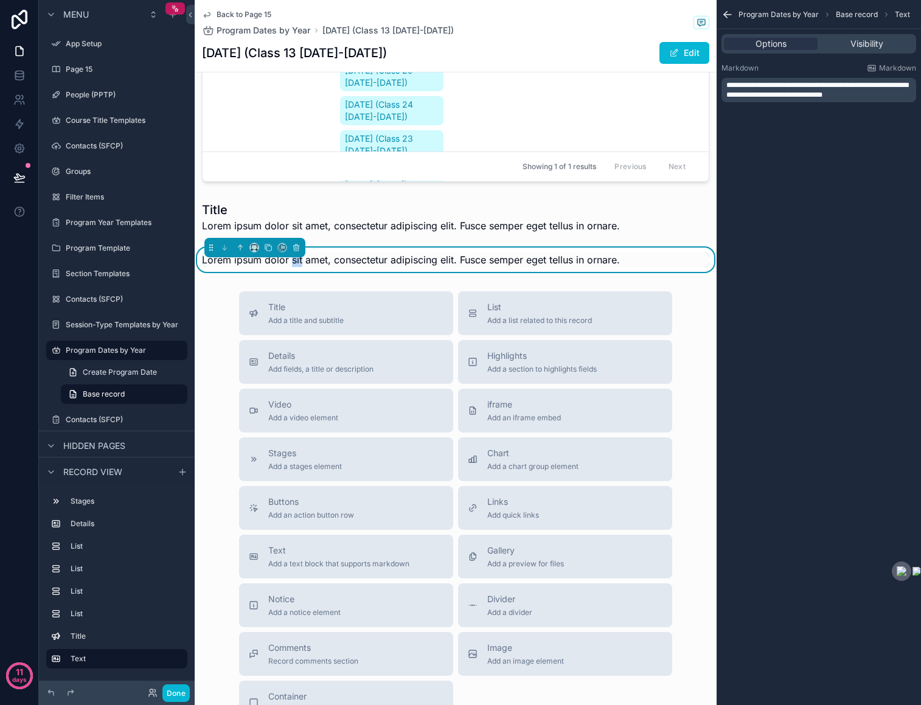
click at [297, 254] on span "Lorem ipsum dolor sit amet, consectetur adipiscing elit. Fusce semper eget tell…" at bounding box center [411, 260] width 418 height 12
click at [802, 93] on span "**********" at bounding box center [817, 89] width 182 height 17
click at [869, 94] on p "**********" at bounding box center [819, 89] width 187 height 19
click at [891, 65] on span "Markdown" at bounding box center [897, 68] width 37 height 10
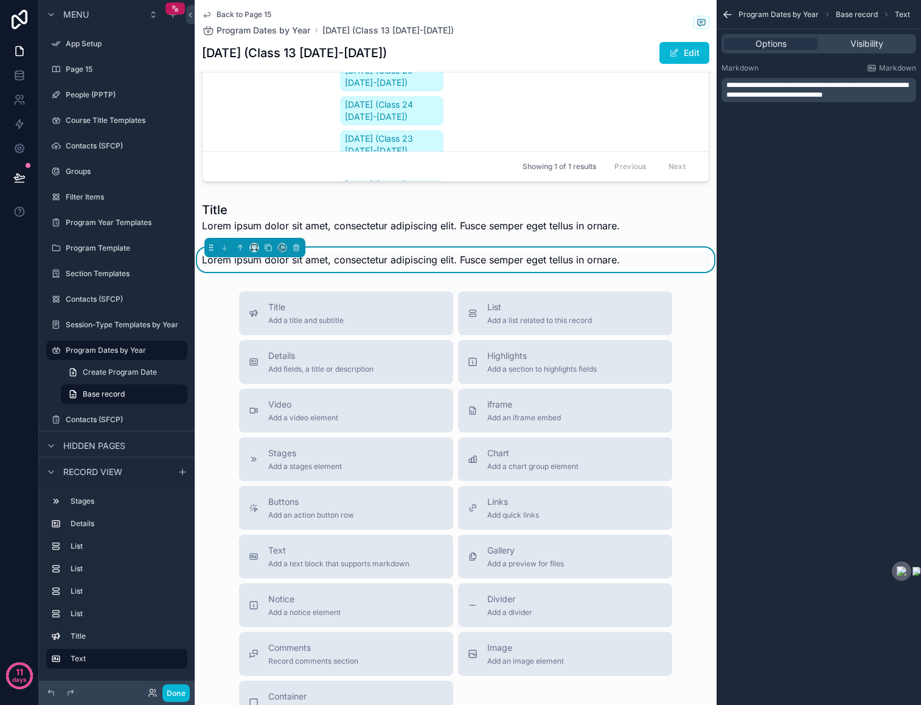
click at [440, 254] on span "Lorem ipsum dolor sit amet, consectetur adipiscing elit. Fusce semper eget tell…" at bounding box center [411, 260] width 418 height 12
click at [701, 50] on button "Edit" at bounding box center [684, 53] width 50 height 22
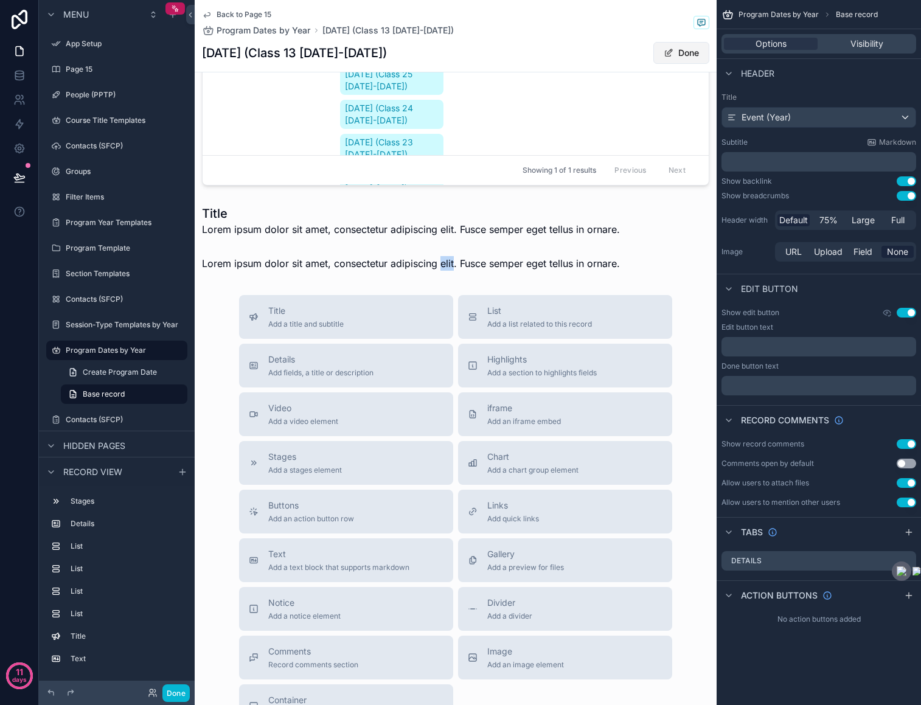
scroll to position [3405, 0]
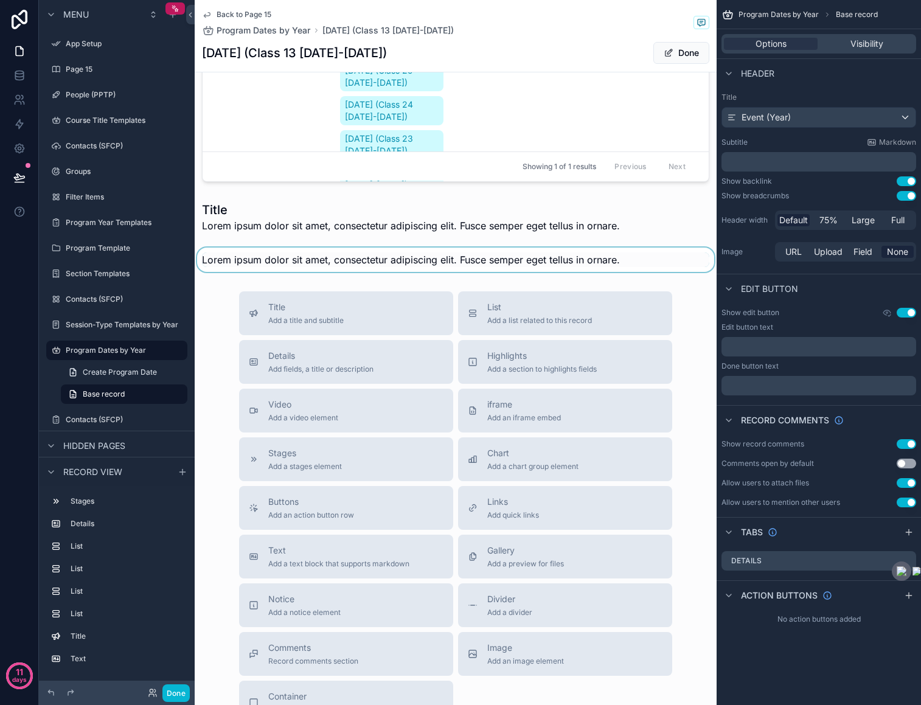
click at [494, 248] on div "scrollable content" at bounding box center [456, 260] width 522 height 24
click at [494, 254] on span "Lorem ipsum dolor sit amet, consectetur adipiscing elit. Fusce semper eget tell…" at bounding box center [411, 260] width 418 height 12
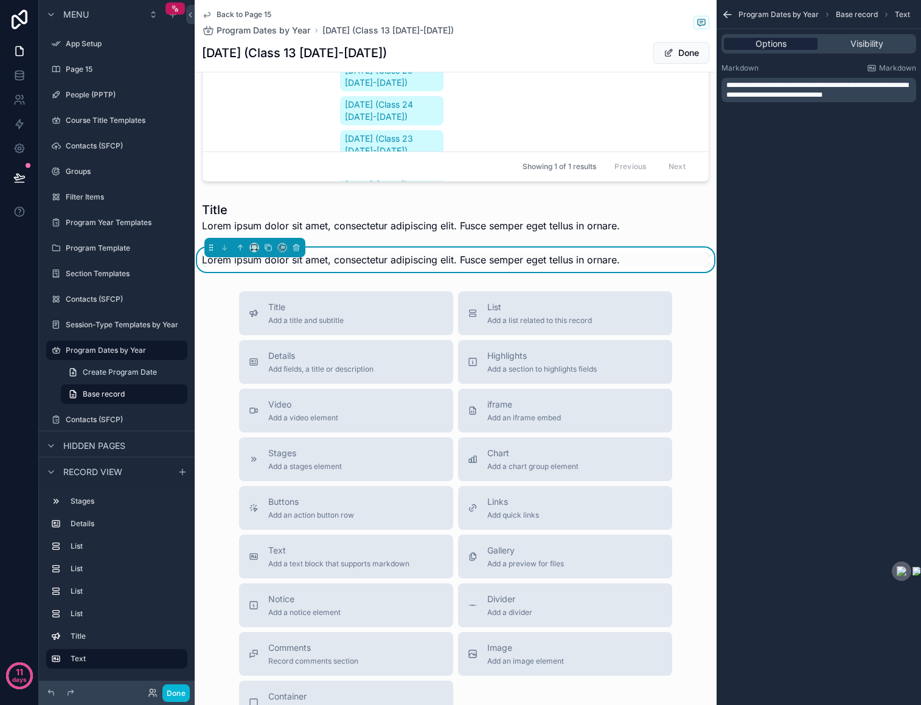
click at [780, 39] on span "Options" at bounding box center [770, 44] width 31 height 12
click at [860, 44] on span "Visibility" at bounding box center [866, 44] width 33 height 12
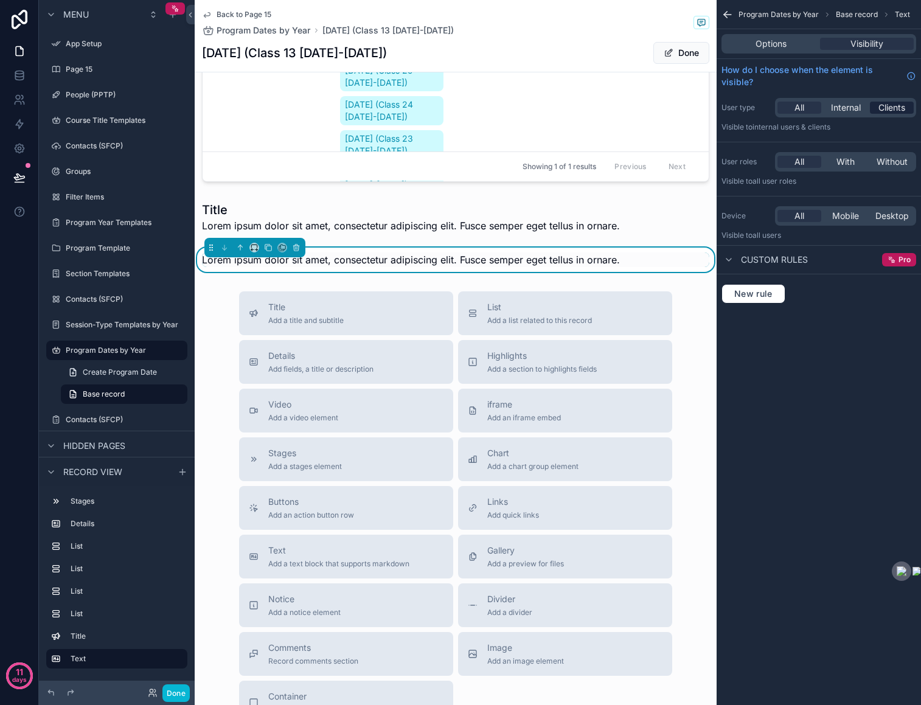
click at [893, 108] on span "Clients" at bounding box center [891, 108] width 27 height 12
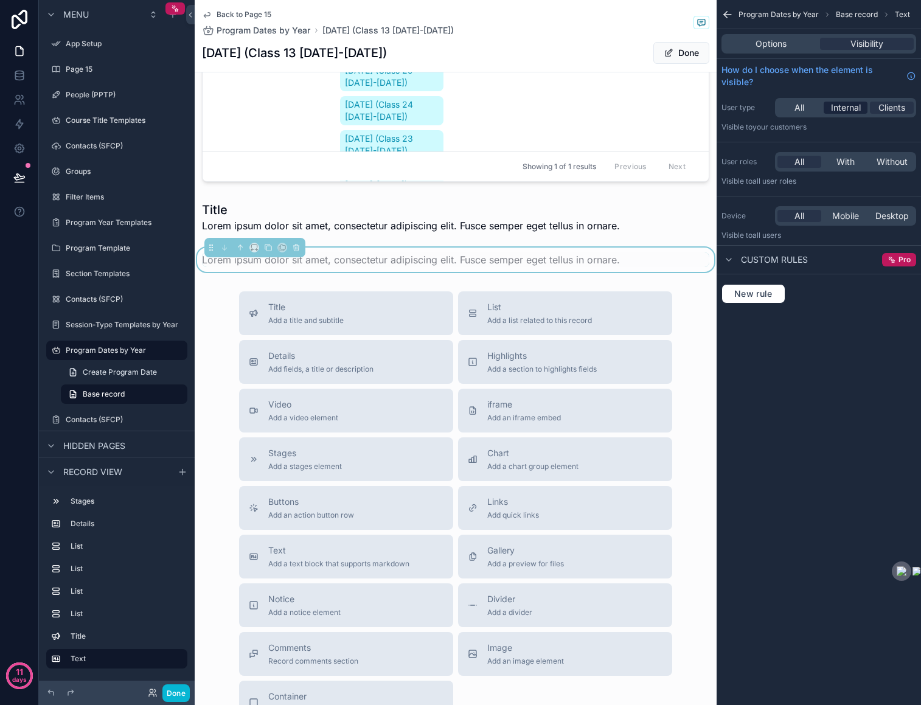
click at [853, 109] on span "Internal" at bounding box center [846, 108] width 30 height 12
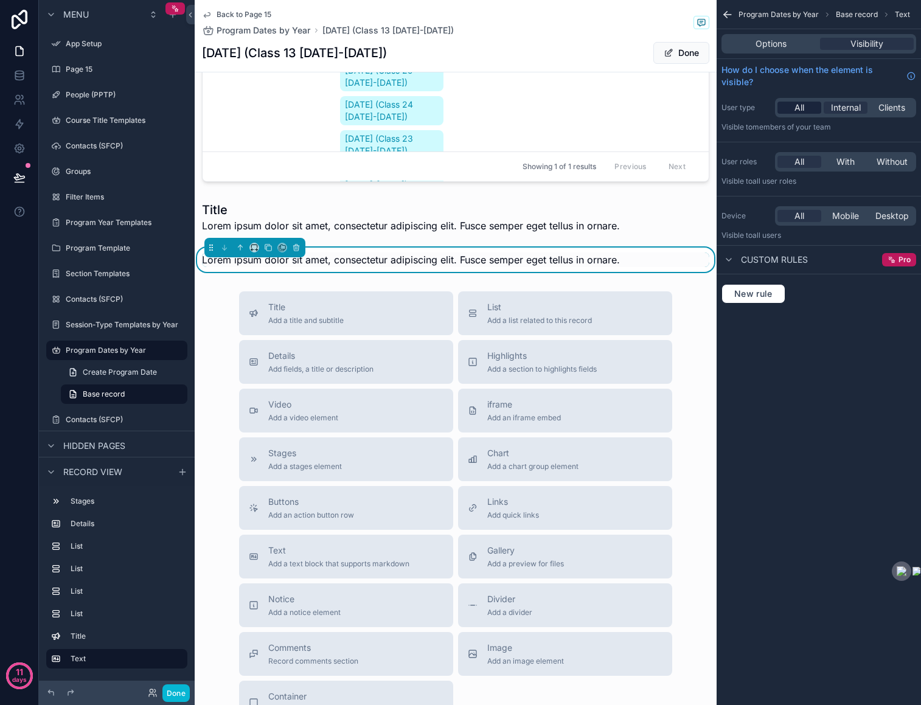
click at [799, 106] on span "All" at bounding box center [799, 108] width 10 height 12
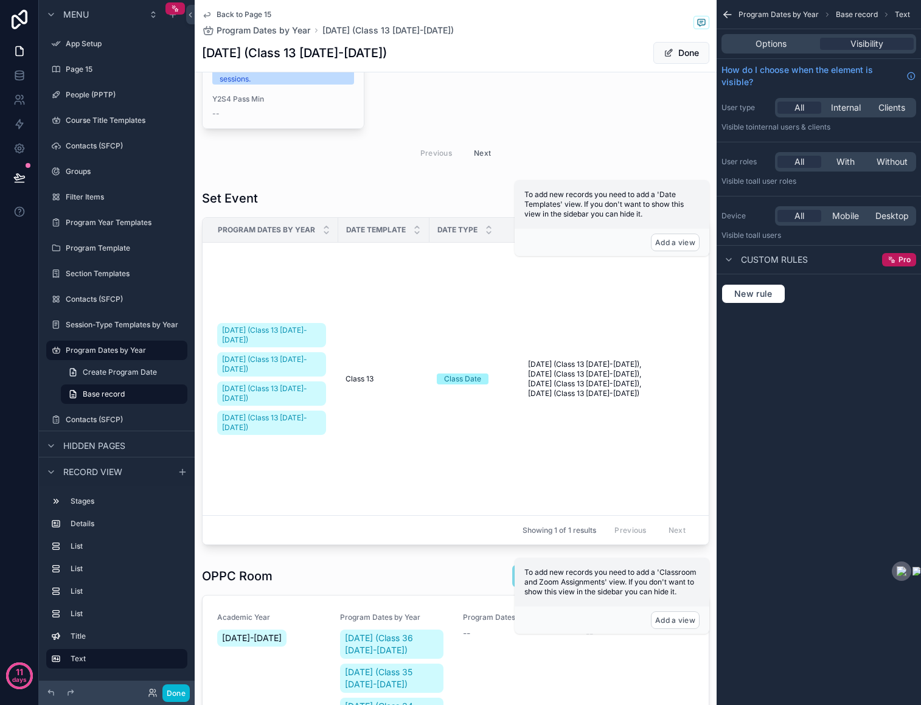
scroll to position [2468, 0]
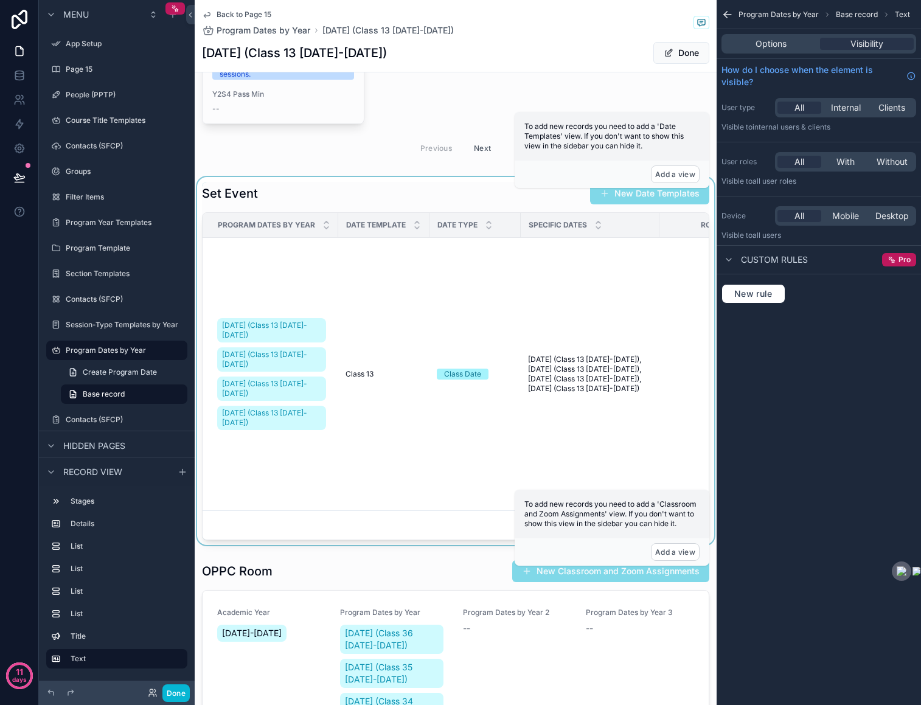
click at [519, 218] on div "scrollable content" at bounding box center [456, 361] width 522 height 368
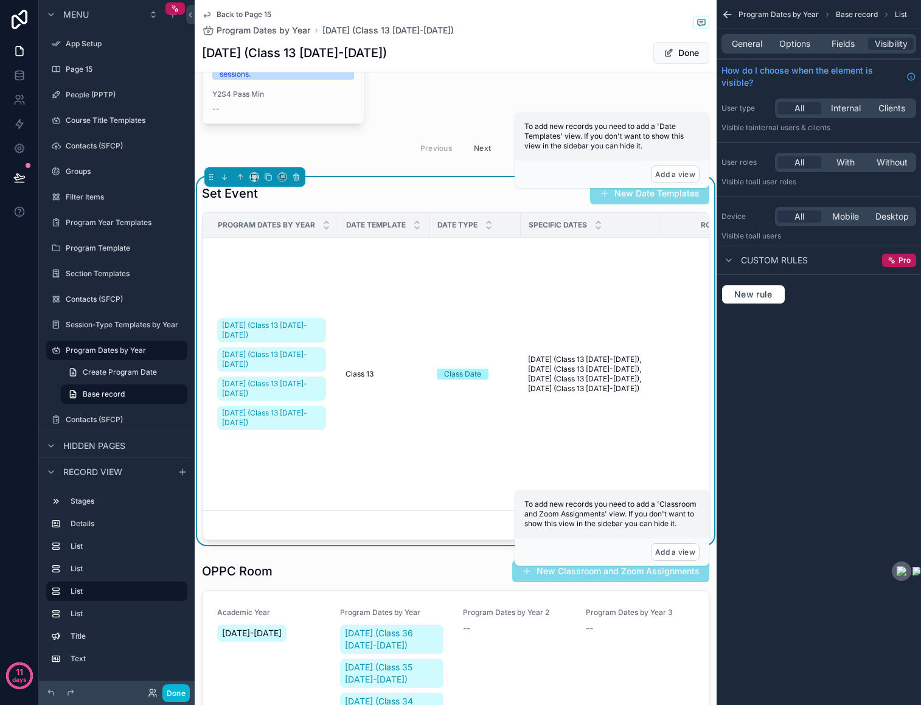
click at [392, 220] on span "Date Template" at bounding box center [376, 225] width 60 height 10
click at [844, 50] on div "General Options Fields Visibility" at bounding box center [818, 43] width 195 height 19
click at [842, 43] on span "Fields" at bounding box center [842, 44] width 23 height 12
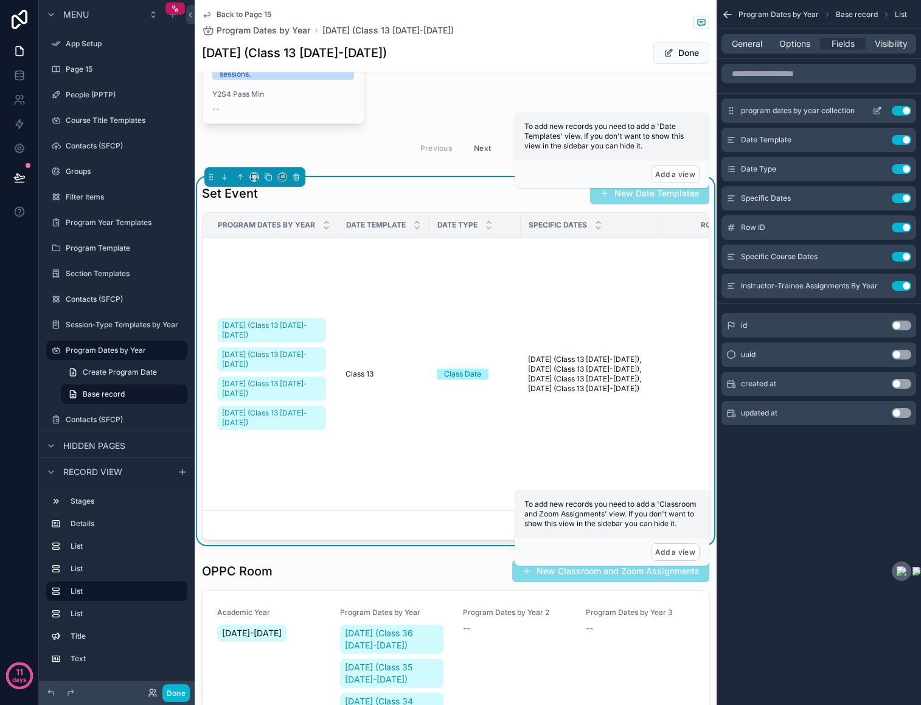
click at [875, 112] on icon "scrollable content" at bounding box center [877, 111] width 10 height 10
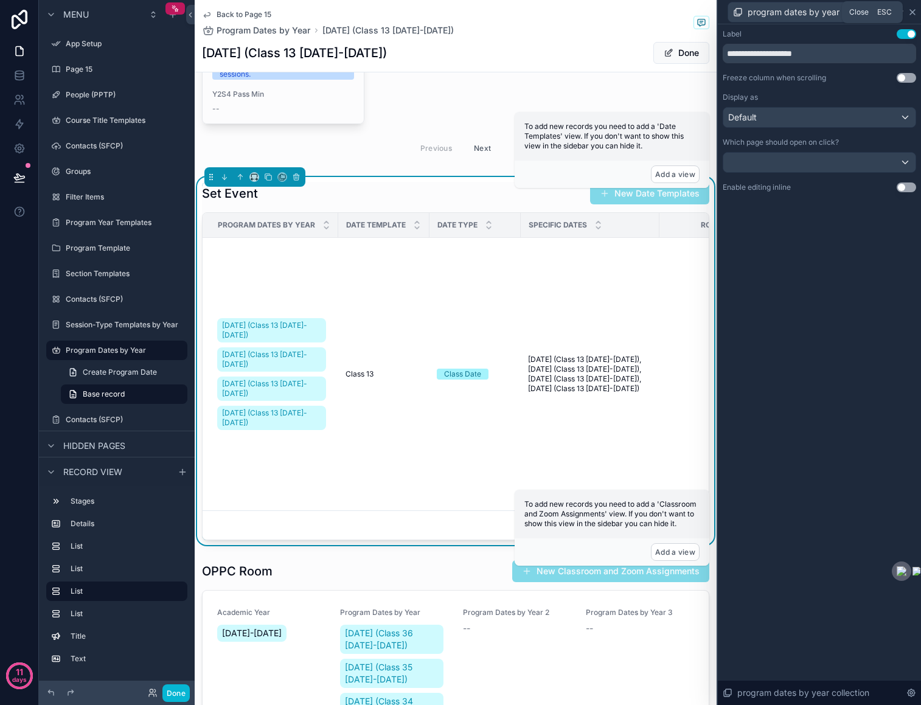
click at [913, 12] on icon at bounding box center [912, 12] width 10 height 10
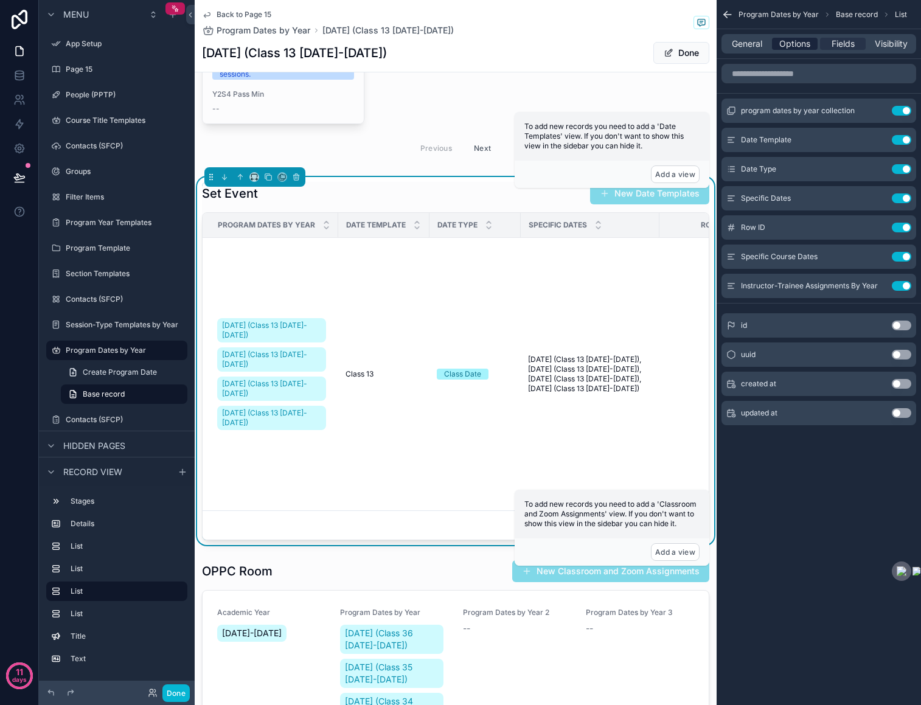
click at [806, 43] on span "Options" at bounding box center [794, 44] width 31 height 12
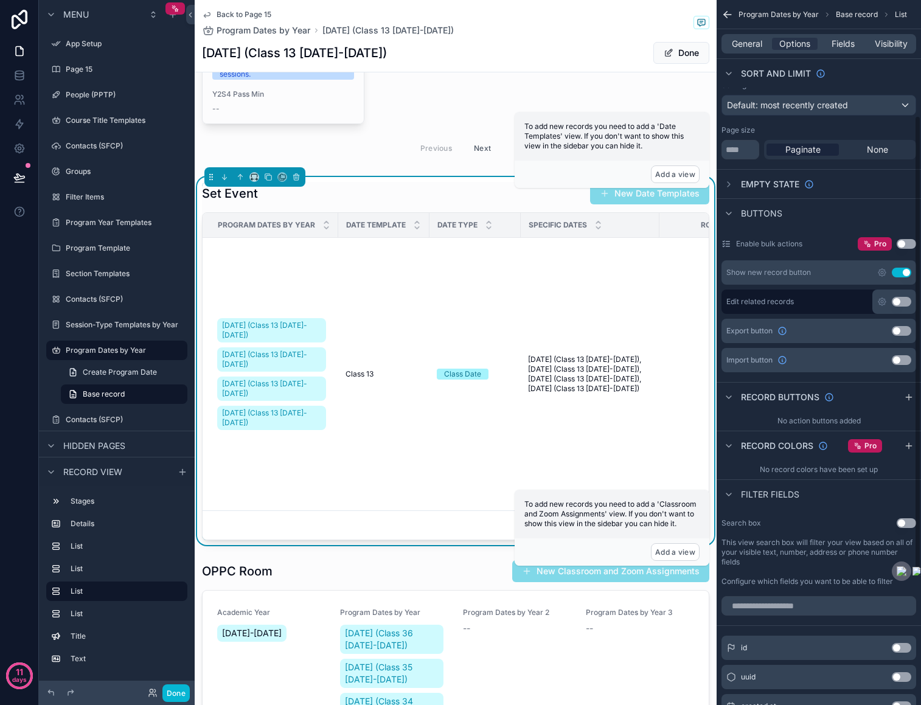
scroll to position [0, 0]
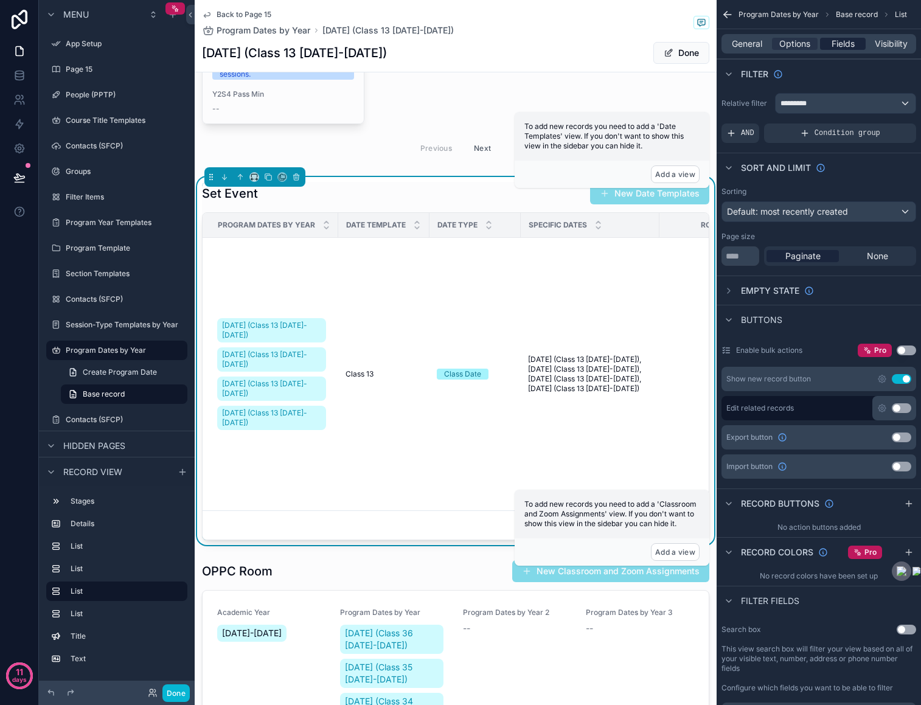
click at [837, 43] on span "Fields" at bounding box center [842, 44] width 23 height 12
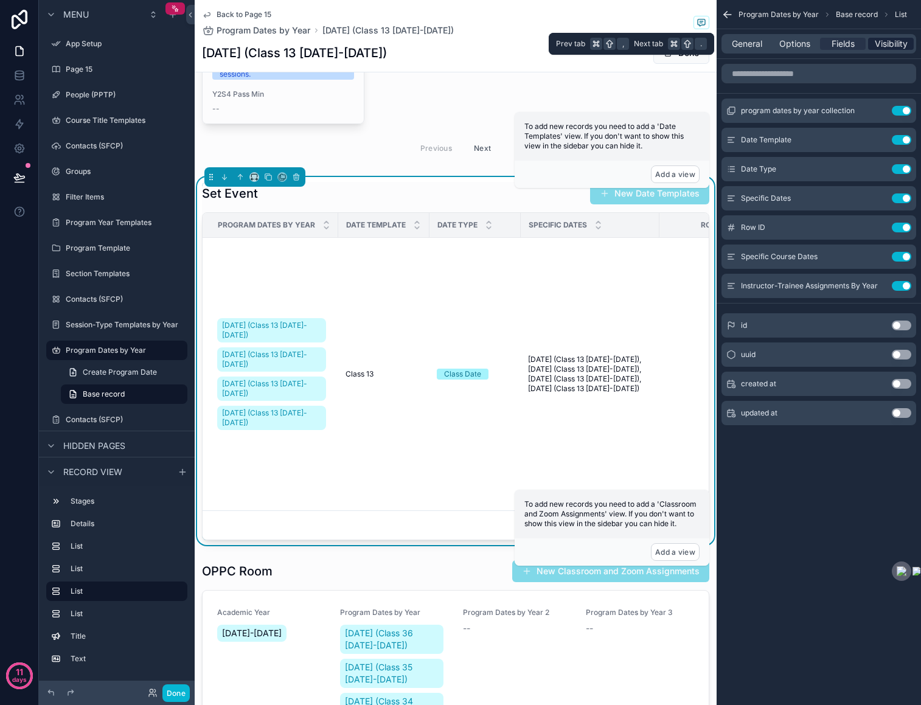
click at [890, 42] on span "Visibility" at bounding box center [891, 44] width 33 height 12
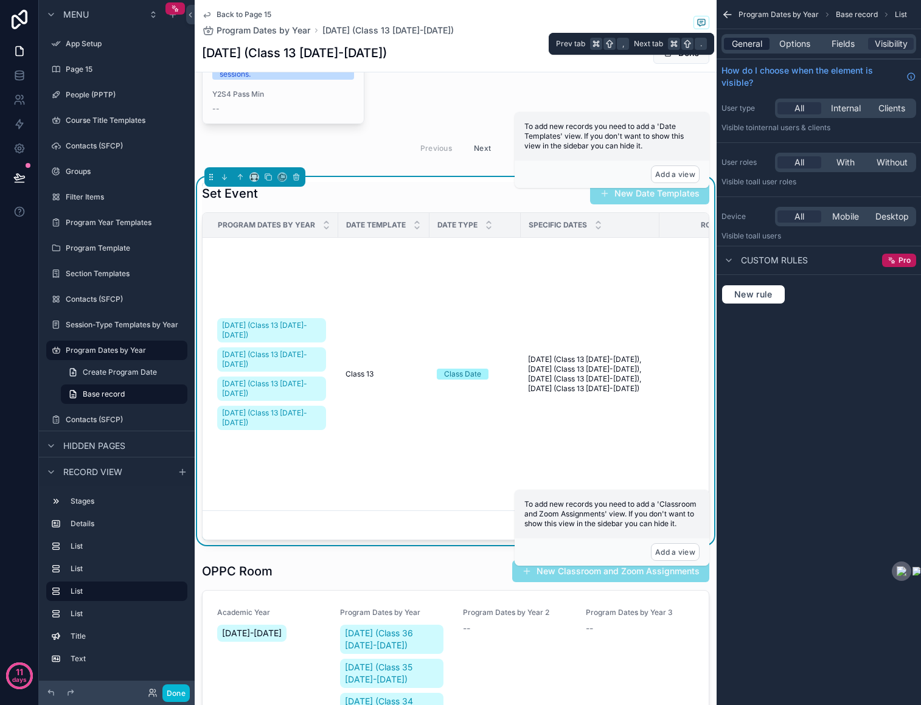
click at [750, 42] on span "General" at bounding box center [747, 44] width 30 height 12
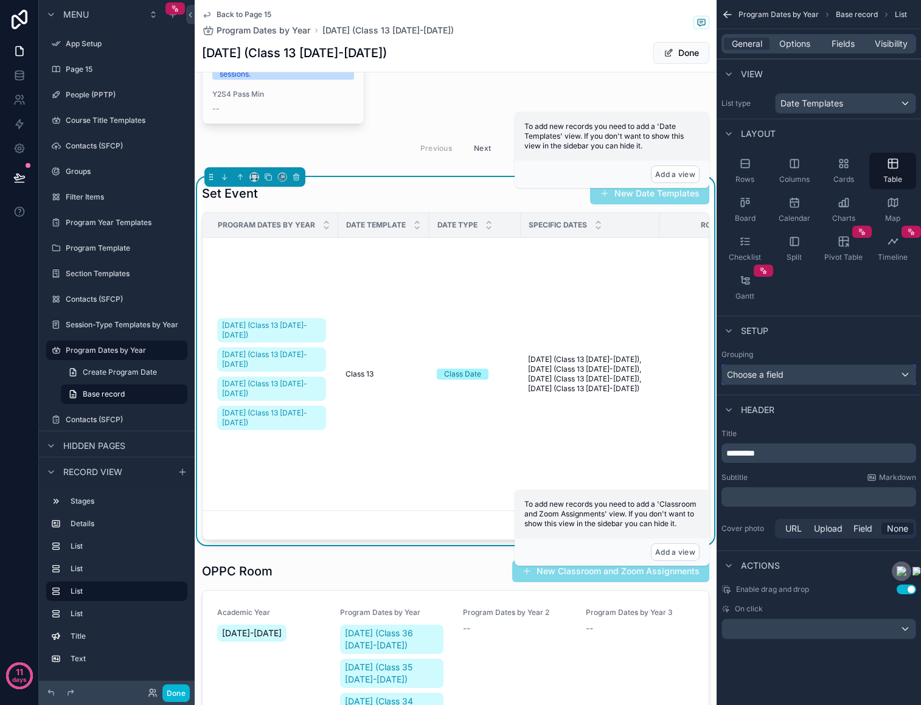
click at [820, 374] on div "Choose a field" at bounding box center [818, 374] width 193 height 19
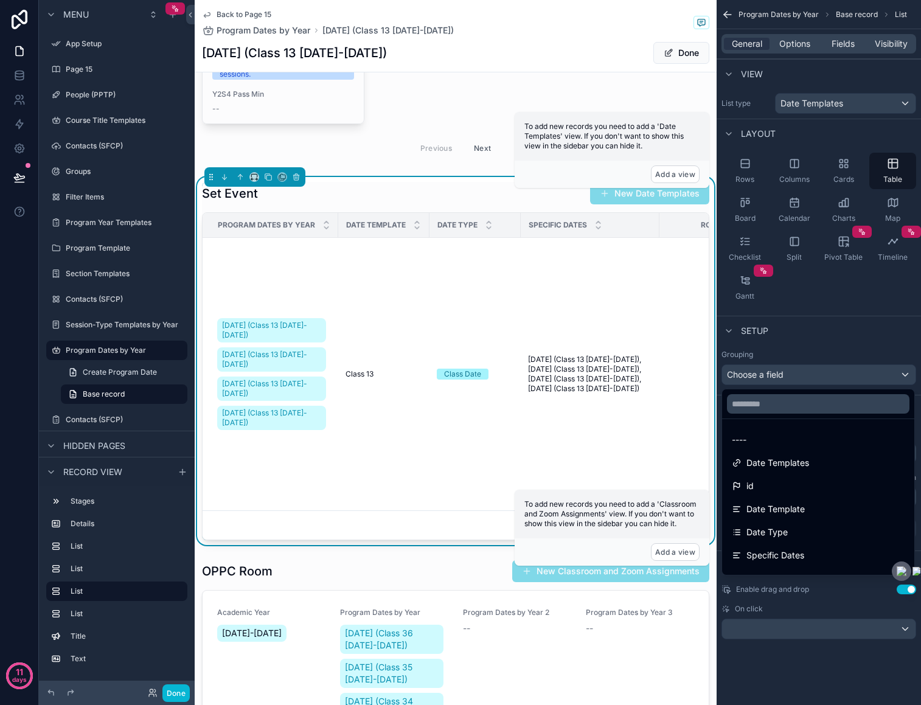
click at [826, 352] on div "scrollable content" at bounding box center [460, 352] width 921 height 705
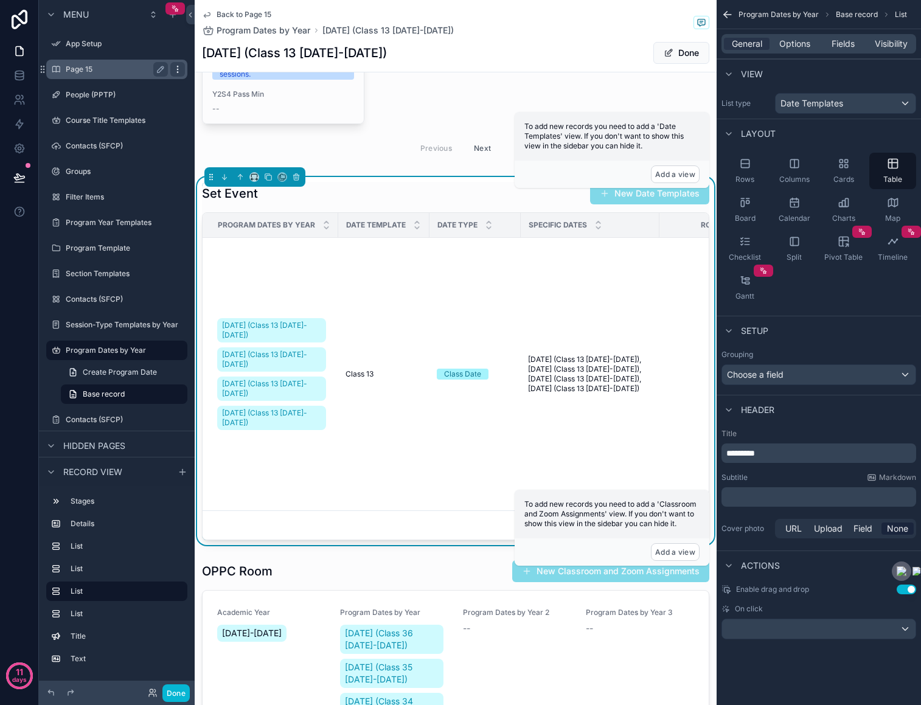
click at [173, 71] on icon "scrollable content" at bounding box center [178, 69] width 10 height 10
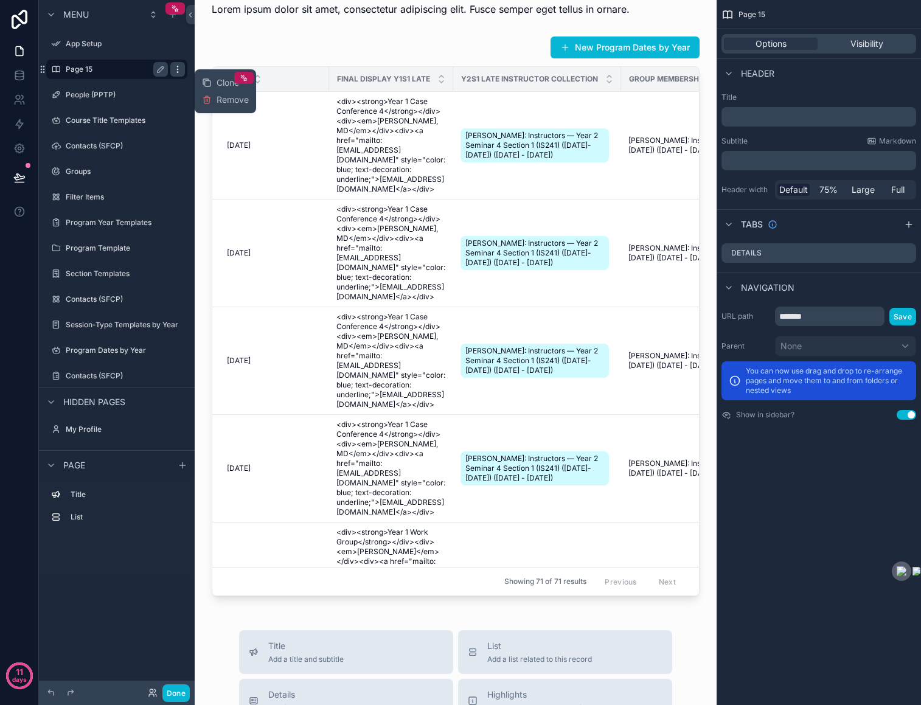
scroll to position [505, 0]
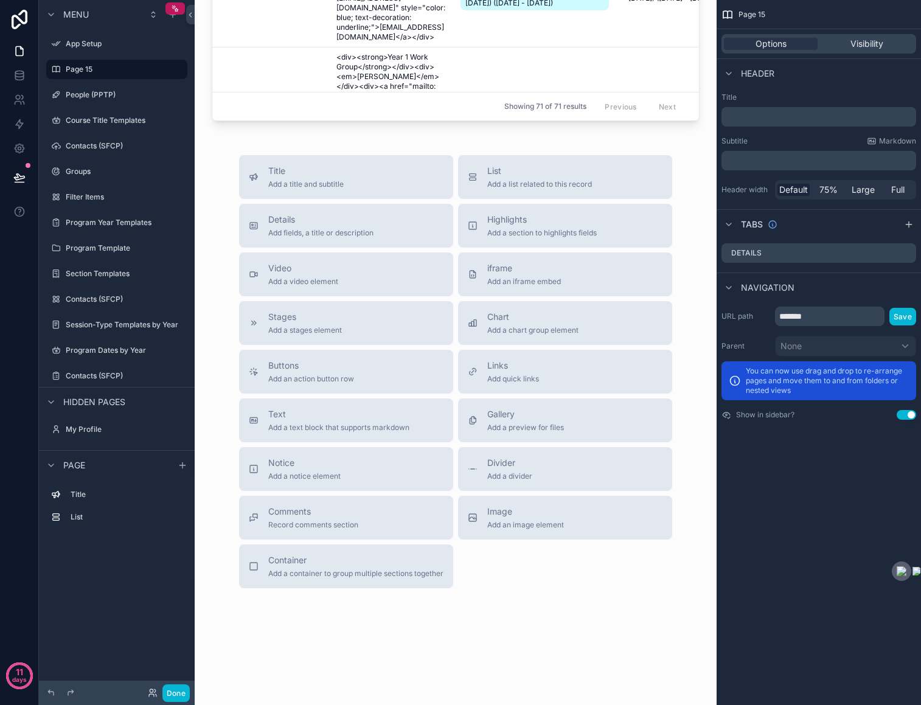
click at [700, 249] on div "Title Add a title and subtitle List Add a list related to this record Details A…" at bounding box center [455, 371] width 502 height 433
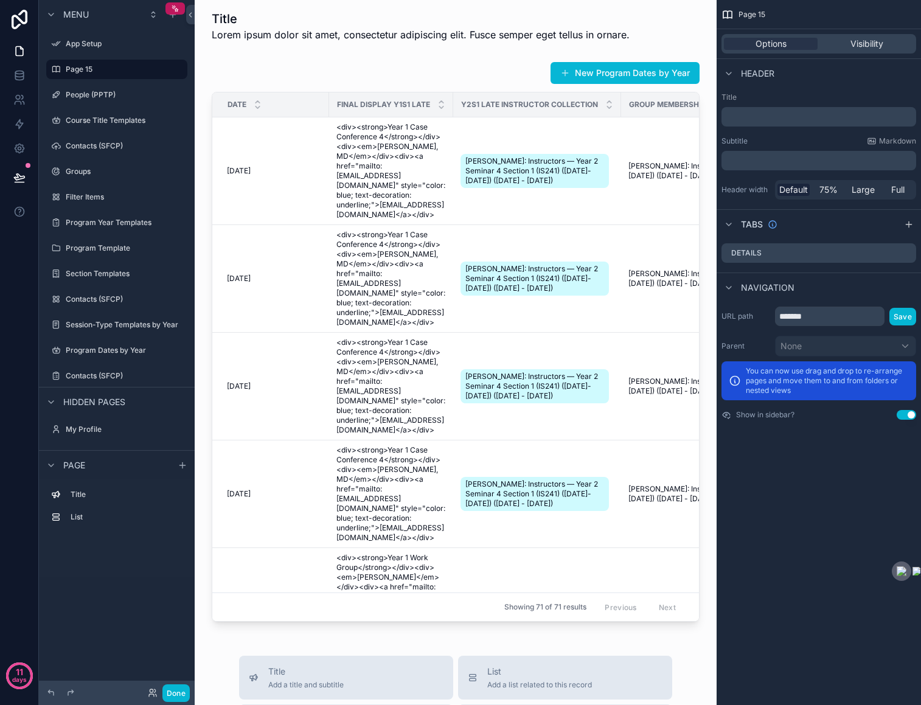
scroll to position [0, 0]
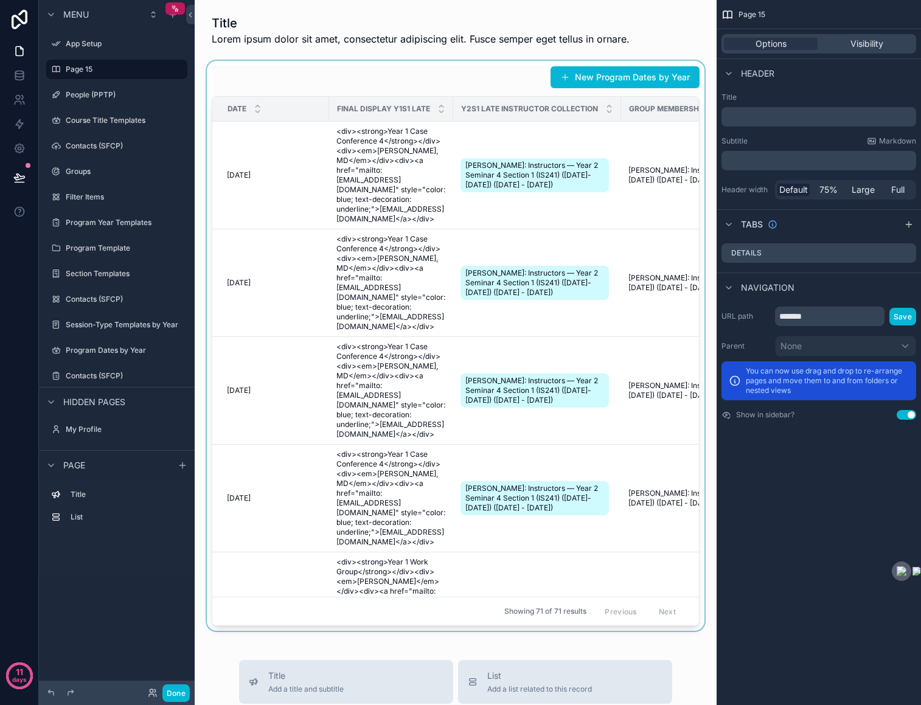
click at [621, 192] on div "scrollable content" at bounding box center [455, 346] width 502 height 570
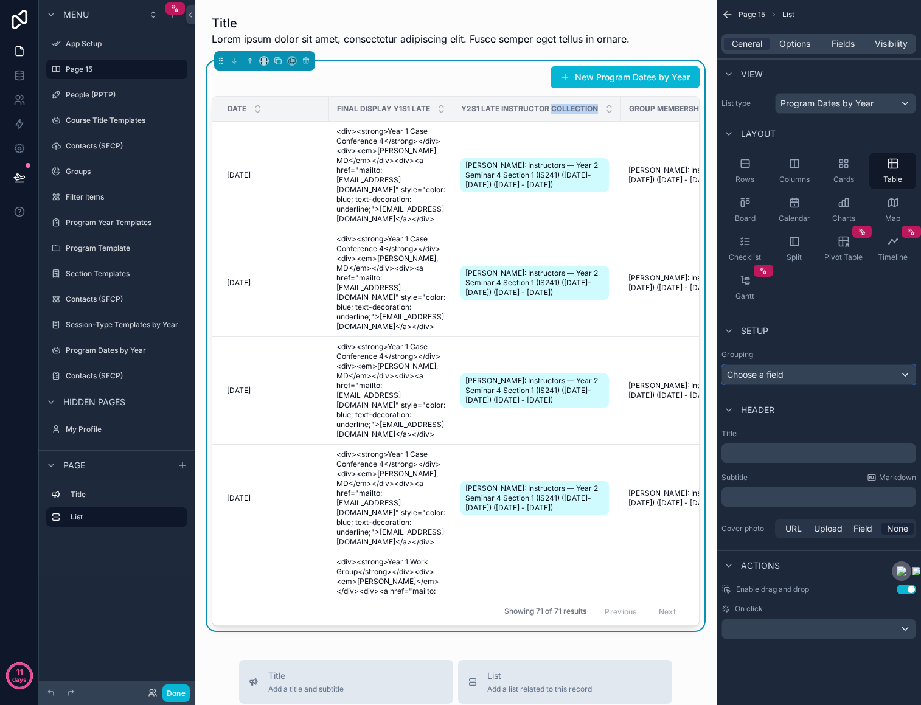
click at [814, 376] on div "Choose a field" at bounding box center [818, 374] width 193 height 19
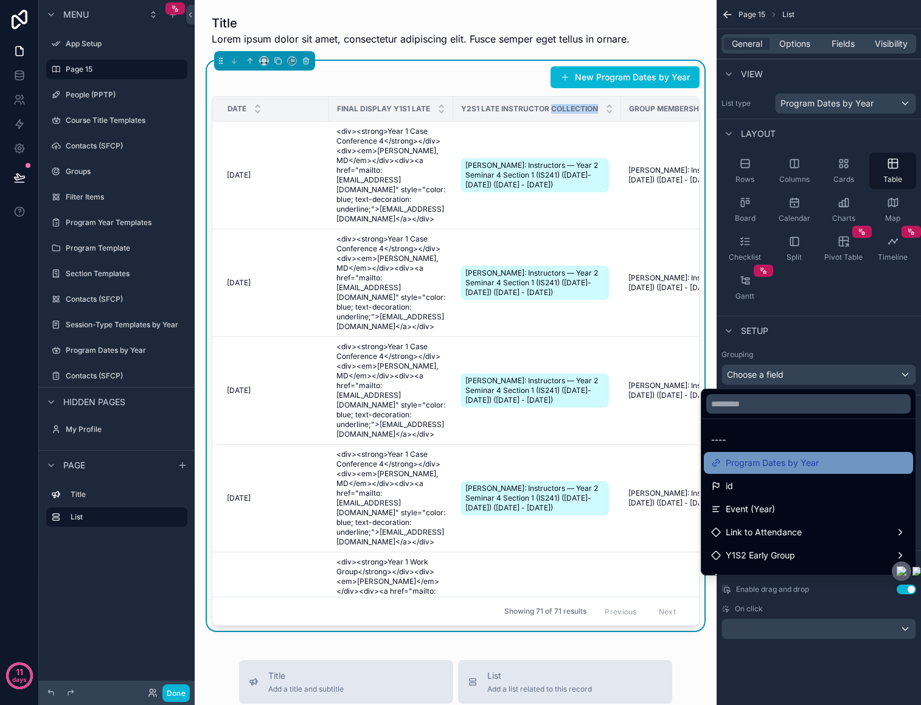
click at [799, 461] on span "Program Dates by Year" at bounding box center [772, 463] width 93 height 15
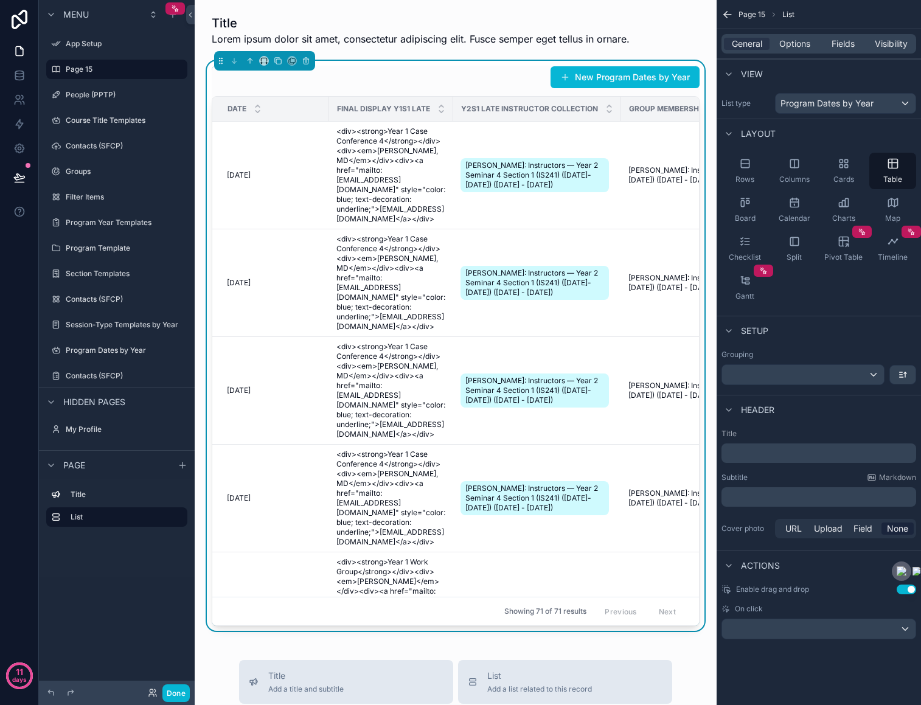
click at [732, 16] on icon "scrollable content" at bounding box center [727, 15] width 12 height 12
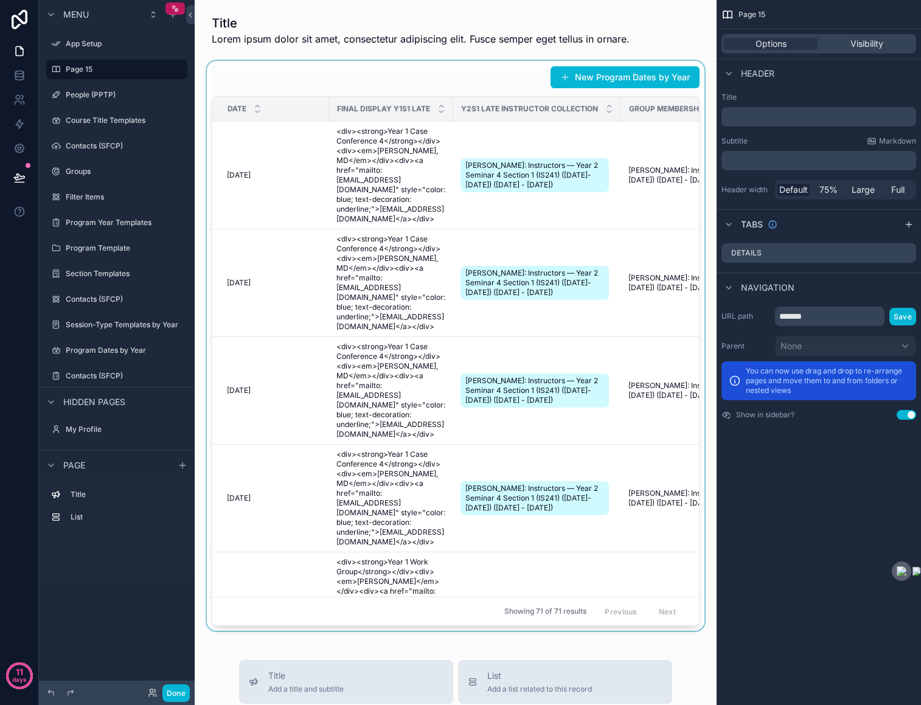
click at [358, 75] on div "scrollable content" at bounding box center [455, 346] width 502 height 570
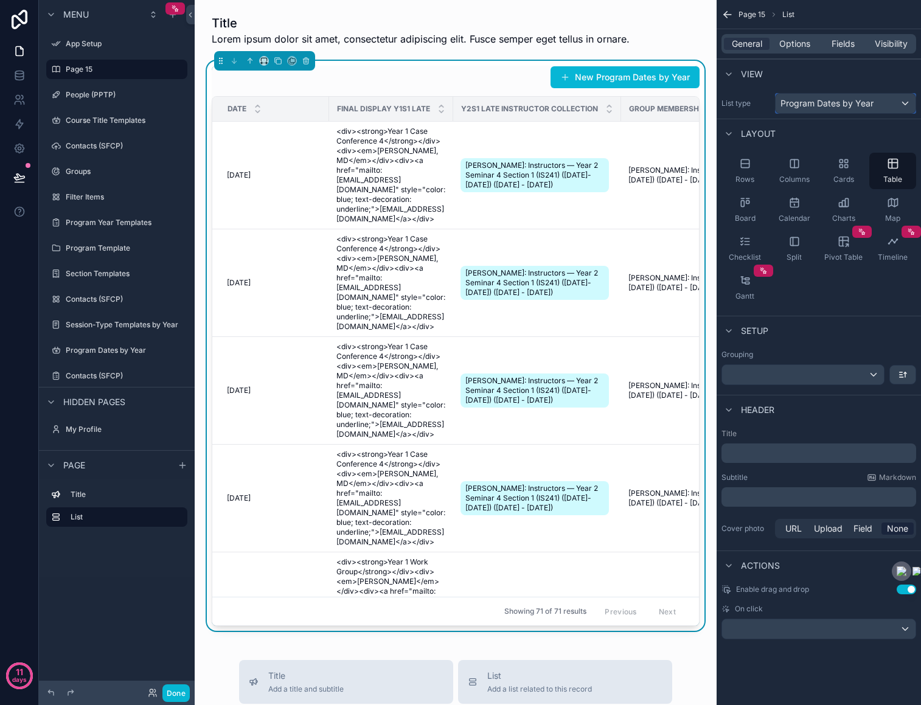
click at [809, 106] on span "Program Dates by Year" at bounding box center [826, 103] width 93 height 12
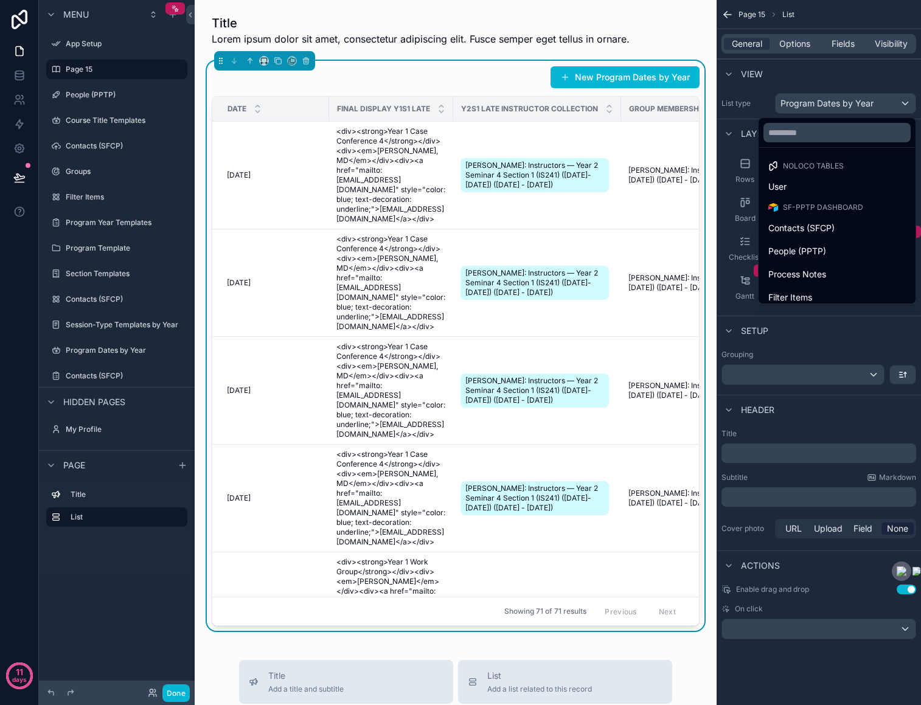
click at [809, 106] on div "scrollable content" at bounding box center [460, 352] width 921 height 705
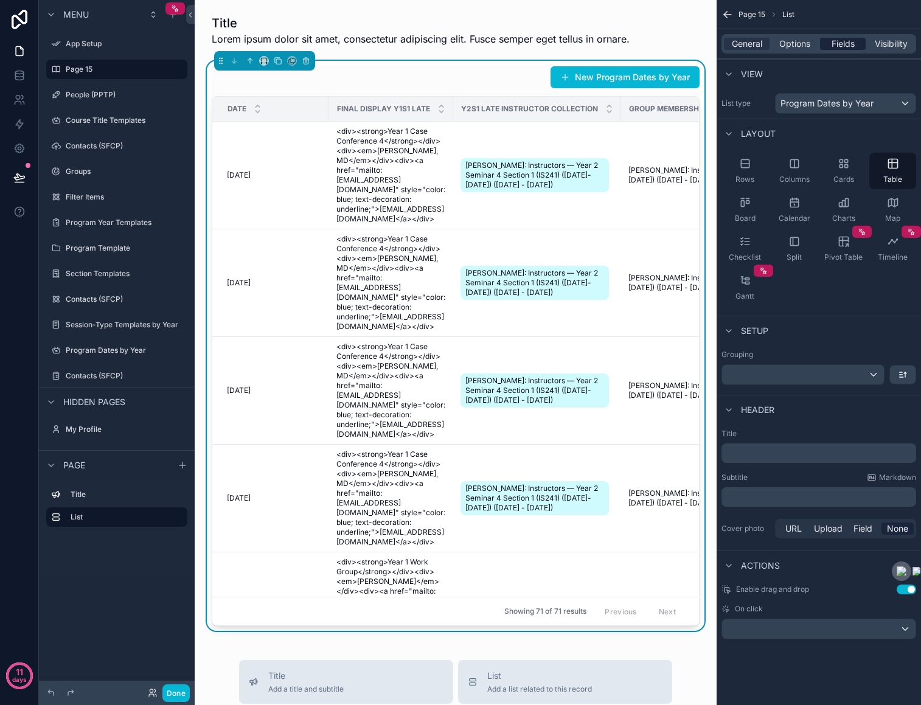
click at [836, 42] on span "Fields" at bounding box center [842, 44] width 23 height 12
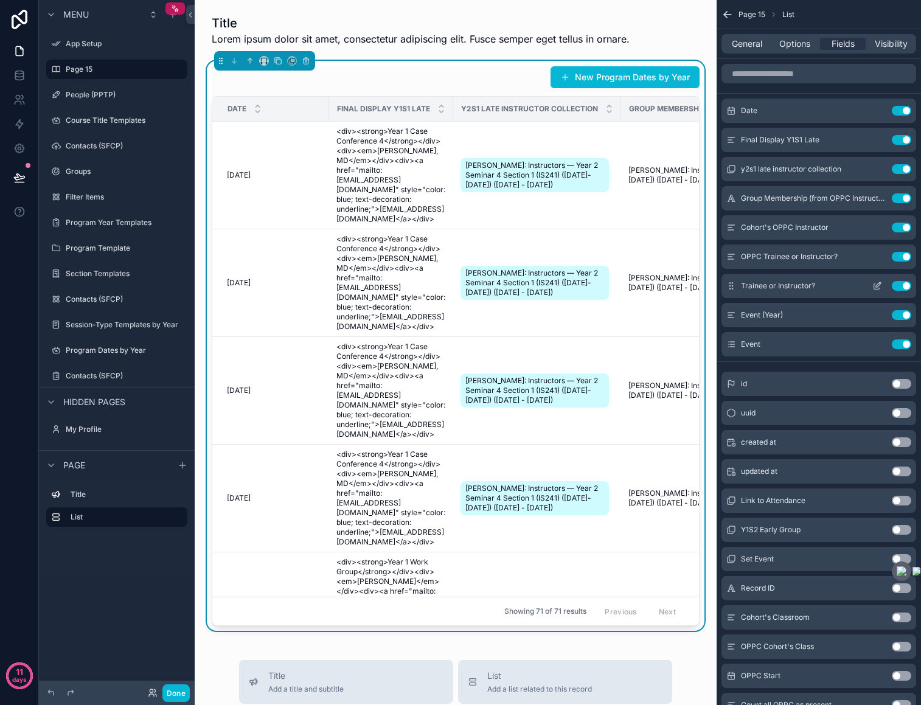
click at [878, 284] on icon "scrollable content" at bounding box center [877, 286] width 10 height 10
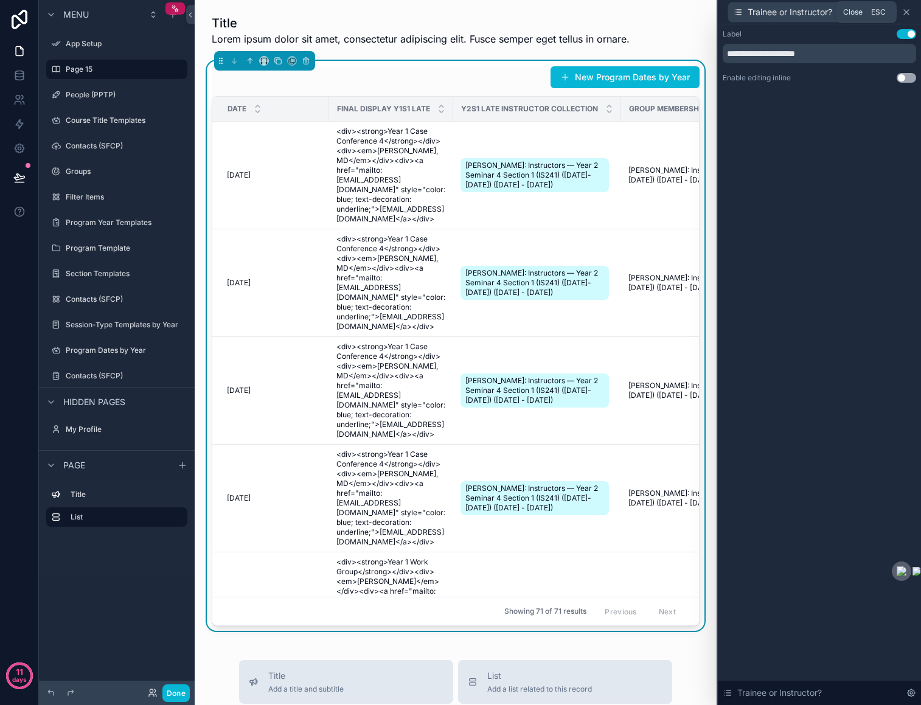
click at [906, 13] on icon at bounding box center [906, 12] width 10 height 10
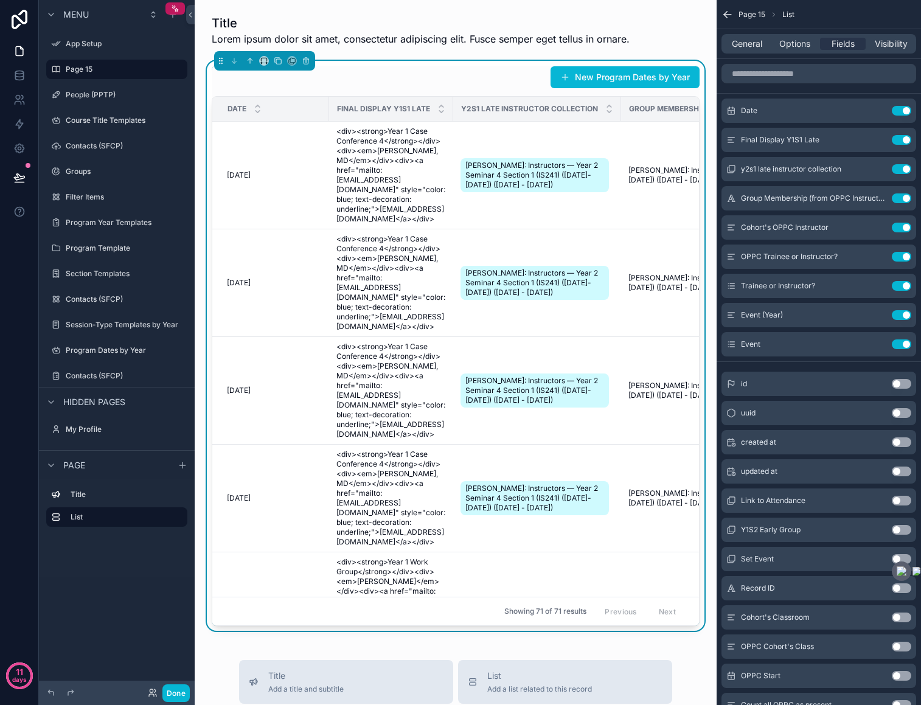
click at [727, 15] on icon "scrollable content" at bounding box center [727, 15] width 12 height 12
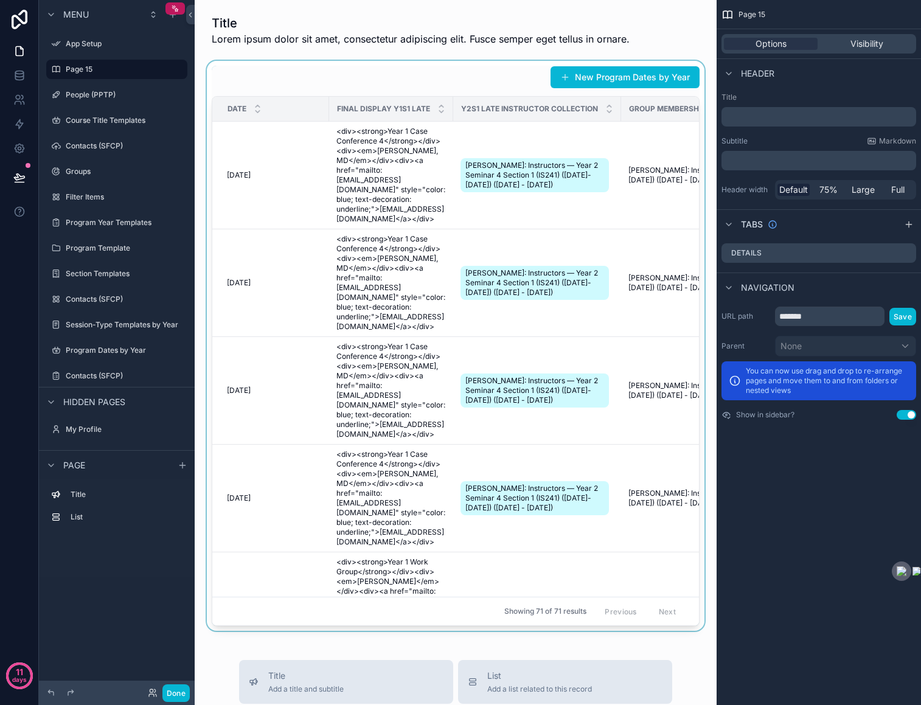
click at [618, 128] on div "scrollable content" at bounding box center [455, 346] width 502 height 570
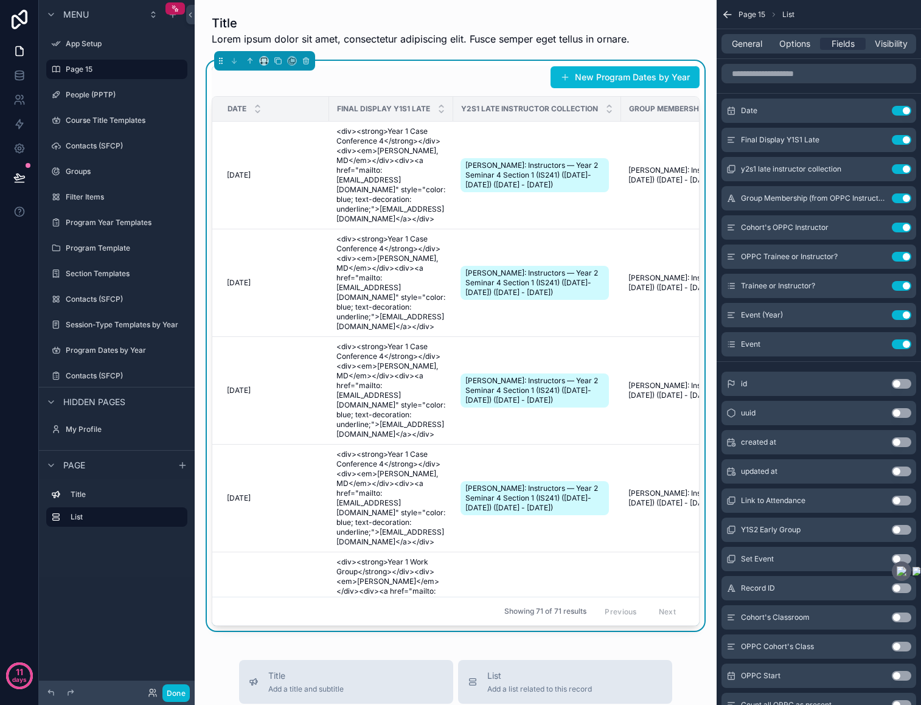
click at [508, 75] on div "New Program Dates by Year" at bounding box center [456, 77] width 488 height 23
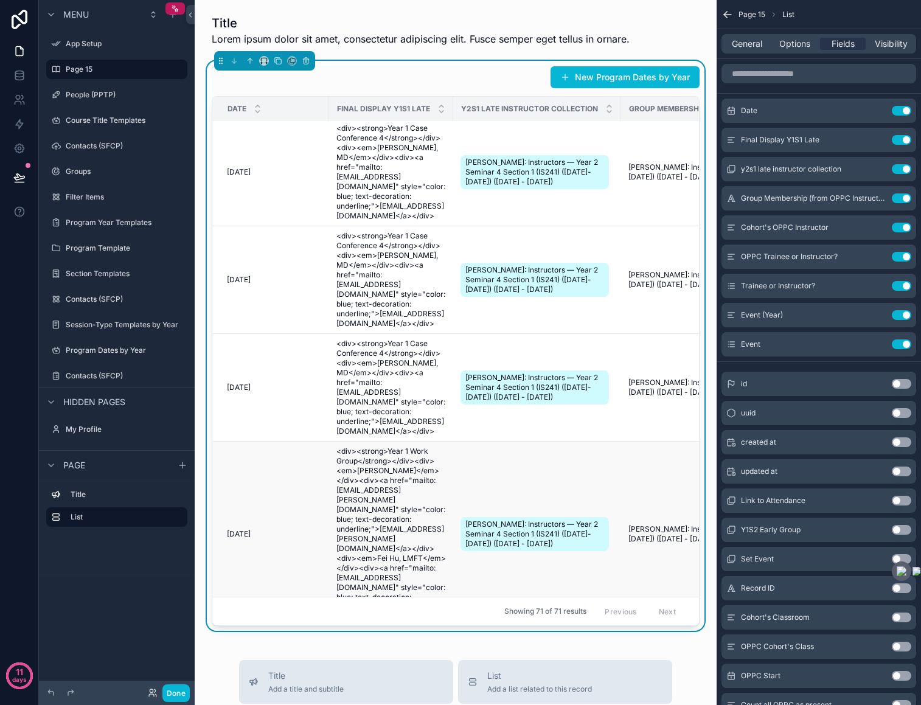
scroll to position [109, 0]
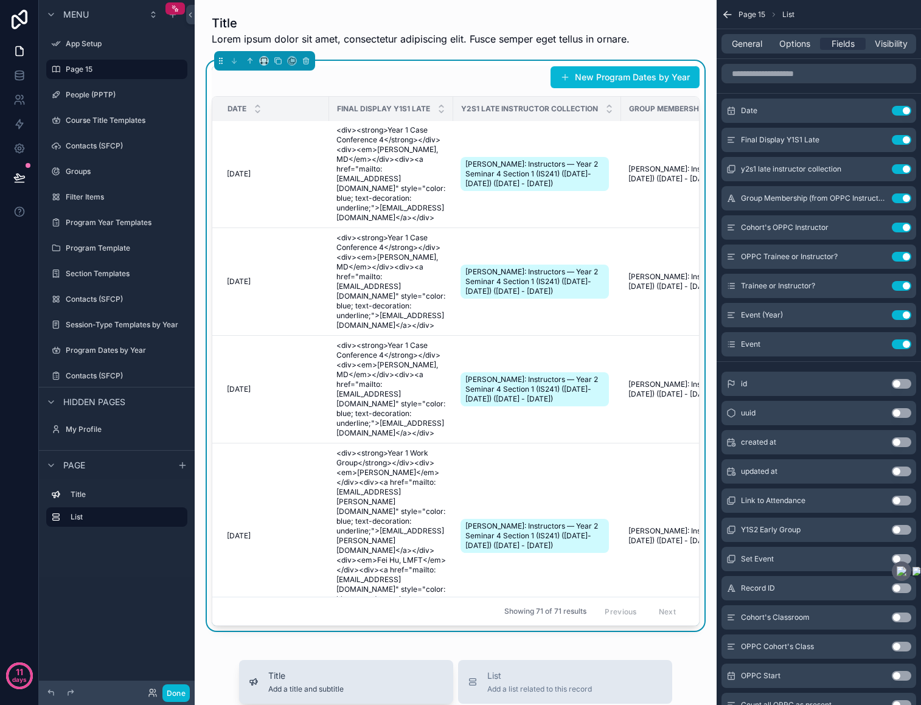
click at [390, 677] on div "Title Add a title and subtitle" at bounding box center [346, 682] width 195 height 24
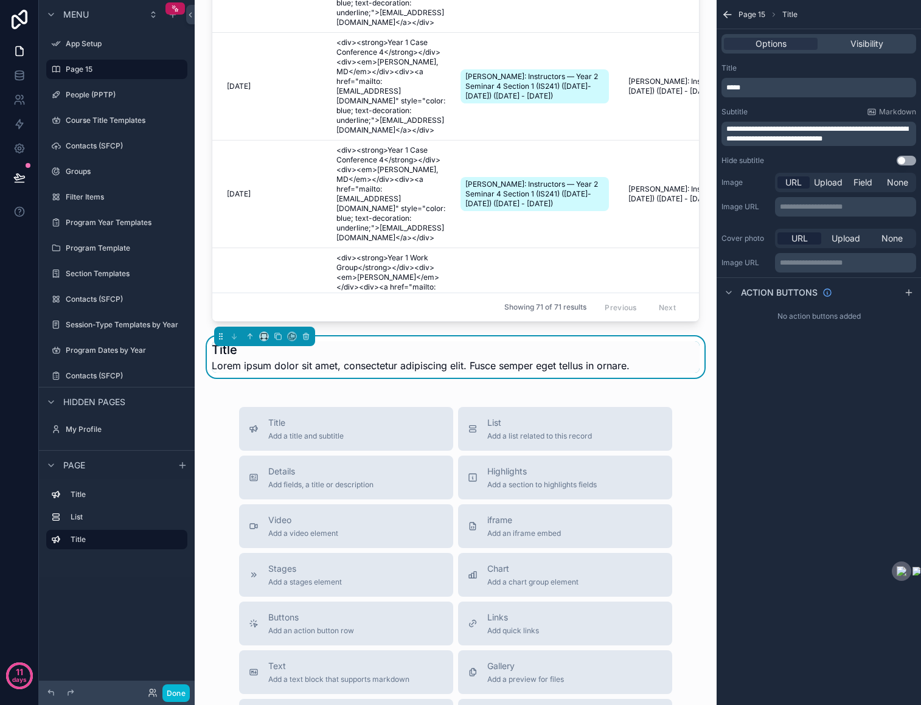
scroll to position [309, 0]
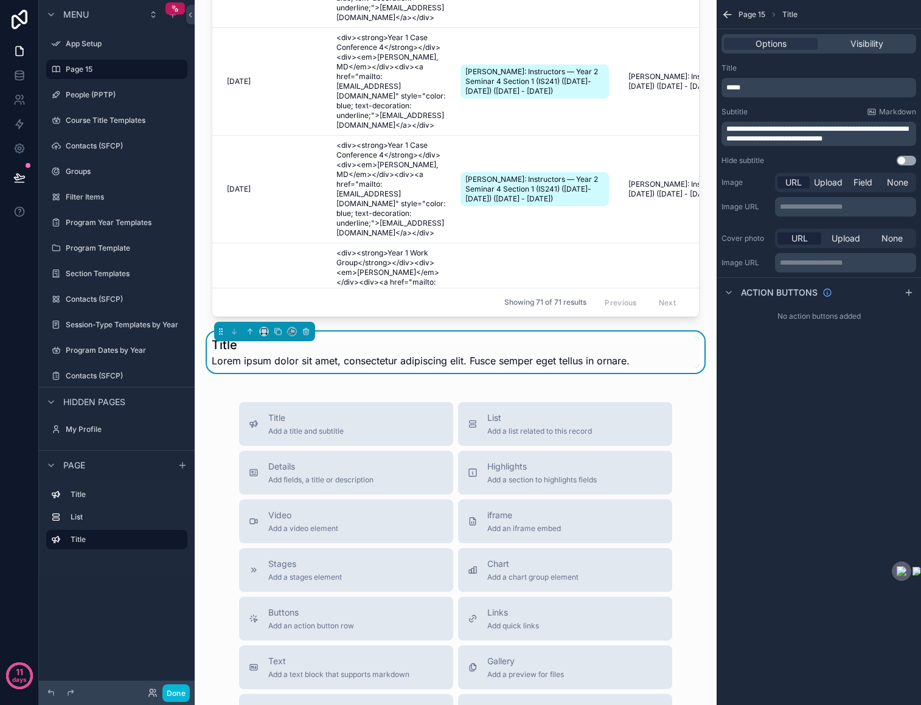
click at [771, 140] on span "**********" at bounding box center [817, 133] width 182 height 17
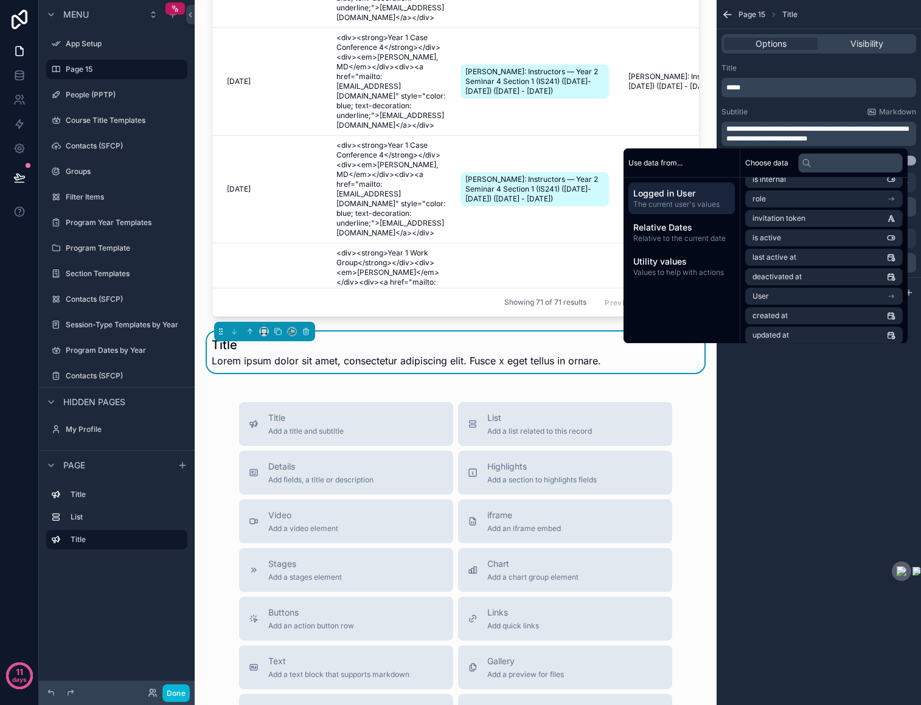
scroll to position [153, 0]
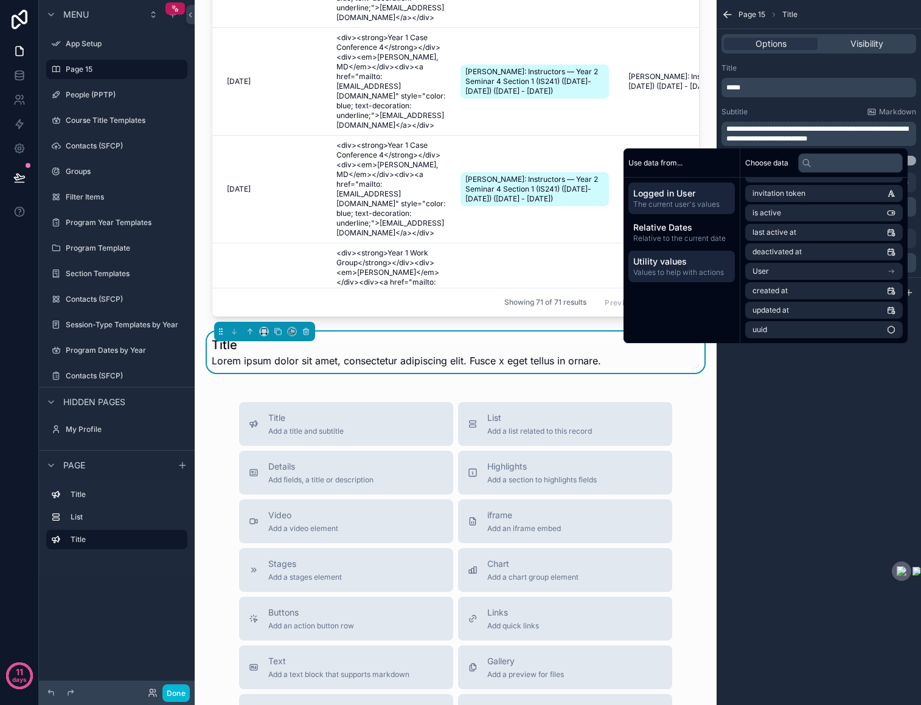
click at [696, 263] on span "Utility values" at bounding box center [681, 261] width 97 height 12
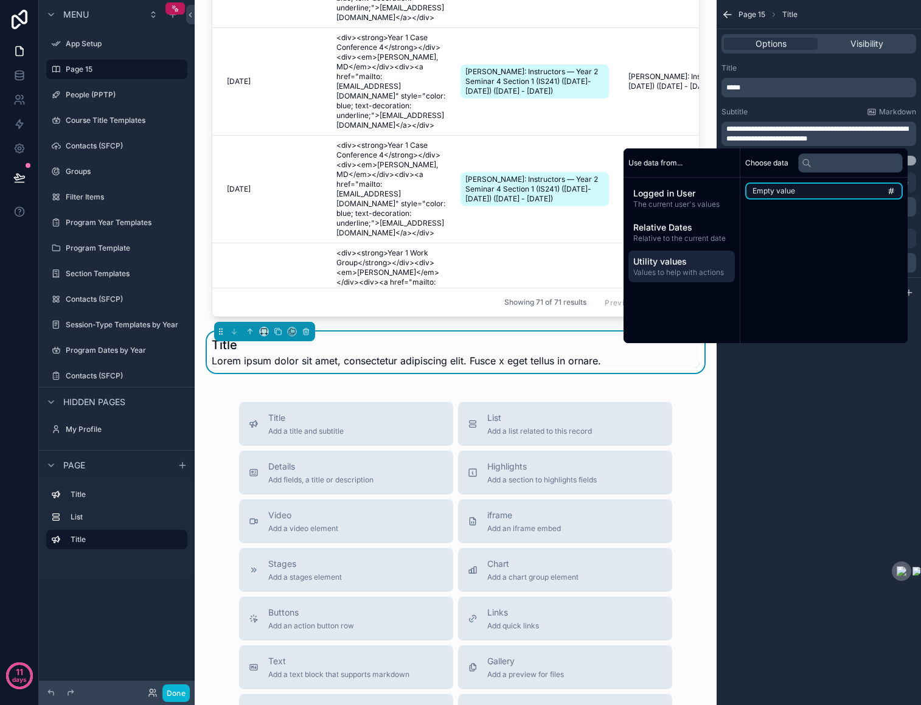
click at [855, 189] on li "Empty value" at bounding box center [824, 190] width 158 height 17
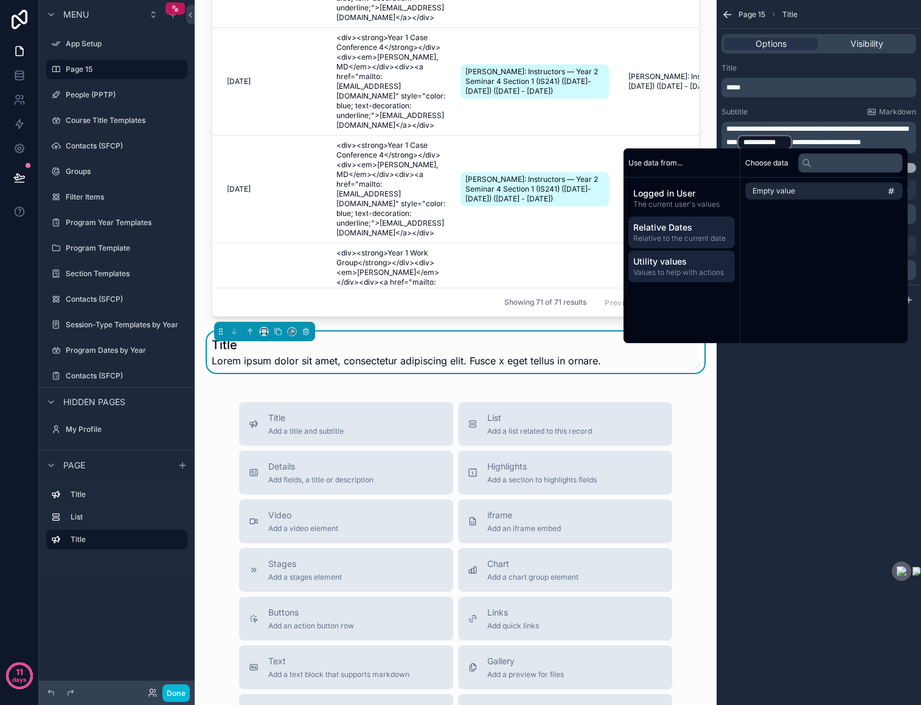
click at [687, 234] on span "Relative to the current date" at bounding box center [681, 239] width 97 height 10
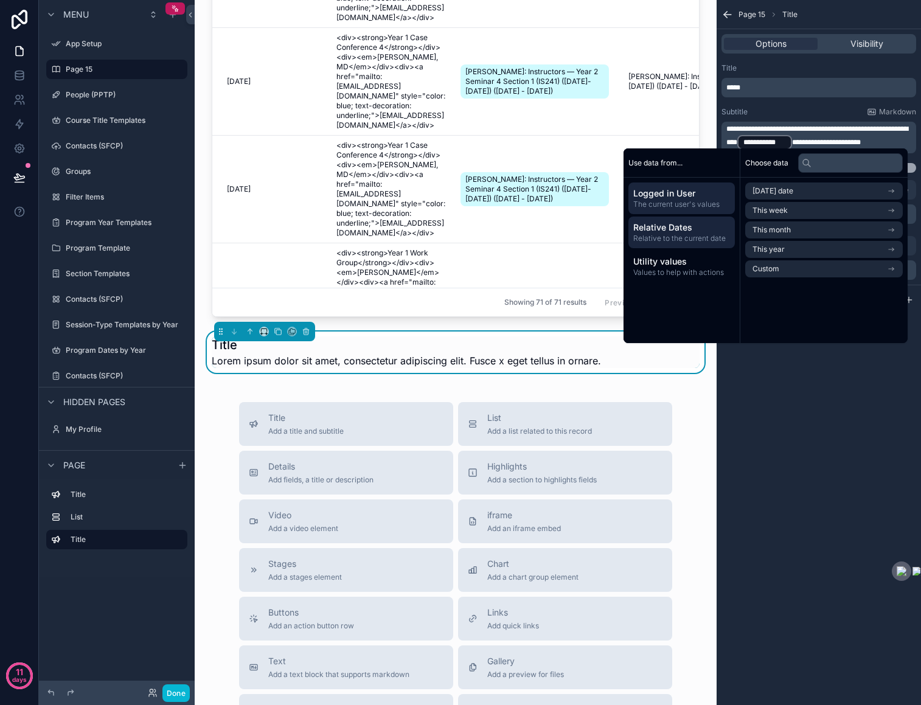
click at [678, 196] on span "Logged in User" at bounding box center [681, 193] width 97 height 12
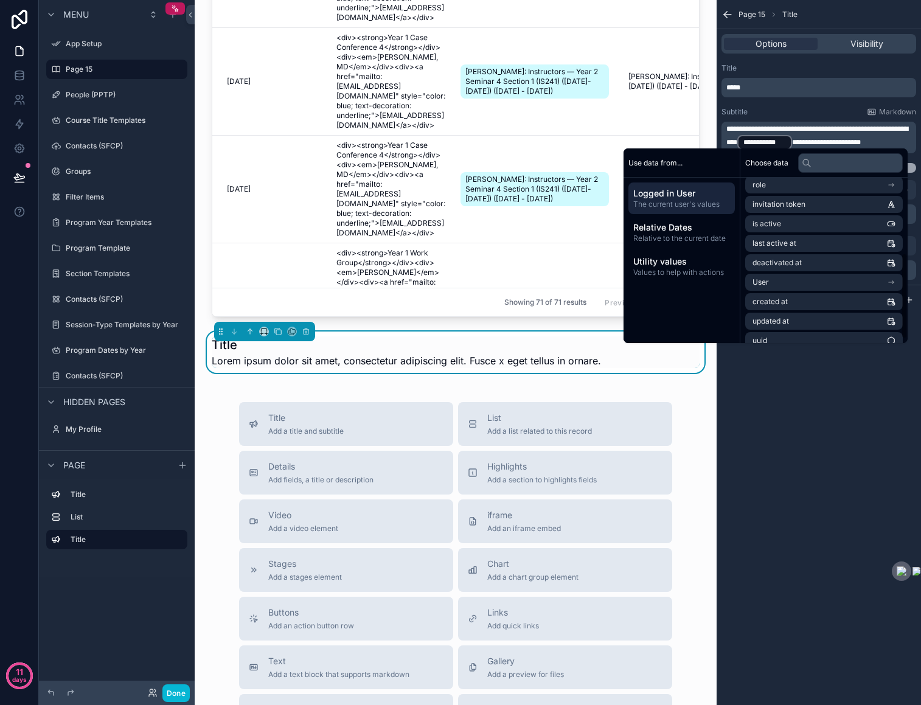
scroll to position [153, 0]
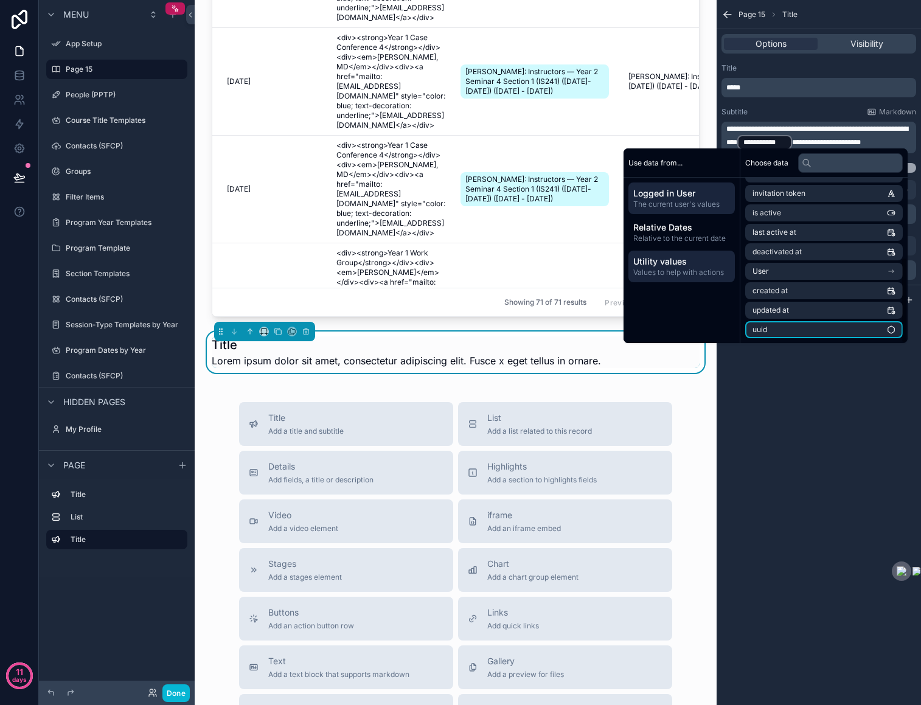
click at [660, 265] on span "Utility values" at bounding box center [681, 261] width 97 height 12
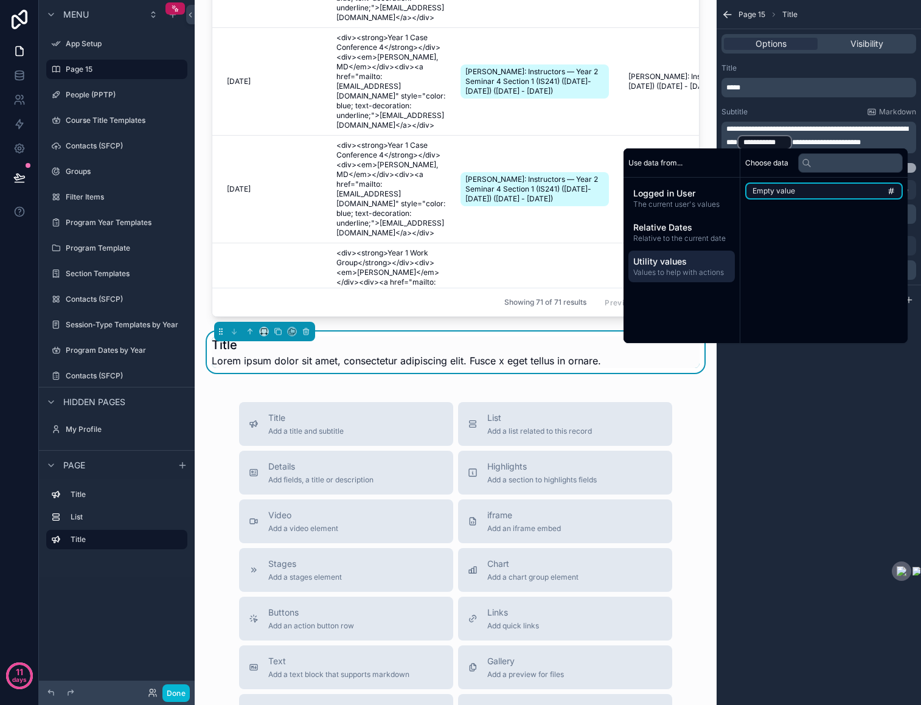
click at [847, 188] on li "Empty value" at bounding box center [824, 190] width 158 height 17
click at [823, 190] on li "Empty value" at bounding box center [824, 190] width 158 height 17
click at [780, 192] on span "Empty value" at bounding box center [773, 191] width 43 height 10
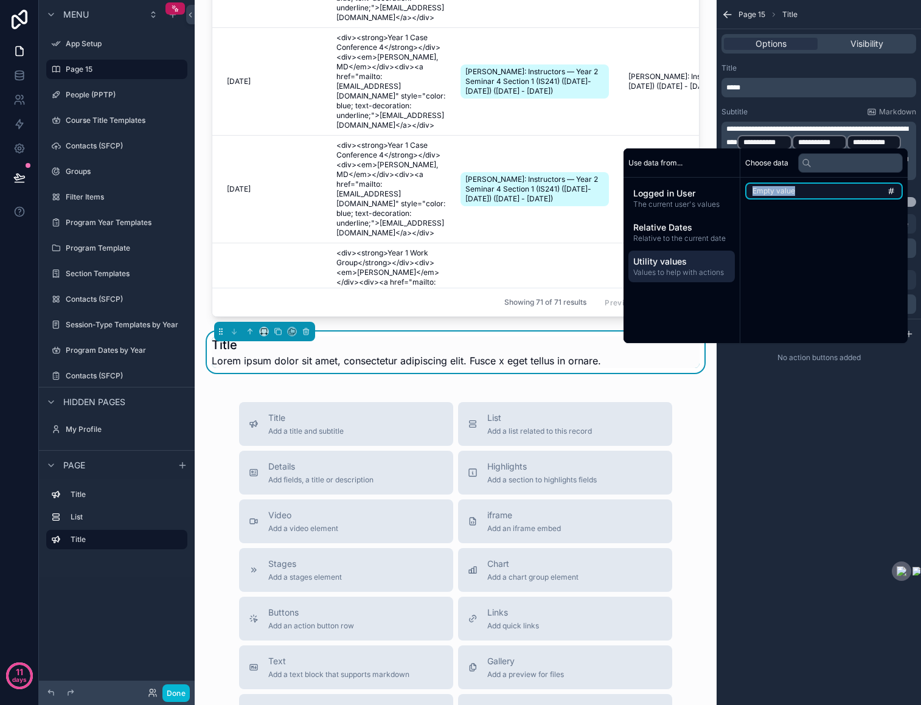
click at [780, 192] on span "Empty value" at bounding box center [773, 191] width 43 height 10
click at [667, 163] on span "Use data from..." at bounding box center [655, 163] width 54 height 10
click at [853, 167] on input "text" at bounding box center [850, 162] width 105 height 19
type input "*"
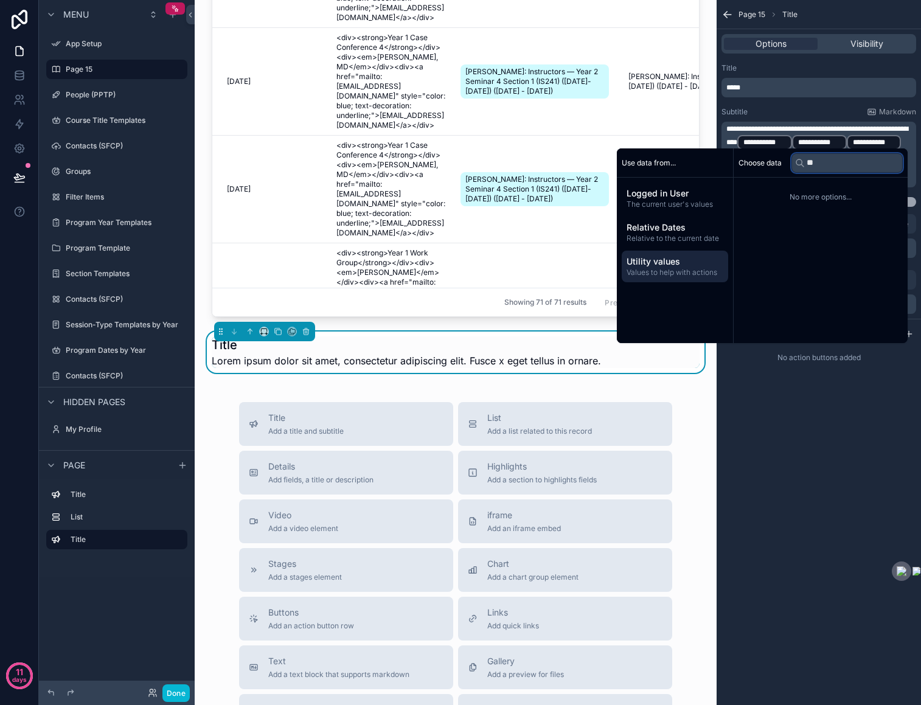
type input "***"
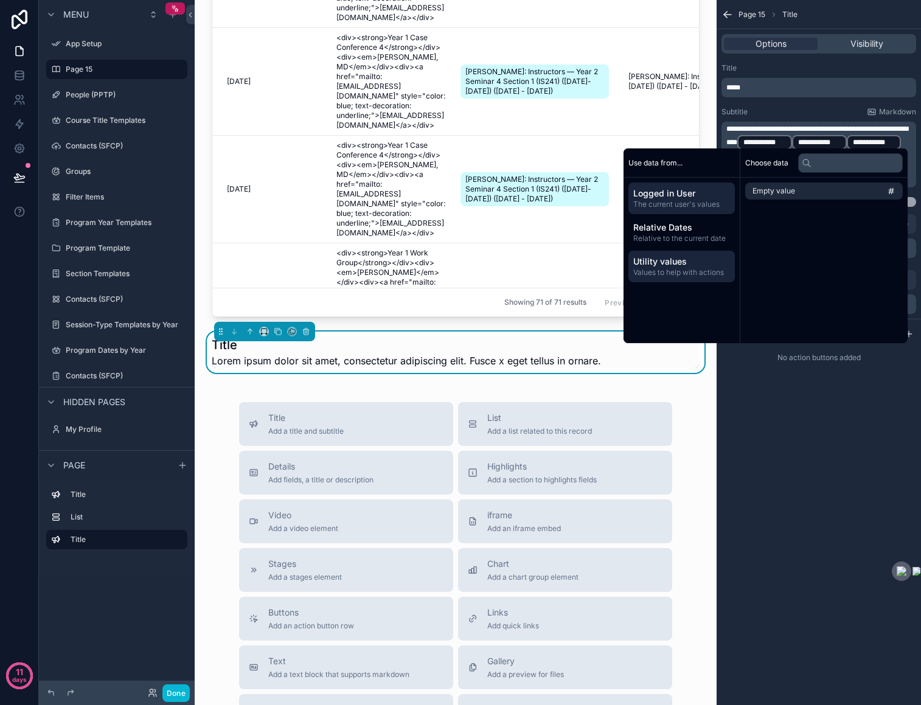
click at [660, 194] on span "Logged in User" at bounding box center [681, 193] width 97 height 12
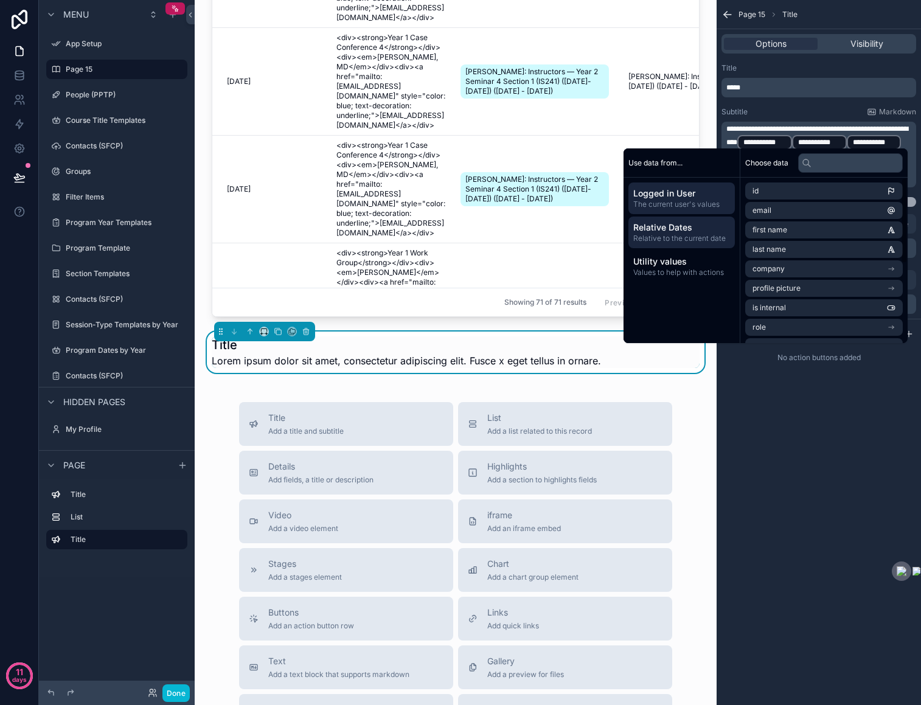
click at [653, 238] on span "Relative to the current date" at bounding box center [681, 239] width 97 height 10
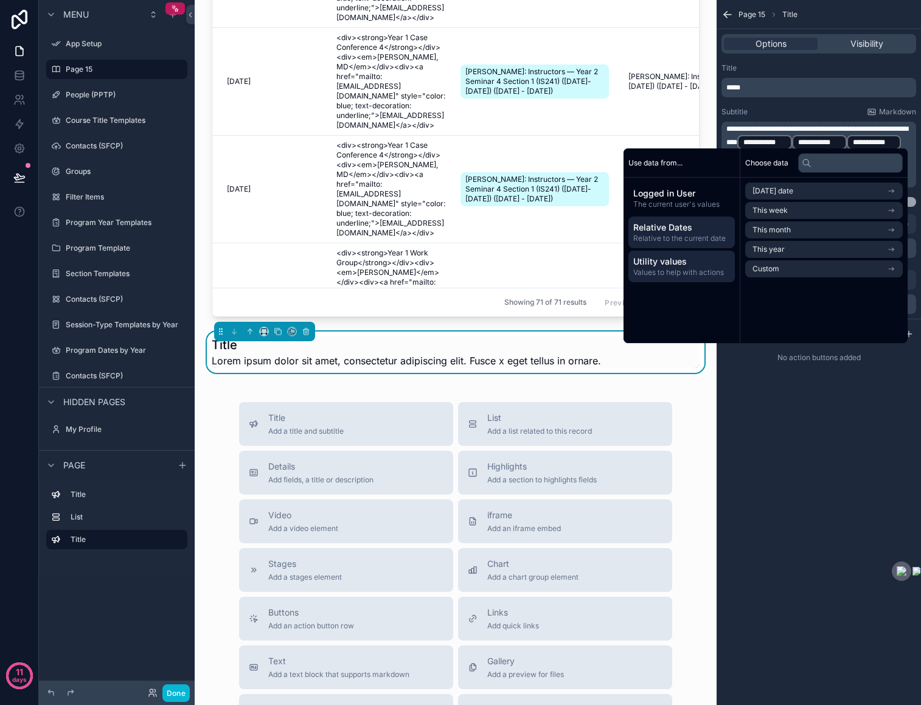
click at [633, 272] on span "Values to help with actions" at bounding box center [681, 273] width 97 height 10
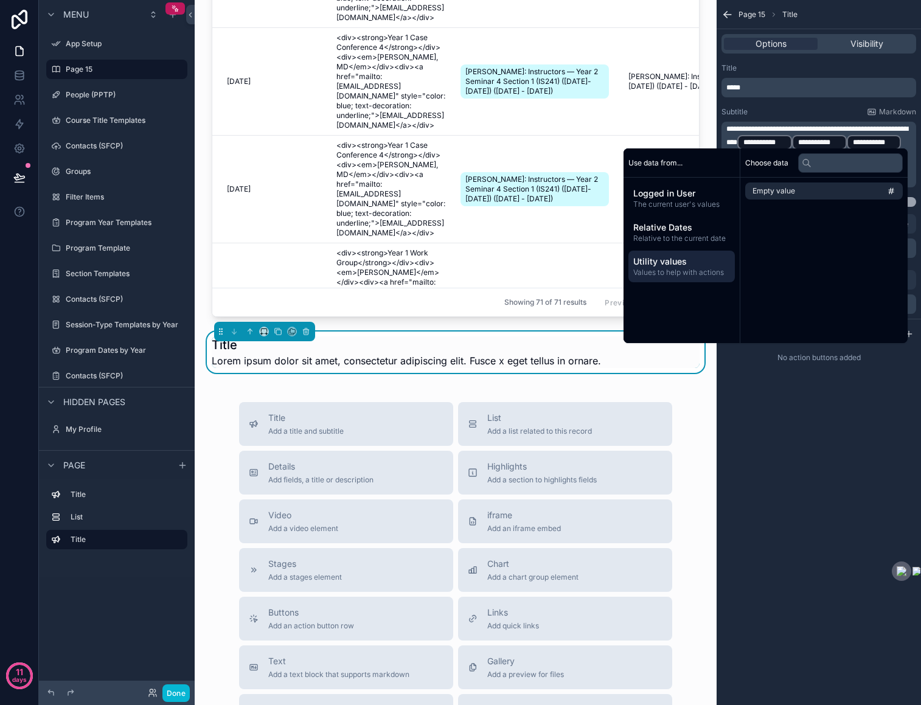
click at [645, 165] on span "Use data from..." at bounding box center [655, 163] width 54 height 10
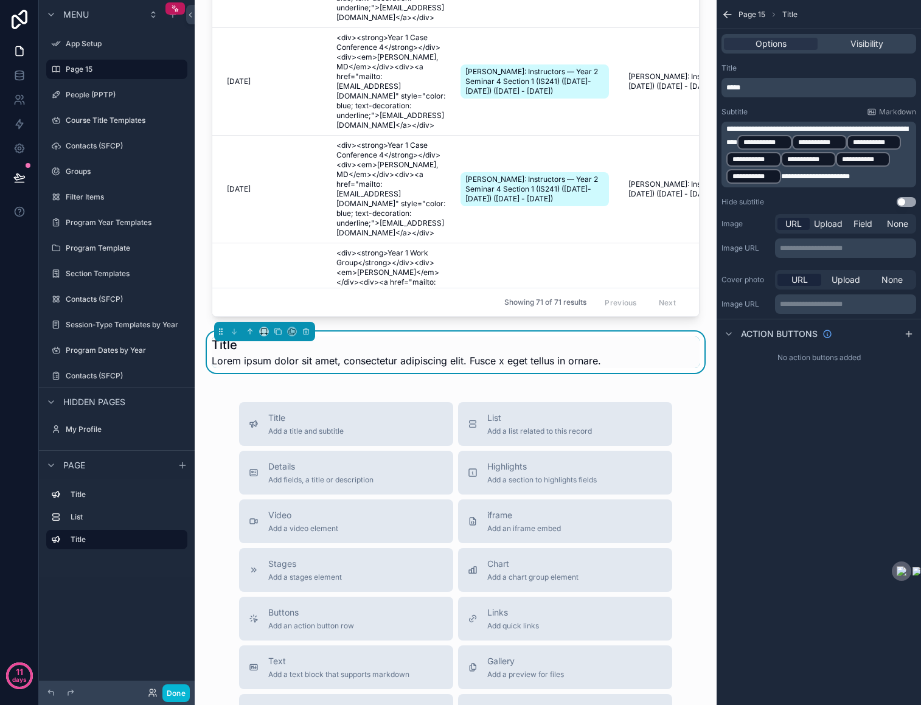
click at [815, 444] on div "**********" at bounding box center [818, 352] width 204 height 705
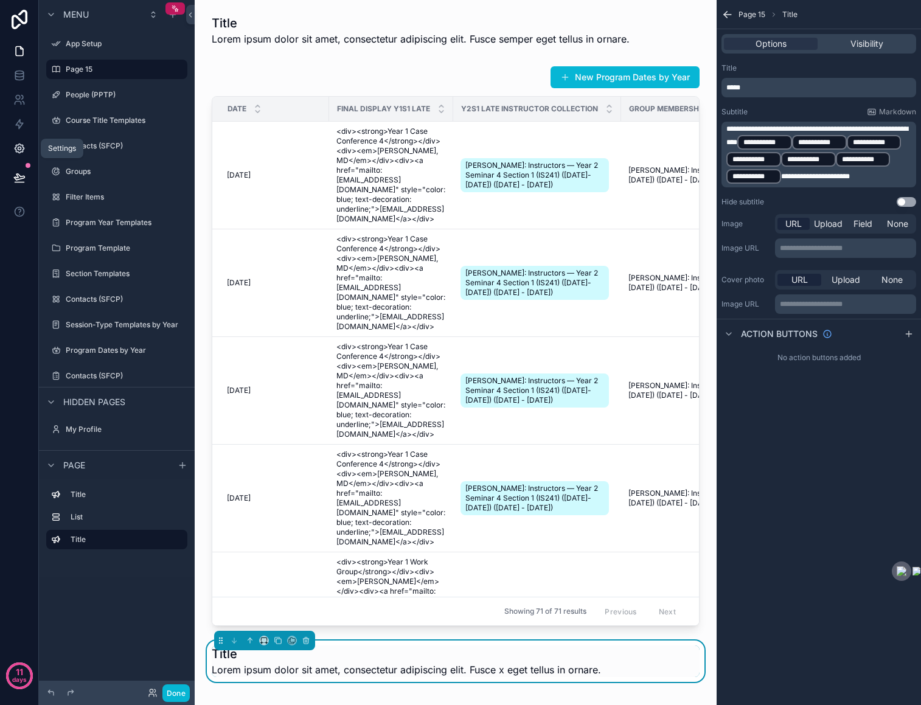
click at [20, 146] on icon at bounding box center [19, 148] width 12 height 12
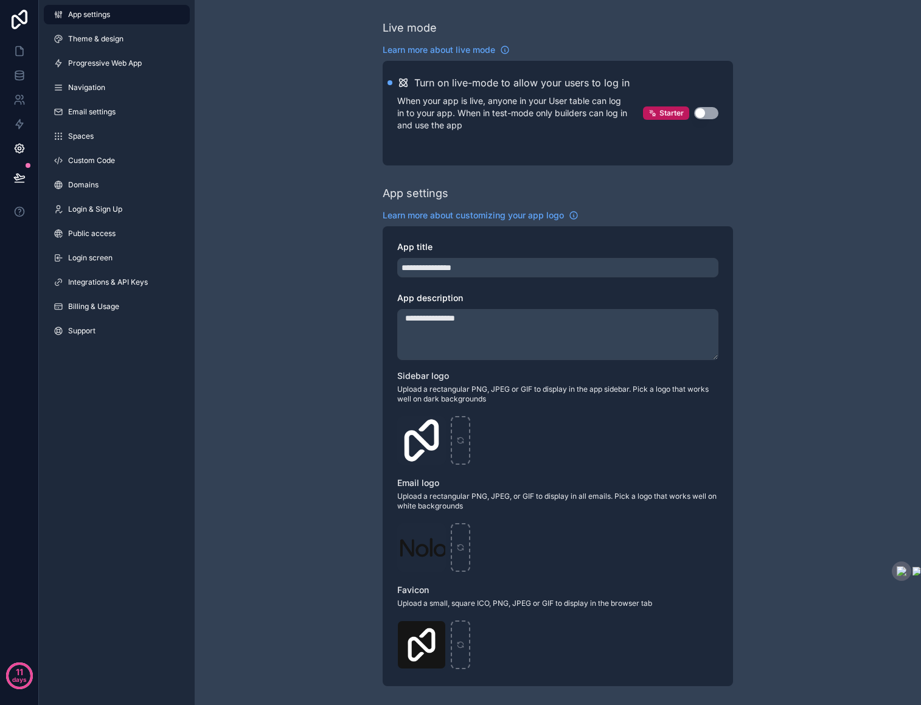
click at [96, 172] on div "App settings Theme & design Progressive Web App Navigation Email settings Space…" at bounding box center [117, 175] width 156 height 350
click at [95, 162] on span "Custom Code" at bounding box center [91, 161] width 47 height 10
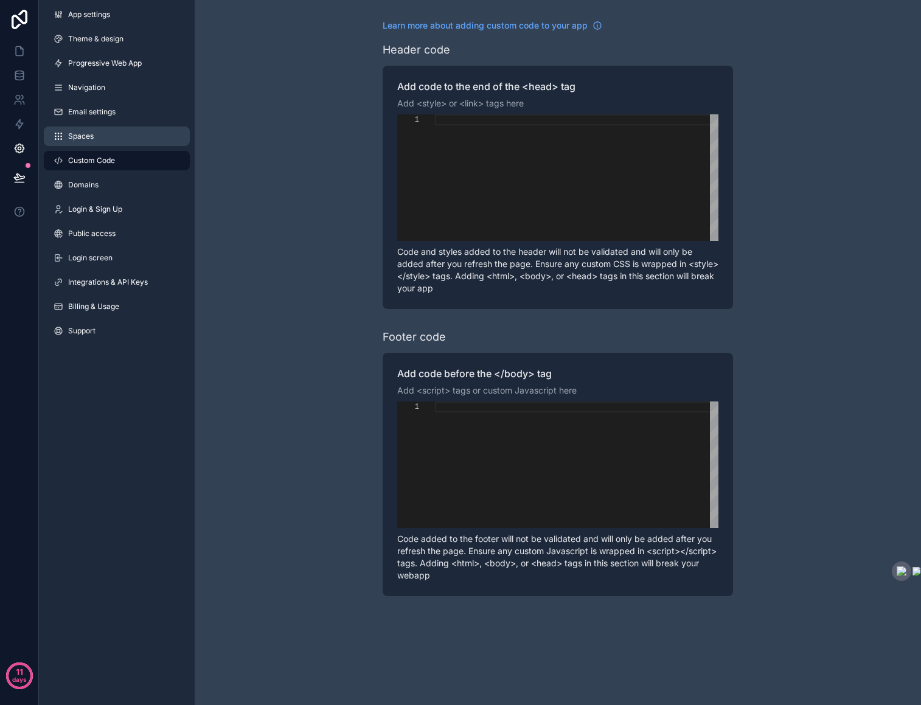
click at [85, 137] on span "Spaces" at bounding box center [81, 136] width 26 height 10
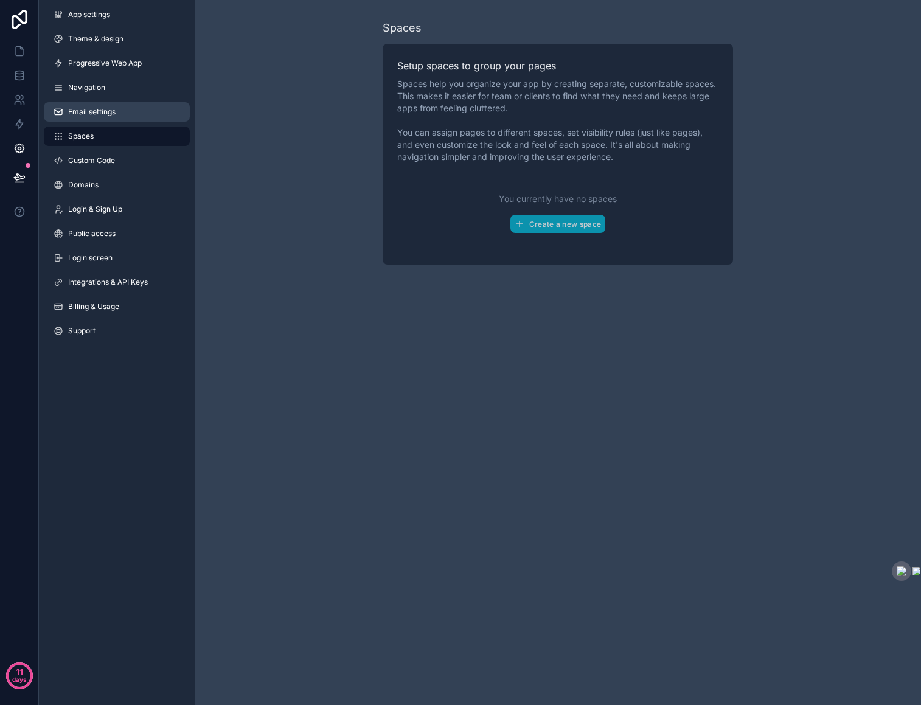
click at [85, 111] on span "Email settings" at bounding box center [91, 112] width 47 height 10
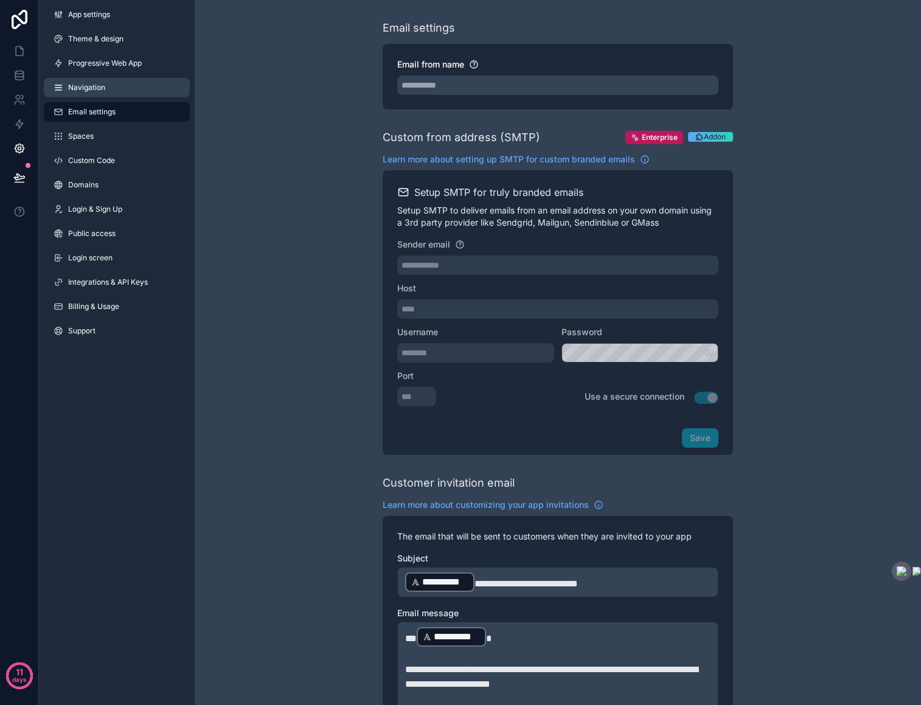
click at [89, 85] on span "Navigation" at bounding box center [86, 88] width 37 height 10
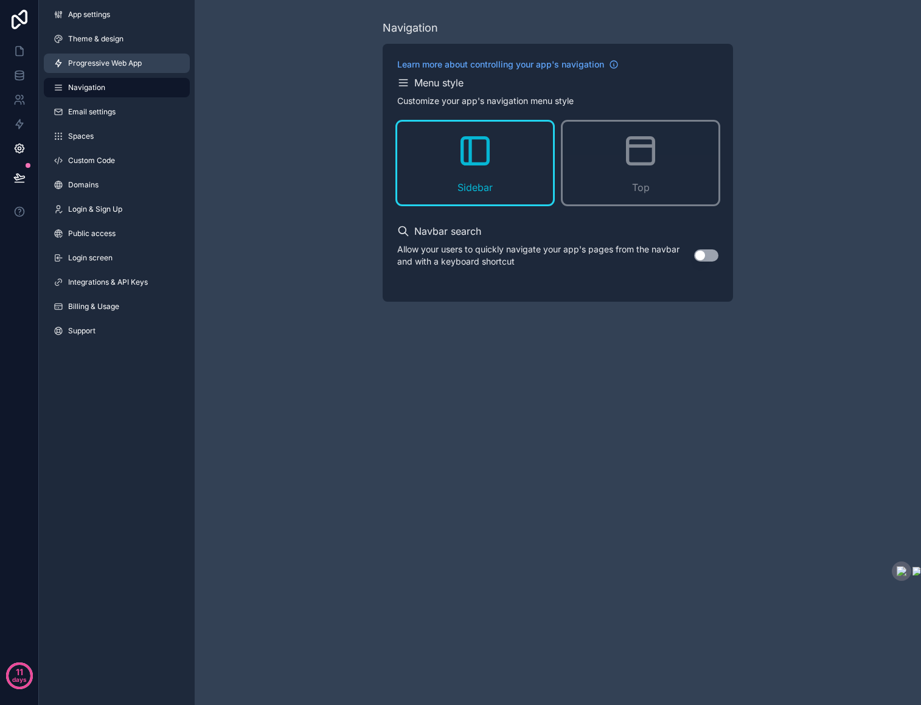
click at [92, 63] on span "Progressive Web App" at bounding box center [105, 63] width 74 height 10
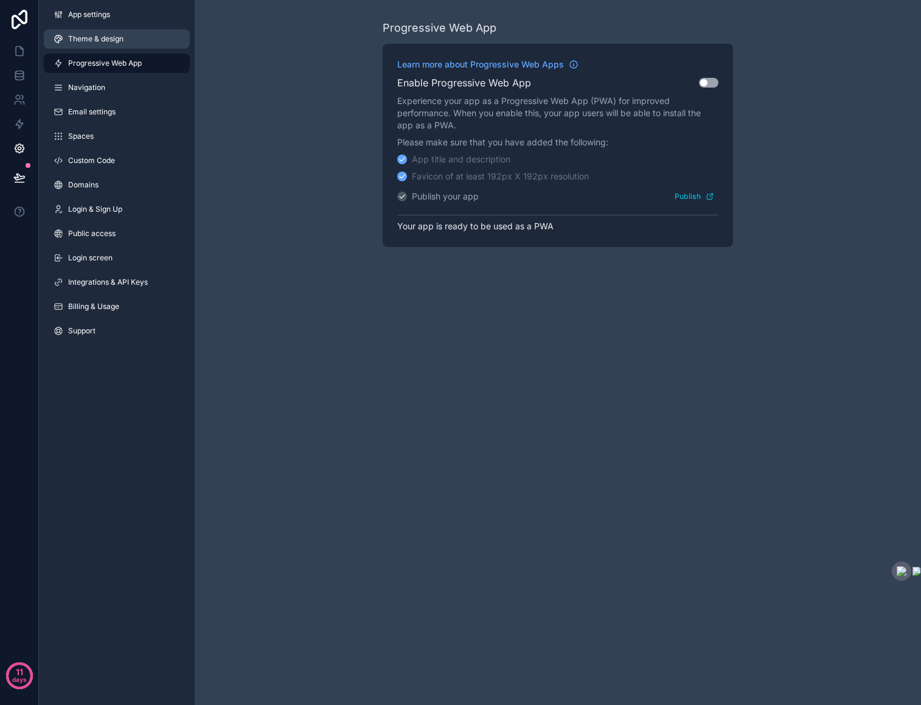
click at [92, 40] on span "Theme & design" at bounding box center [95, 39] width 55 height 10
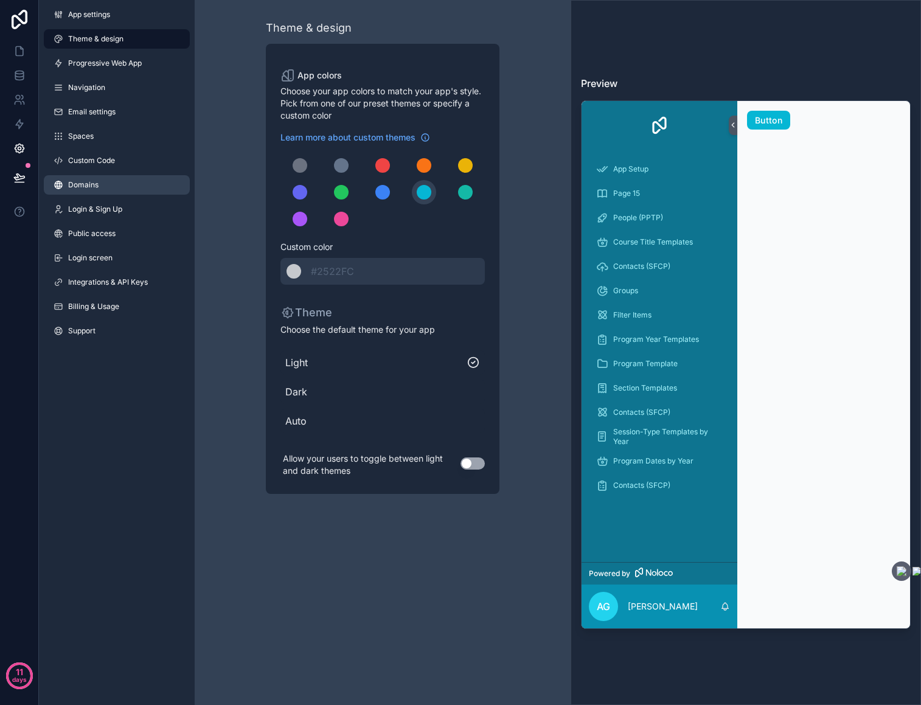
click at [79, 182] on span "Domains" at bounding box center [83, 185] width 30 height 10
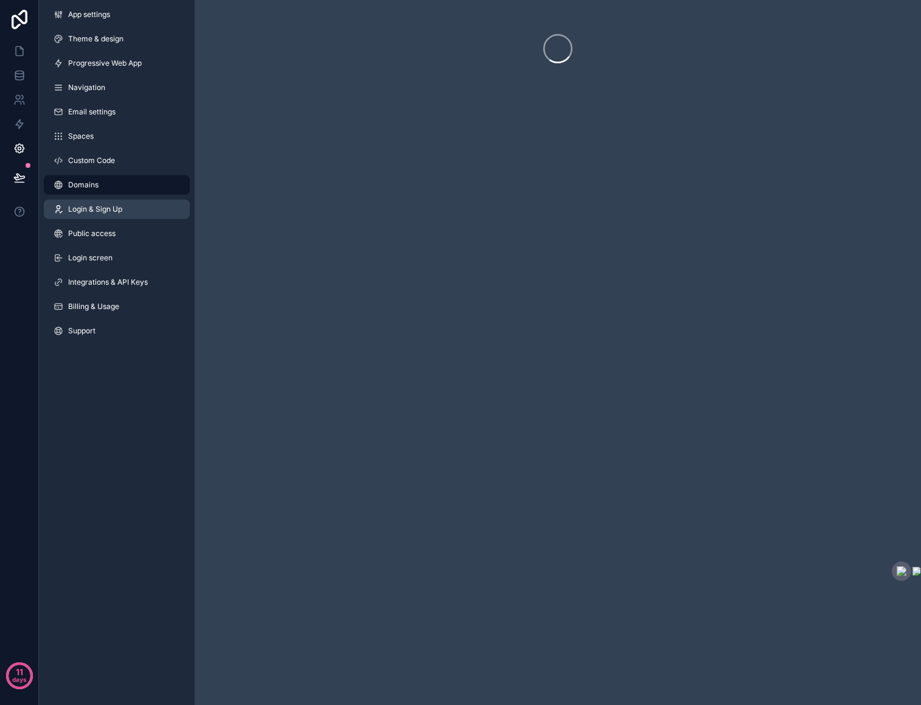
click at [78, 217] on link "Login & Sign Up" at bounding box center [117, 208] width 146 height 19
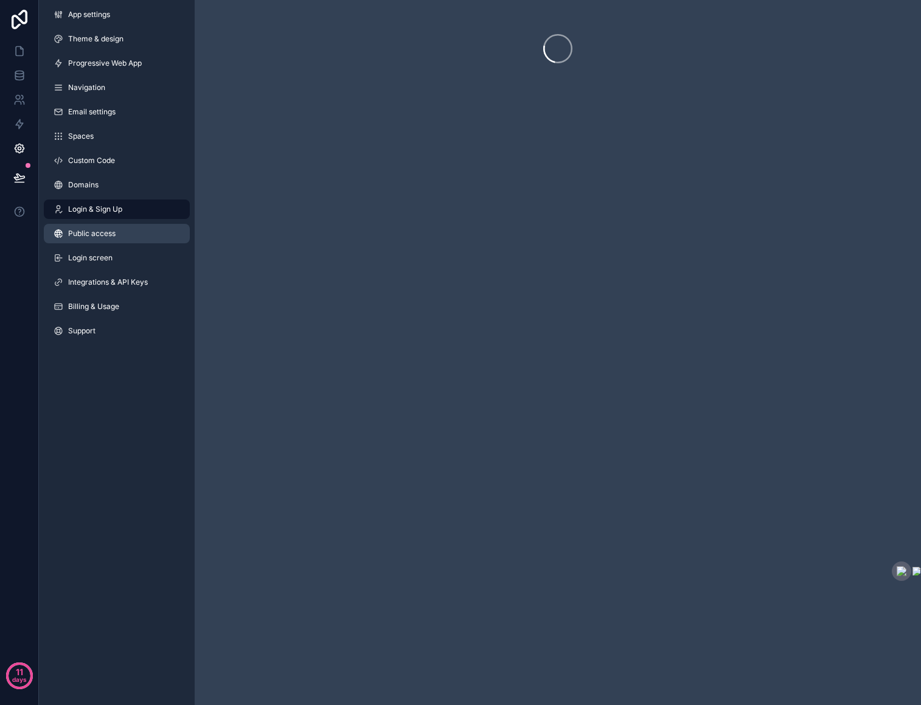
click at [77, 239] on link "Public access" at bounding box center [117, 233] width 146 height 19
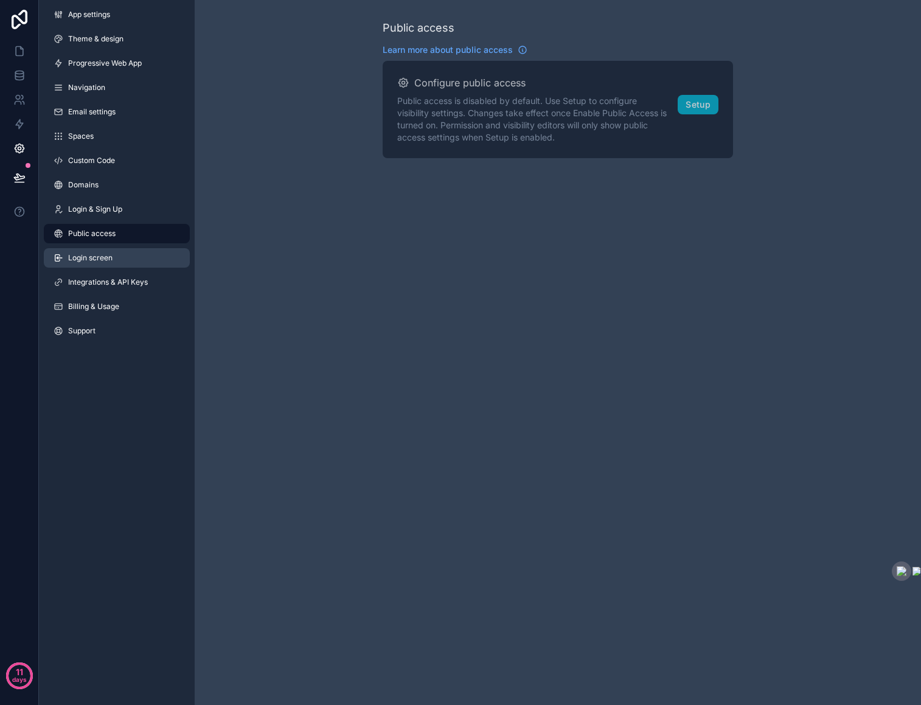
click at [77, 261] on span "Login screen" at bounding box center [90, 258] width 44 height 10
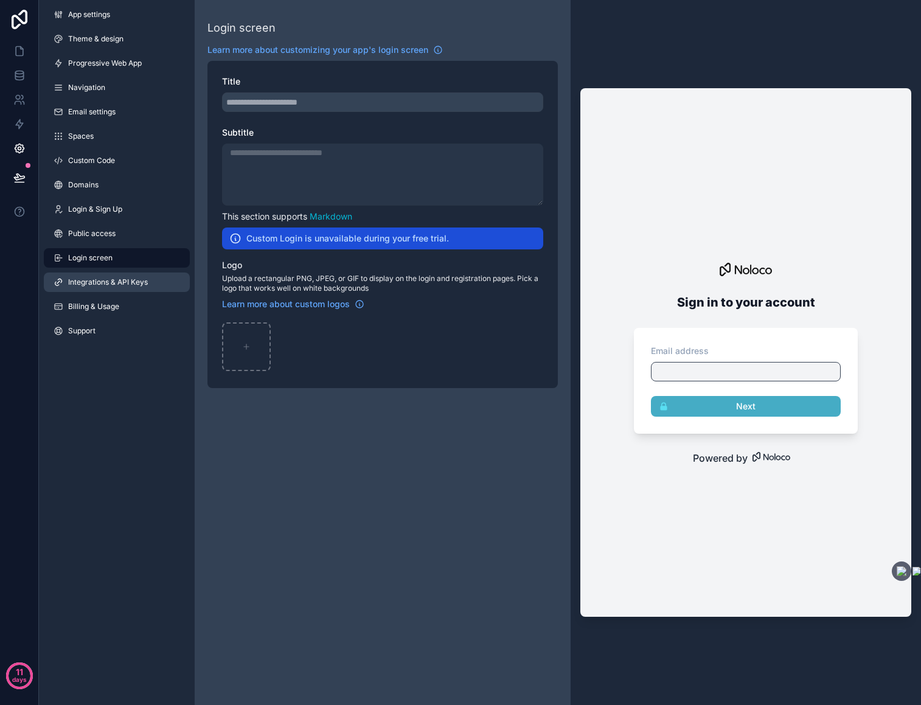
click at [80, 285] on span "Integrations & API Keys" at bounding box center [108, 282] width 80 height 10
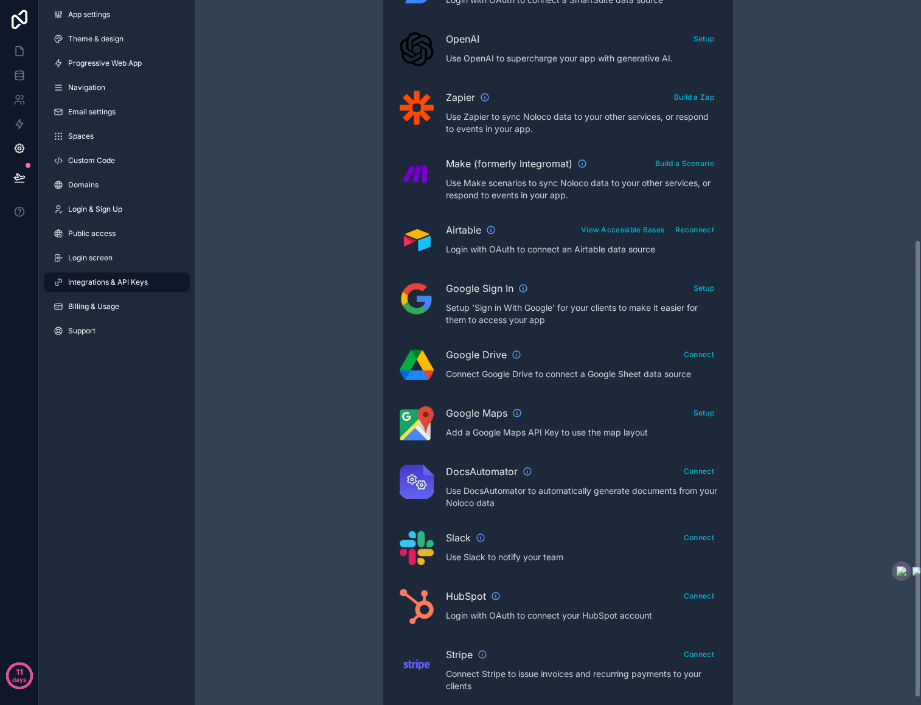
scroll to position [379, 0]
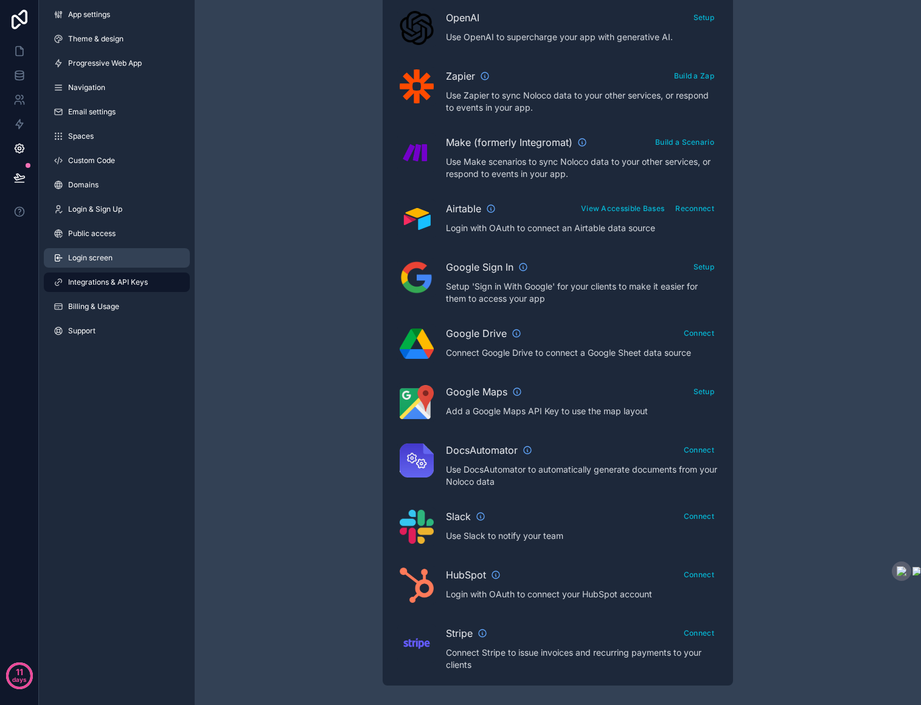
click at [101, 253] on span "Login screen" at bounding box center [90, 258] width 44 height 10
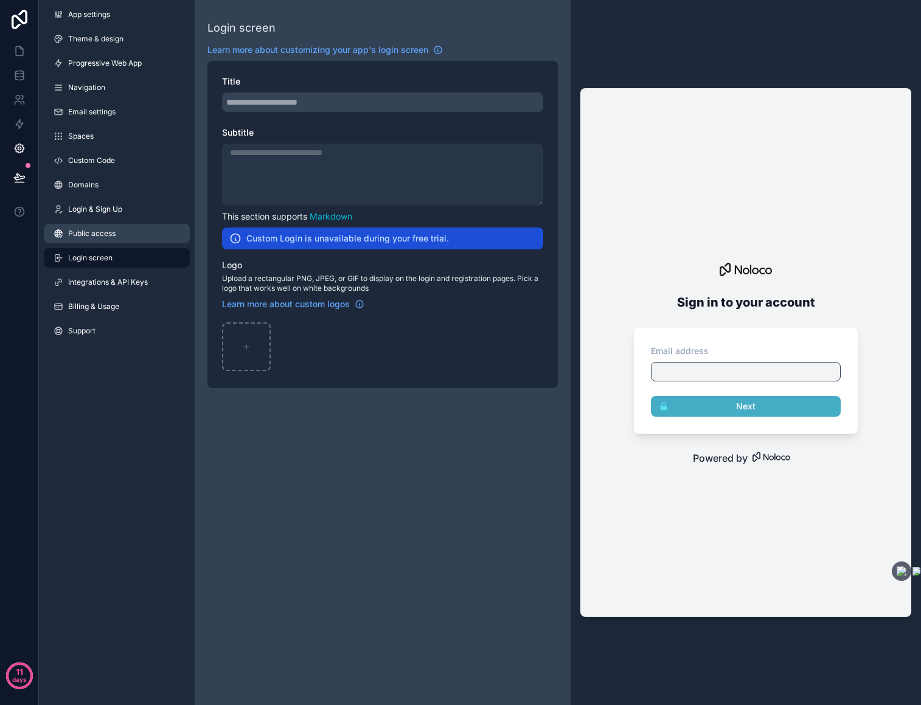
click at [94, 232] on span "Public access" at bounding box center [91, 234] width 47 height 10
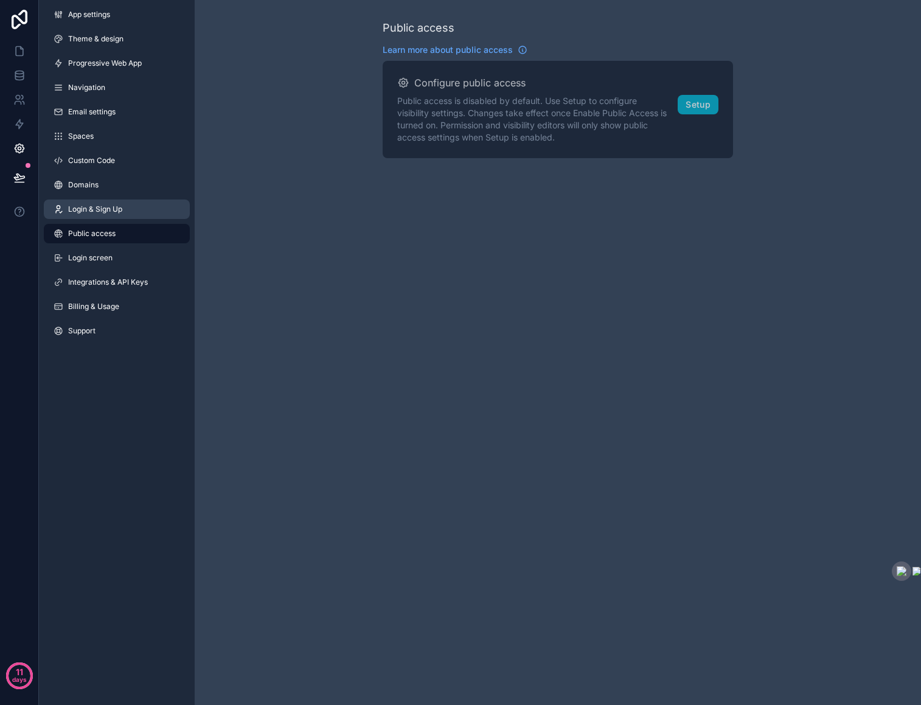
click at [95, 210] on span "Login & Sign Up" at bounding box center [95, 209] width 54 height 10
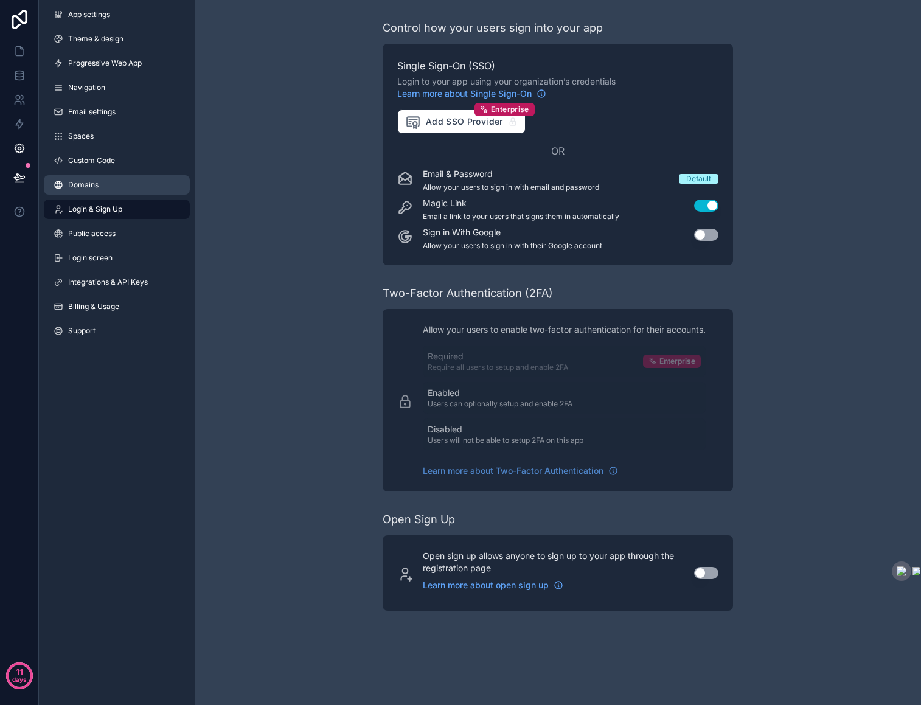
click at [87, 186] on span "Domains" at bounding box center [83, 185] width 30 height 10
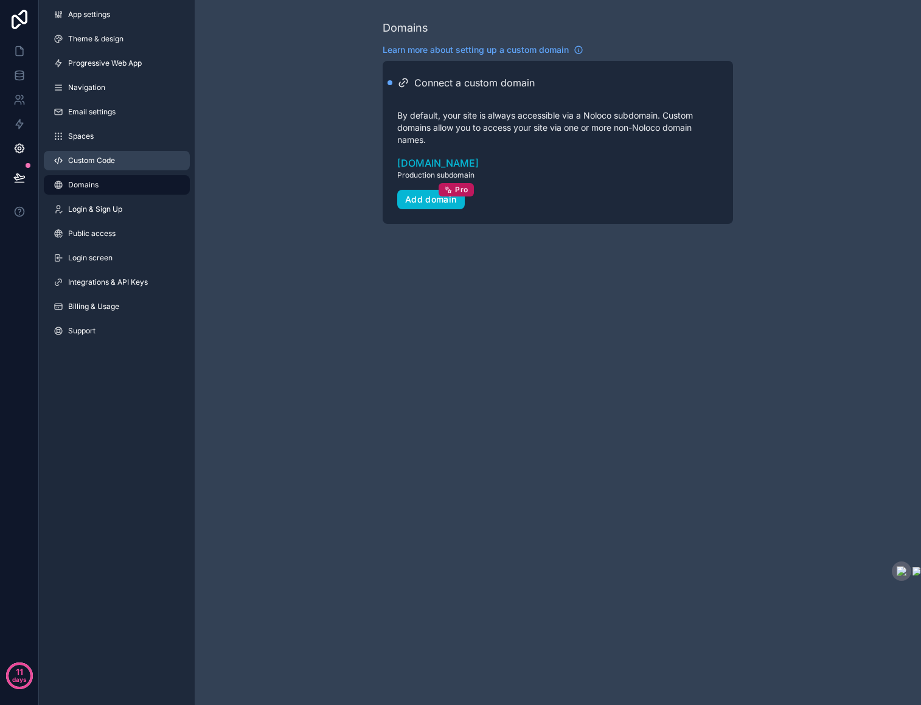
click at [85, 157] on span "Custom Code" at bounding box center [91, 161] width 47 height 10
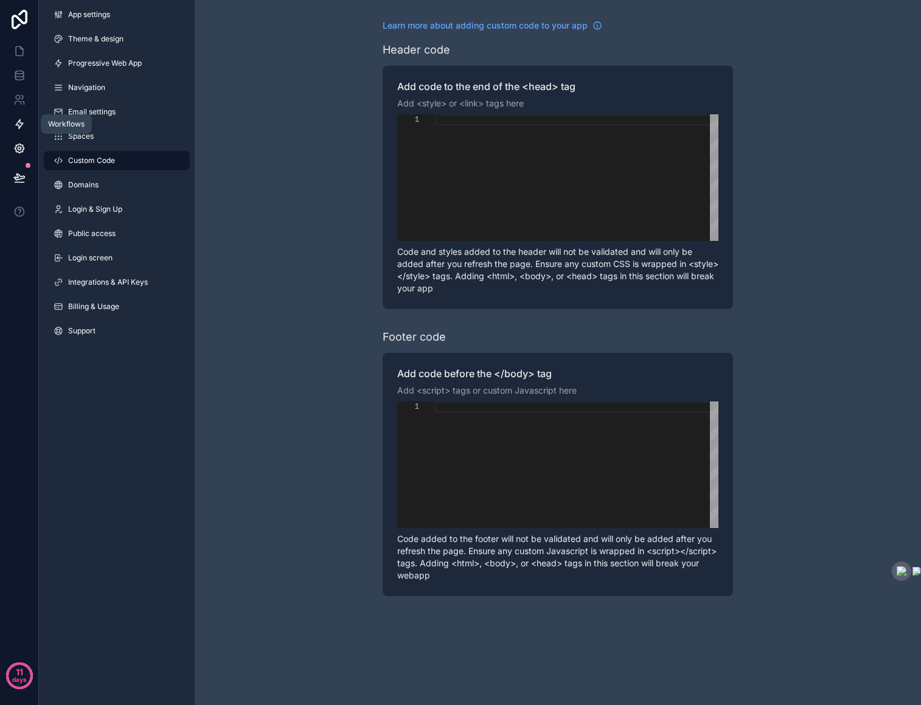
click at [18, 119] on icon at bounding box center [19, 124] width 12 height 12
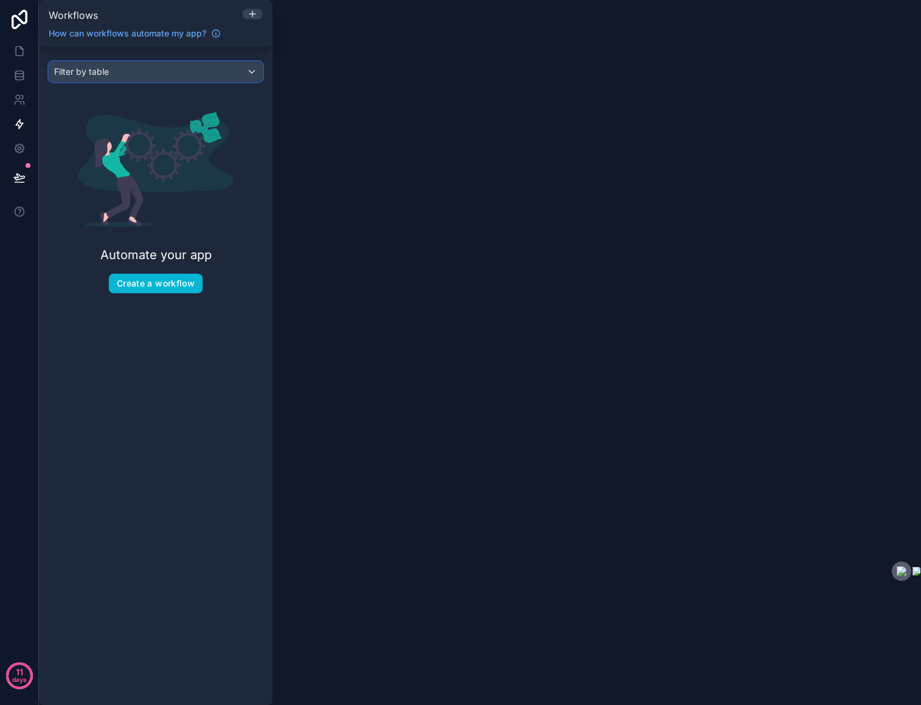
click at [199, 69] on div "Filter by table" at bounding box center [155, 71] width 213 height 19
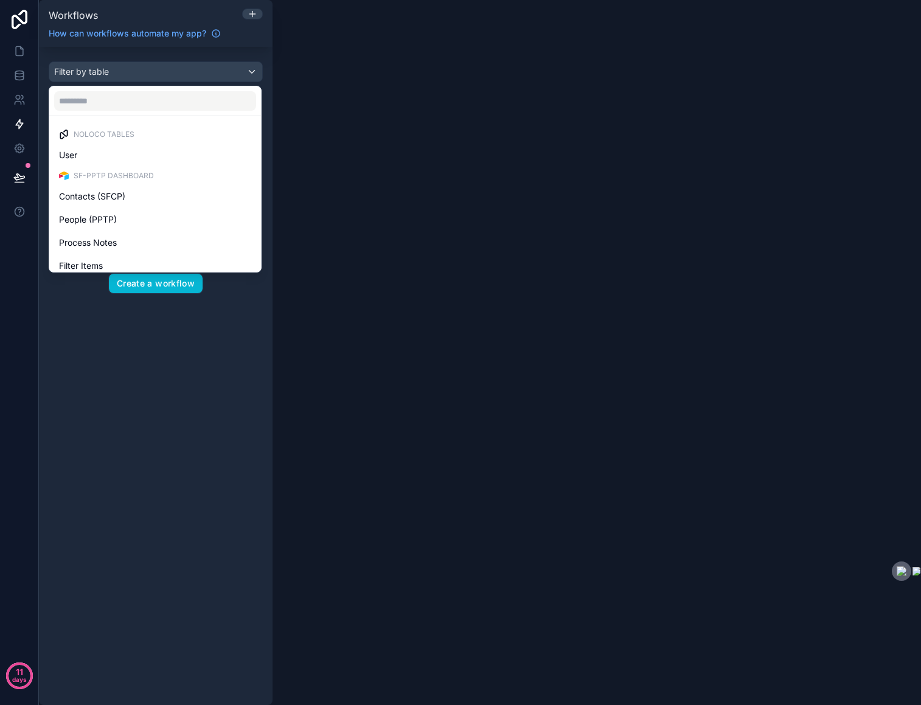
click at [370, 238] on div "scrollable content" at bounding box center [460, 352] width 921 height 705
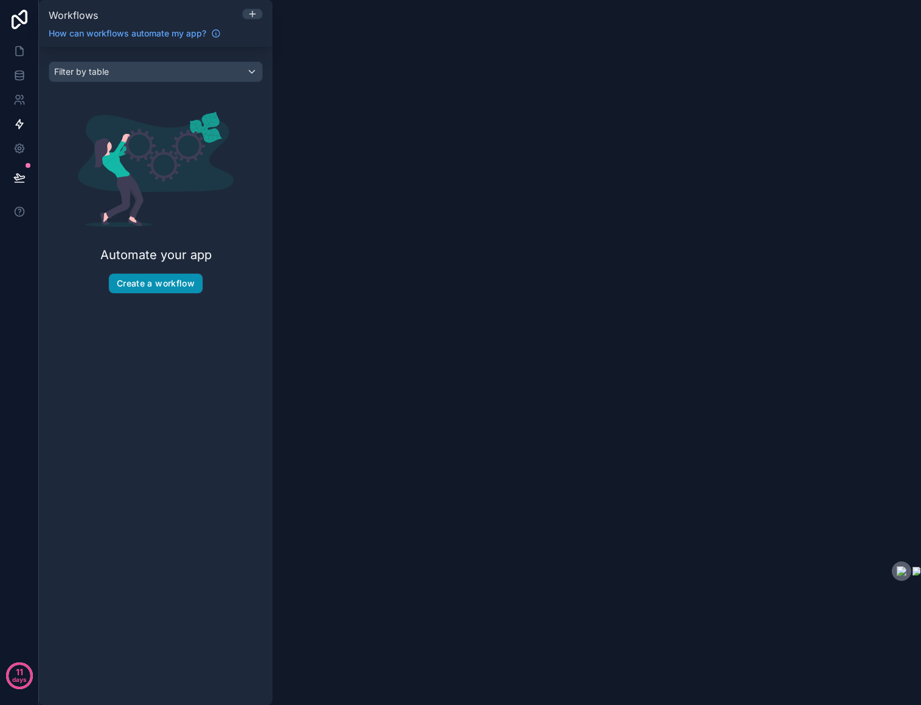
click at [189, 289] on button "Create a workflow" at bounding box center [156, 283] width 94 height 19
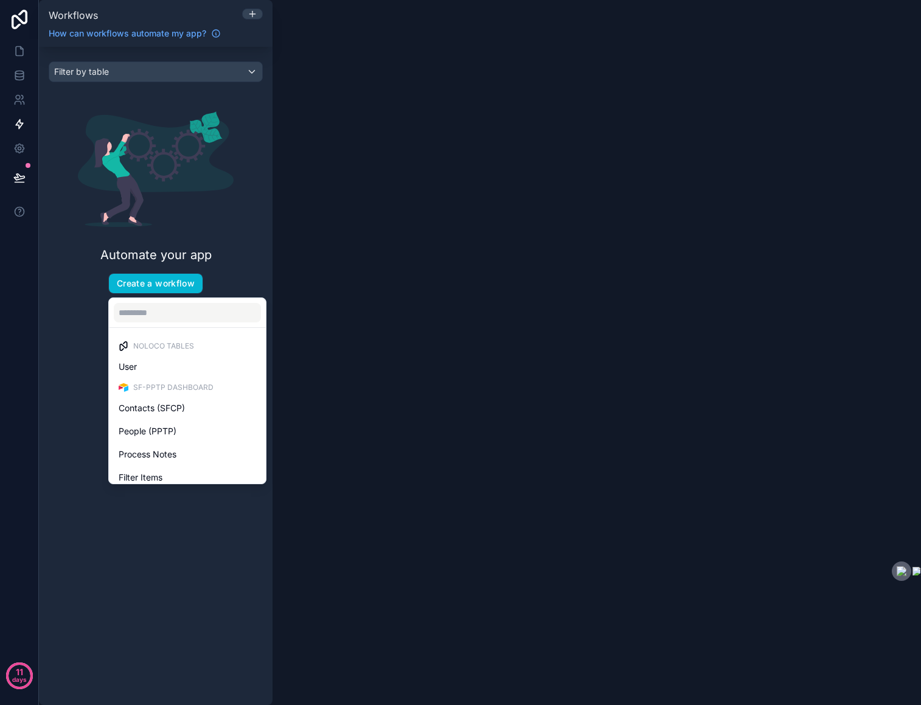
click at [186, 277] on div "scrollable content" at bounding box center [460, 352] width 921 height 705
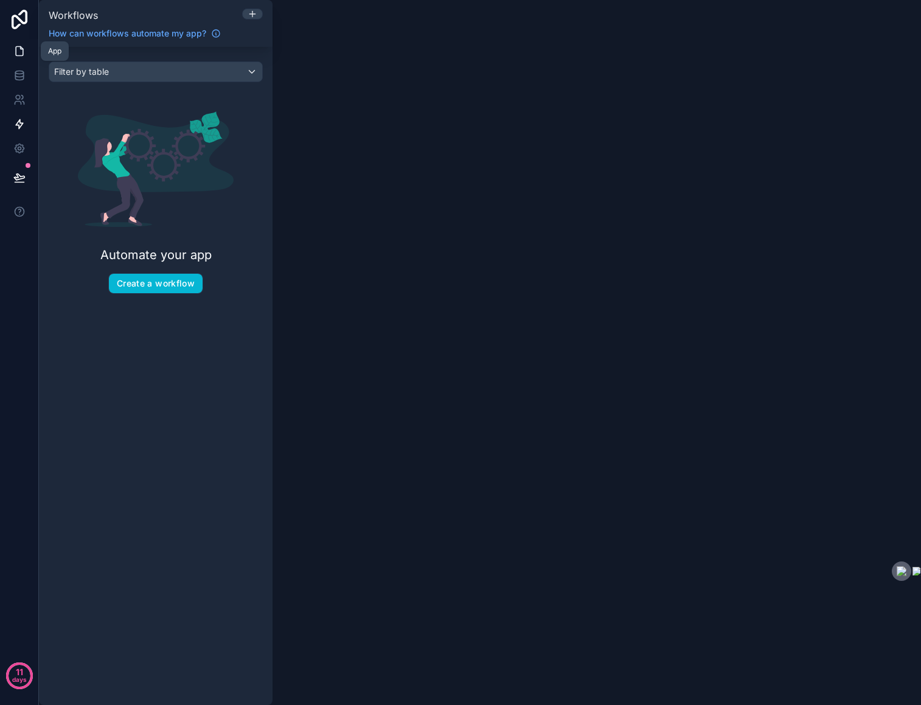
click at [16, 47] on icon at bounding box center [19, 51] width 12 height 12
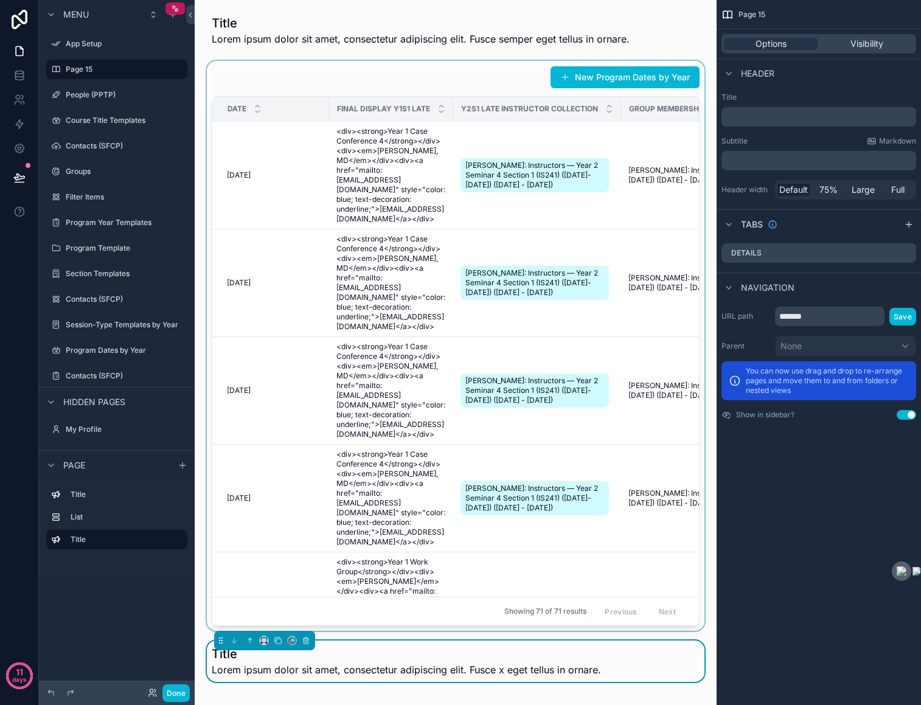
click at [300, 147] on div "scrollable content" at bounding box center [455, 346] width 502 height 570
